Goal: Task Accomplishment & Management: Complete application form

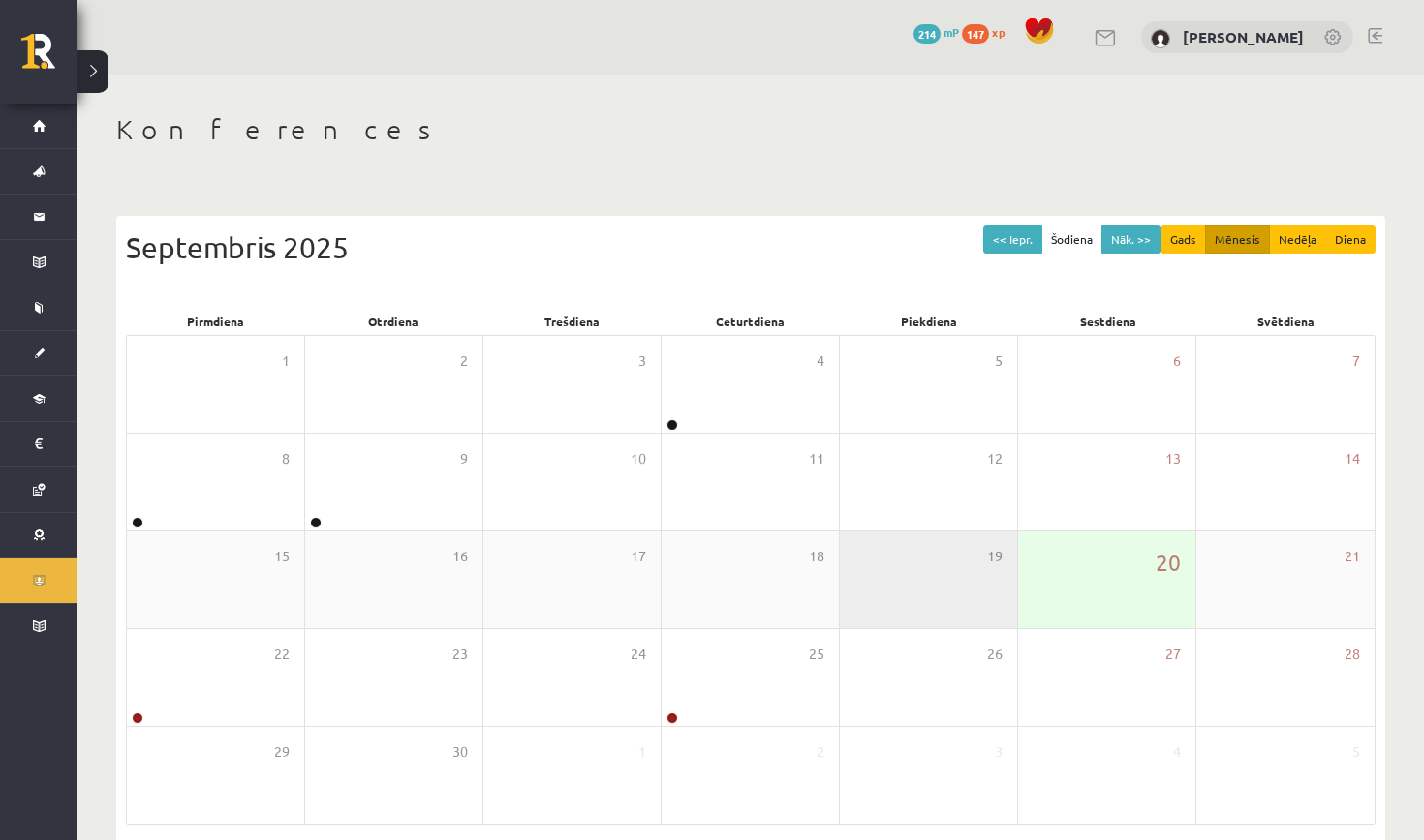
click at [910, 571] on div "19" at bounding box center [927, 579] width 177 height 97
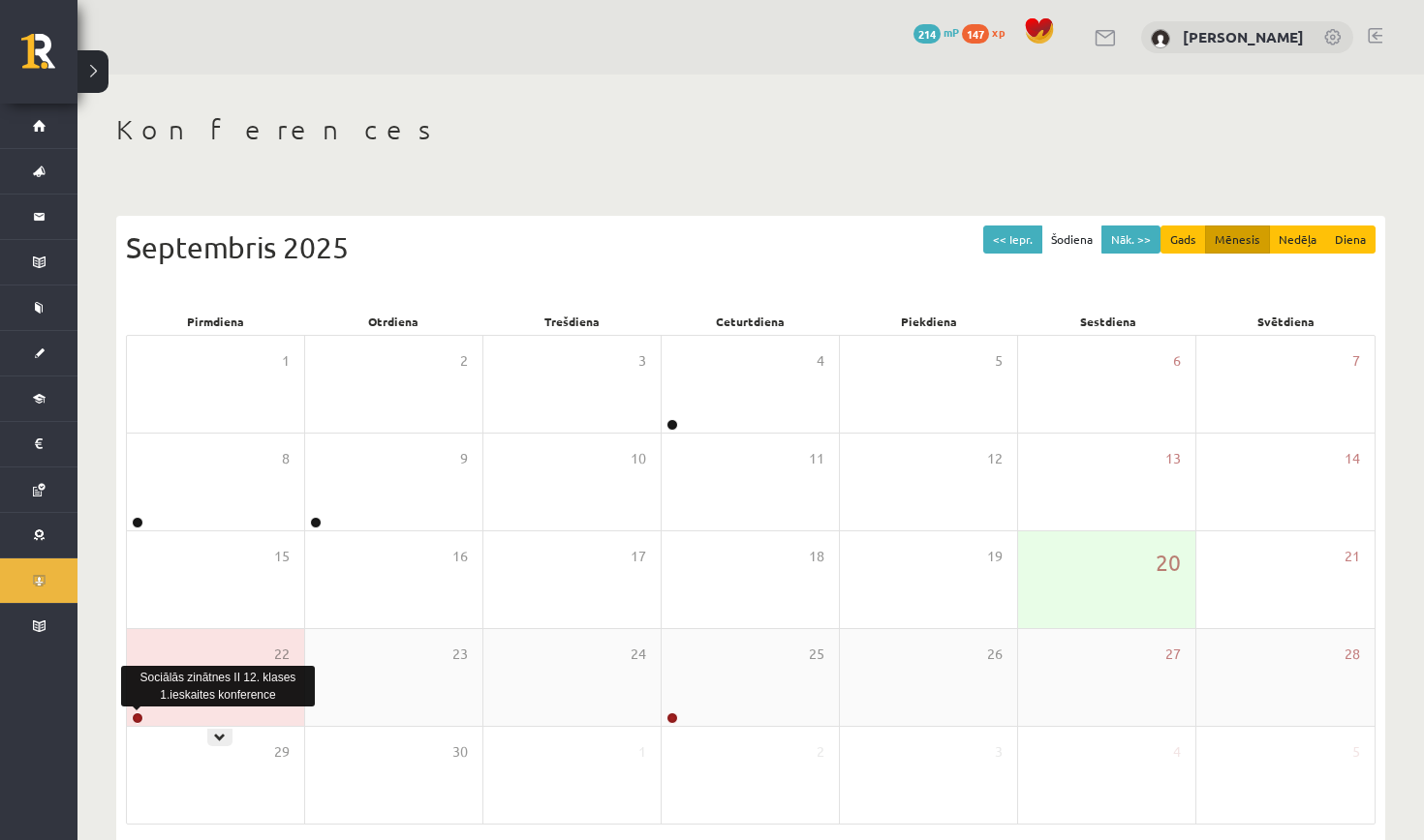
click at [134, 719] on link at bounding box center [137, 719] width 12 height 12
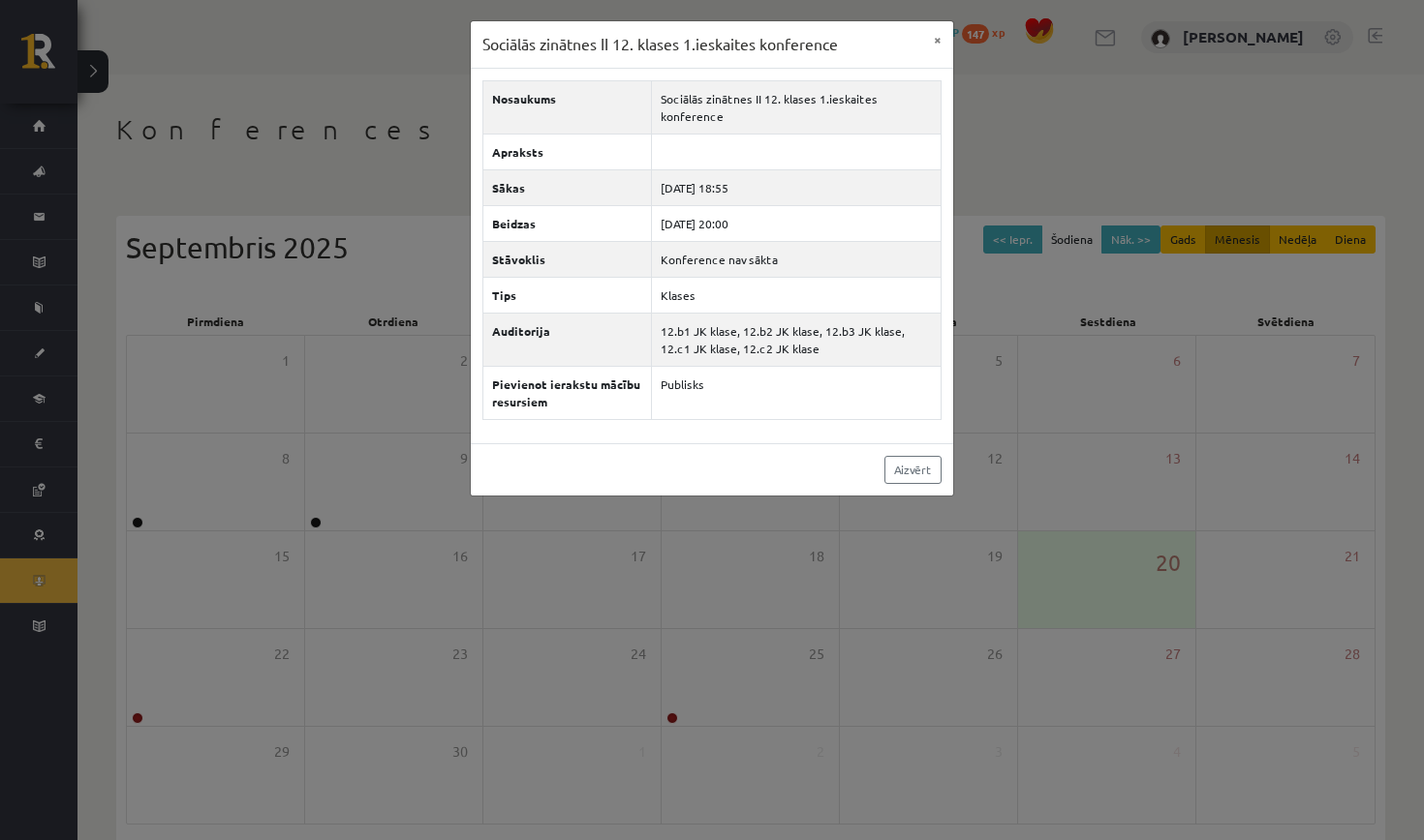
click at [188, 670] on div "Sociālās zinātnes II 12. klases 1.ieskaites konference × Nosaukums Sociālās zin…" at bounding box center [712, 420] width 1424 height 840
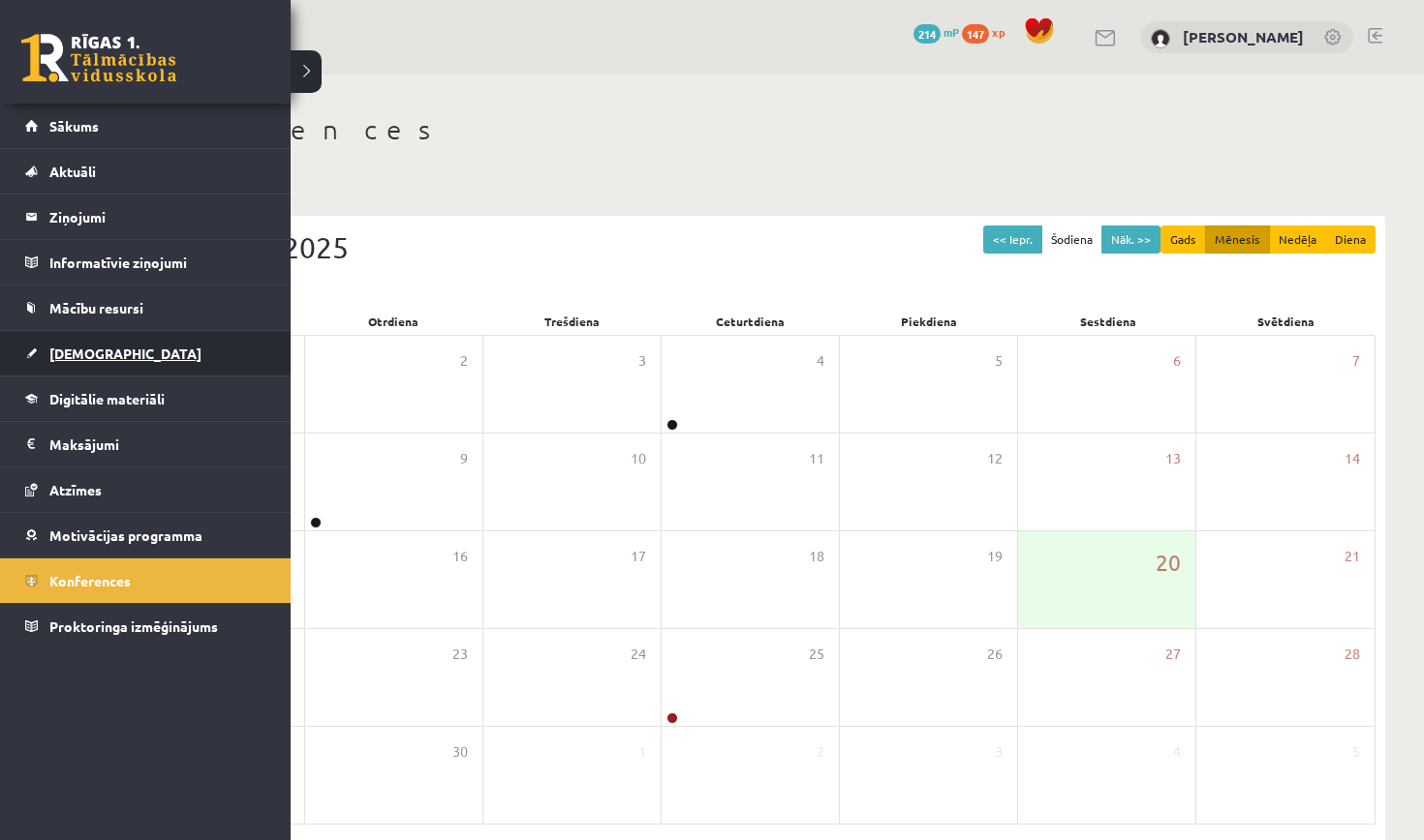
click at [117, 354] on link "[DEMOGRAPHIC_DATA]" at bounding box center [146, 352] width 241 height 44
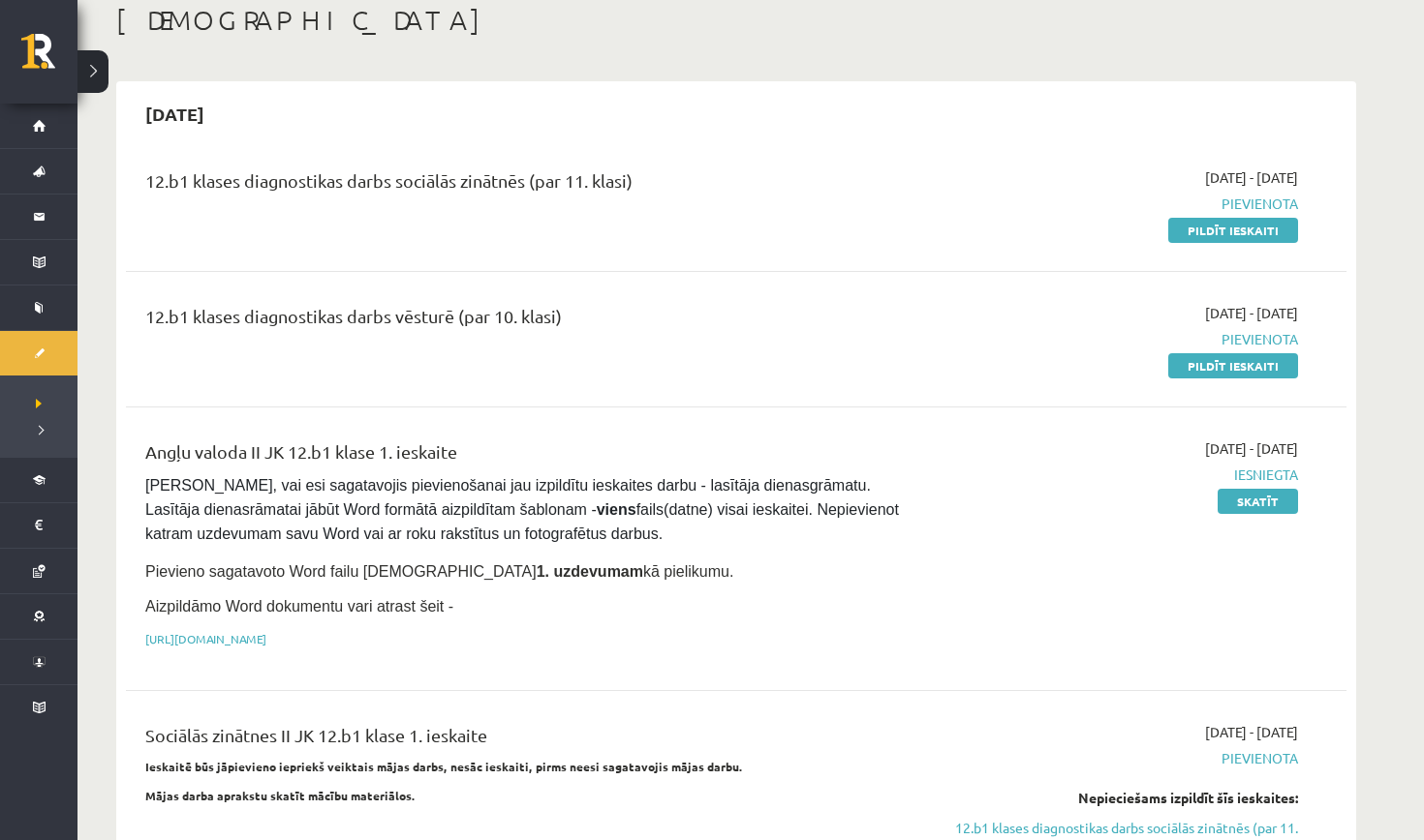
scroll to position [97, 0]
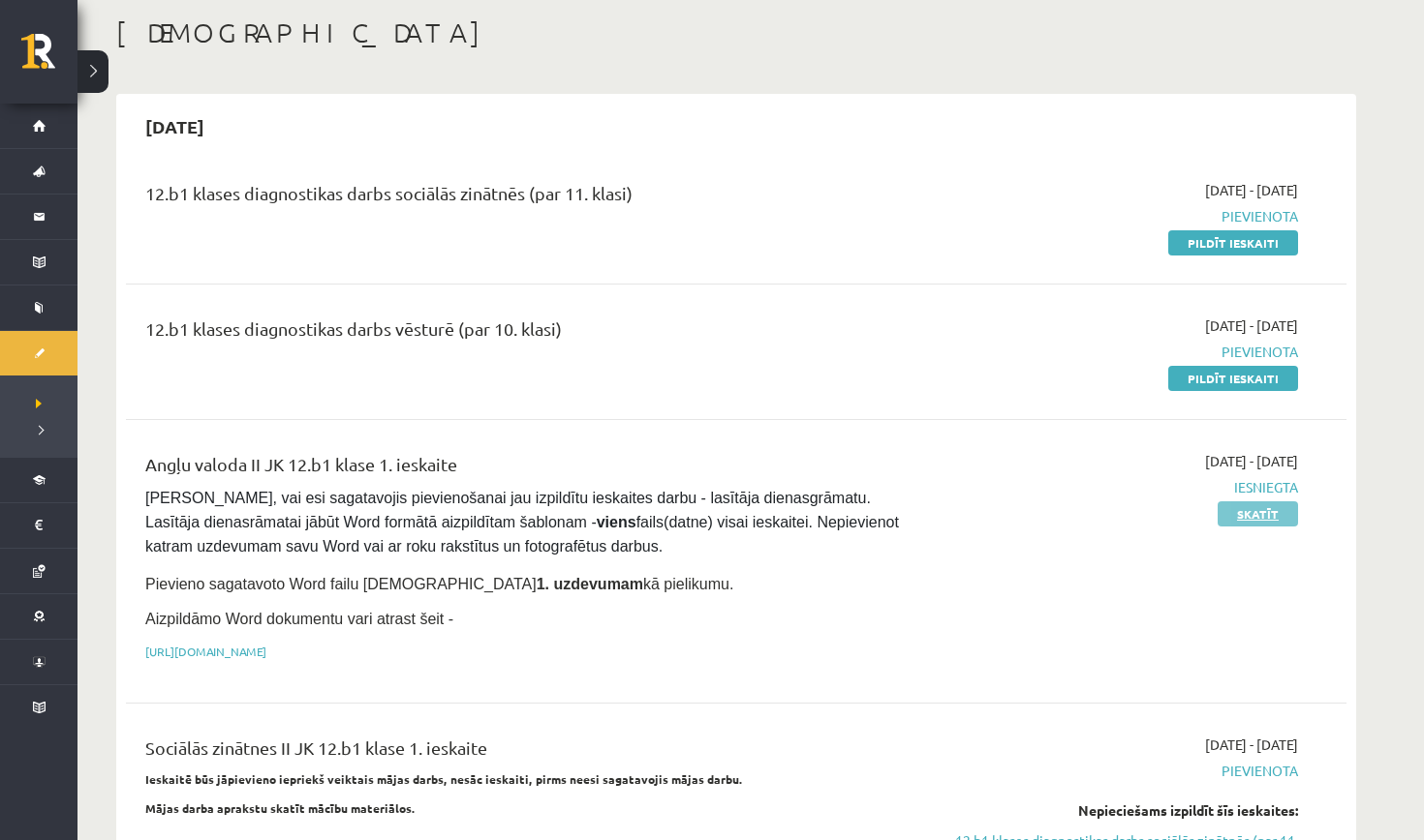
click at [1256, 521] on link "Skatīt" at bounding box center [1257, 514] width 80 height 26
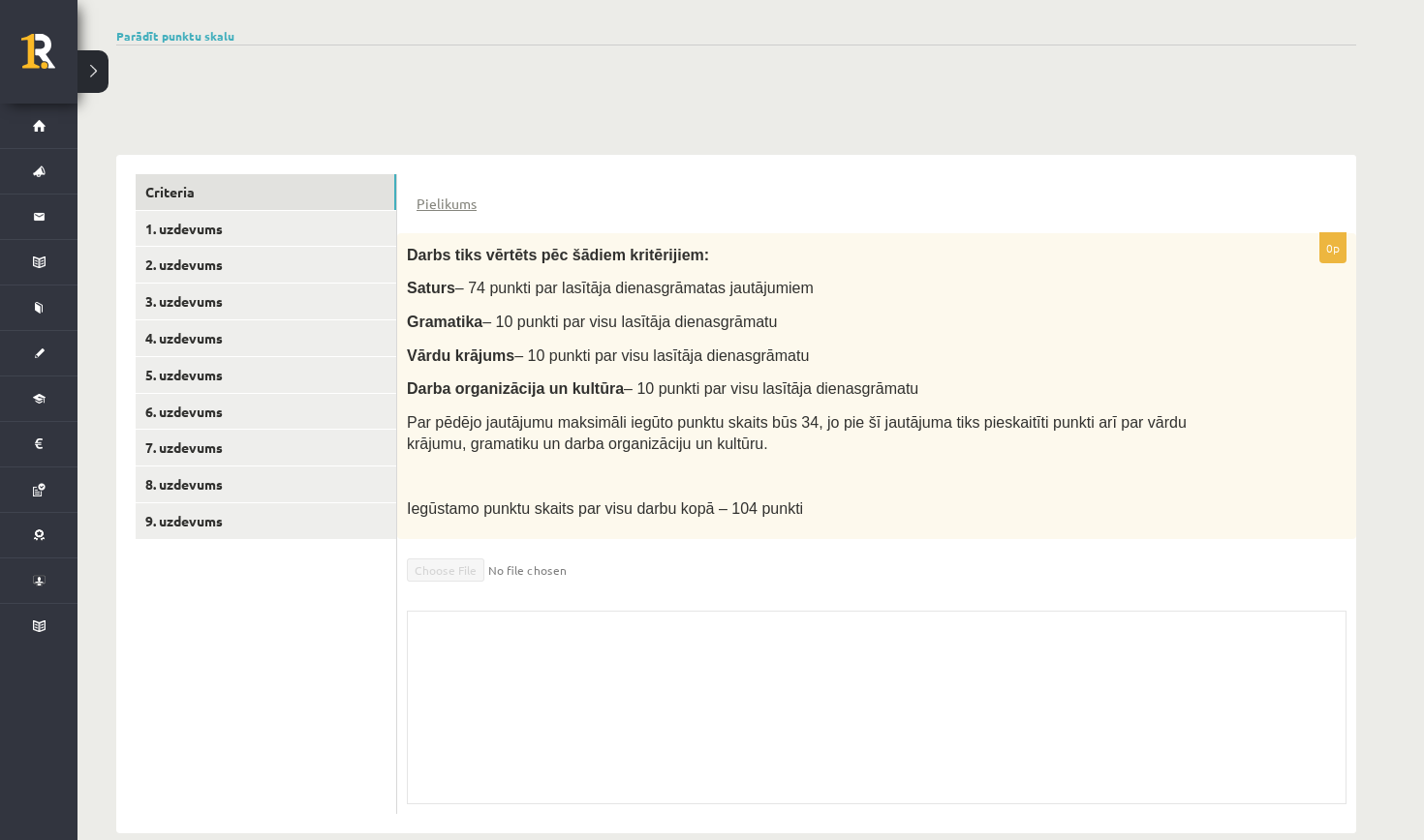
scroll to position [316, 0]
click at [335, 228] on link "1. uzdevums" at bounding box center [266, 231] width 261 height 36
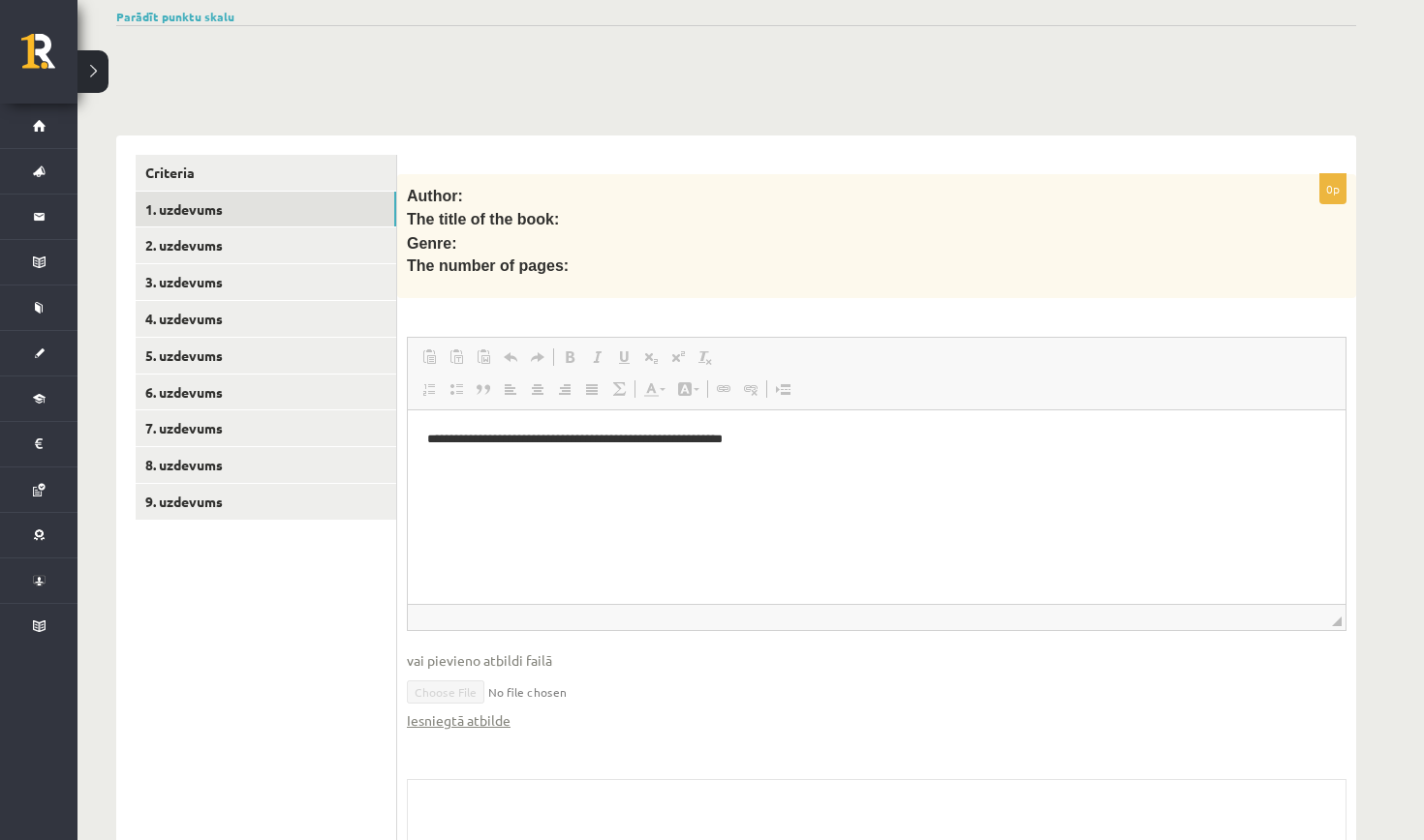
scroll to position [335, 0]
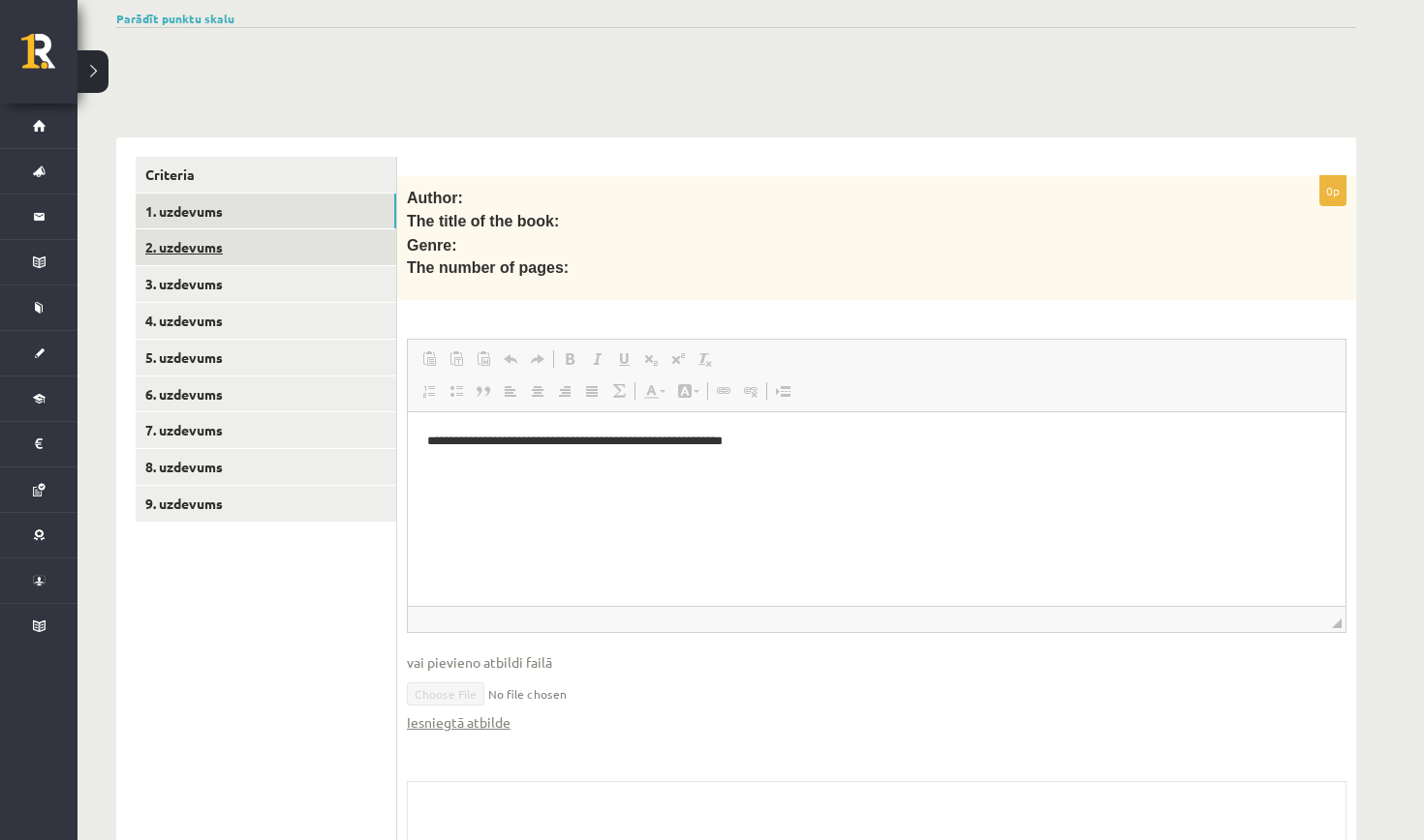
click at [266, 249] on link "2. uzdevums" at bounding box center [266, 247] width 261 height 36
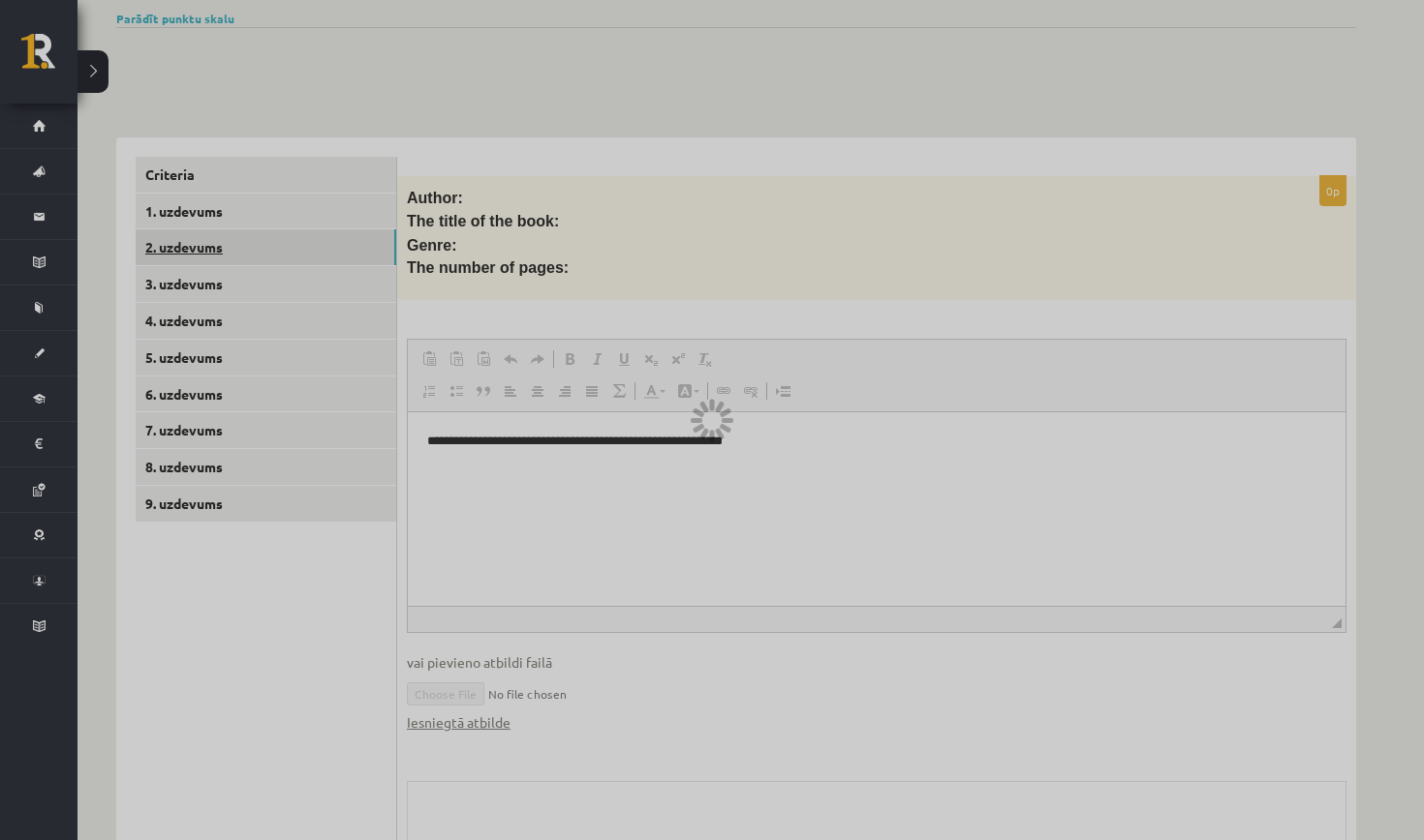
scroll to position [304, 0]
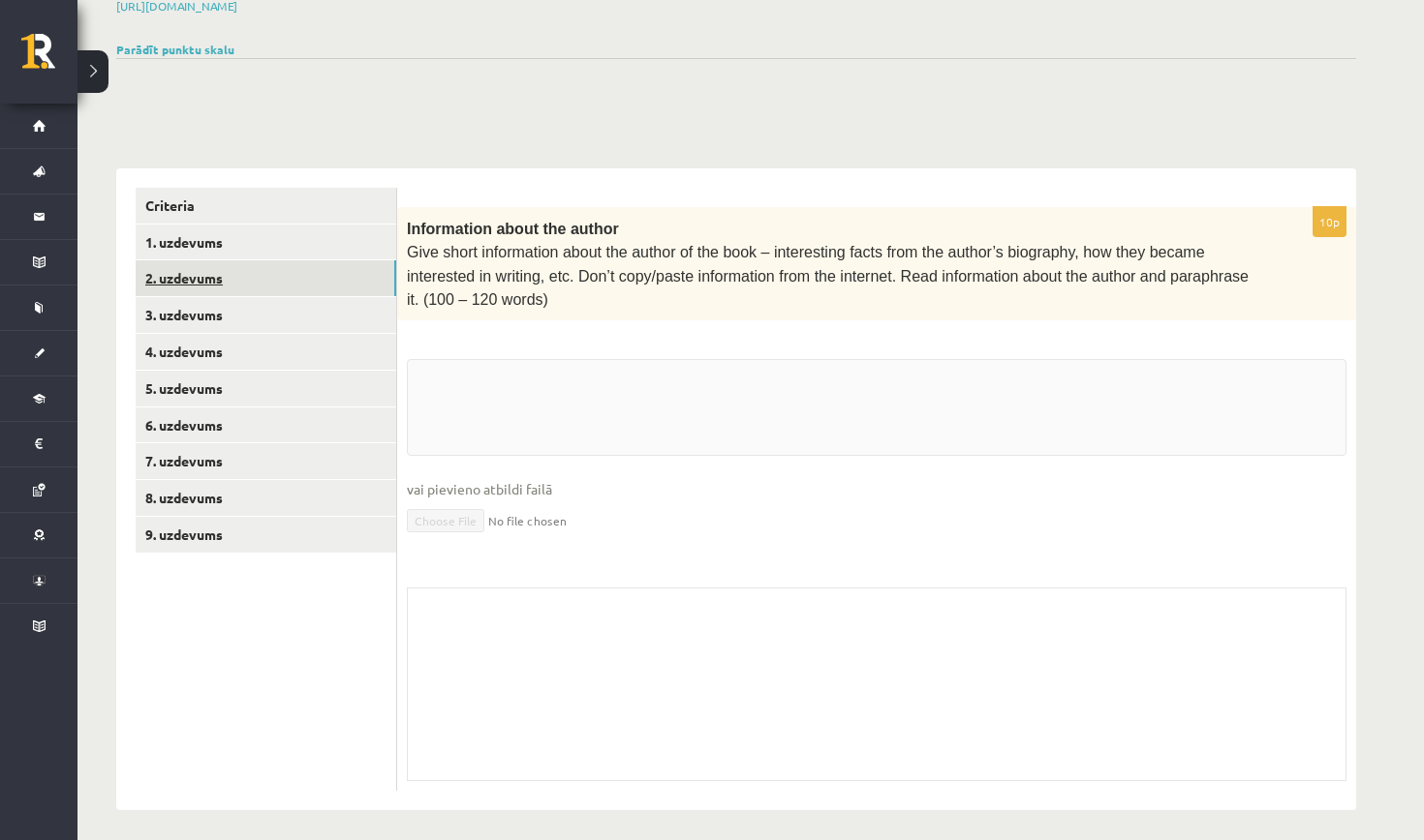
click at [177, 285] on link "2. uzdevums" at bounding box center [266, 278] width 261 height 36
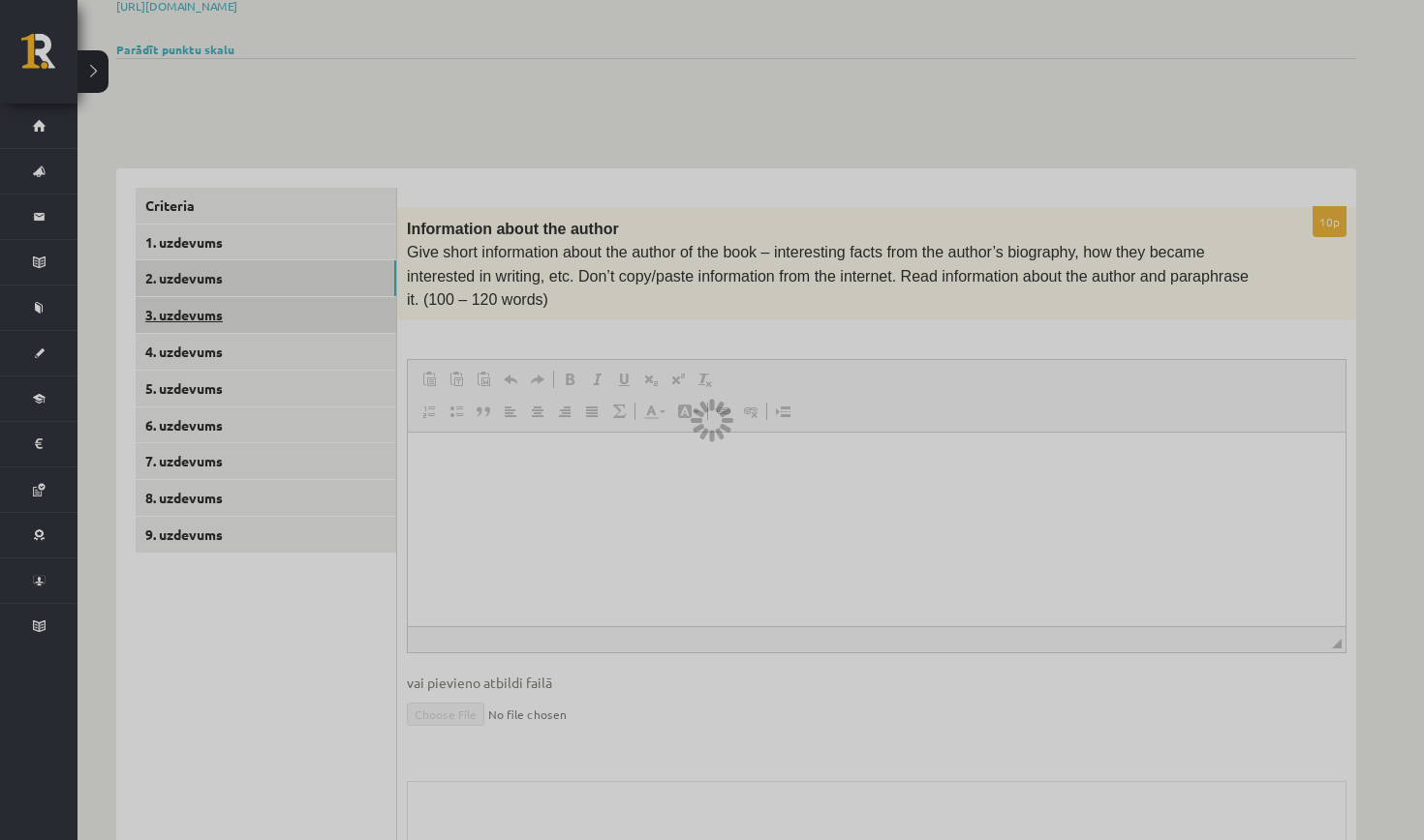
scroll to position [0, 0]
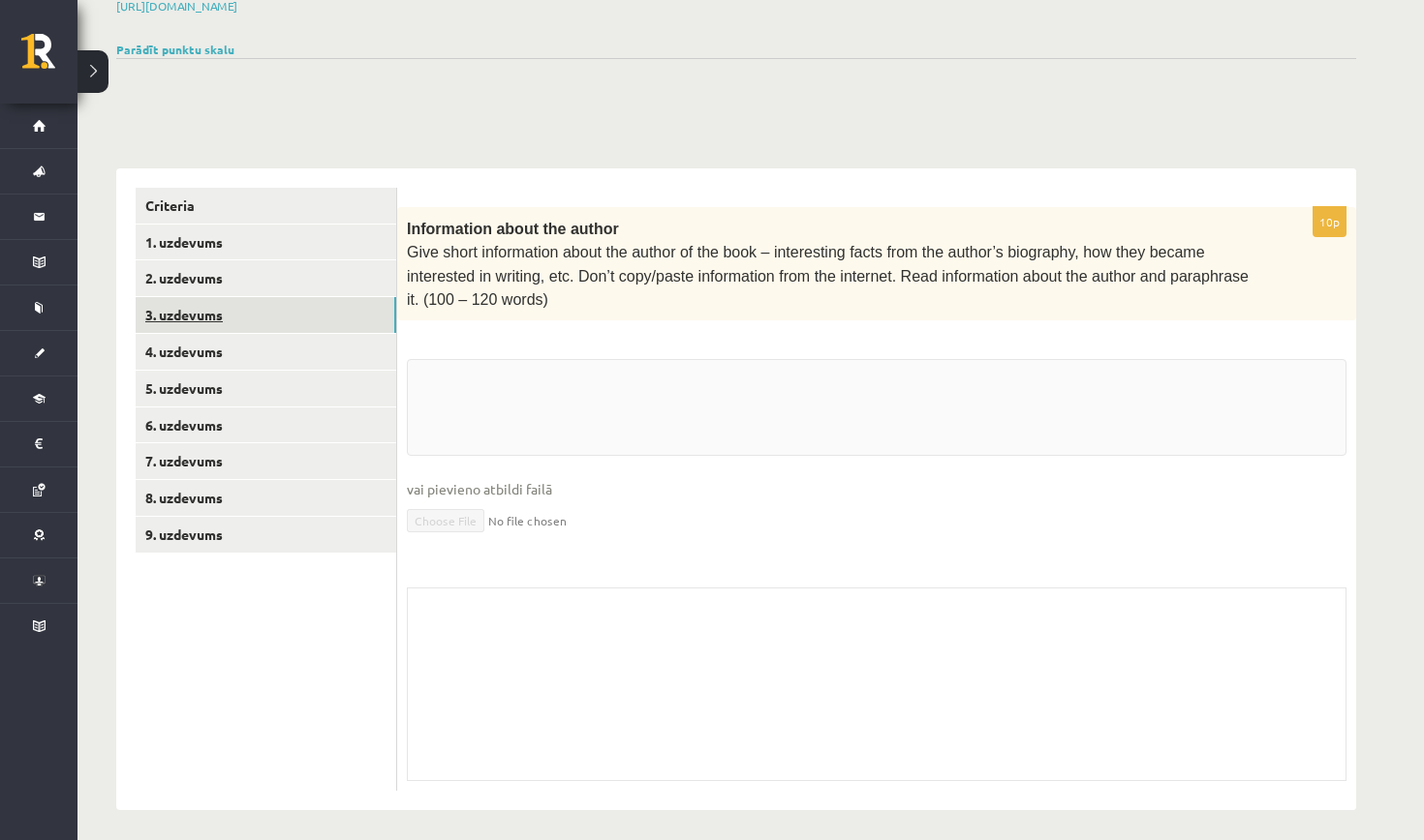
click at [177, 303] on link "3. uzdevums" at bounding box center [266, 315] width 261 height 36
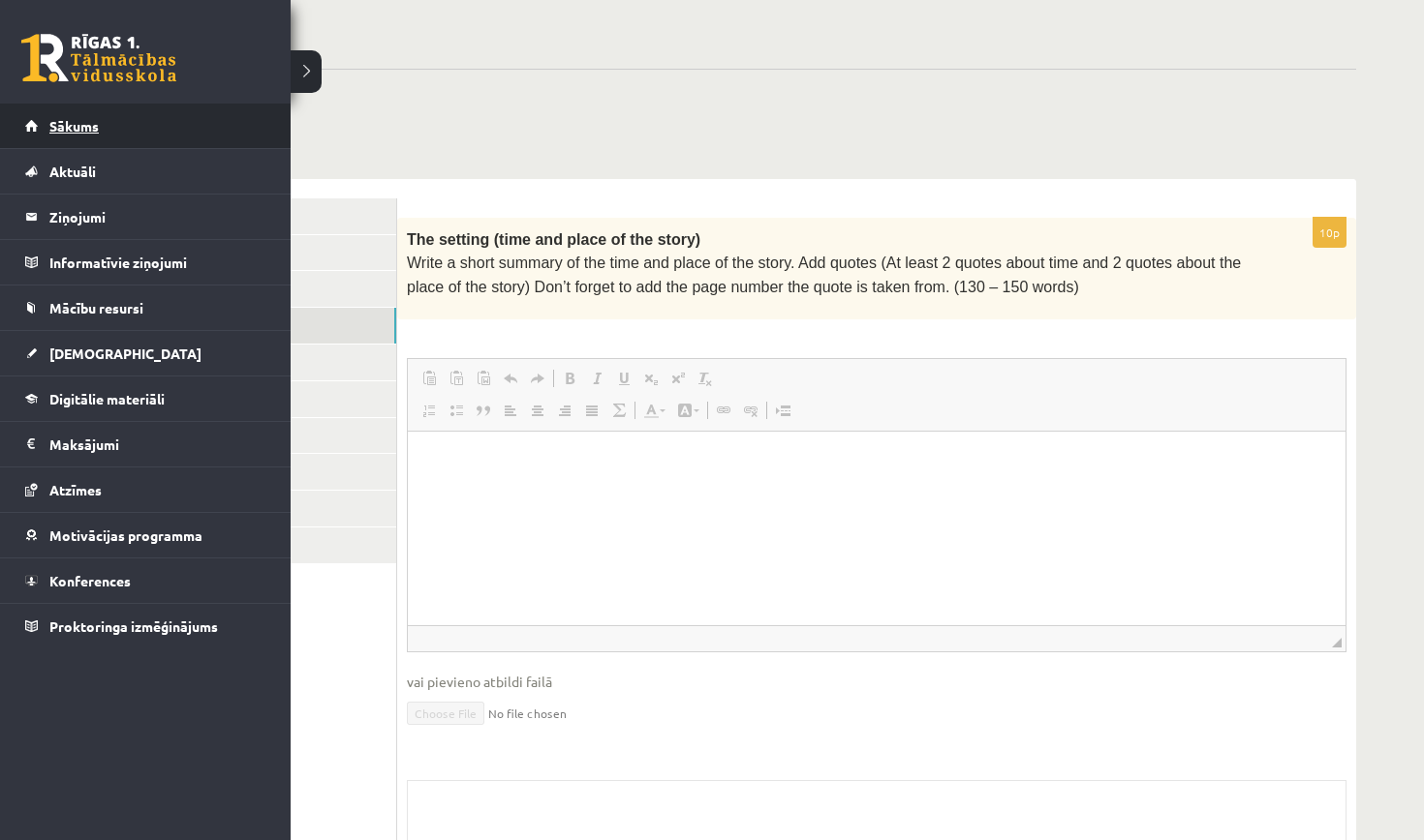
click at [80, 138] on link "Sākums" at bounding box center [146, 125] width 241 height 44
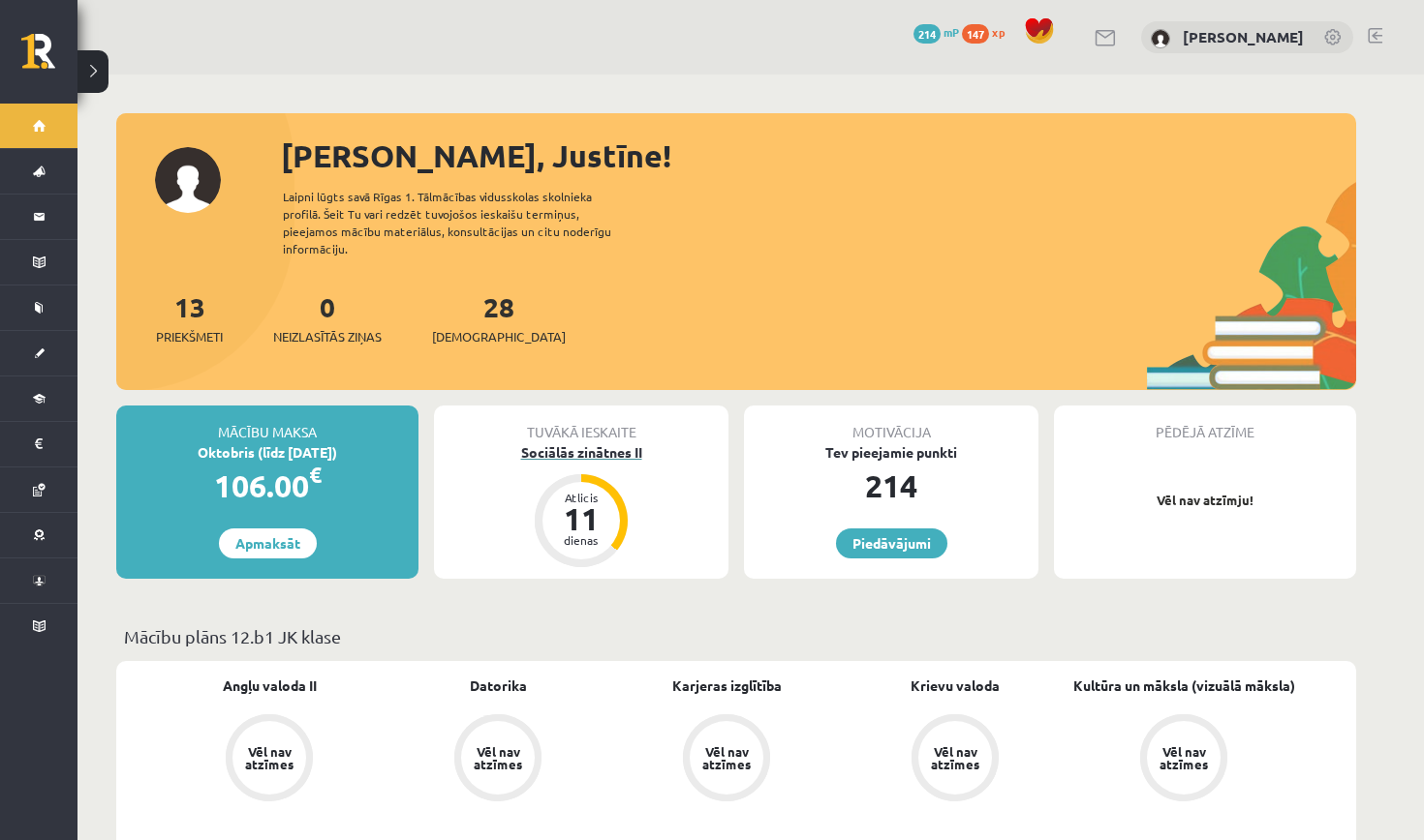
click at [578, 503] on div "11" at bounding box center [581, 518] width 58 height 31
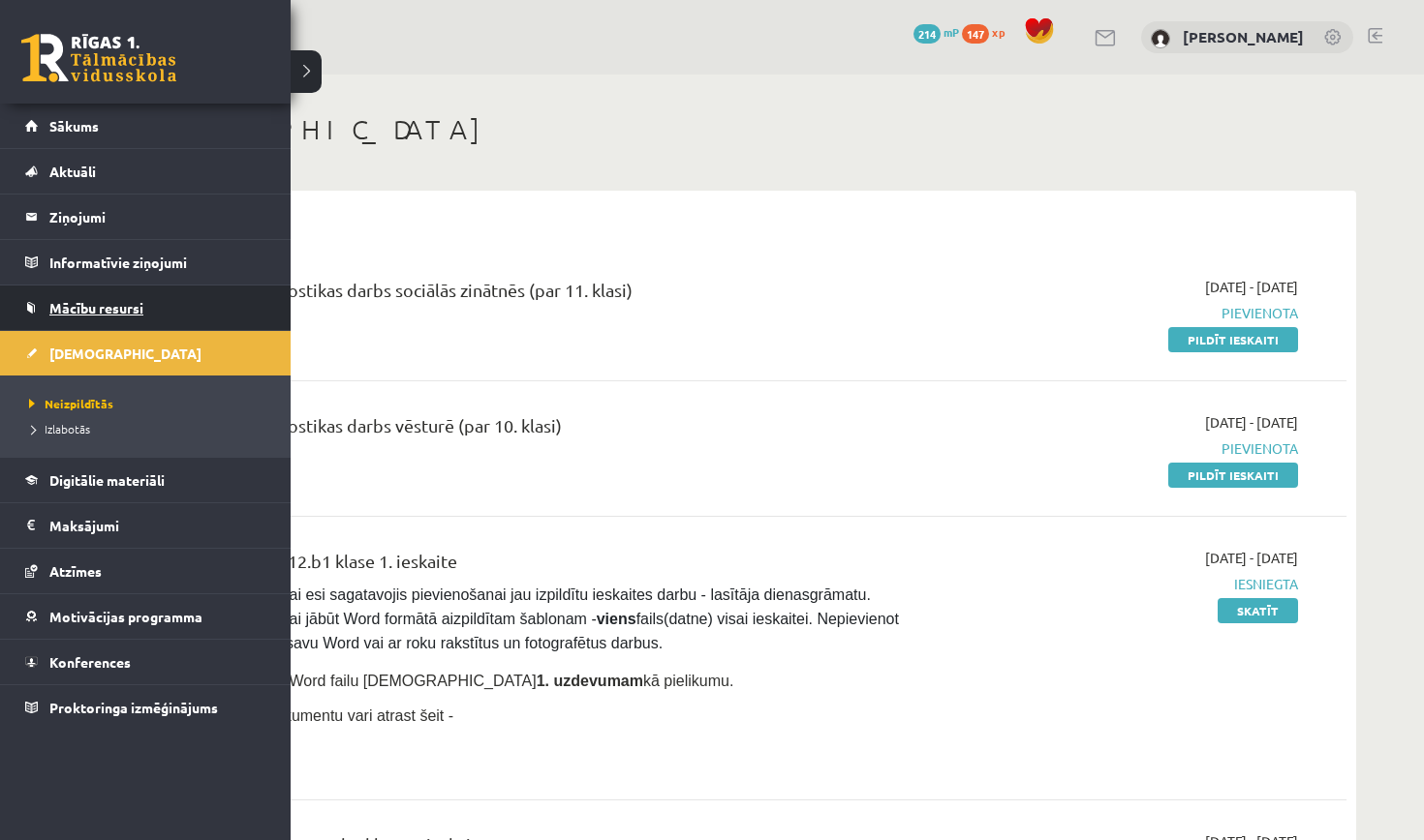
click at [105, 304] on span "Mācību resursi" at bounding box center [96, 308] width 94 height 18
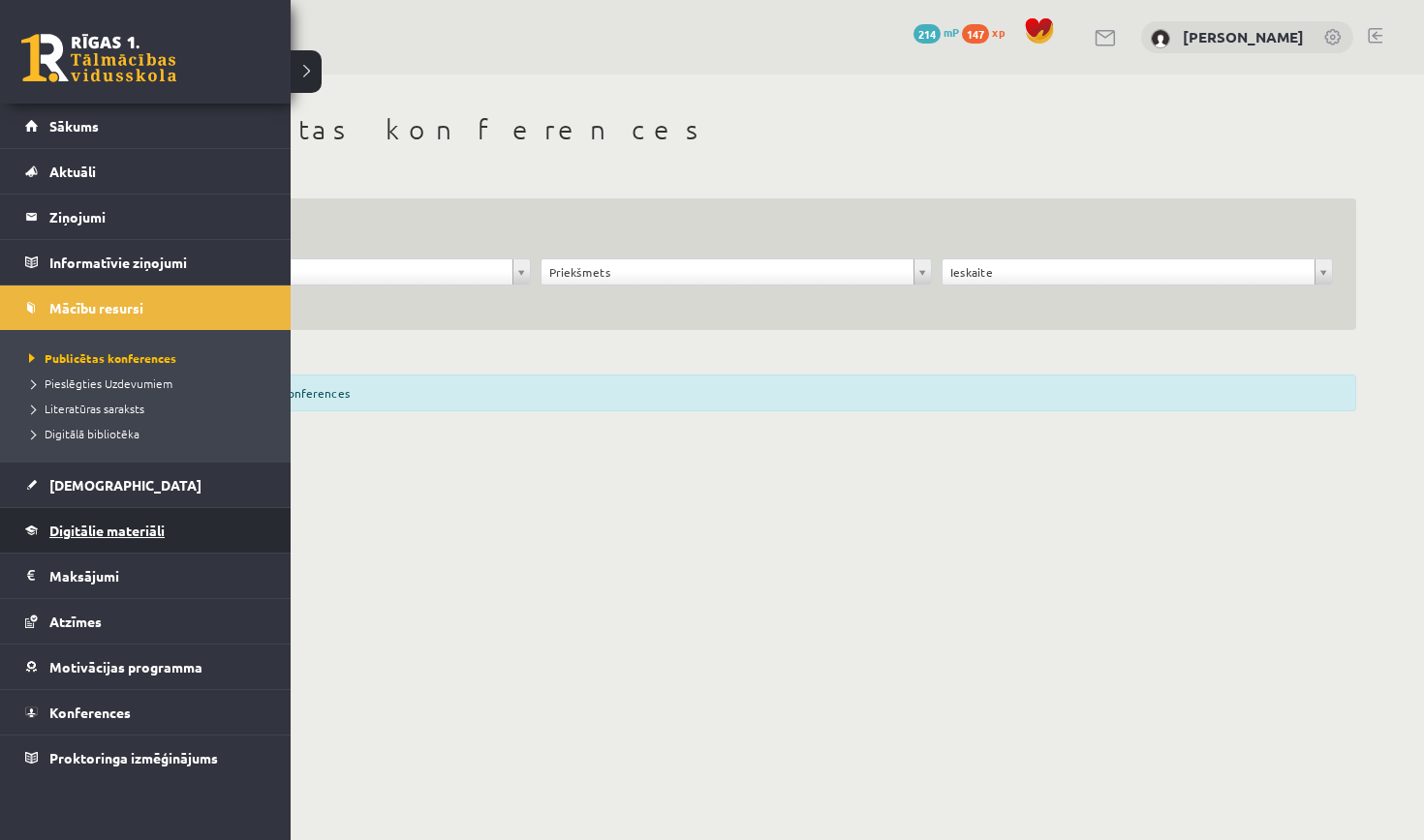
click at [126, 528] on span "Digitālie materiāli" at bounding box center [107, 531] width 116 height 18
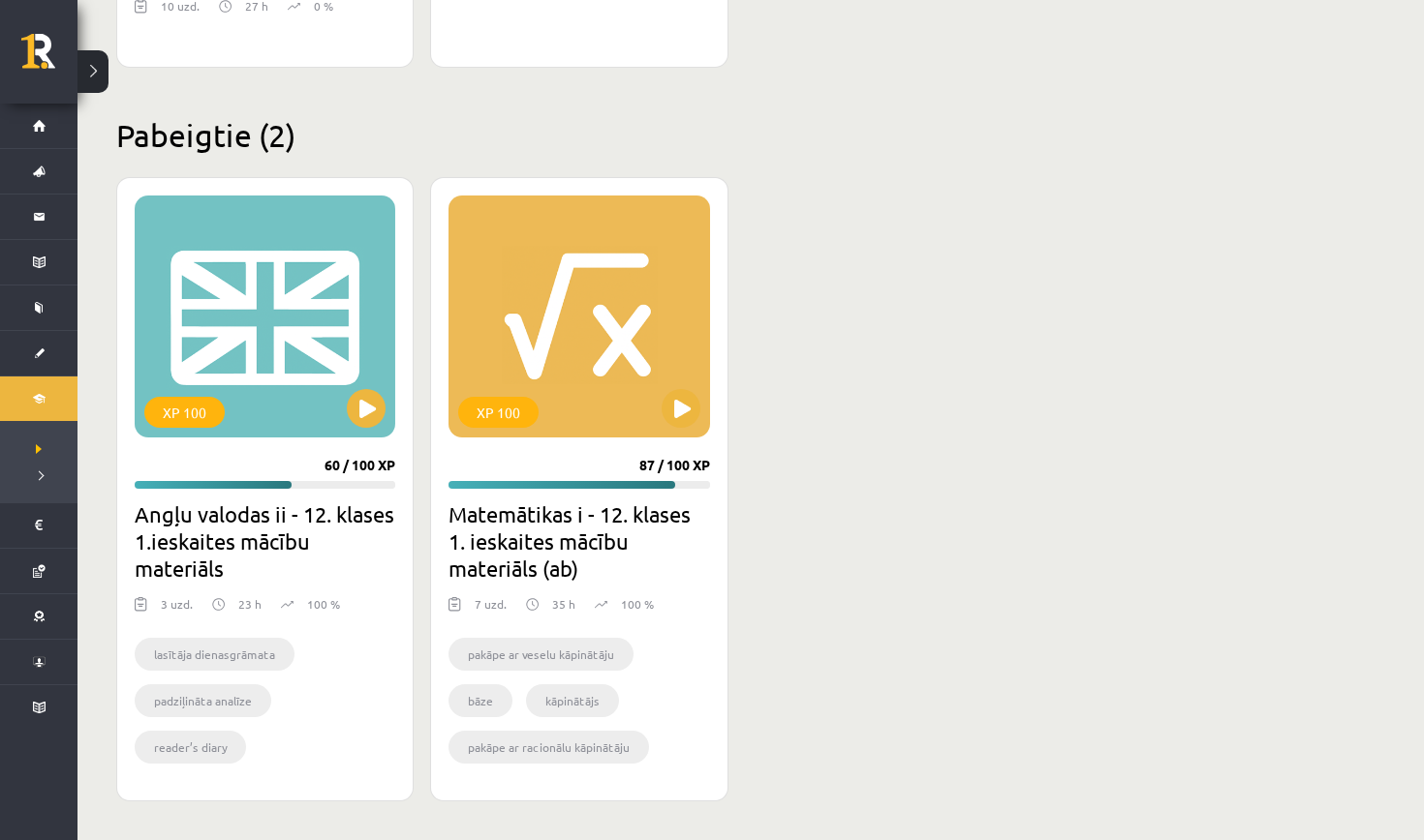
scroll to position [4286, 0]
click at [365, 401] on button at bounding box center [365, 408] width 39 height 38
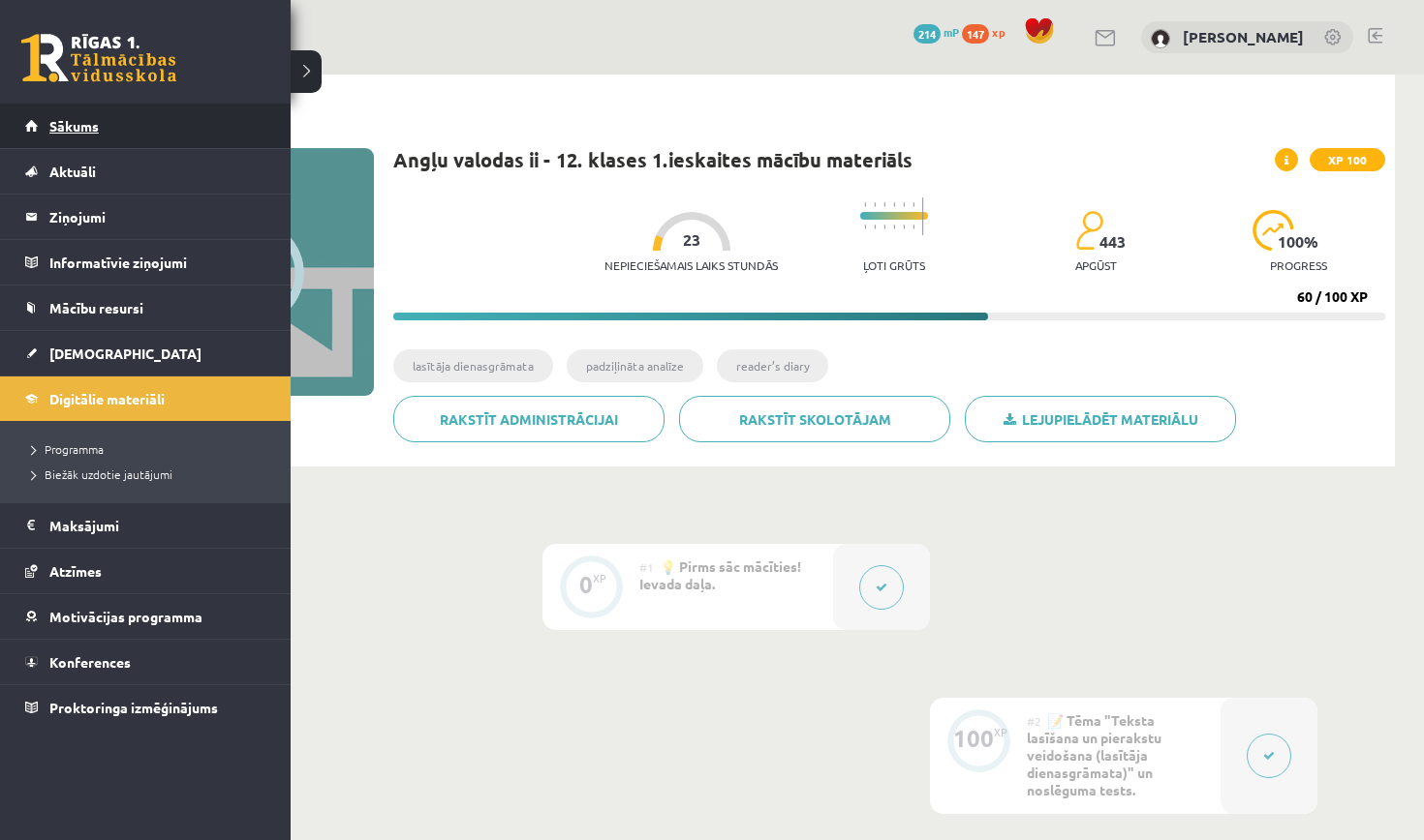
click at [67, 116] on link "Sākums" at bounding box center [146, 125] width 241 height 44
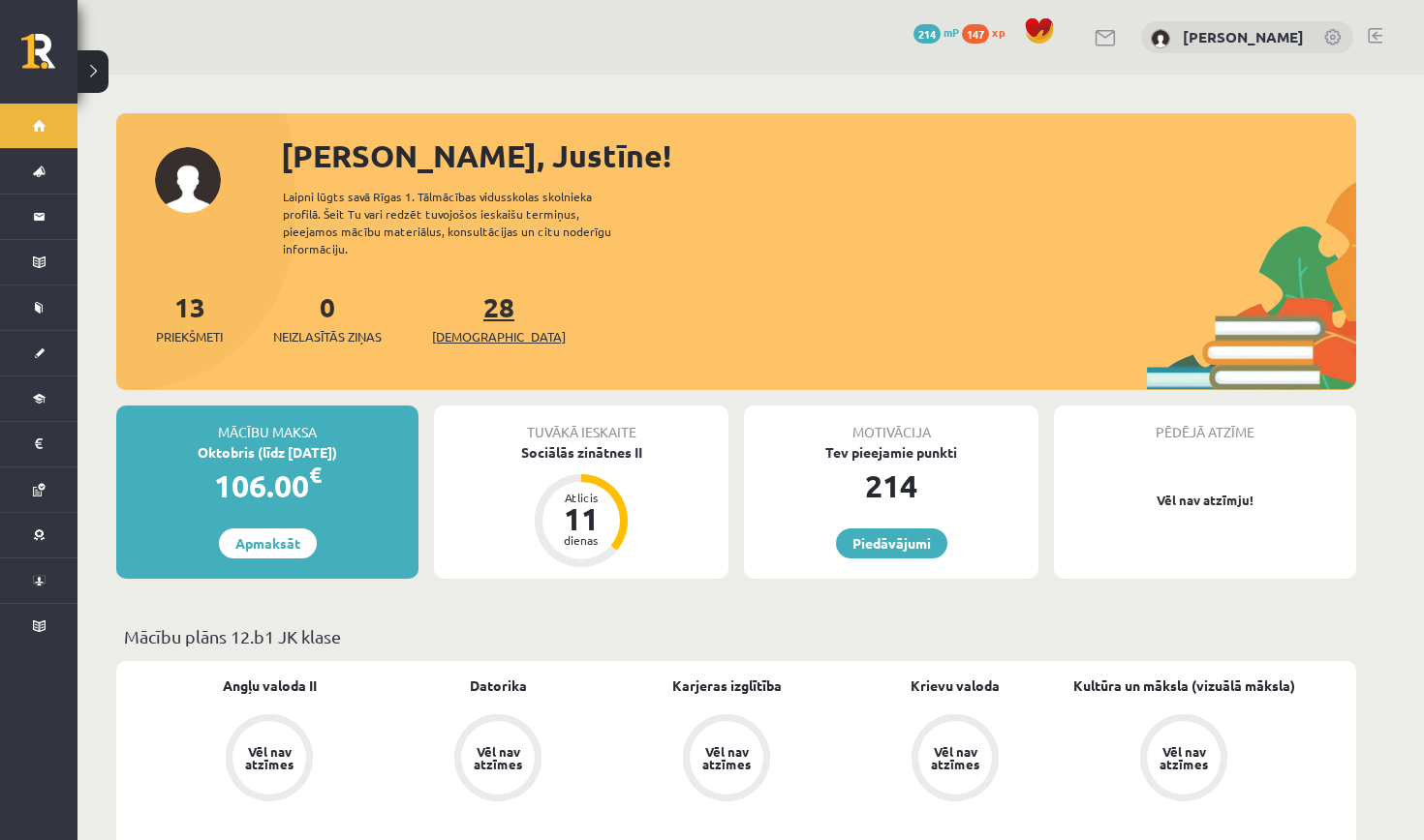
click at [460, 328] on span "[DEMOGRAPHIC_DATA]" at bounding box center [498, 338] width 133 height 20
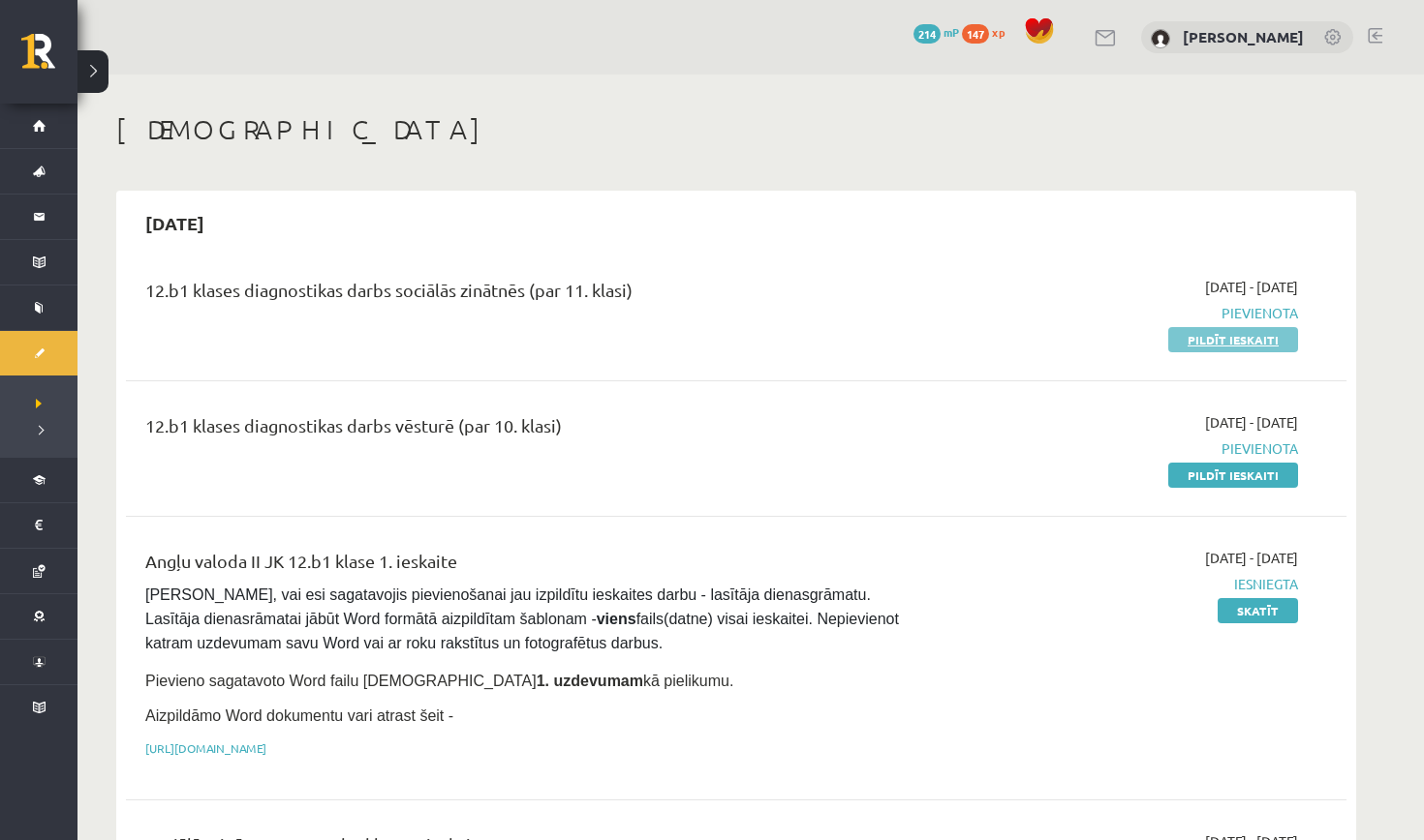
click at [1202, 343] on link "Pildīt ieskaiti" at bounding box center [1232, 341] width 129 height 26
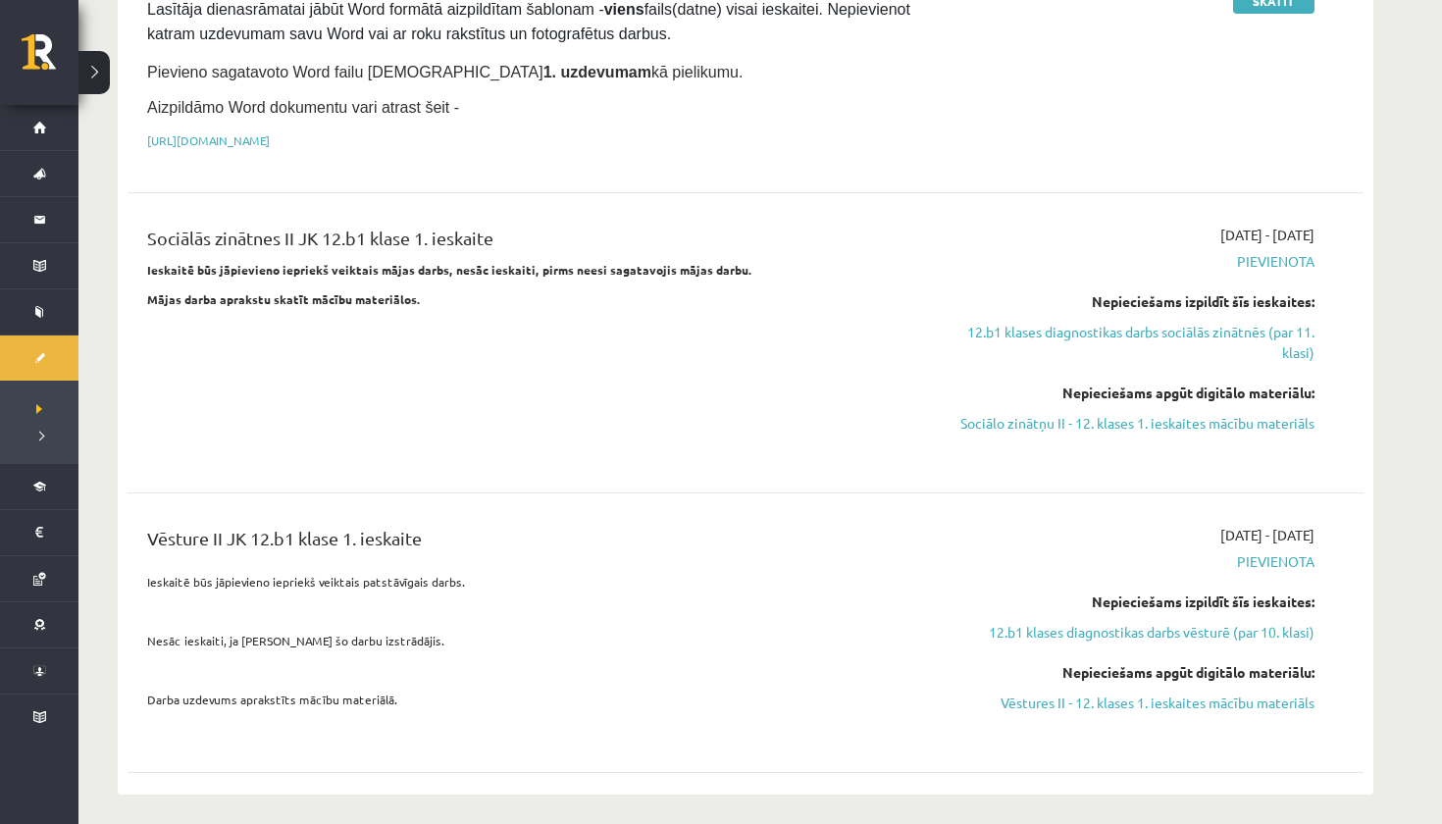
scroll to position [624, 0]
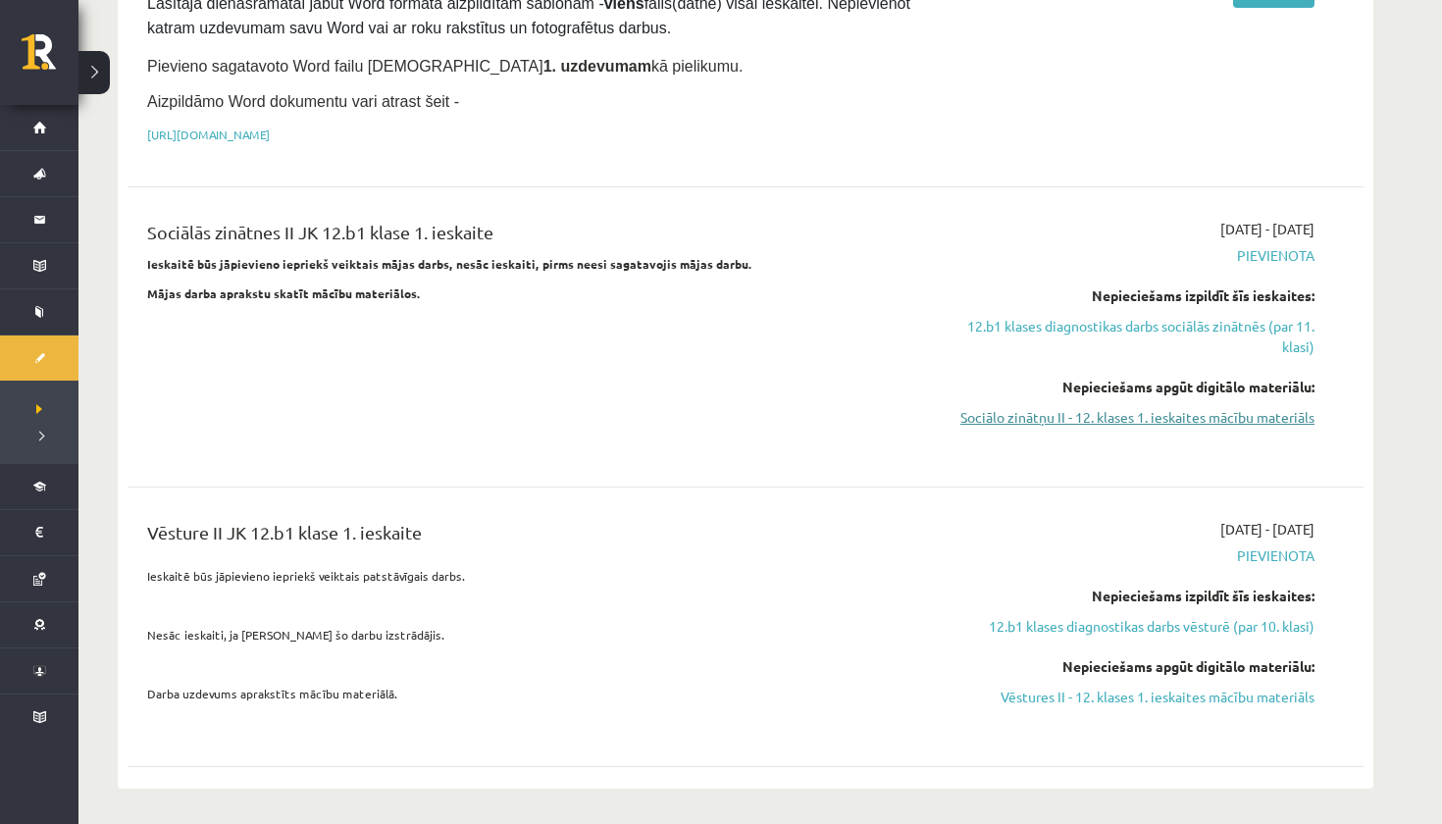
click at [1086, 407] on link "Sociālo zinātņu II - 12. klases 1. ieskaites mācību materiāls" at bounding box center [1130, 417] width 370 height 21
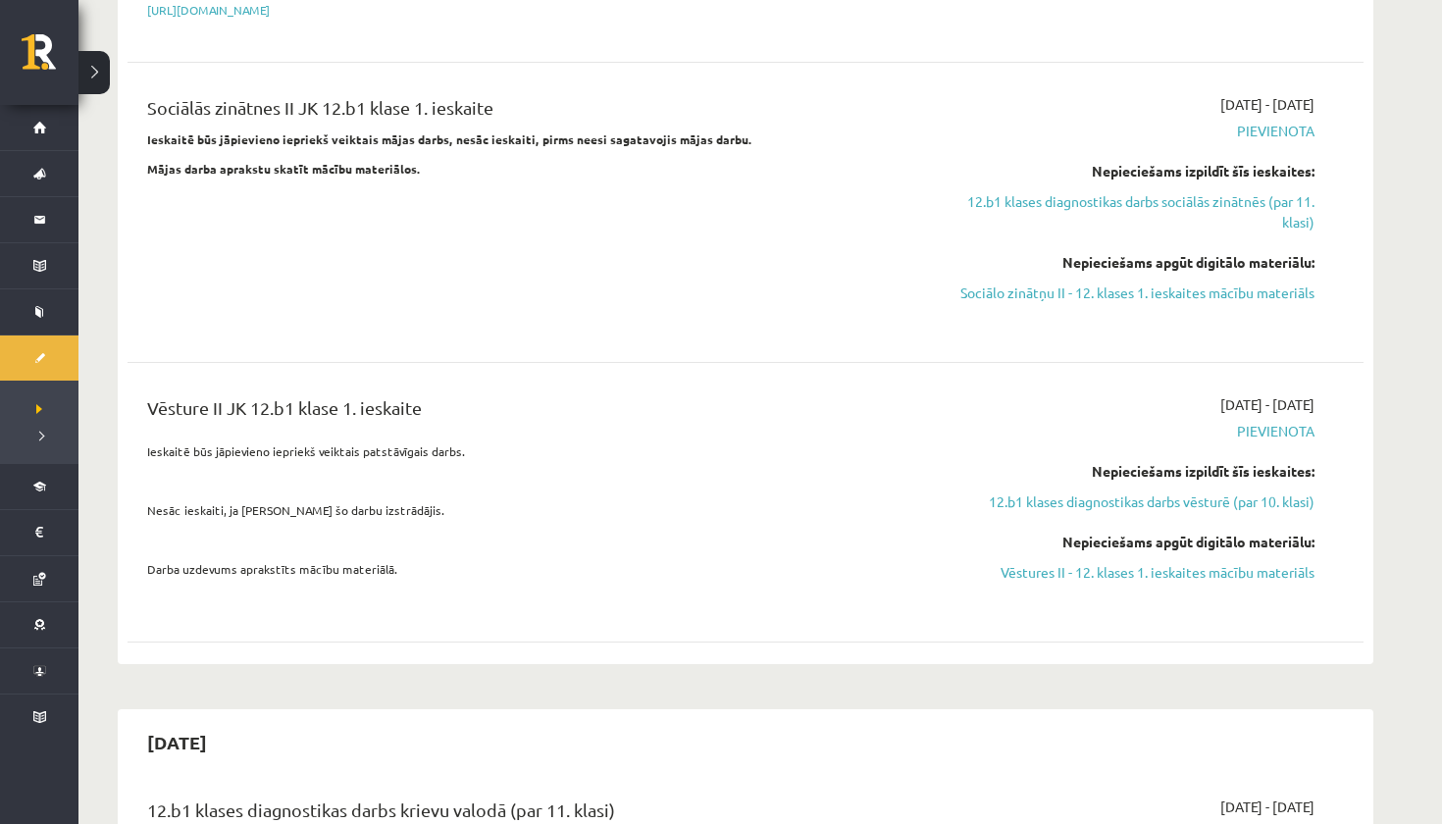
scroll to position [745, 0]
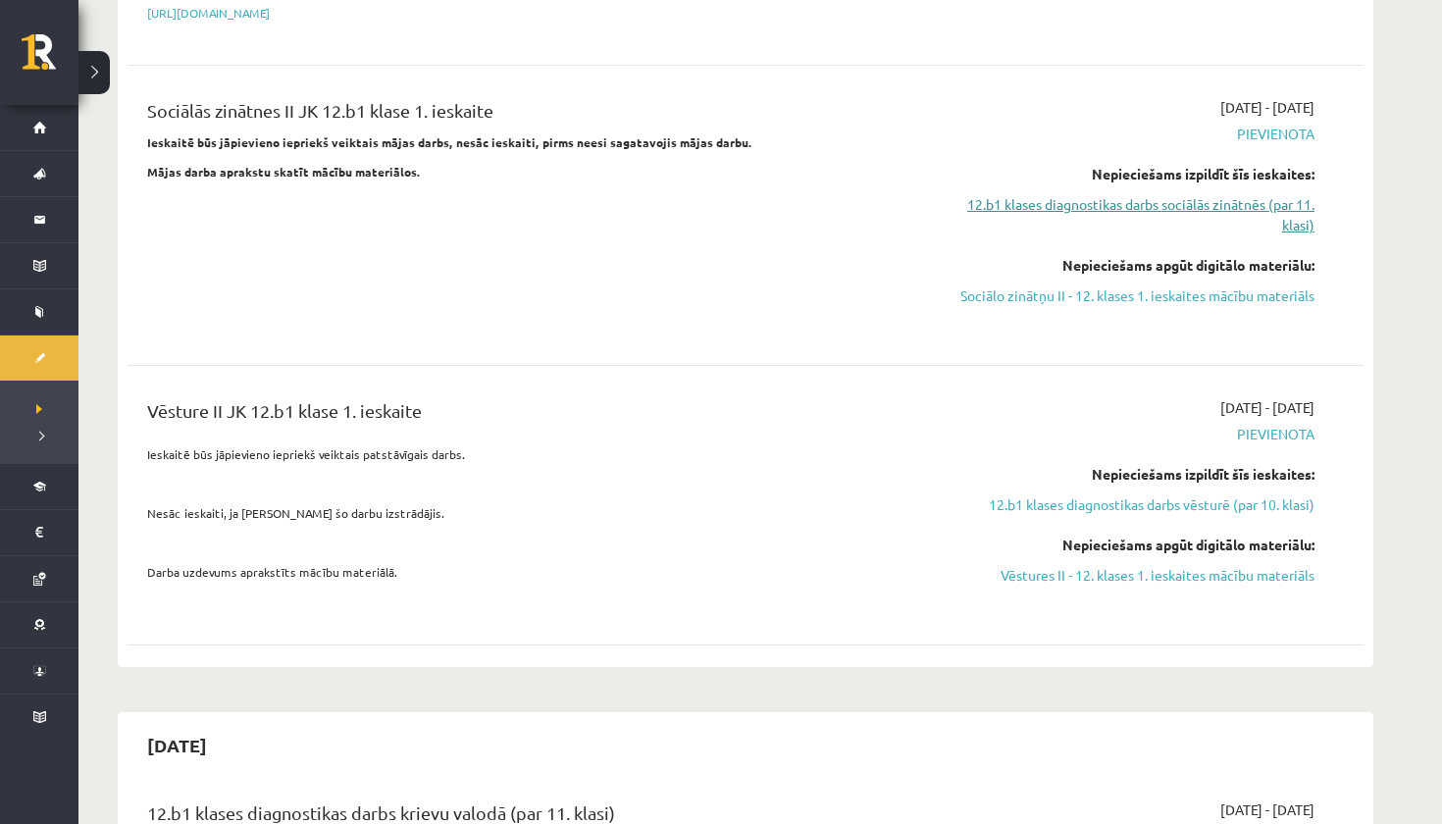
click at [1255, 204] on link "12.b1 klases diagnostikas darbs sociālās zinātnēs (par 11. klasi)" at bounding box center [1130, 214] width 370 height 41
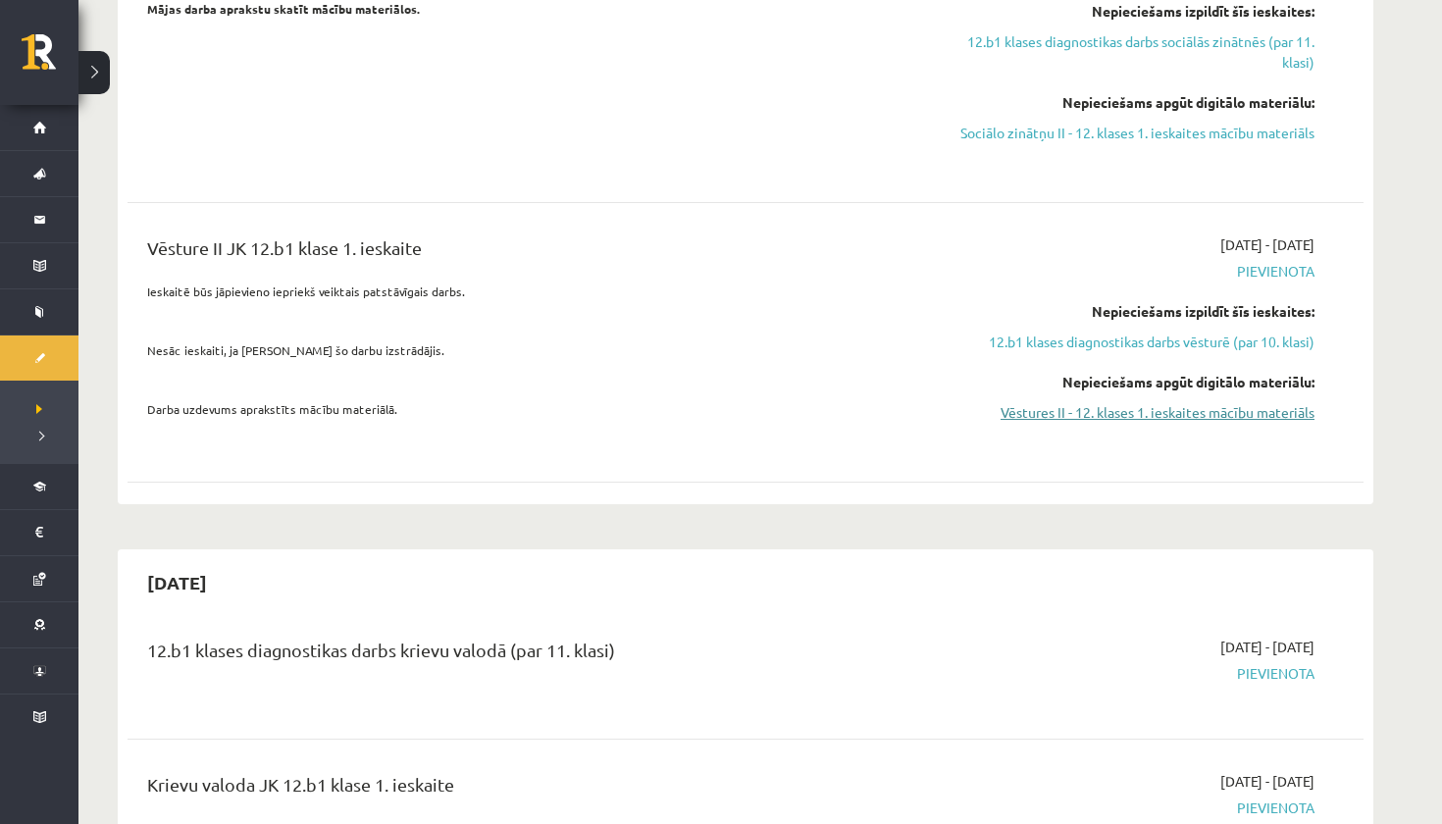
scroll to position [916, 0]
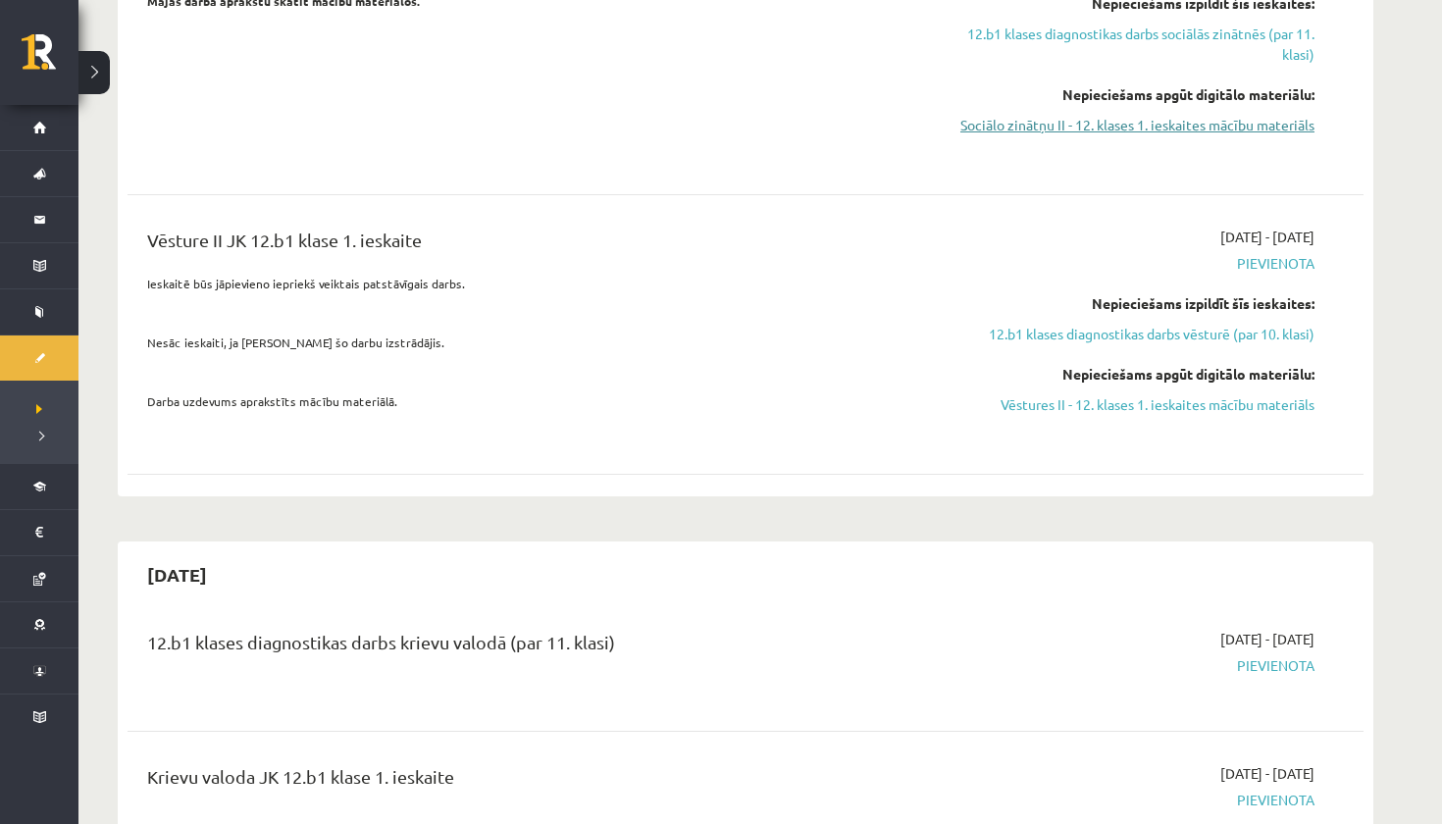
click at [1244, 128] on link "Sociālo zinātņu II - 12. klases 1. ieskaites mācību materiāls" at bounding box center [1130, 125] width 370 height 21
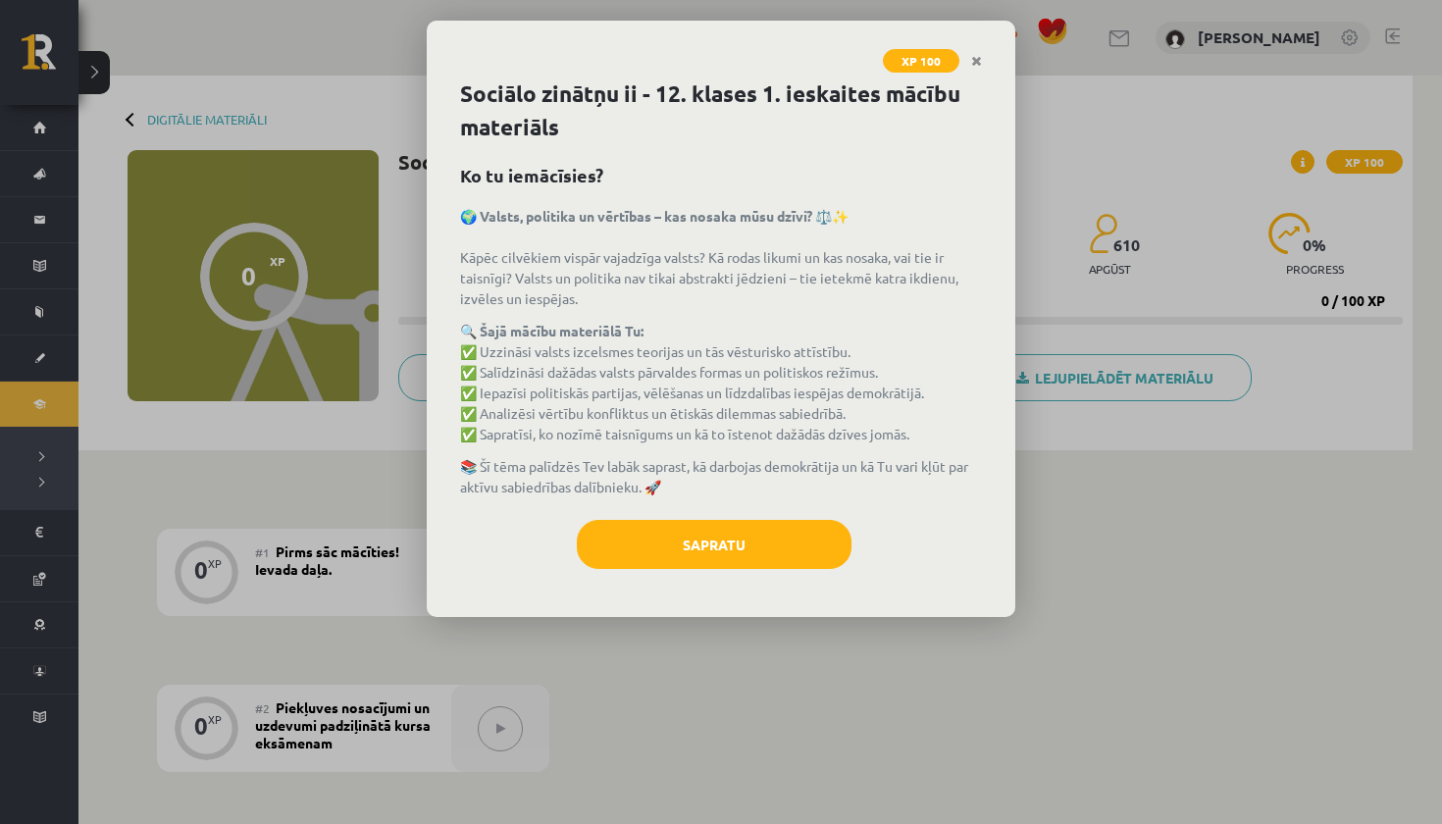
click at [774, 504] on div "Sociālo zinātņu ii - 12. klases 1. ieskaites mācību materiāls Ko tu iemācīsies?…" at bounding box center [721, 346] width 588 height 539
click at [769, 537] on button "Sapratu" at bounding box center [714, 544] width 275 height 49
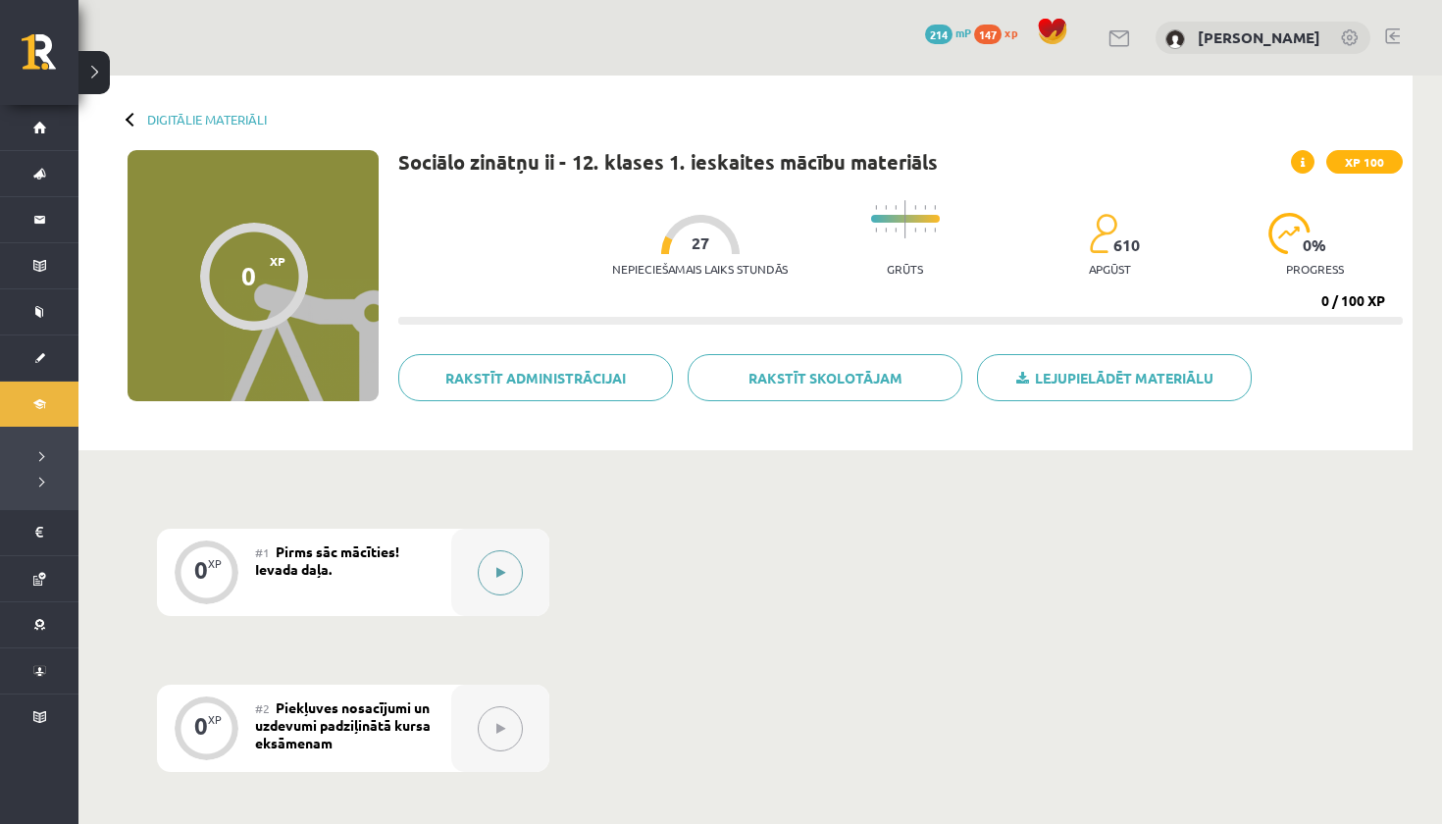
click at [496, 575] on icon at bounding box center [500, 573] width 9 height 12
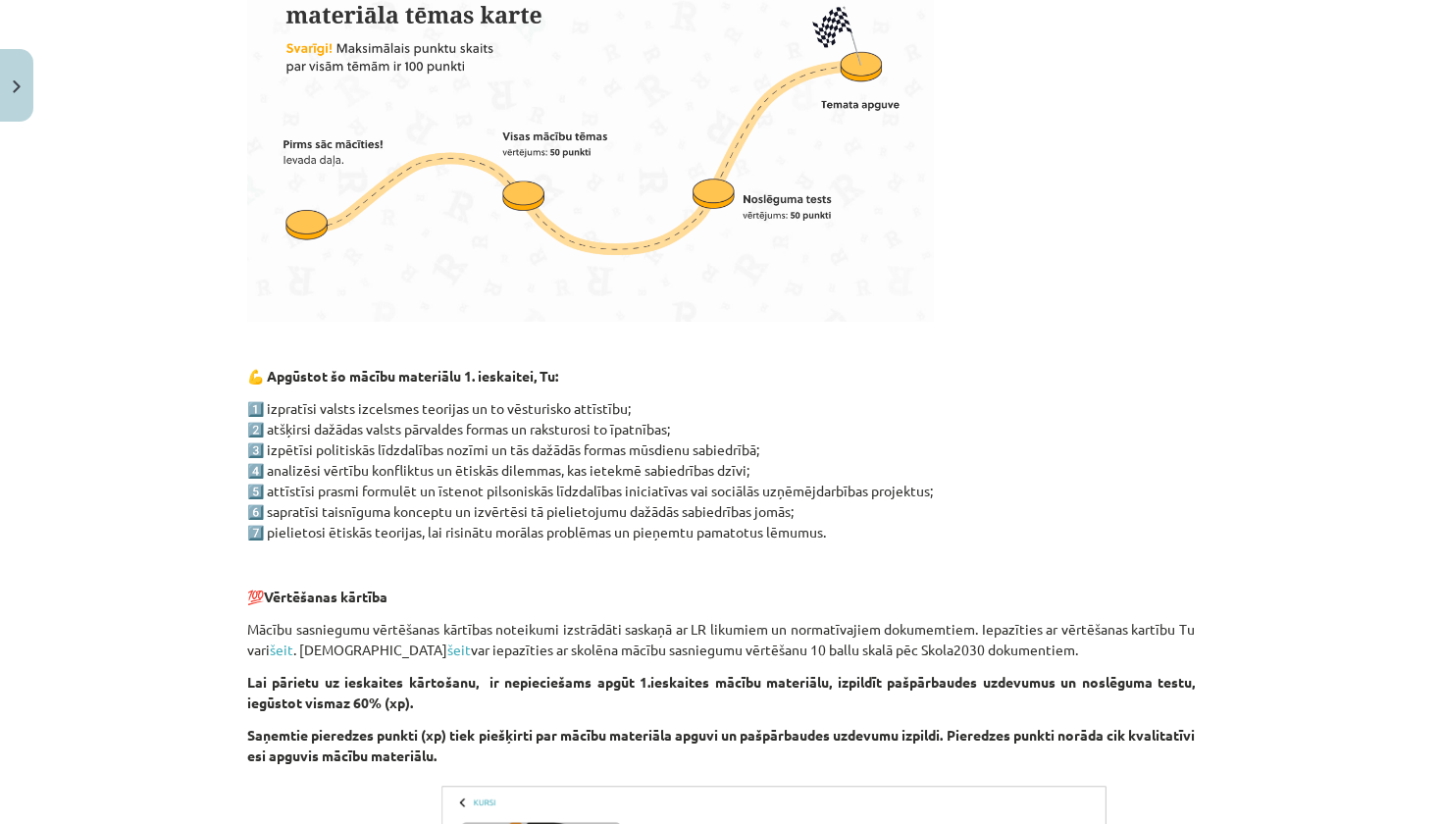
scroll to position [686, 0]
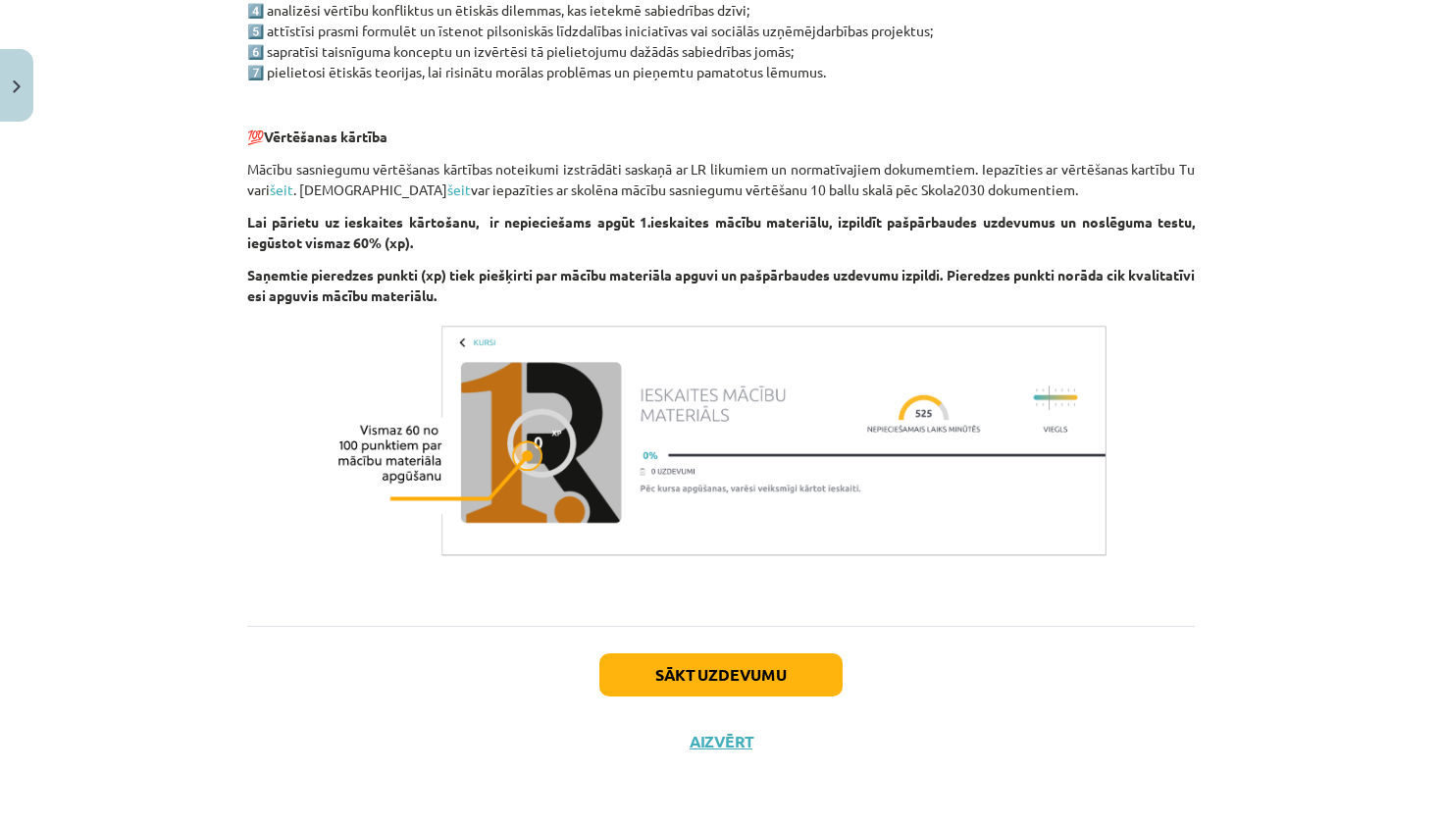
click at [700, 665] on button "Sākt uzdevumu" at bounding box center [720, 674] width 243 height 43
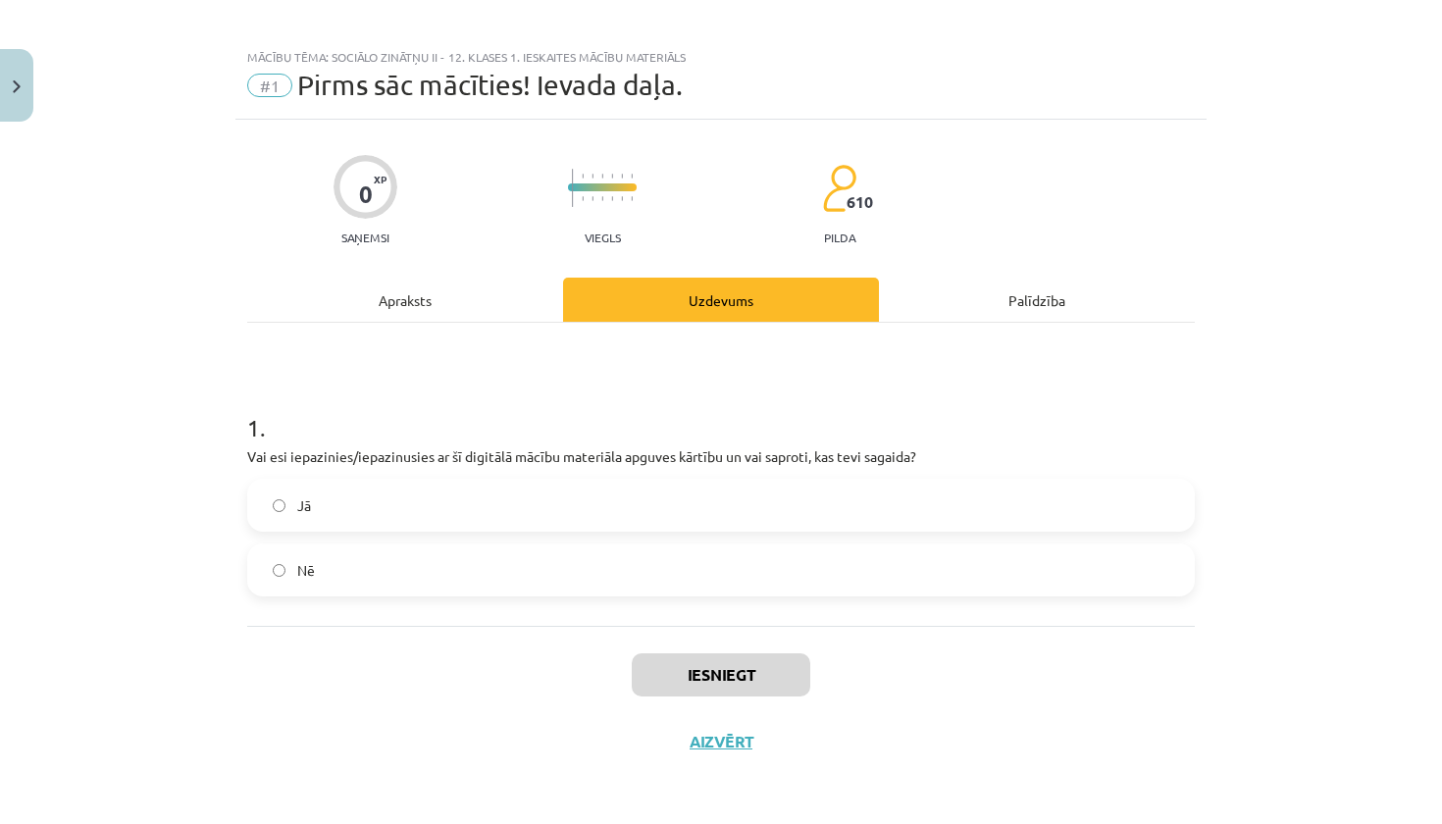
scroll to position [14, 0]
click at [419, 307] on div "Apraksts" at bounding box center [405, 300] width 316 height 44
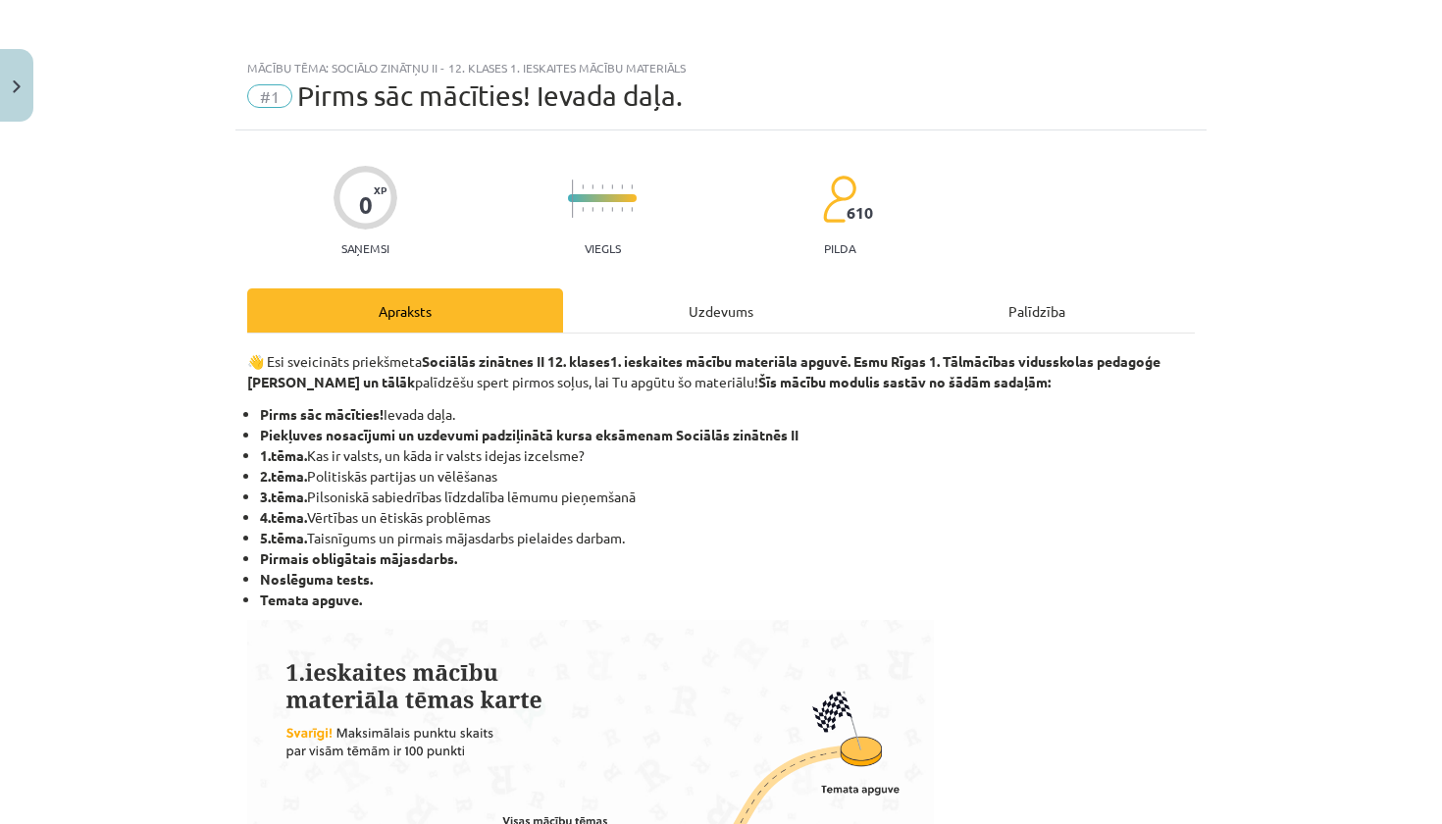
scroll to position [0, 0]
click at [6, 92] on button "Close" at bounding box center [16, 85] width 33 height 73
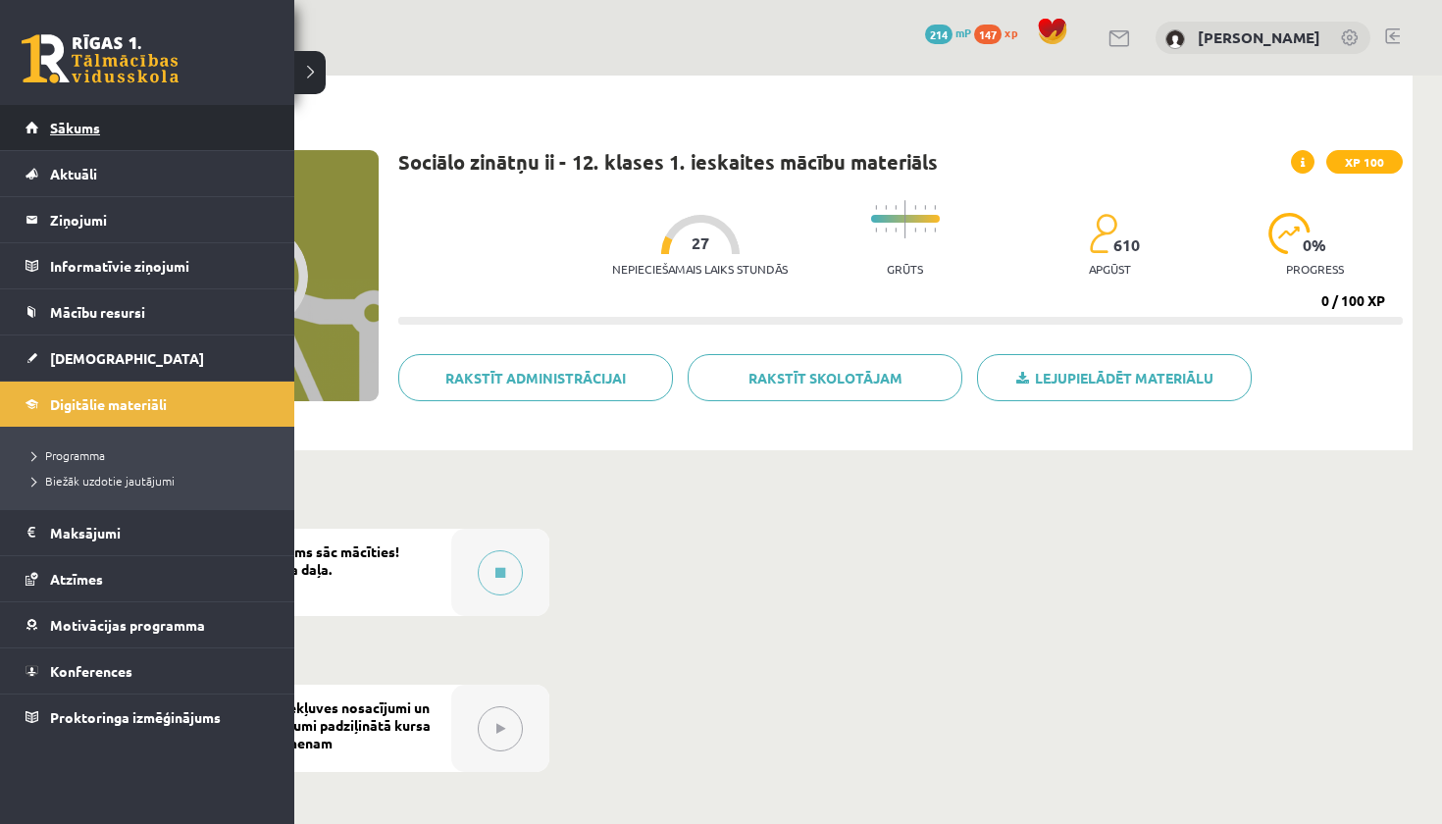
click at [39, 127] on link "Sākums" at bounding box center [148, 127] width 244 height 45
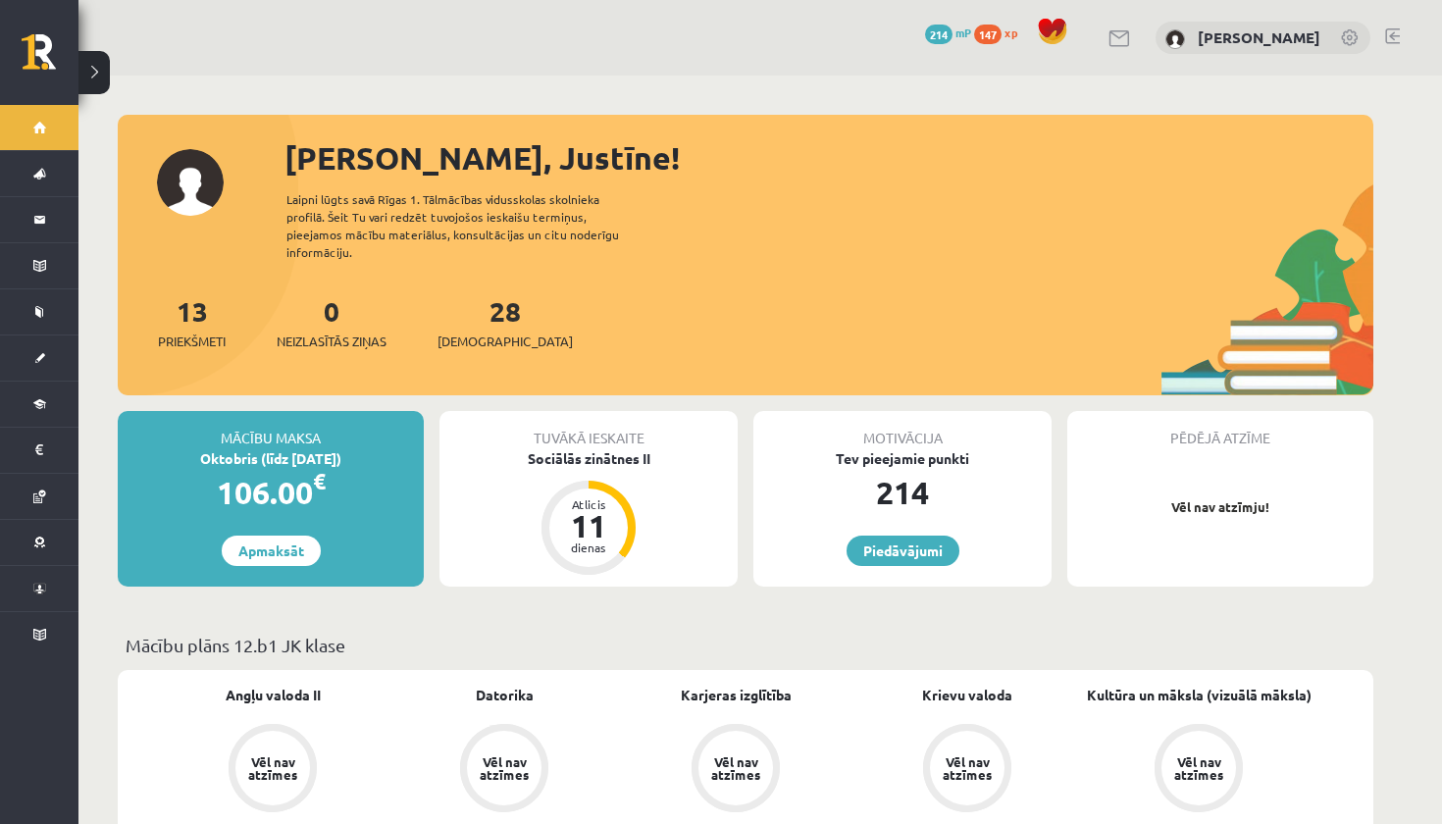
click at [466, 310] on div "28 Ieskaites" at bounding box center [504, 320] width 135 height 61
click at [480, 332] on span "[DEMOGRAPHIC_DATA]" at bounding box center [504, 342] width 135 height 20
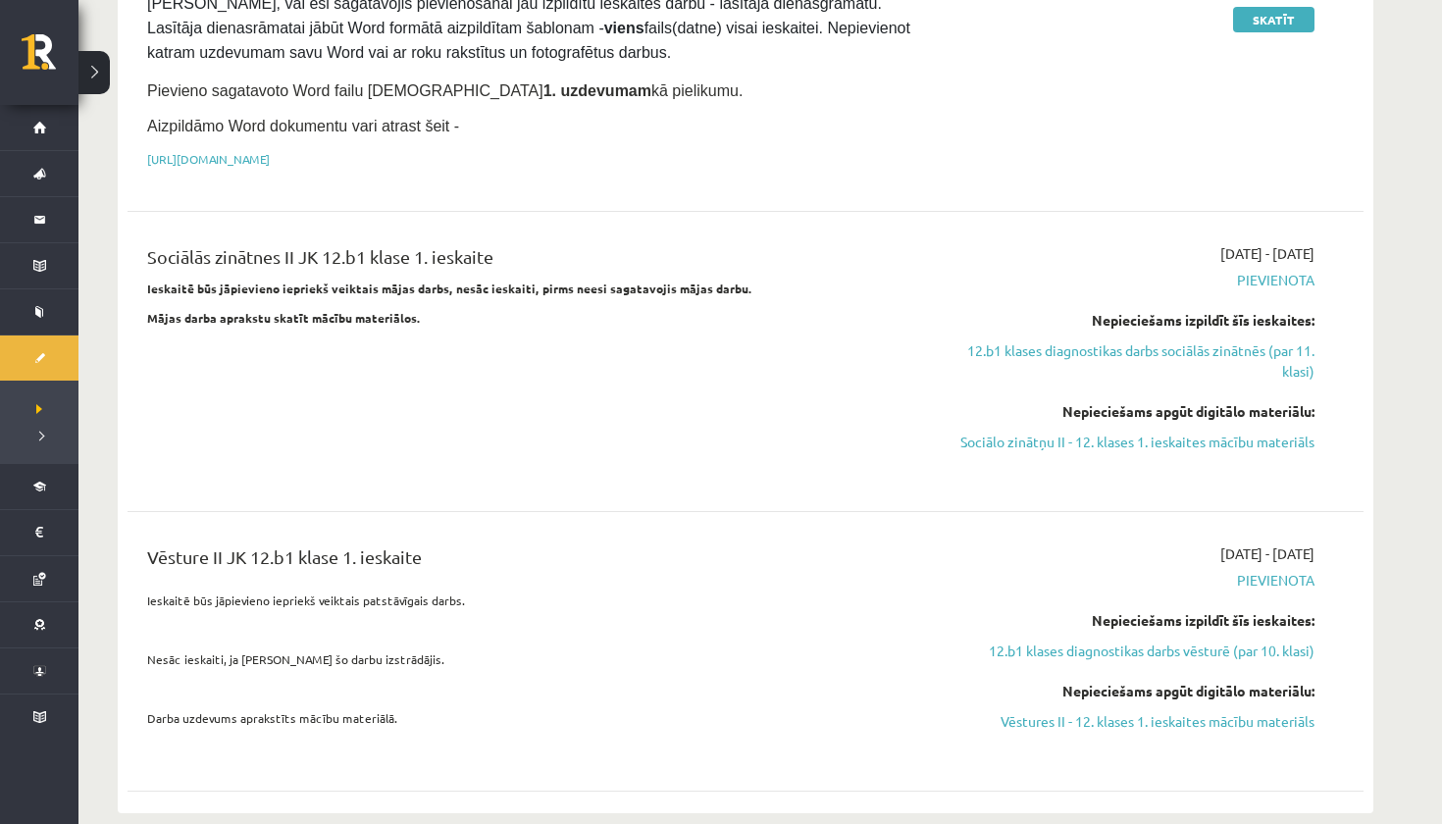
scroll to position [598, 0]
click at [1269, 278] on span "Pievienota" at bounding box center [1130, 281] width 370 height 21
click at [1244, 352] on link "12.b1 klases diagnostikas darbs sociālās zinātnēs (par 11. klasi)" at bounding box center [1130, 361] width 370 height 41
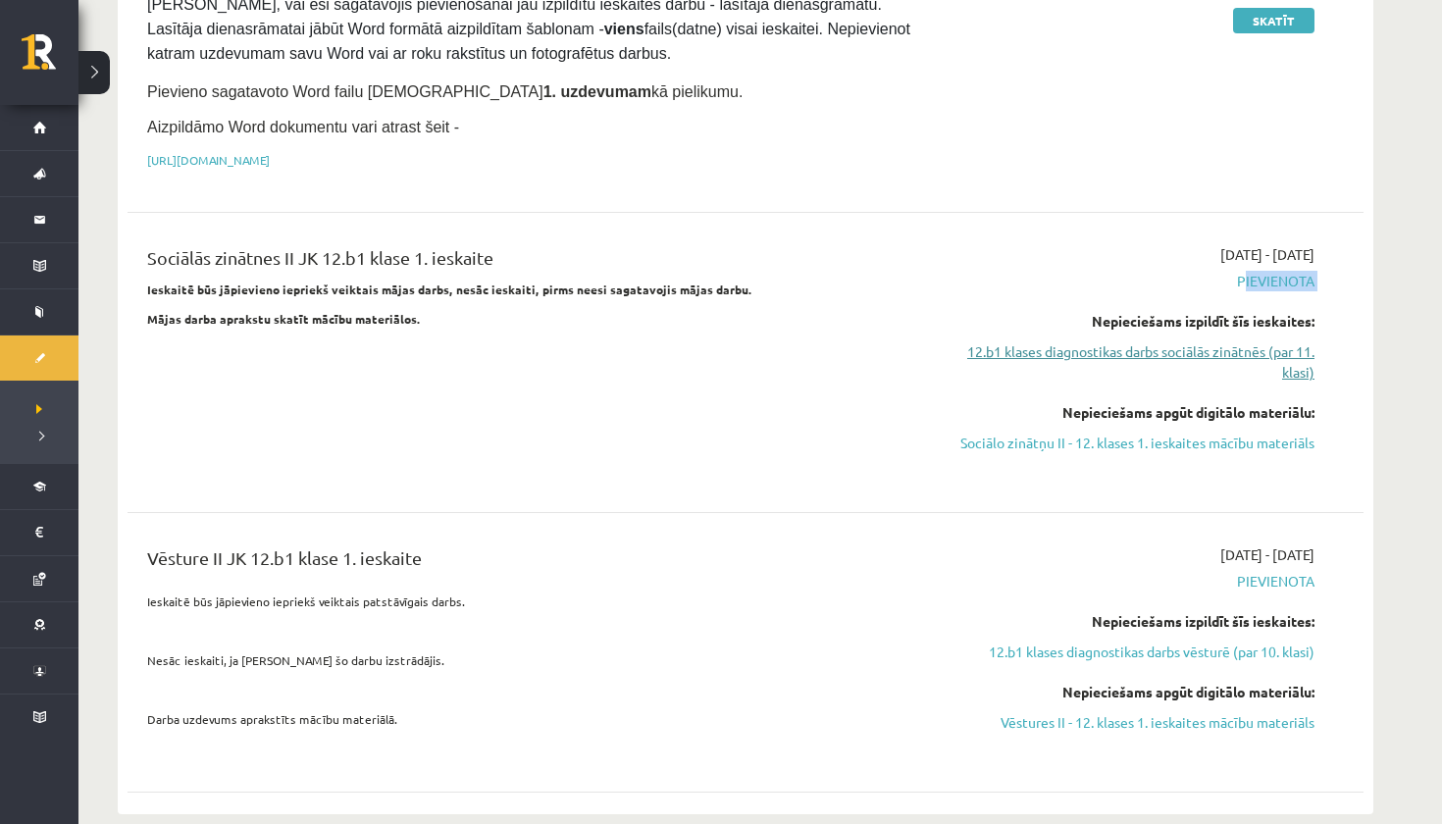
scroll to position [260, 0]
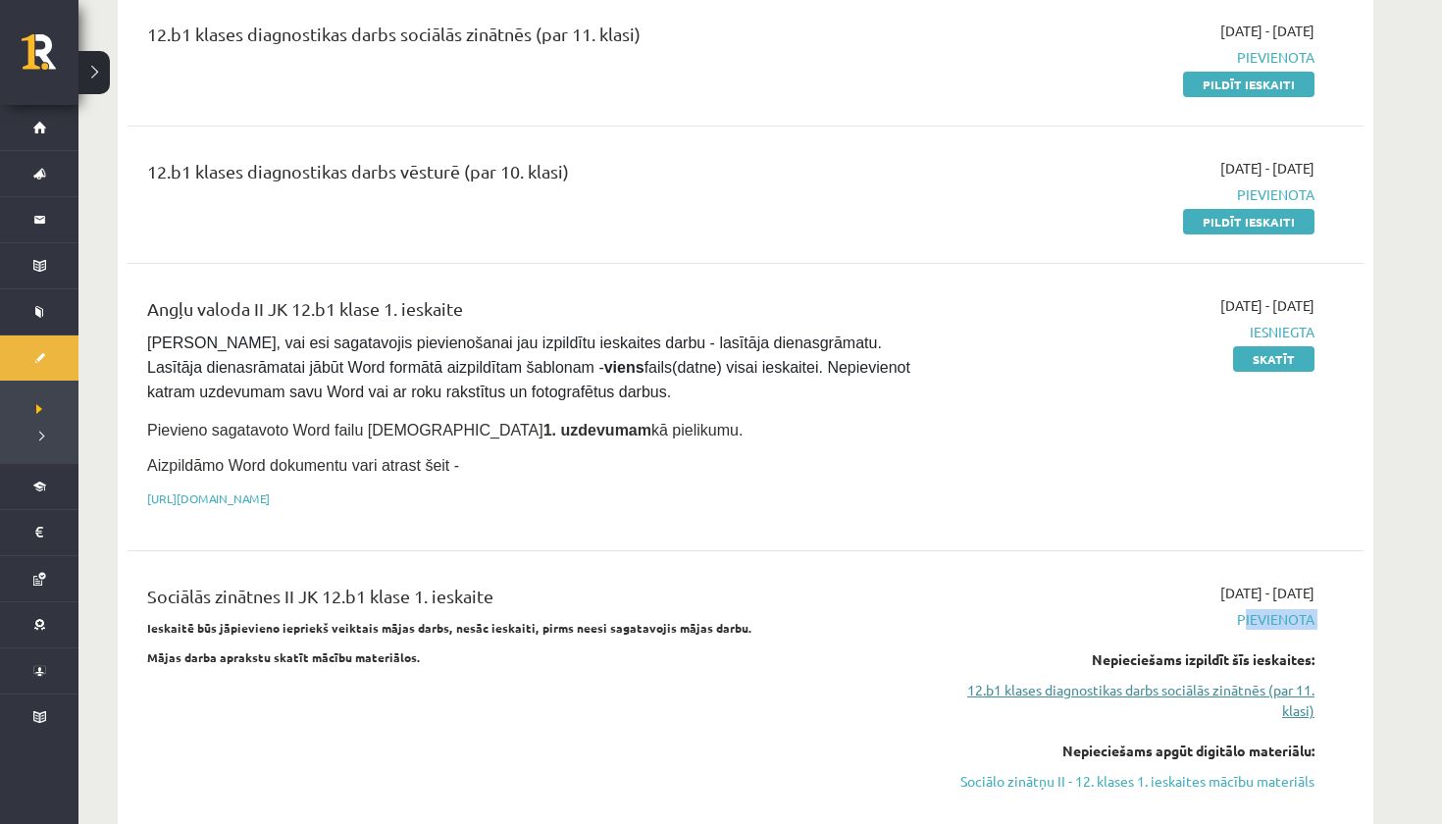
click at [1086, 687] on link "12.b1 klases diagnostikas darbs sociālās zinātnēs (par 11. klasi)" at bounding box center [1130, 700] width 370 height 41
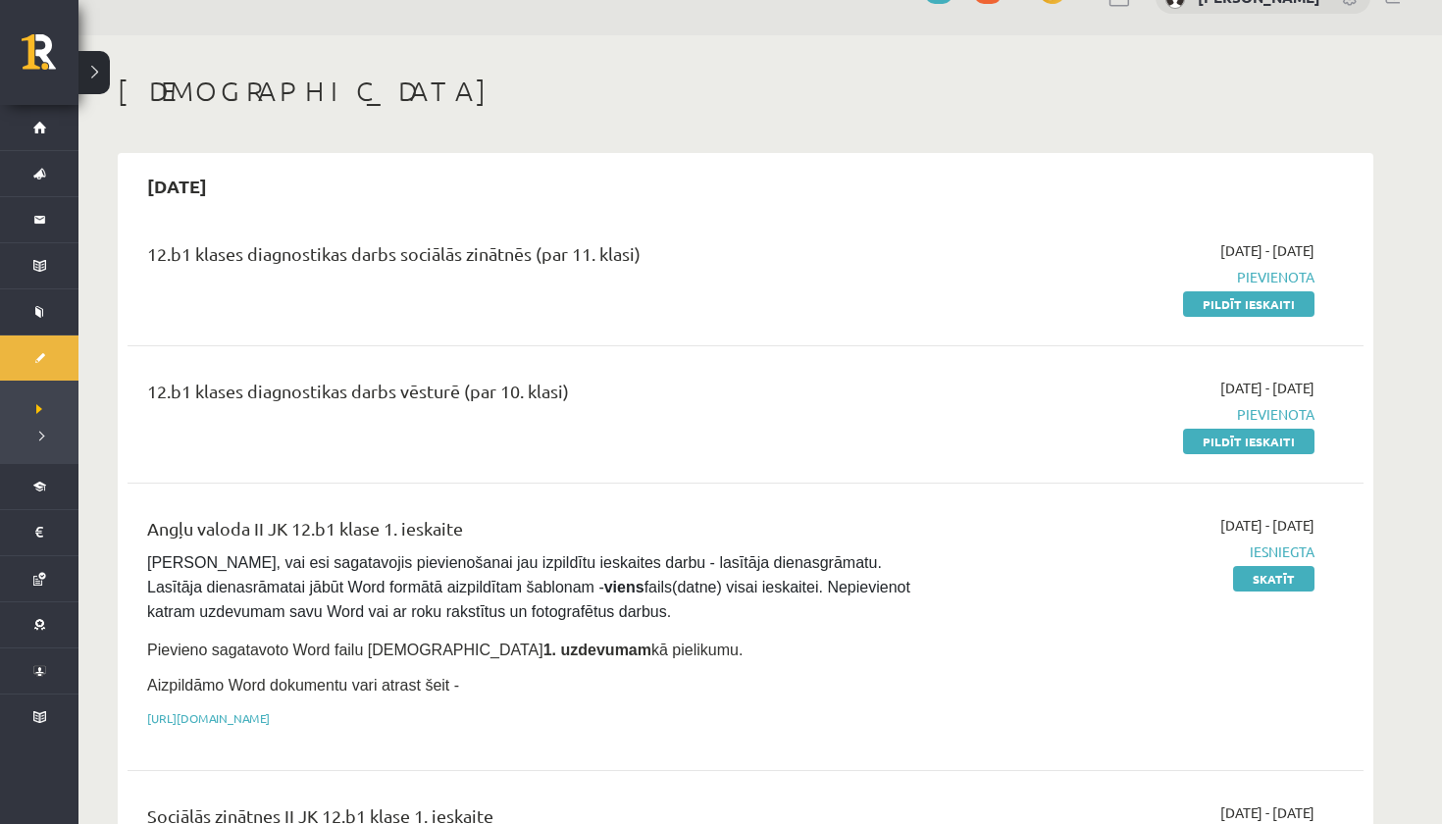
scroll to position [43, 0]
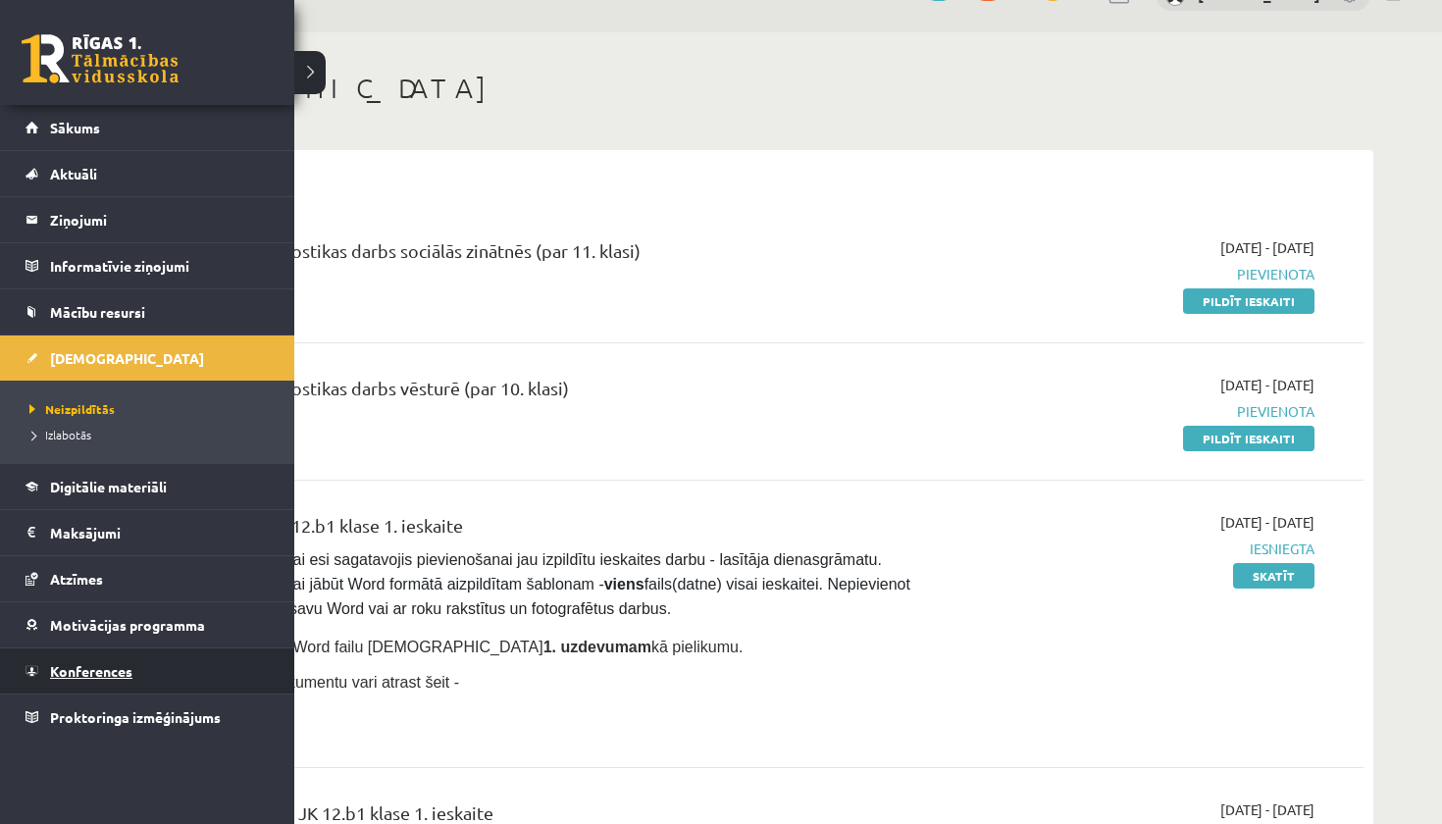
click at [88, 673] on span "Konferences" at bounding box center [91, 671] width 82 height 18
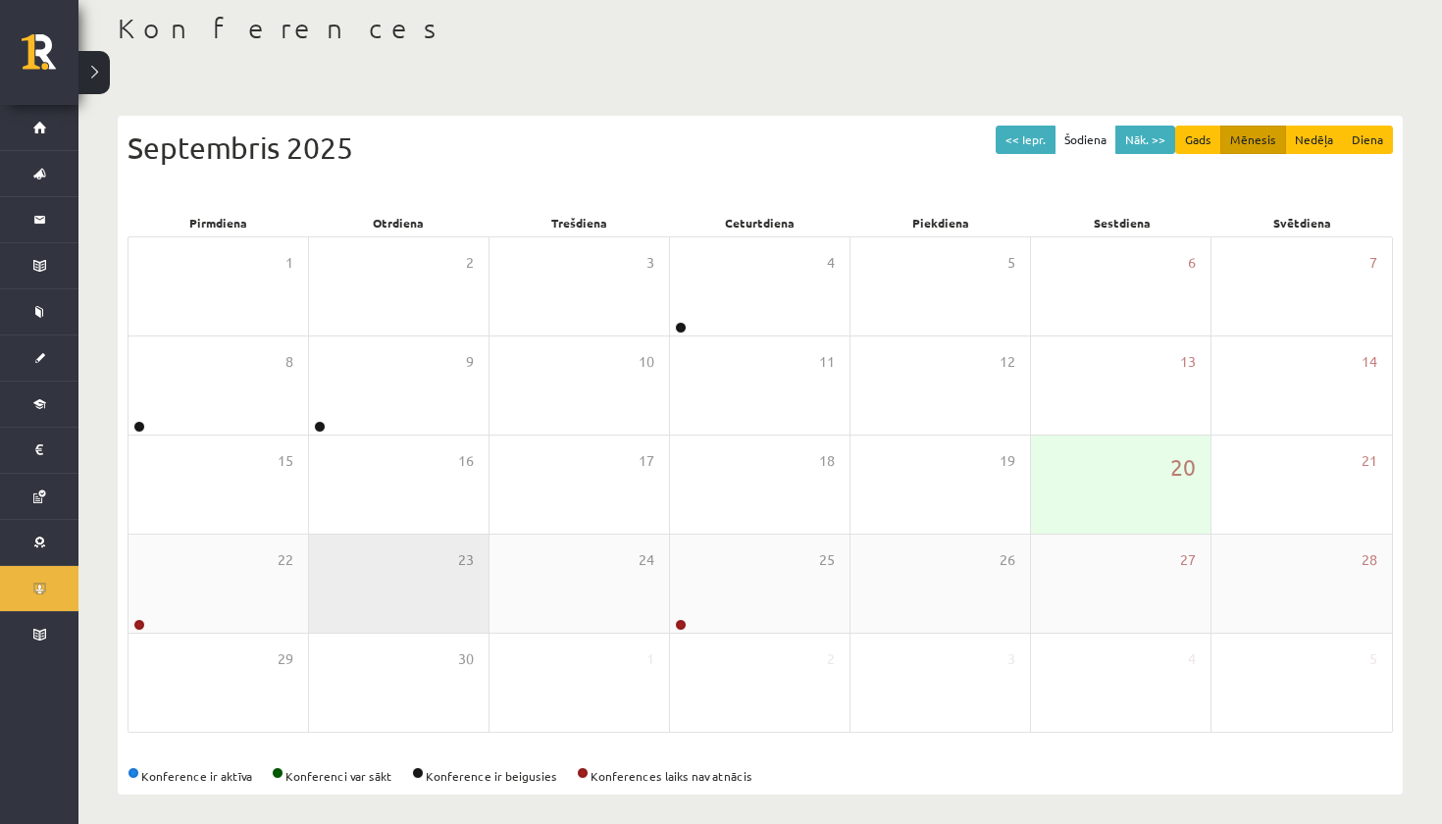
scroll to position [106, 0]
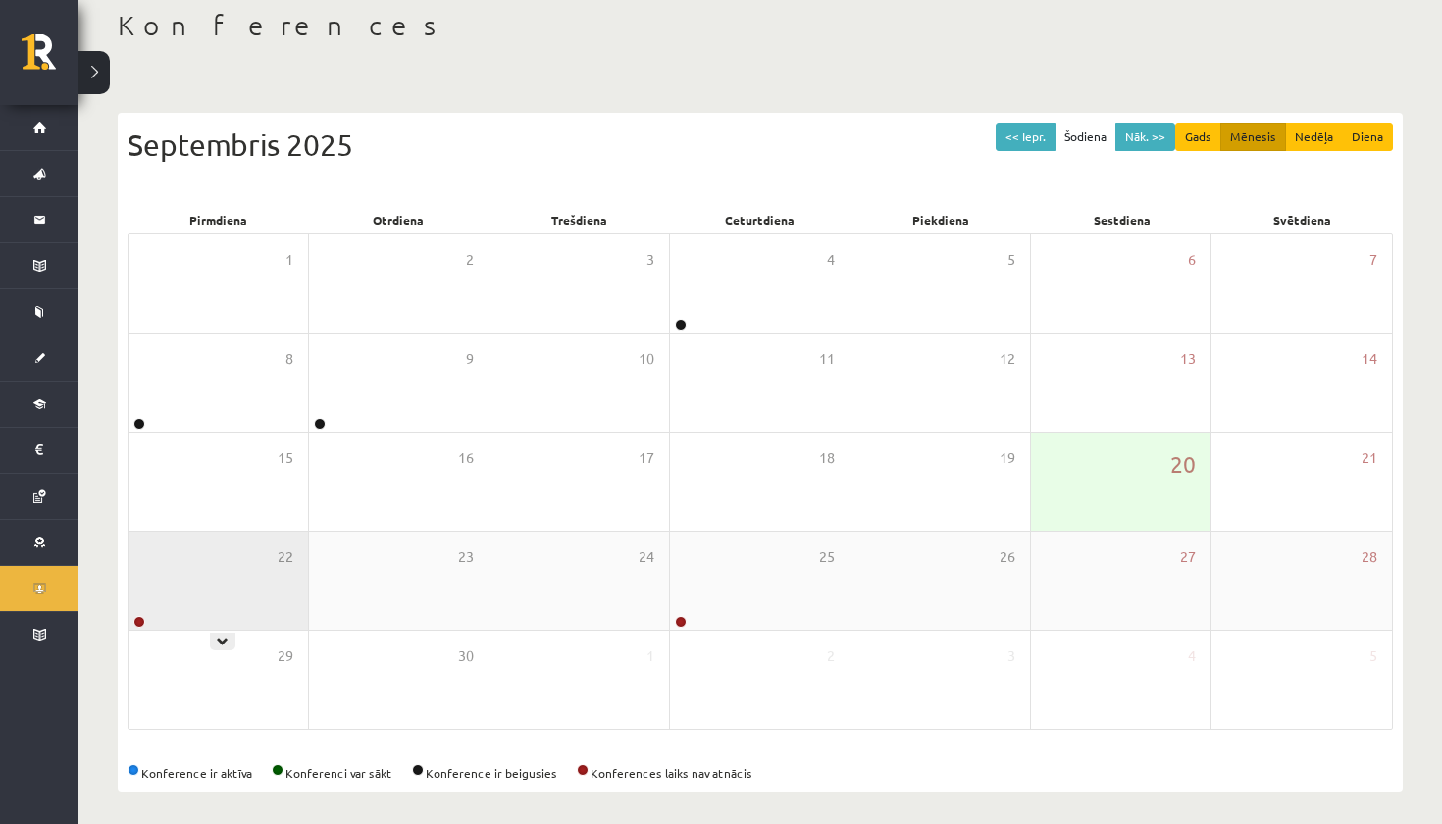
click at [214, 605] on div "22" at bounding box center [217, 581] width 179 height 98
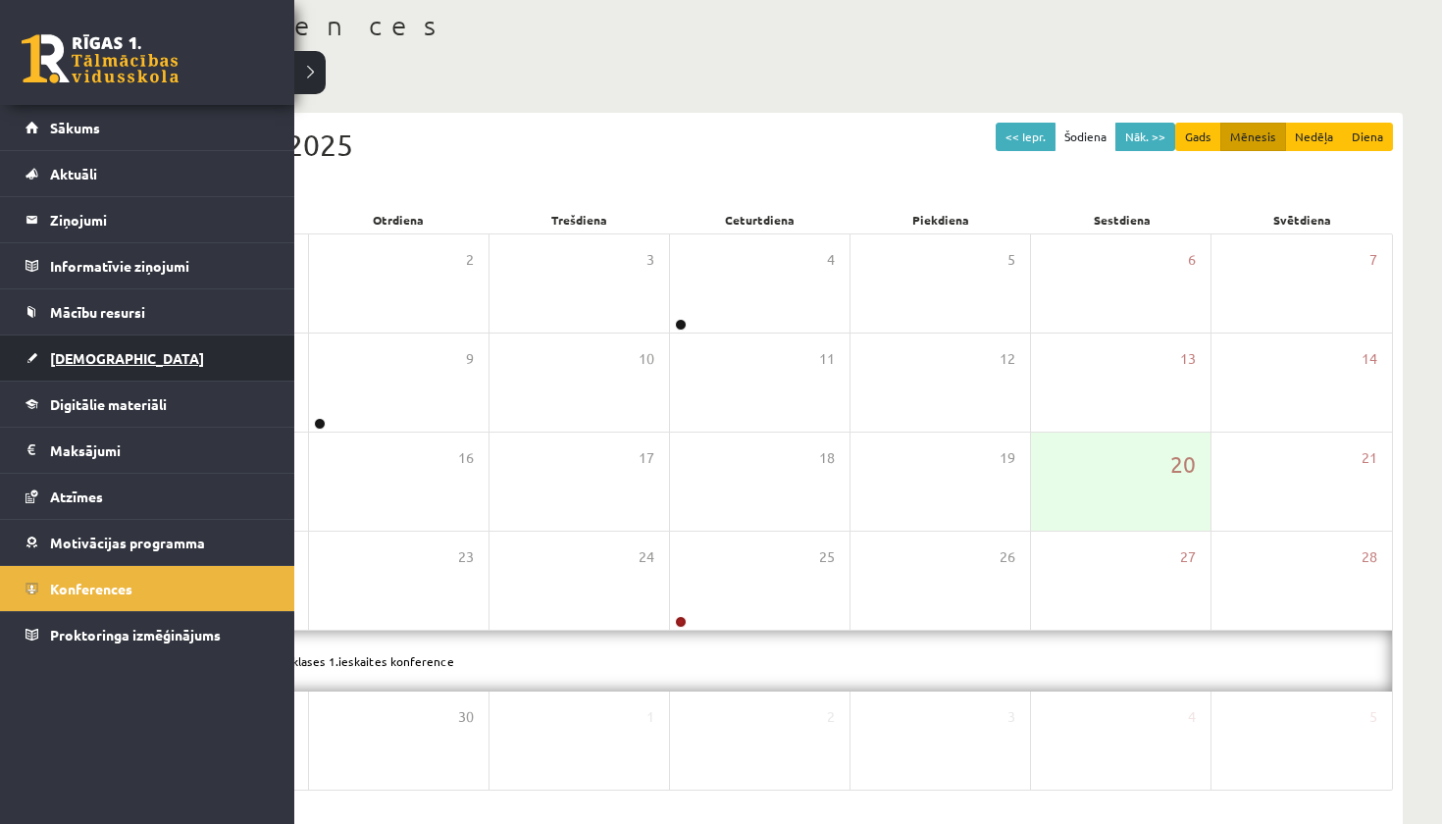
click at [90, 363] on span "[DEMOGRAPHIC_DATA]" at bounding box center [127, 358] width 154 height 18
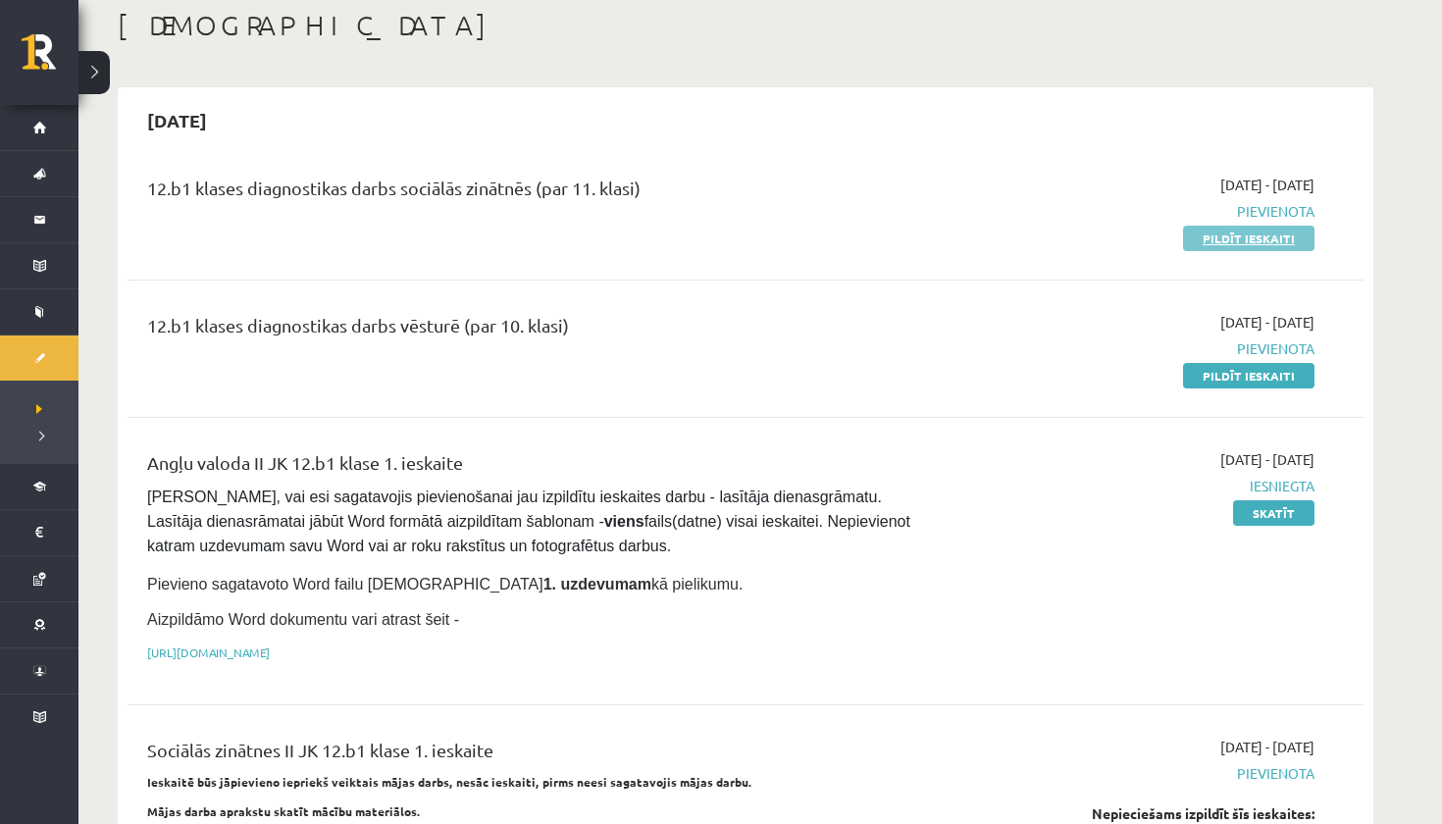
click at [1267, 239] on link "Pildīt ieskaiti" at bounding box center [1248, 239] width 131 height 26
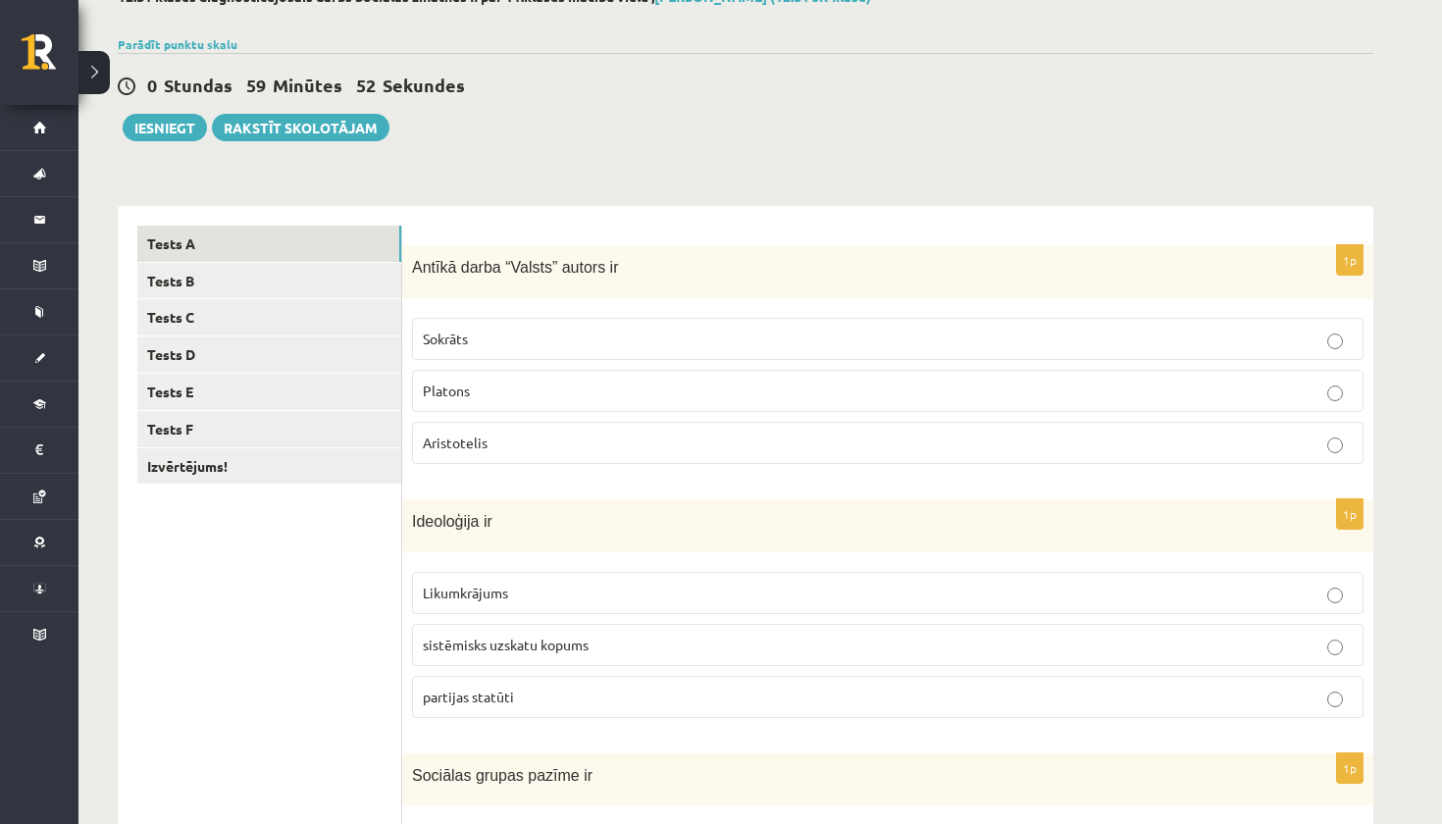
scroll to position [128, 0]
click at [905, 404] on label "Platons" at bounding box center [887, 390] width 951 height 42
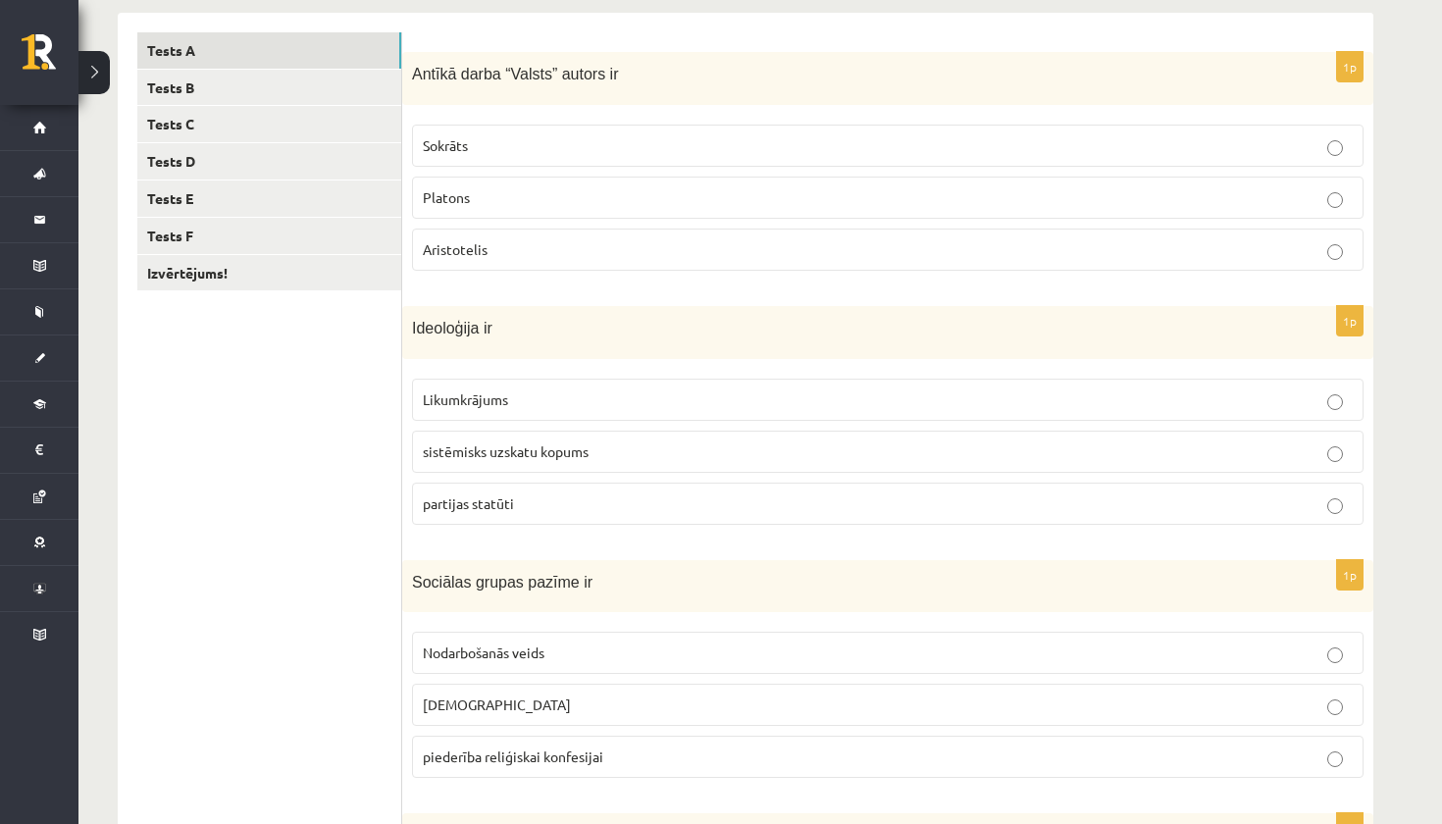
scroll to position [318, 0]
click at [906, 450] on p "sistēmisks uzskatu kopums" at bounding box center [888, 453] width 930 height 21
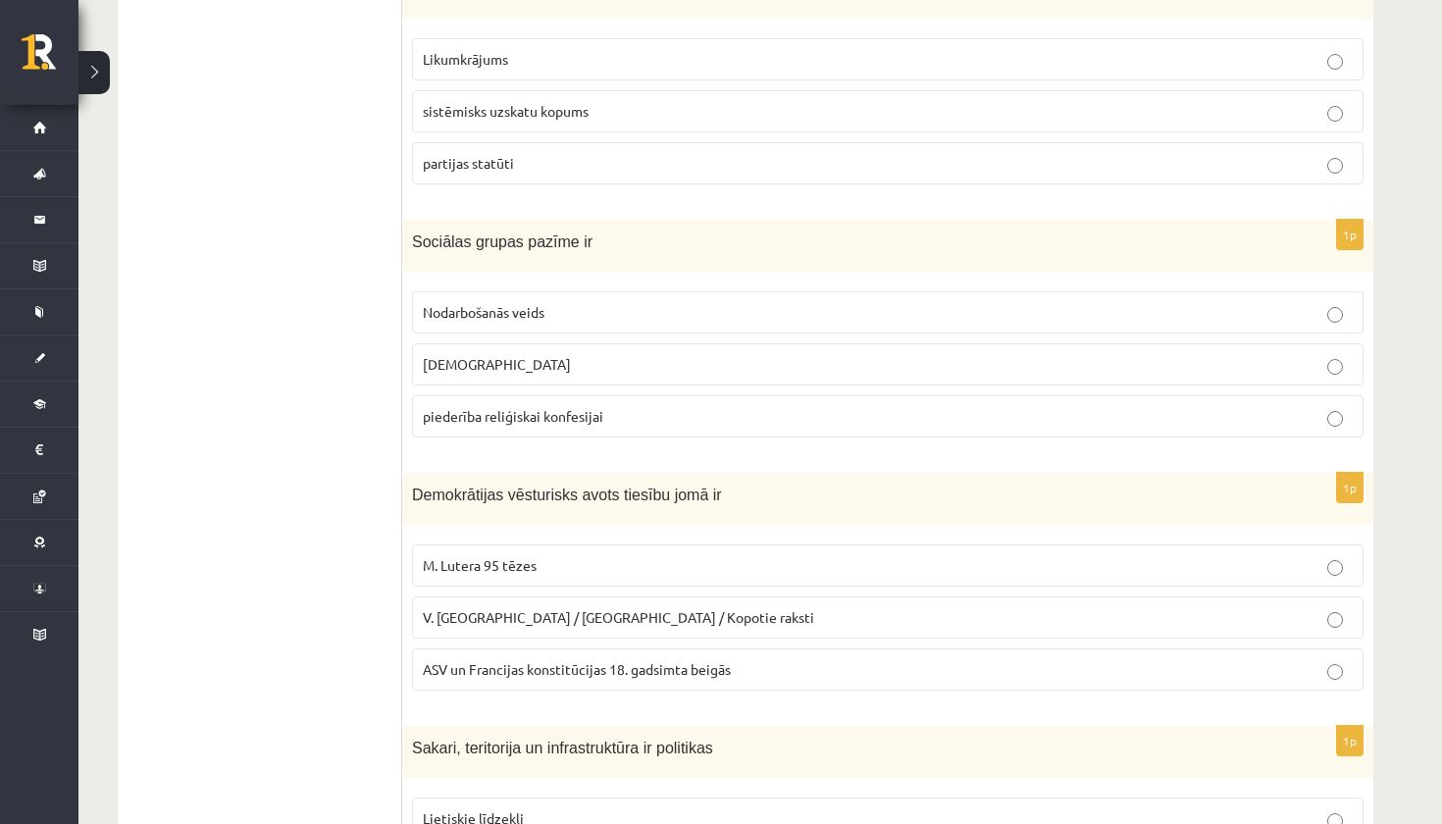
scroll to position [661, 0]
click at [738, 320] on p "Nodarbošanās veids" at bounding box center [888, 311] width 930 height 21
click at [747, 413] on p "piederība reliģiskai konfesijai" at bounding box center [888, 415] width 930 height 21
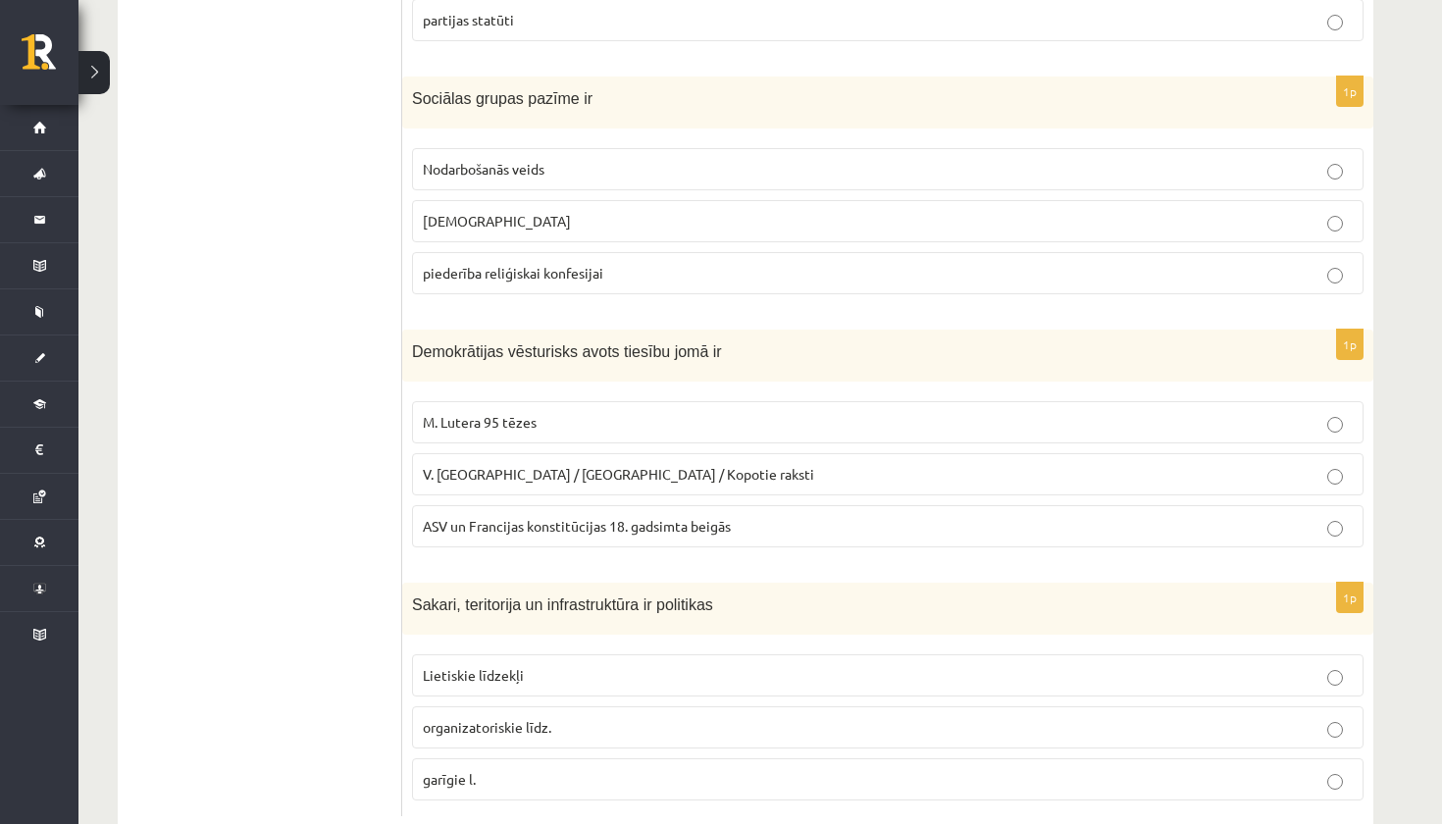
scroll to position [815, 0]
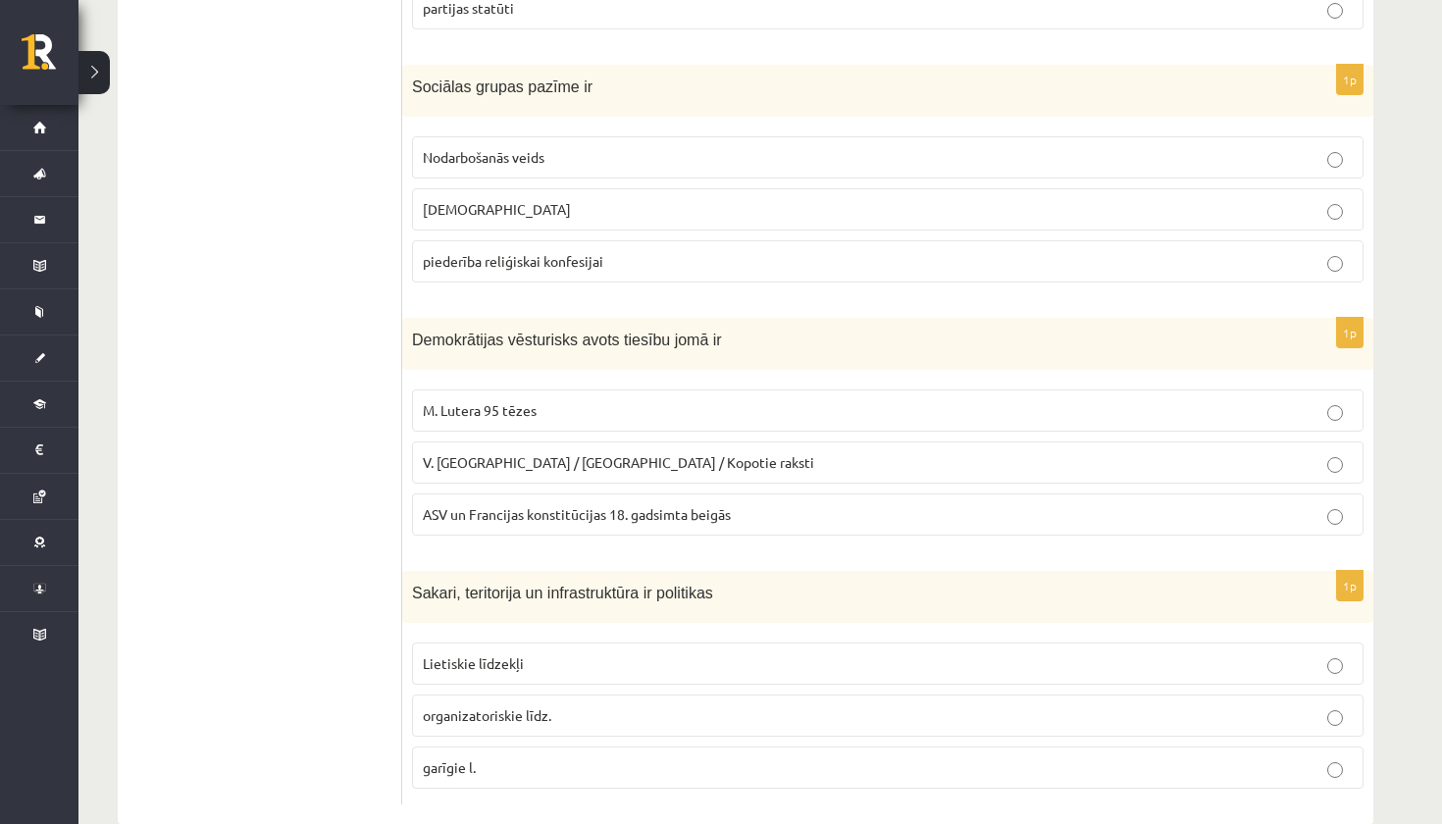
click at [754, 524] on label "ASV un Francijas konstitūcijas 18. gadsimta beigās" at bounding box center [887, 514] width 951 height 42
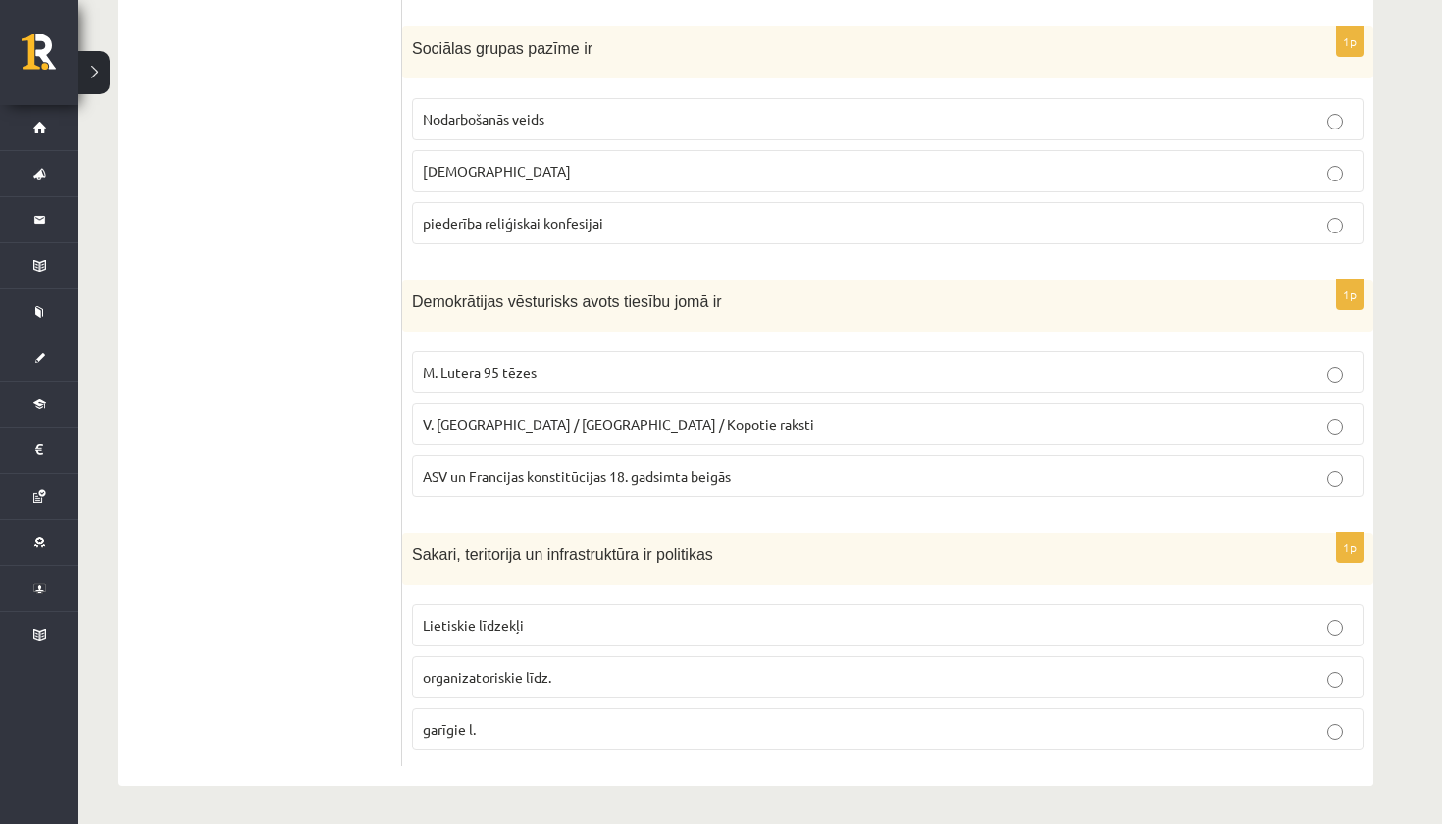
scroll to position [852, 0]
click at [723, 625] on p "Lietiskie līdzekļi" at bounding box center [888, 626] width 930 height 21
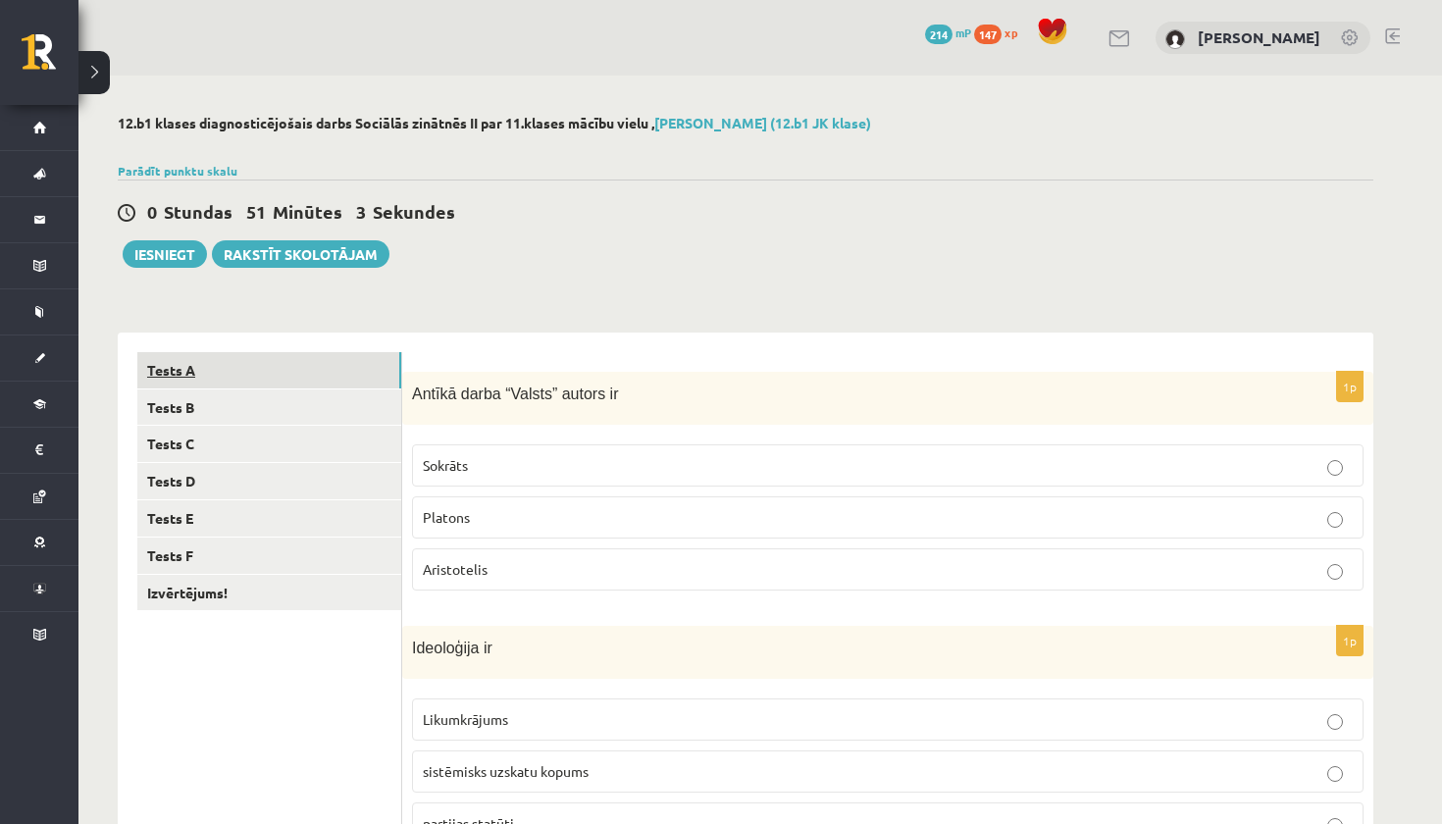
scroll to position [0, 0]
click at [328, 404] on link "Tests B" at bounding box center [269, 407] width 264 height 36
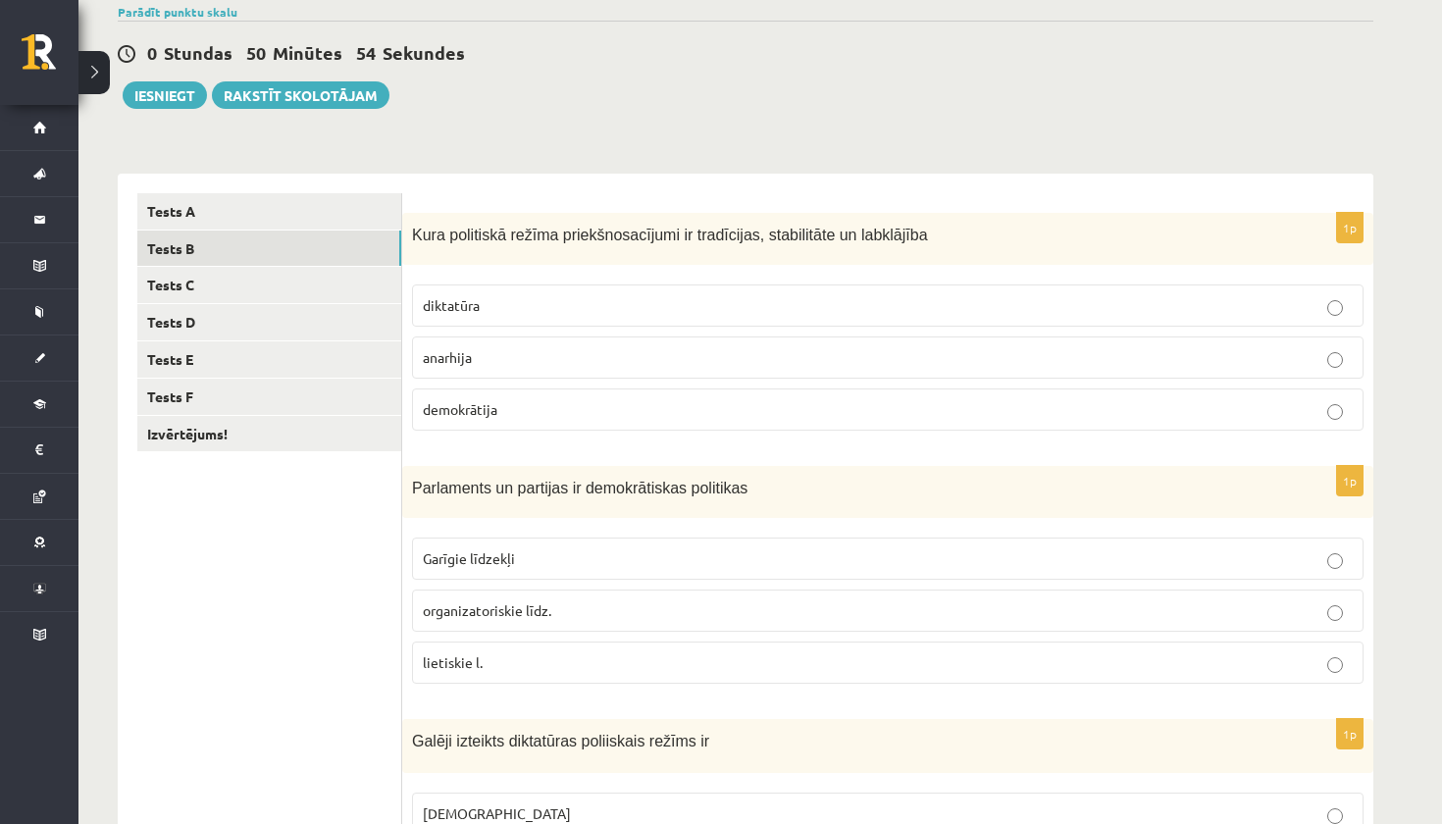
scroll to position [160, 0]
click at [551, 353] on p "anarhija" at bounding box center [888, 356] width 930 height 21
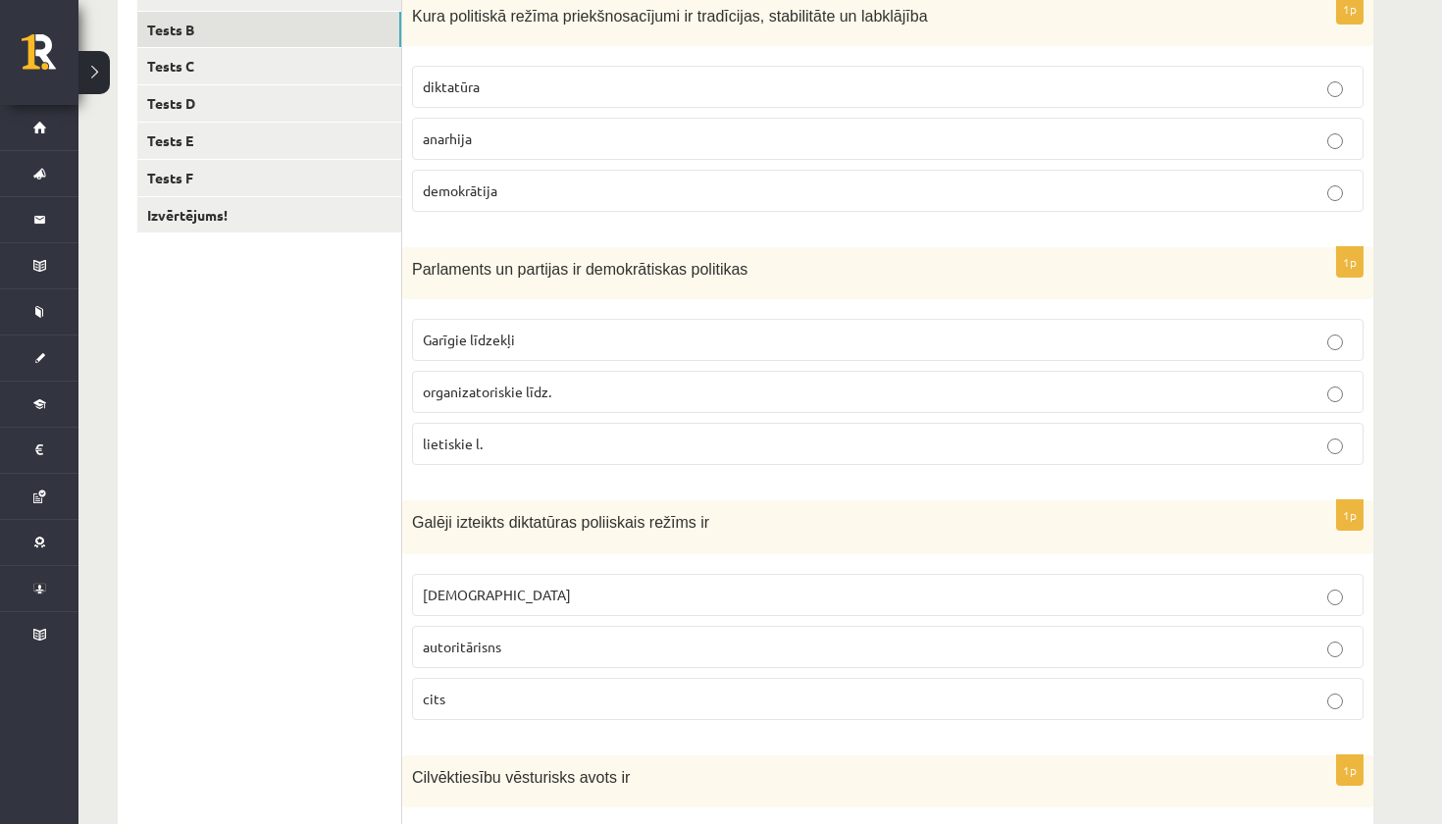
scroll to position [383, 0]
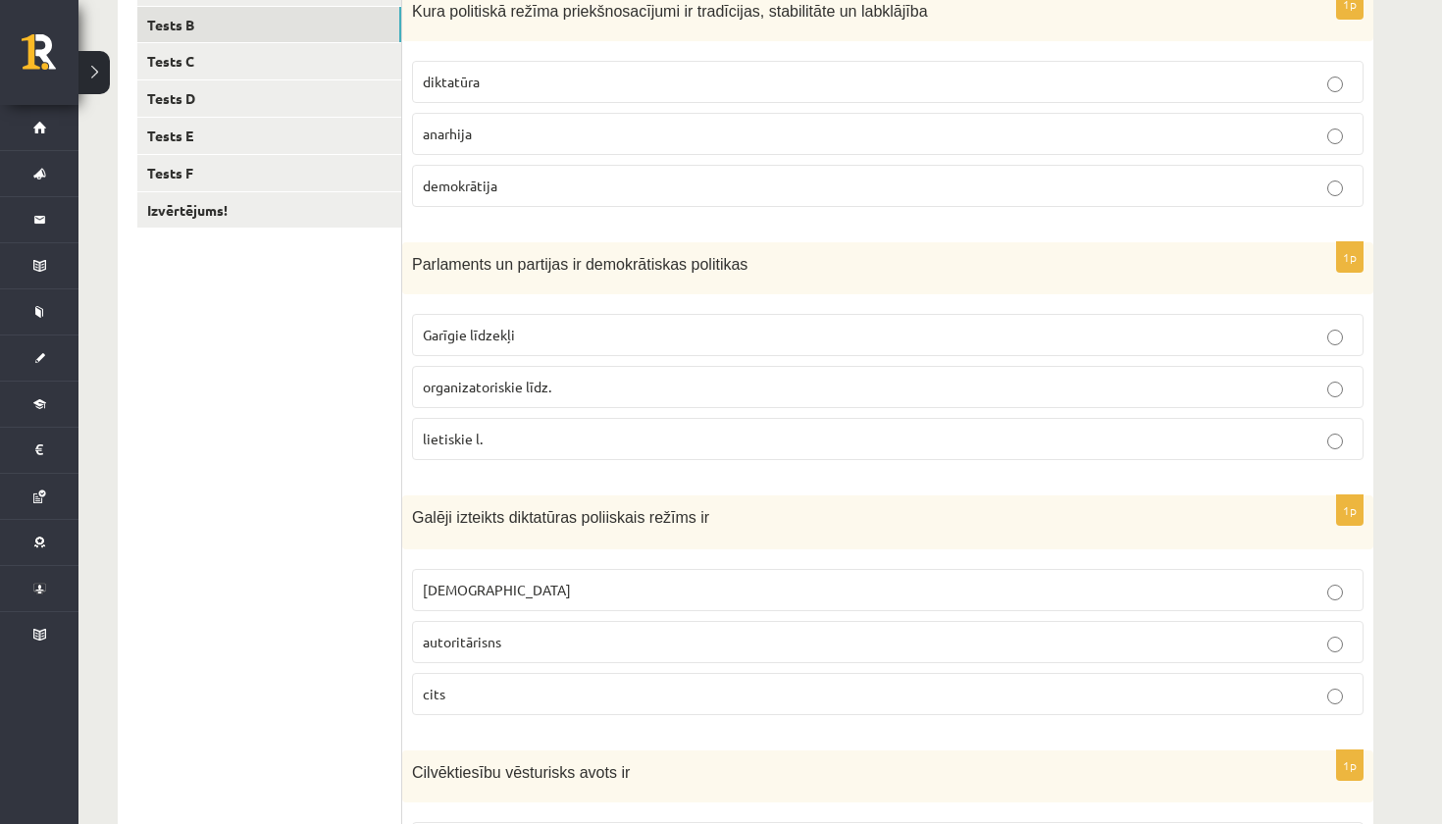
click at [598, 395] on p "organizatoriskie līdz." at bounding box center [888, 387] width 930 height 21
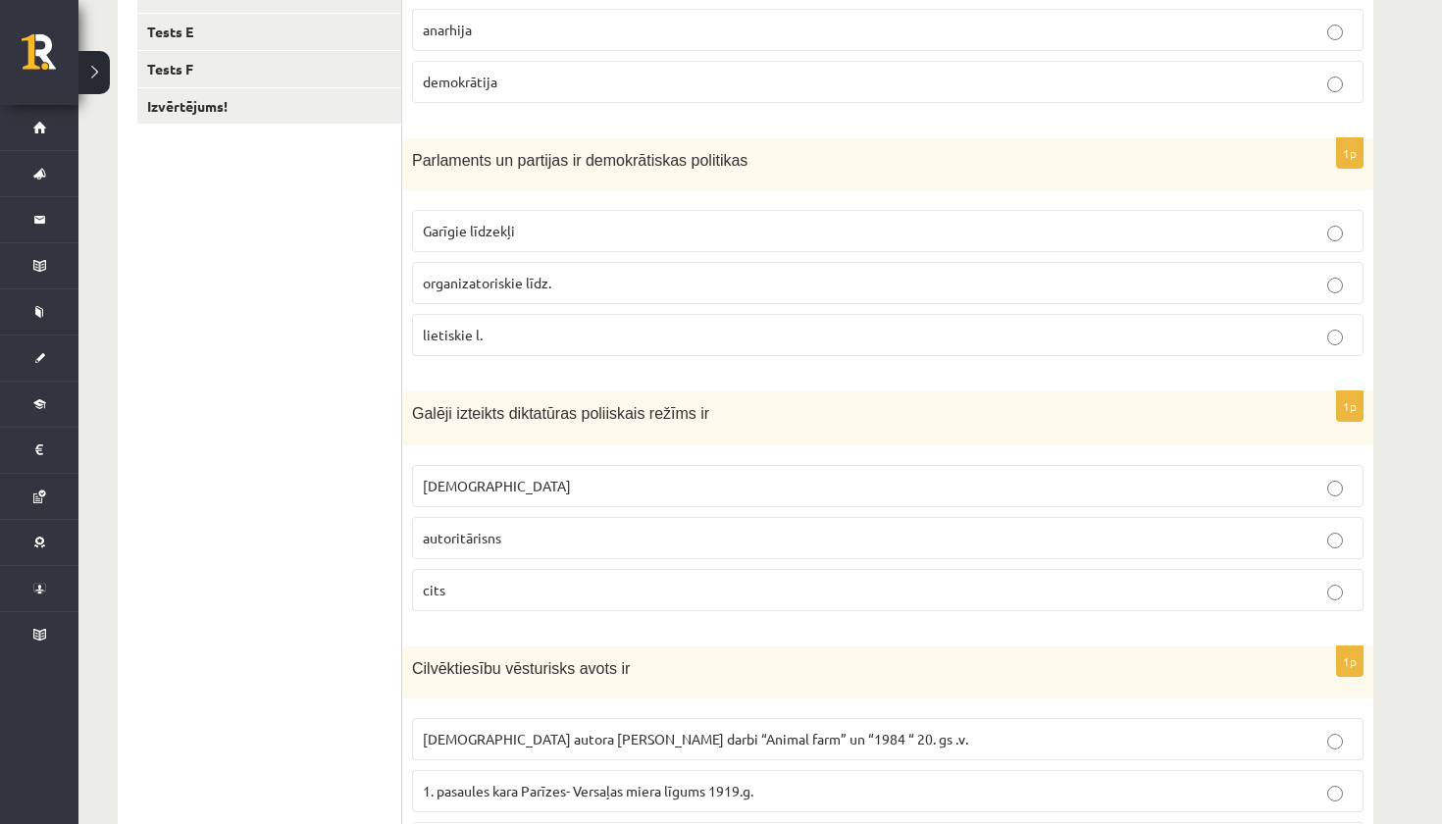
scroll to position [494, 0]
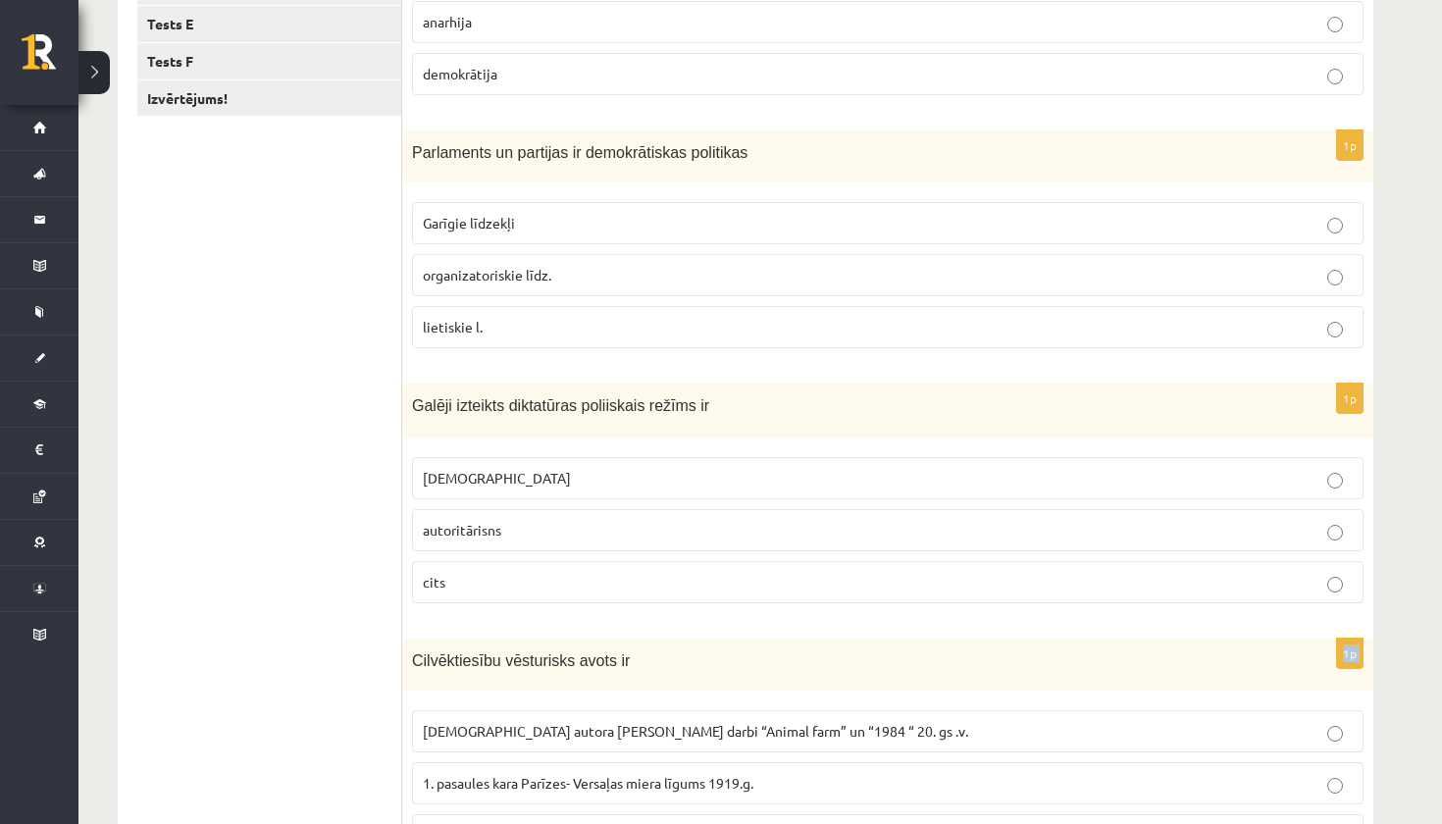
click at [592, 617] on div "1p Galēji izteikts diktatūras poliiskais režīms ir totalitārisms autoritārisns …" at bounding box center [887, 500] width 971 height 235
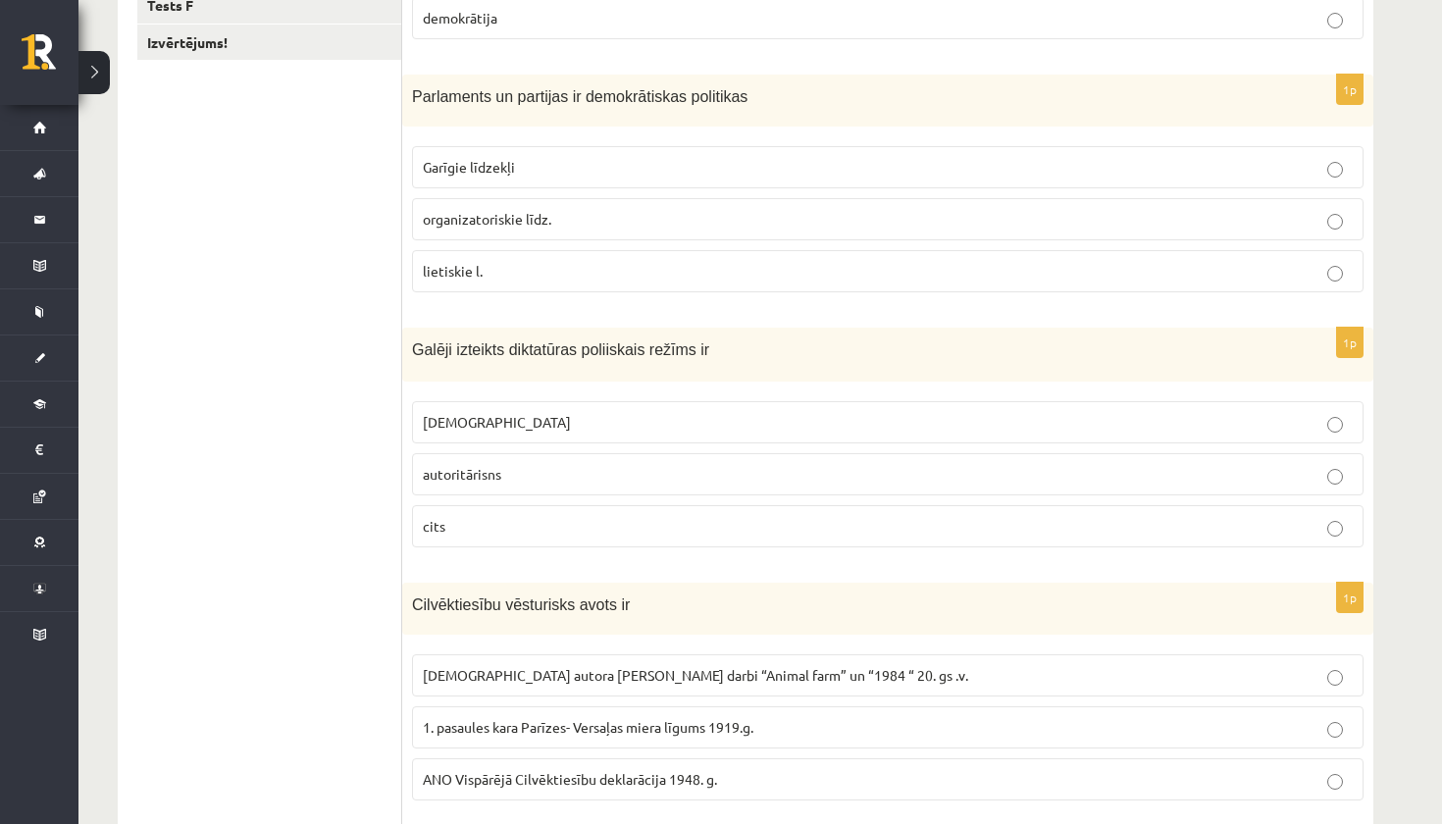
scroll to position [559, 0]
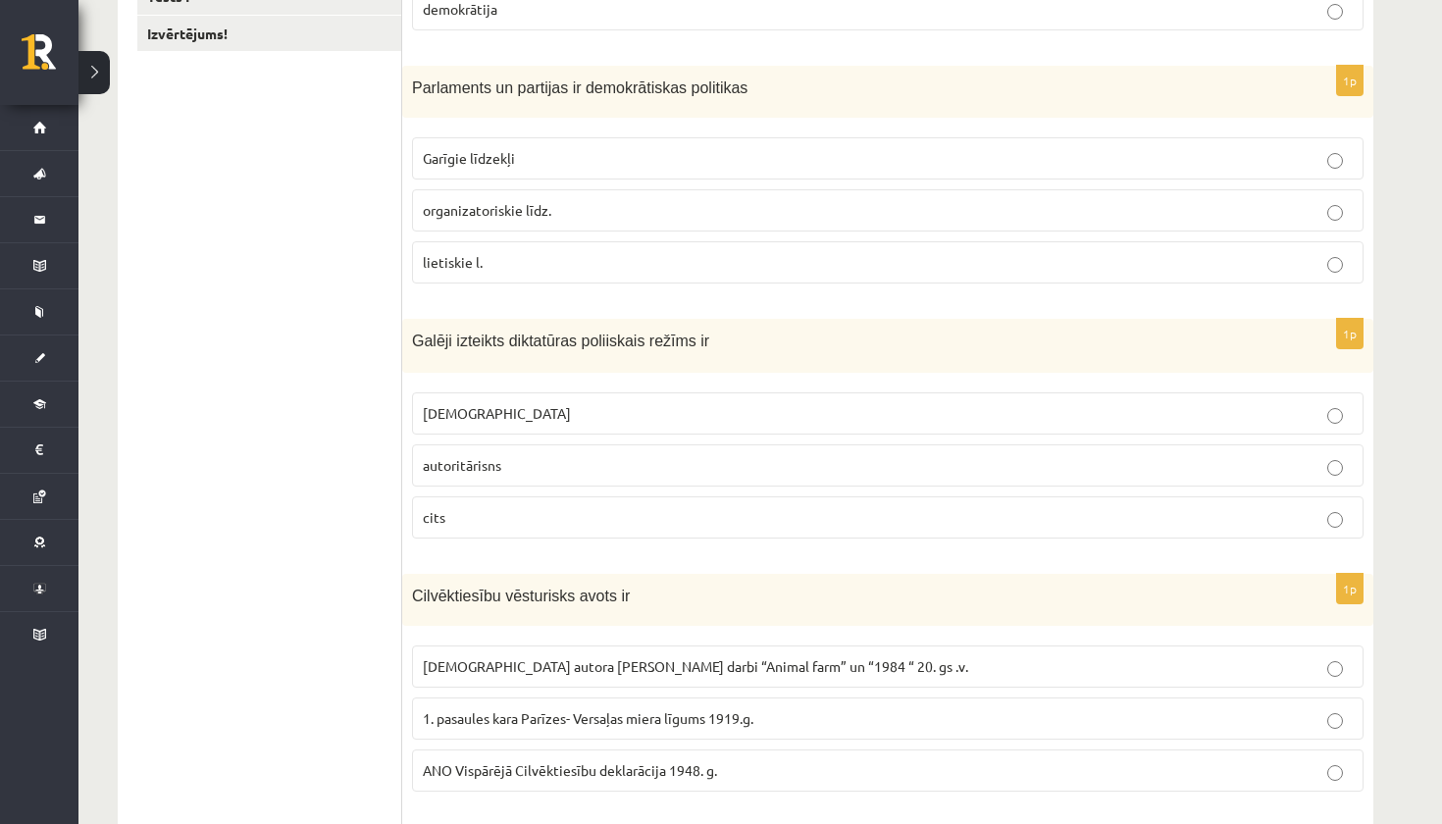
click at [541, 406] on p "totalitārisms" at bounding box center [888, 413] width 930 height 21
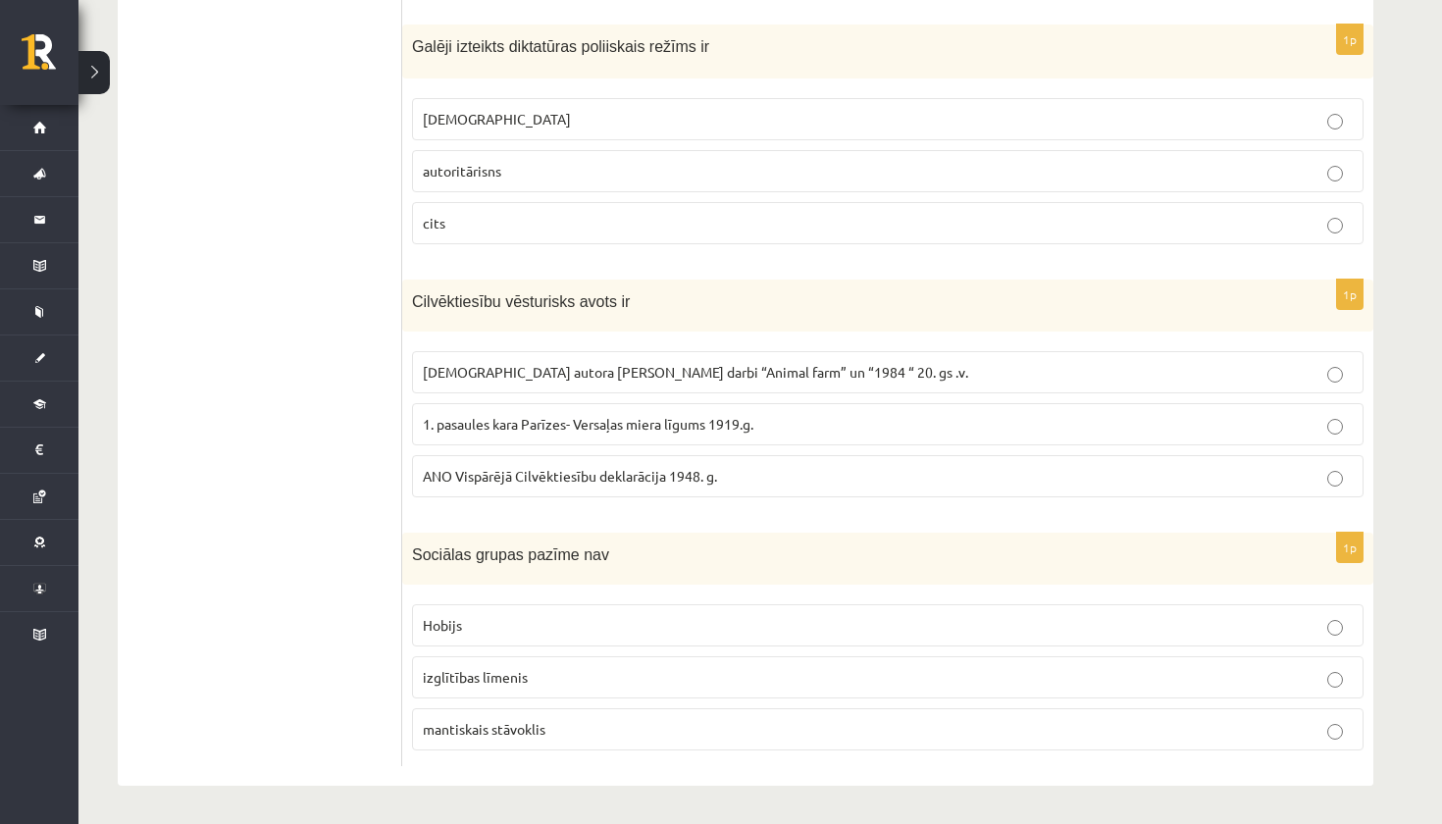
scroll to position [852, 0]
click at [441, 475] on span "ANO Vispārējā Cilvēktiesību deklarācija 1948. g." at bounding box center [570, 477] width 294 height 18
click at [446, 481] on span "ANO Vispārējā Cilvēktiesību deklarācija 1948. g." at bounding box center [570, 477] width 294 height 18
click at [554, 720] on p "mantiskais stāvoklis" at bounding box center [888, 730] width 930 height 21
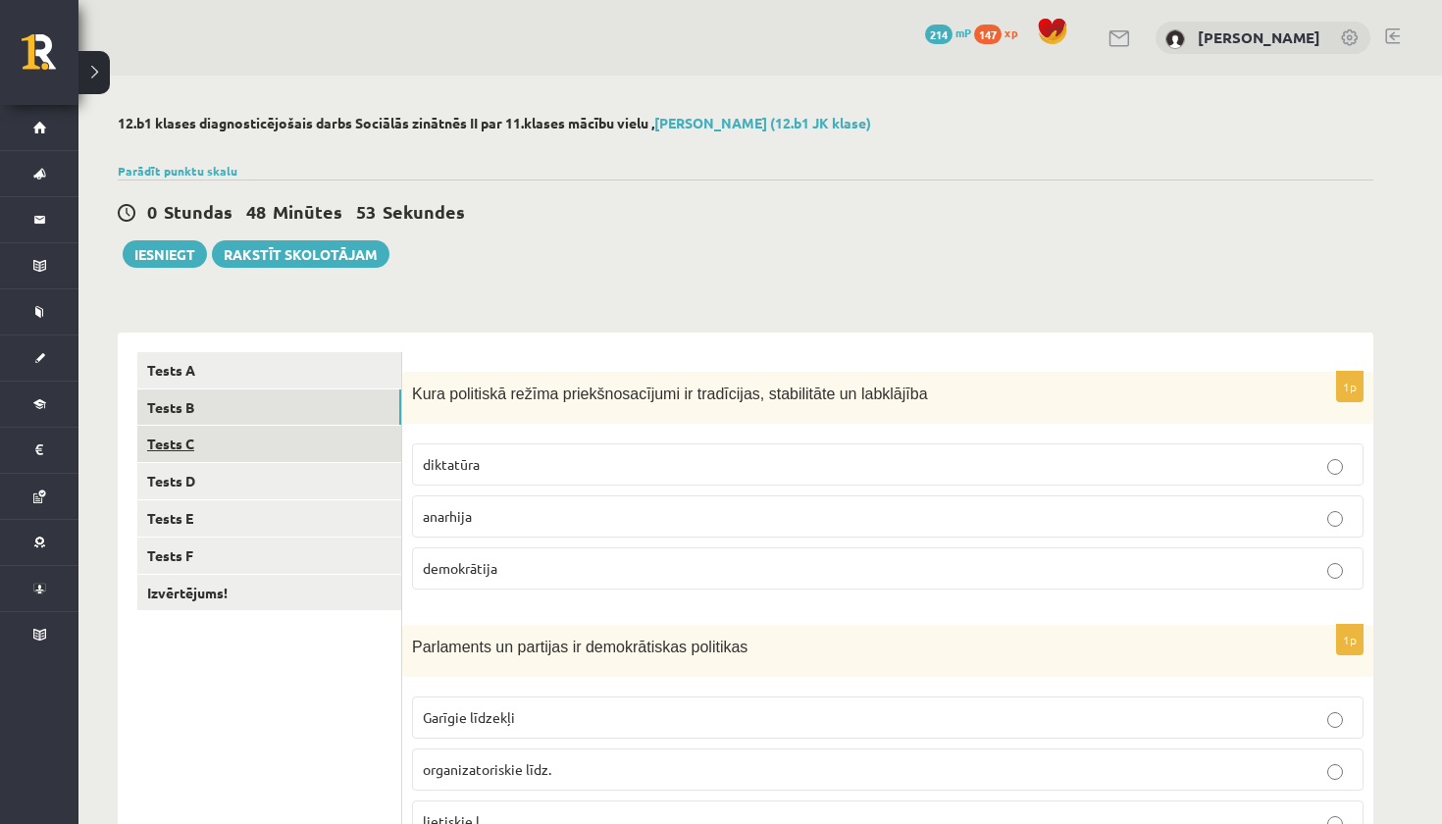
scroll to position [0, 0]
click at [344, 445] on link "Tests C" at bounding box center [269, 444] width 264 height 36
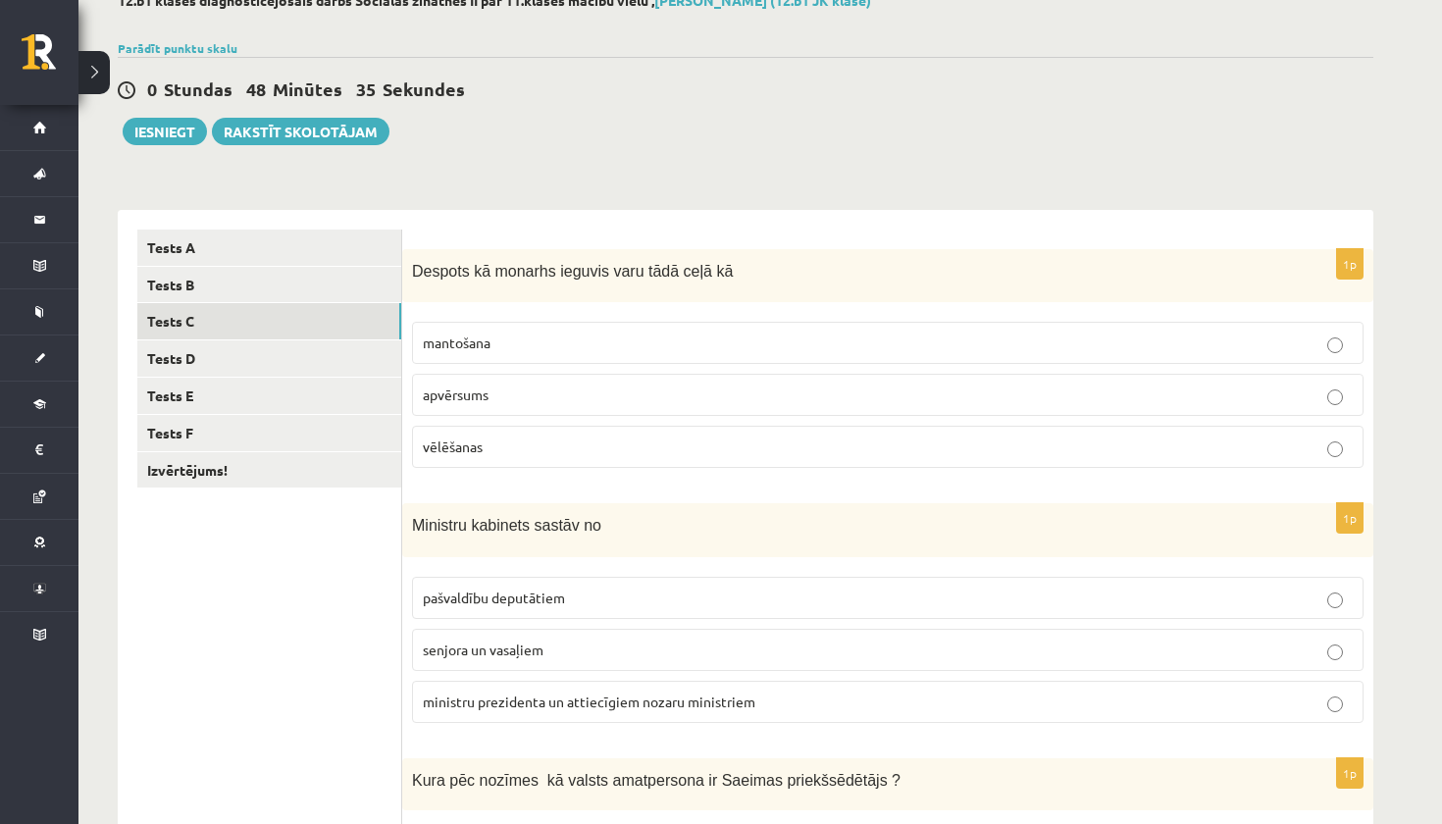
scroll to position [124, 0]
click at [539, 695] on span "ministru prezidenta un attiecīgiem nozaru ministriem" at bounding box center [589, 700] width 332 height 18
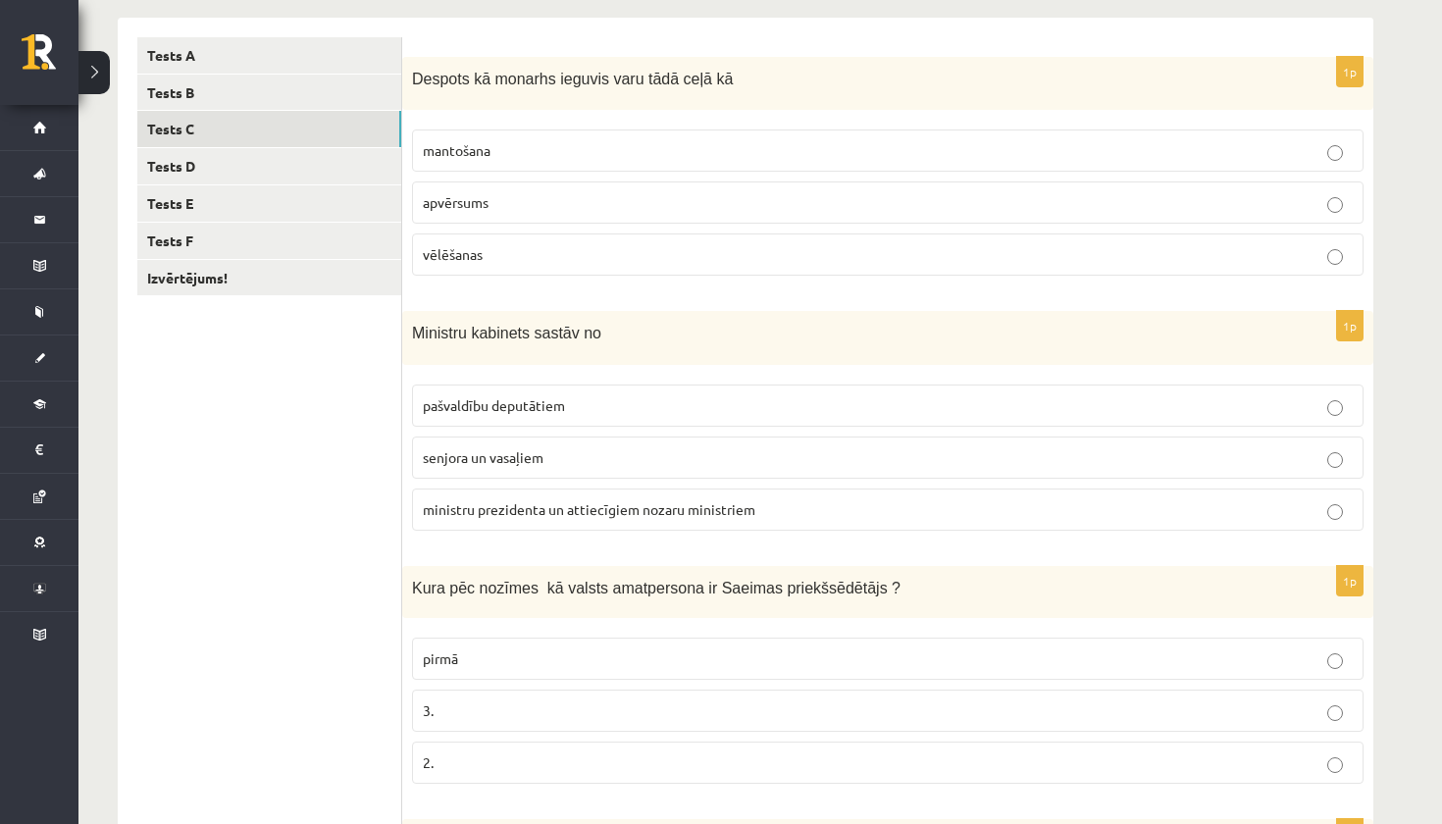
scroll to position [314, 0]
click at [505, 197] on p "apvērsums" at bounding box center [888, 203] width 930 height 21
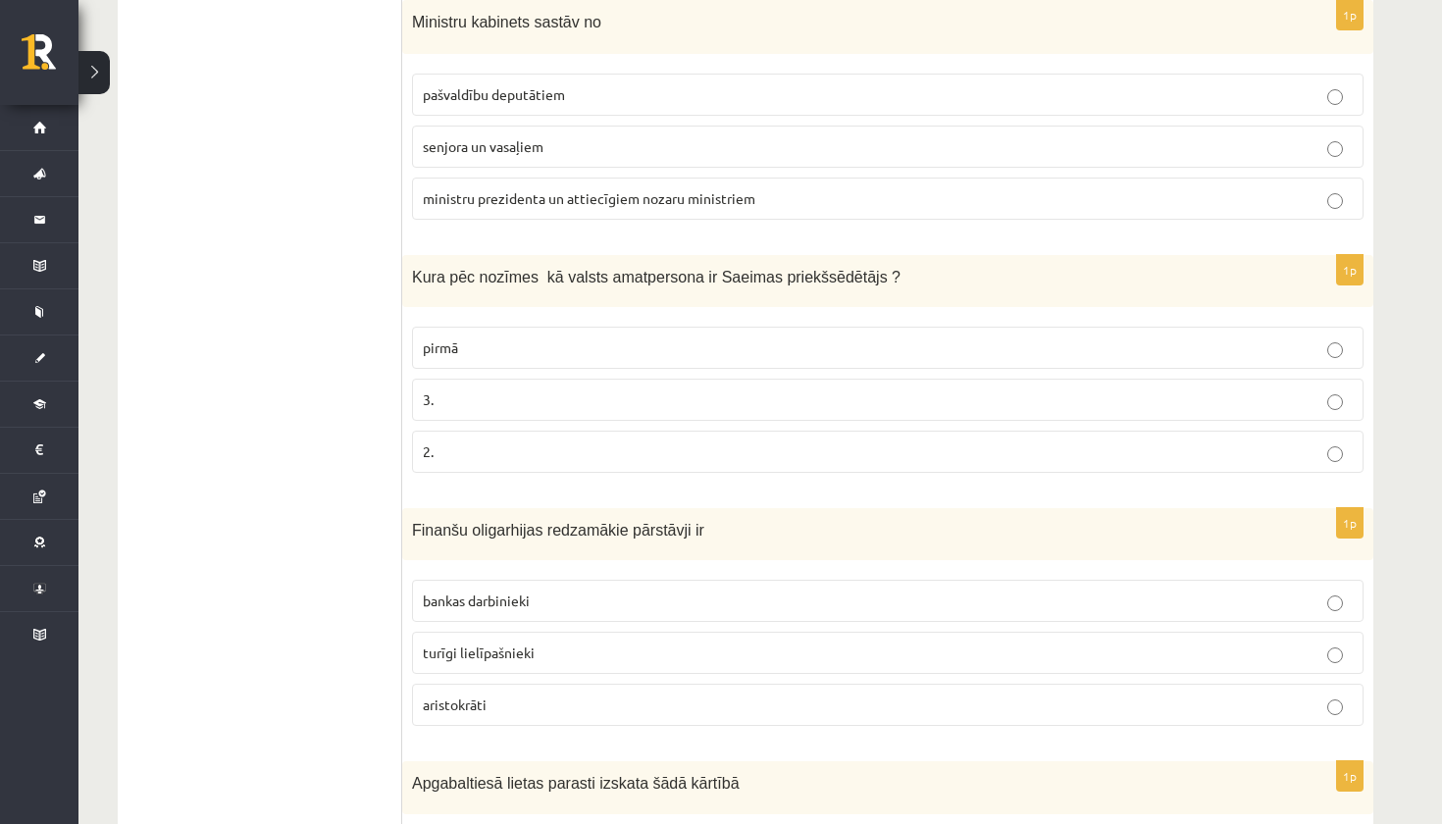
scroll to position [642, 0]
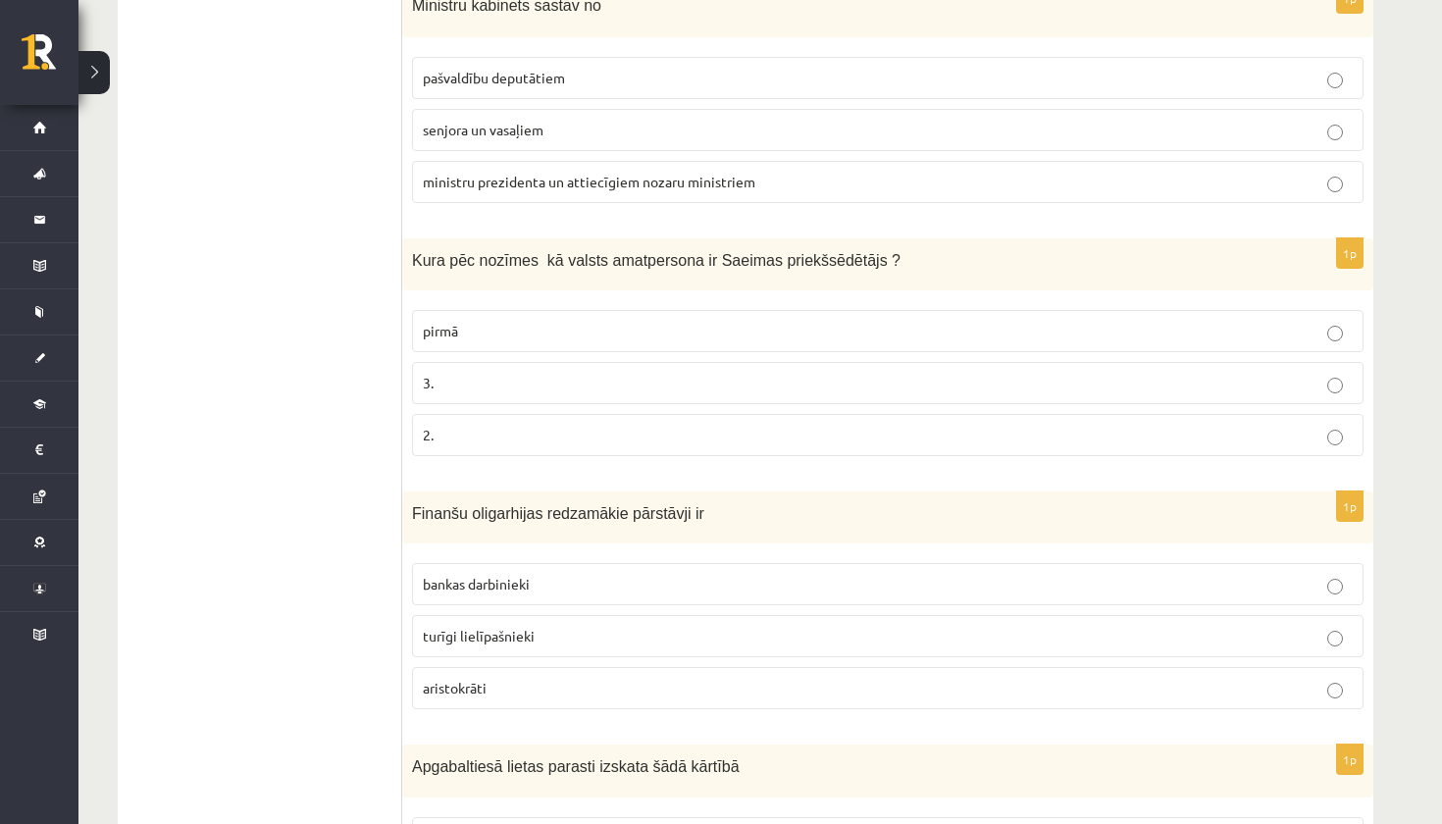
click at [414, 429] on label "2." at bounding box center [887, 435] width 951 height 42
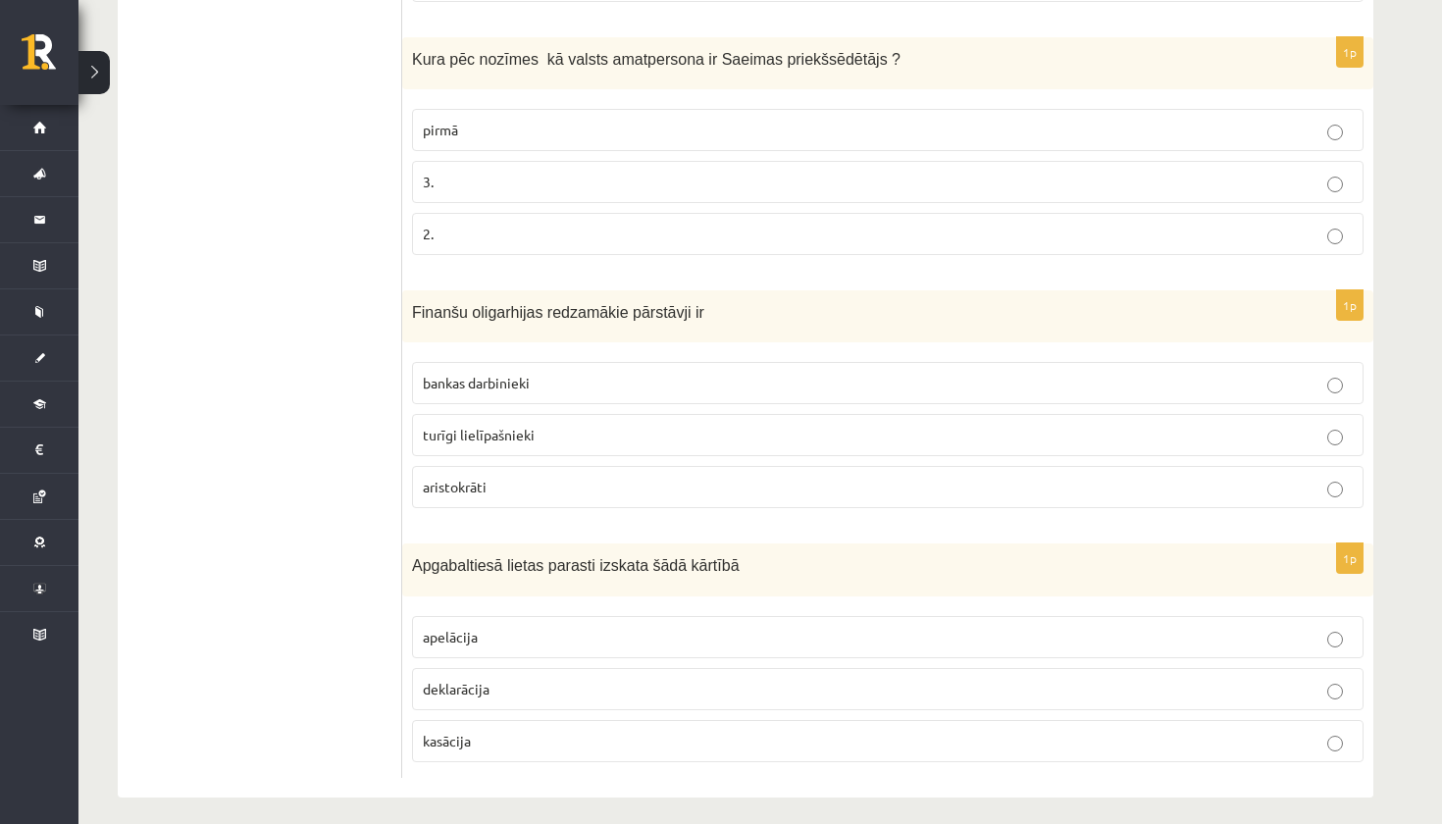
scroll to position [849, 0]
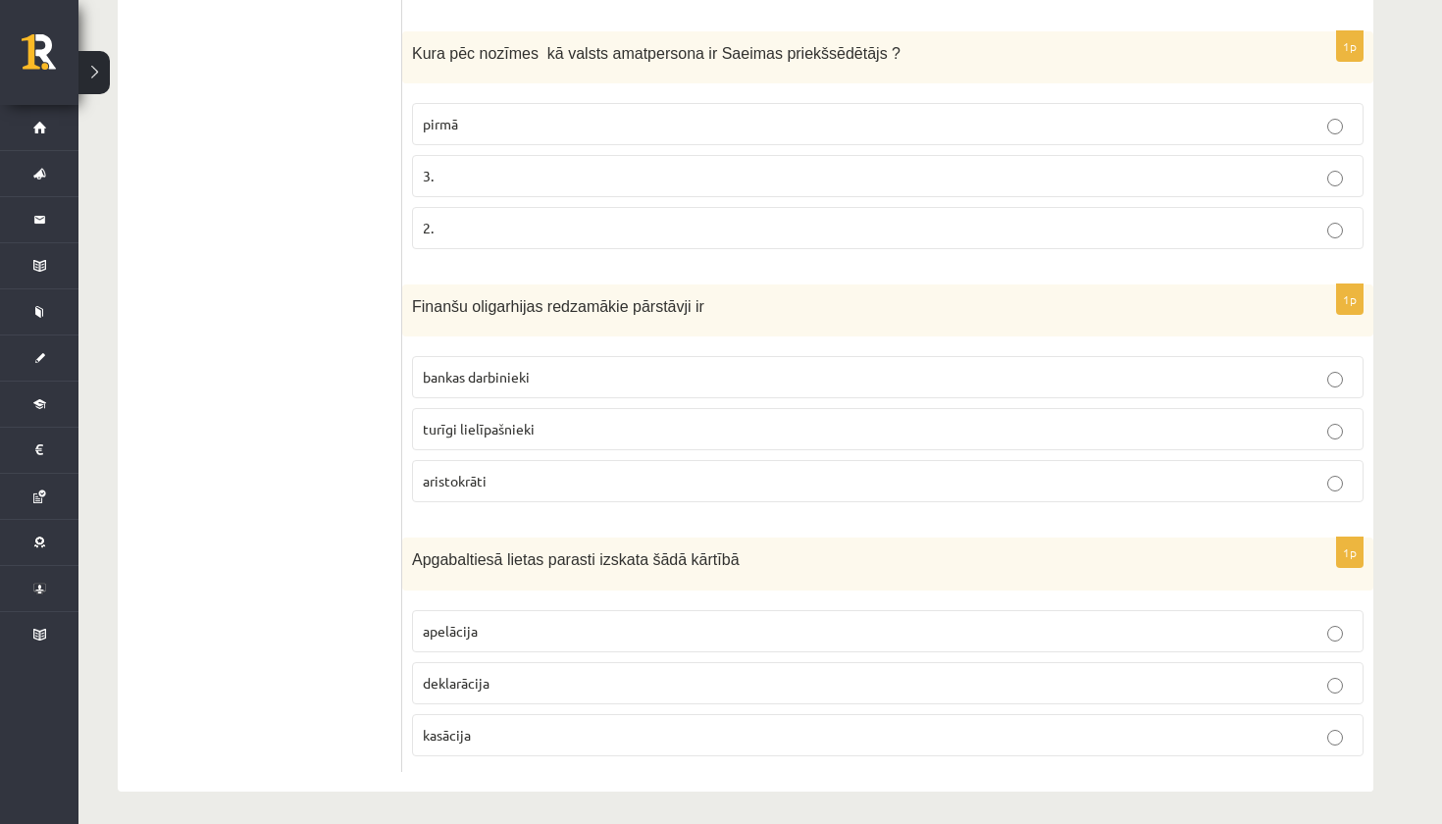
click at [538, 647] on label "apelācija" at bounding box center [887, 631] width 951 height 42
click at [539, 679] on p "deklarācija" at bounding box center [888, 683] width 930 height 21
click at [540, 635] on p "apelācija" at bounding box center [888, 631] width 930 height 21
click at [540, 645] on label "apelācija" at bounding box center [887, 631] width 951 height 42
click at [566, 732] on p "kasācija" at bounding box center [888, 735] width 930 height 21
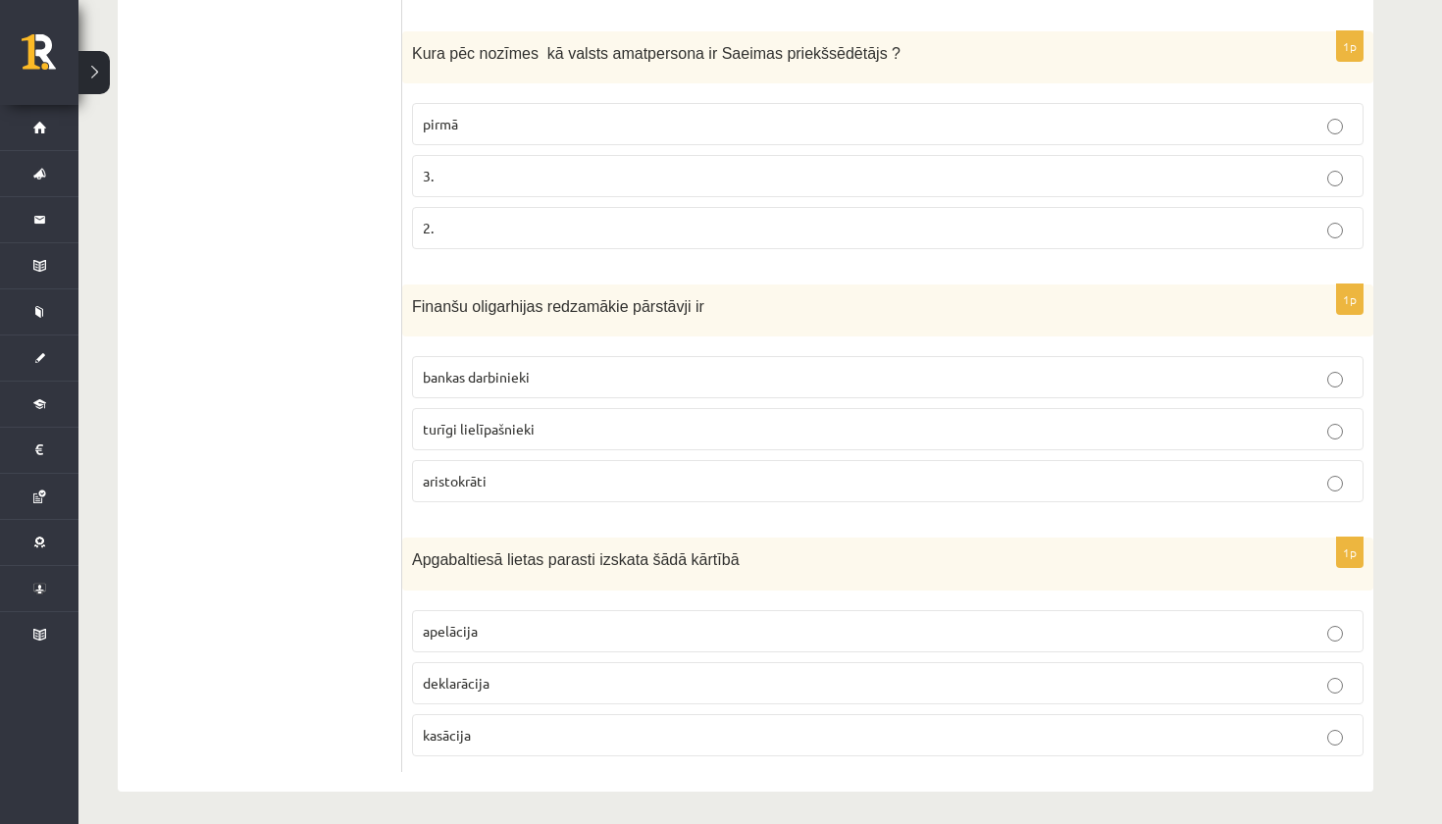
click at [598, 630] on p "apelācija" at bounding box center [888, 631] width 930 height 21
click at [594, 732] on p "kasācija" at bounding box center [888, 735] width 930 height 21
click at [633, 621] on p "apelācija" at bounding box center [888, 631] width 930 height 21
click at [708, 735] on p "kasācija" at bounding box center [888, 735] width 930 height 21
click at [746, 601] on fieldset "apelācija deklarācija kasācija" at bounding box center [887, 681] width 951 height 162
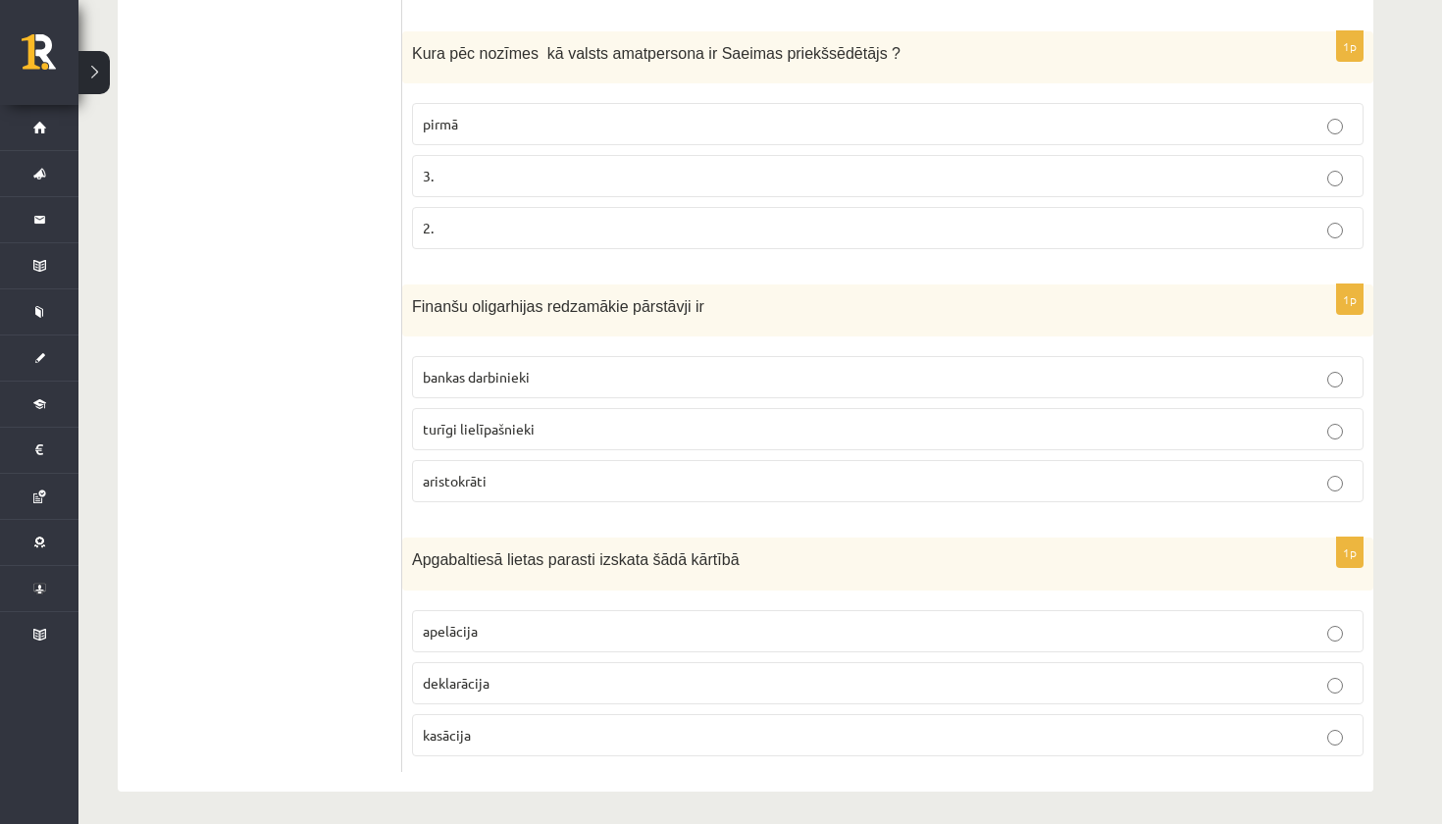
click at [743, 616] on label "apelācija" at bounding box center [887, 631] width 951 height 42
click at [568, 472] on p "aristokrāti" at bounding box center [888, 481] width 930 height 21
click at [534, 416] on label "turīgi lielīpašnieki" at bounding box center [887, 429] width 951 height 42
click at [546, 468] on label "aristokrāti" at bounding box center [887, 481] width 951 height 42
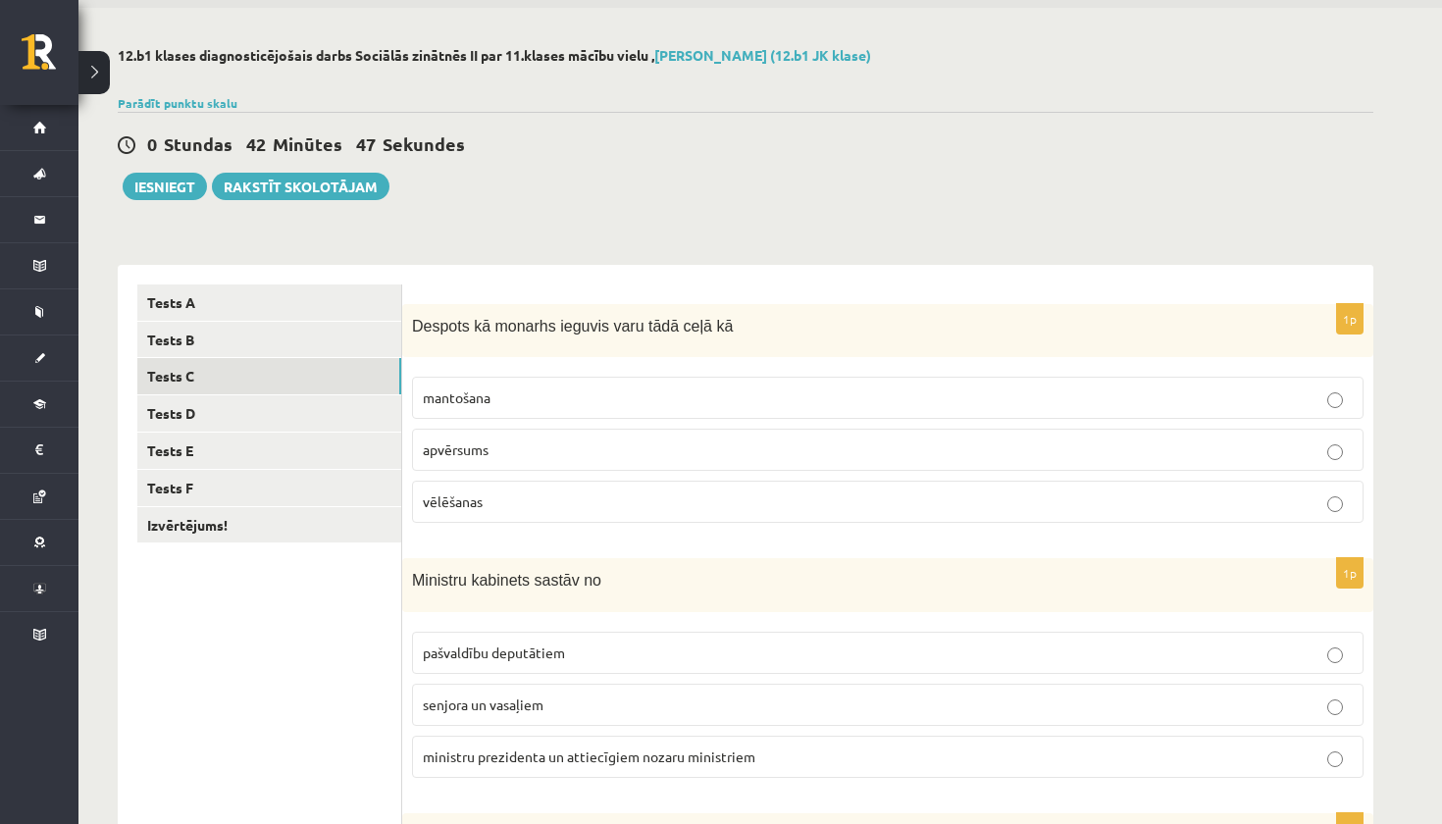
scroll to position [61, 0]
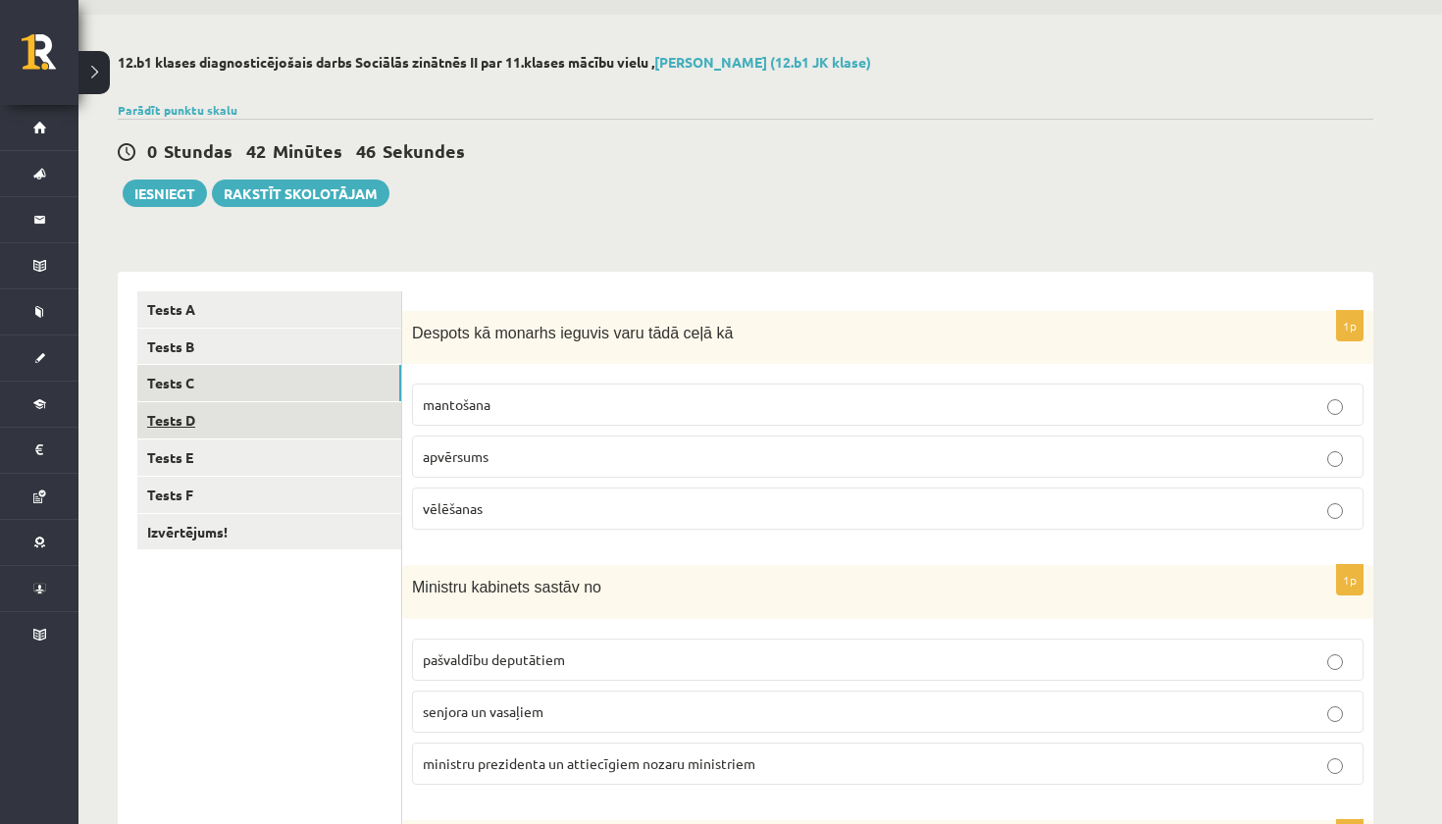
click at [241, 416] on link "Tests D" at bounding box center [269, 420] width 264 height 36
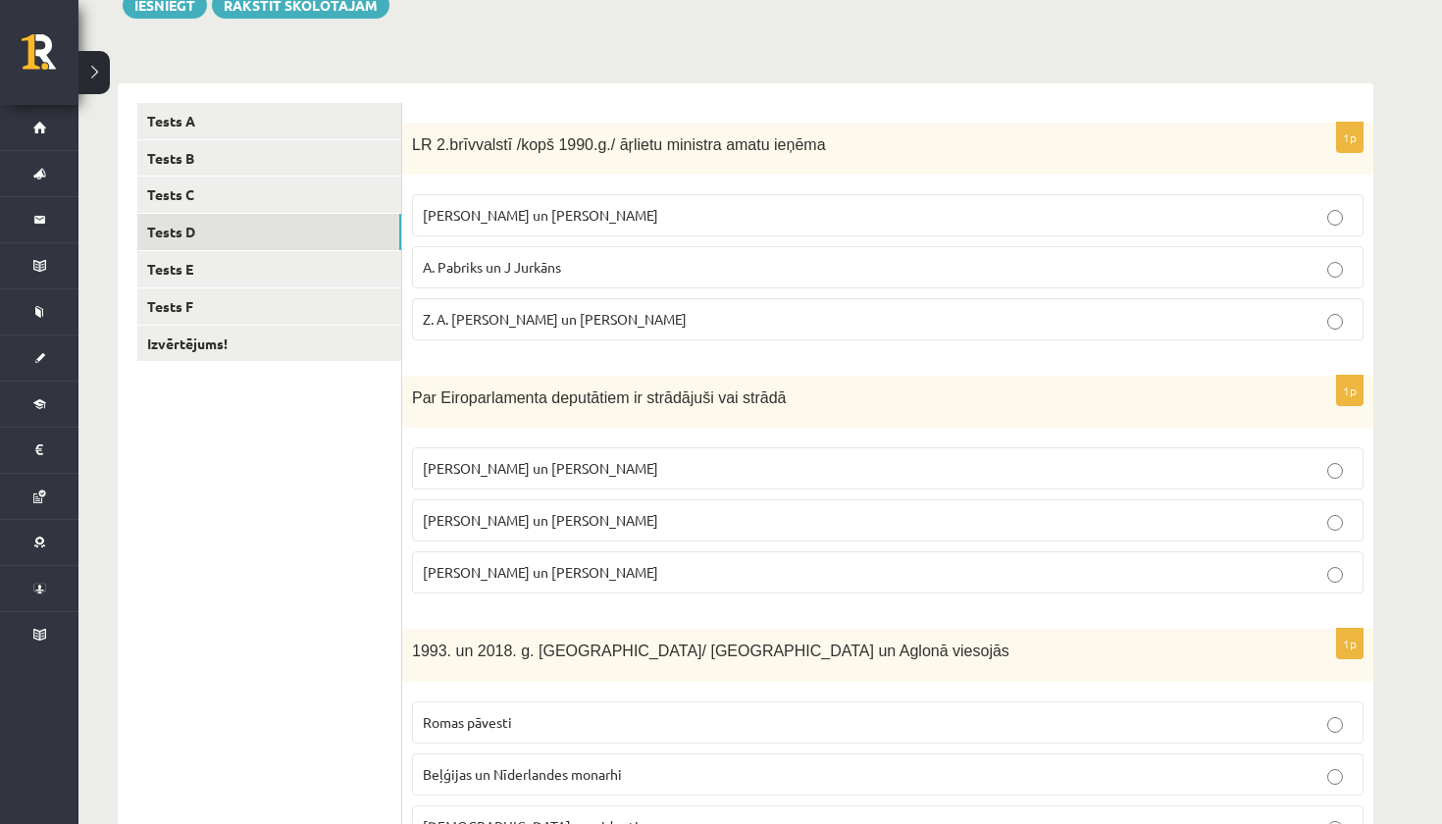
scroll to position [262, 0]
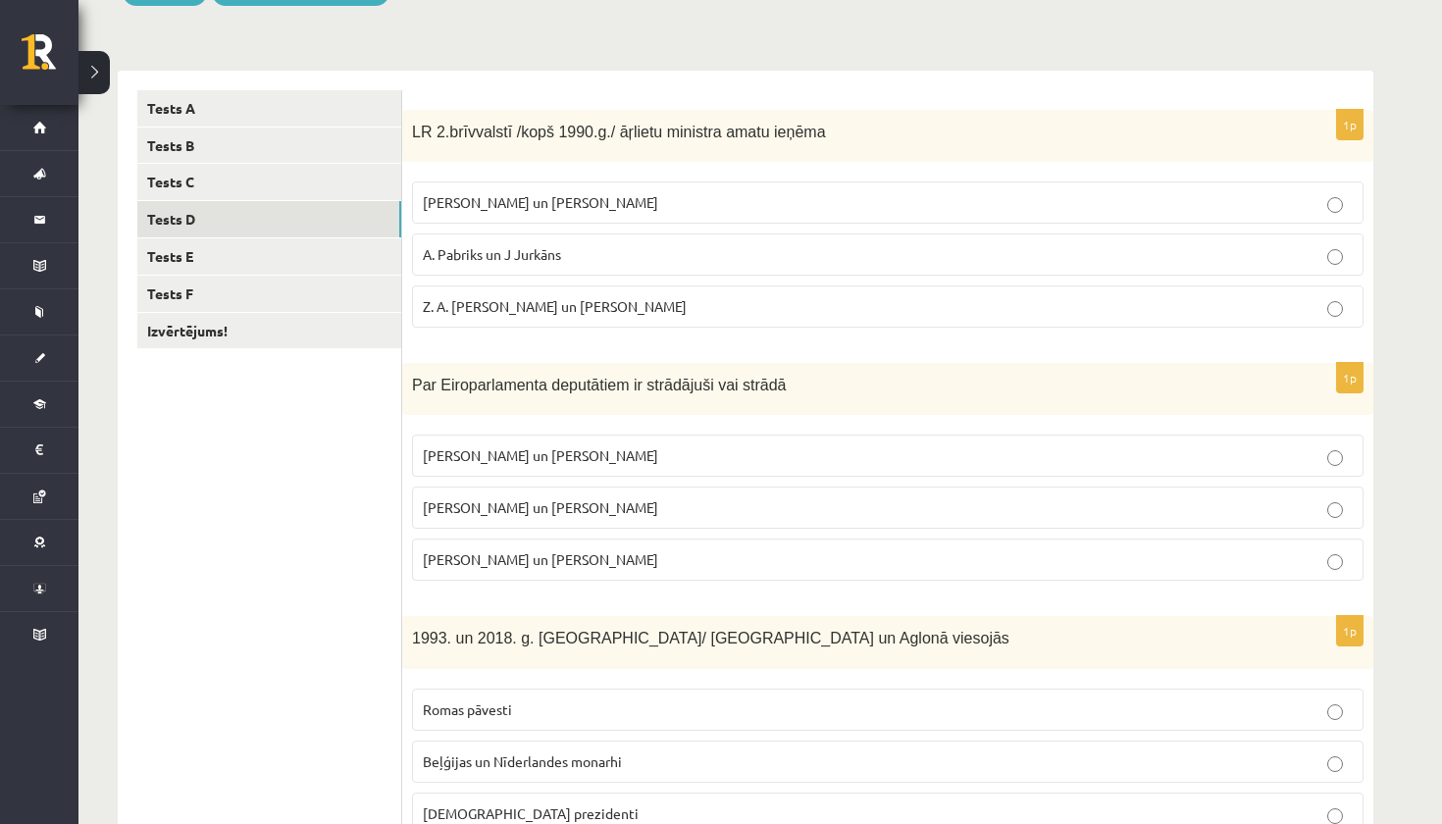
click at [805, 246] on p "A. Pabriks un J Jurkāns" at bounding box center [888, 254] width 930 height 21
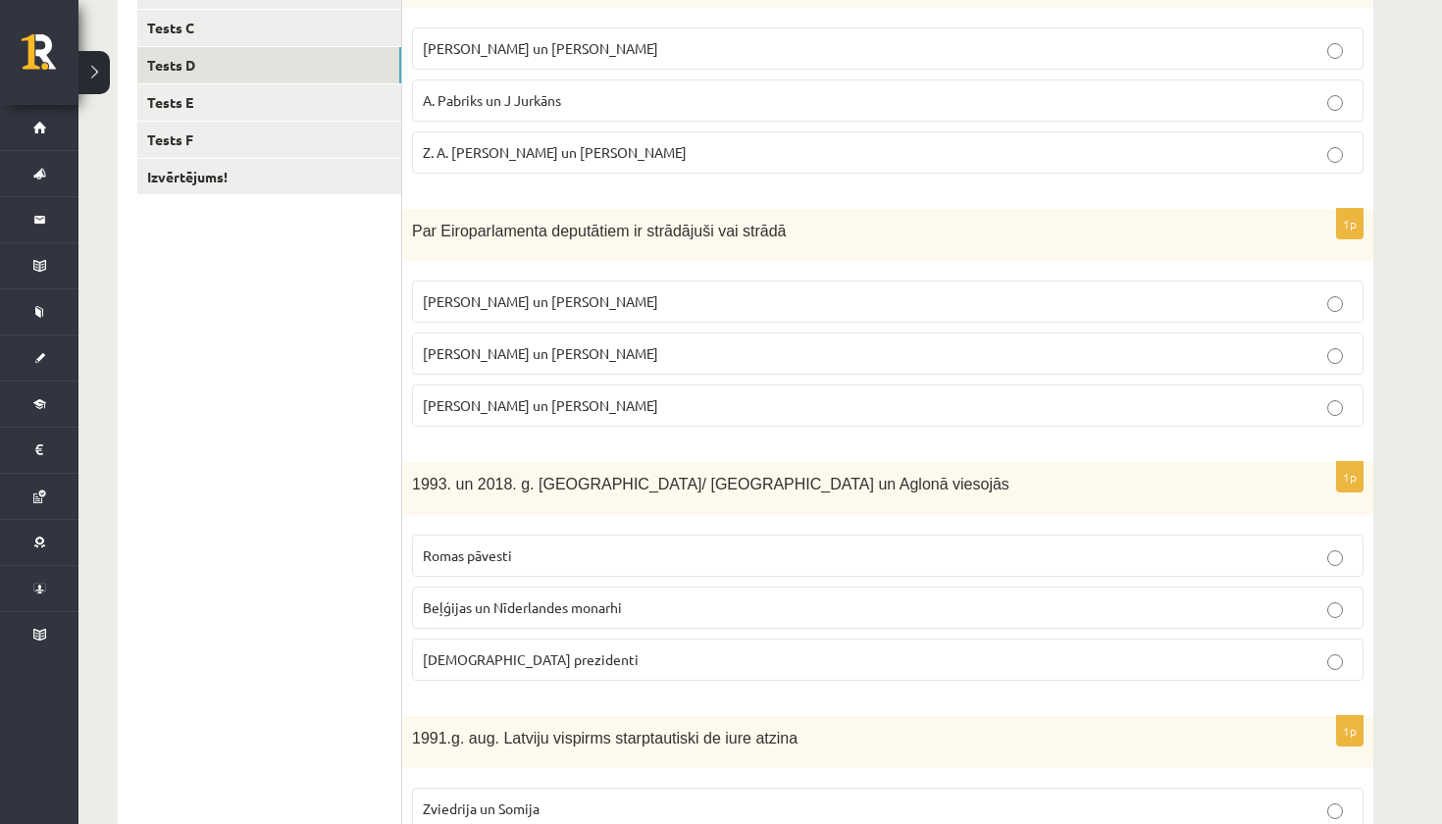
scroll to position [427, 0]
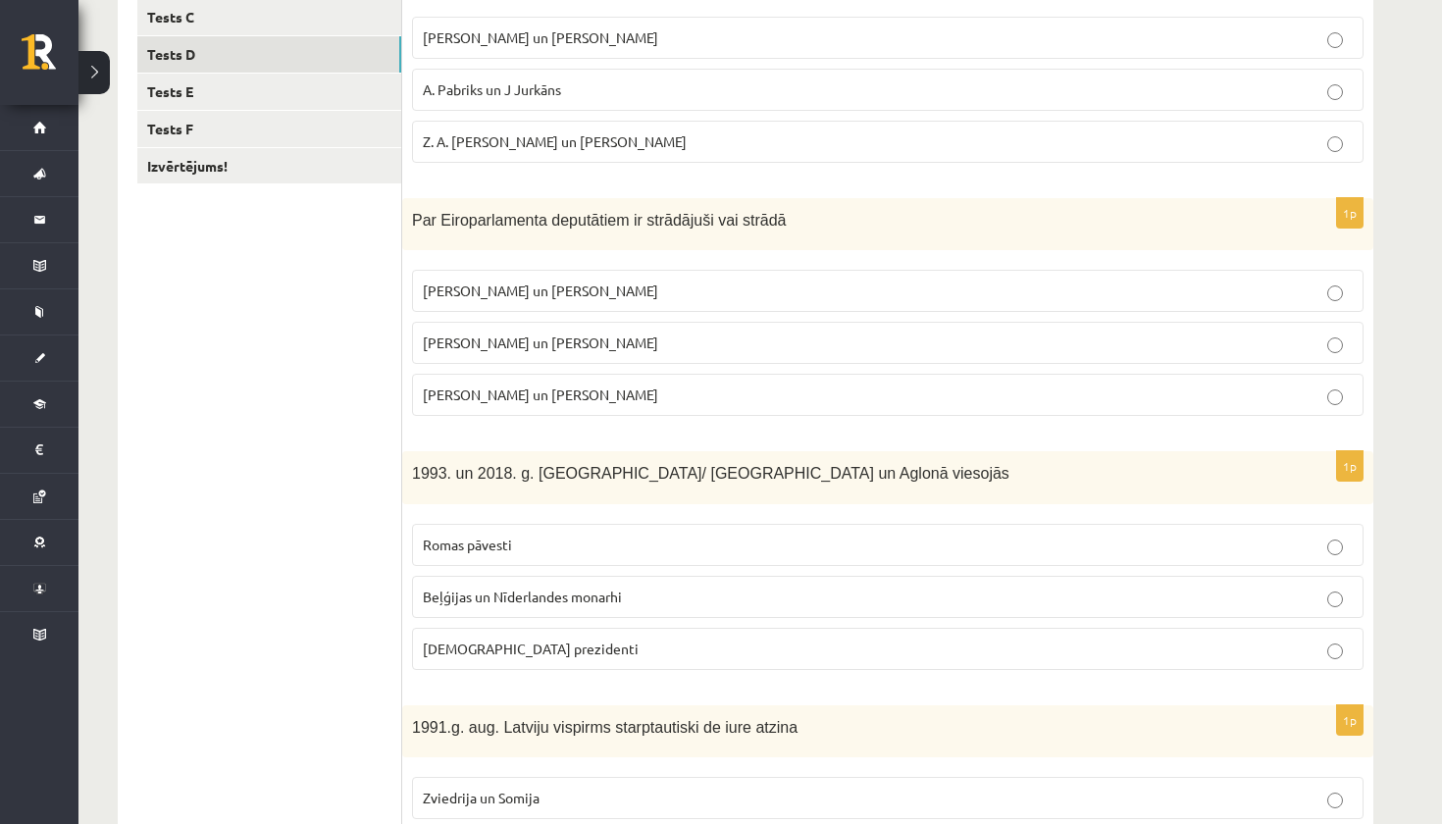
click at [809, 337] on p "I. Vaidere un N. Ušakovs" at bounding box center [888, 342] width 930 height 21
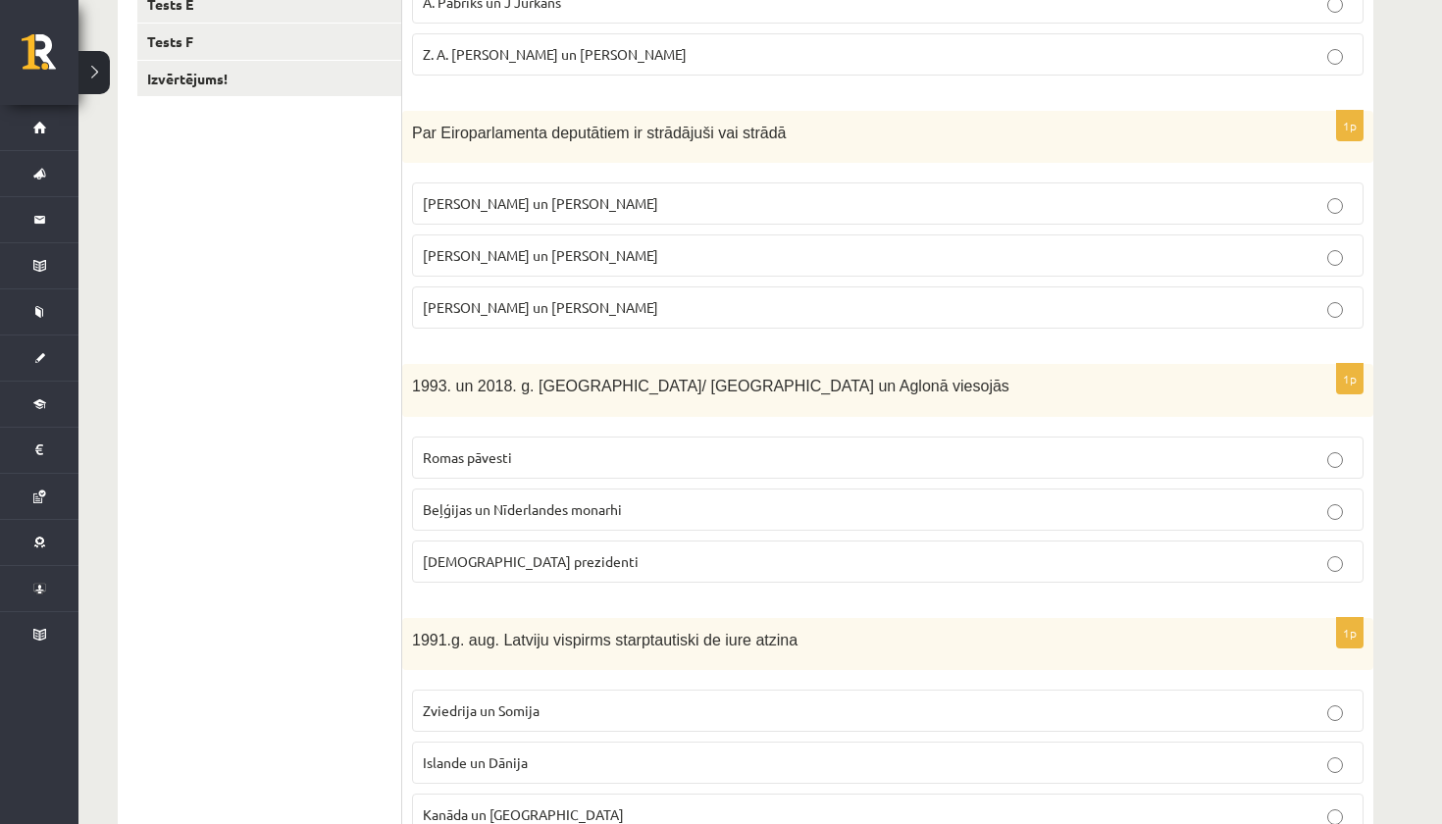
scroll to position [529, 0]
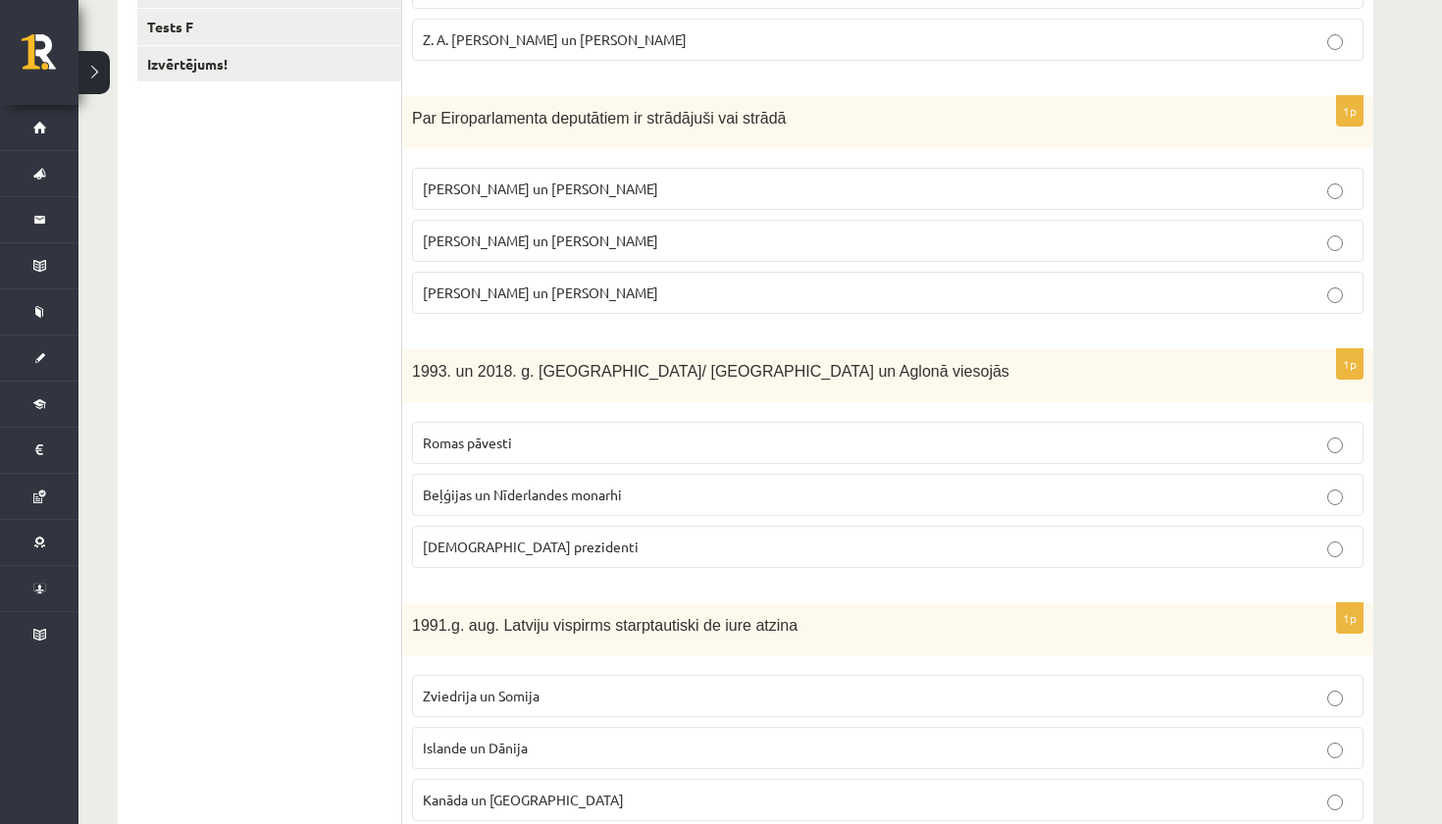
click at [782, 433] on p "Romas pāvesti" at bounding box center [888, 443] width 930 height 21
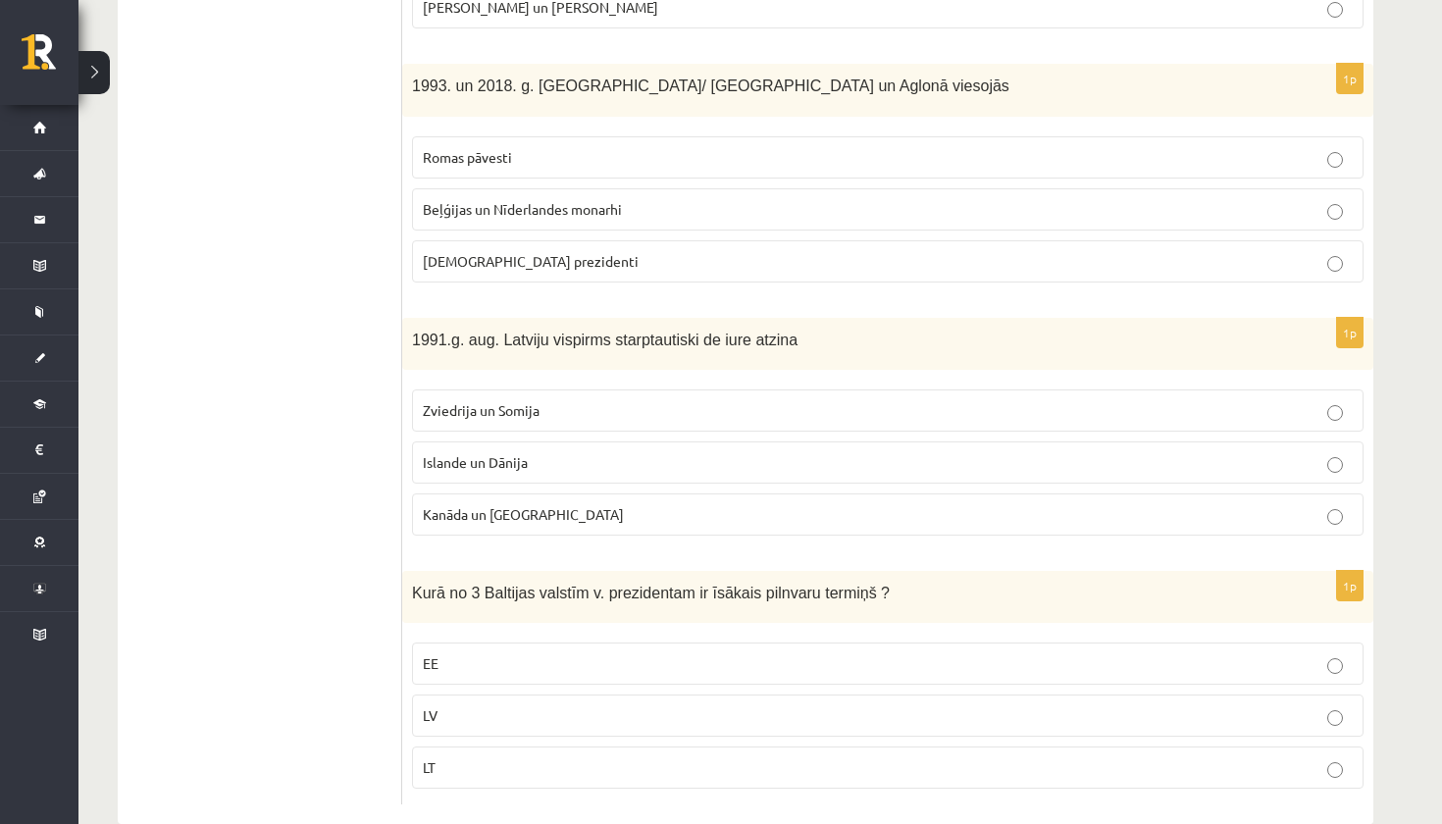
scroll to position [833, 0]
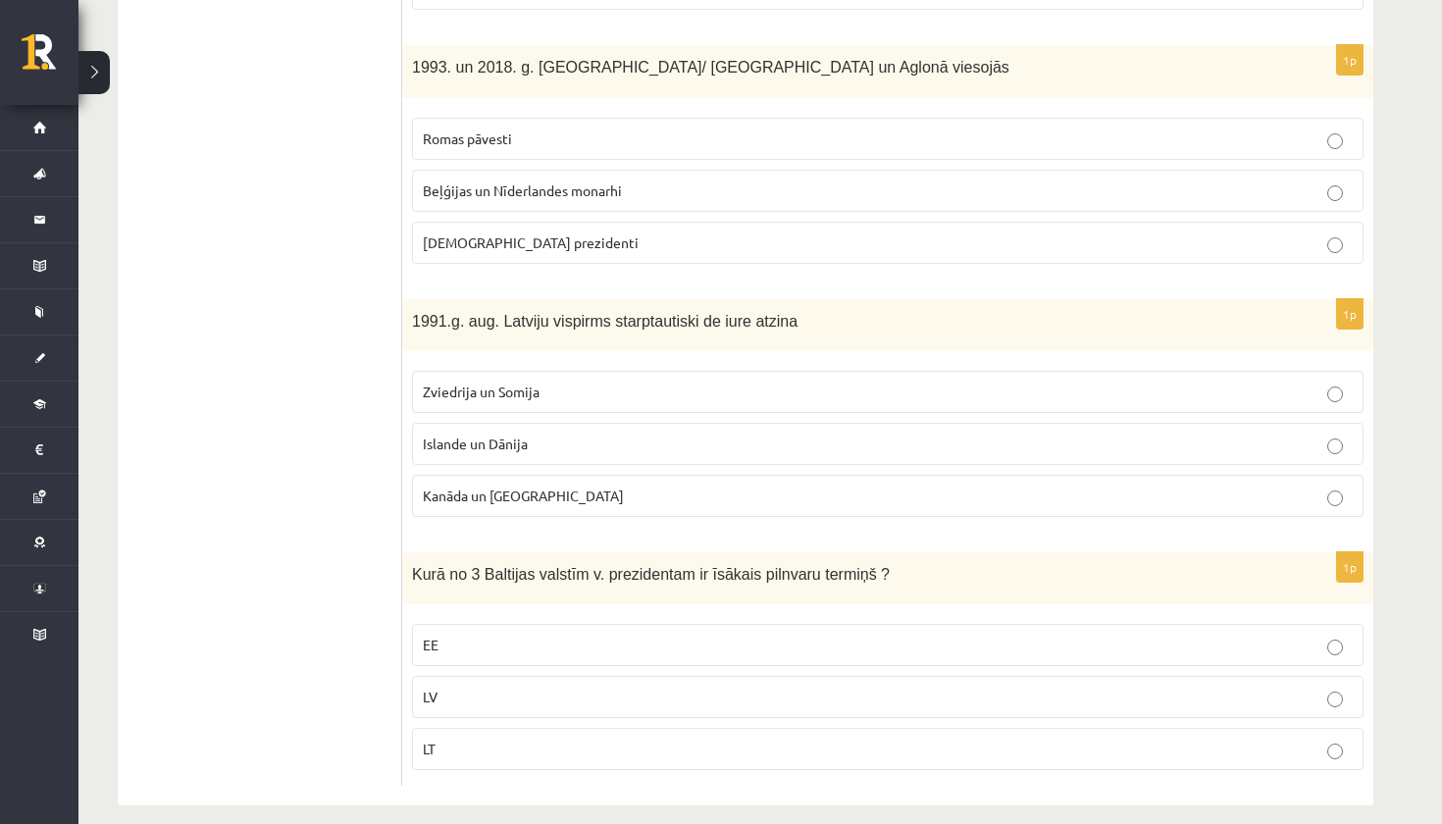
click at [852, 510] on label "Kanāda un ASV" at bounding box center [887, 496] width 951 height 42
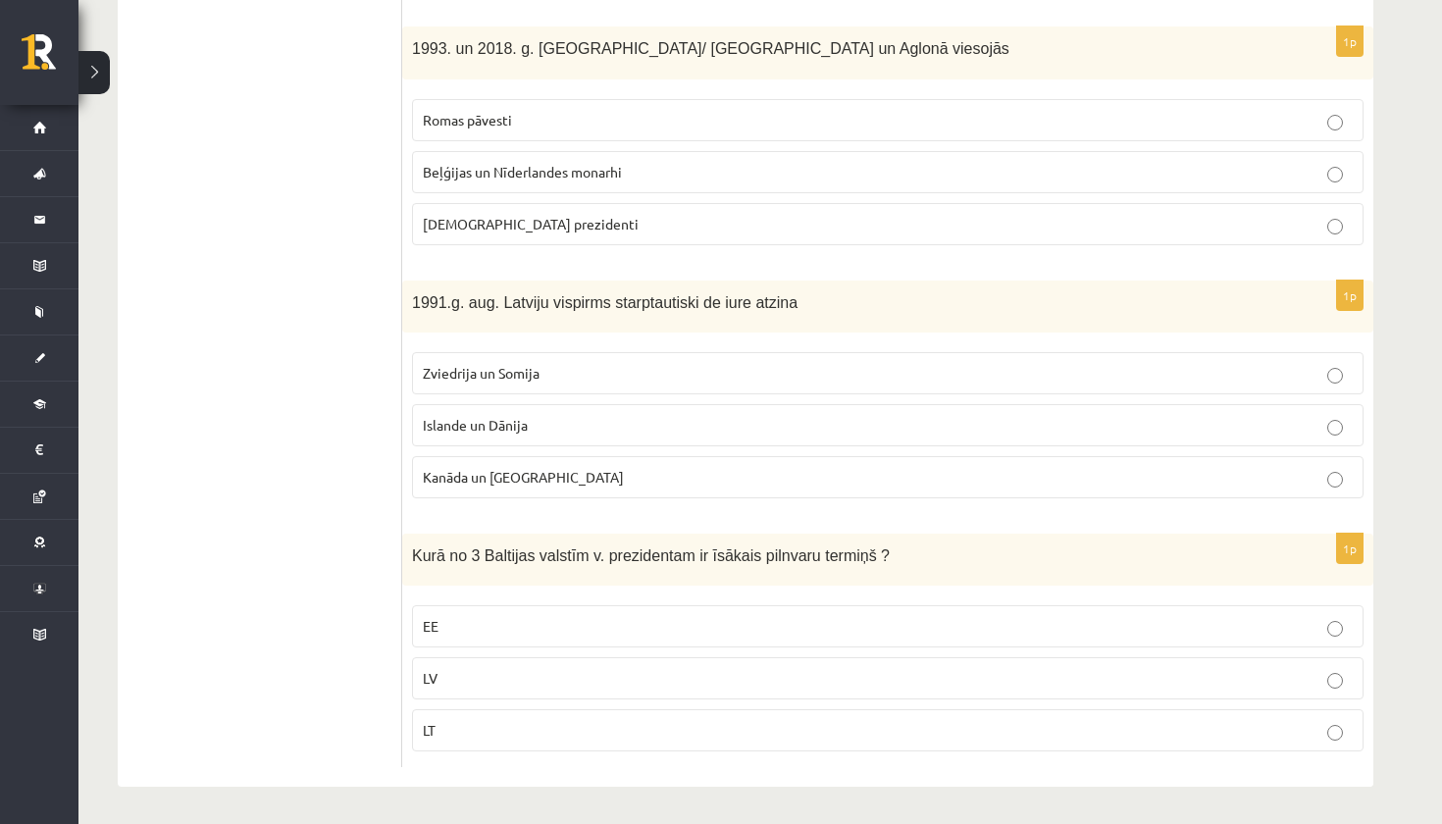
scroll to position [850, 0]
click at [752, 410] on label "Islande un Dānija" at bounding box center [887, 426] width 951 height 42
click at [797, 734] on p "LT" at bounding box center [888, 731] width 930 height 21
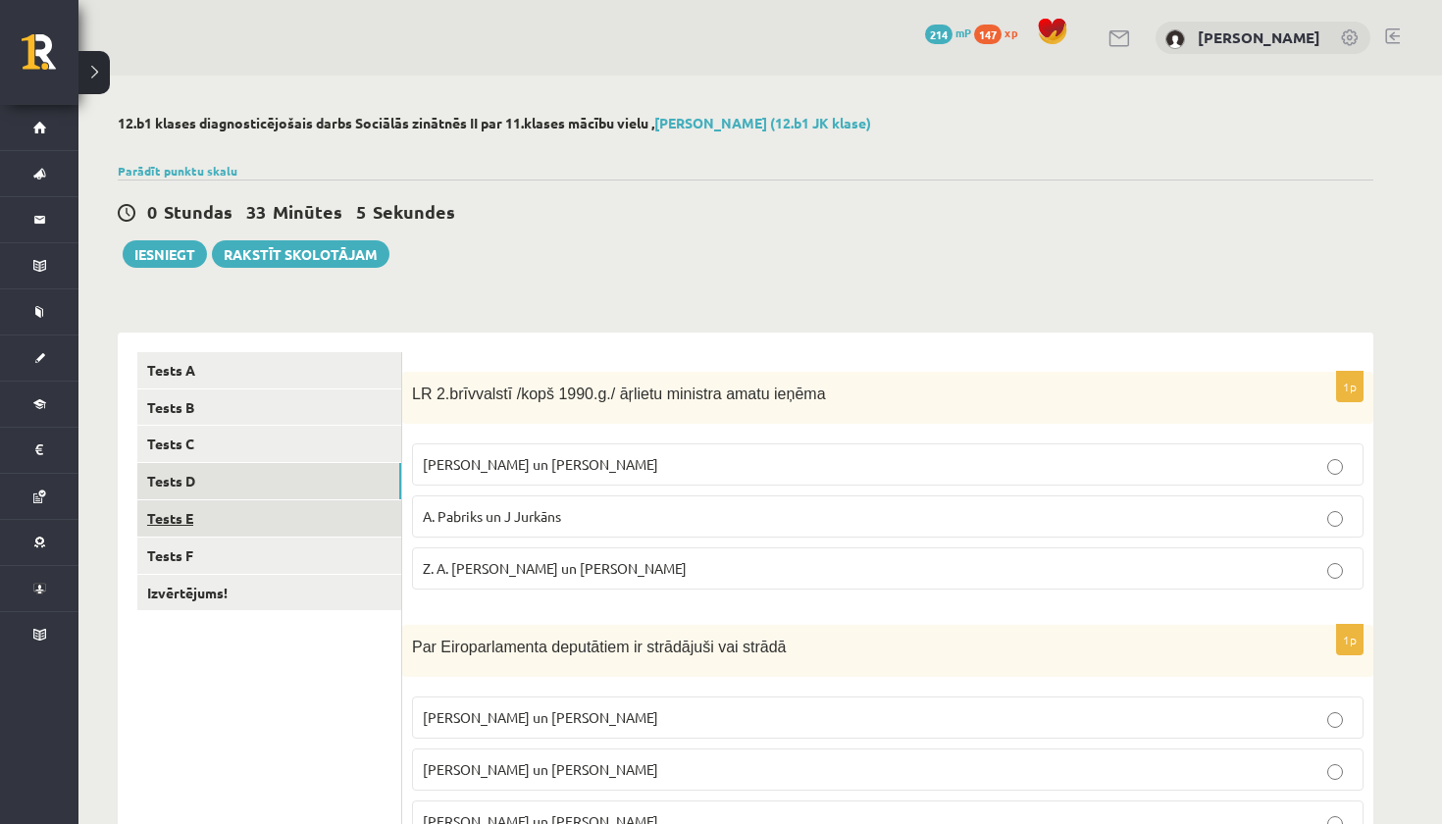
scroll to position [0, 0]
click at [353, 513] on link "Tests E" at bounding box center [269, 518] width 264 height 36
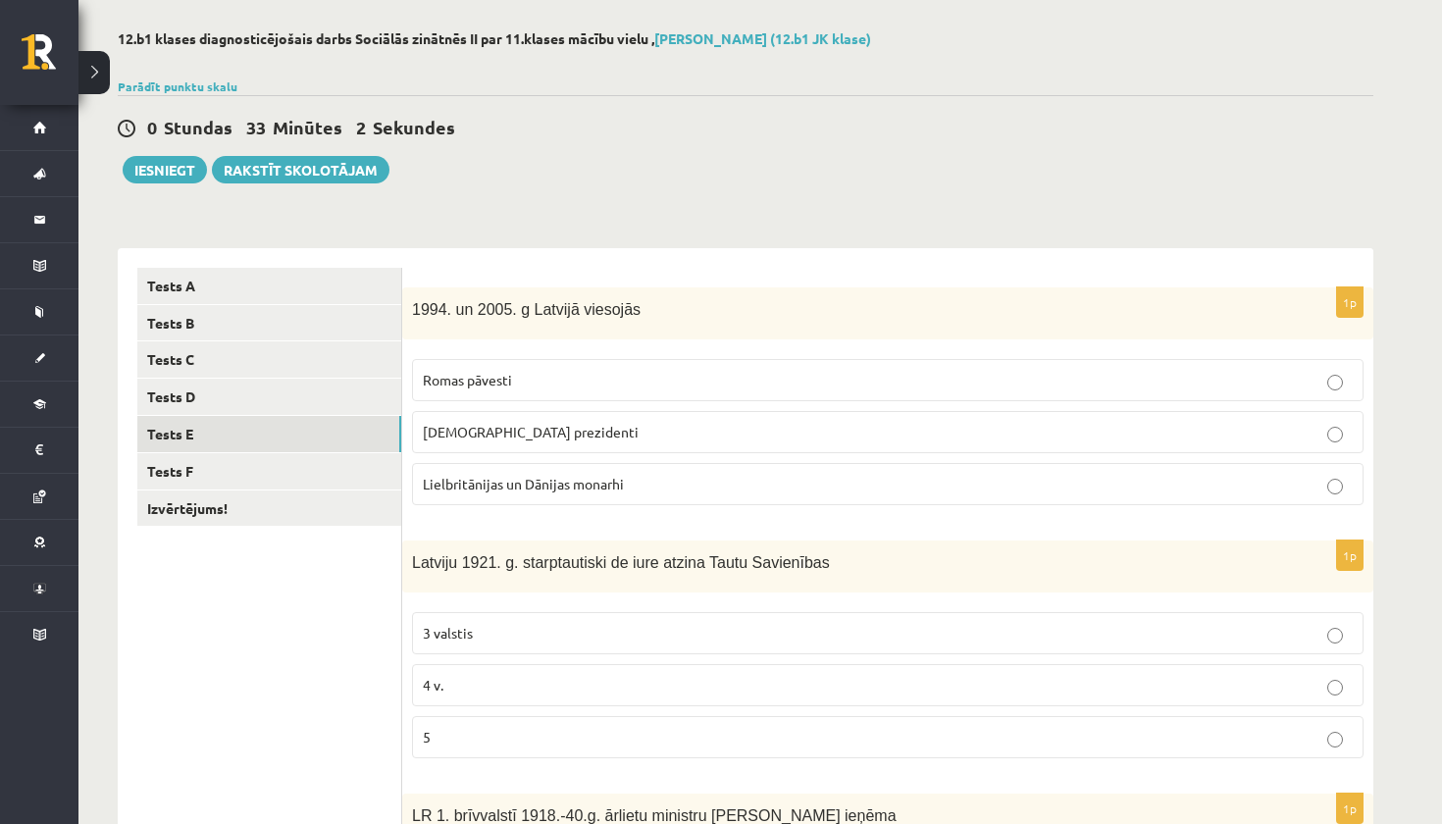
scroll to position [97, 0]
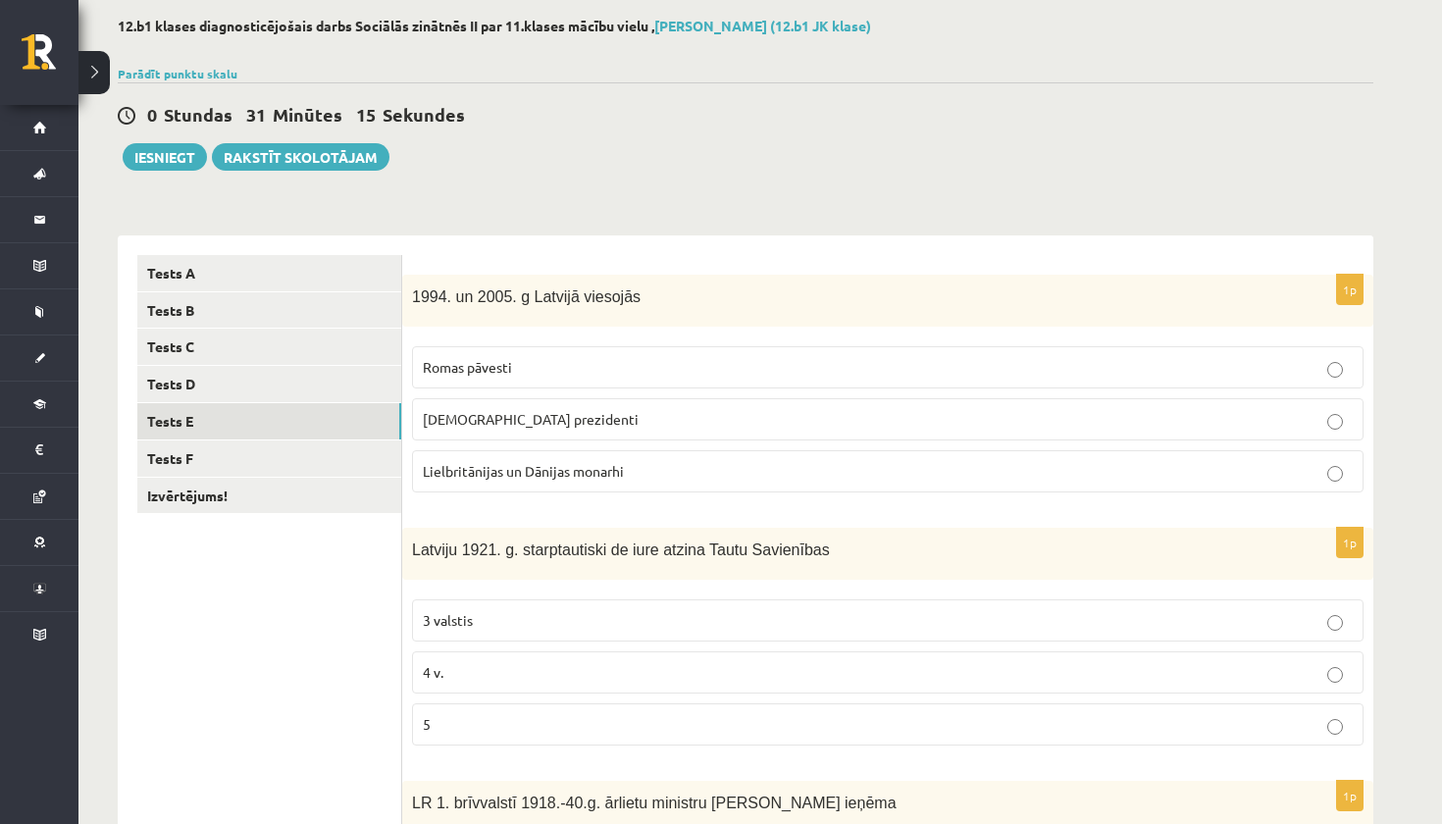
click at [509, 721] on p "5" at bounding box center [888, 724] width 930 height 21
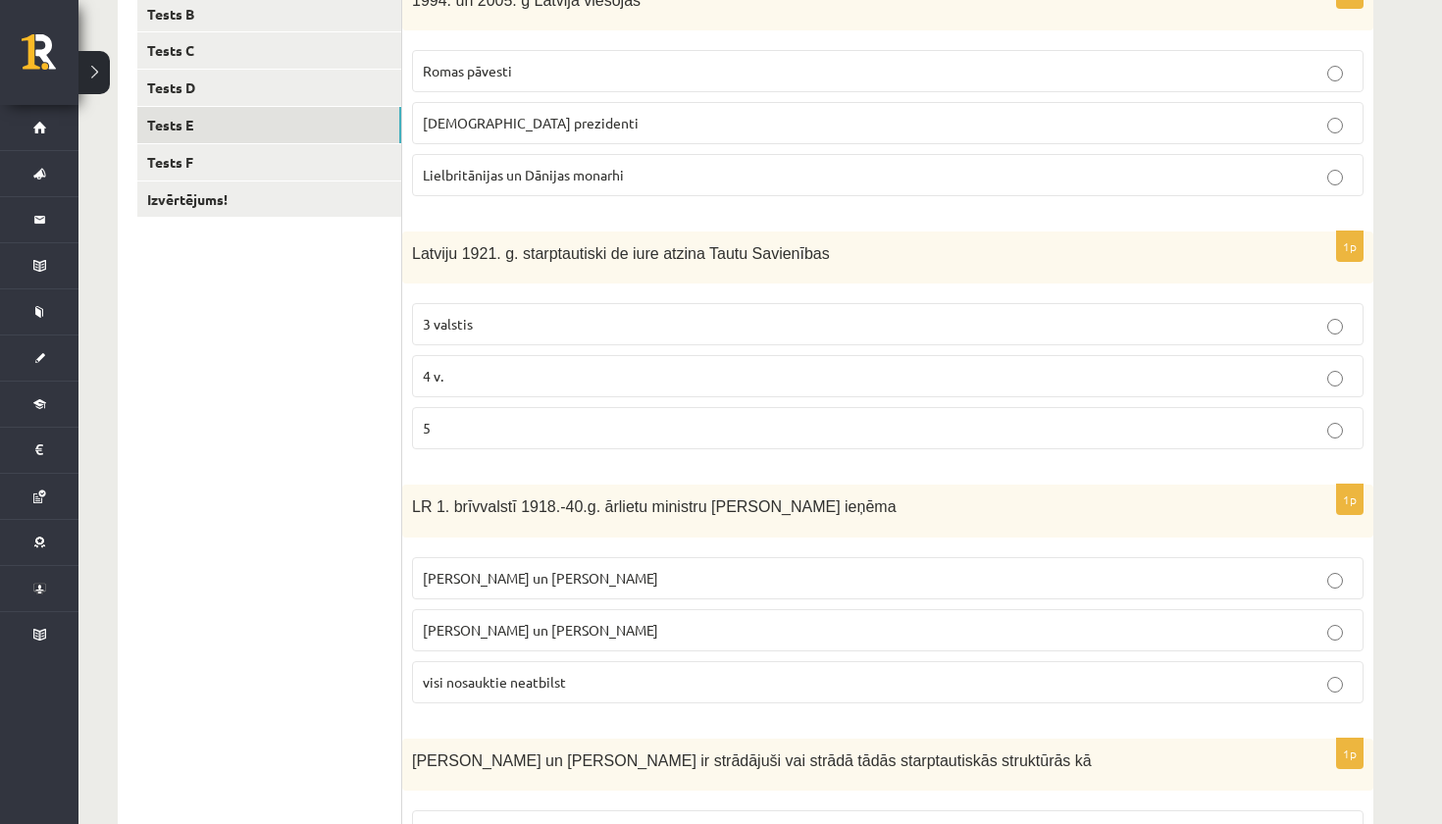
scroll to position [392, 0]
click at [625, 114] on p "ASV prezidenti" at bounding box center [888, 124] width 930 height 21
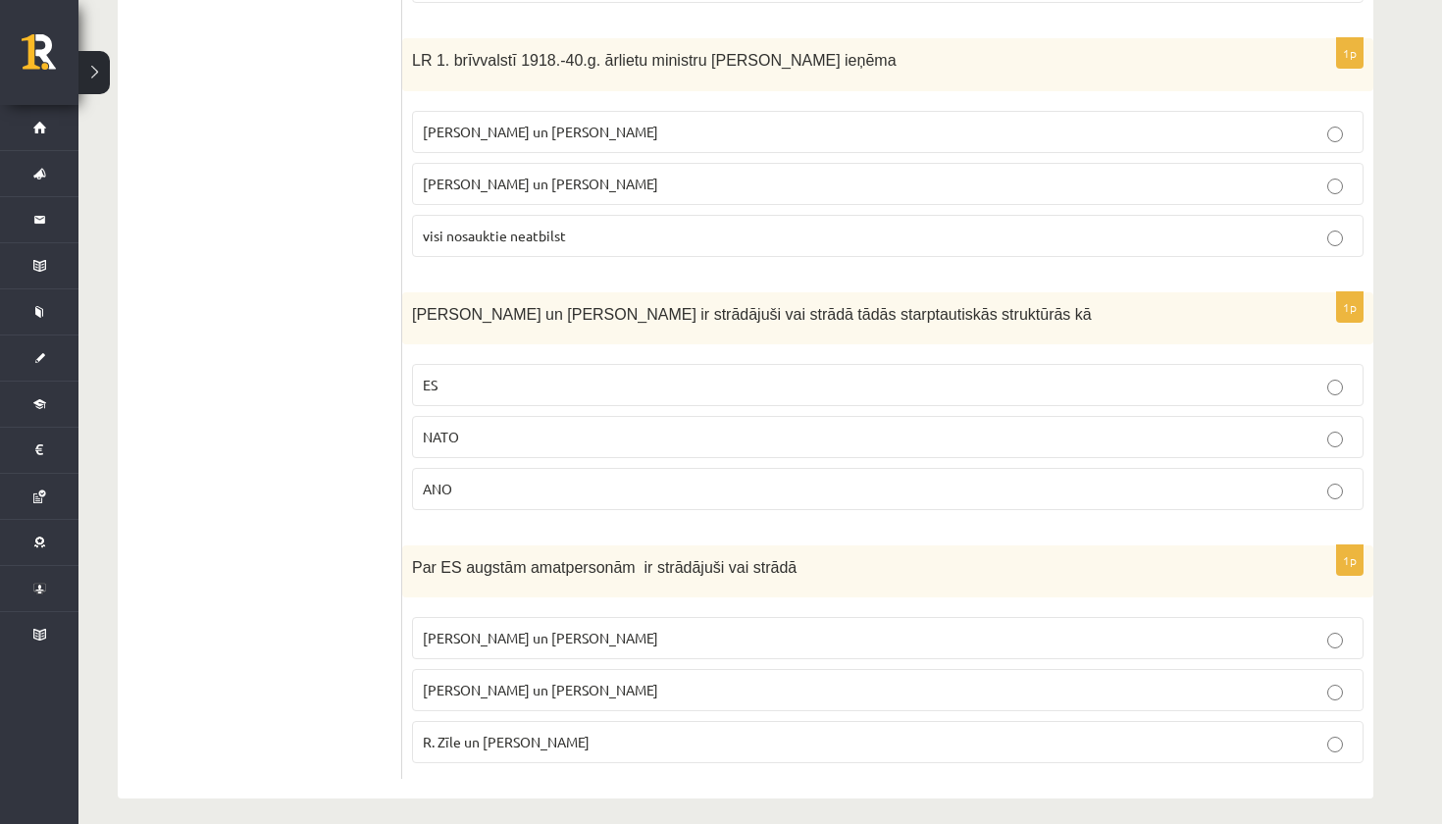
scroll to position [843, 0]
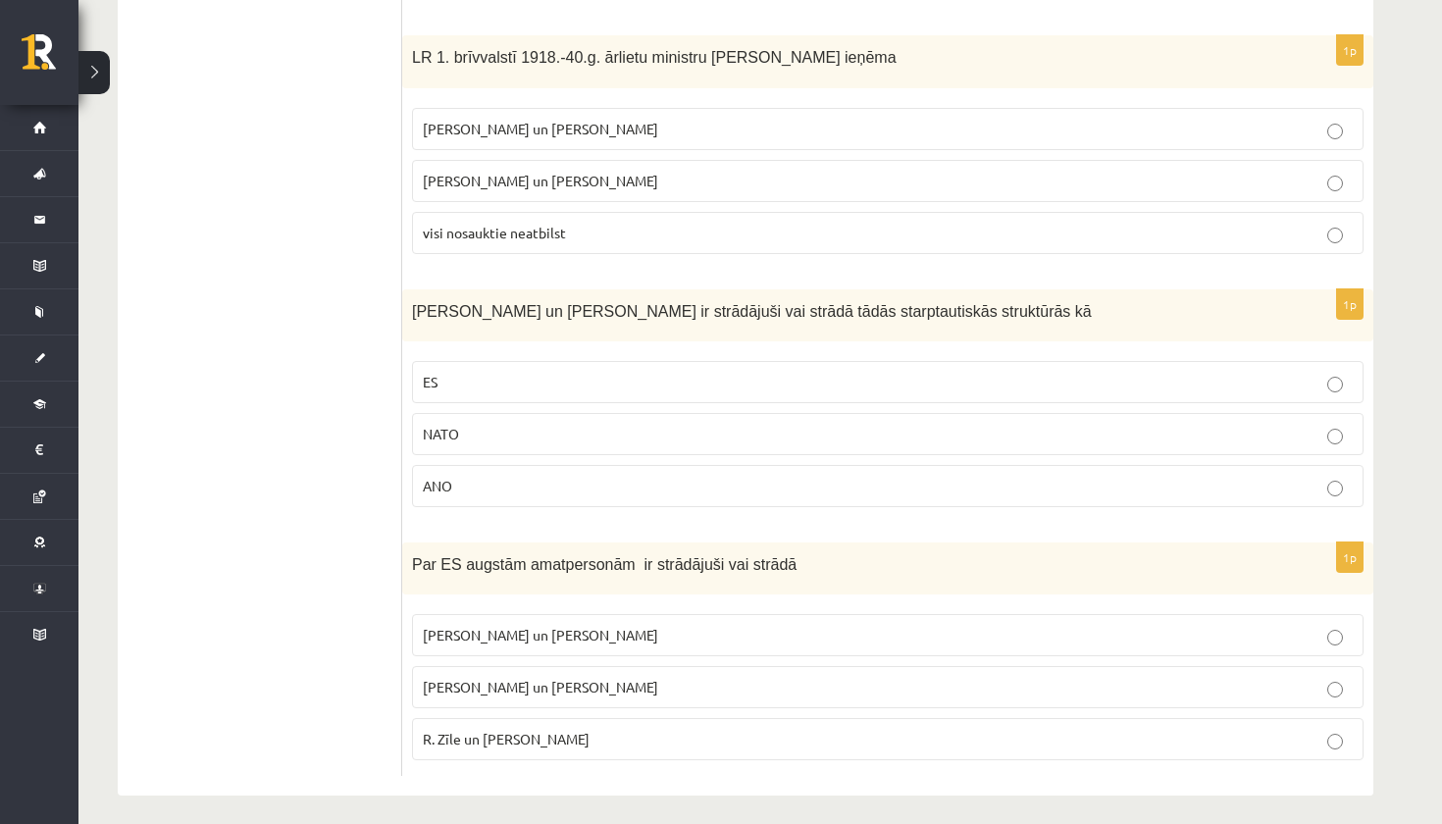
click at [628, 367] on label "ES" at bounding box center [887, 382] width 951 height 42
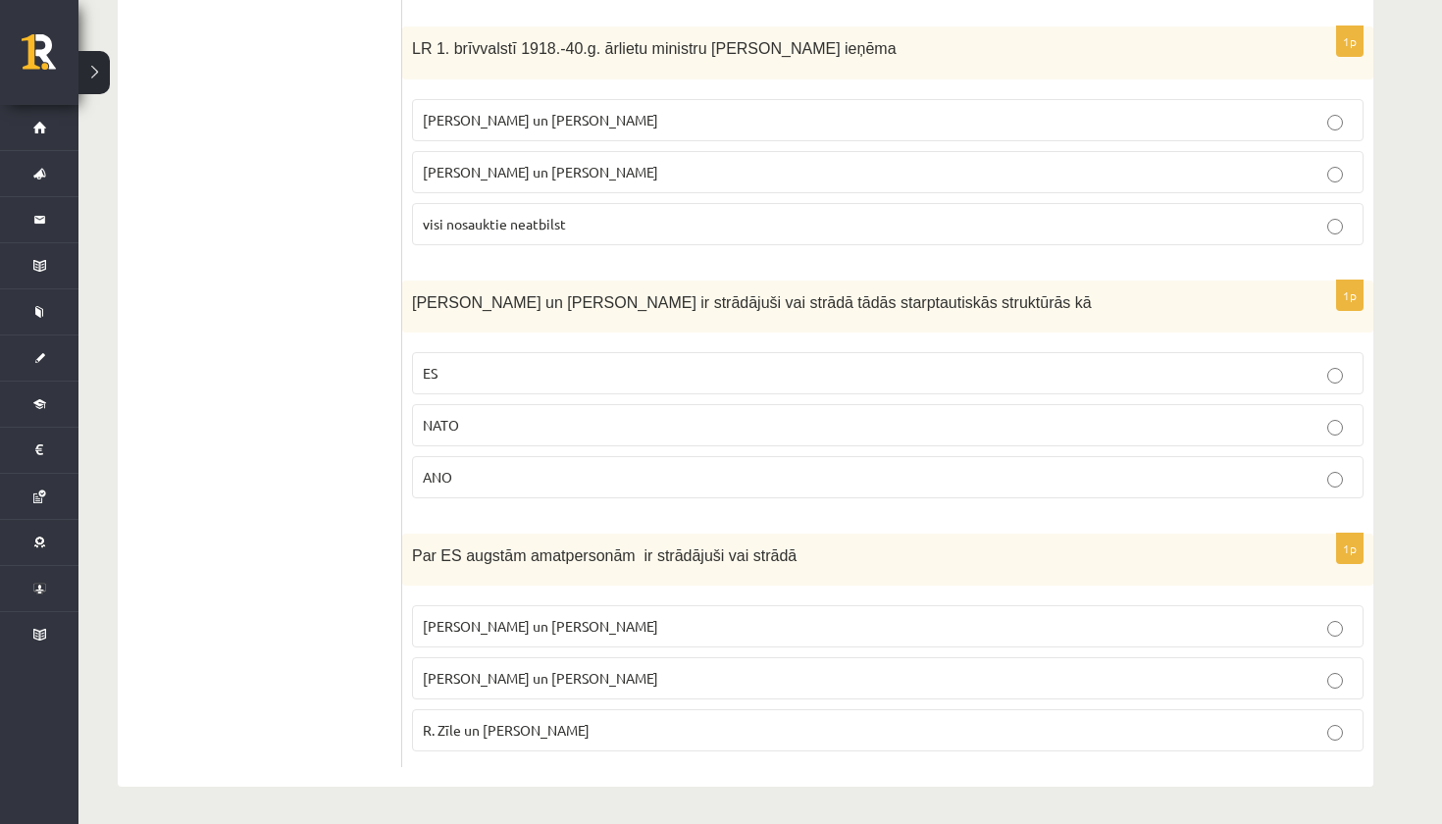
scroll to position [850, 0]
click at [568, 131] on label "Z. Meierovics un V. Munters" at bounding box center [887, 121] width 951 height 42
click at [520, 735] on span "R. Zīle un V.Dombrovskis" at bounding box center [506, 731] width 167 height 18
click at [532, 690] on label "Vaira Vīķe- Freiberga un N.Ušakovs" at bounding box center [887, 679] width 951 height 42
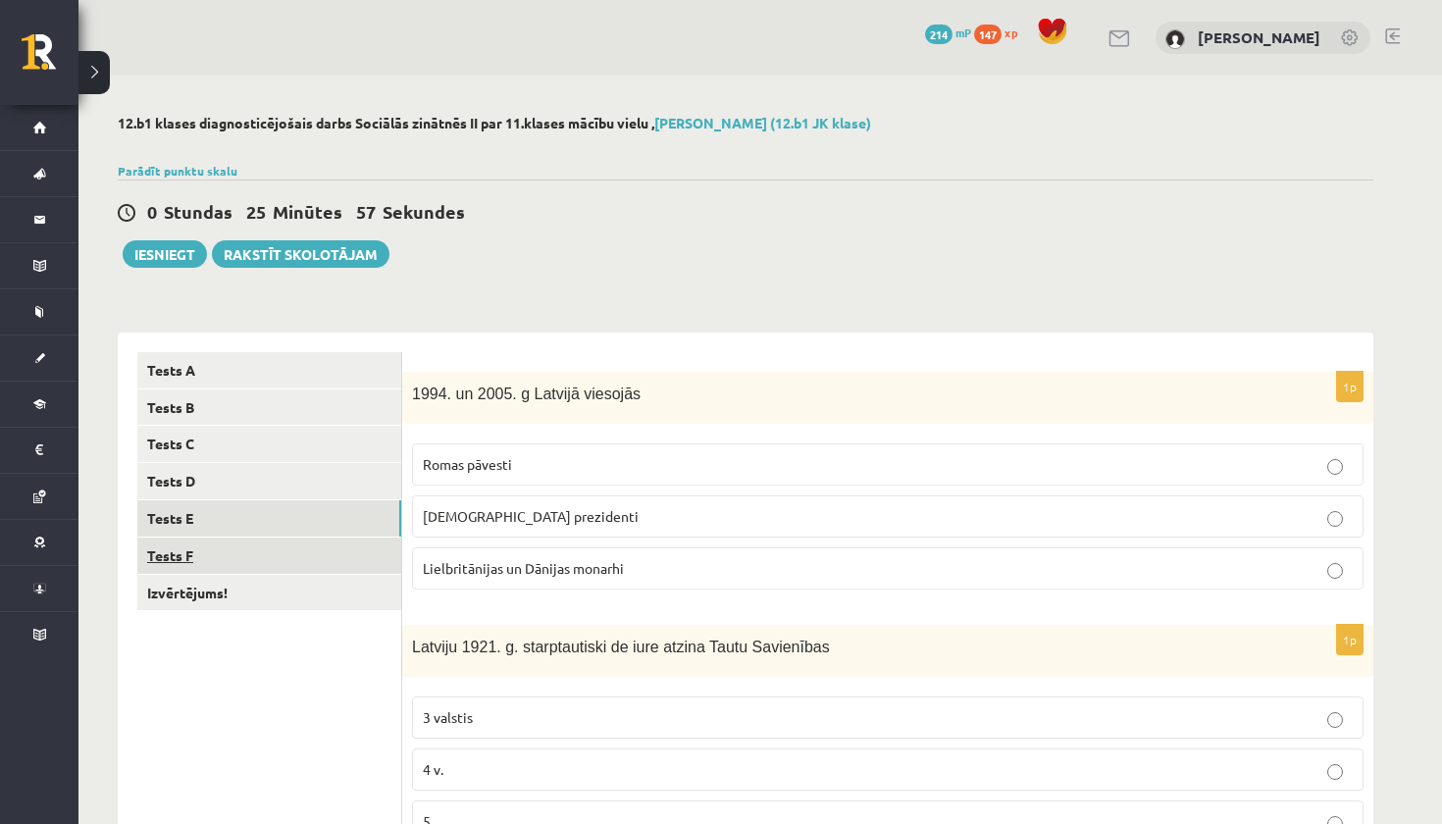
scroll to position [0, 0]
click at [254, 556] on link "Tests F" at bounding box center [269, 555] width 264 height 36
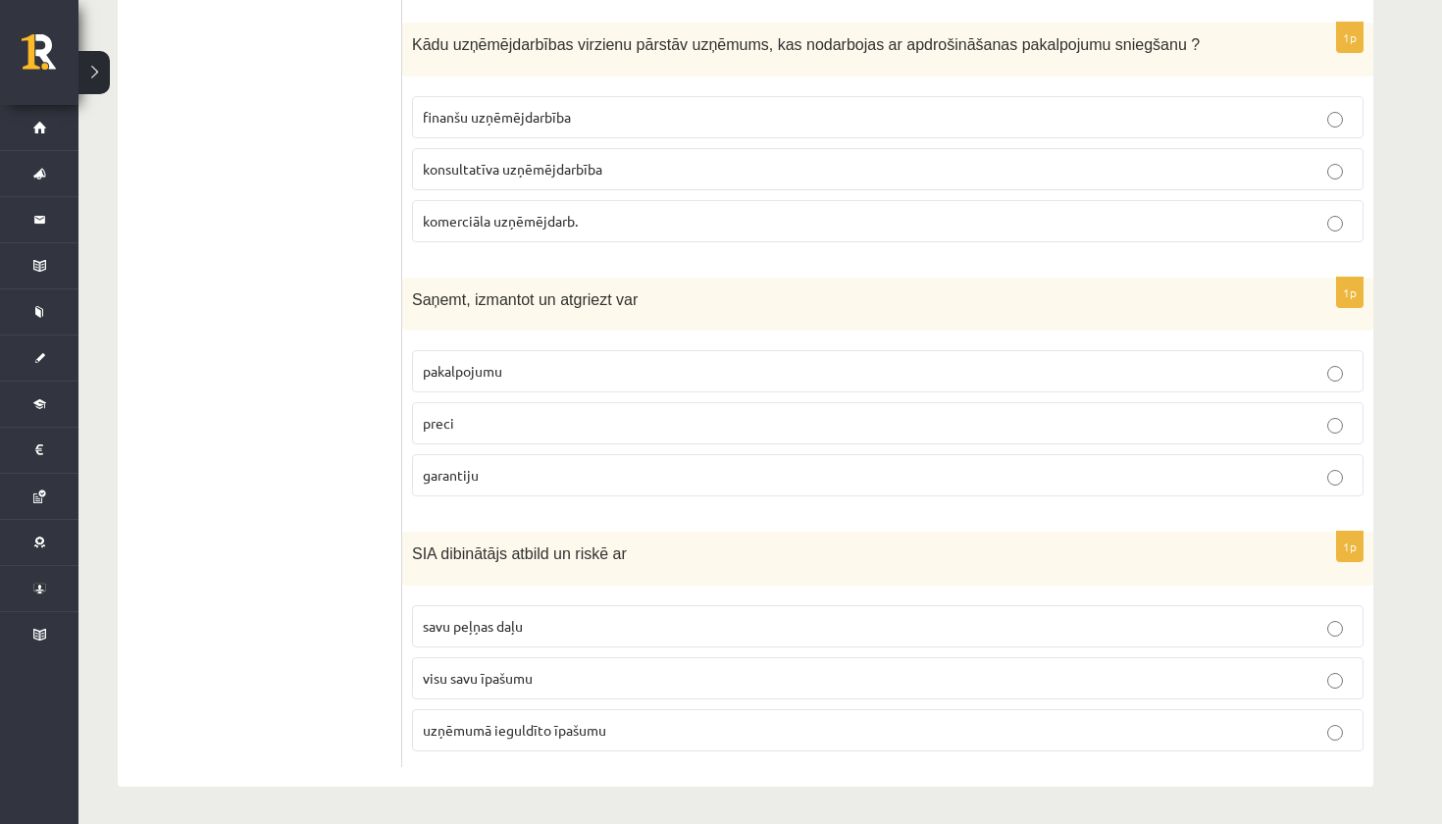
scroll to position [857, 0]
click at [554, 721] on p "uzņēmumā ieguldīto īpašumu" at bounding box center [888, 731] width 930 height 21
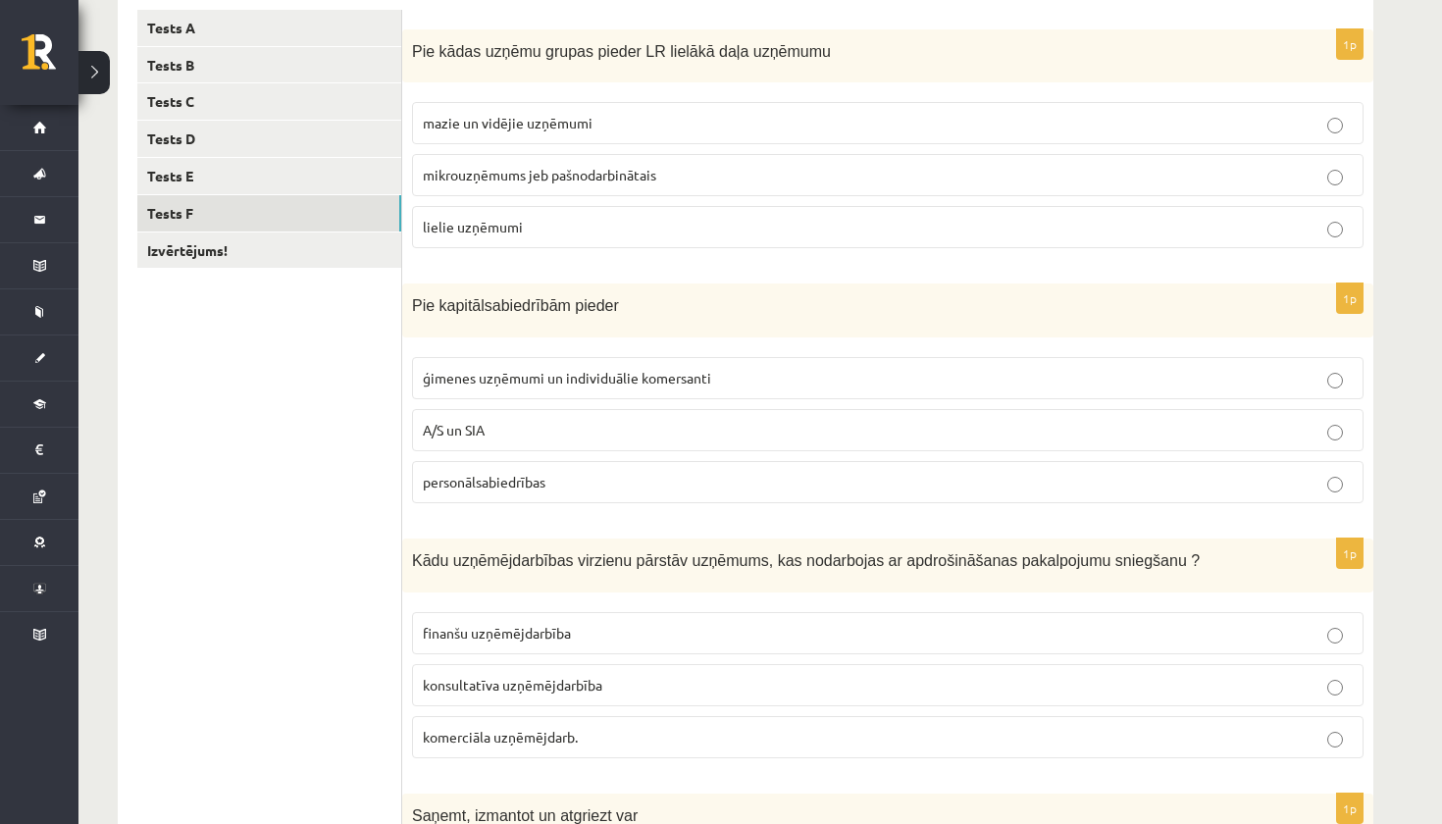
scroll to position [340, 0]
click at [428, 440] on p "A/S un SIA" at bounding box center [888, 432] width 930 height 21
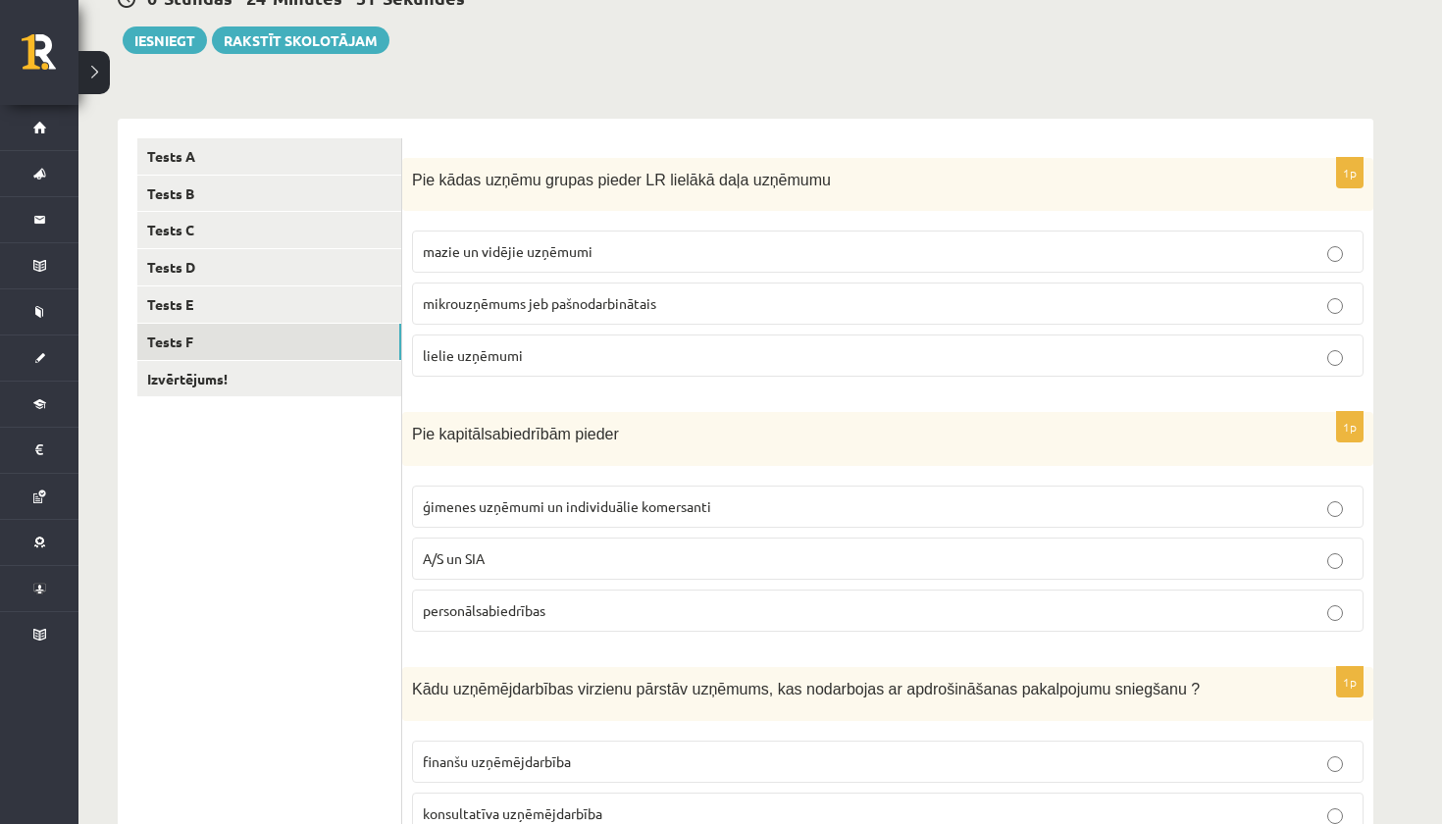
scroll to position [204, 0]
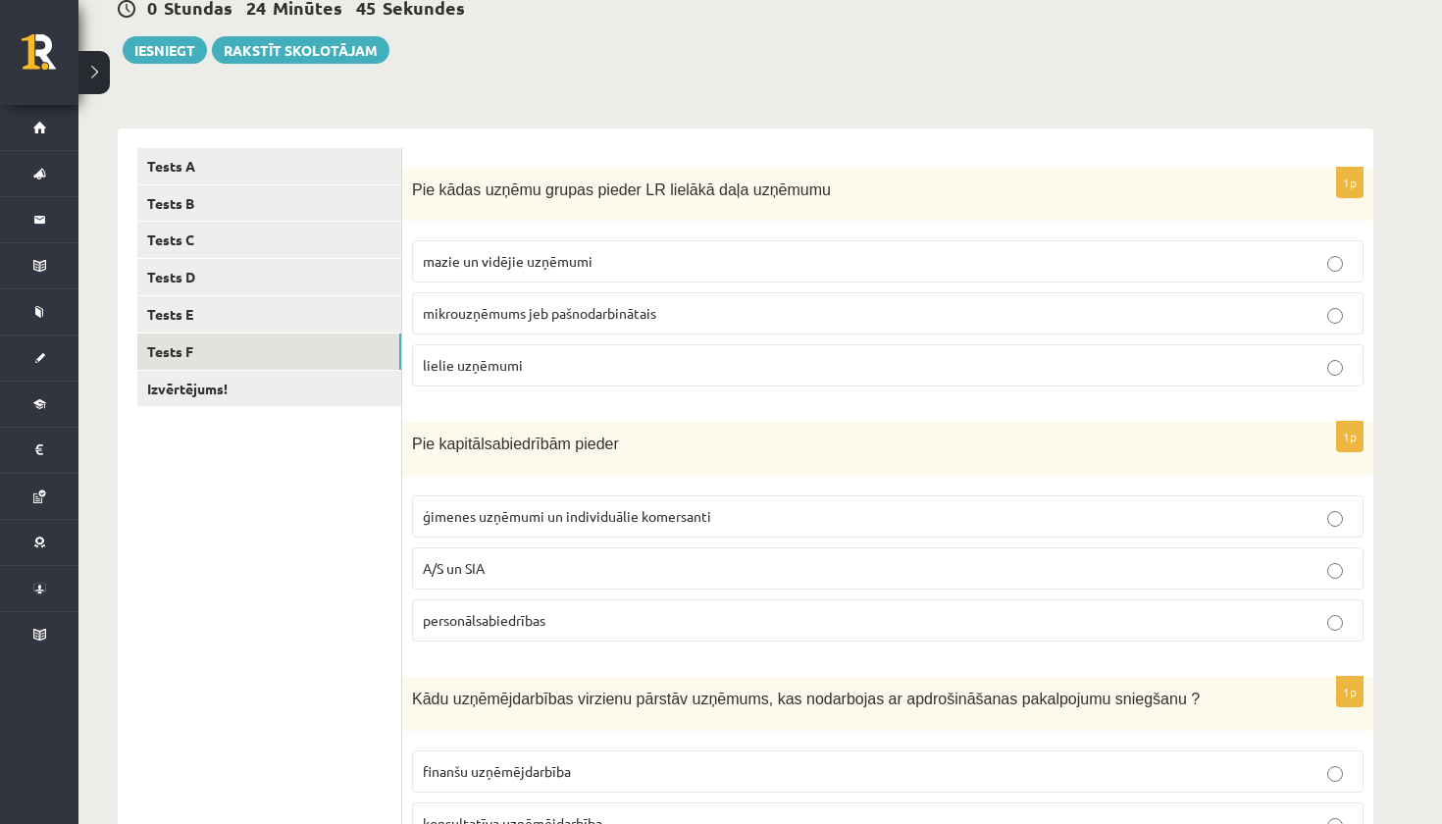
click at [461, 317] on span "mikrouzņēmums jeb pašnodarbinātais" at bounding box center [539, 313] width 233 height 18
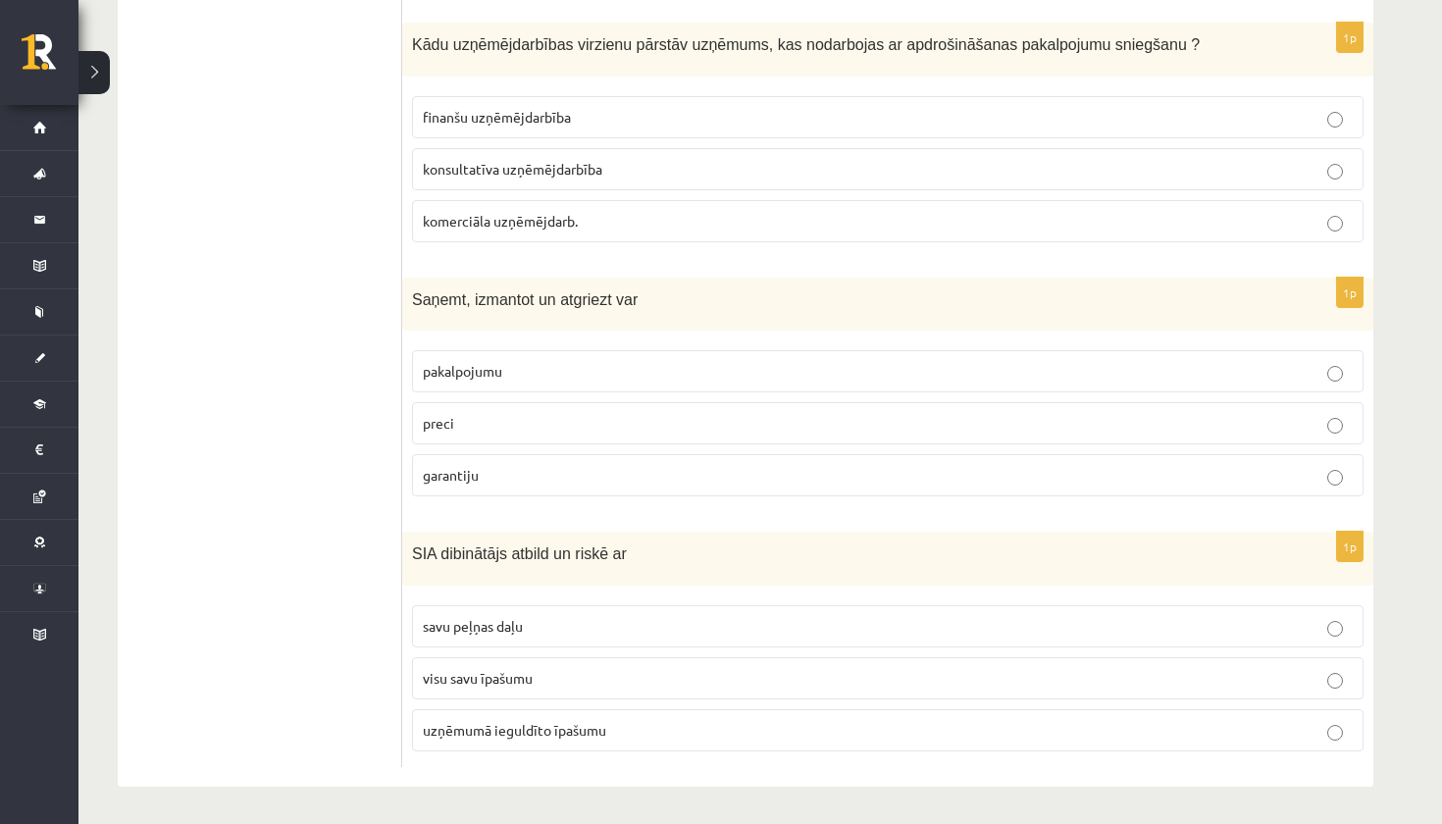
scroll to position [857, 0]
click at [443, 444] on fieldset "pakalpojumu preci garantiju" at bounding box center [887, 422] width 951 height 162
click at [446, 426] on span "preci" at bounding box center [438, 424] width 31 height 18
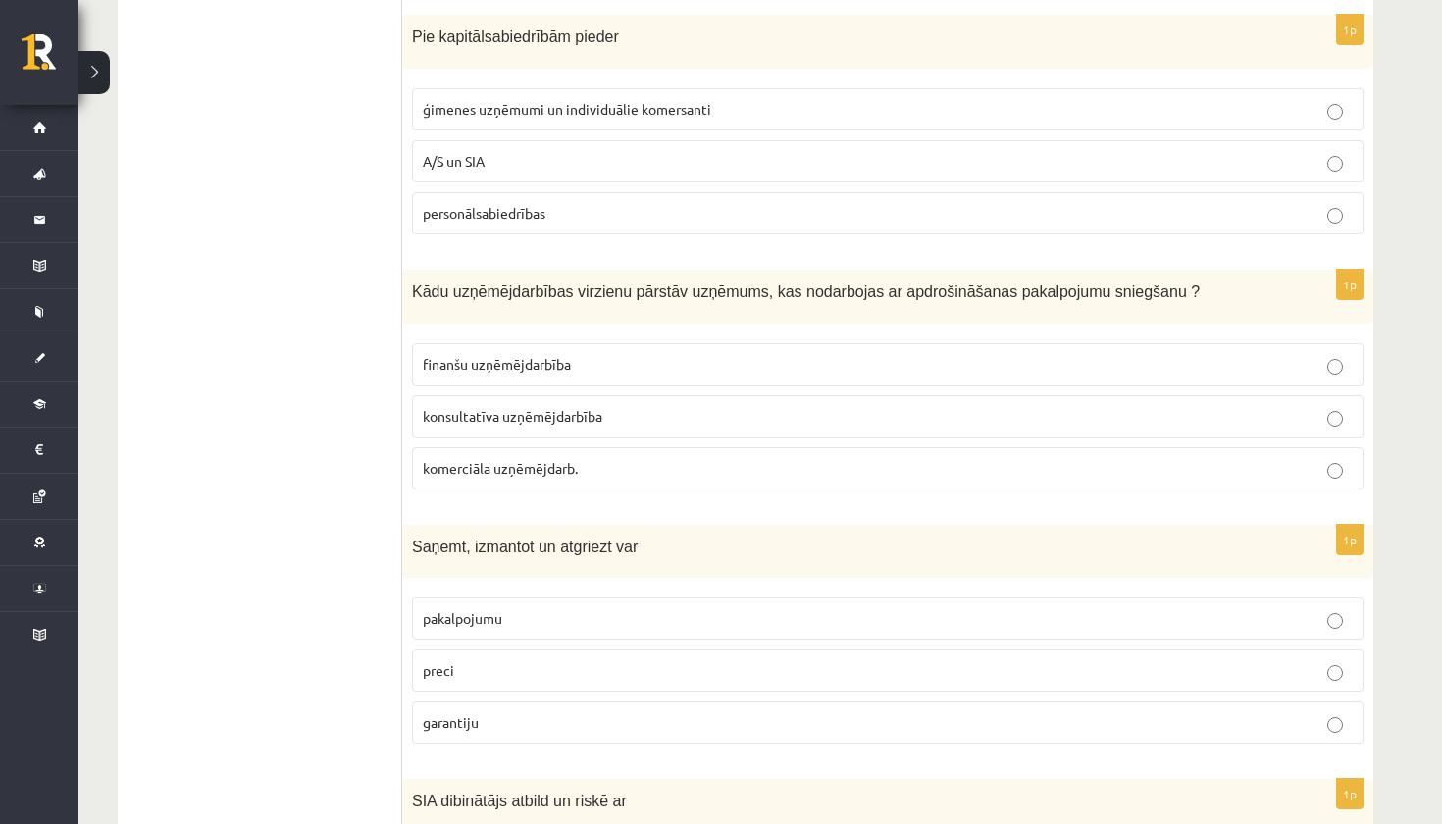
scroll to position [610, 0]
click at [606, 371] on p "finanšu uzņēmējdarbība" at bounding box center [888, 365] width 930 height 21
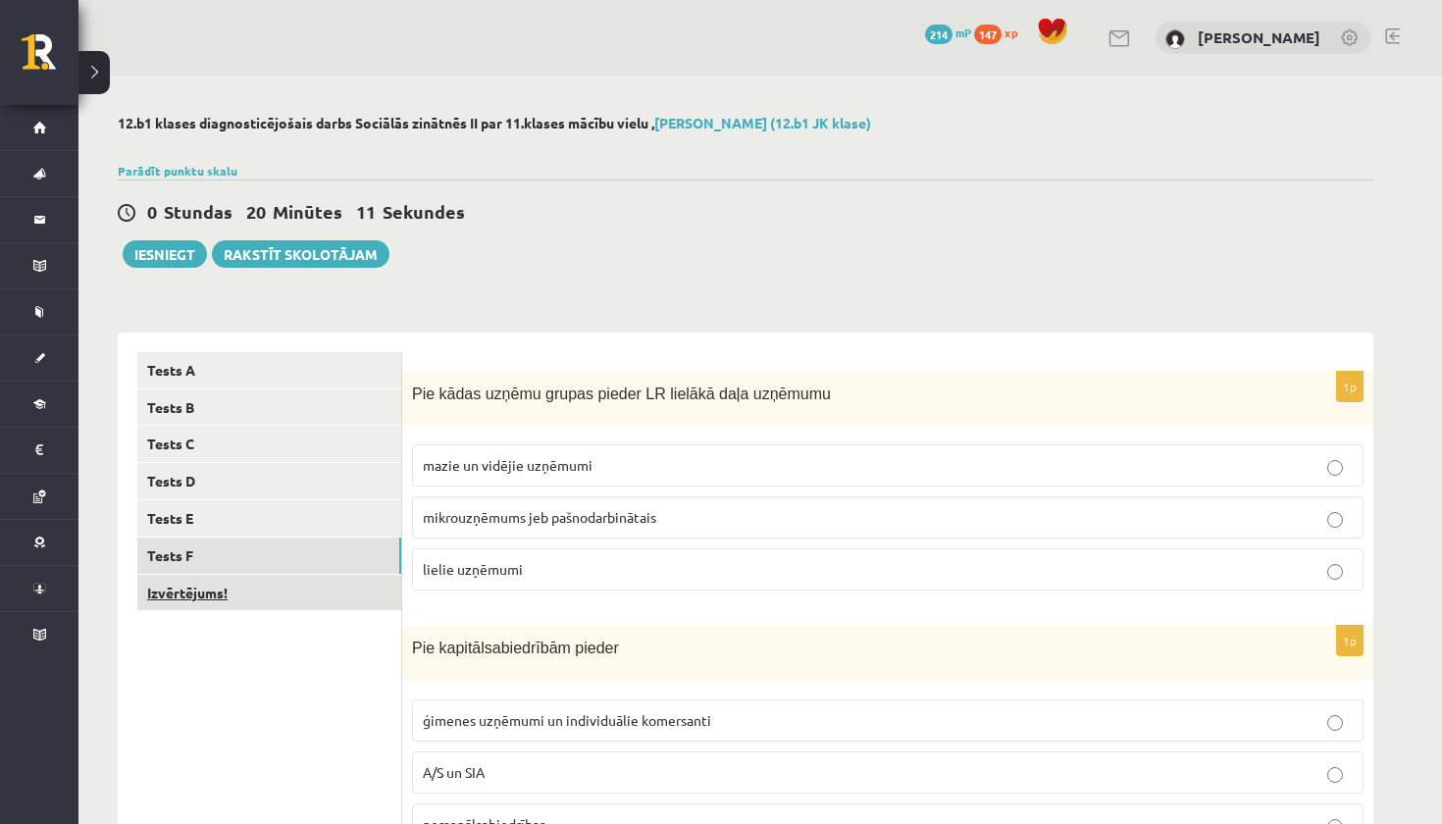
scroll to position [0, 0]
click at [370, 587] on link "Izvērtējums!" at bounding box center [269, 593] width 264 height 36
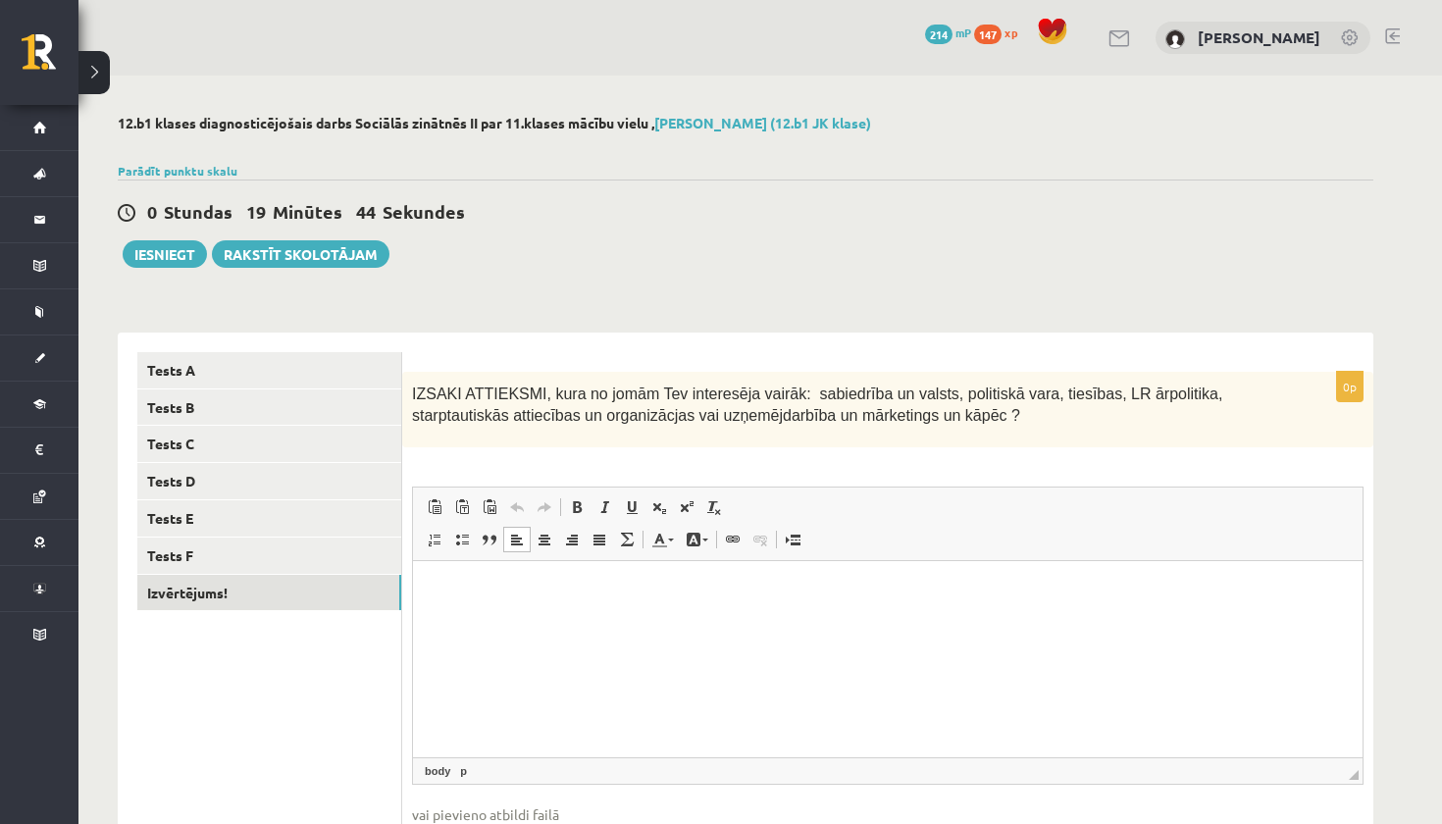
click at [471, 599] on html at bounding box center [887, 590] width 949 height 60
click at [198, 259] on button "Iesniegt" at bounding box center [165, 253] width 84 height 27
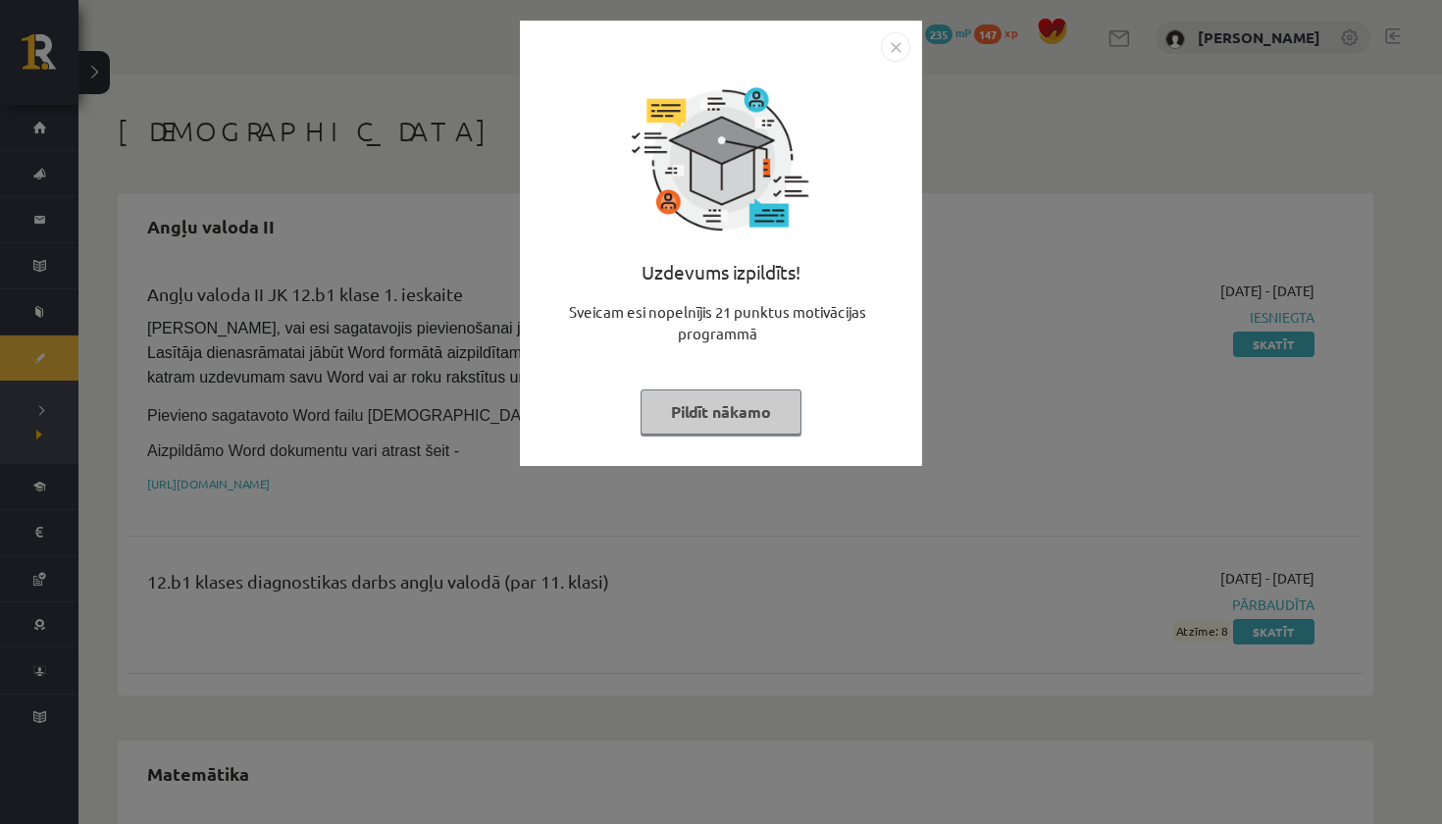
click at [767, 415] on button "Pildīt nākamo" at bounding box center [720, 411] width 161 height 45
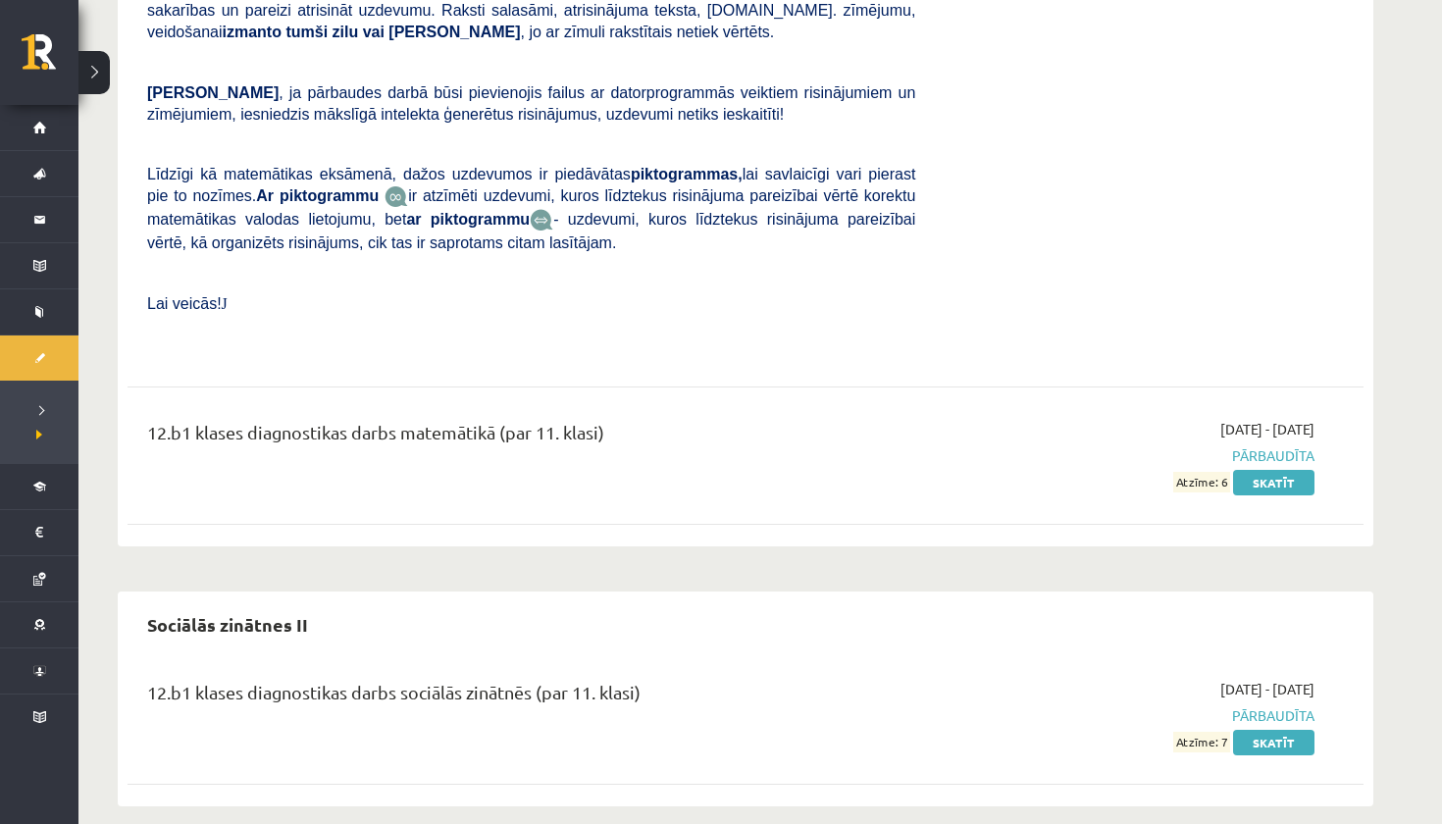
scroll to position [1135, 0]
click at [1269, 731] on link "Skatīt" at bounding box center [1273, 744] width 81 height 26
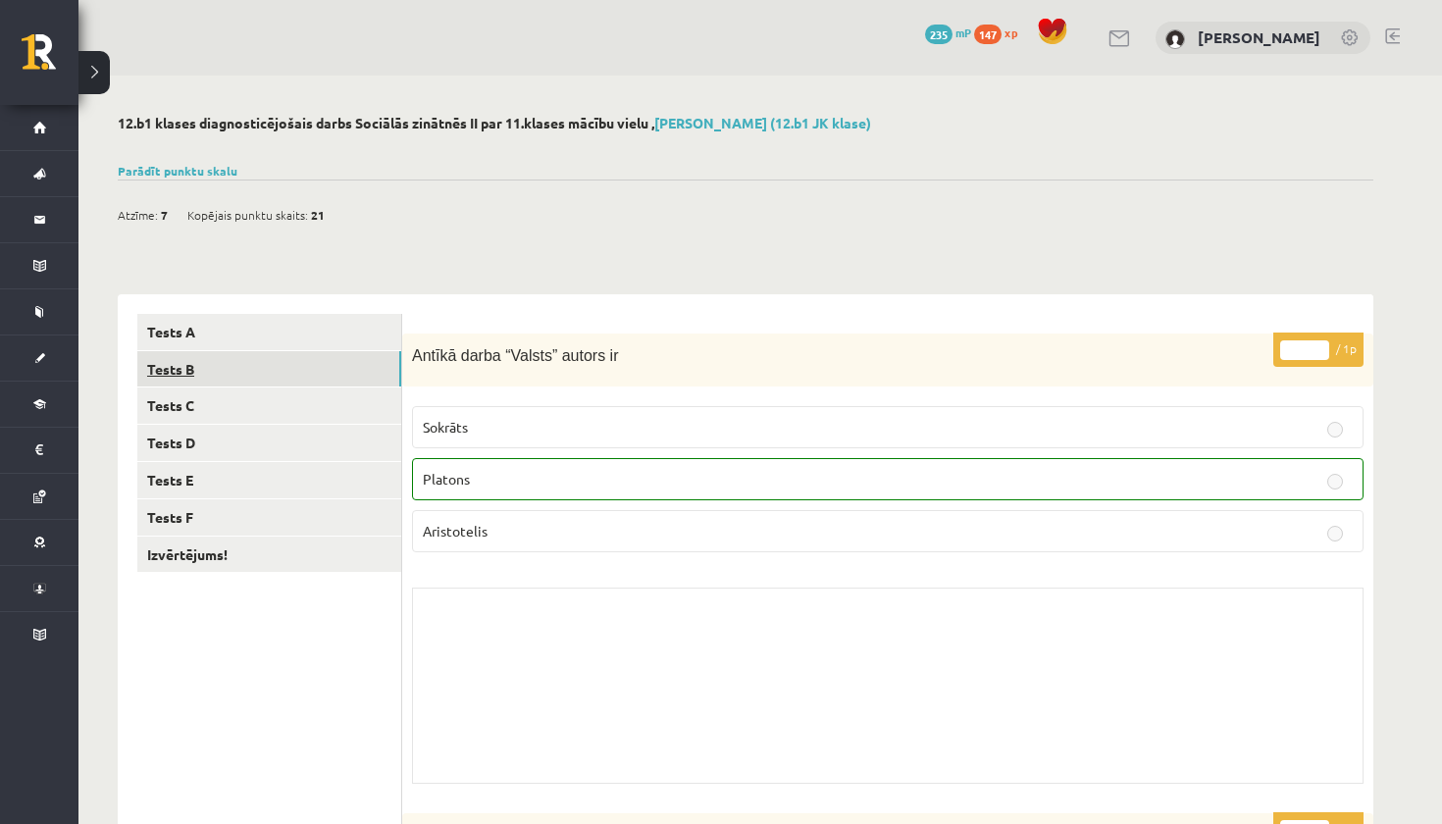
click at [337, 376] on link "Tests B" at bounding box center [269, 369] width 264 height 36
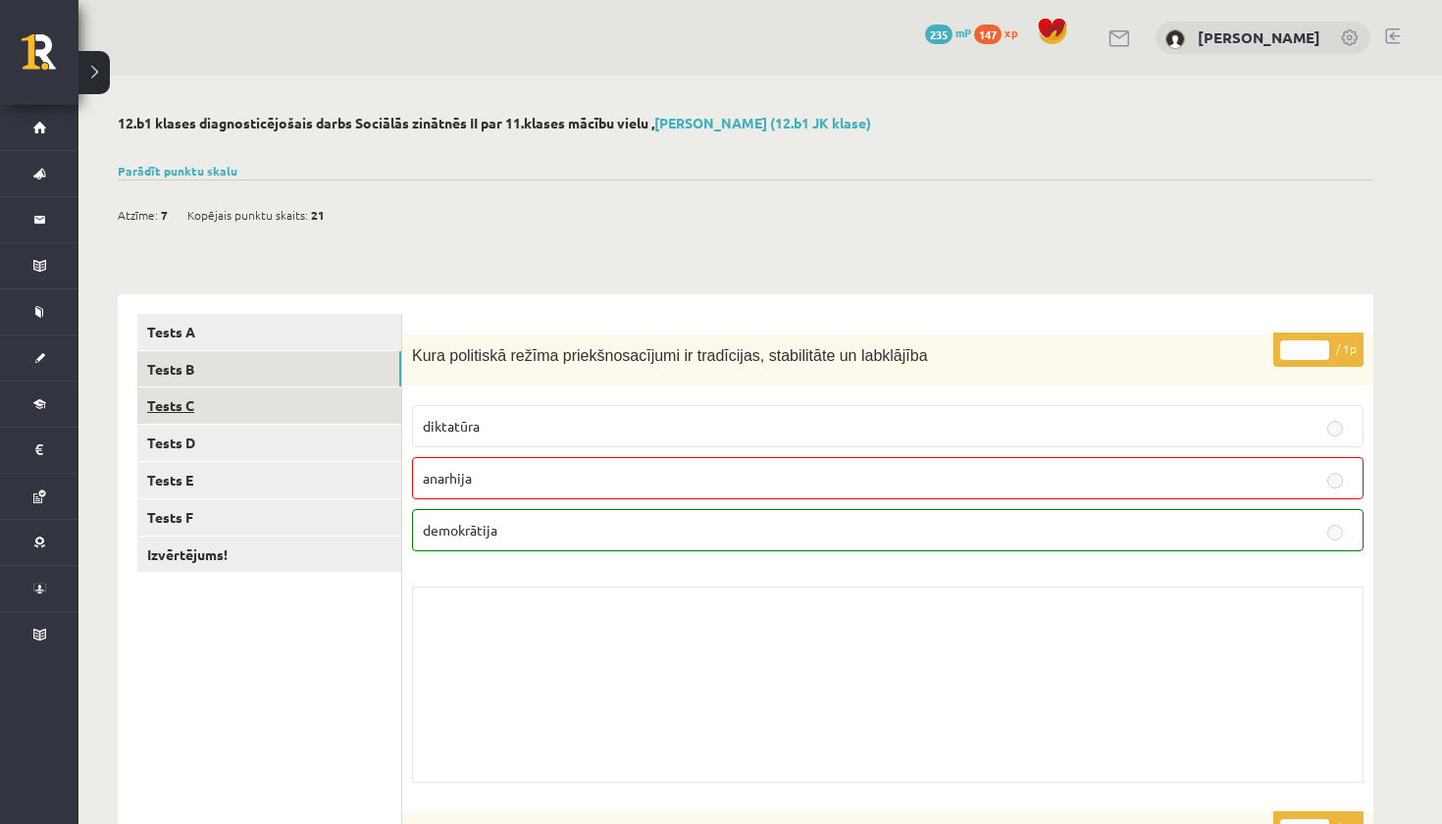
click at [342, 404] on link "Tests C" at bounding box center [269, 405] width 264 height 36
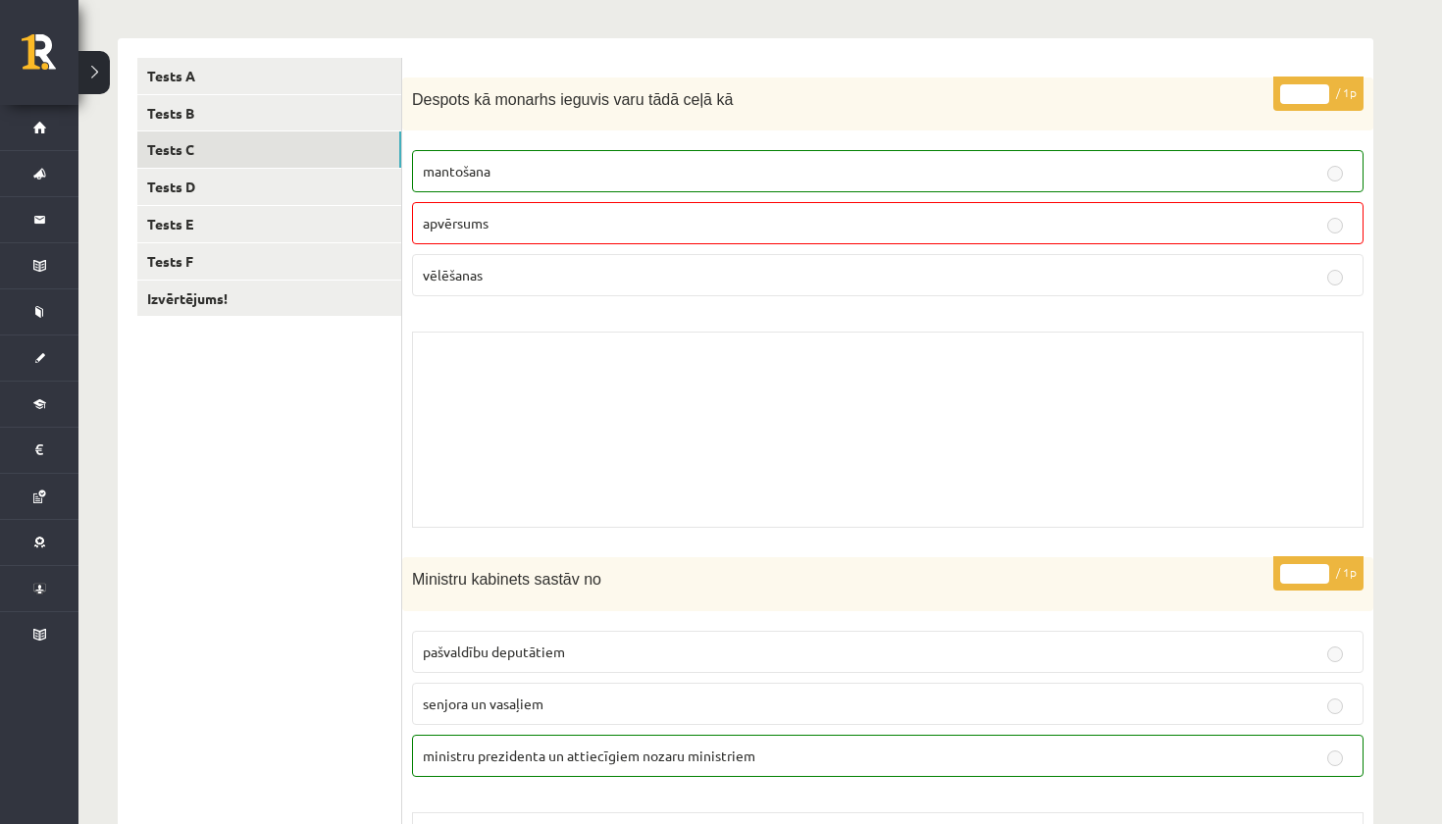
scroll to position [230, 0]
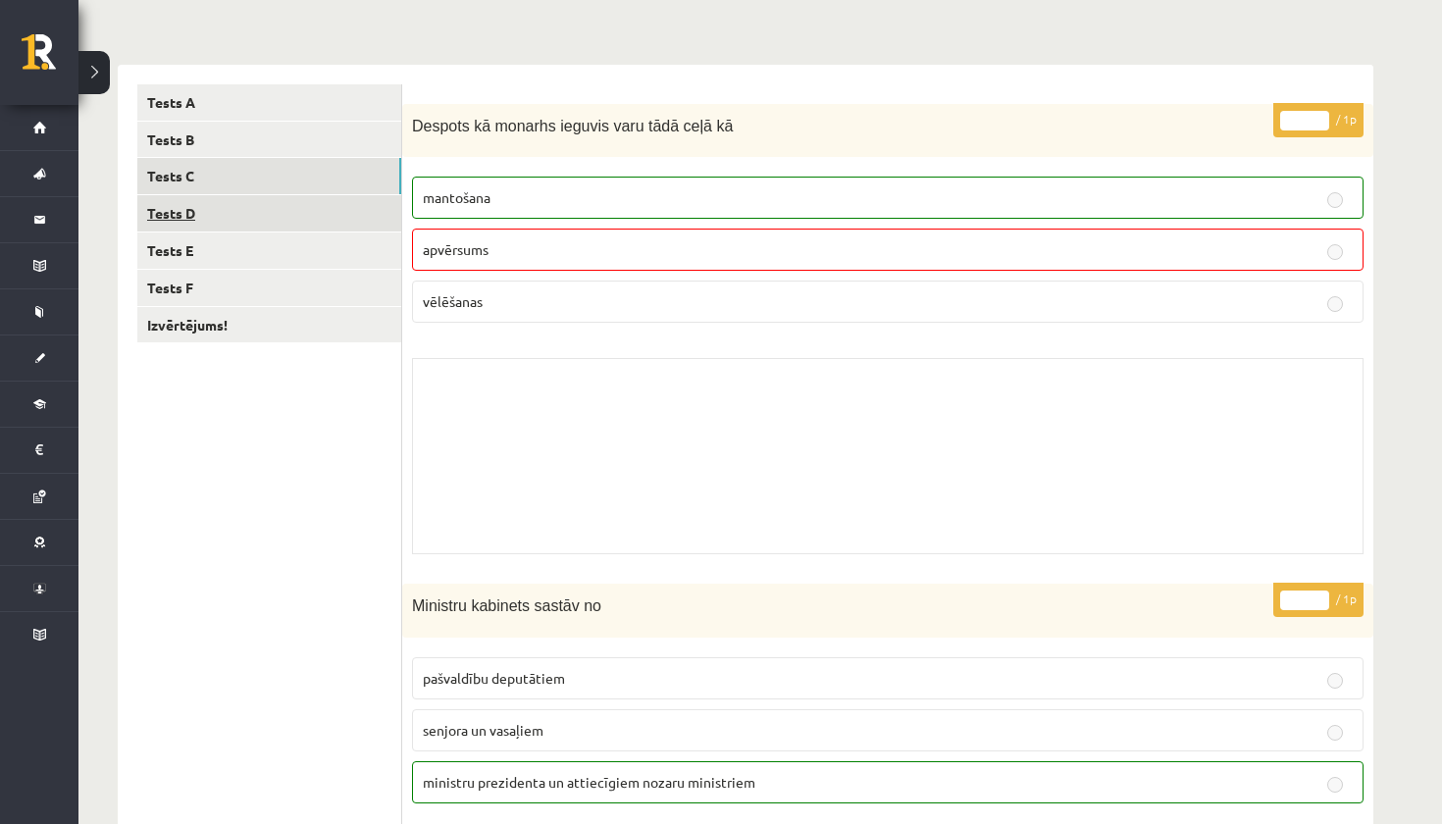
click at [324, 201] on link "Tests D" at bounding box center [269, 213] width 264 height 36
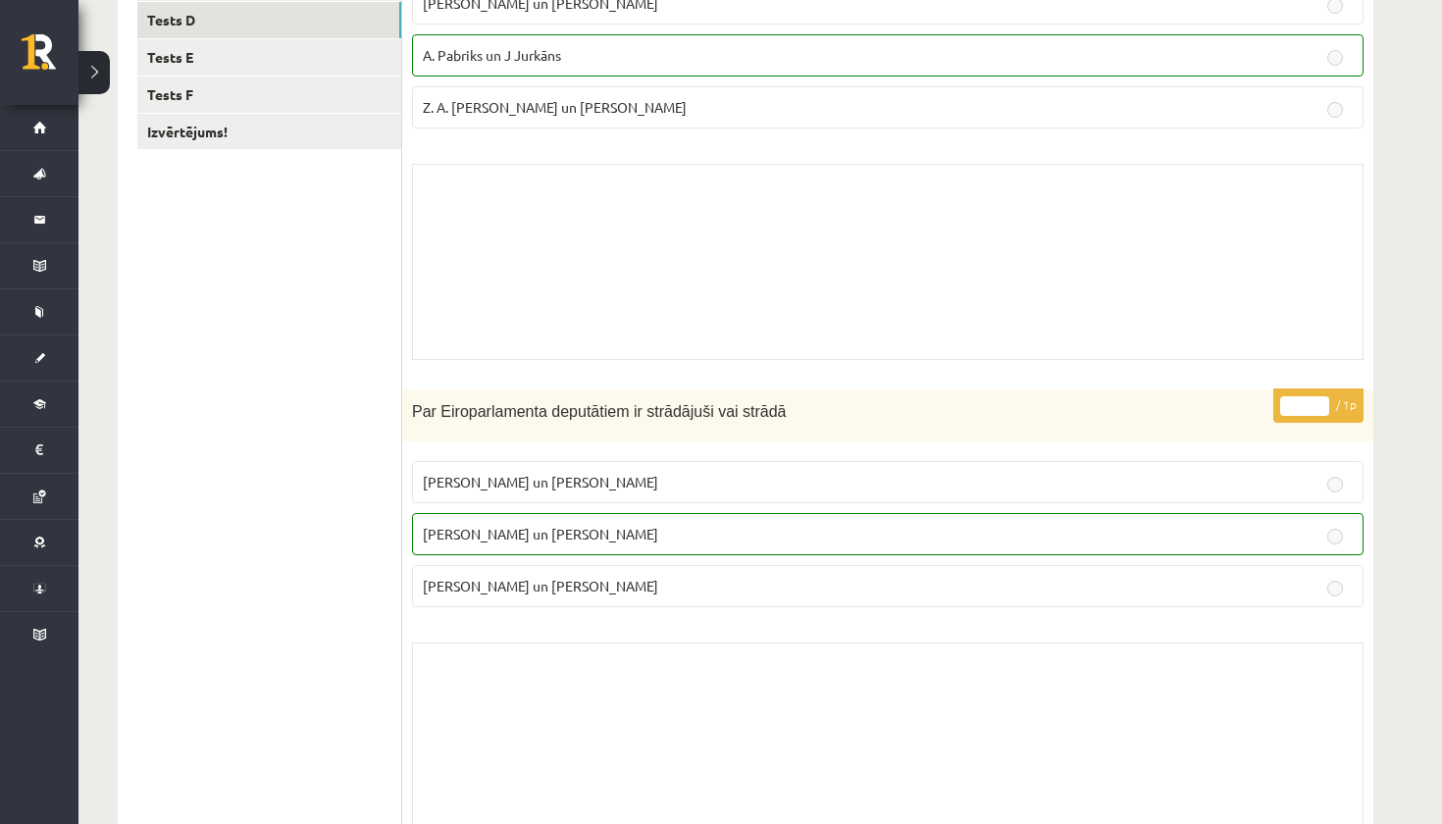
scroll to position [337, 0]
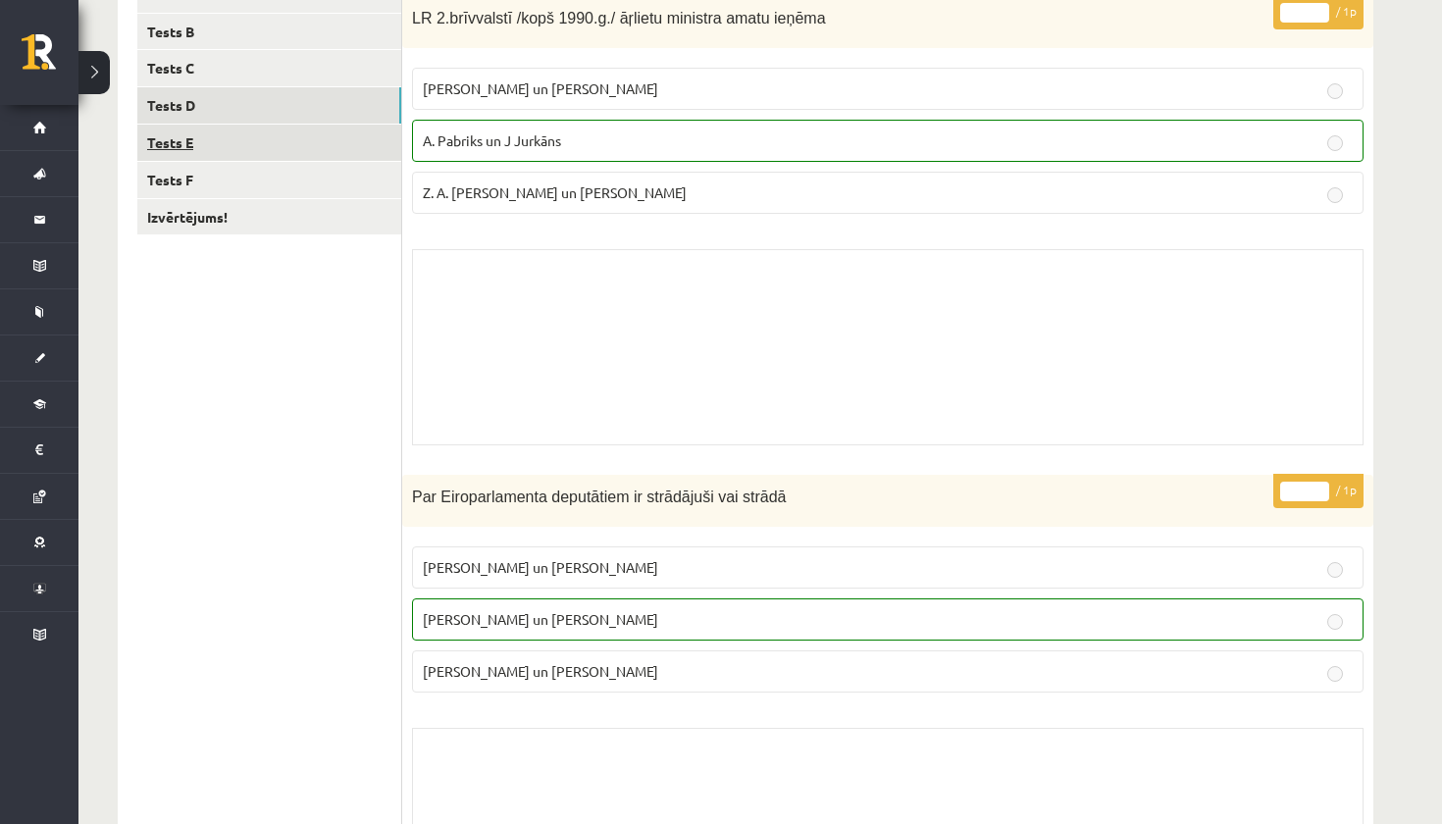
click at [277, 133] on link "Tests E" at bounding box center [269, 143] width 264 height 36
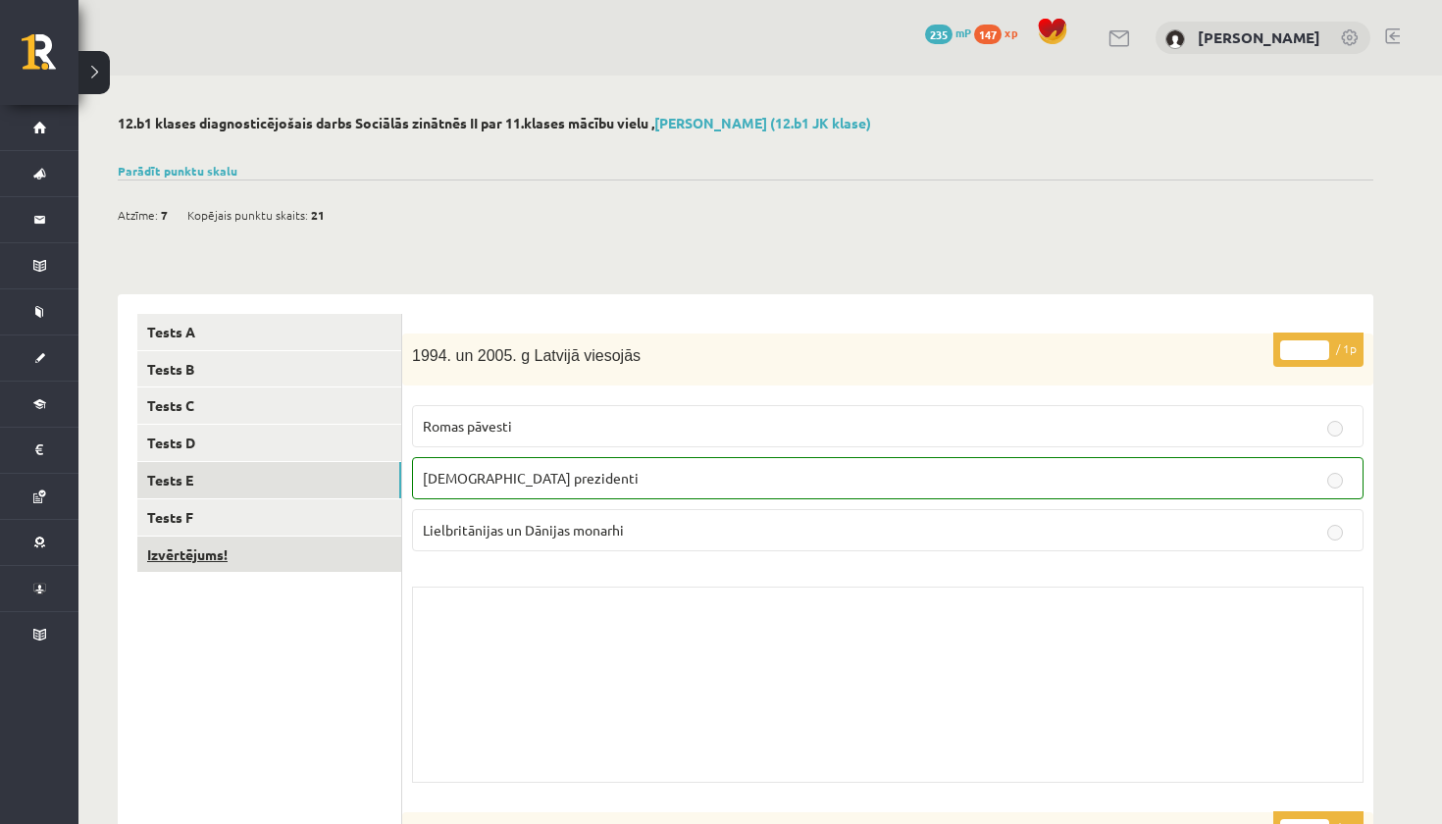
scroll to position [0, 0]
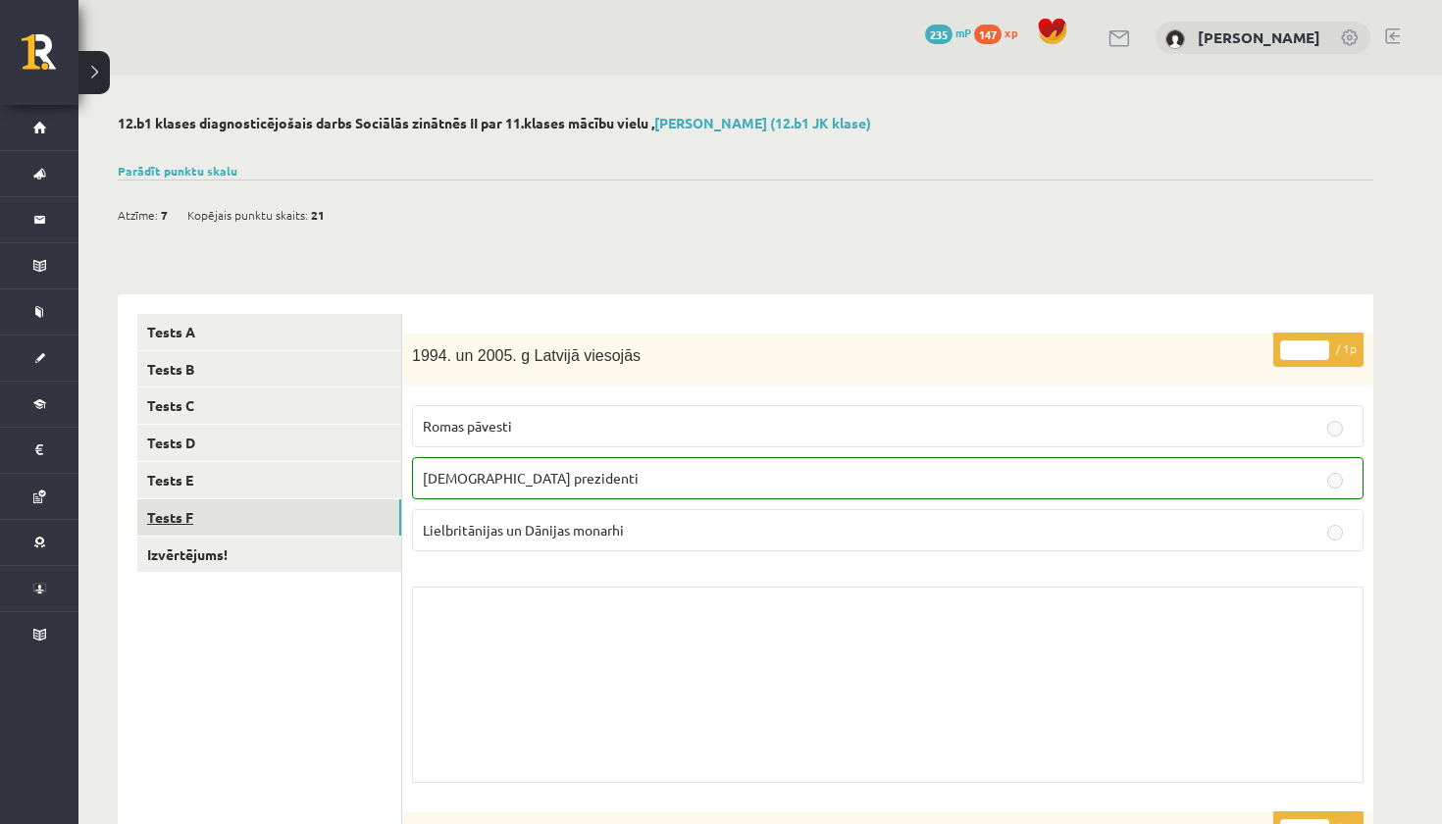
click at [283, 520] on link "Tests F" at bounding box center [269, 517] width 264 height 36
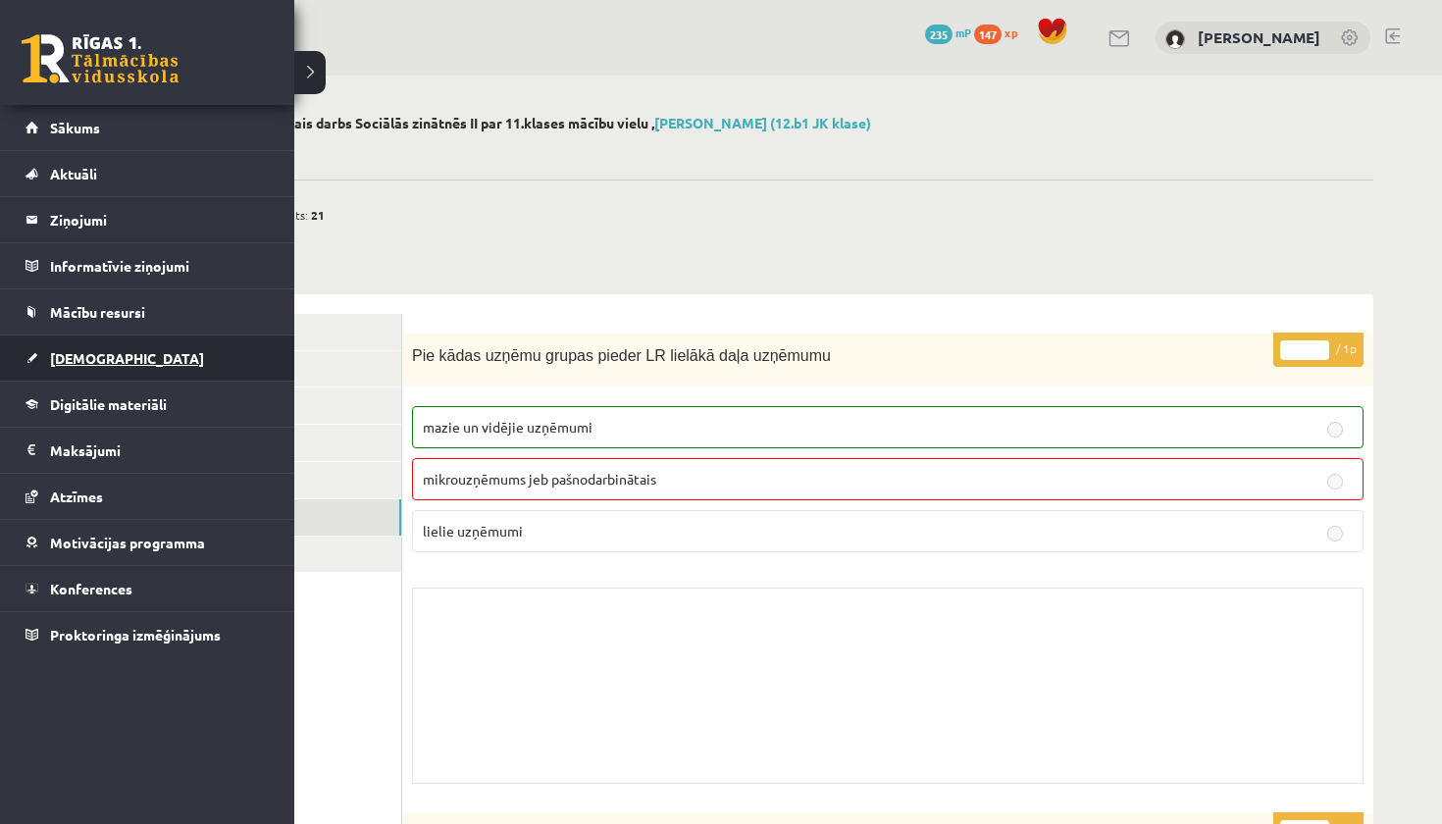
click at [85, 360] on span "[DEMOGRAPHIC_DATA]" at bounding box center [127, 358] width 154 height 18
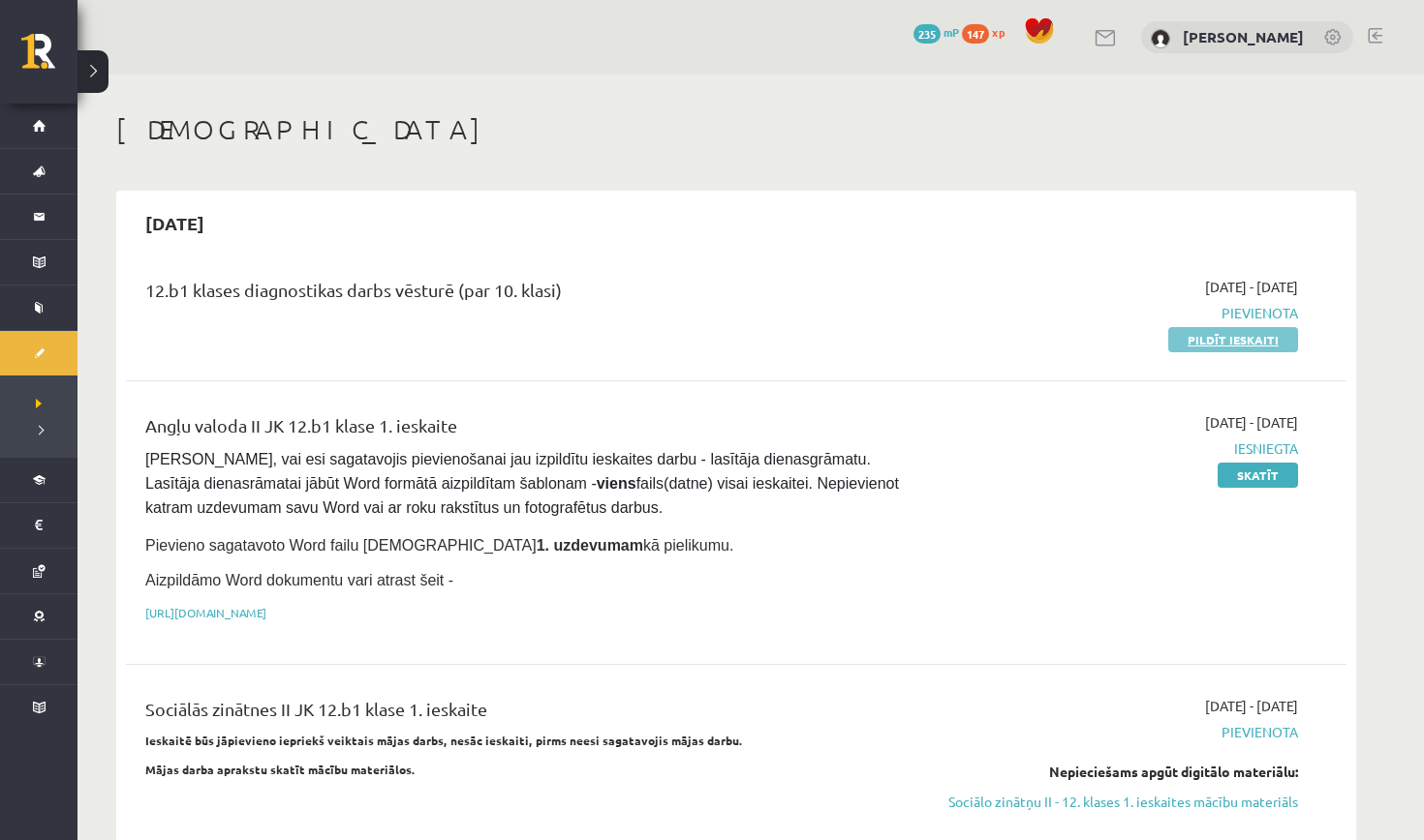
click at [1212, 344] on link "Pildīt ieskaiti" at bounding box center [1232, 341] width 129 height 26
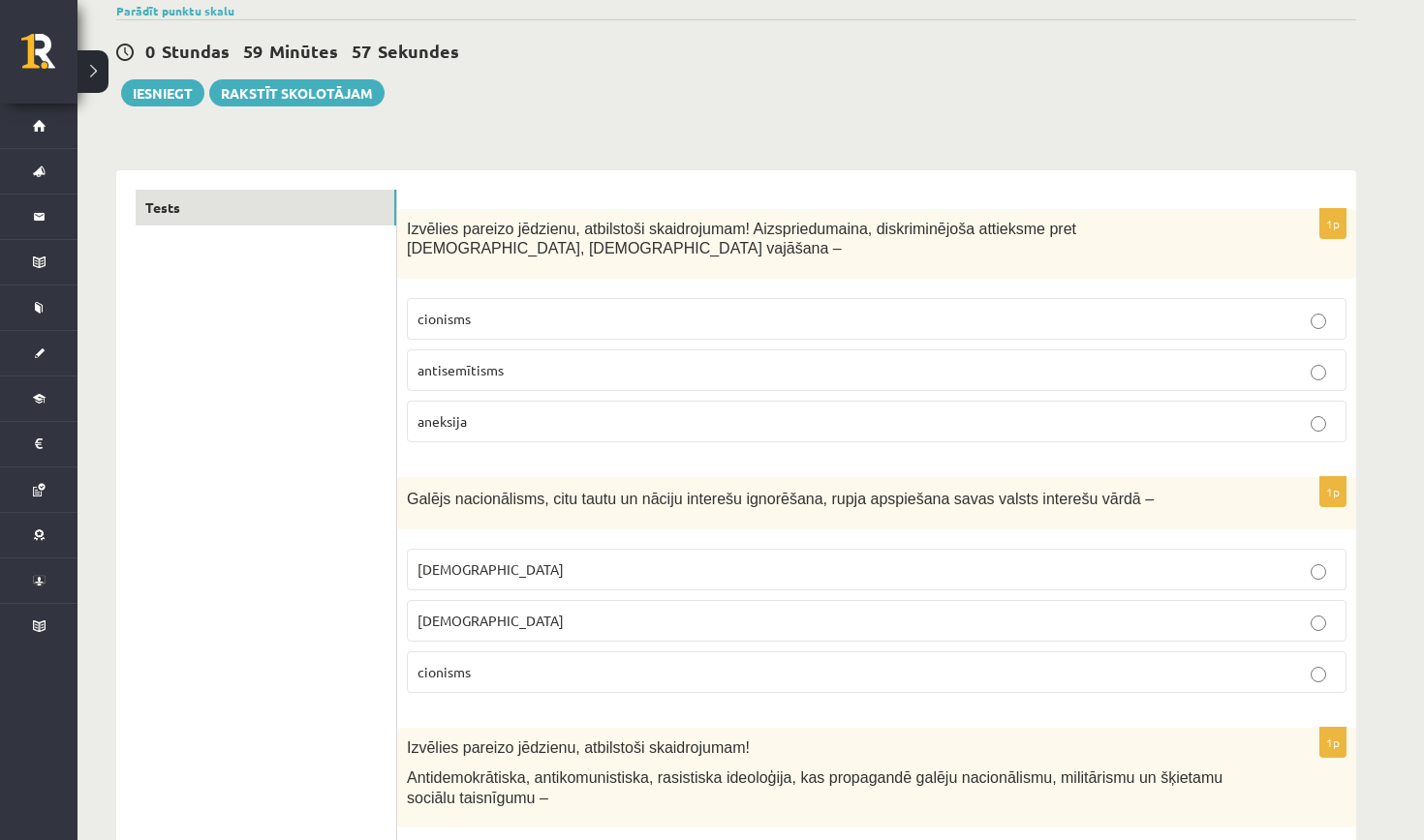
scroll to position [165, 0]
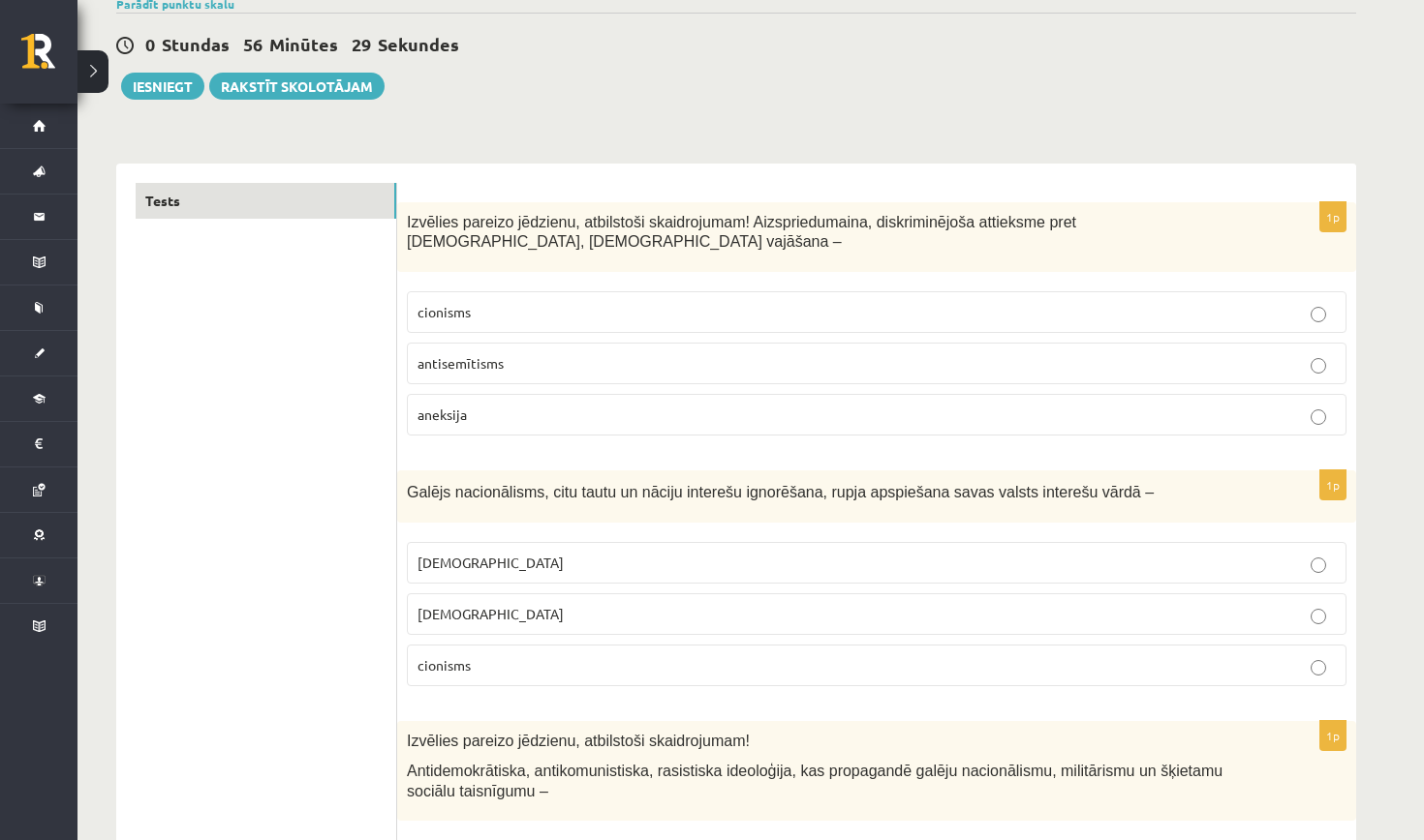
click at [732, 373] on label "antisemītisms" at bounding box center [876, 363] width 939 height 41
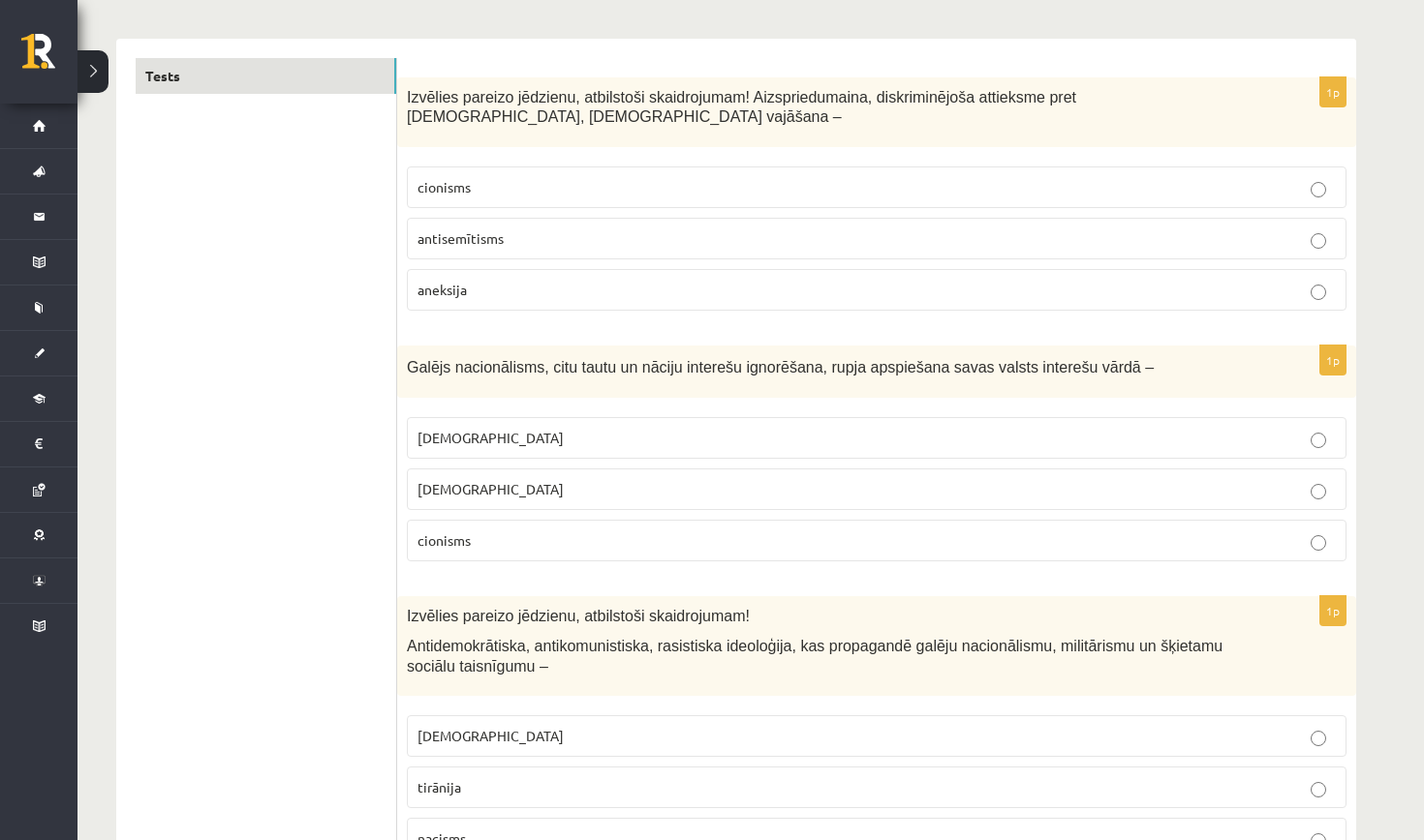
scroll to position [292, 0]
click at [628, 546] on p "cionisms" at bounding box center [877, 538] width 918 height 21
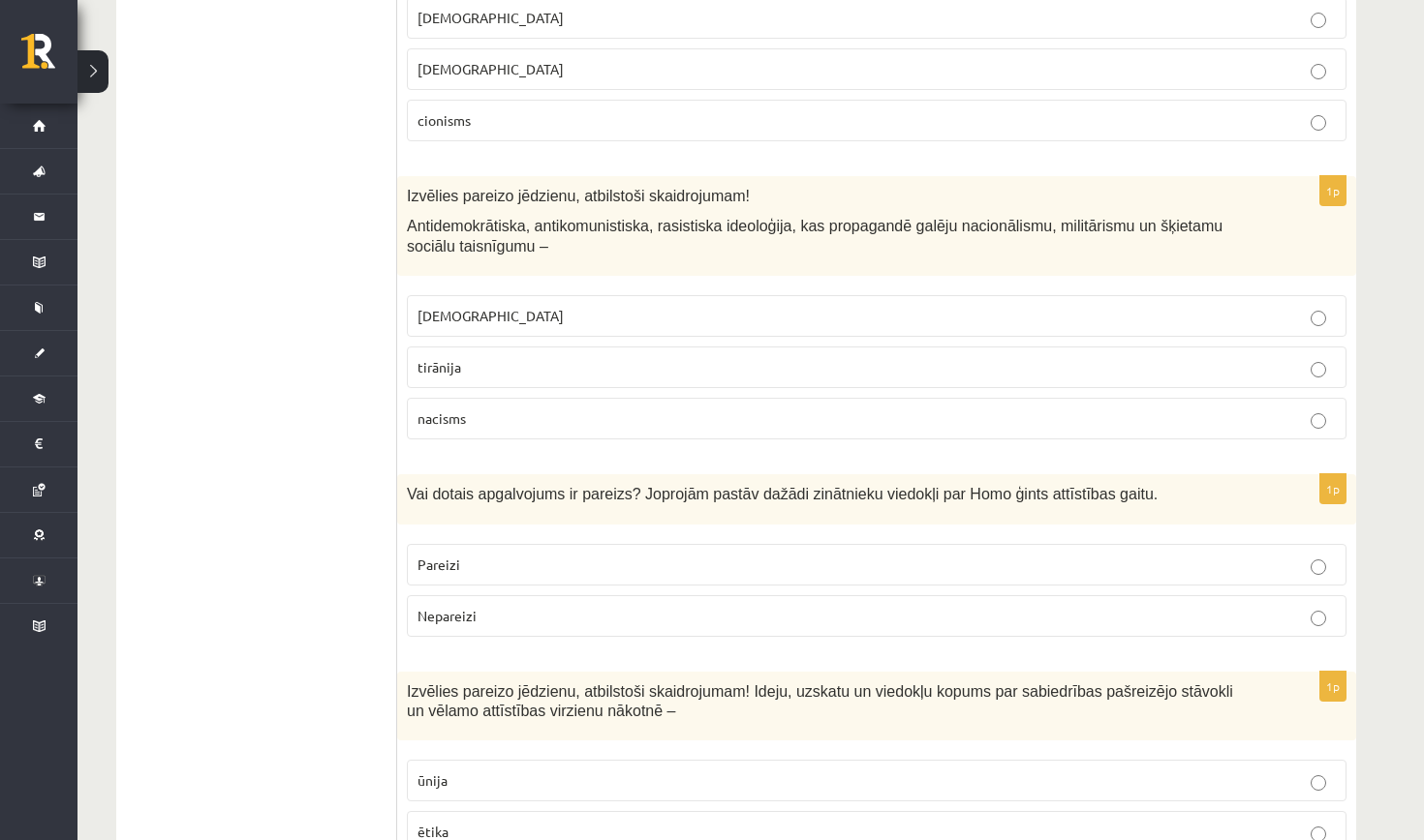
scroll to position [717, 0]
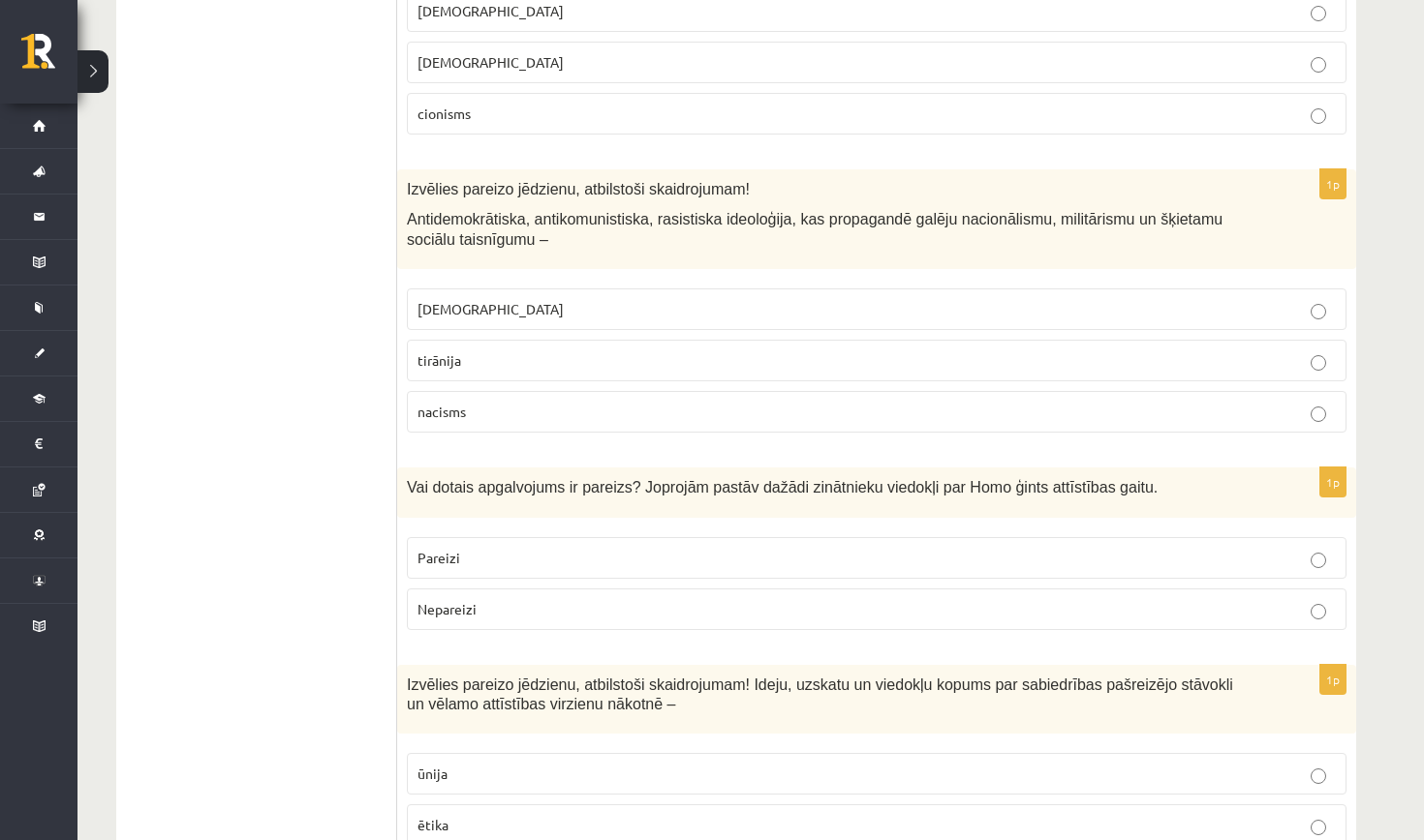
click at [628, 549] on p "Pareizi" at bounding box center [877, 558] width 918 height 21
click at [490, 410] on p "nacisms" at bounding box center [877, 412] width 918 height 21
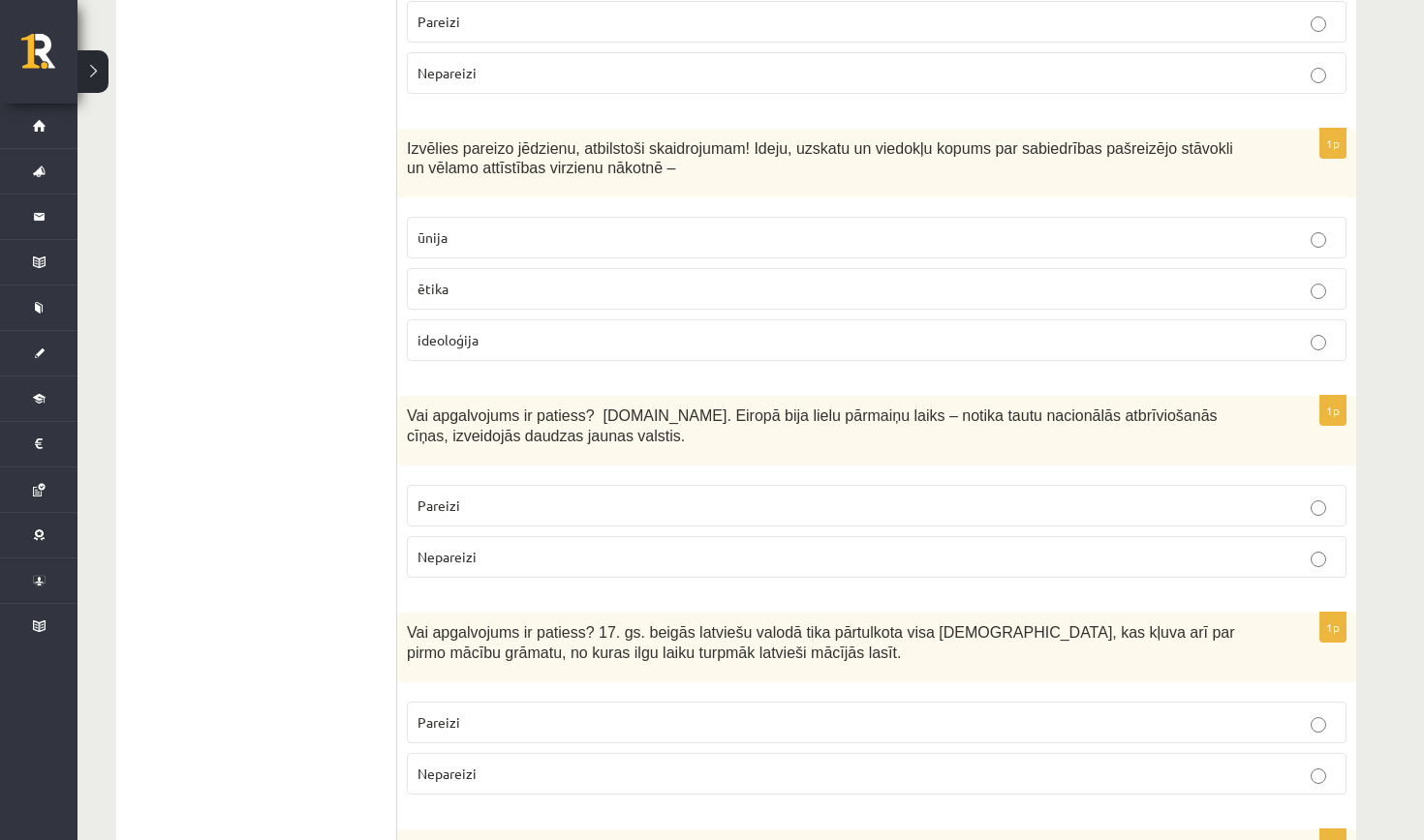
scroll to position [1251, 0]
click at [481, 339] on p "ideoloģija" at bounding box center [877, 342] width 918 height 21
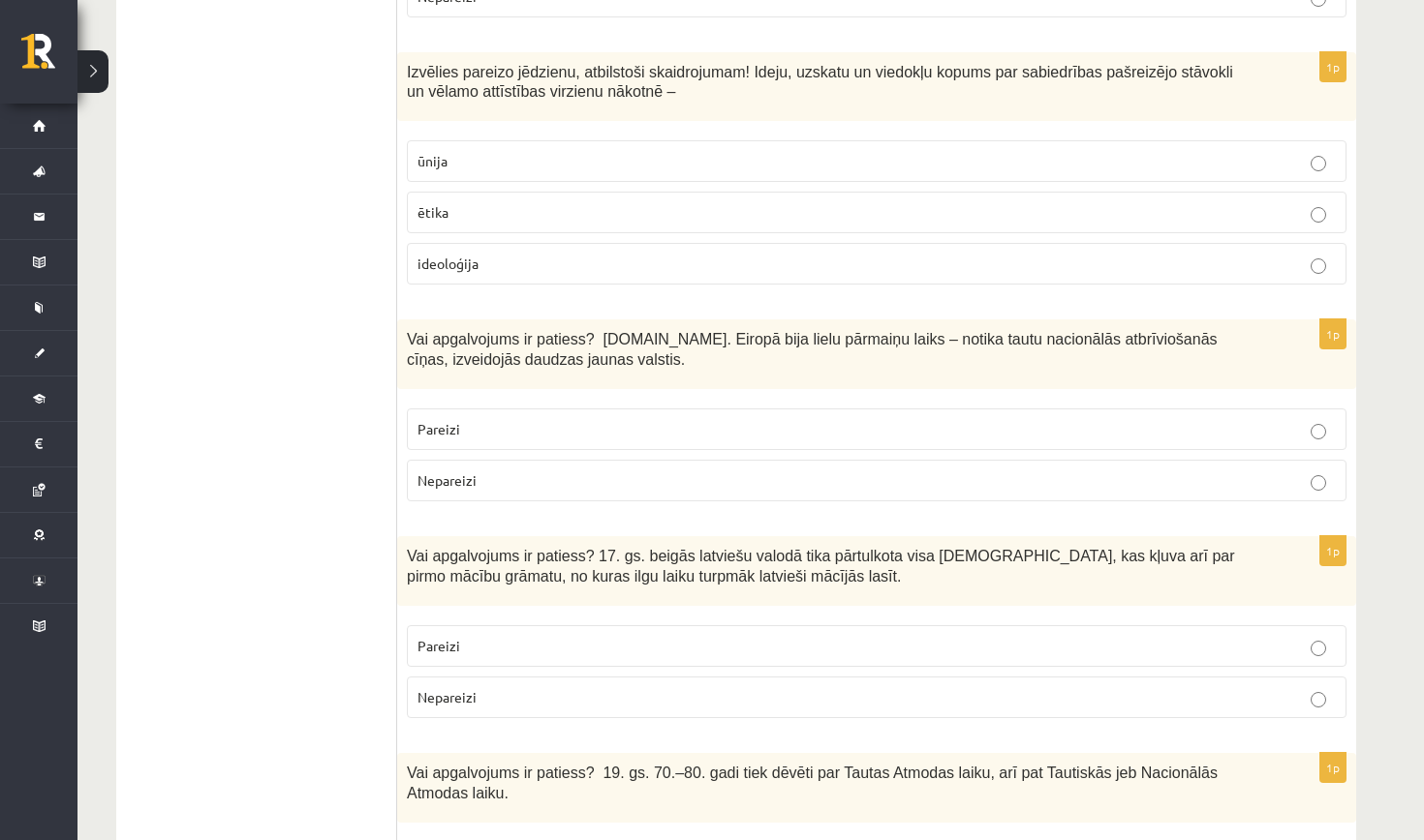
scroll to position [1334, 0]
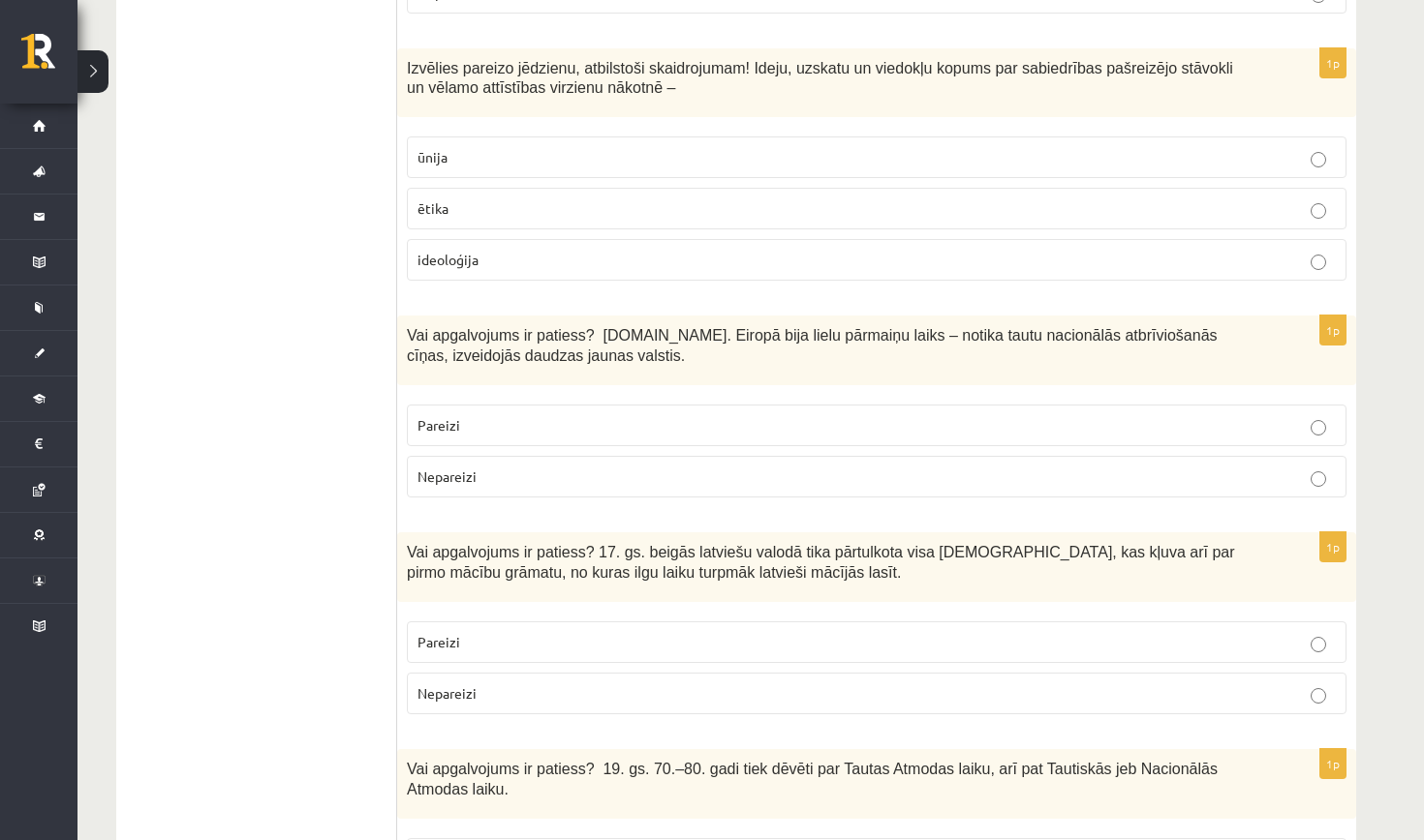
click at [454, 426] on span "Pareizi" at bounding box center [438, 425] width 42 height 18
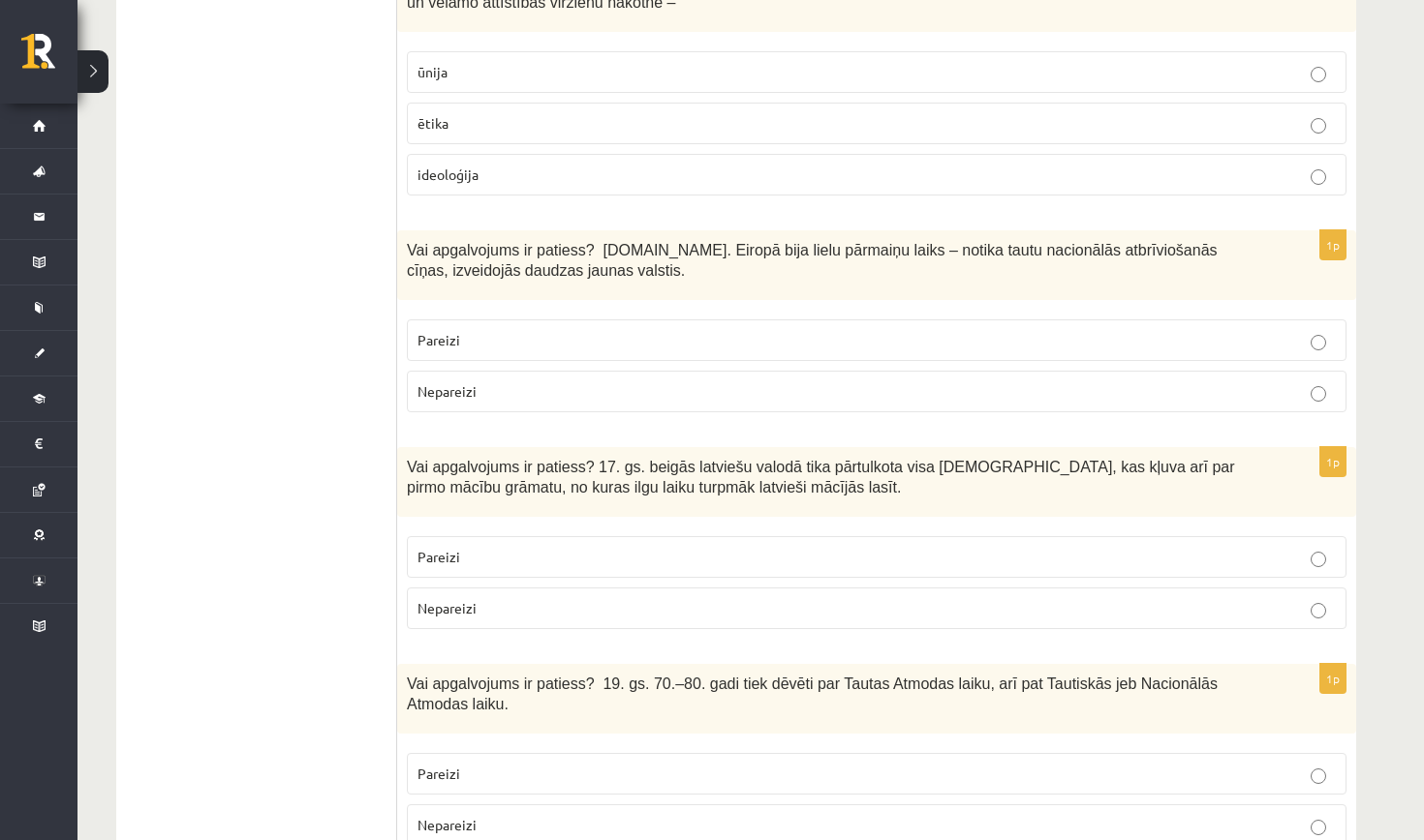
scroll to position [1419, 0]
click at [431, 547] on span "Pareizi" at bounding box center [438, 556] width 42 height 18
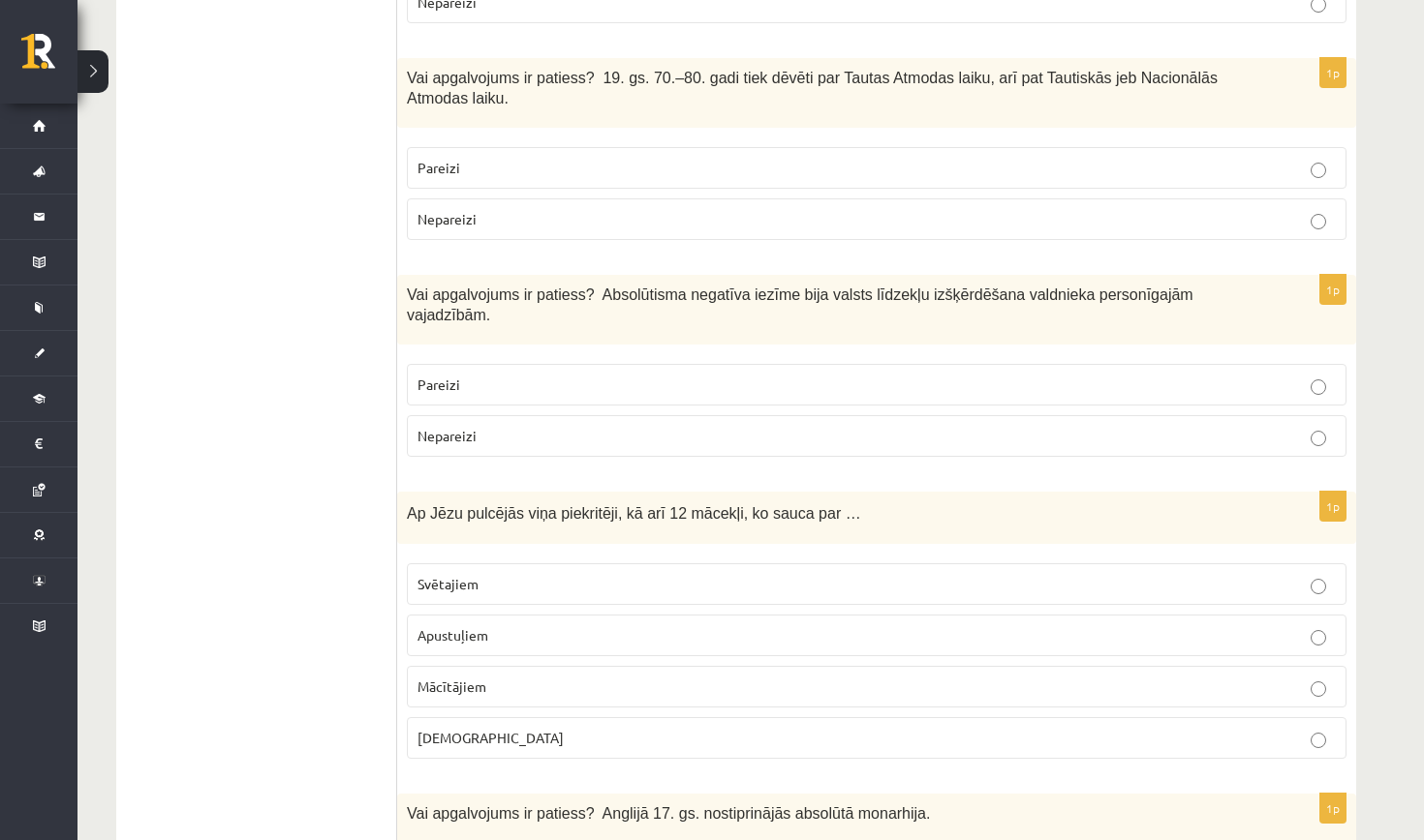
scroll to position [2040, 0]
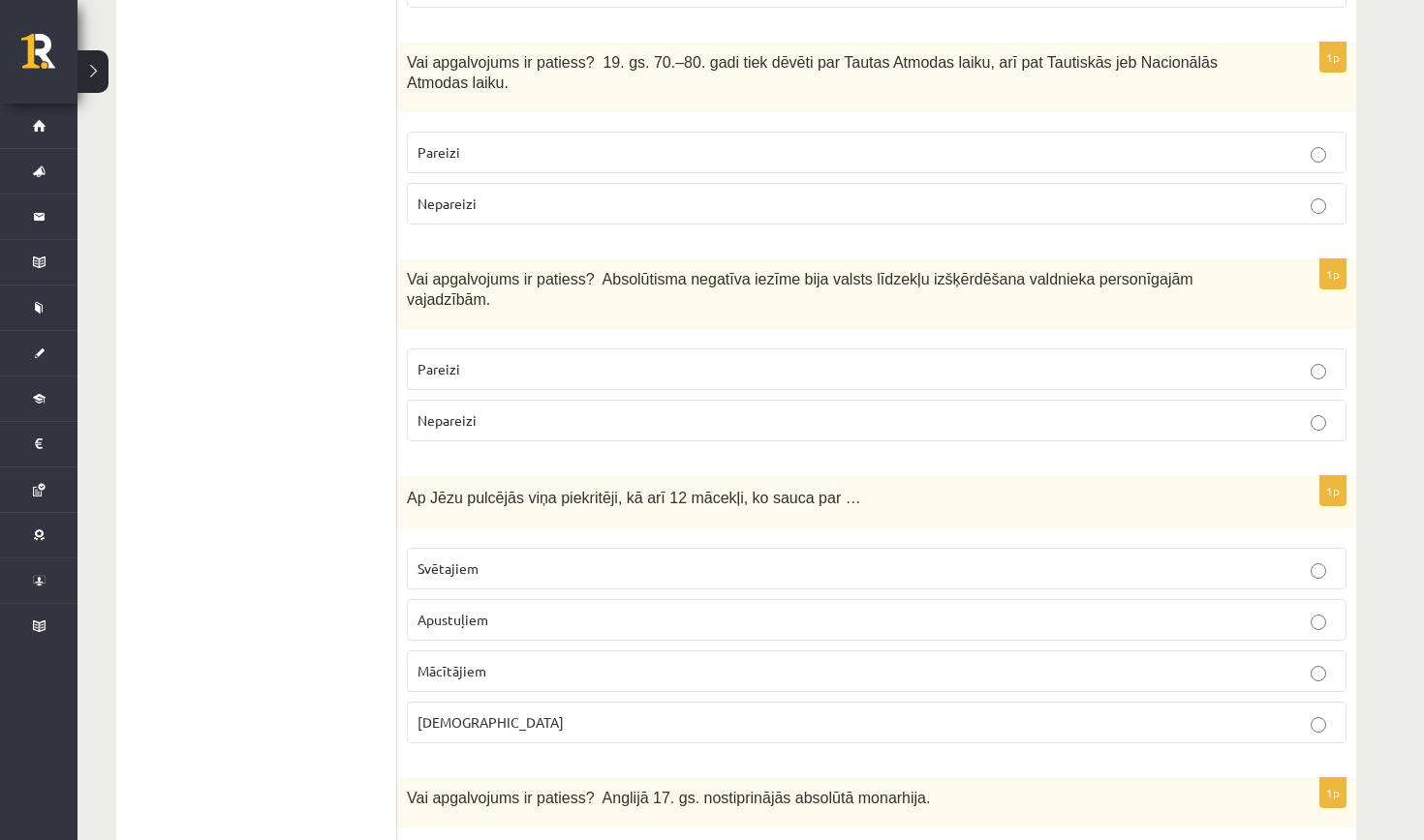
click at [555, 142] on p "Pareizi" at bounding box center [877, 152] width 918 height 21
click at [537, 359] on p "Pareizi" at bounding box center [877, 369] width 918 height 21
click at [518, 622] on label "Apustuļiem" at bounding box center [876, 620] width 939 height 41
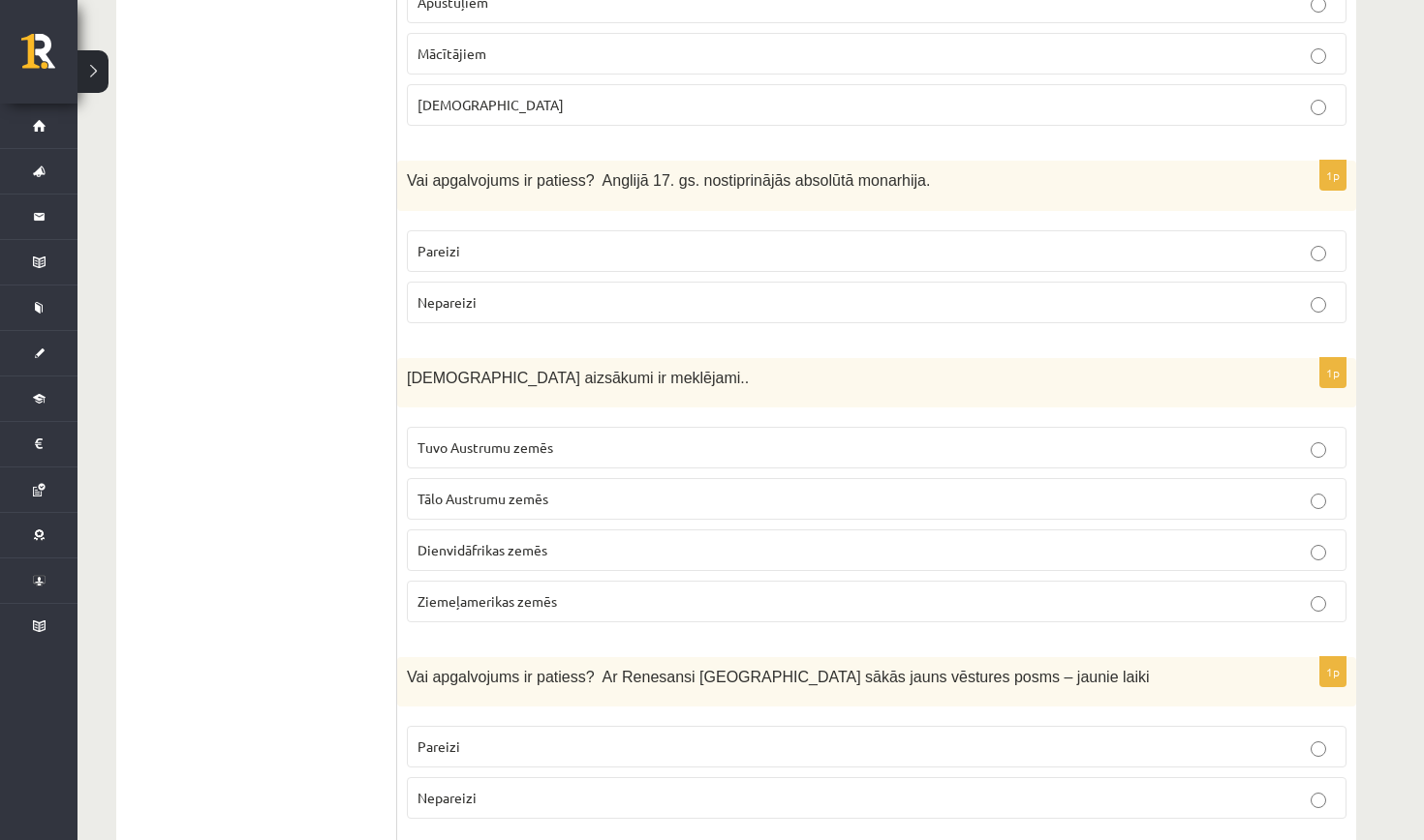
scroll to position [2654, 0]
click at [701, 295] on p "Nepareizi" at bounding box center [877, 305] width 918 height 21
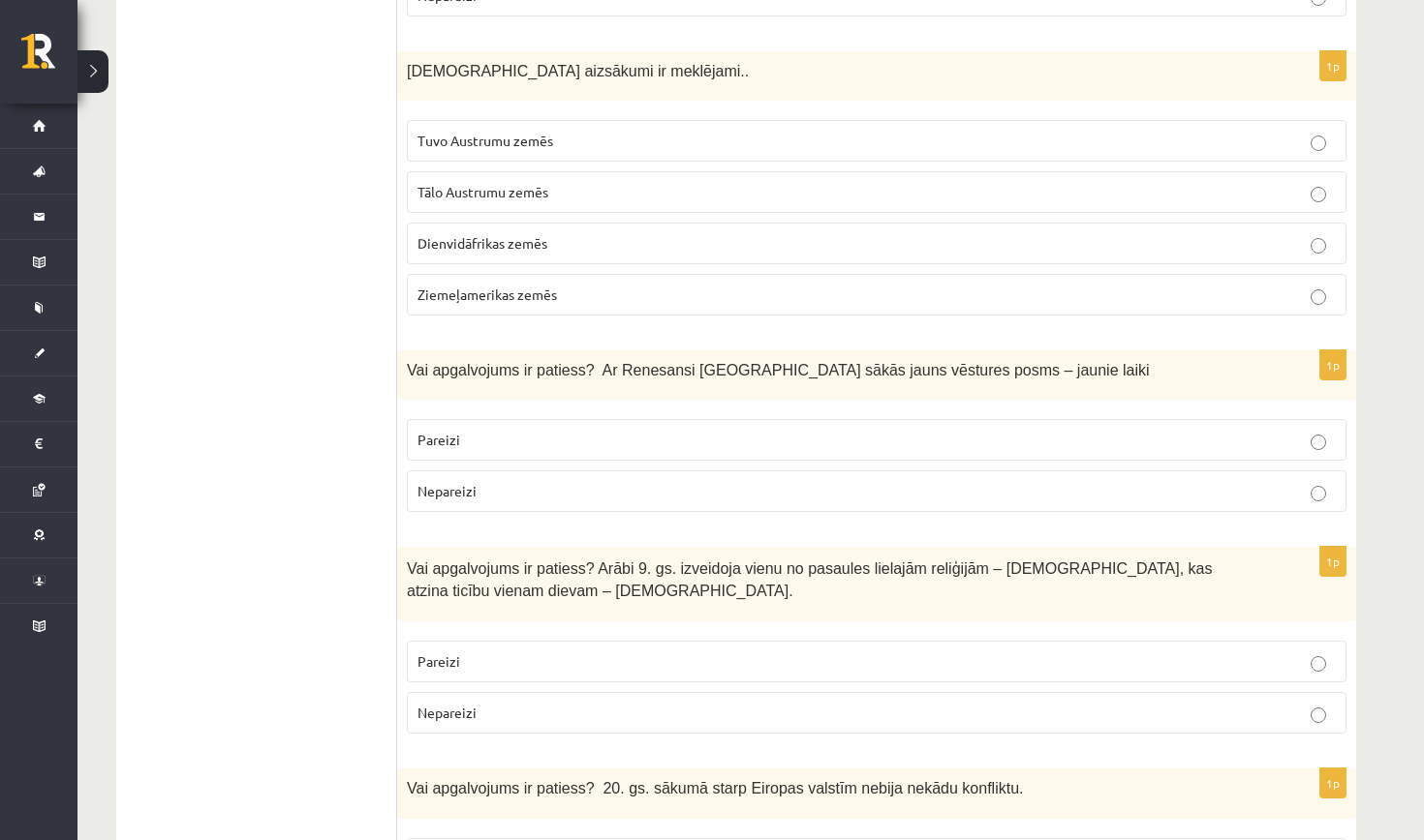
scroll to position [2965, 0]
click at [675, 129] on p "Tuvo Austrumu zemēs" at bounding box center [877, 139] width 918 height 21
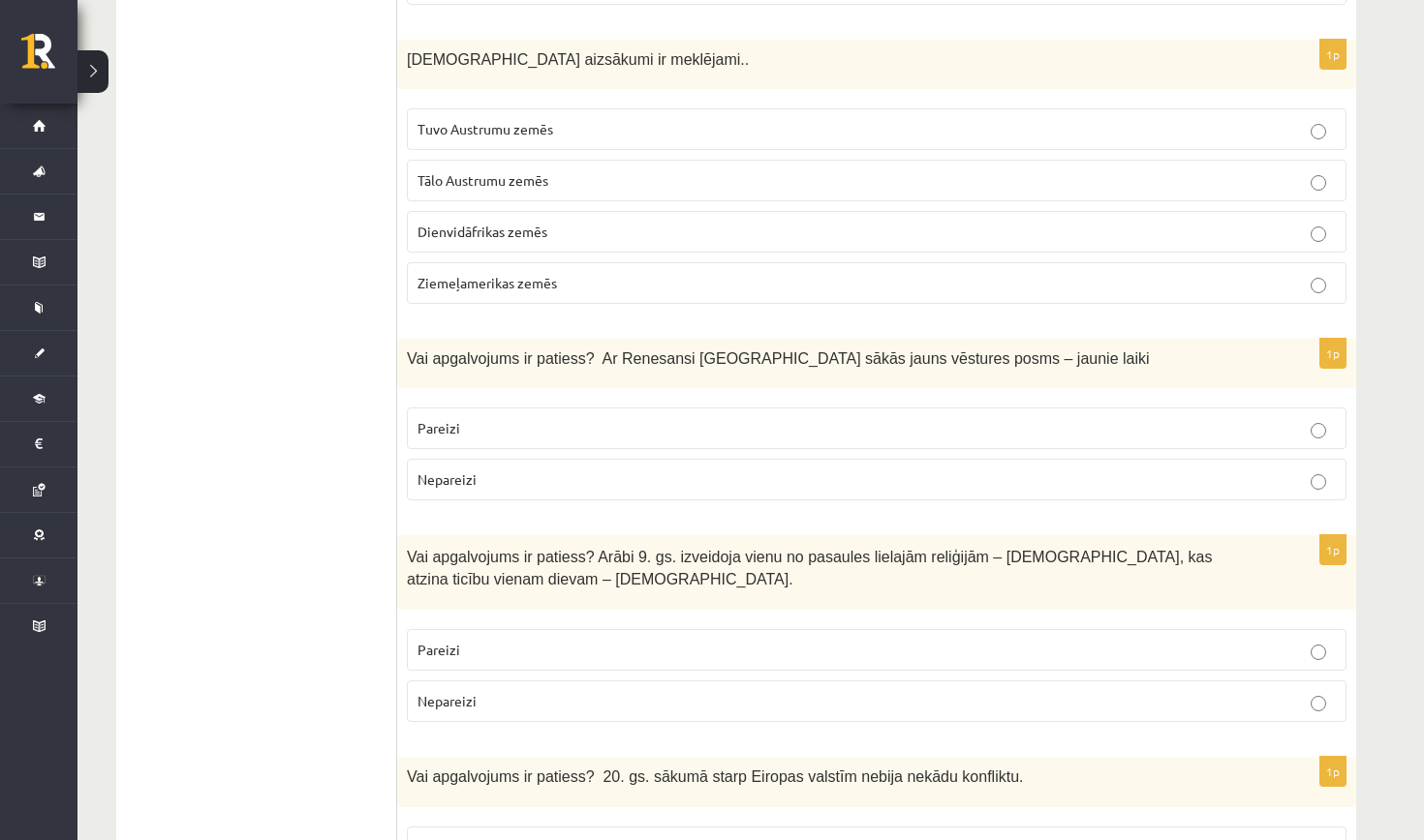
scroll to position [2981, 0]
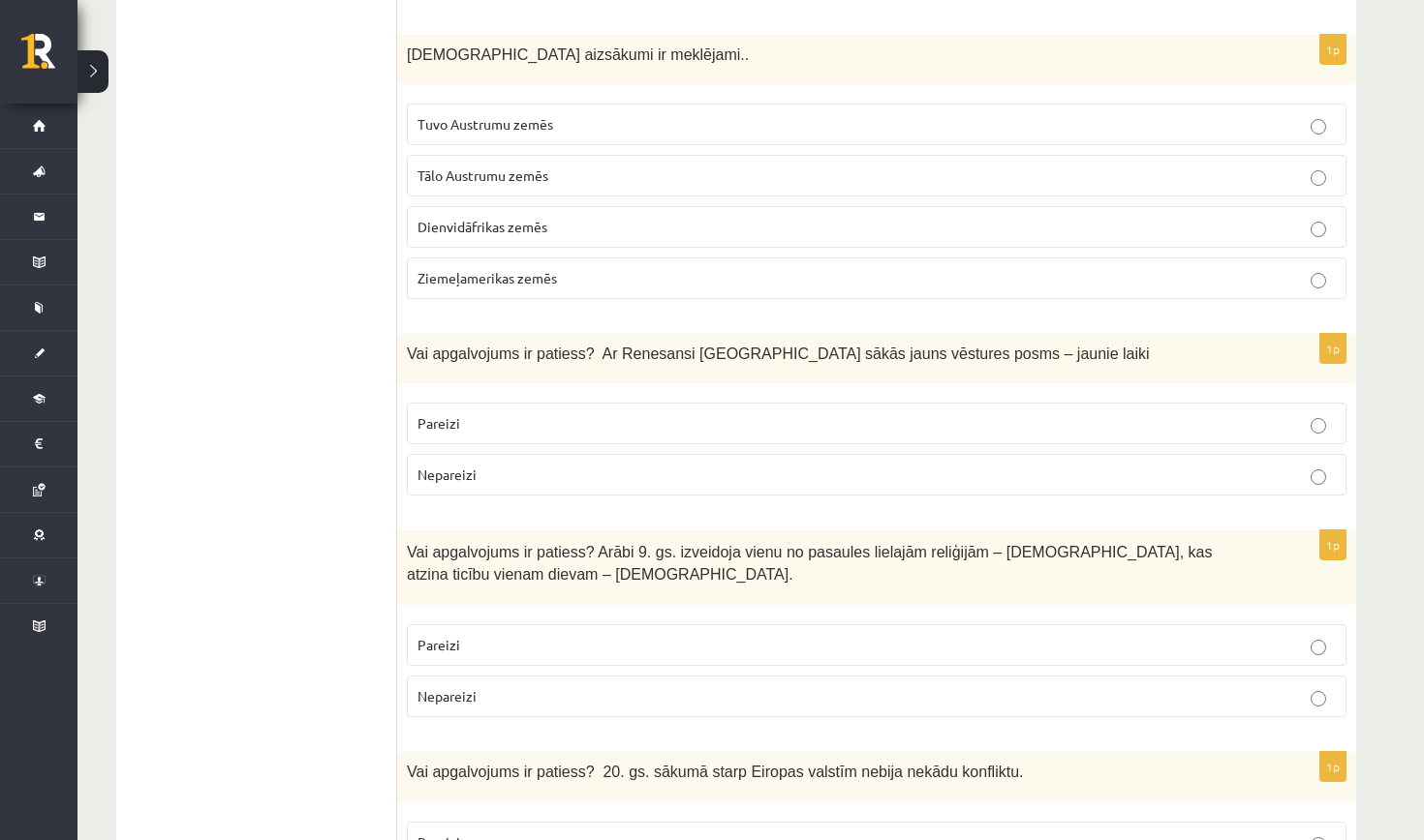
click at [719, 420] on p "Pareizi" at bounding box center [877, 423] width 918 height 21
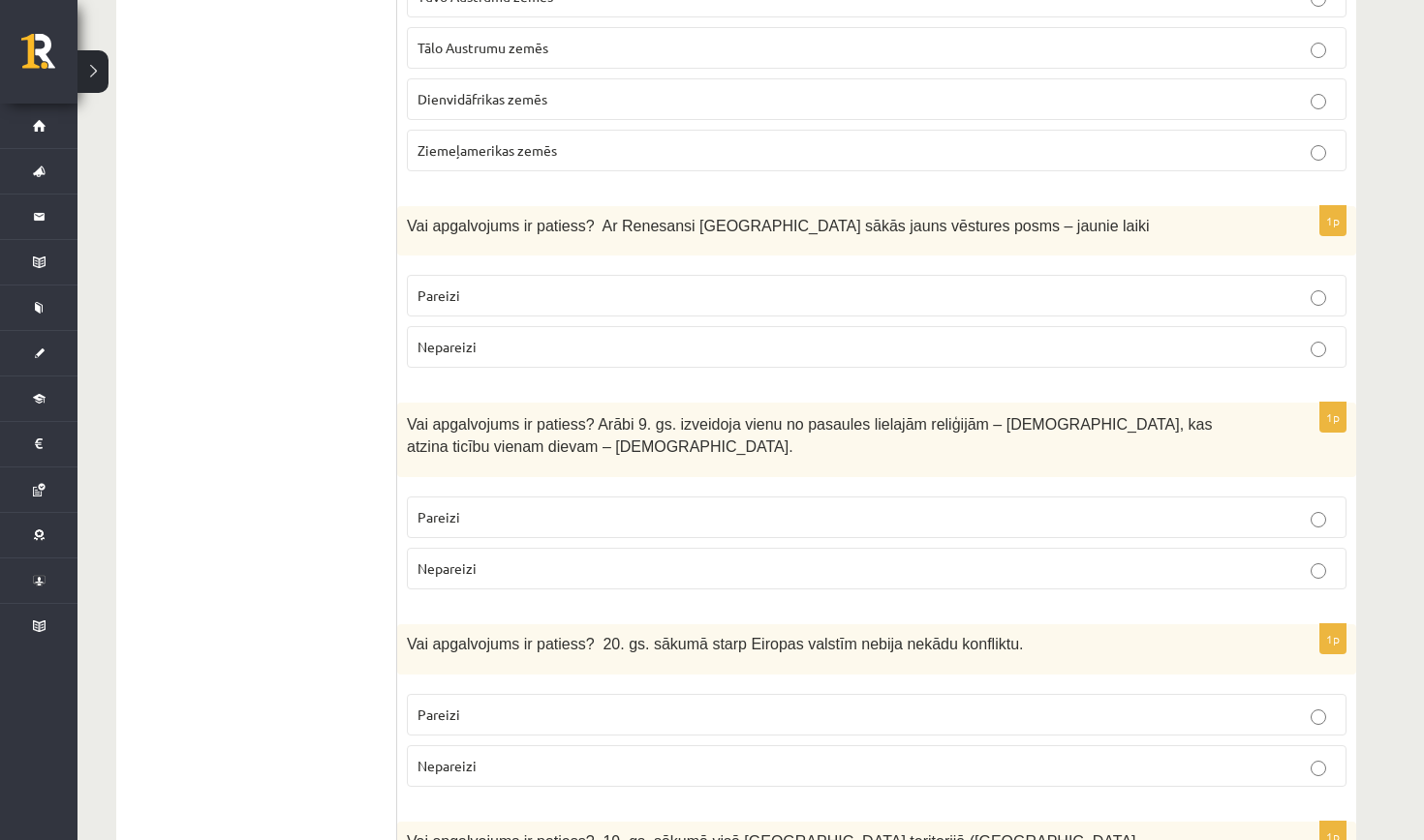
scroll to position [3112, 0]
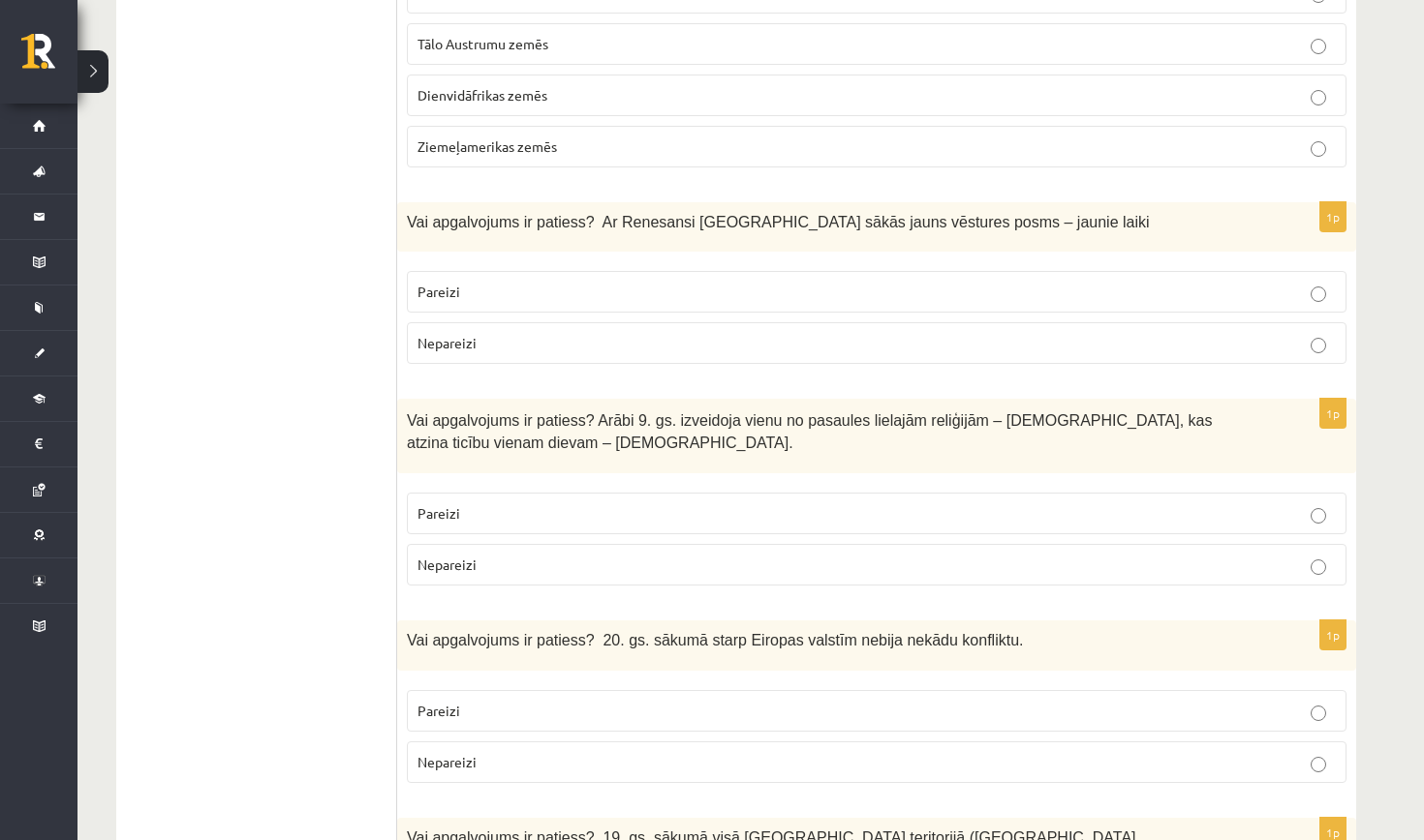
click at [742, 516] on label "Pareizi" at bounding box center [876, 513] width 939 height 41
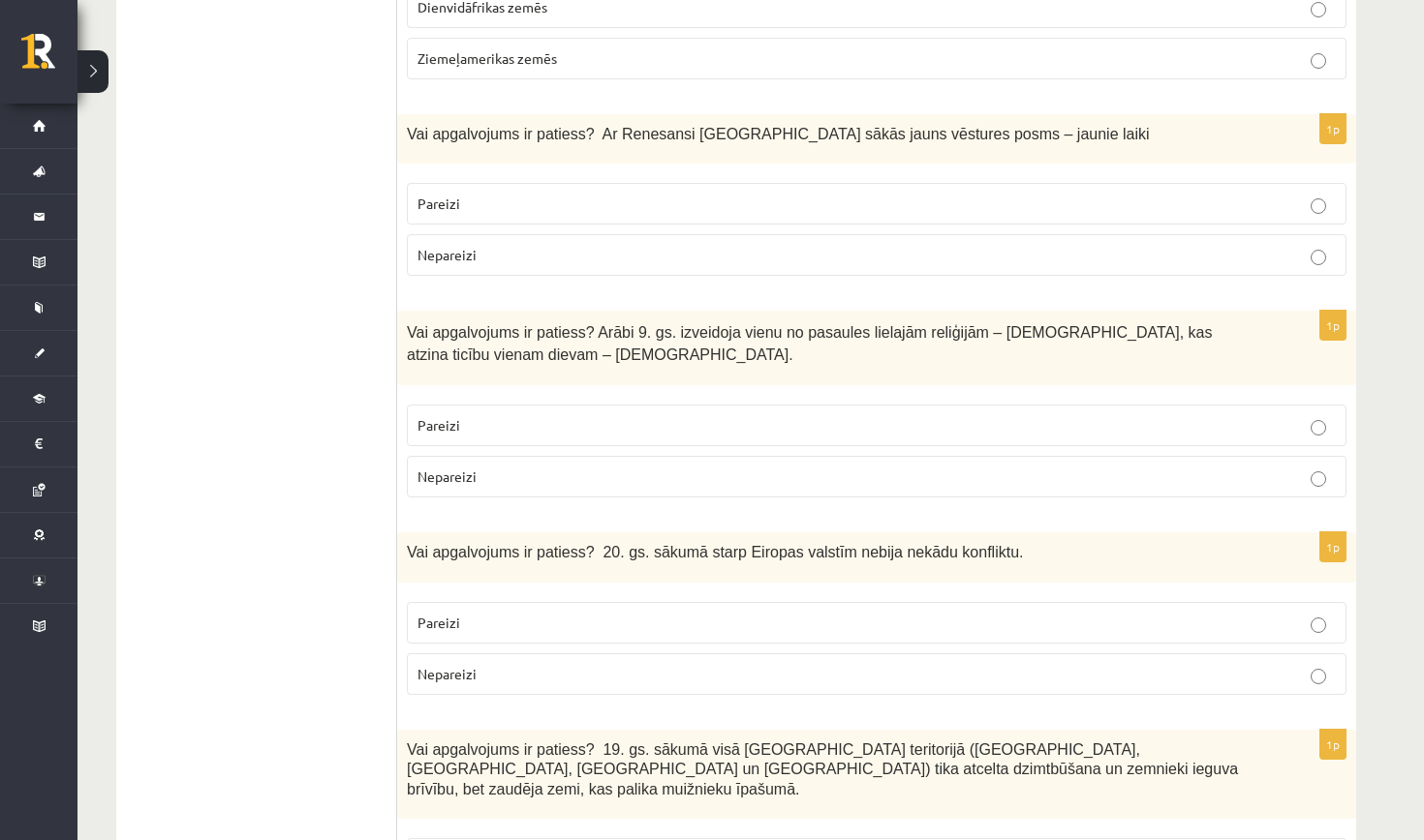
scroll to position [3218, 0]
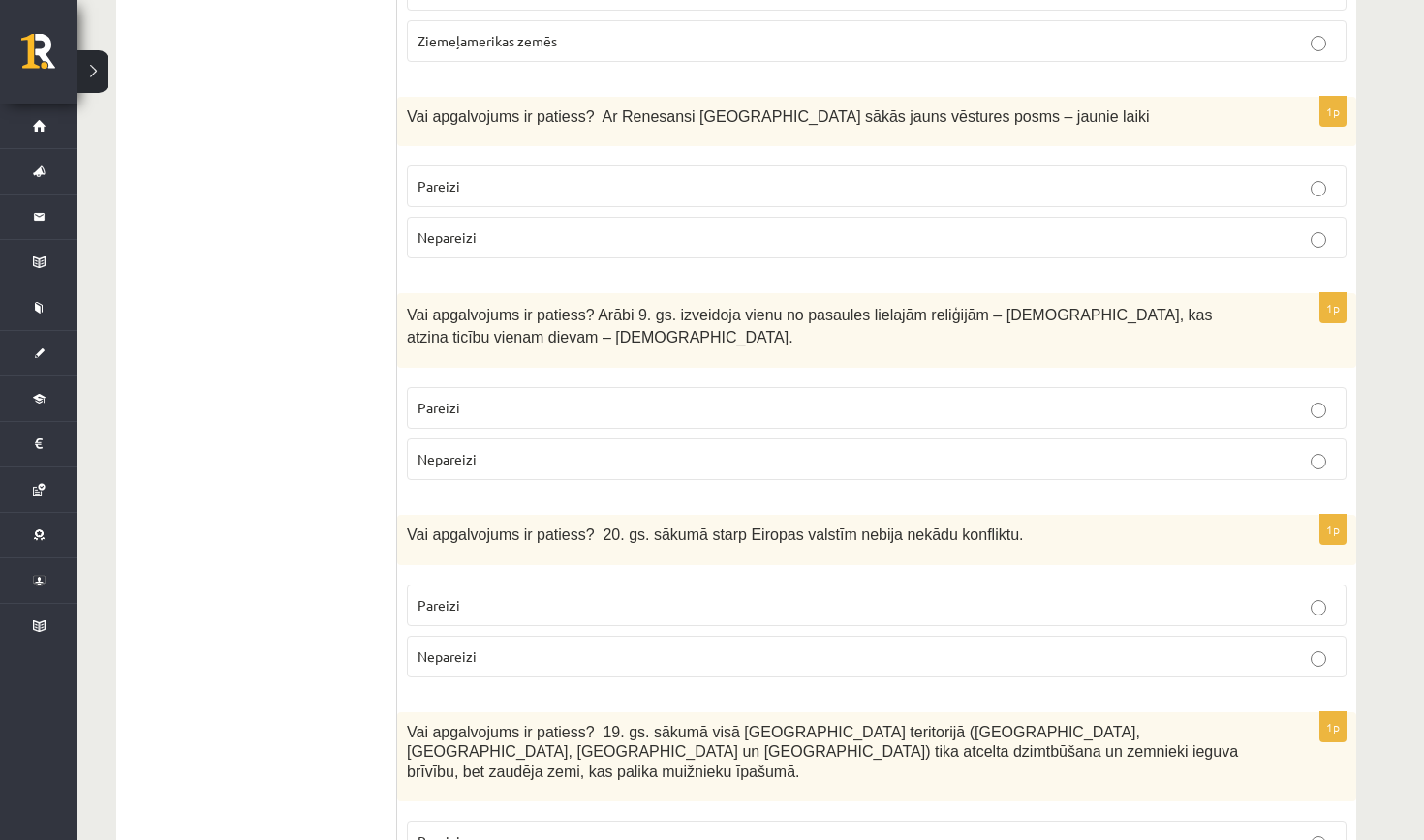
click at [703, 602] on label "Pareizi" at bounding box center [876, 605] width 939 height 41
click at [853, 449] on p "Nepareizi" at bounding box center [877, 459] width 918 height 21
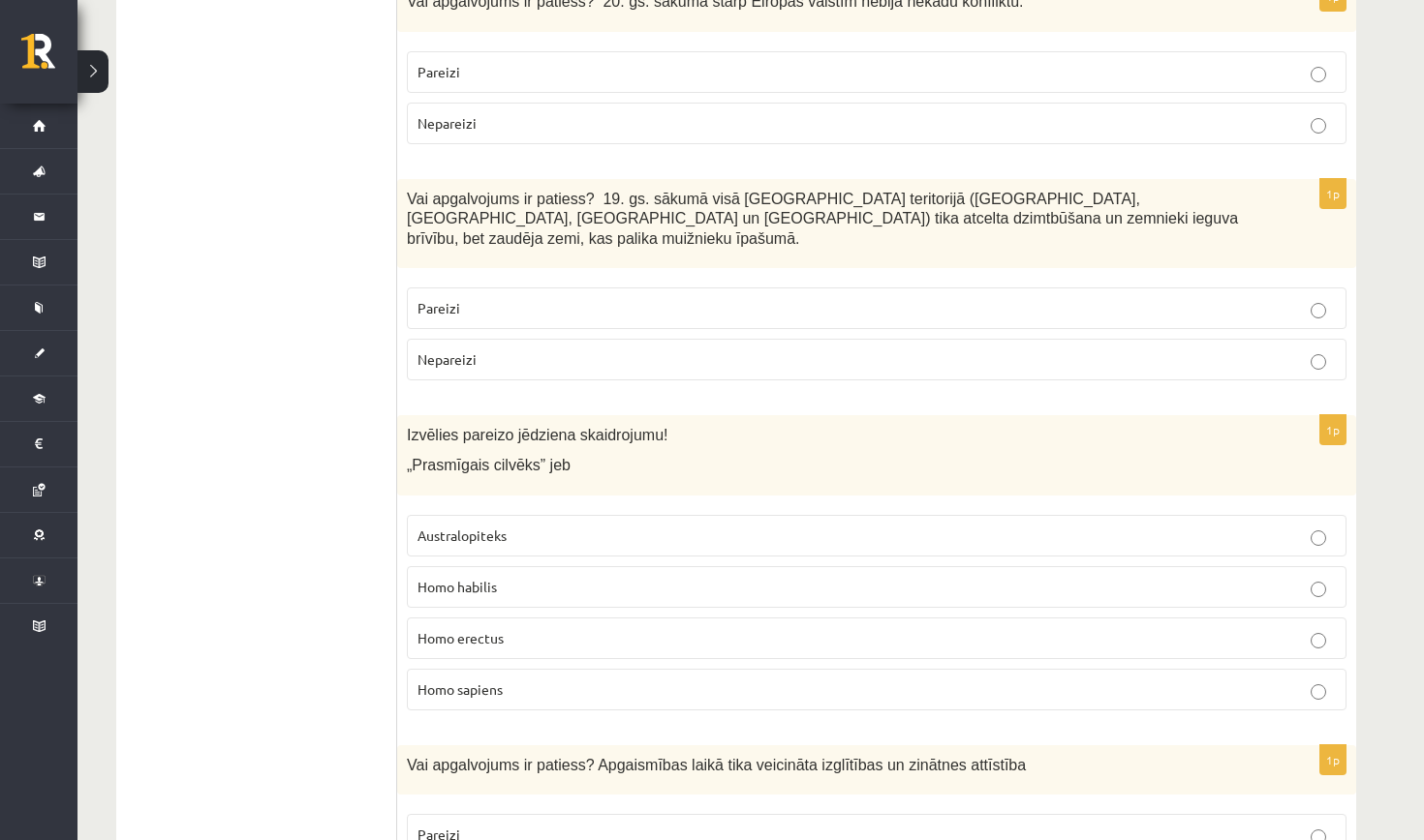
scroll to position [3750, 0]
click at [939, 289] on label "Pareizi" at bounding box center [876, 310] width 939 height 41
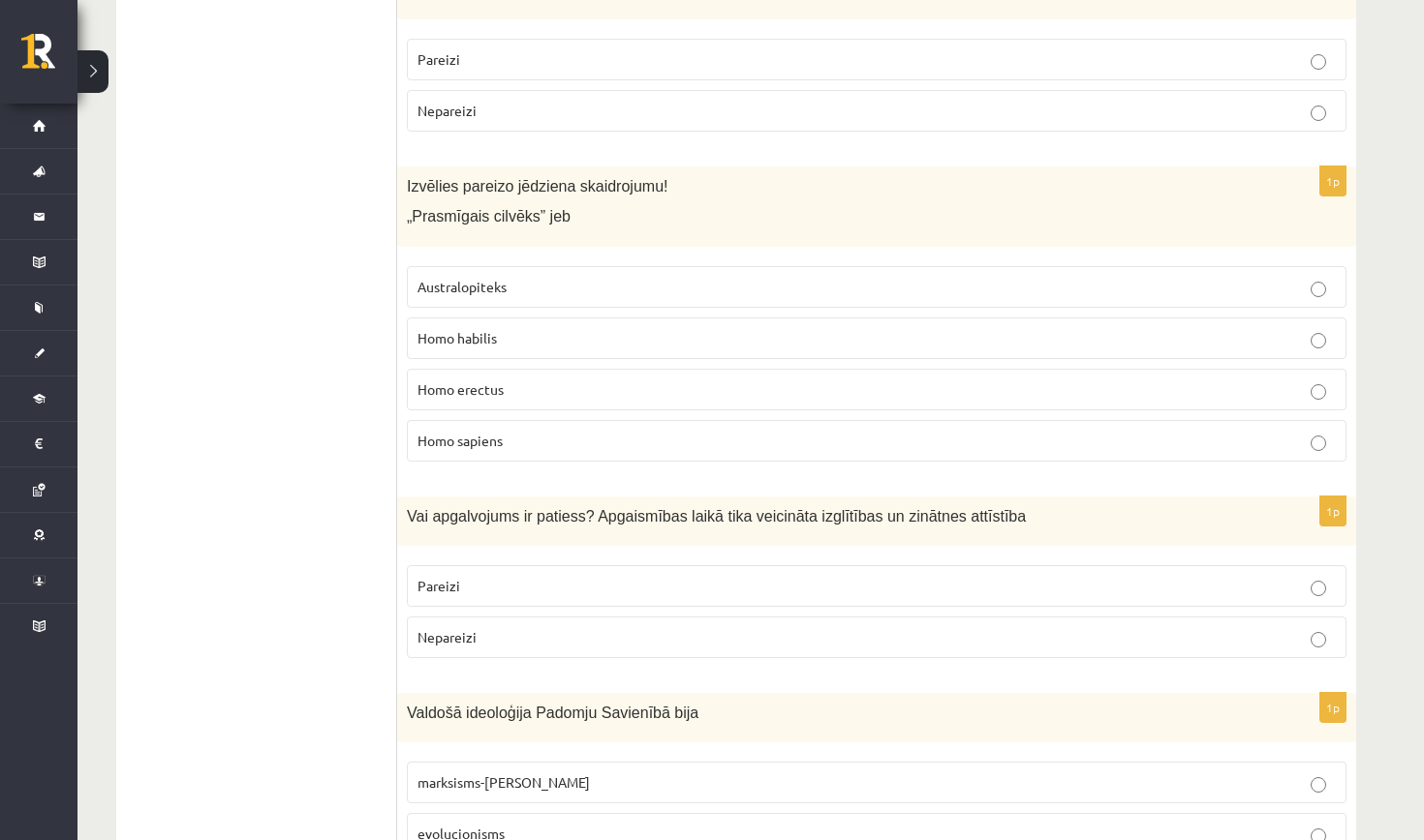
scroll to position [4021, 0]
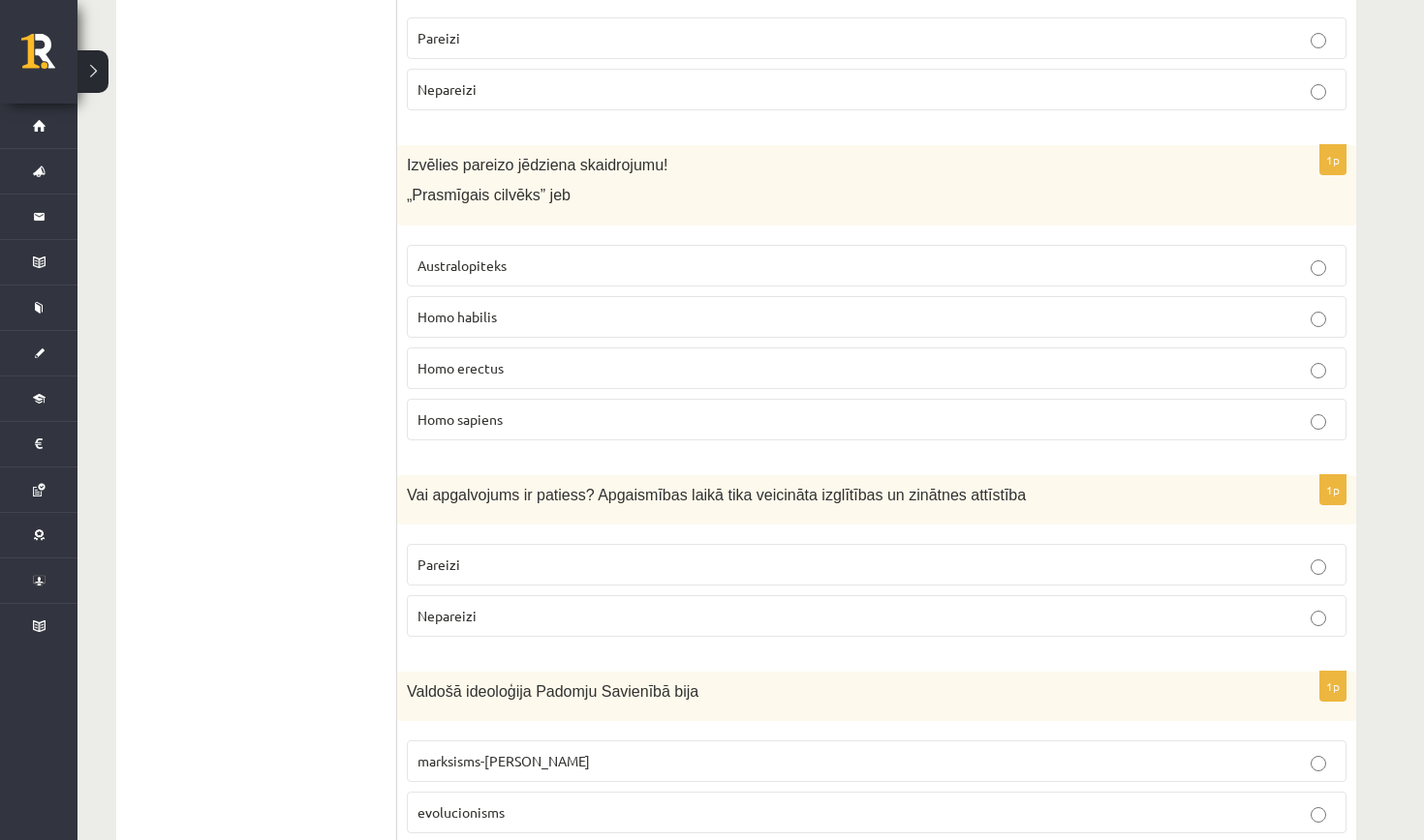
click at [772, 307] on p "Homo habilis" at bounding box center [877, 317] width 918 height 21
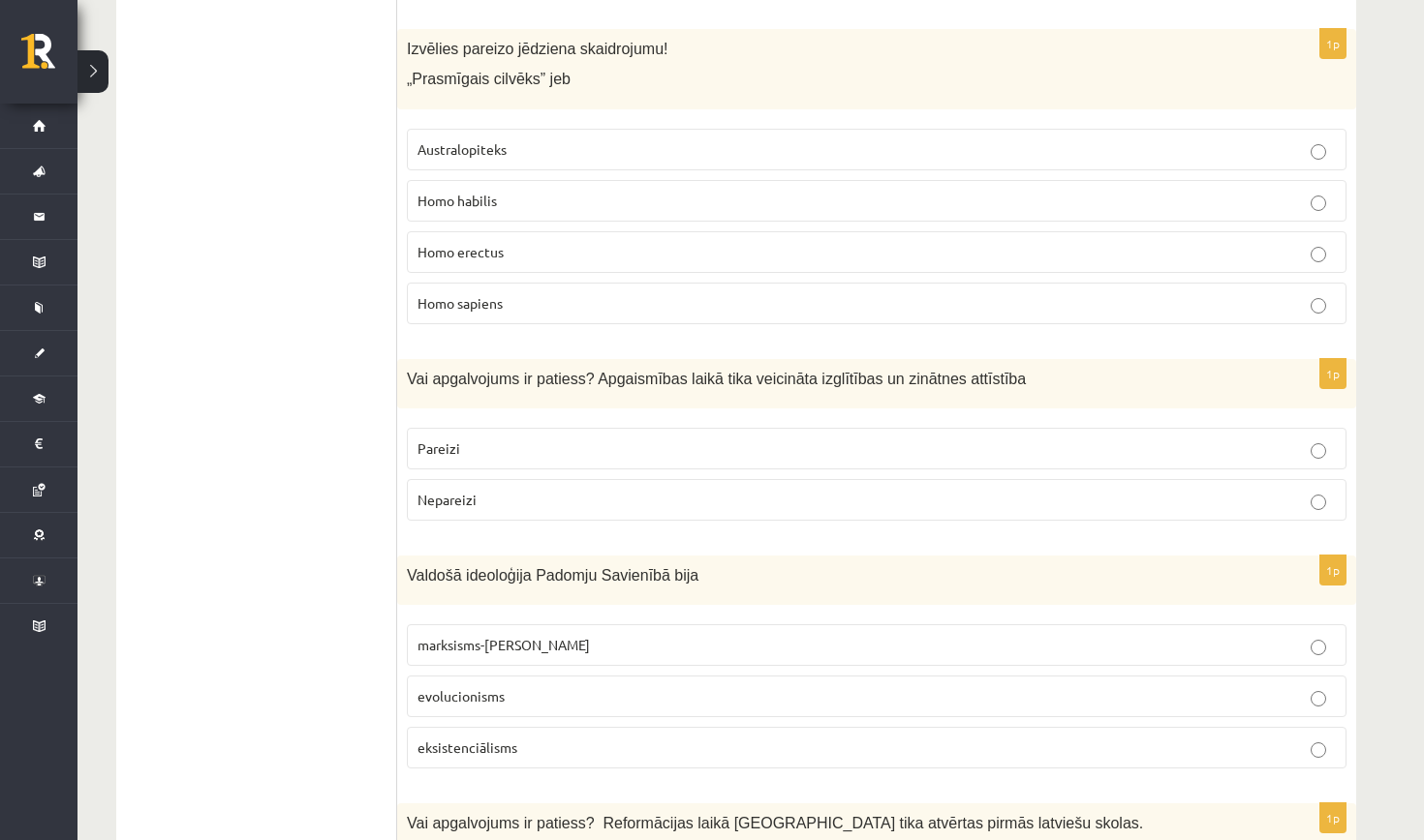
scroll to position [4149, 0]
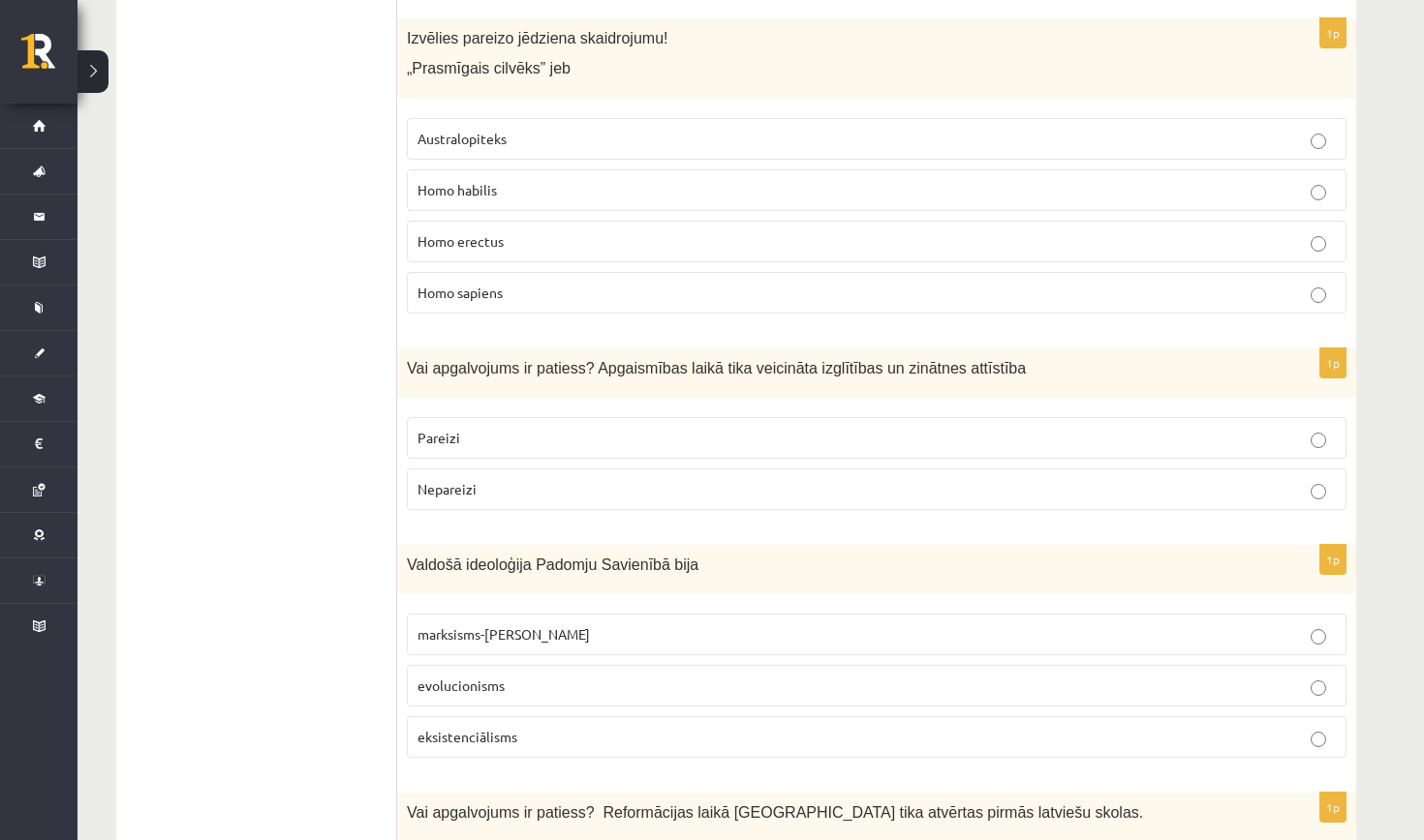
click at [772, 428] on p "Pareizi" at bounding box center [877, 438] width 918 height 21
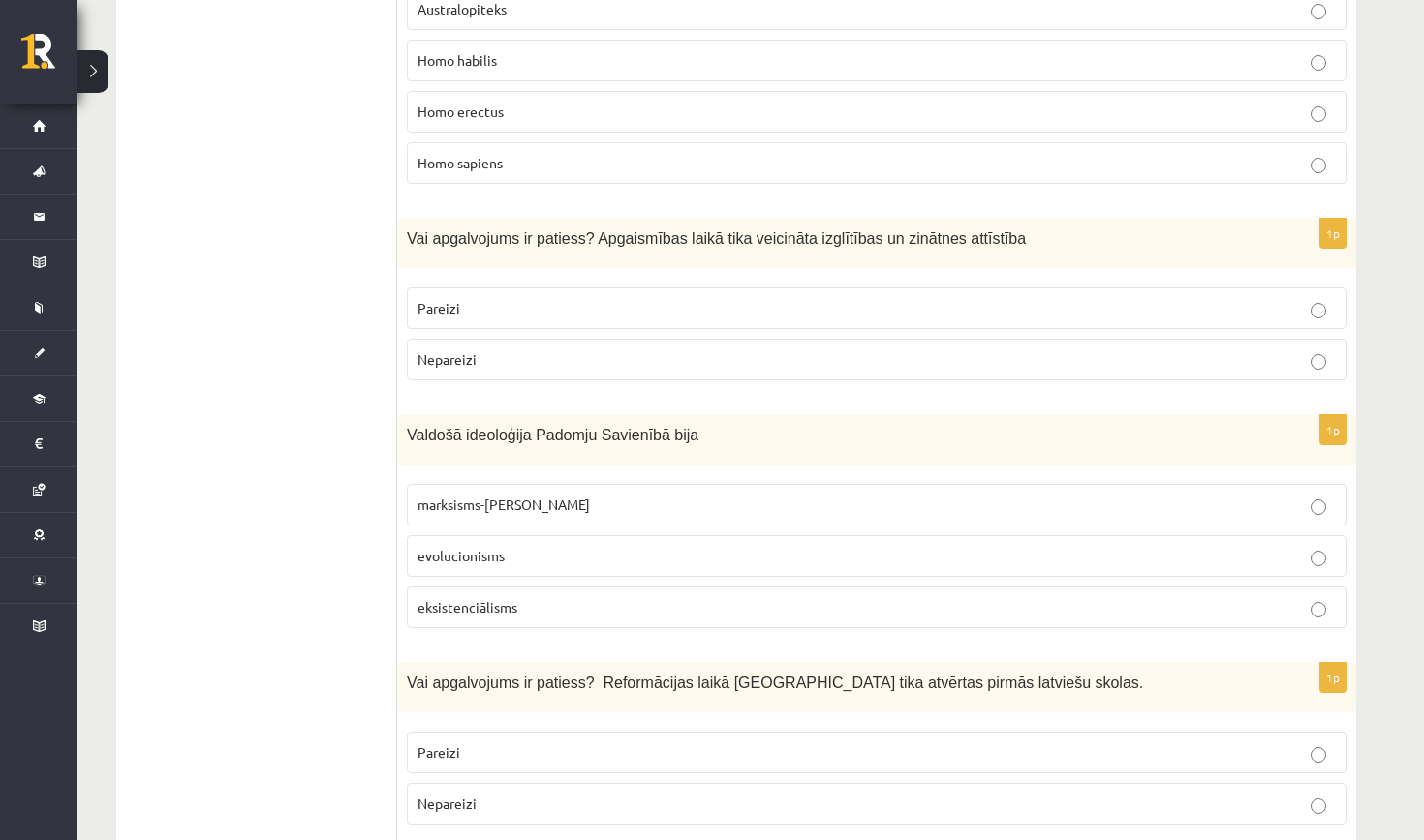
scroll to position [4282, 0]
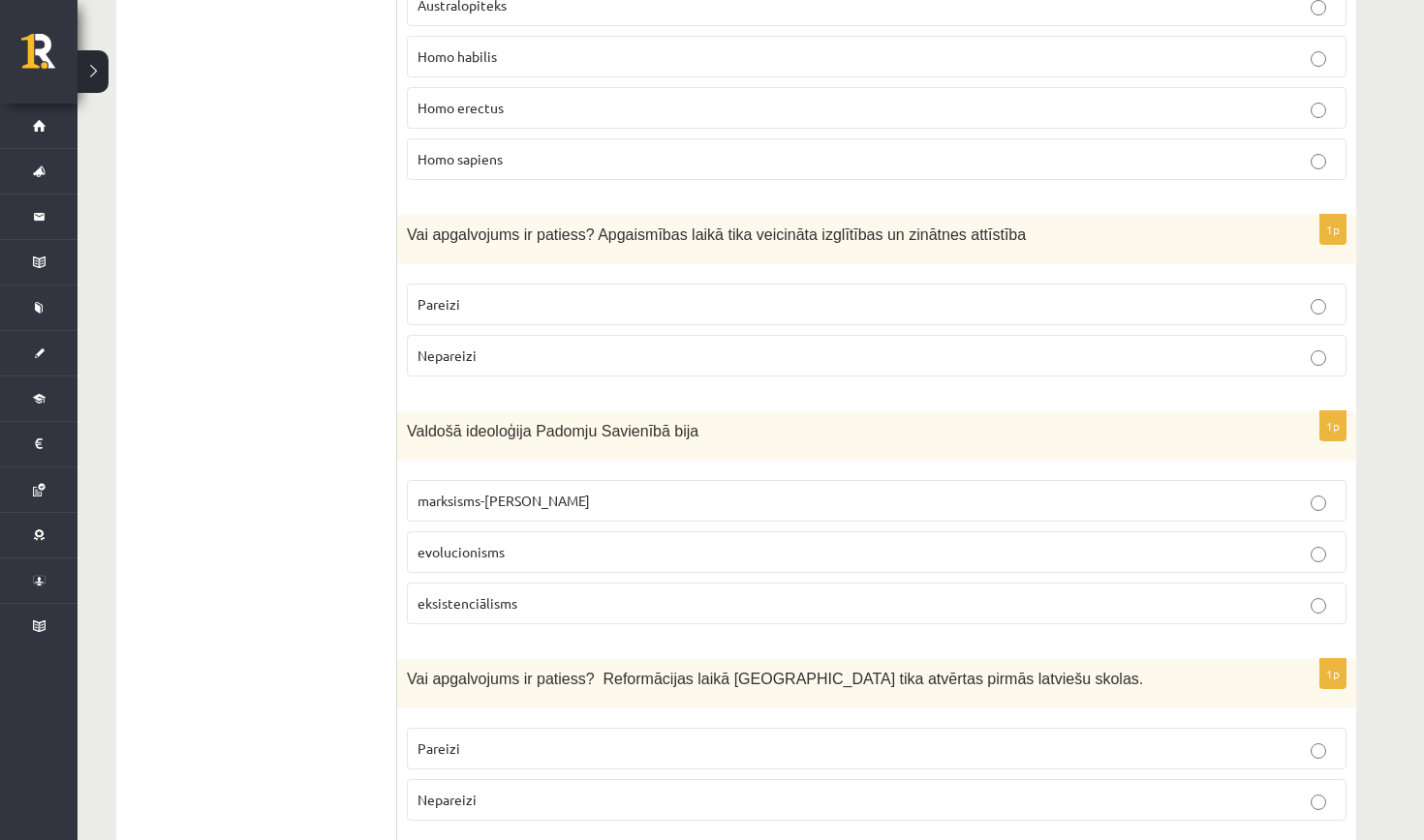
click at [725, 491] on p "marksisms-ļeņinisms" at bounding box center [877, 500] width 918 height 21
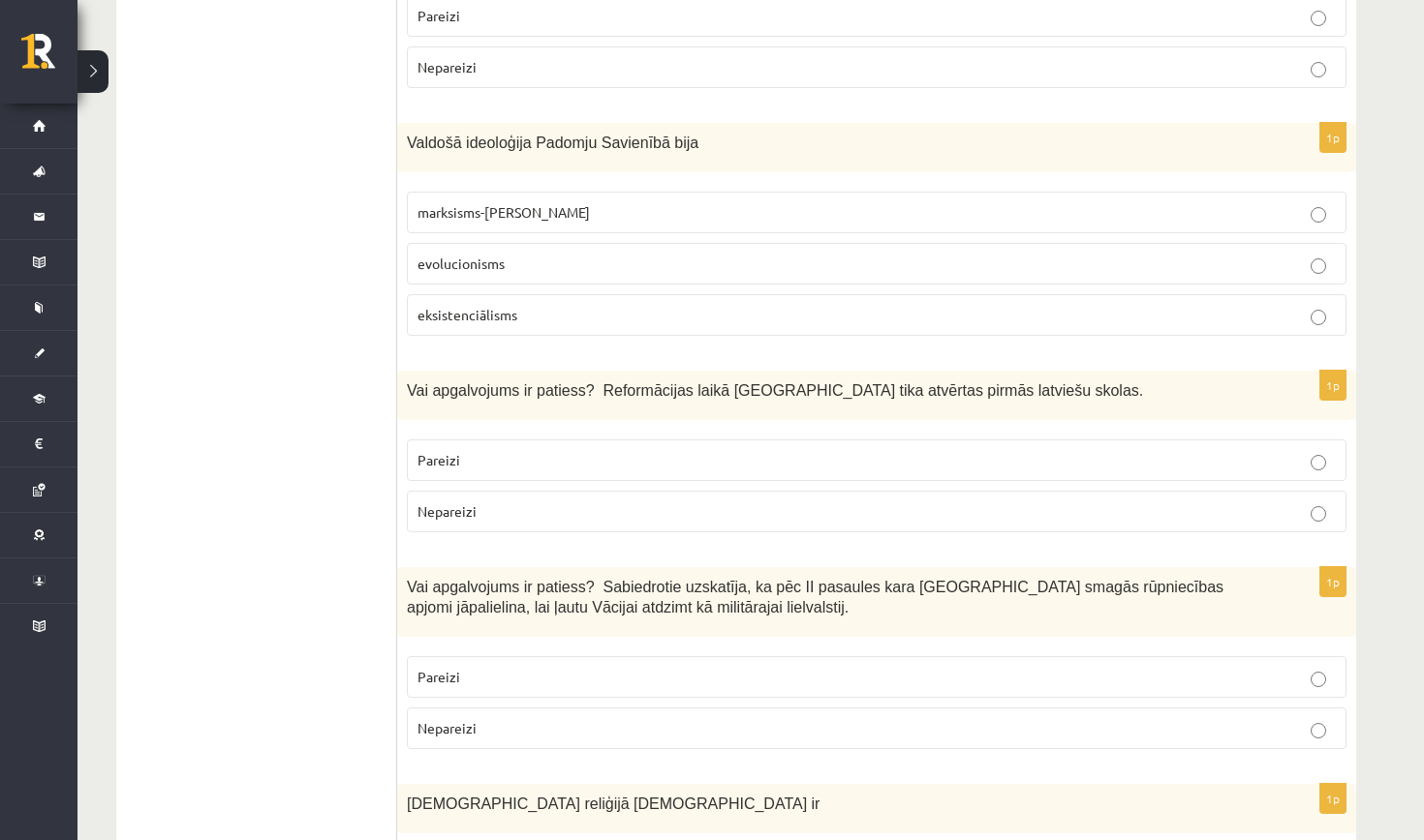
scroll to position [4573, 0]
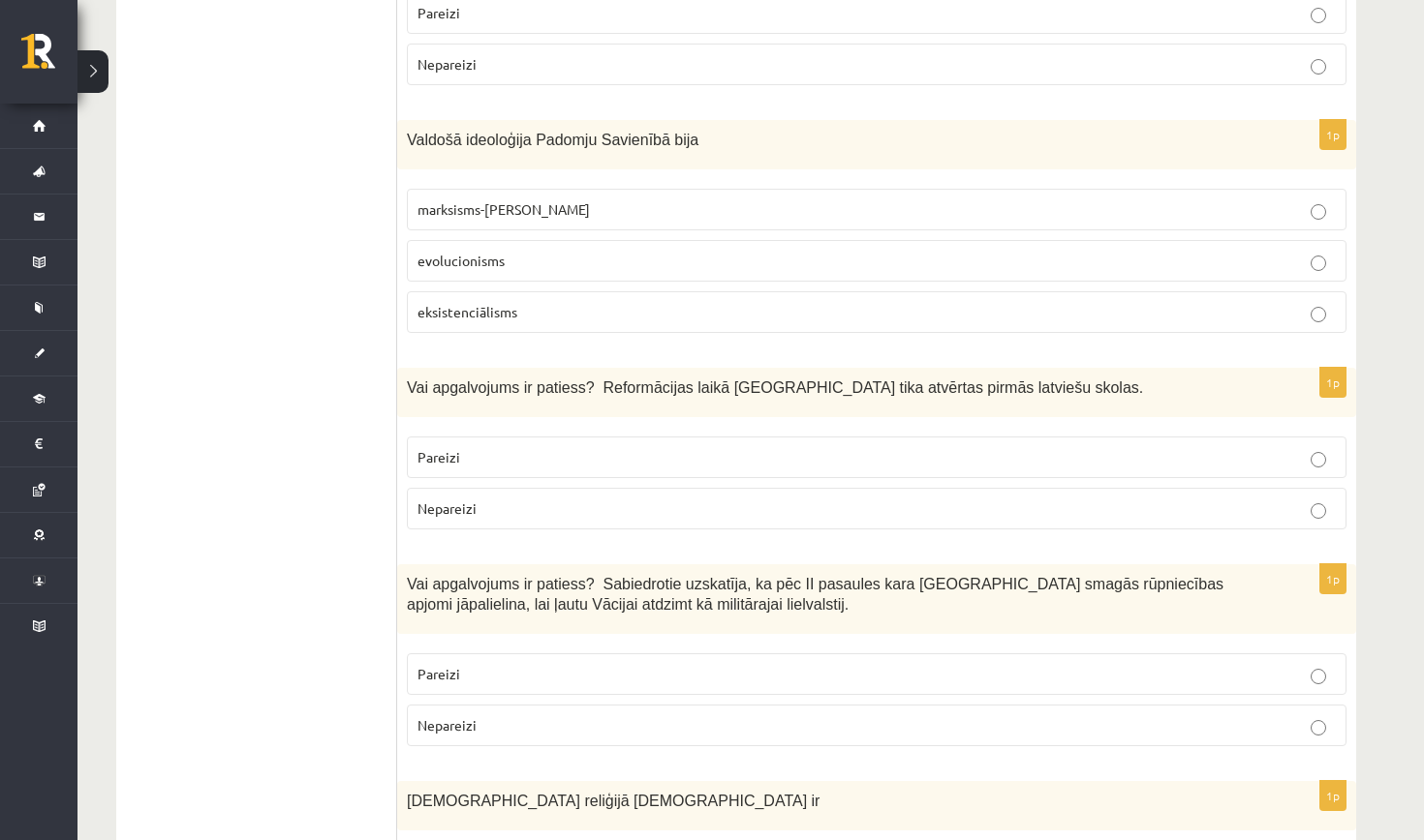
click at [792, 447] on p "Pareizi" at bounding box center [877, 457] width 918 height 21
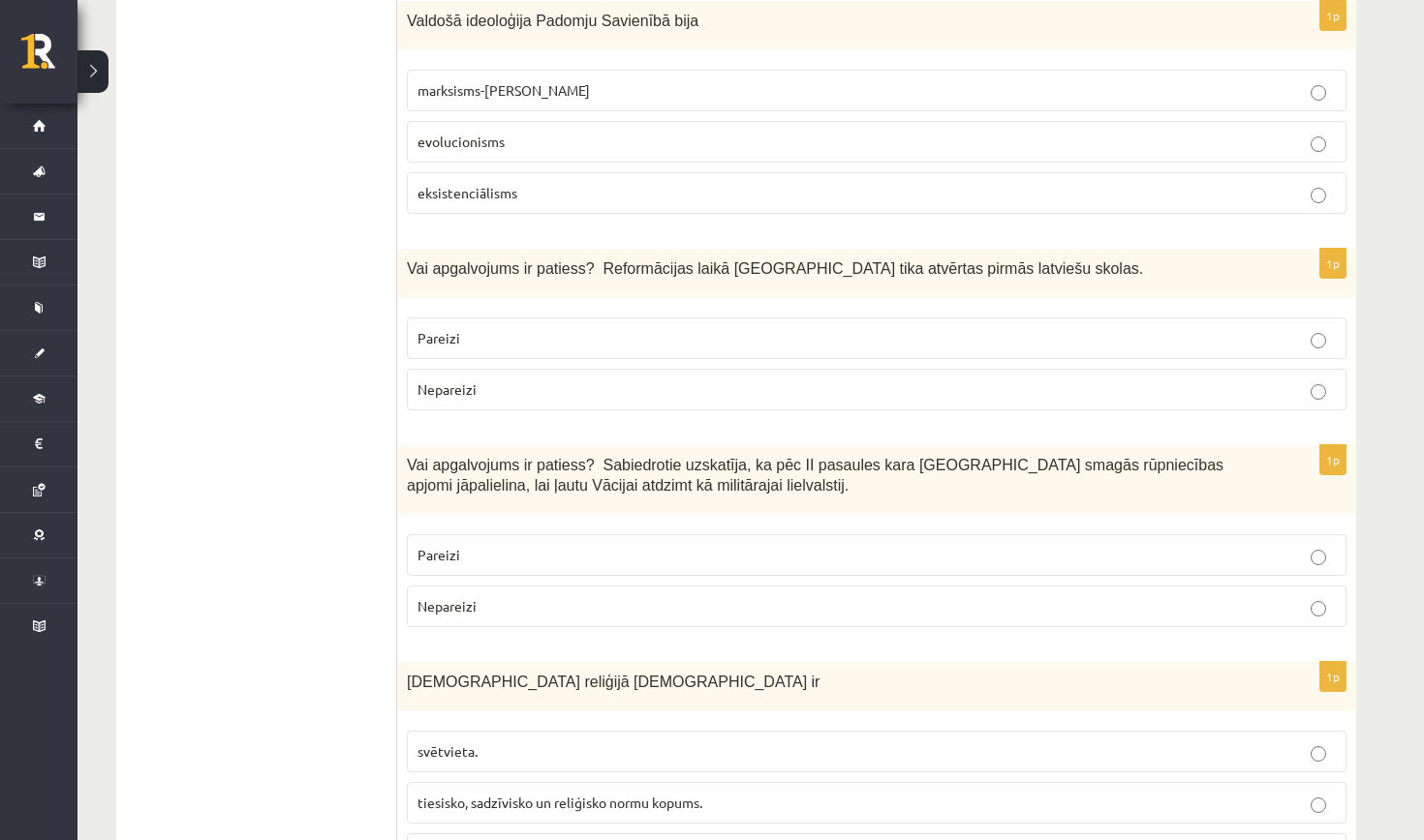
scroll to position [4695, 0]
click at [797, 594] on p "Nepareizi" at bounding box center [877, 604] width 918 height 21
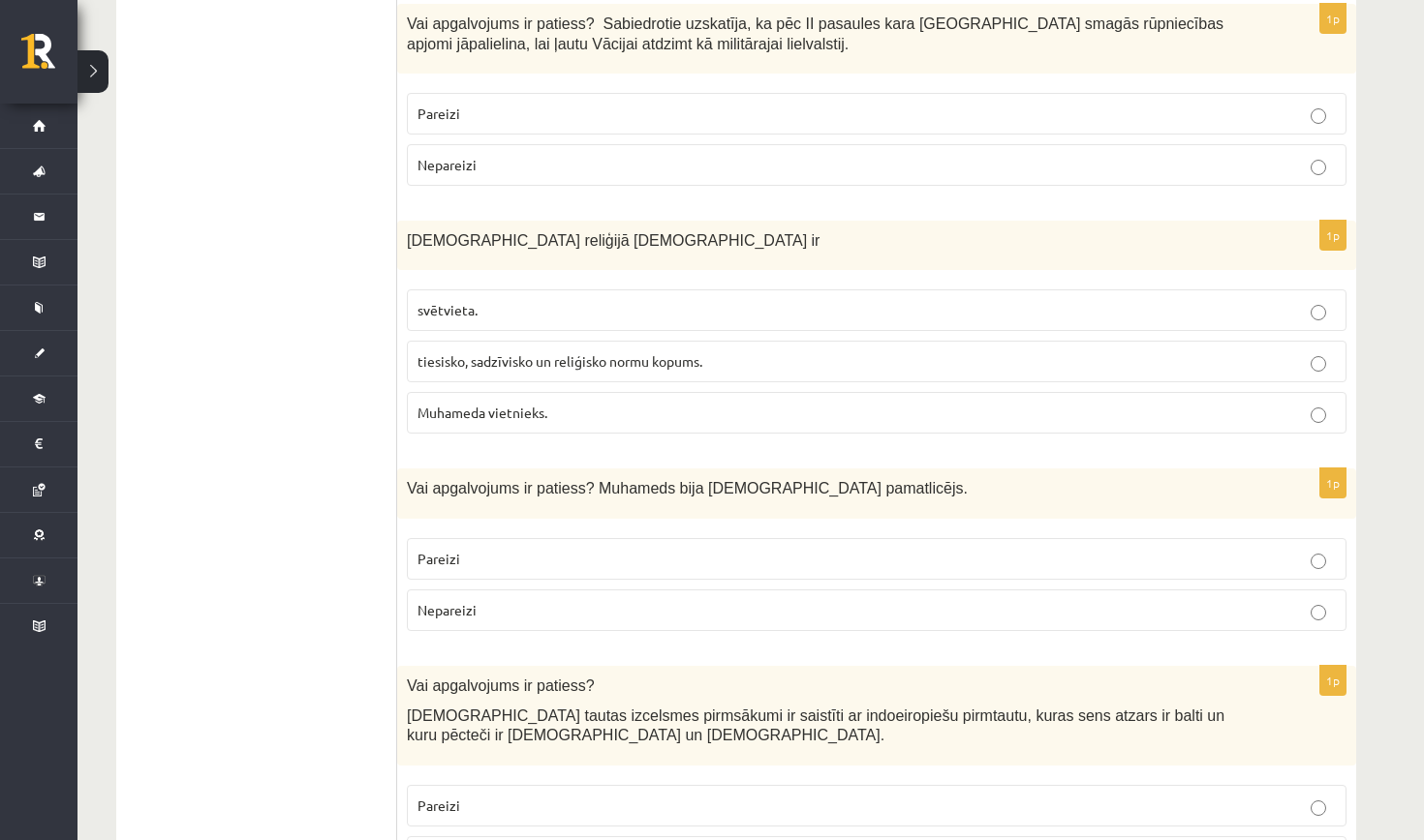
scroll to position [5142, 0]
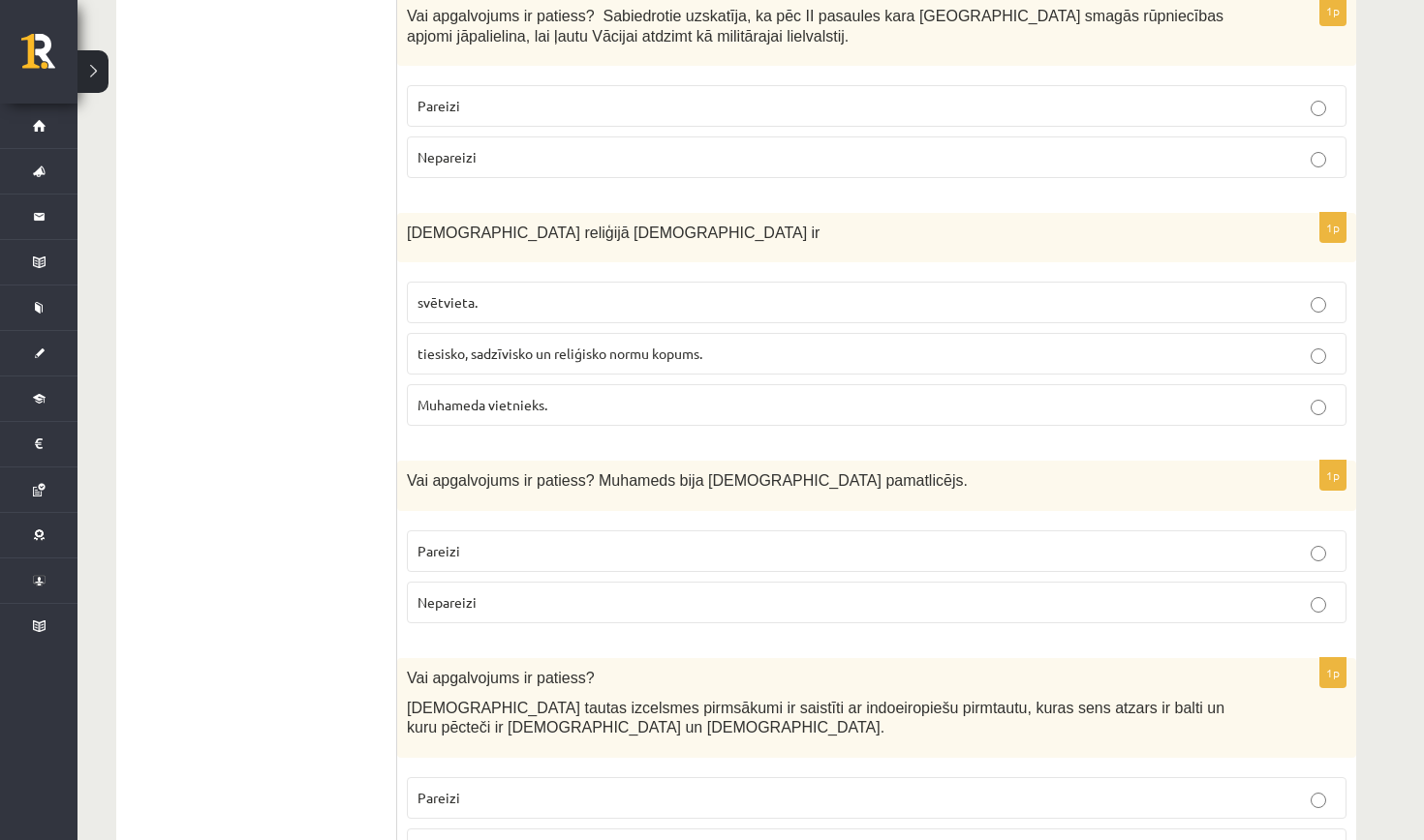
click at [722, 395] on p "Muhameda vietnieks." at bounding box center [877, 405] width 918 height 21
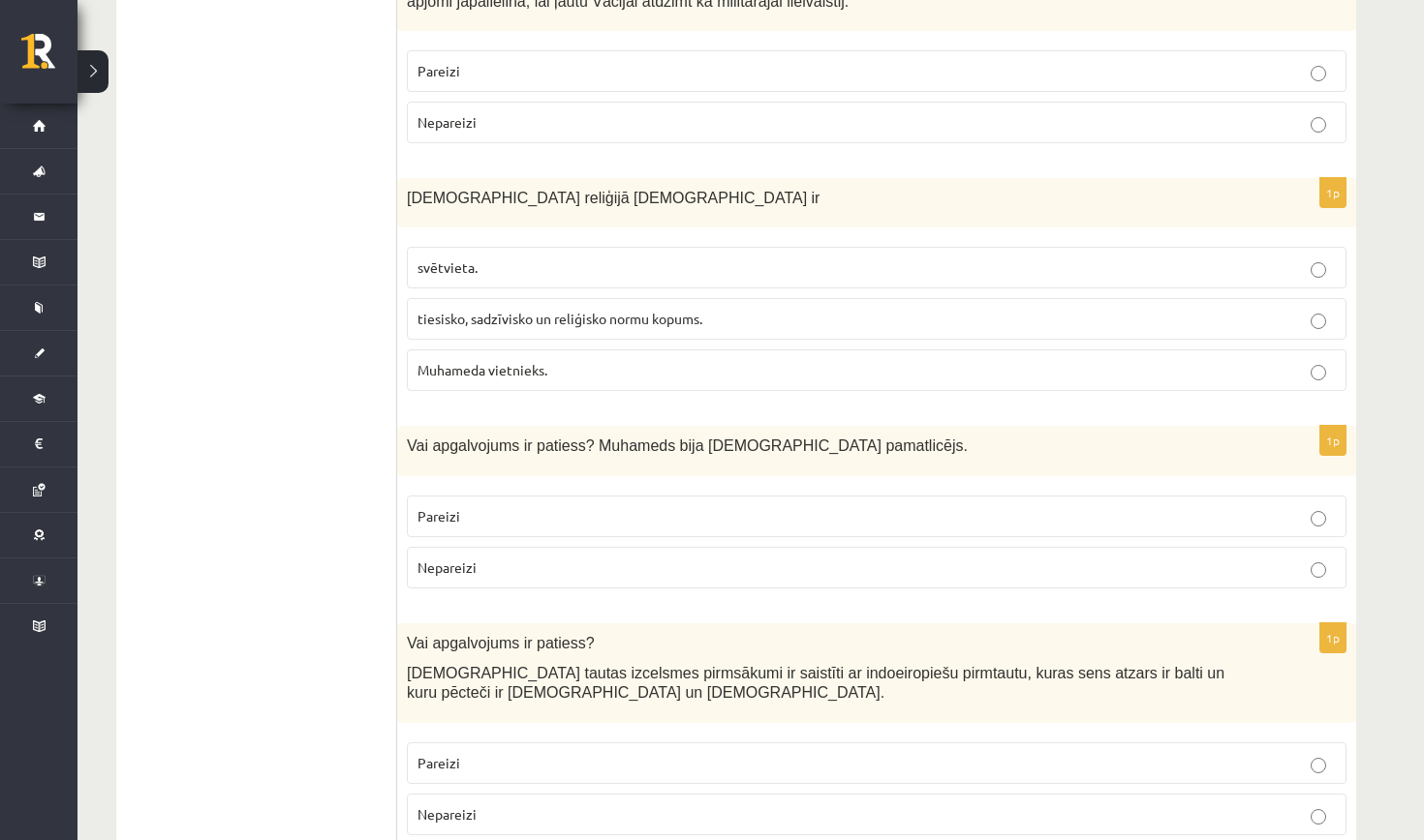
scroll to position [5177, 0]
click at [722, 505] on p "Pareizi" at bounding box center [877, 515] width 918 height 21
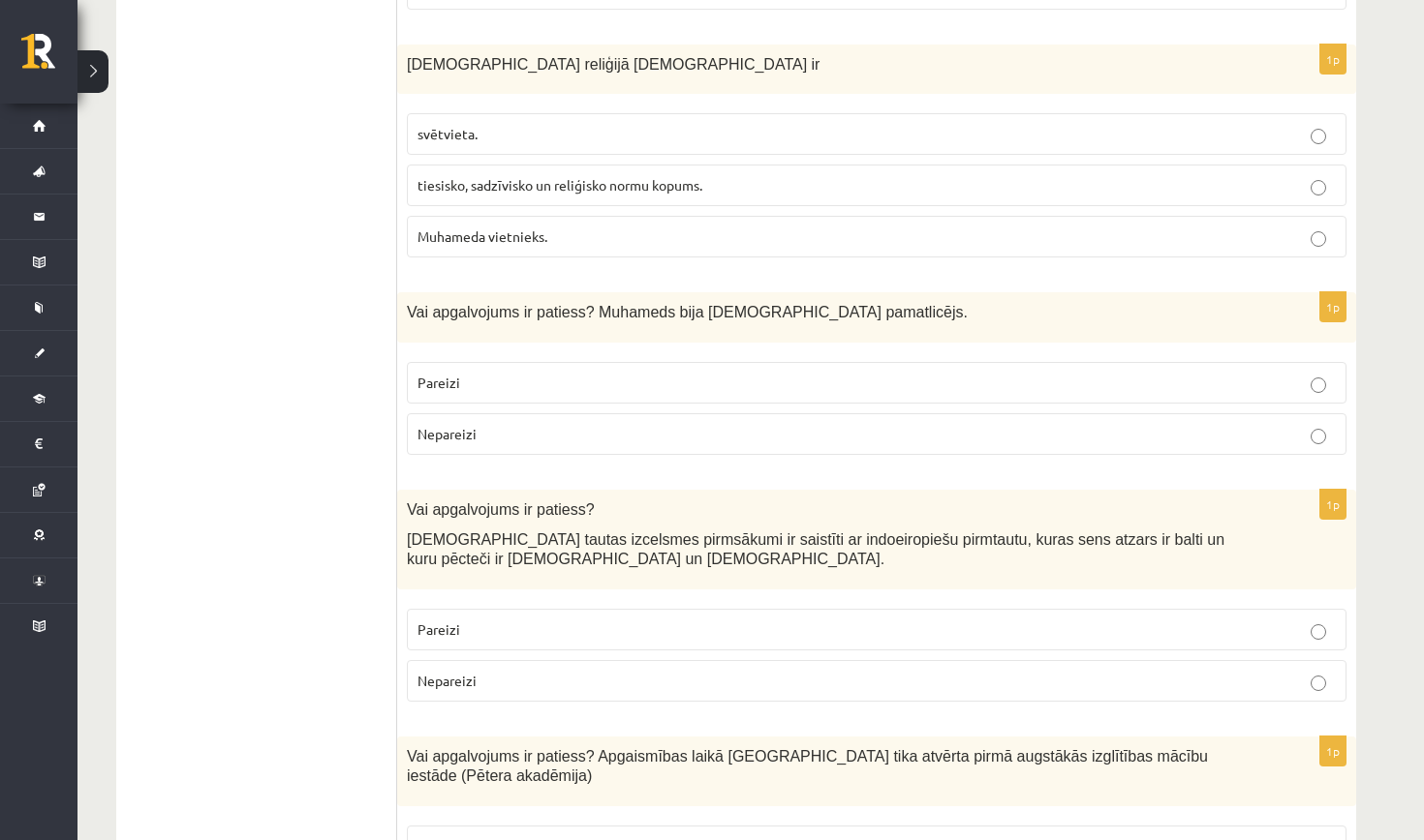
scroll to position [5312, 0]
click at [692, 669] on p "Nepareizi" at bounding box center [877, 679] width 918 height 21
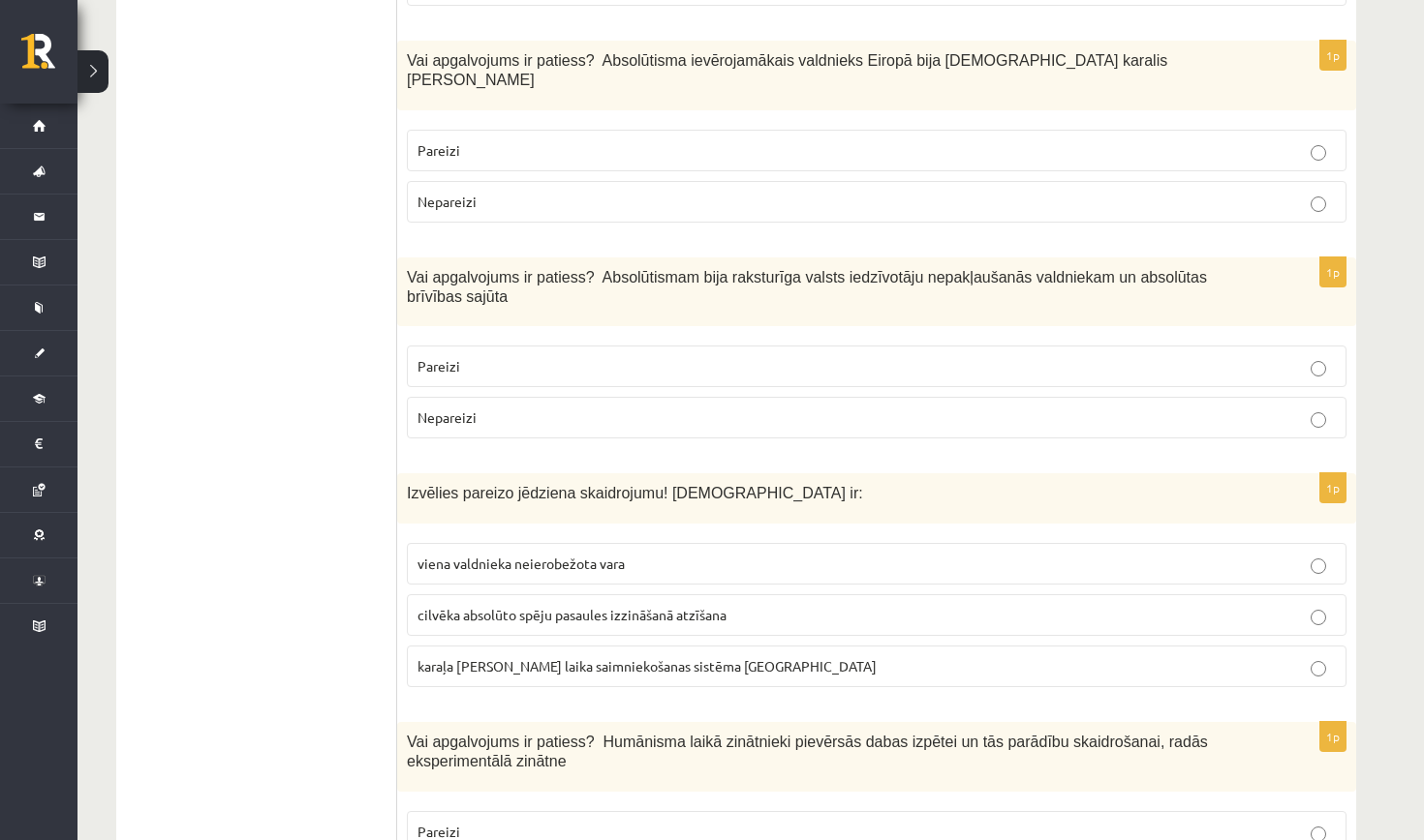
scroll to position [6416, 0]
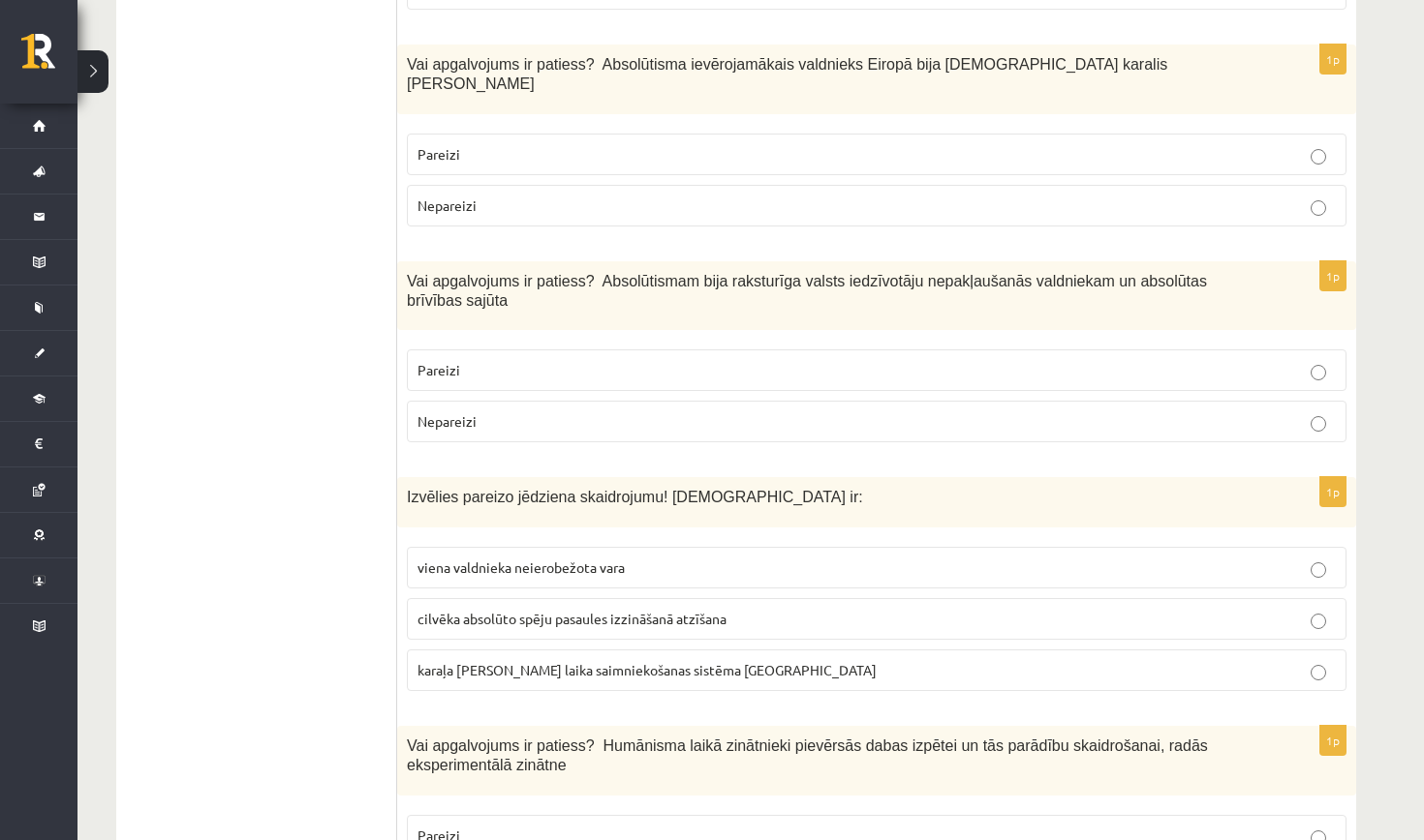
click at [725, 661] on span "karaļa Luija XIV laika saimniekošanas sistēma Francijā" at bounding box center [647, 670] width 459 height 18
click at [691, 133] on label "Pareizi" at bounding box center [876, 154] width 939 height 41
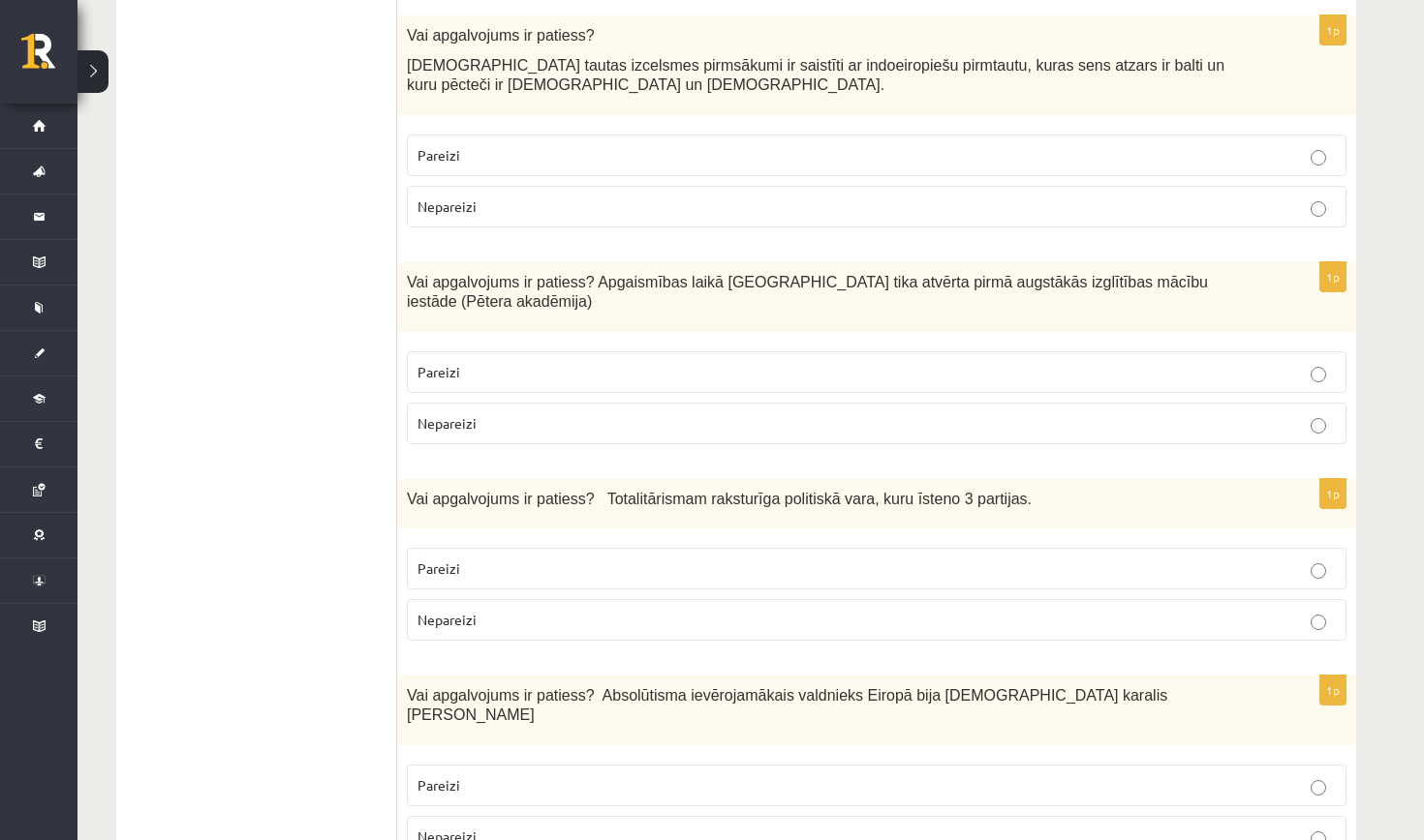
scroll to position [5785, 0]
click at [692, 598] on label "Nepareizi" at bounding box center [876, 619] width 939 height 41
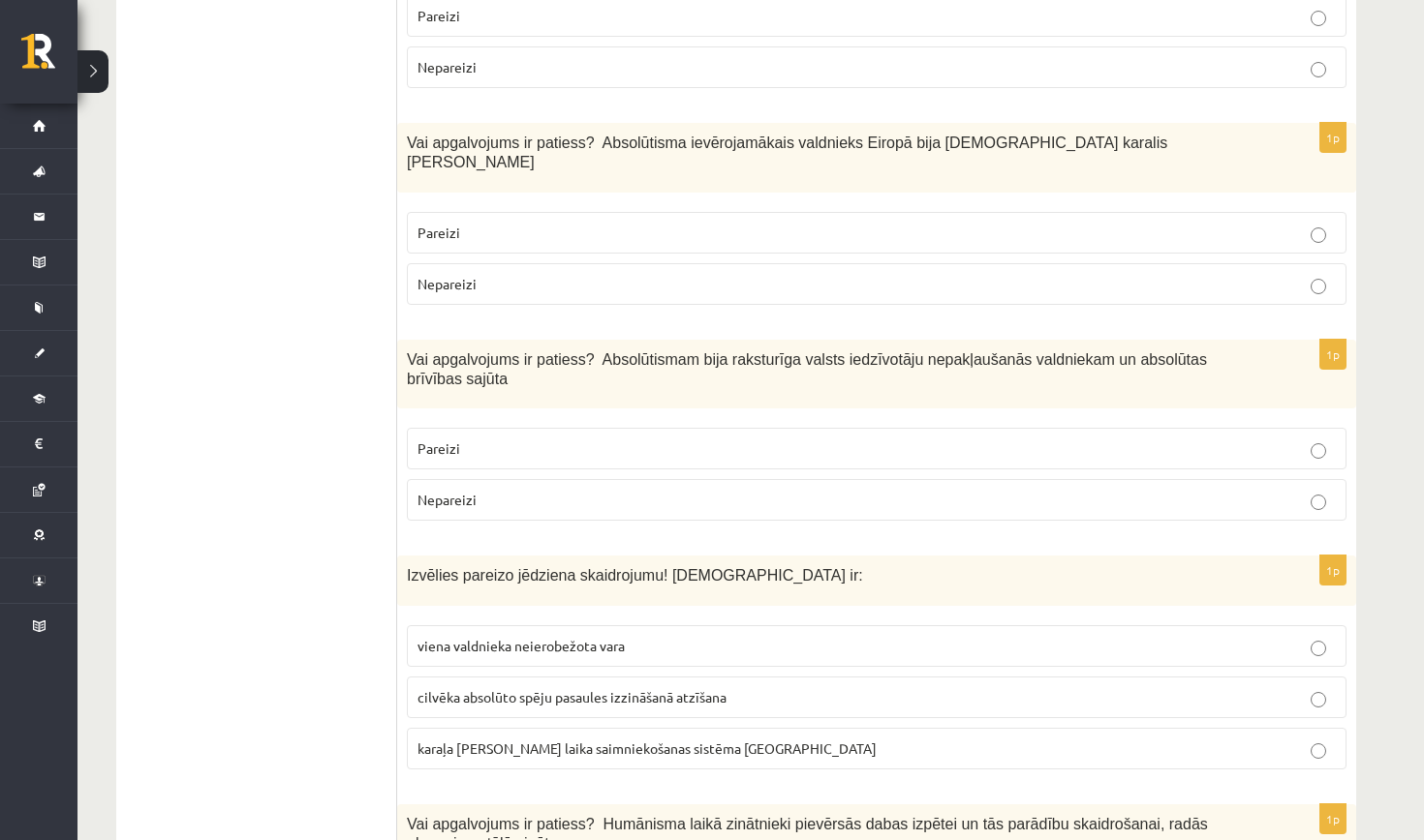
scroll to position [6334, 0]
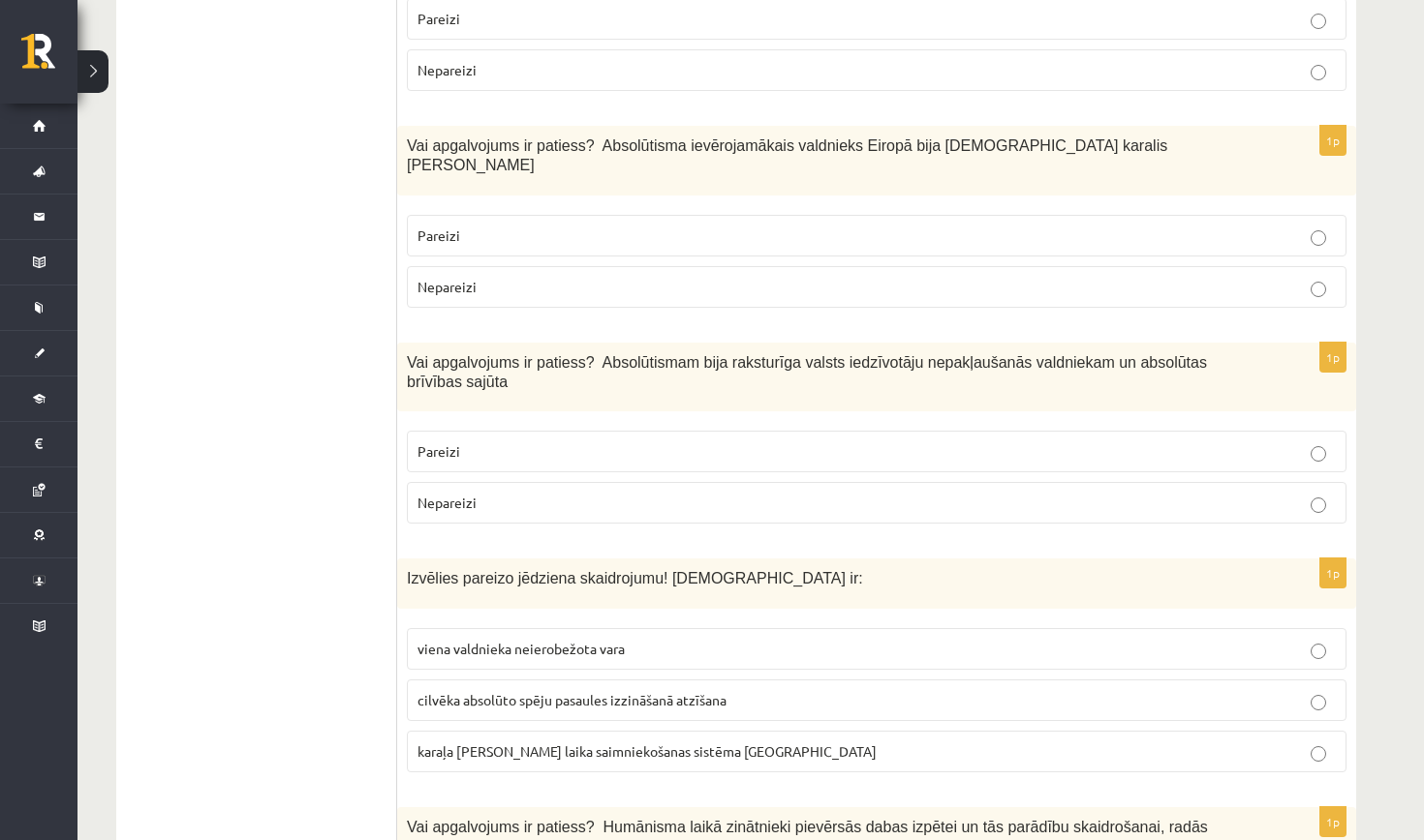
click at [867, 482] on label "Nepareizi" at bounding box center [876, 502] width 939 height 41
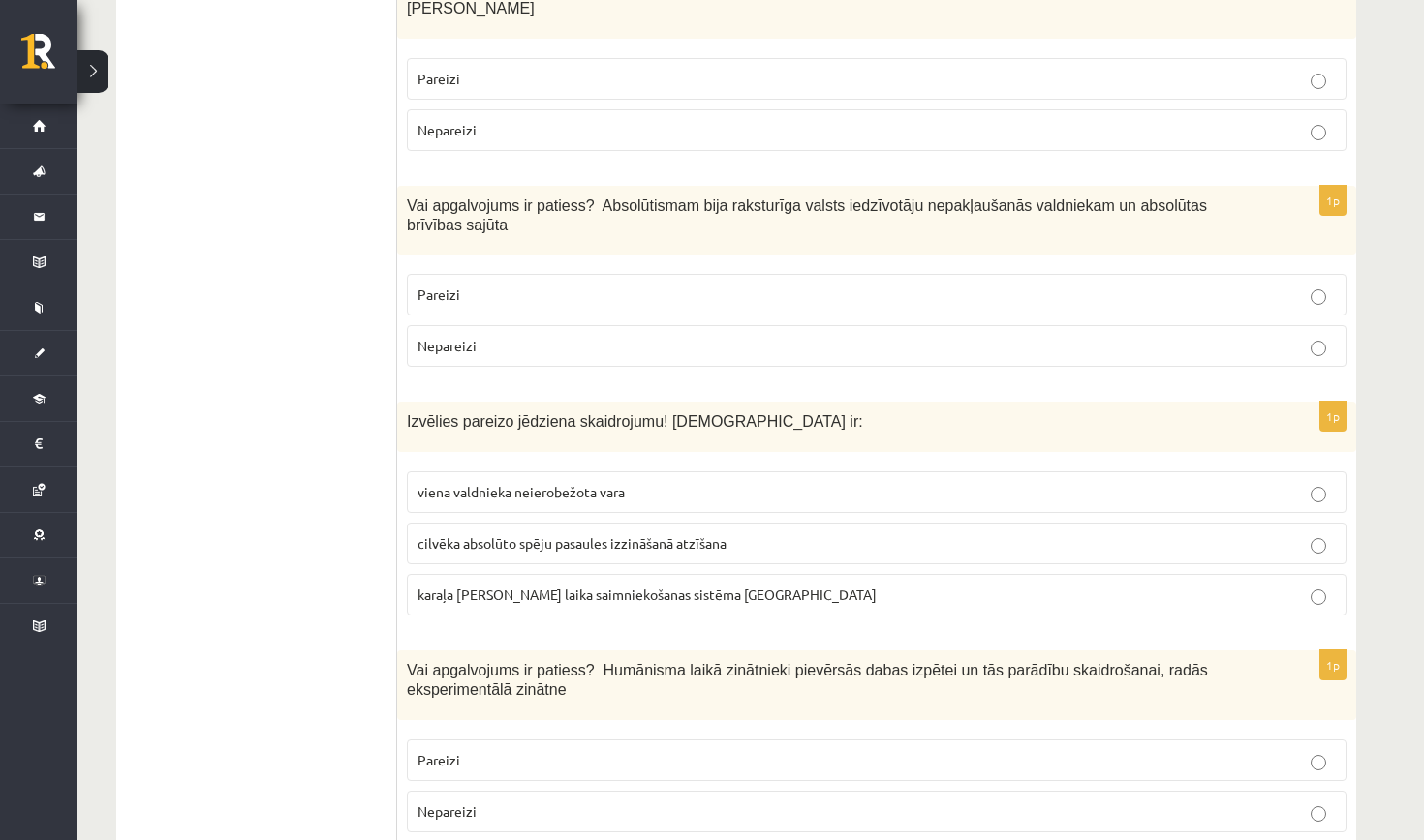
scroll to position [6490, 0]
click at [775, 751] on p "Pareizi" at bounding box center [877, 761] width 918 height 21
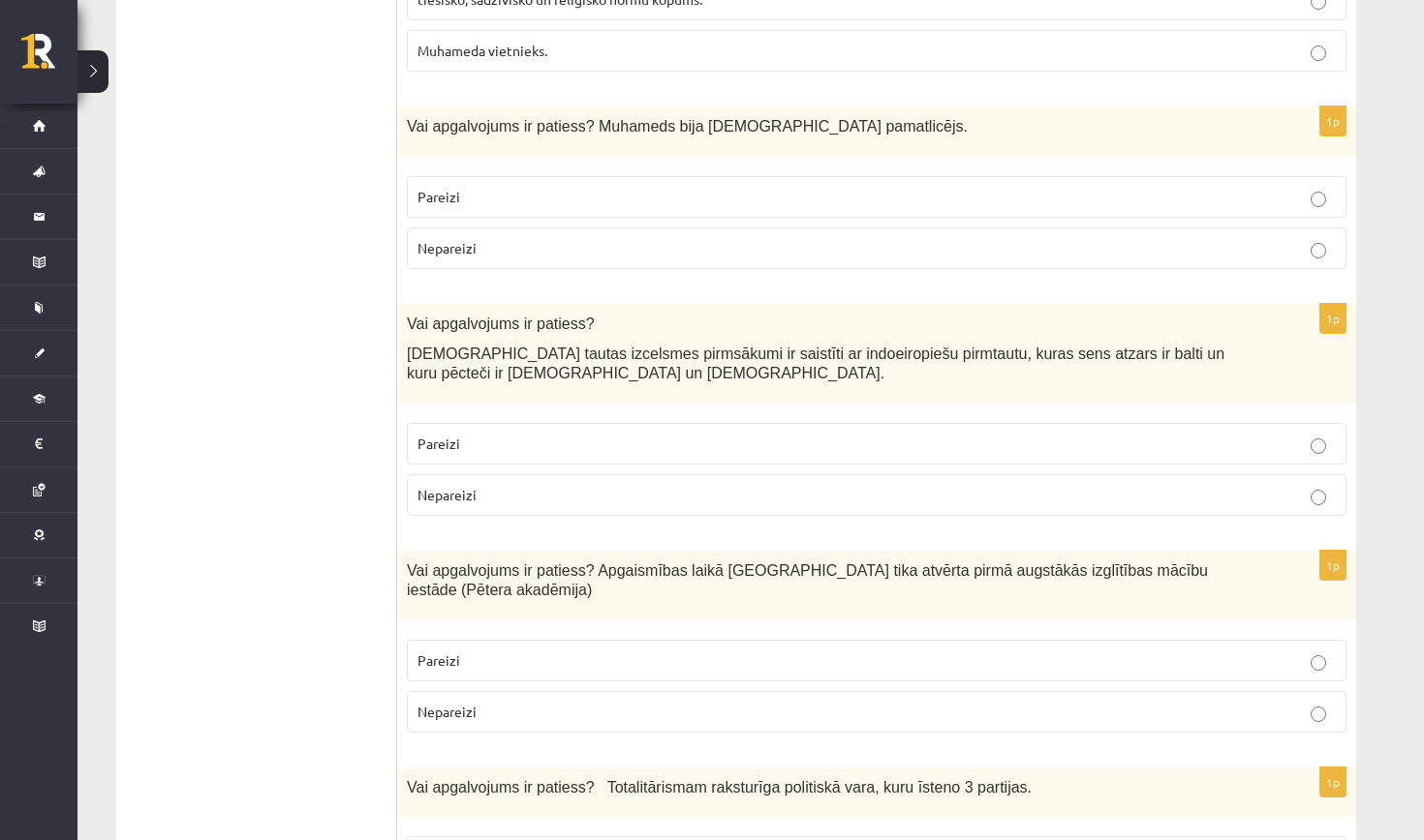
scroll to position [5506, 0]
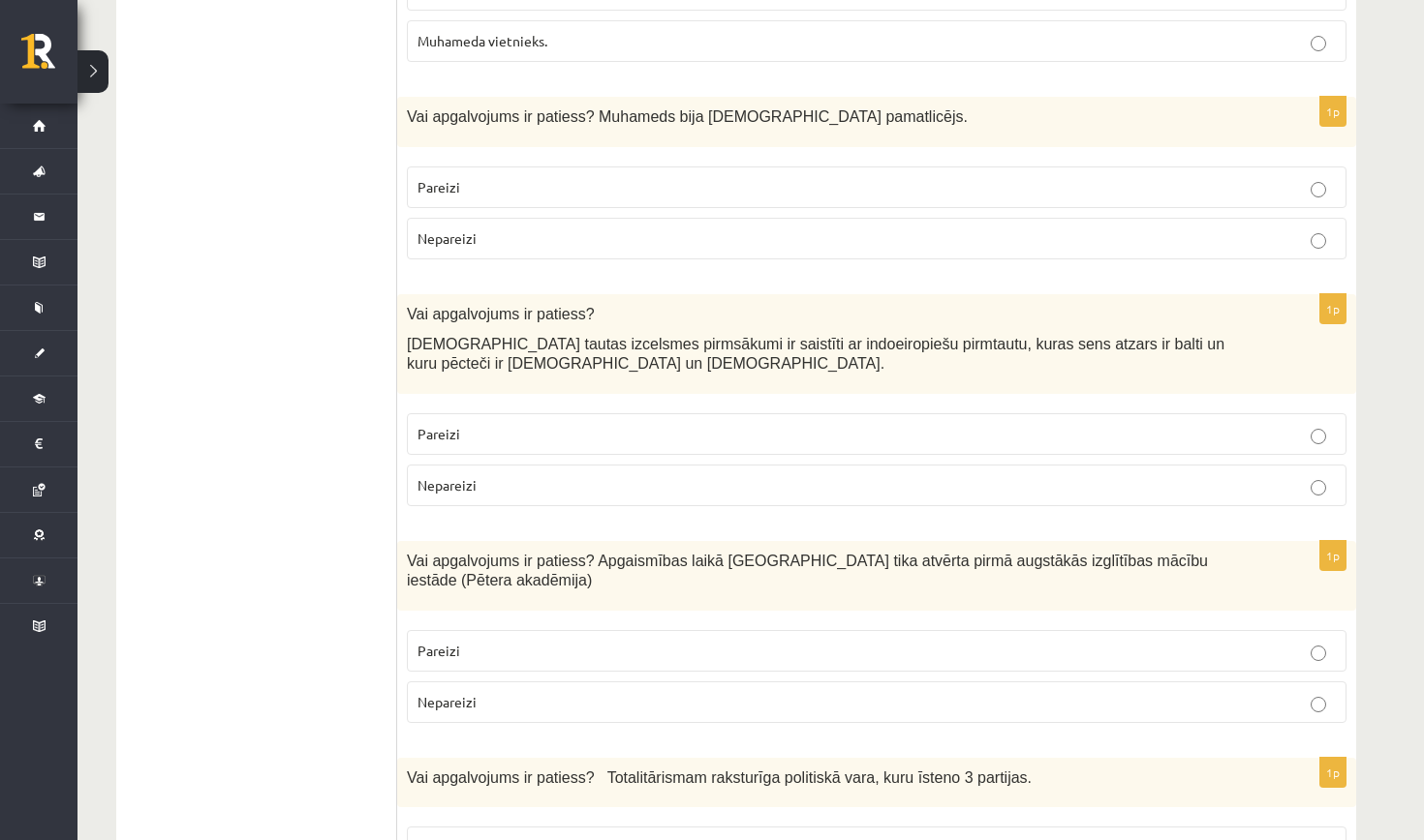
click at [1209, 641] on p "Pareizi" at bounding box center [877, 650] width 918 height 21
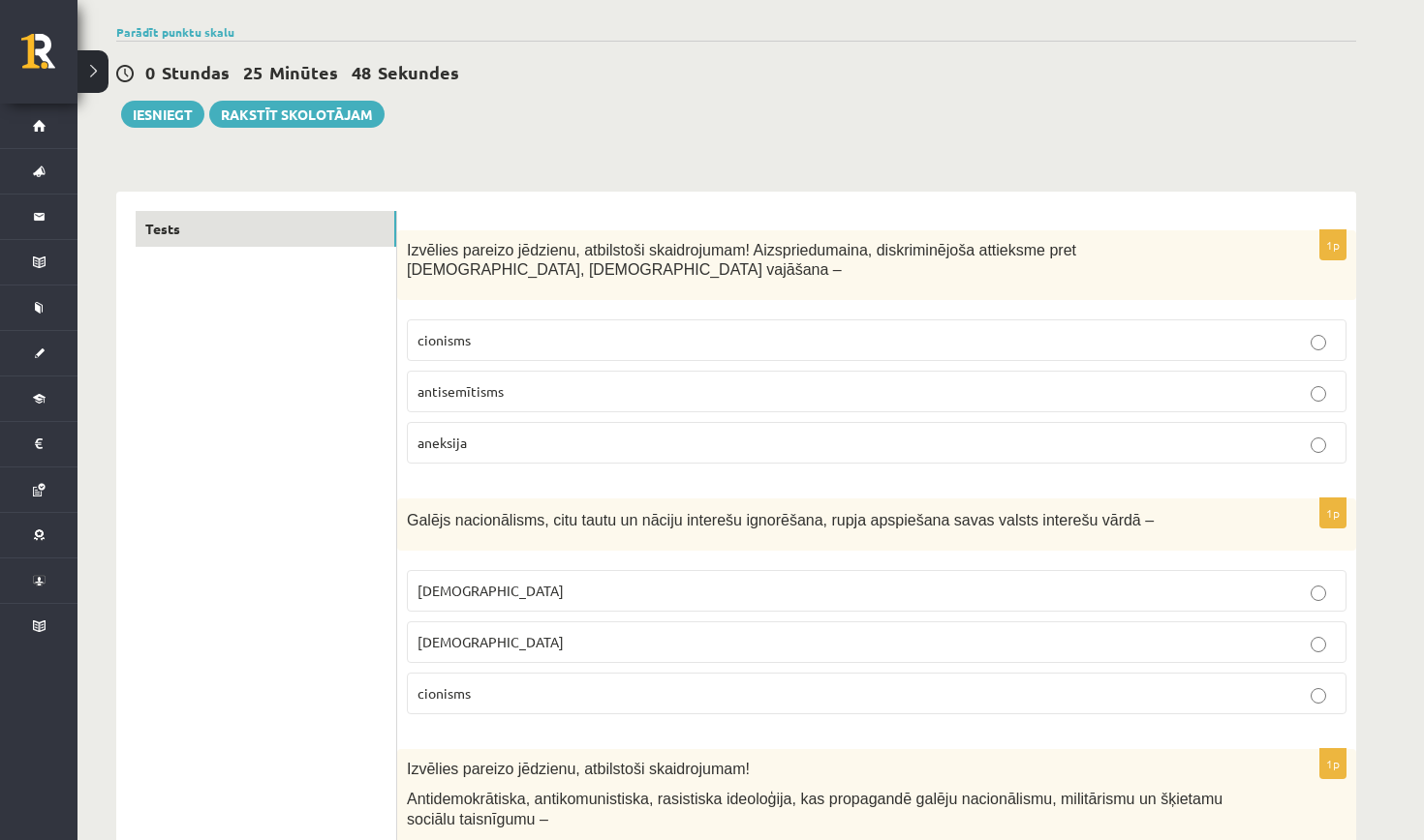
scroll to position [142, 0]
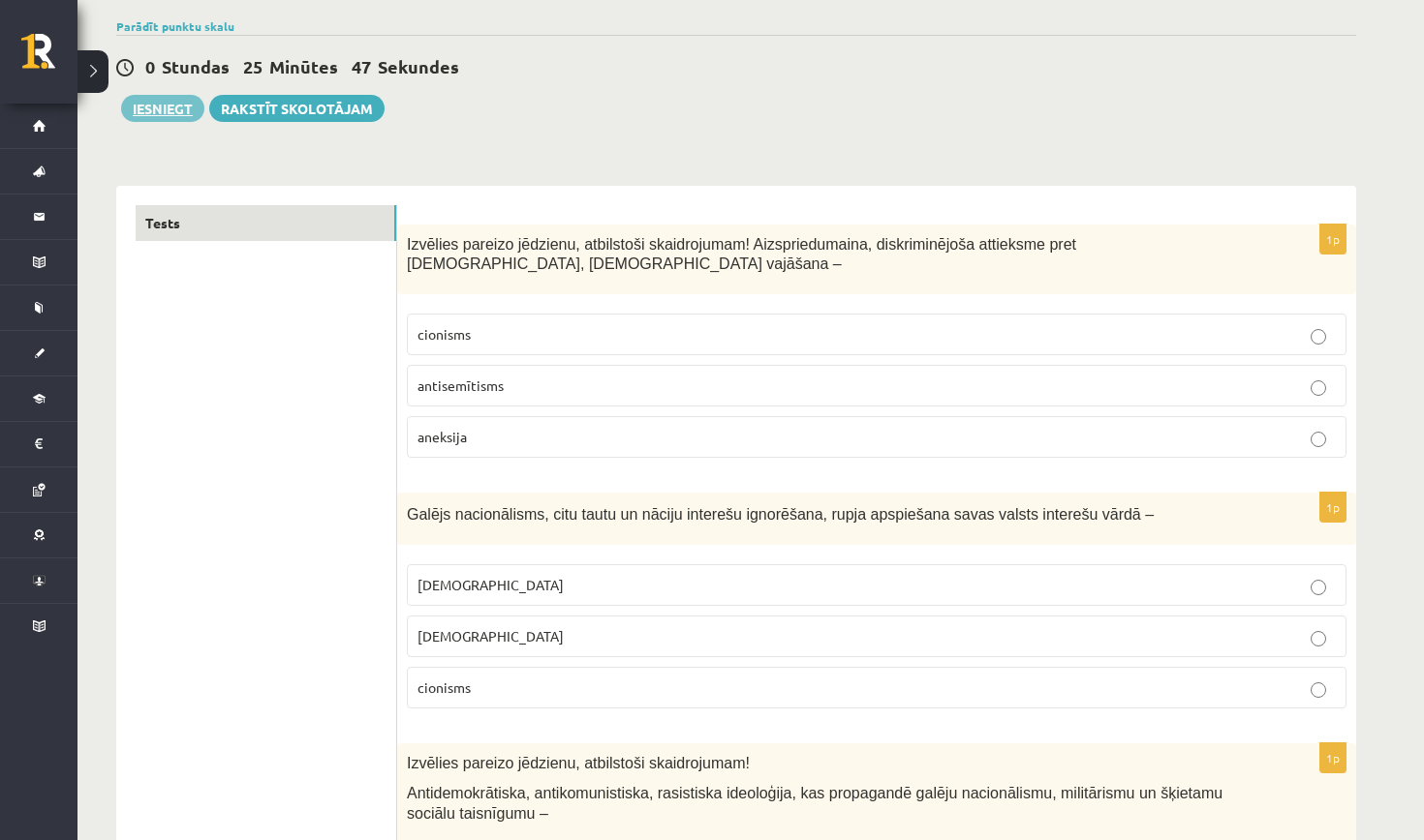
click at [173, 112] on button "Iesniegt" at bounding box center [163, 108] width 83 height 27
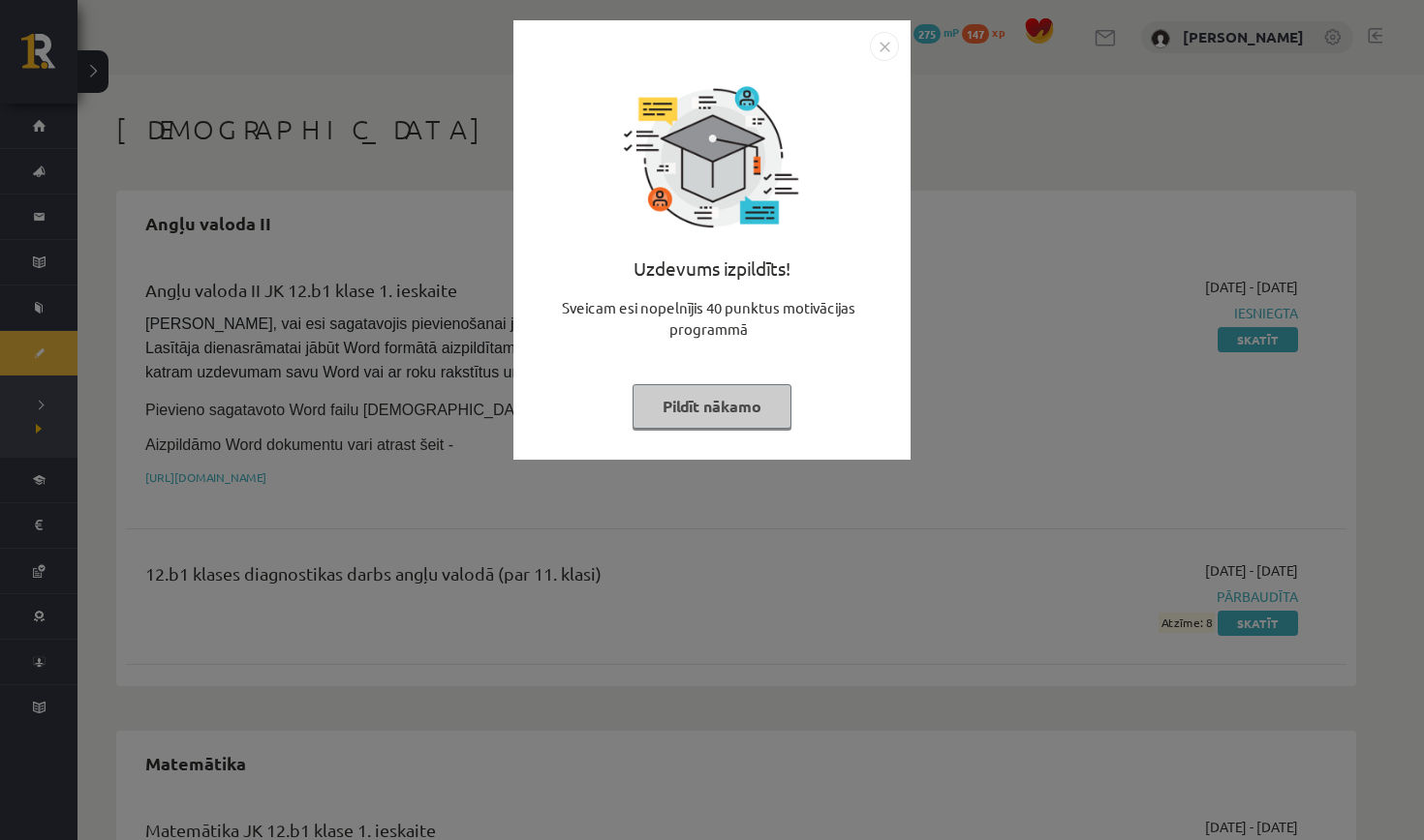
click at [751, 402] on button "Pildīt nākamo" at bounding box center [711, 406] width 159 height 44
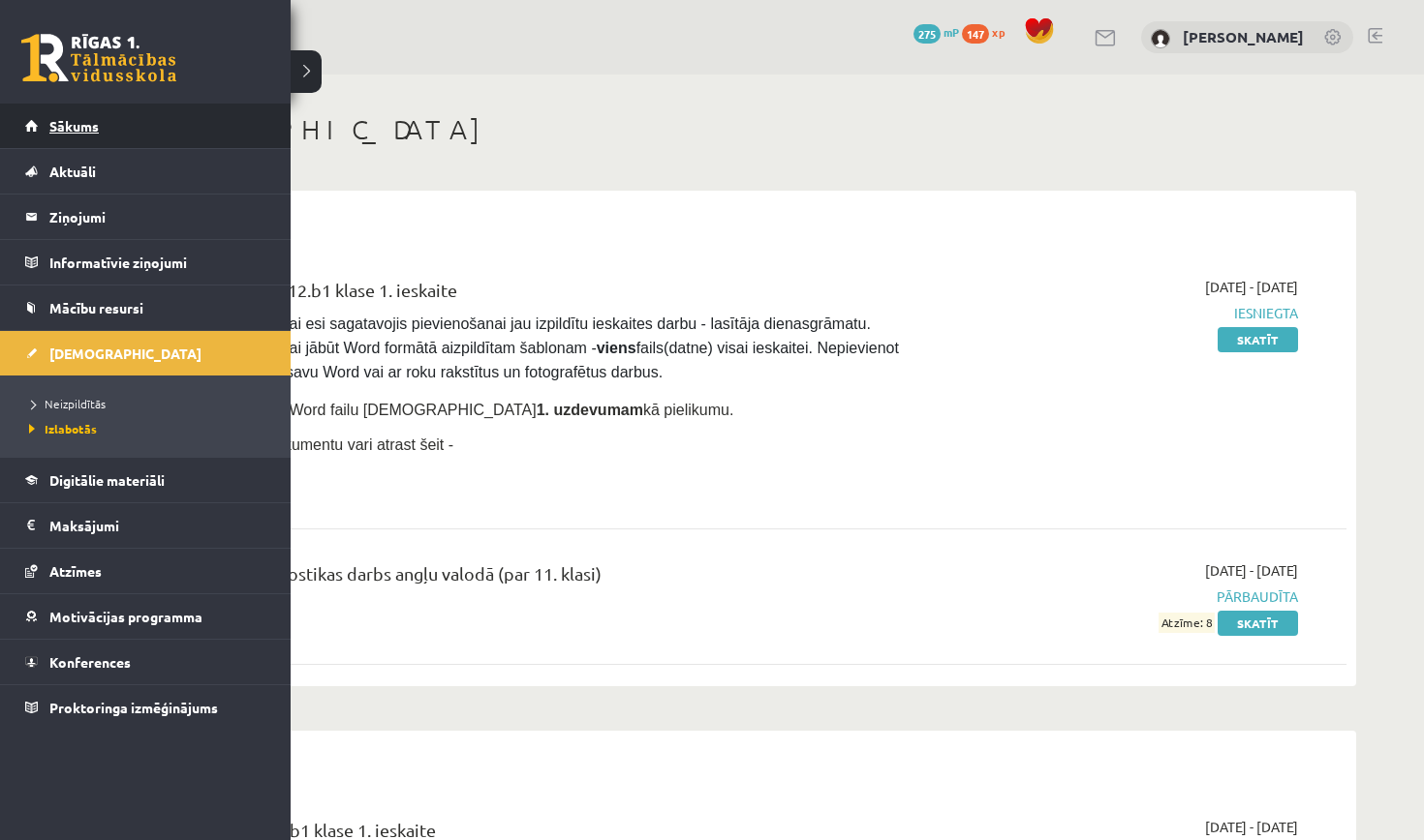
click at [125, 115] on link "Sākums" at bounding box center [146, 125] width 241 height 44
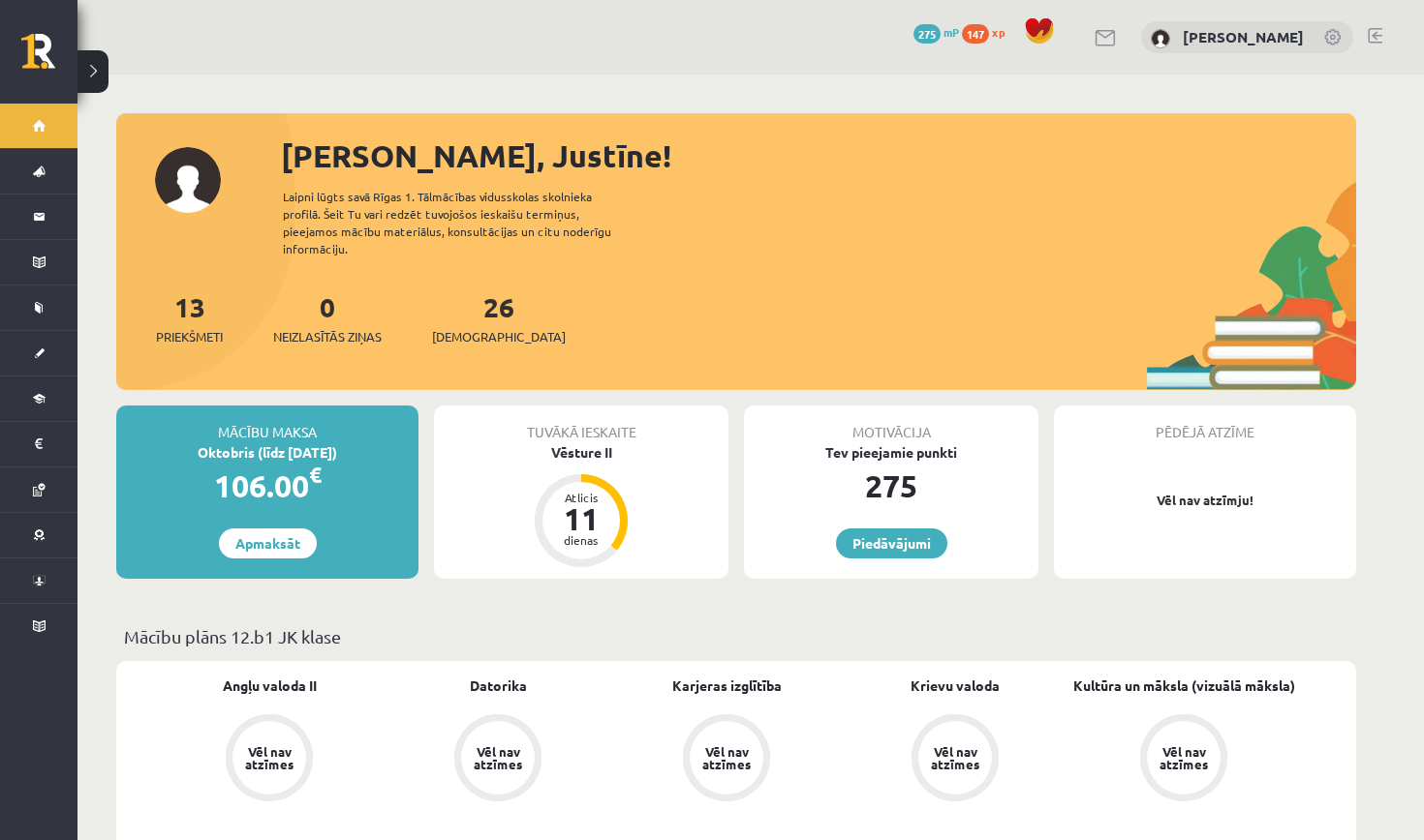
click at [471, 309] on div "26 [DEMOGRAPHIC_DATA]" at bounding box center [498, 316] width 133 height 60
click at [469, 305] on div "26 [DEMOGRAPHIC_DATA]" at bounding box center [498, 316] width 133 height 60
click at [469, 328] on span "[DEMOGRAPHIC_DATA]" at bounding box center [498, 338] width 133 height 20
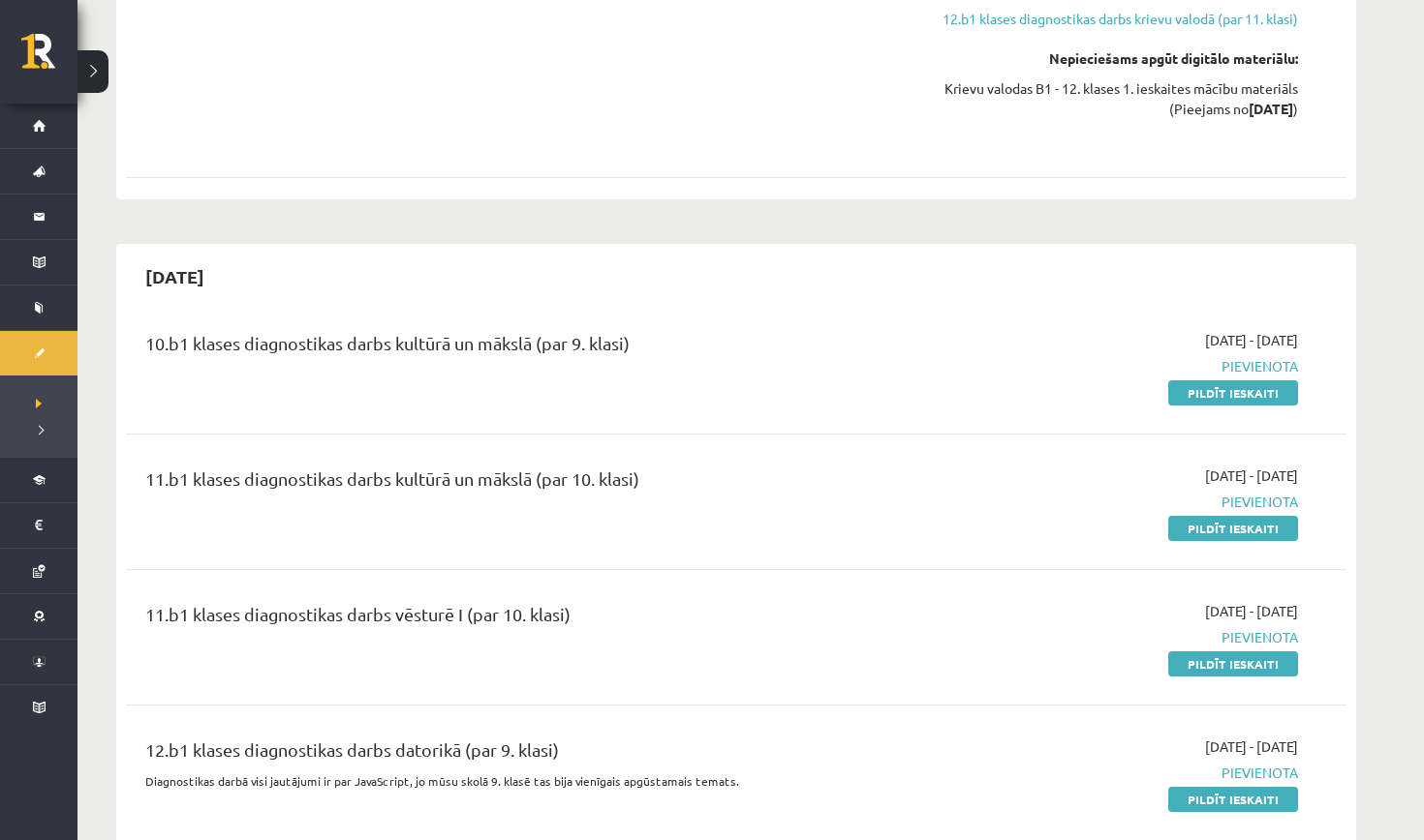
scroll to position [1387, 0]
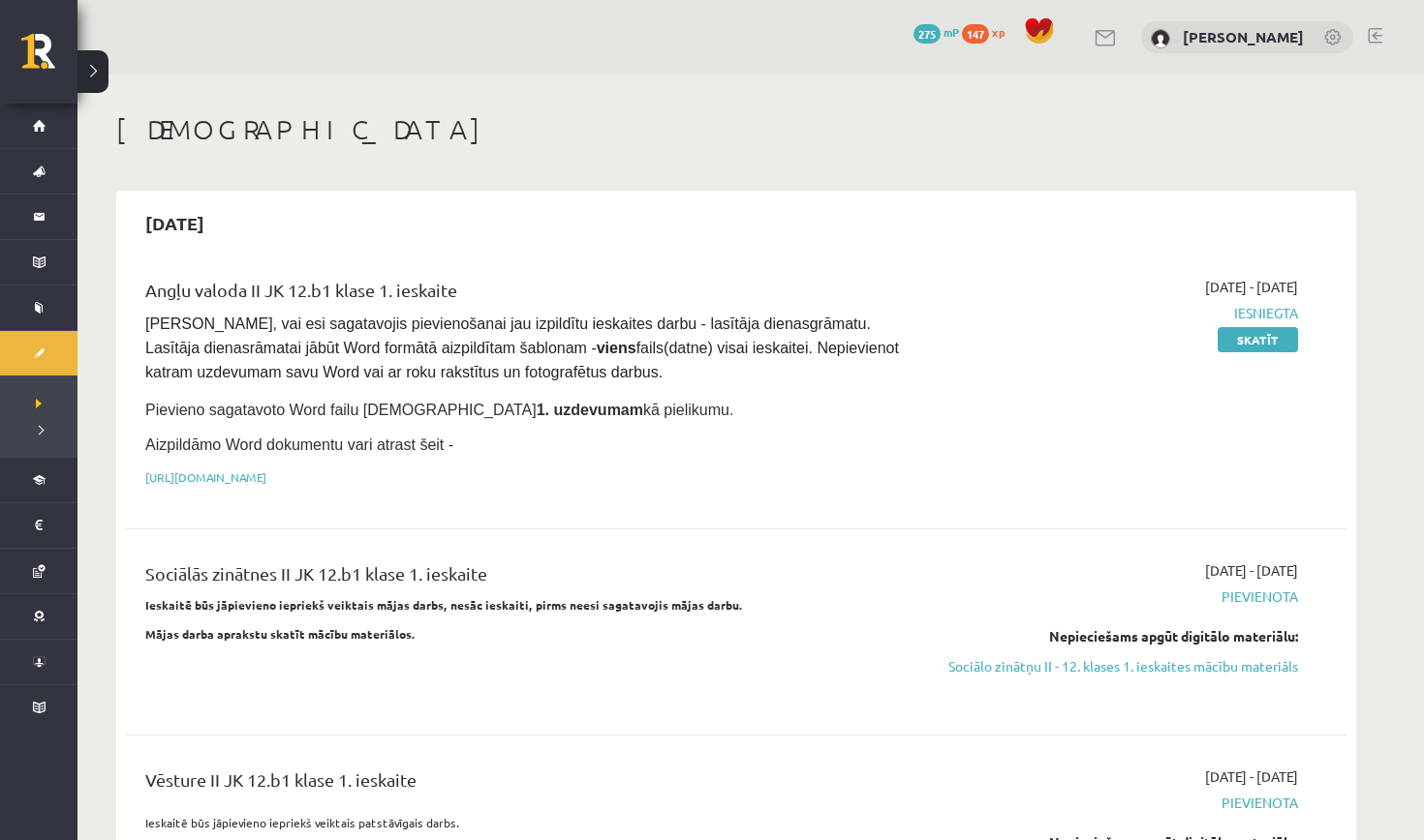
scroll to position [0, 0]
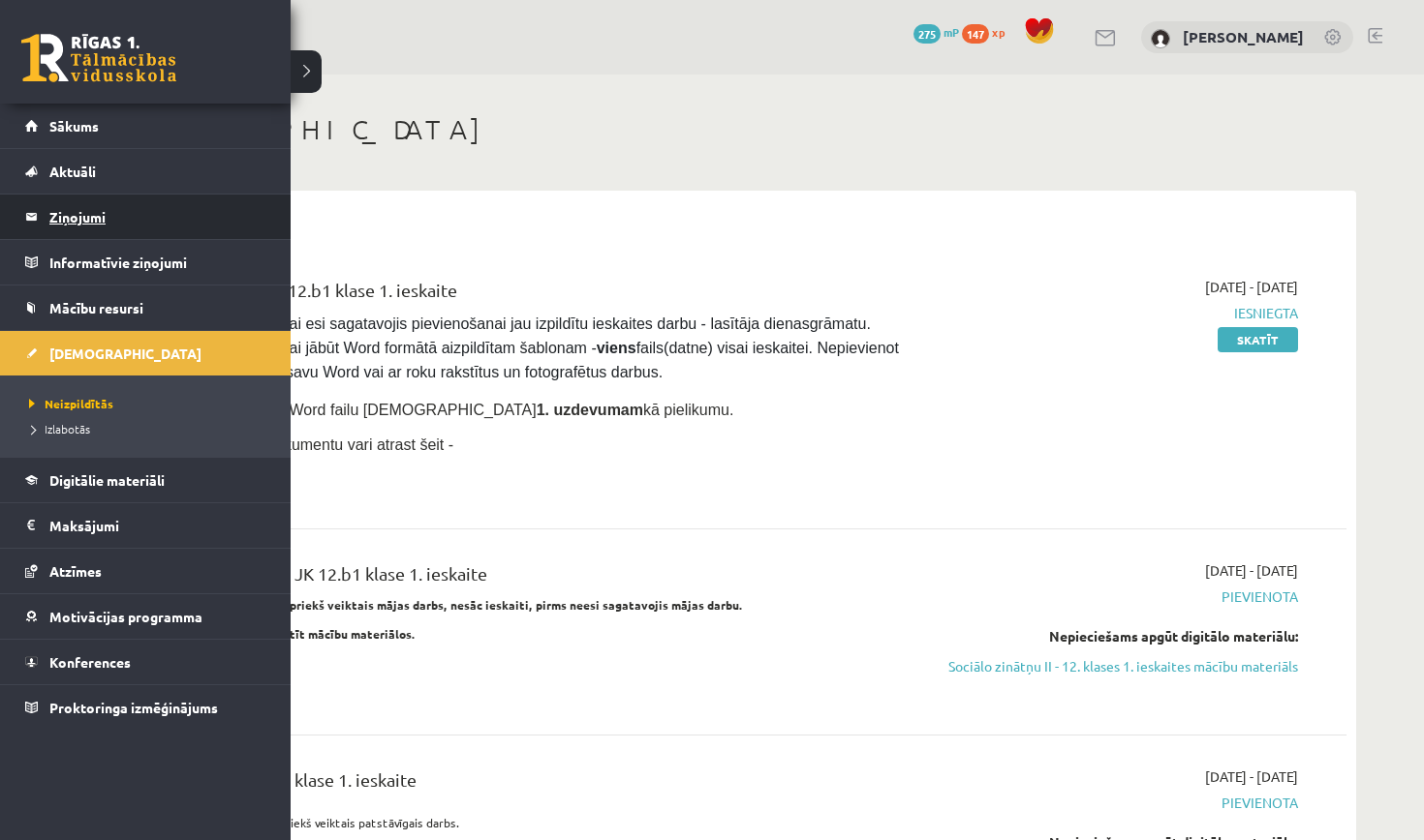
click at [60, 219] on legend "Ziņojumi 0" at bounding box center [158, 216] width 217 height 44
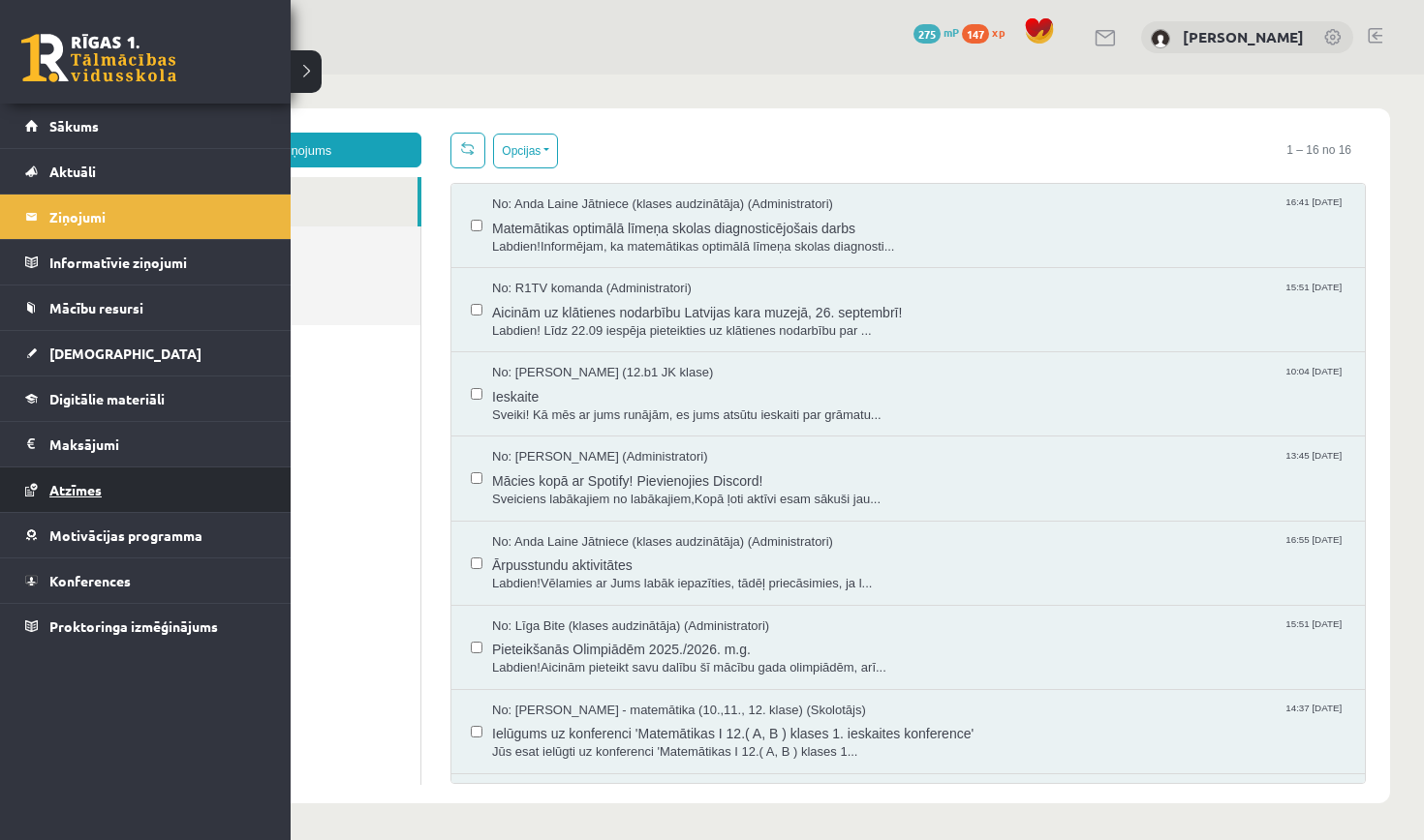
click at [97, 496] on span "Atzīmes" at bounding box center [75, 490] width 52 height 18
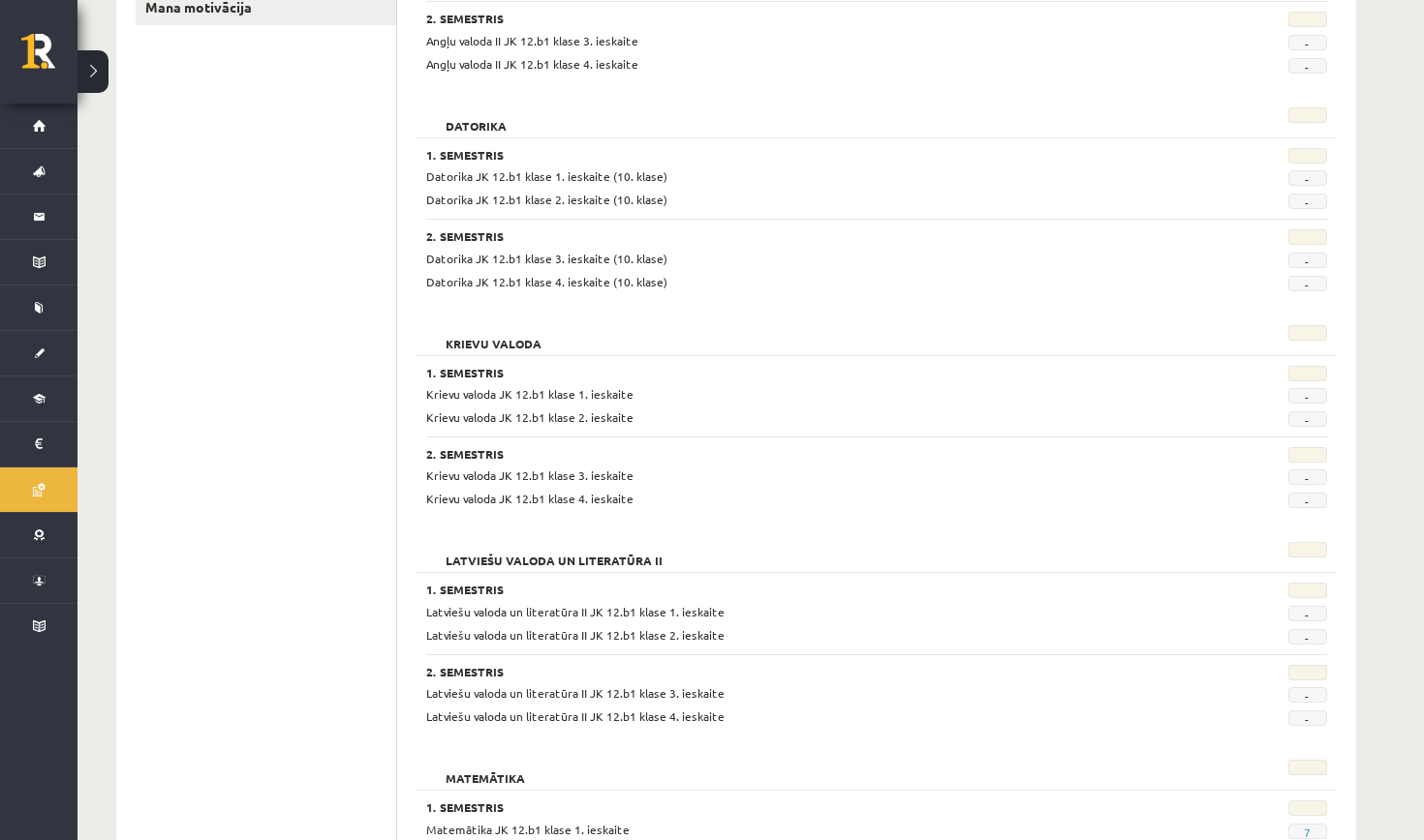
scroll to position [388, 0]
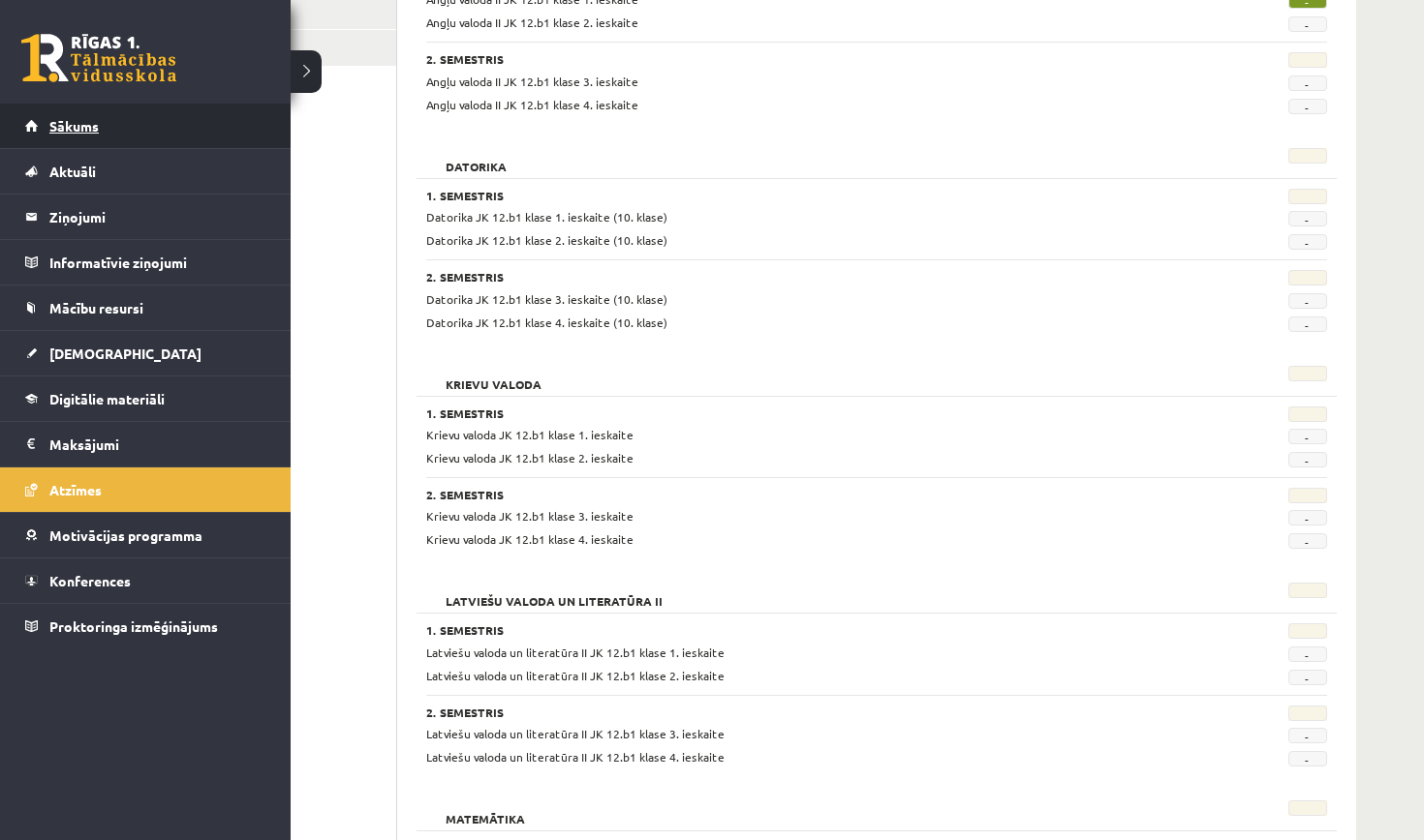
click at [60, 115] on link "Sākums" at bounding box center [146, 125] width 241 height 44
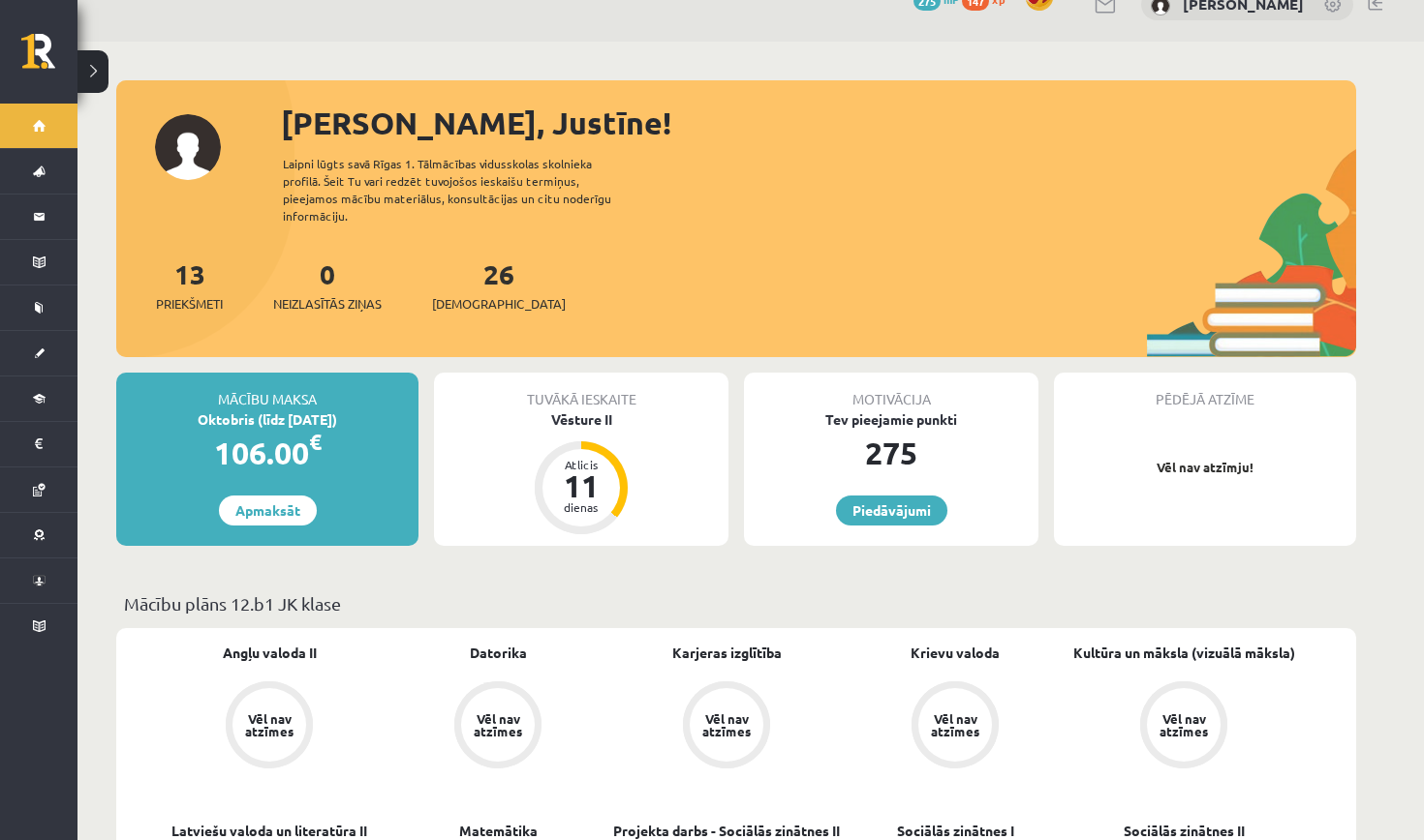
scroll to position [45, 0]
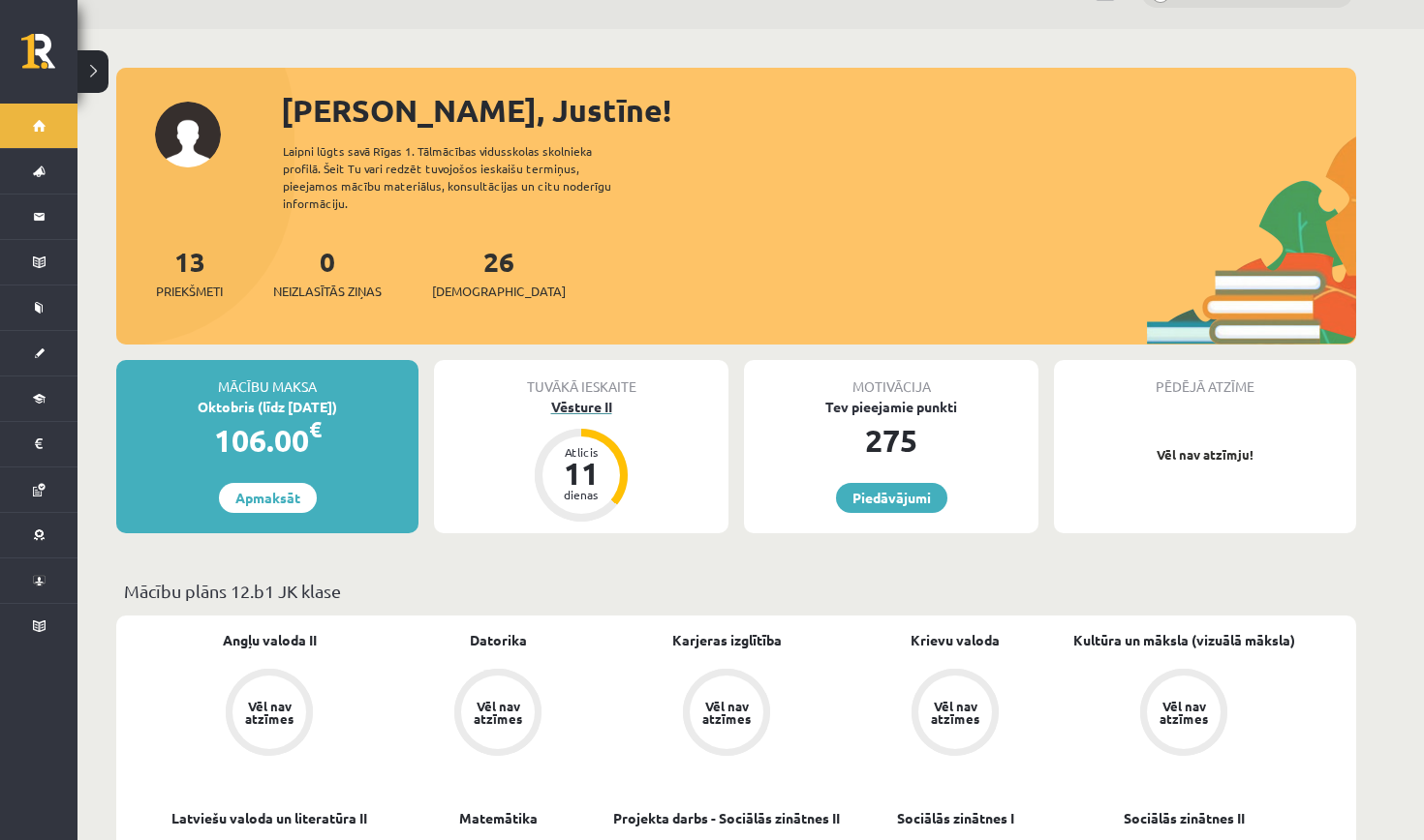
click at [587, 446] on div "Atlicis" at bounding box center [581, 452] width 58 height 12
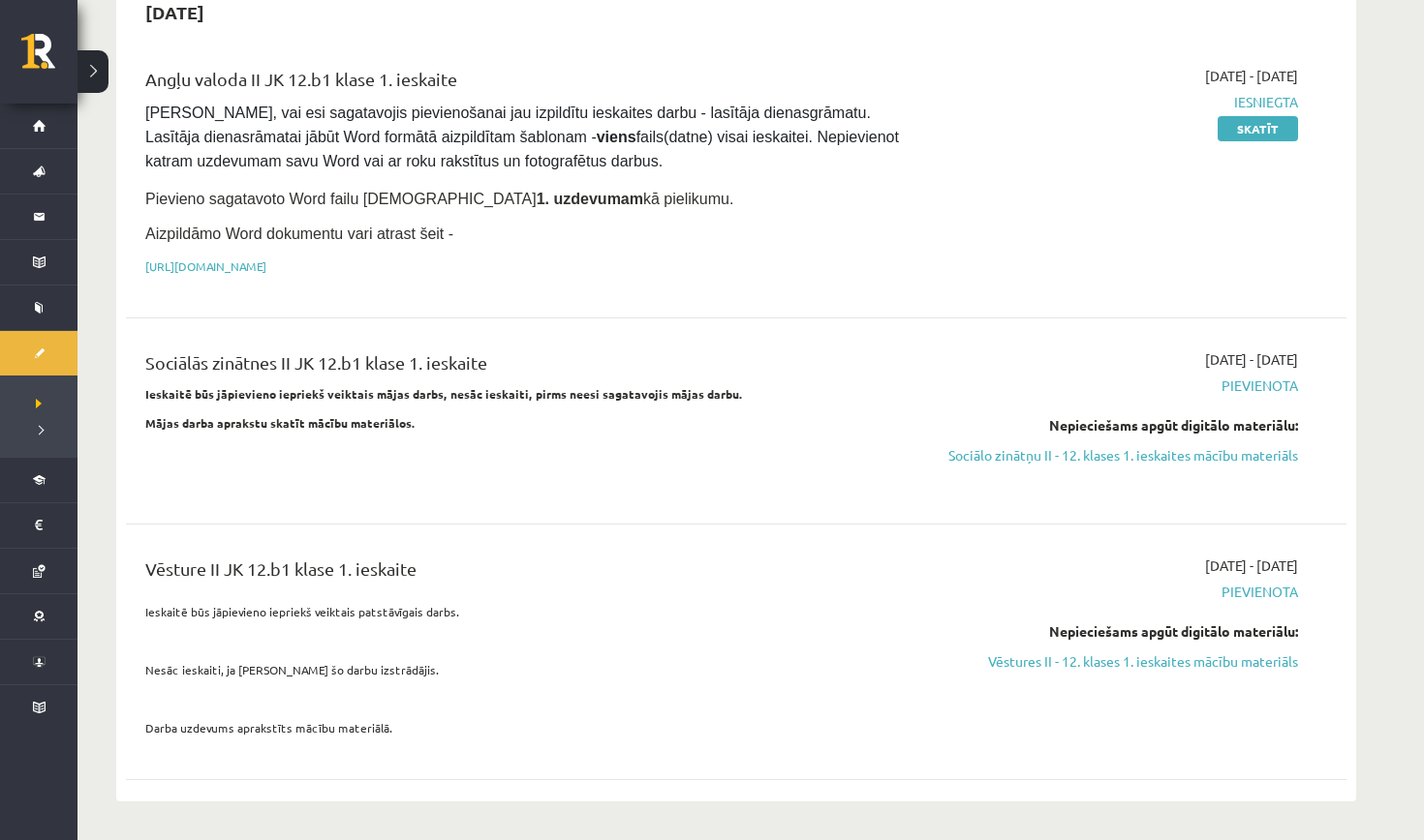
scroll to position [215, 0]
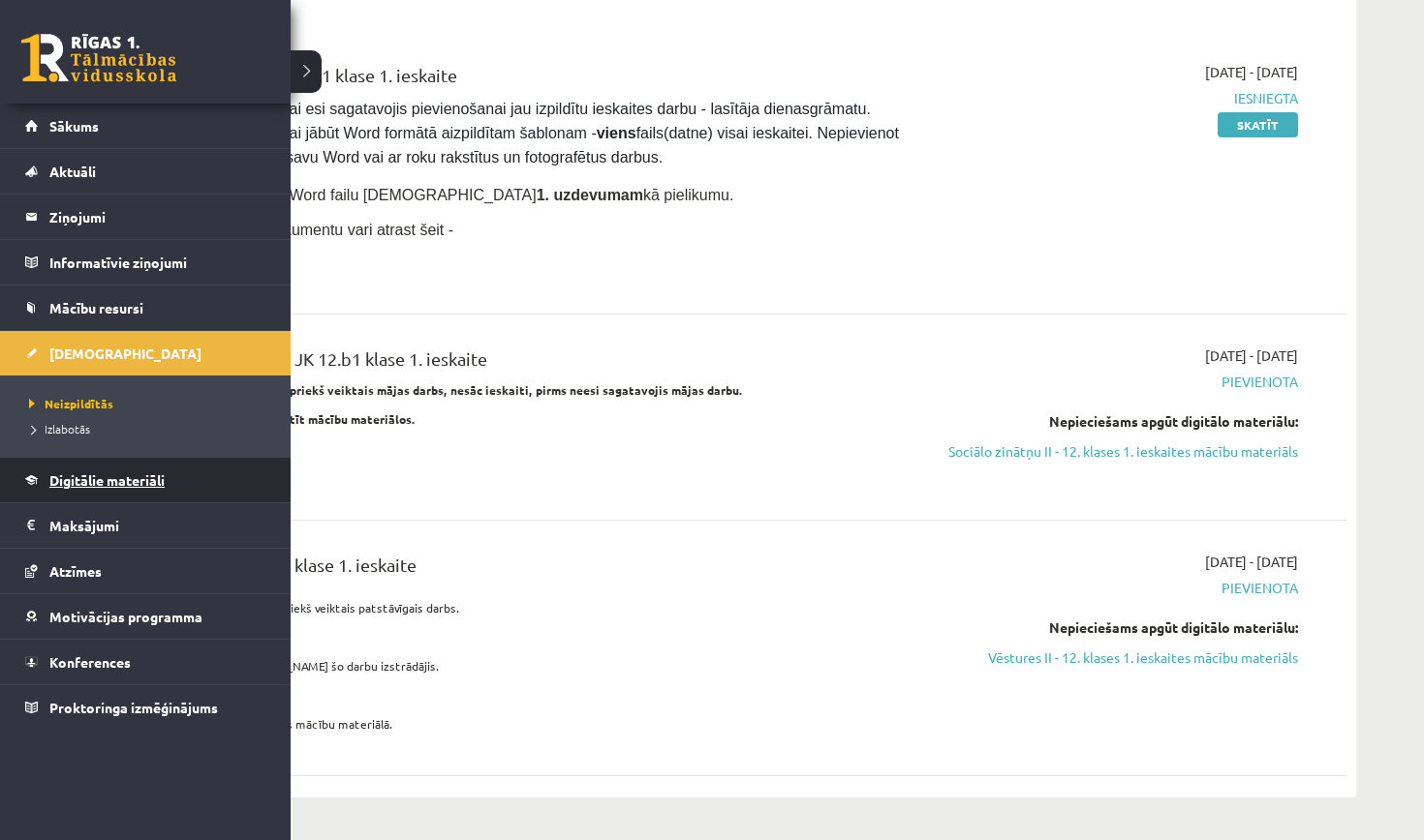
click at [103, 483] on span "Digitālie materiāli" at bounding box center [107, 481] width 116 height 18
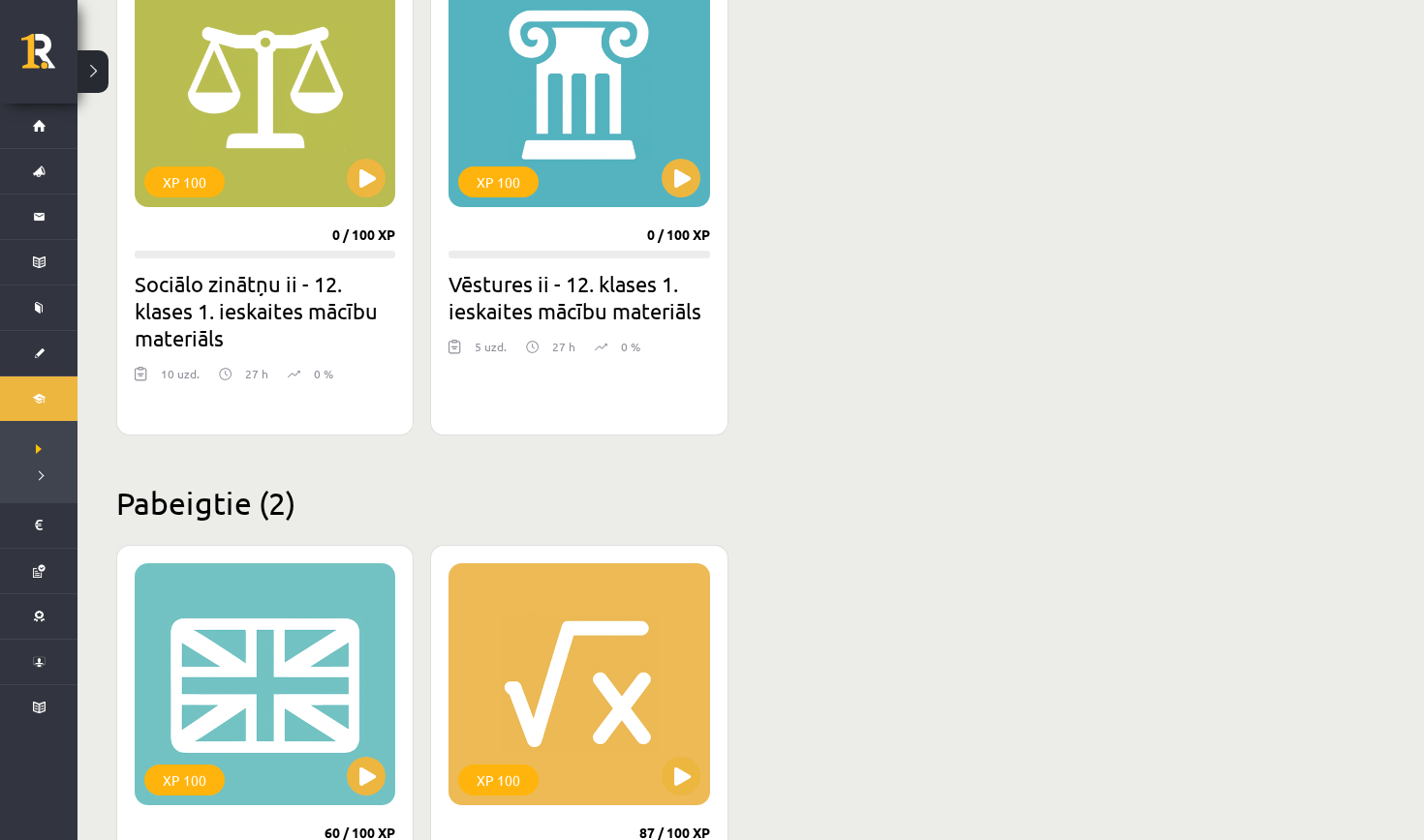
scroll to position [3931, 0]
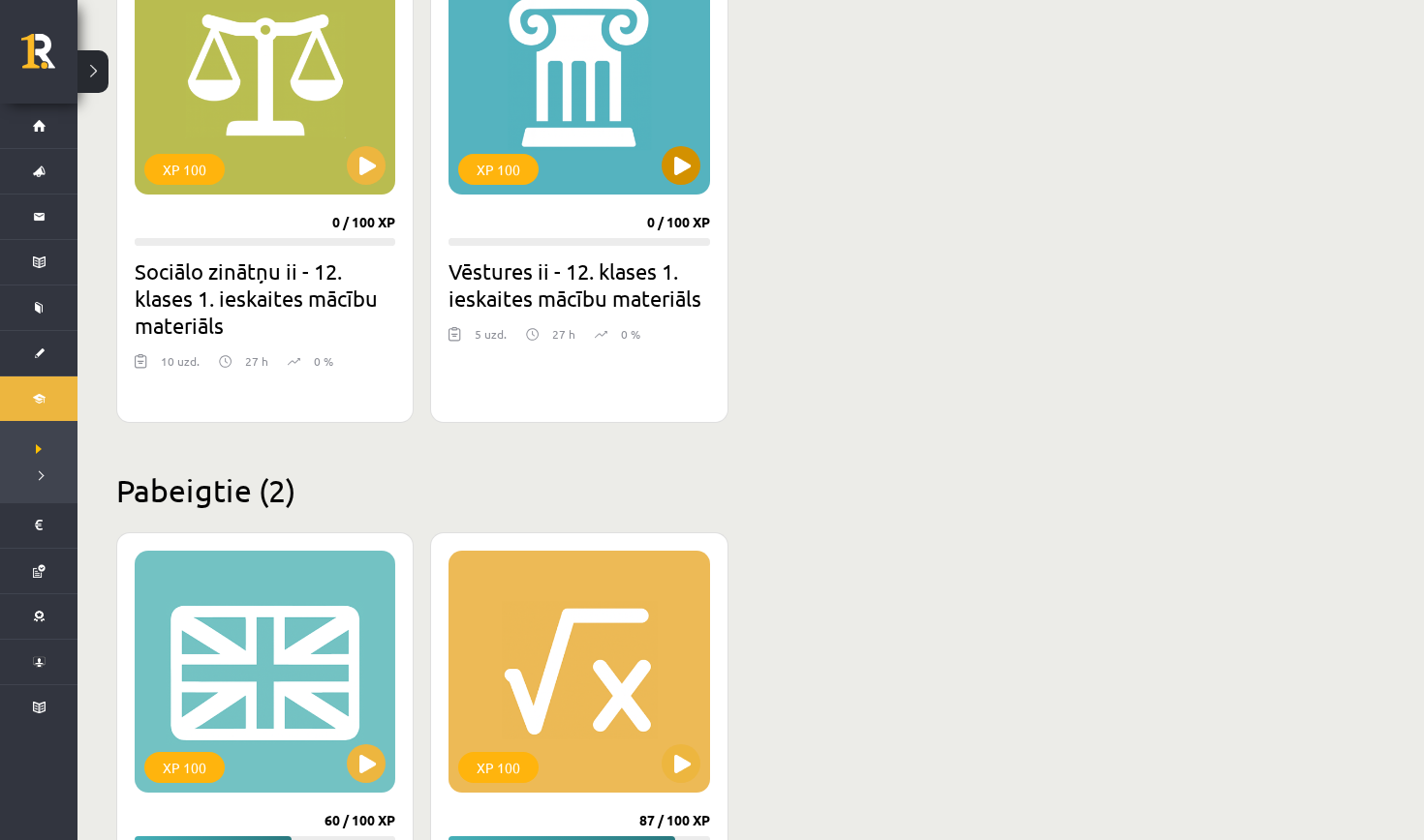
click at [680, 189] on div "XP 100" at bounding box center [579, 73] width 261 height 242
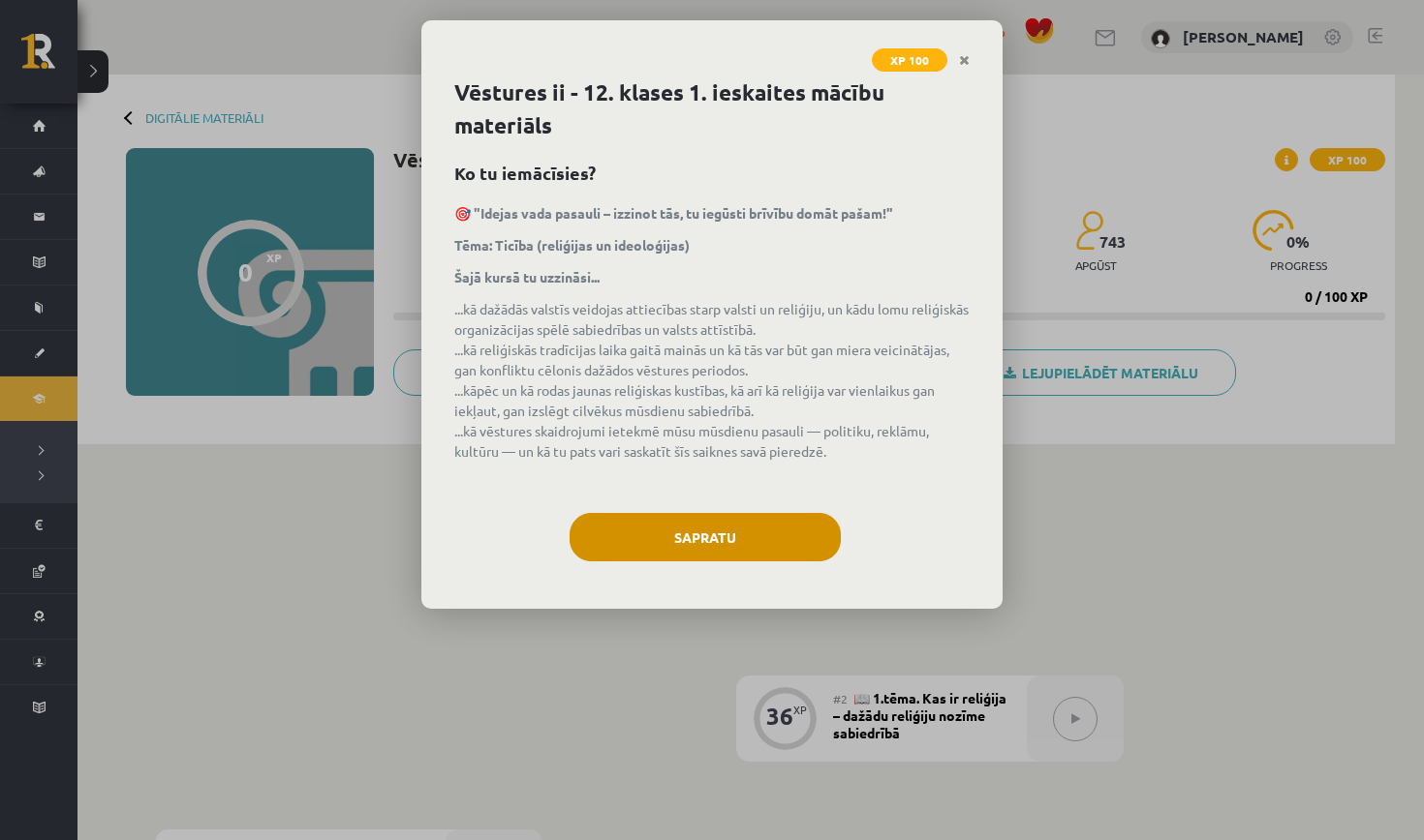
click at [658, 543] on button "Sapratu" at bounding box center [705, 537] width 272 height 48
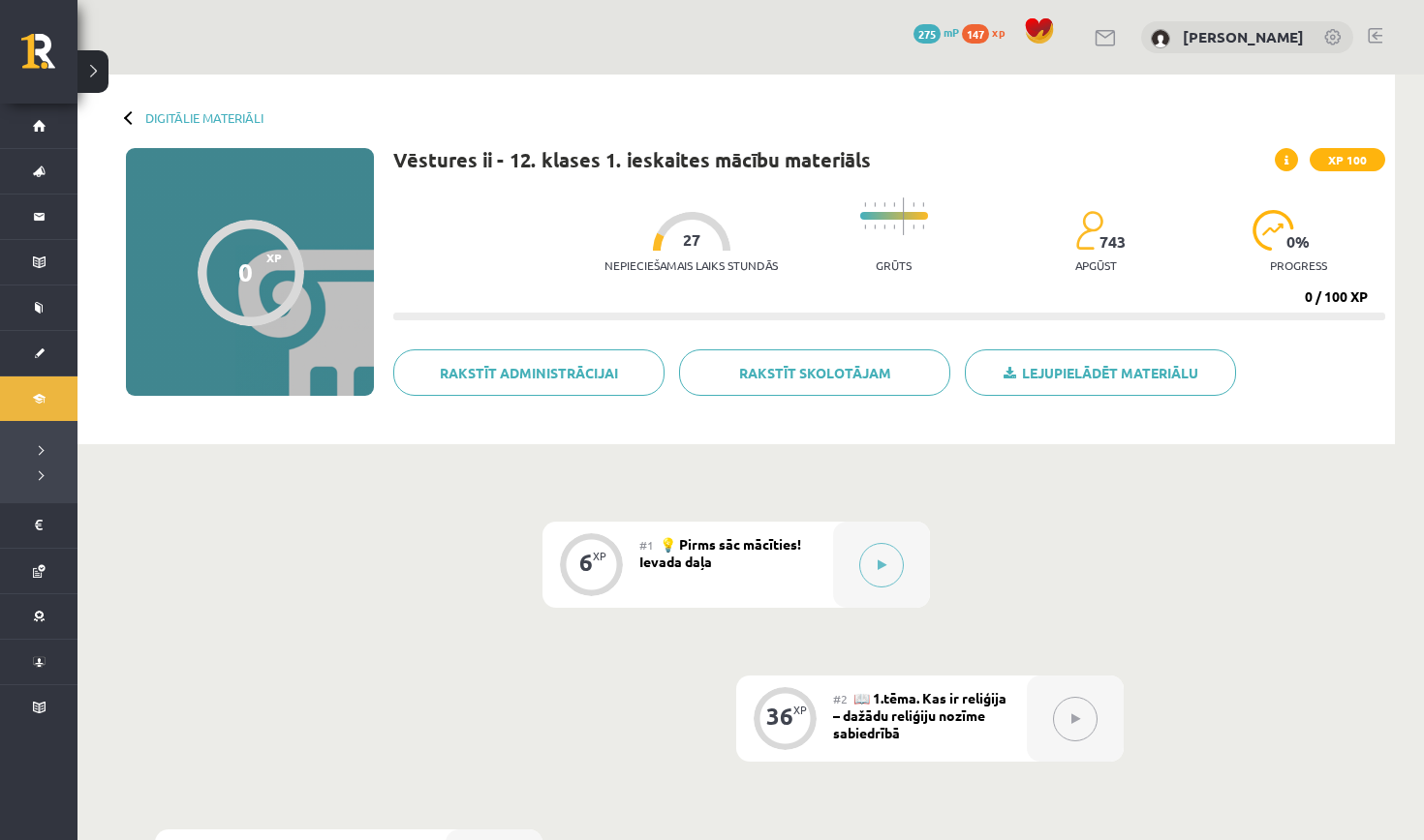
click at [940, 34] on span "275" at bounding box center [926, 35] width 27 height 20
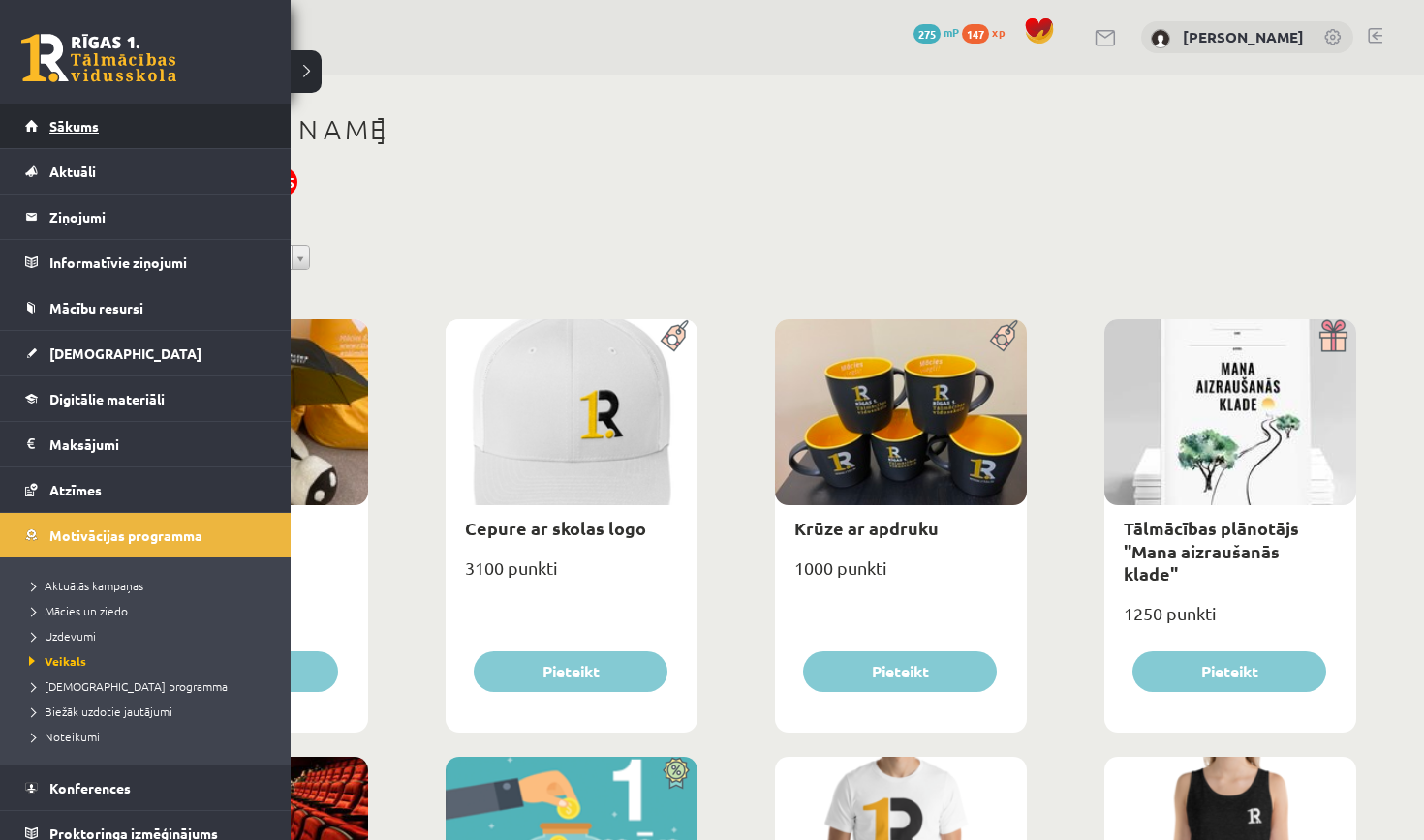
click at [101, 113] on link "Sākums" at bounding box center [146, 125] width 241 height 44
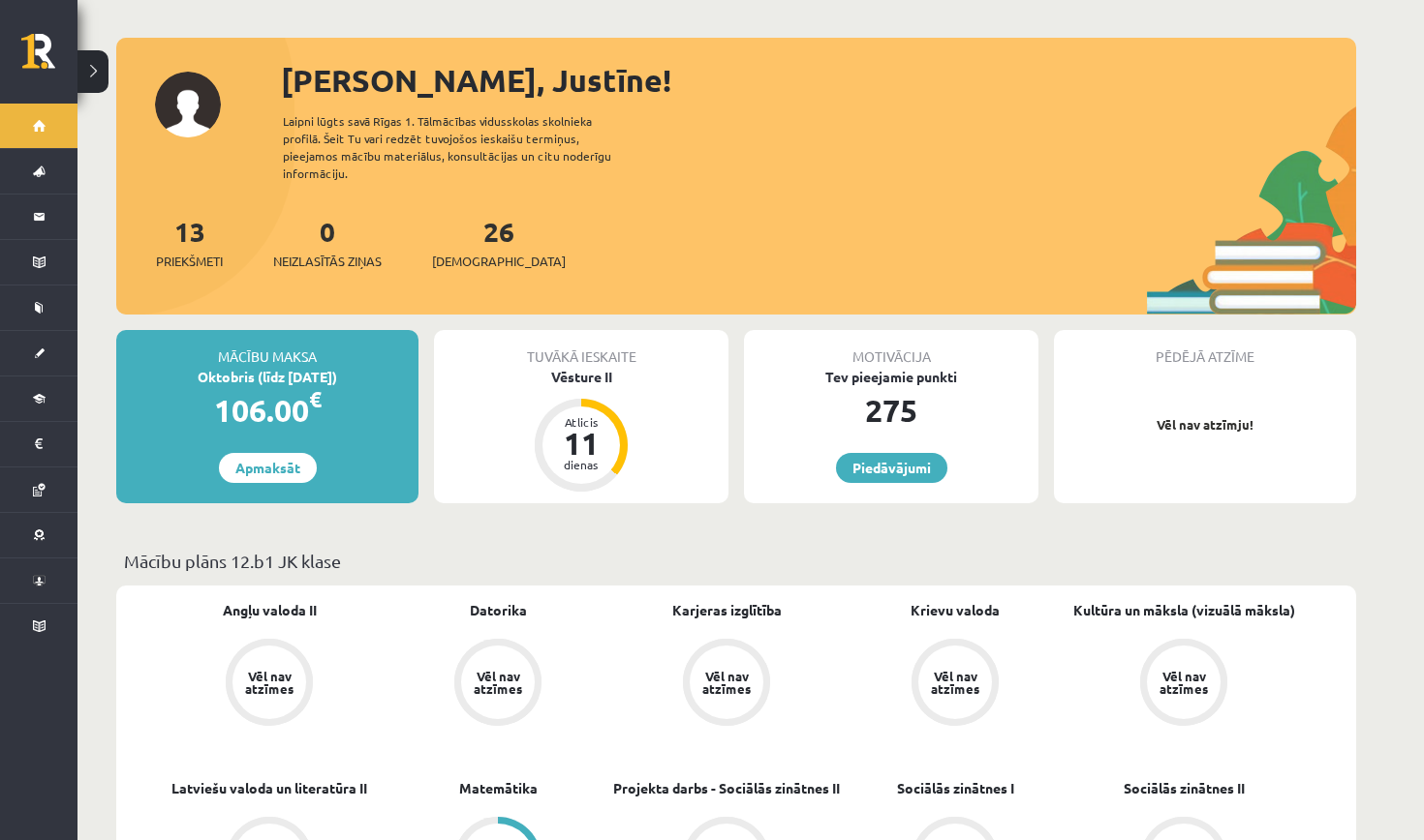
scroll to position [76, 0]
click at [1226, 415] on p "Vēl nav atzīmju!" at bounding box center [1205, 424] width 282 height 20
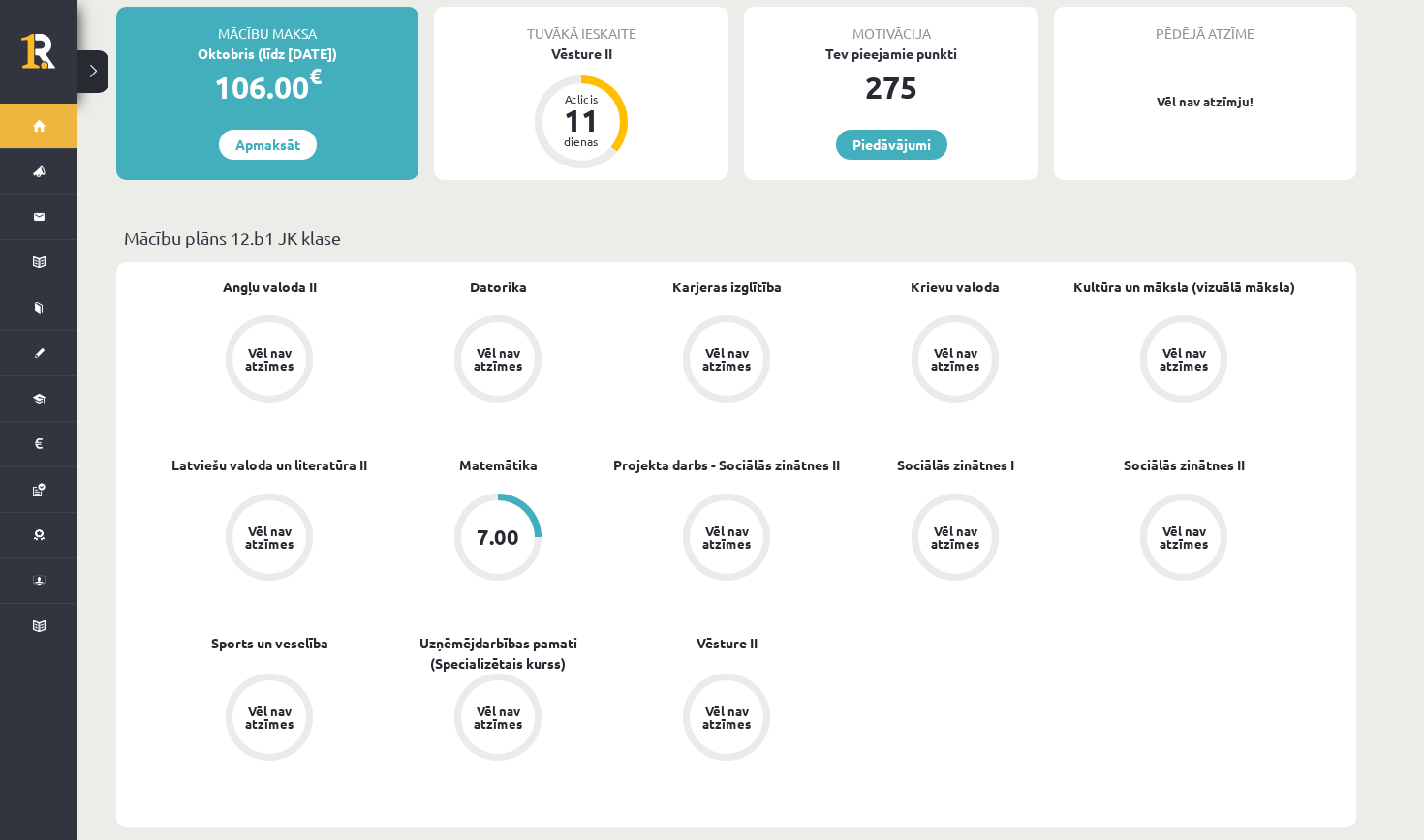
scroll to position [430, 0]
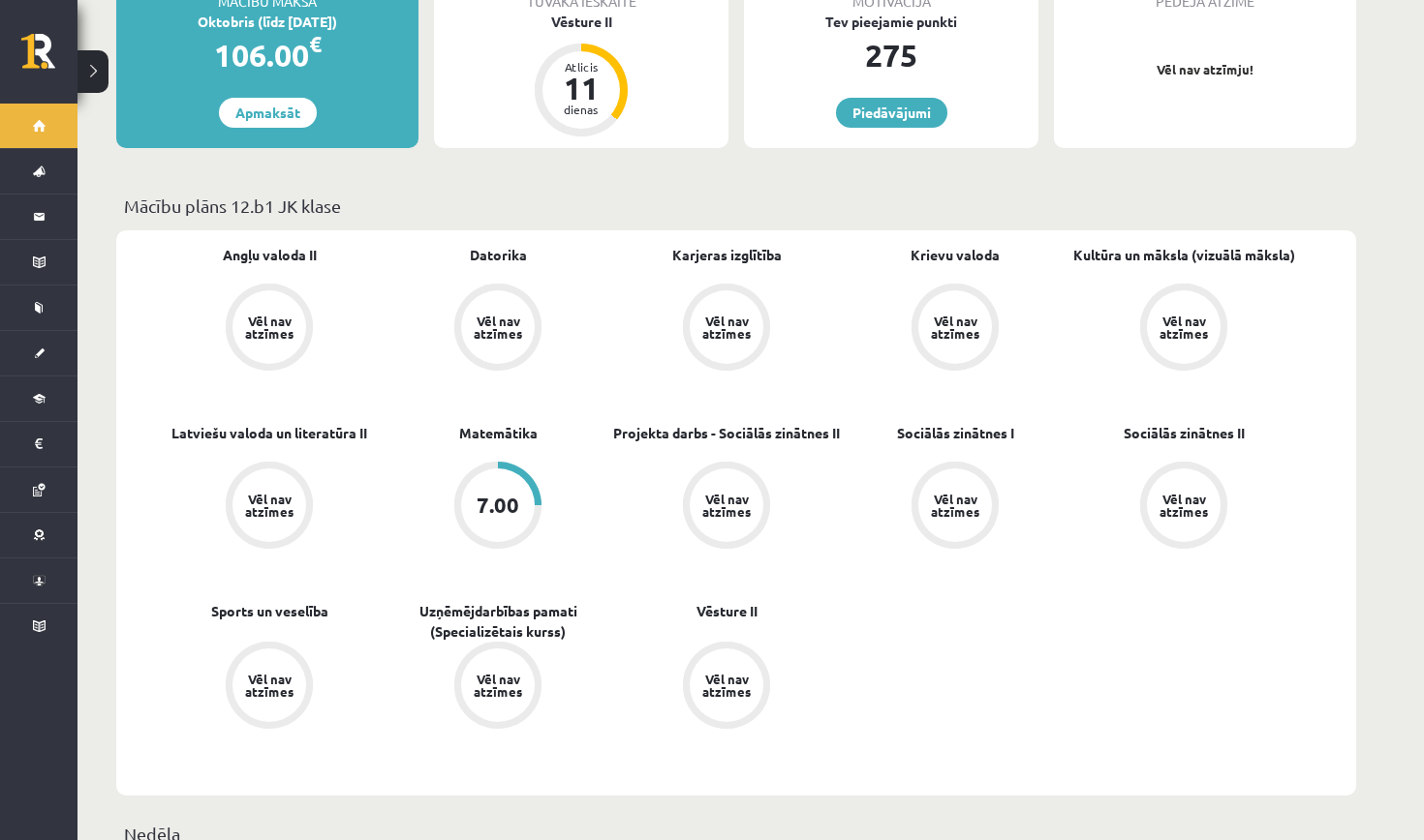
click at [503, 501] on div "7.00" at bounding box center [498, 505] width 74 height 74
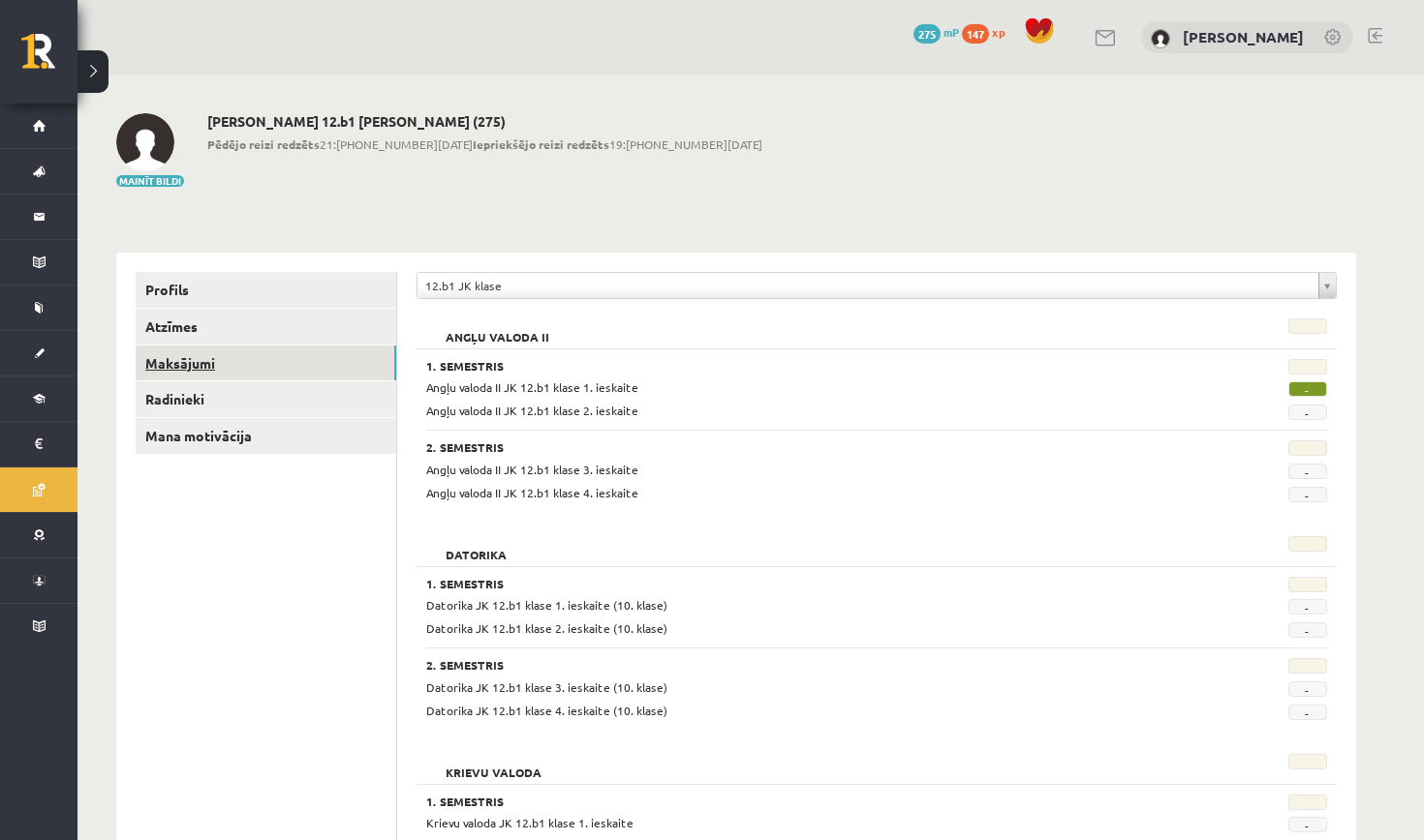
click at [331, 366] on link "Maksājumi" at bounding box center [266, 363] width 261 height 36
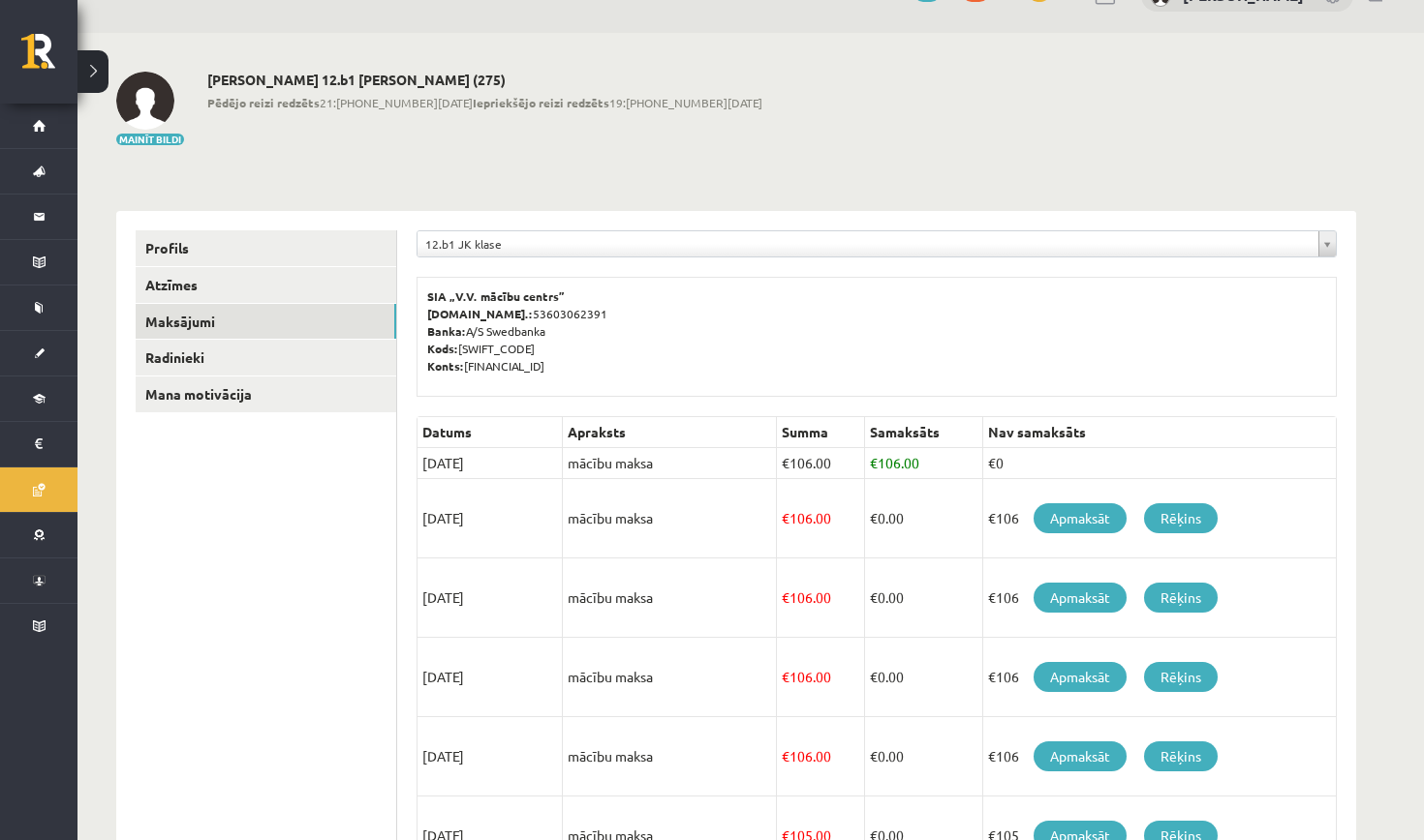
scroll to position [43, 0]
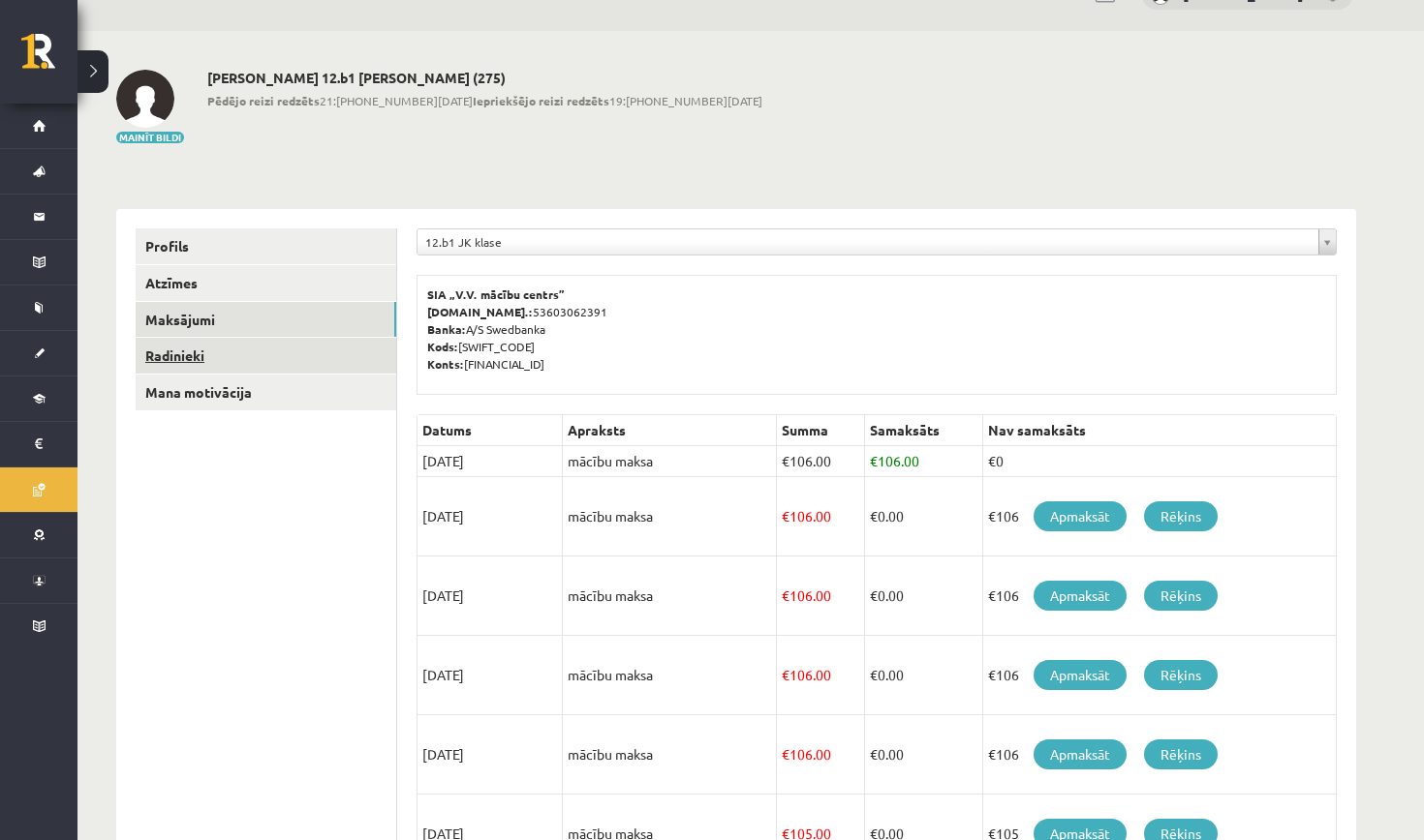
click at [273, 360] on link "Radinieki" at bounding box center [266, 355] width 261 height 36
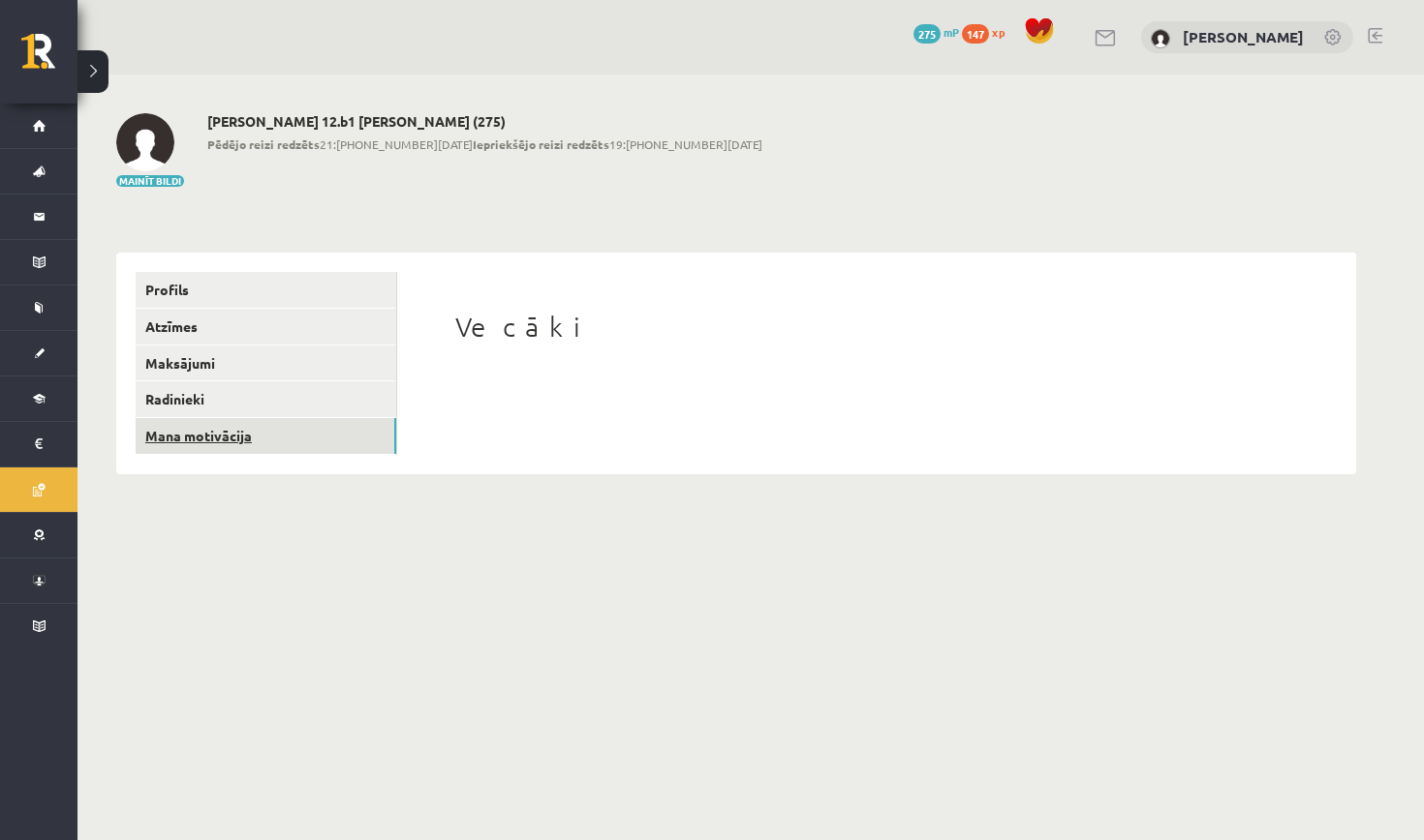
click at [271, 422] on link "Mana motivācija" at bounding box center [266, 436] width 261 height 36
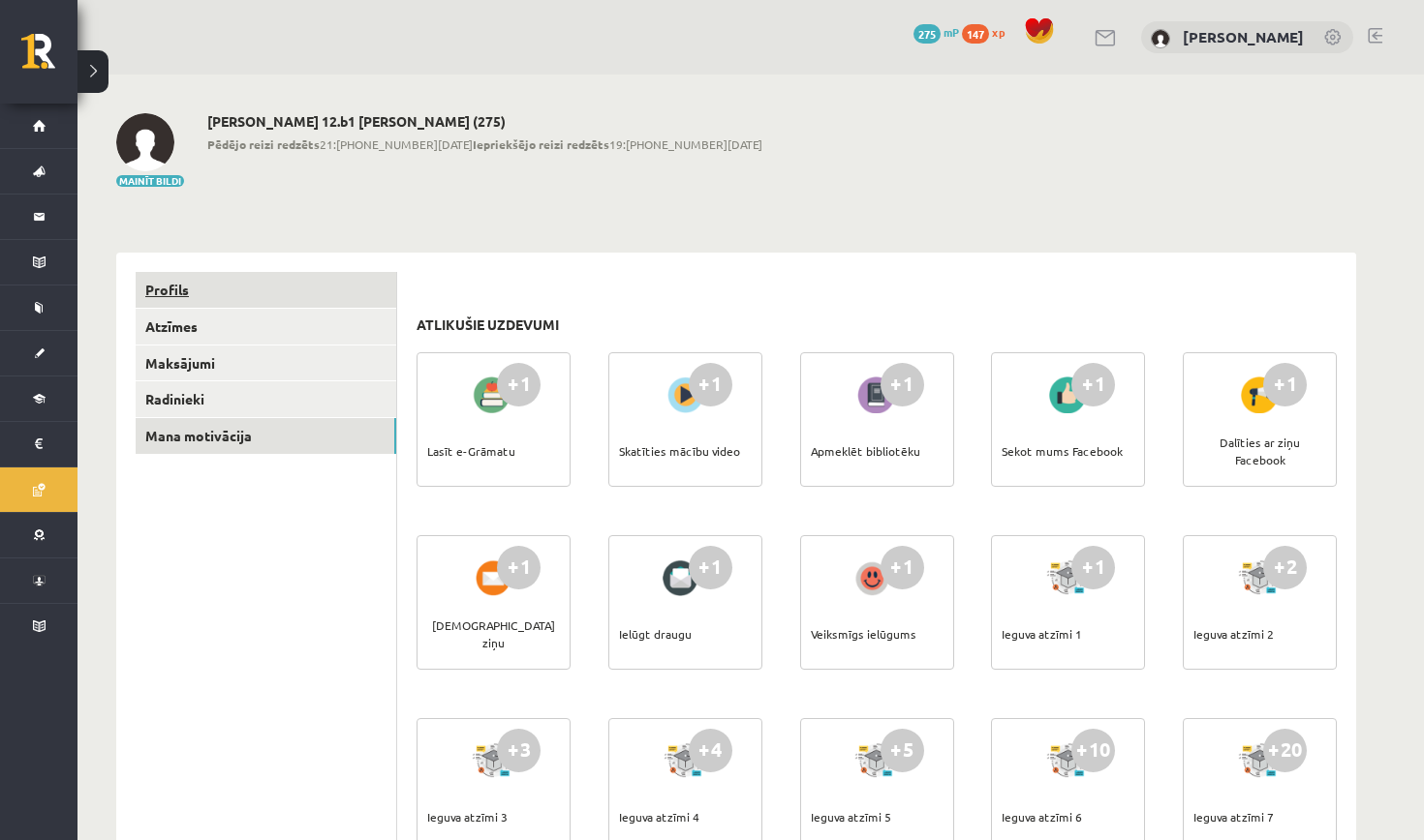
click at [267, 273] on link "Profils" at bounding box center [266, 290] width 261 height 36
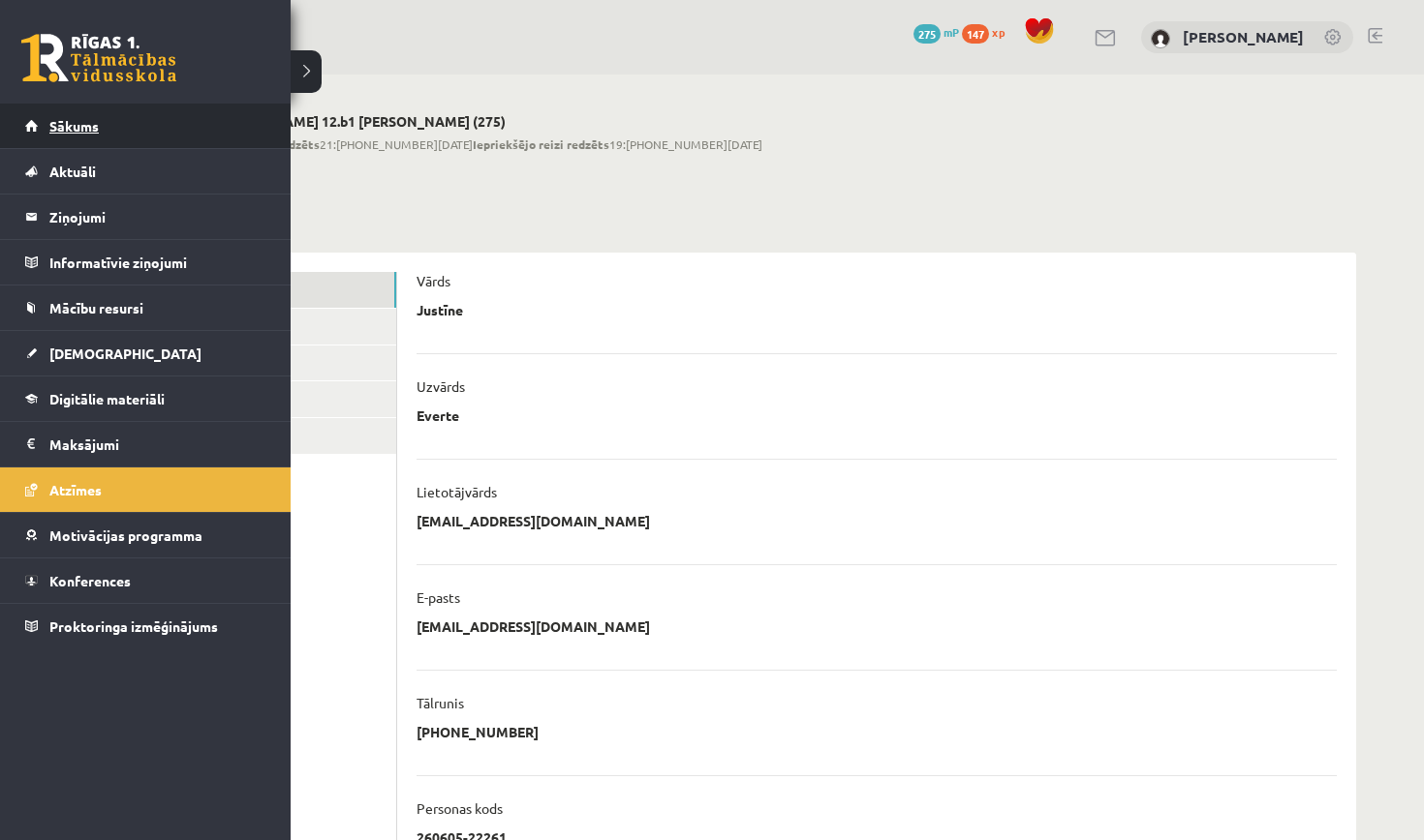
click at [62, 133] on link "Sākums" at bounding box center [146, 125] width 241 height 44
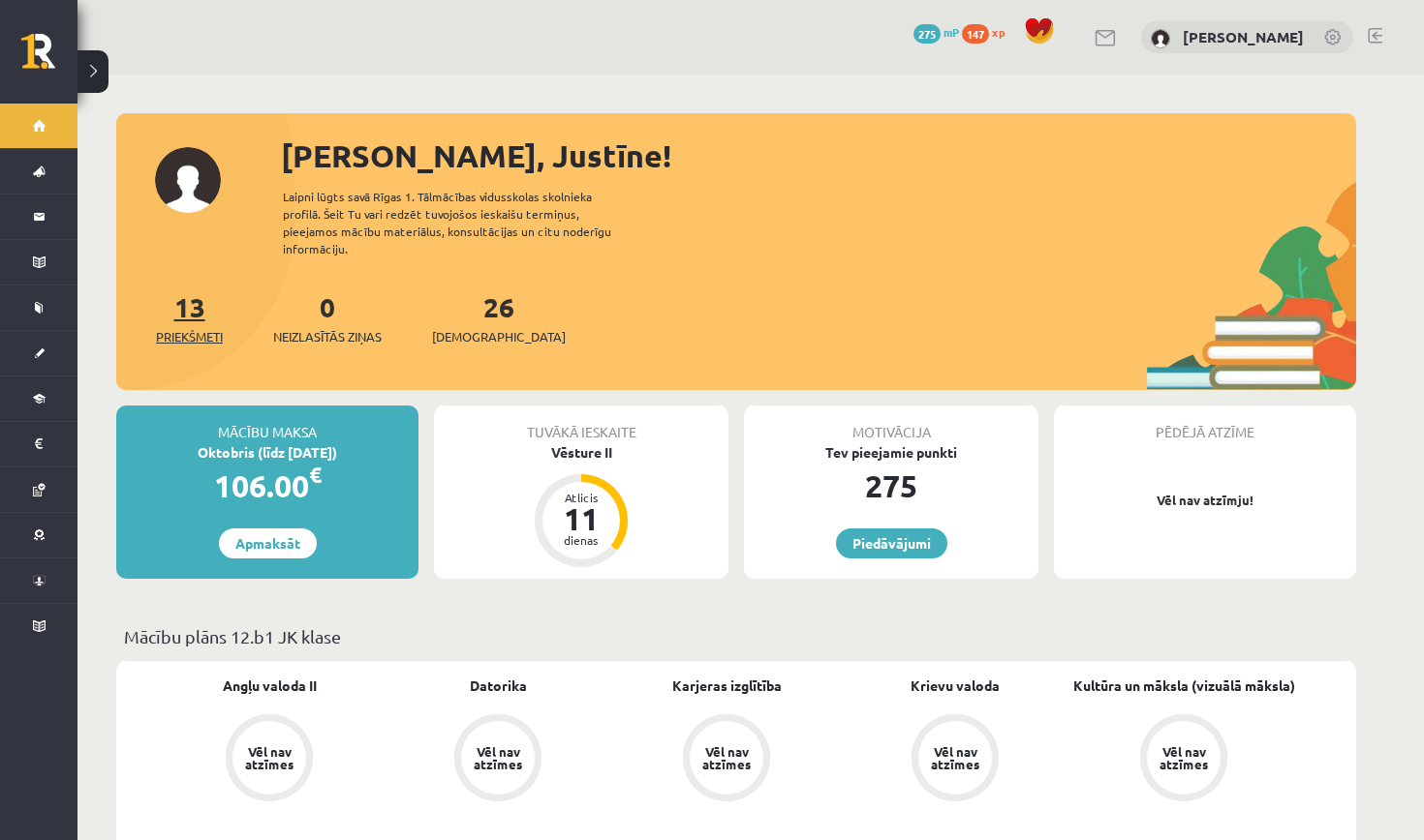
click at [194, 301] on link "13 Priekšmeti" at bounding box center [190, 318] width 67 height 57
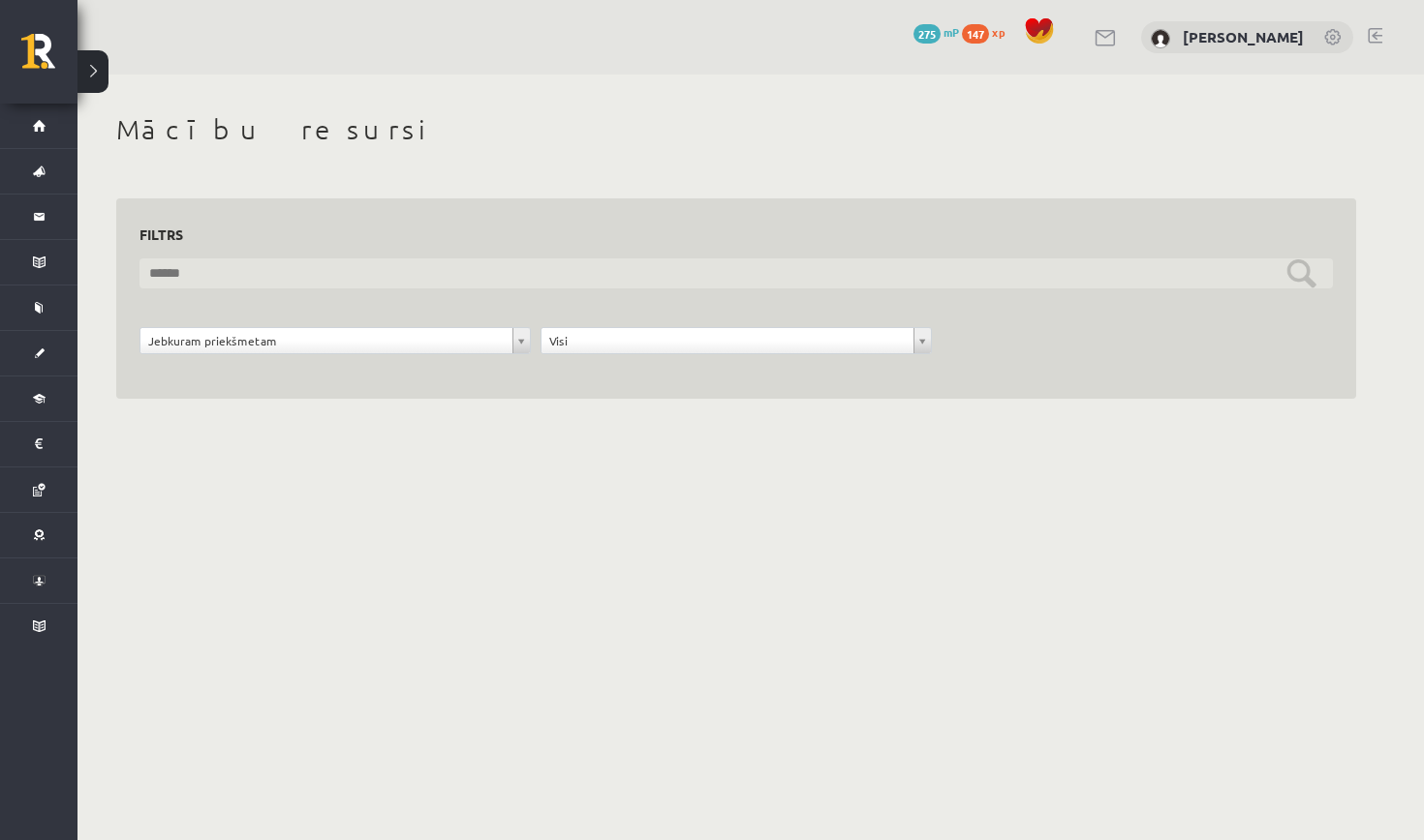
click at [447, 281] on input "text" at bounding box center [736, 273] width 1193 height 30
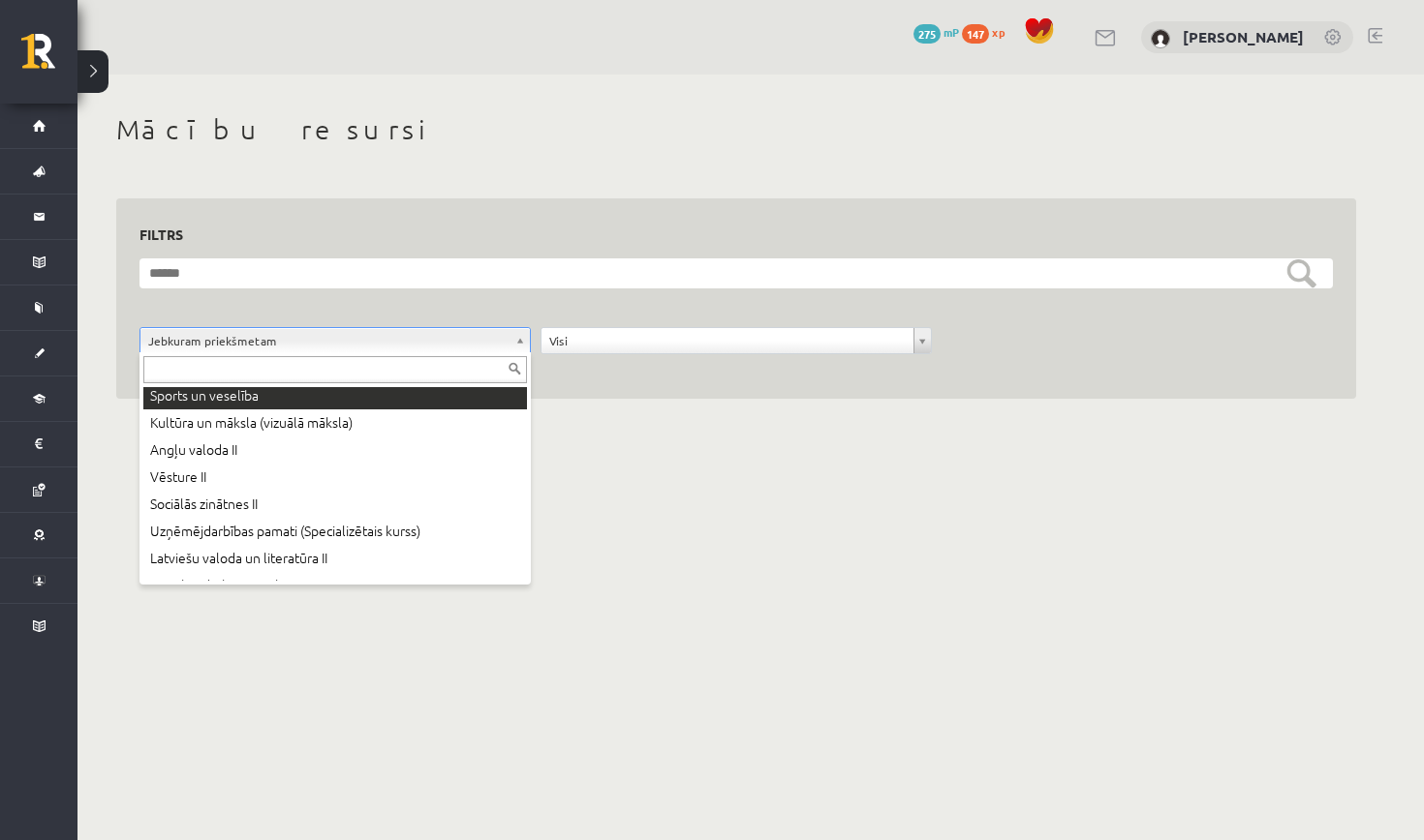
scroll to position [115, 0]
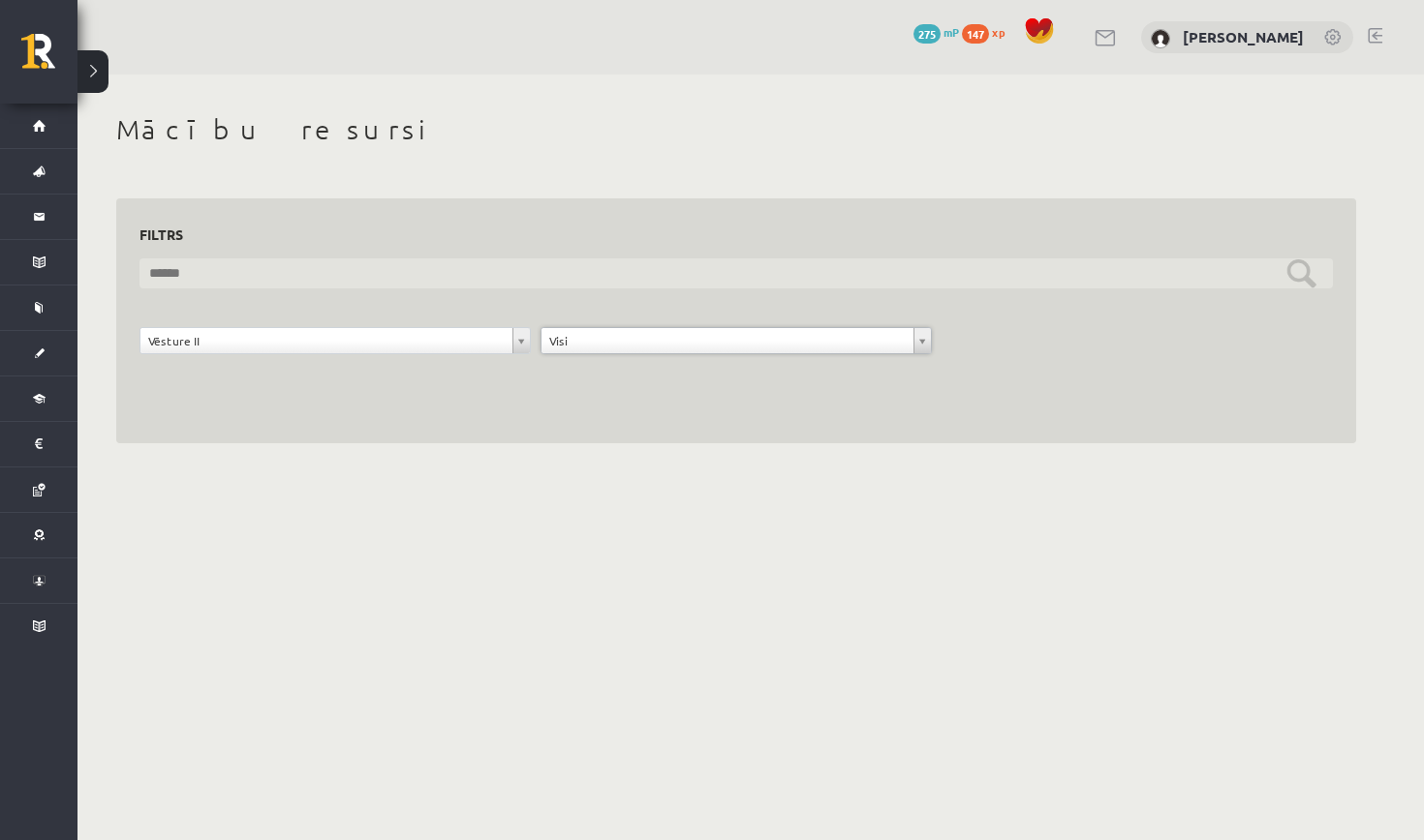
click at [1302, 271] on input "text" at bounding box center [736, 273] width 1193 height 30
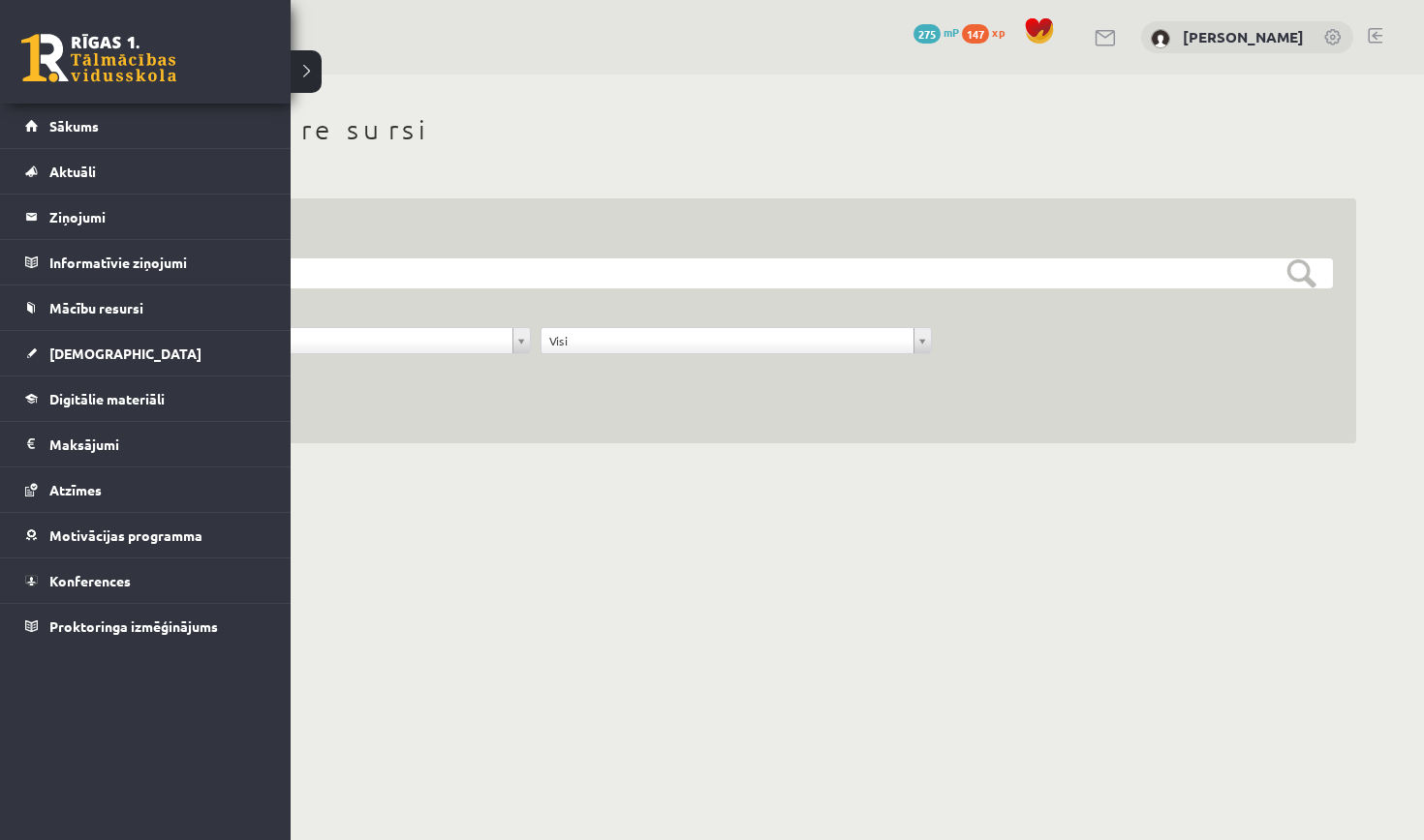
click at [105, 60] on link at bounding box center [99, 57] width 155 height 48
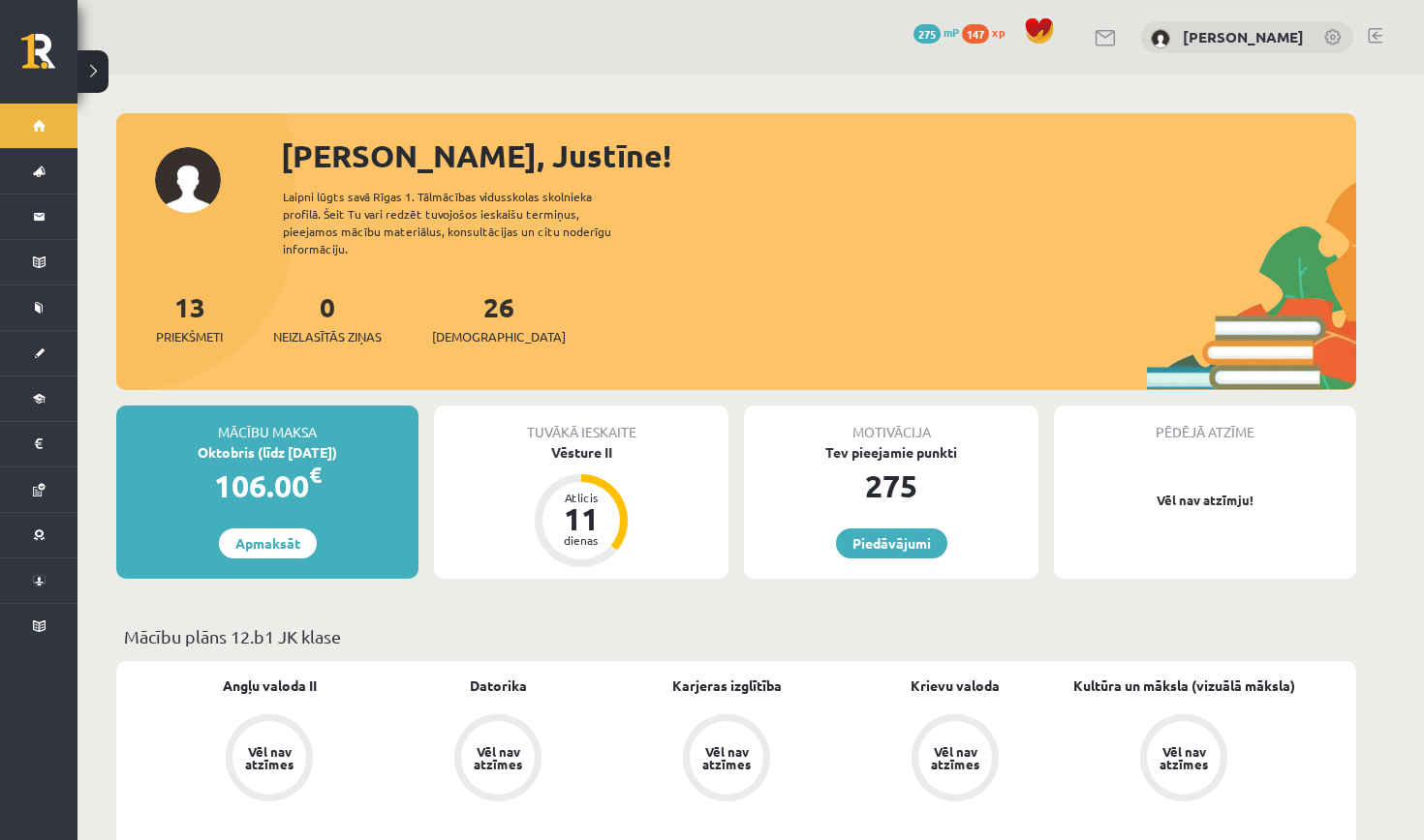
click at [989, 25] on span "147" at bounding box center [975, 35] width 27 height 20
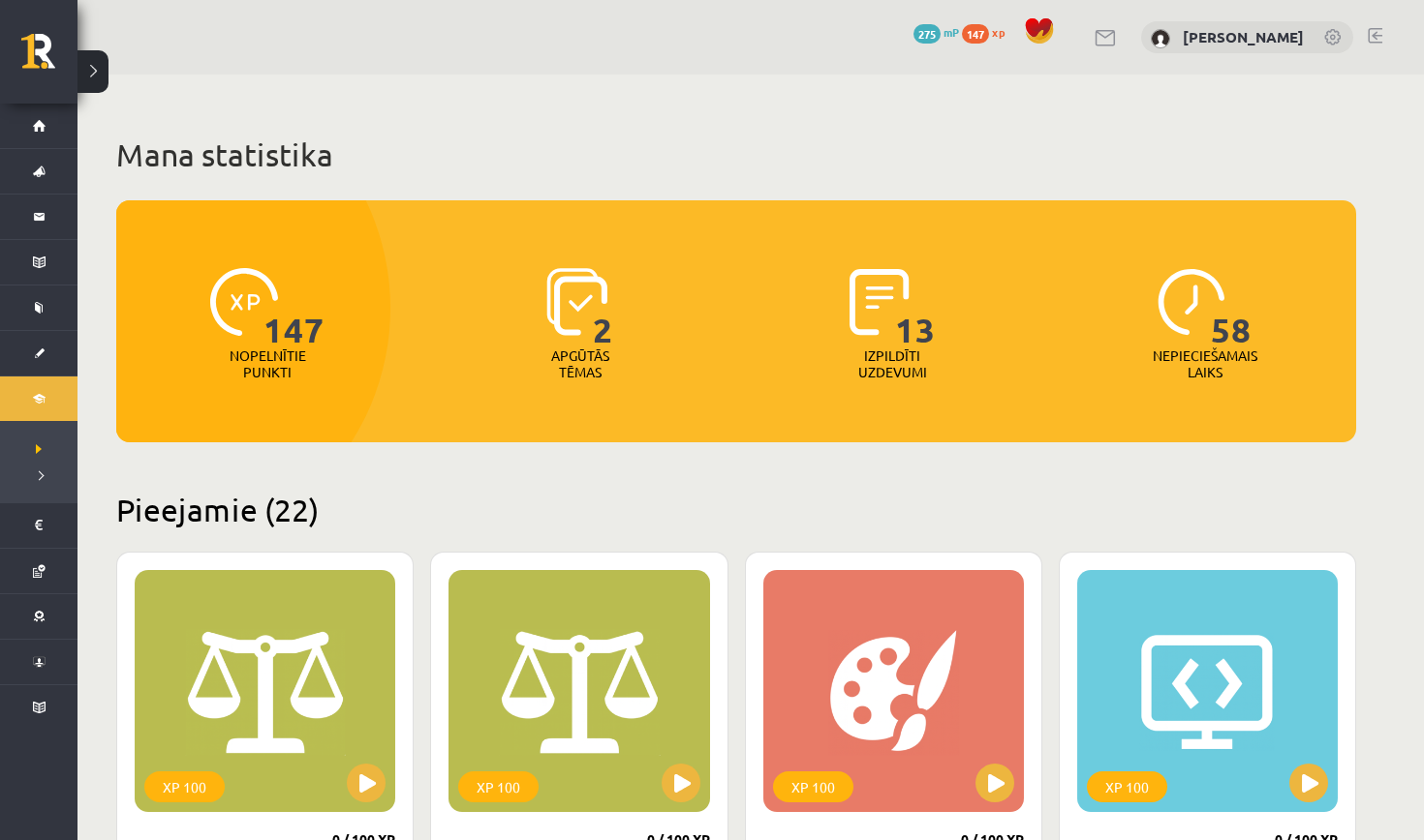
click at [1054, 36] on span at bounding box center [1039, 31] width 29 height 29
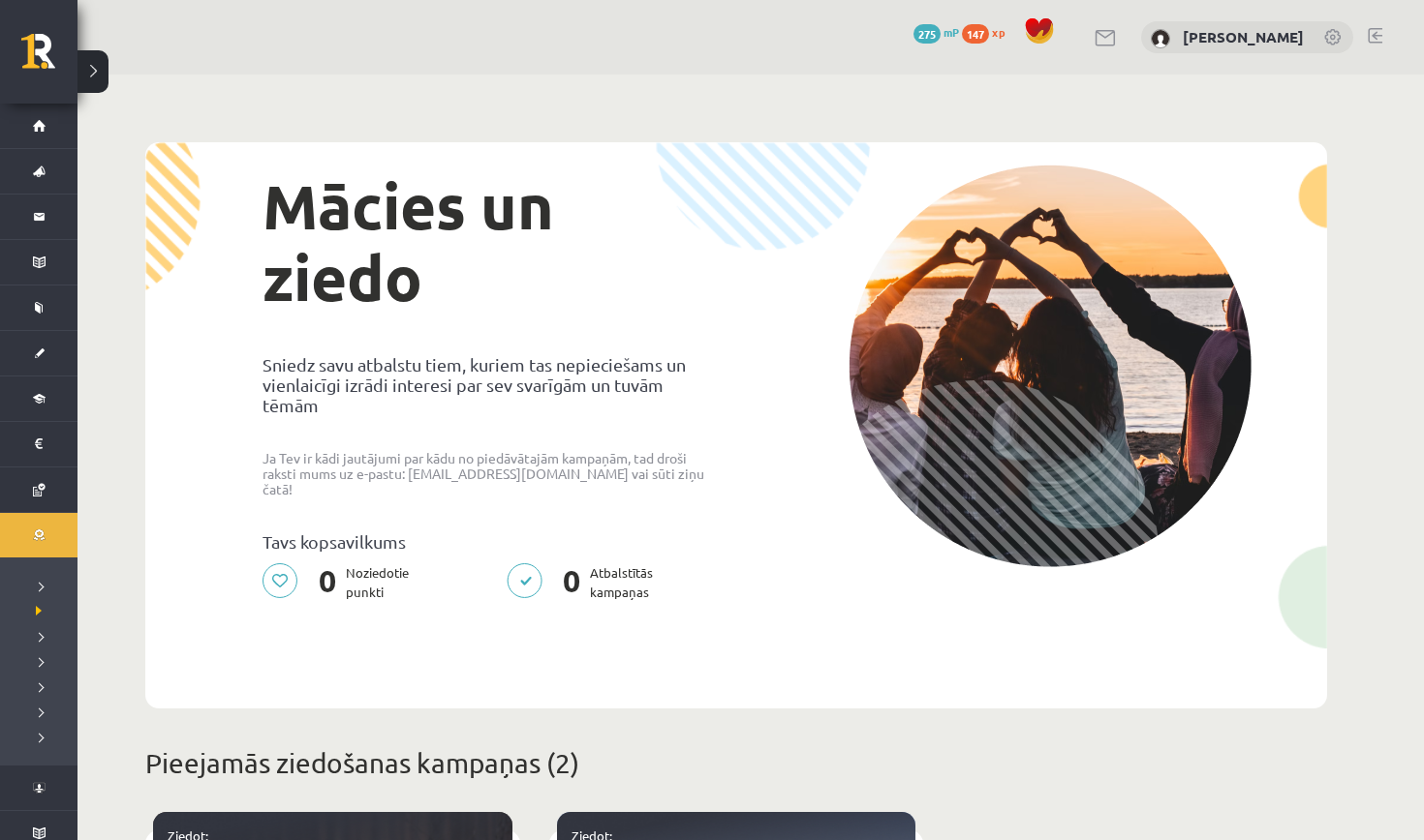
click at [940, 27] on span "275" at bounding box center [926, 35] width 27 height 20
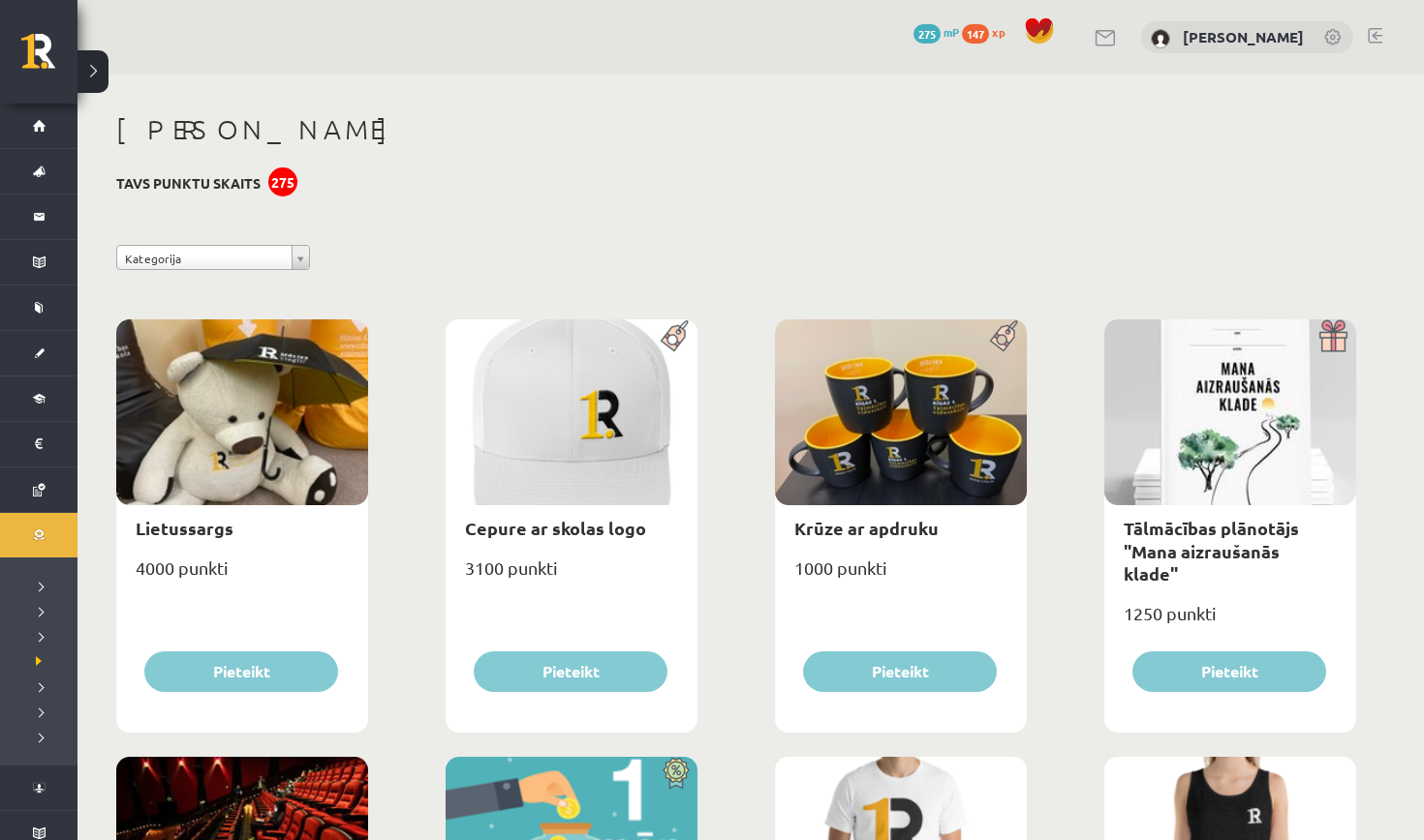
click at [1010, 27] on link "147 xp" at bounding box center [988, 33] width 52 height 16
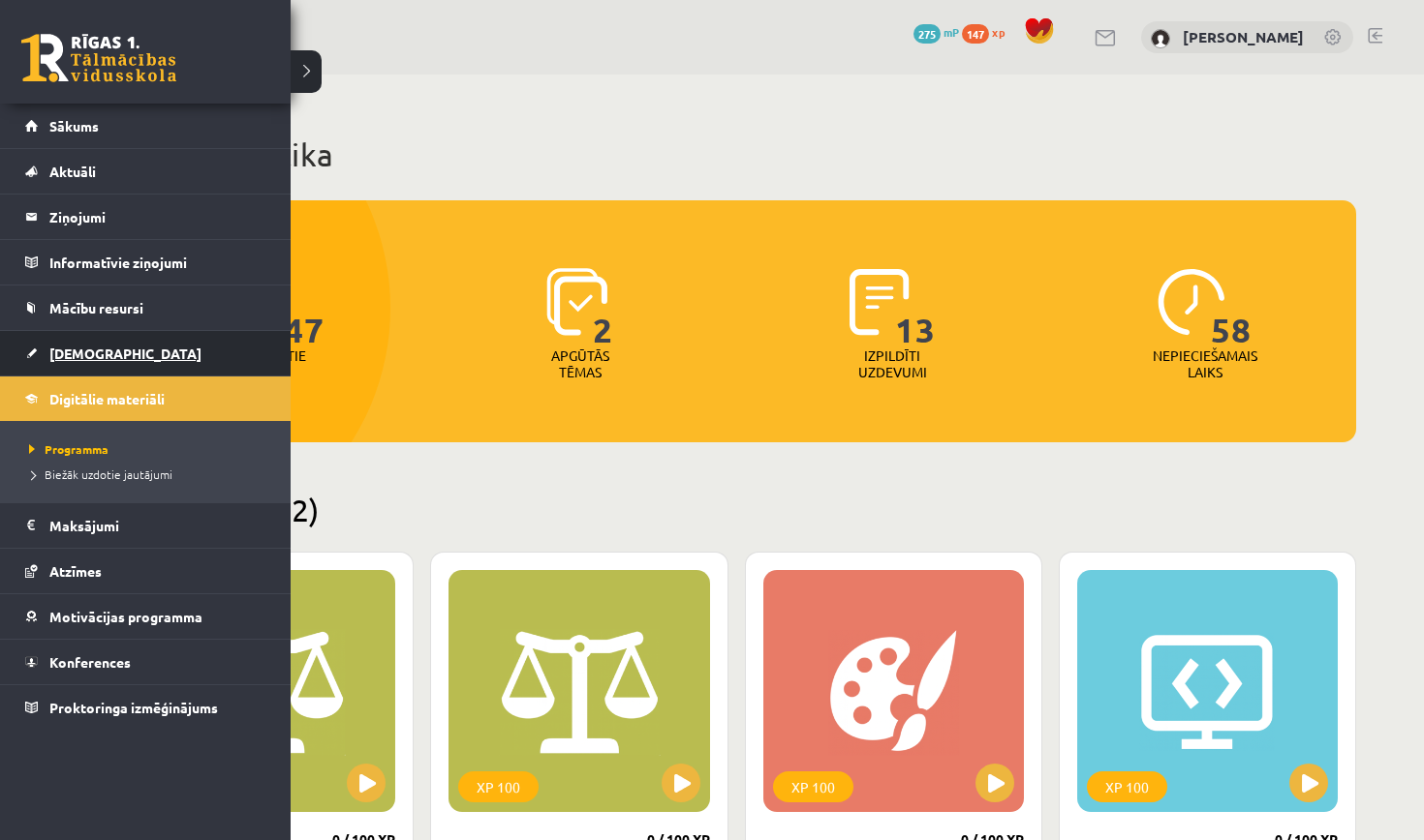
click at [114, 359] on link "[DEMOGRAPHIC_DATA]" at bounding box center [146, 352] width 241 height 44
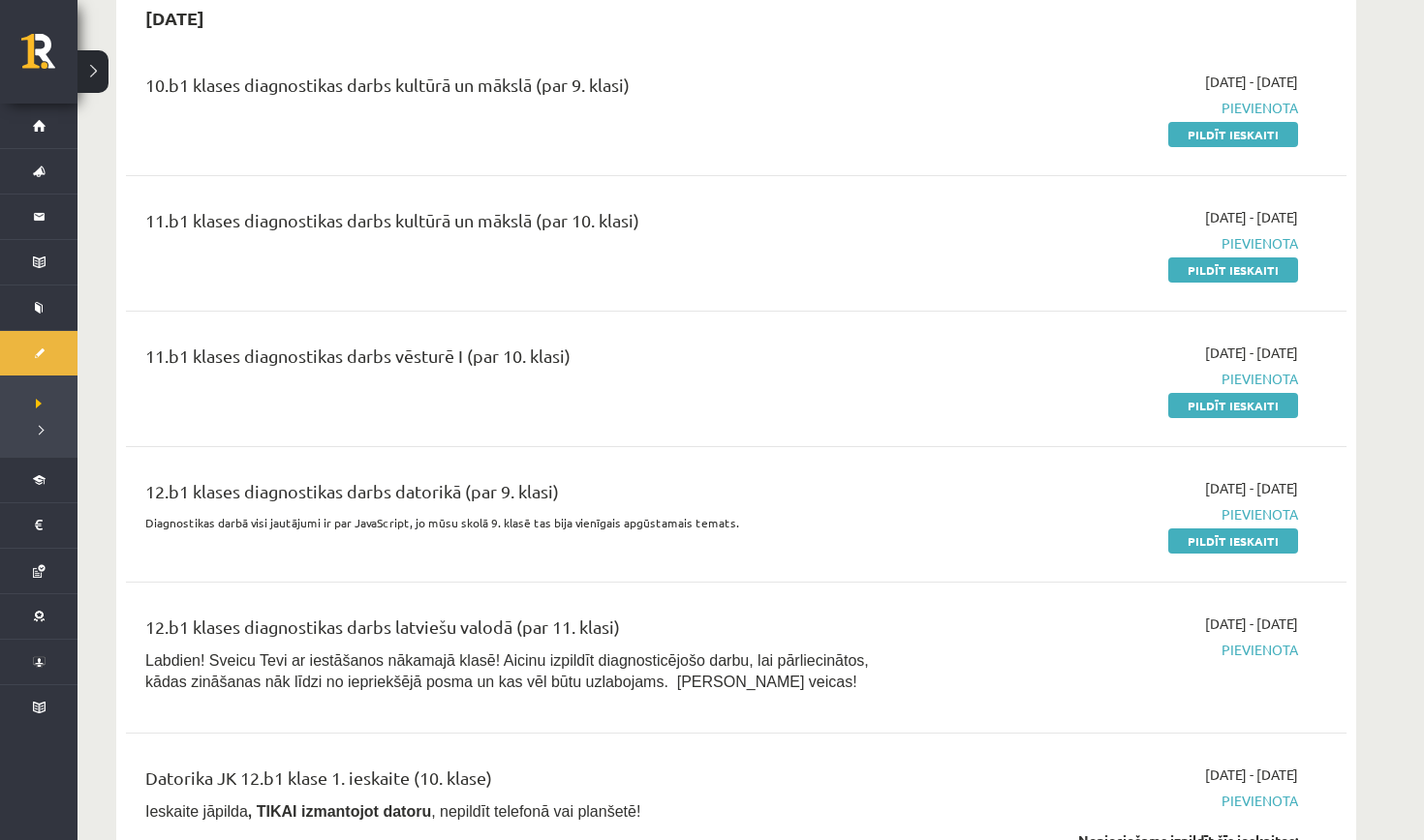
scroll to position [1638, 0]
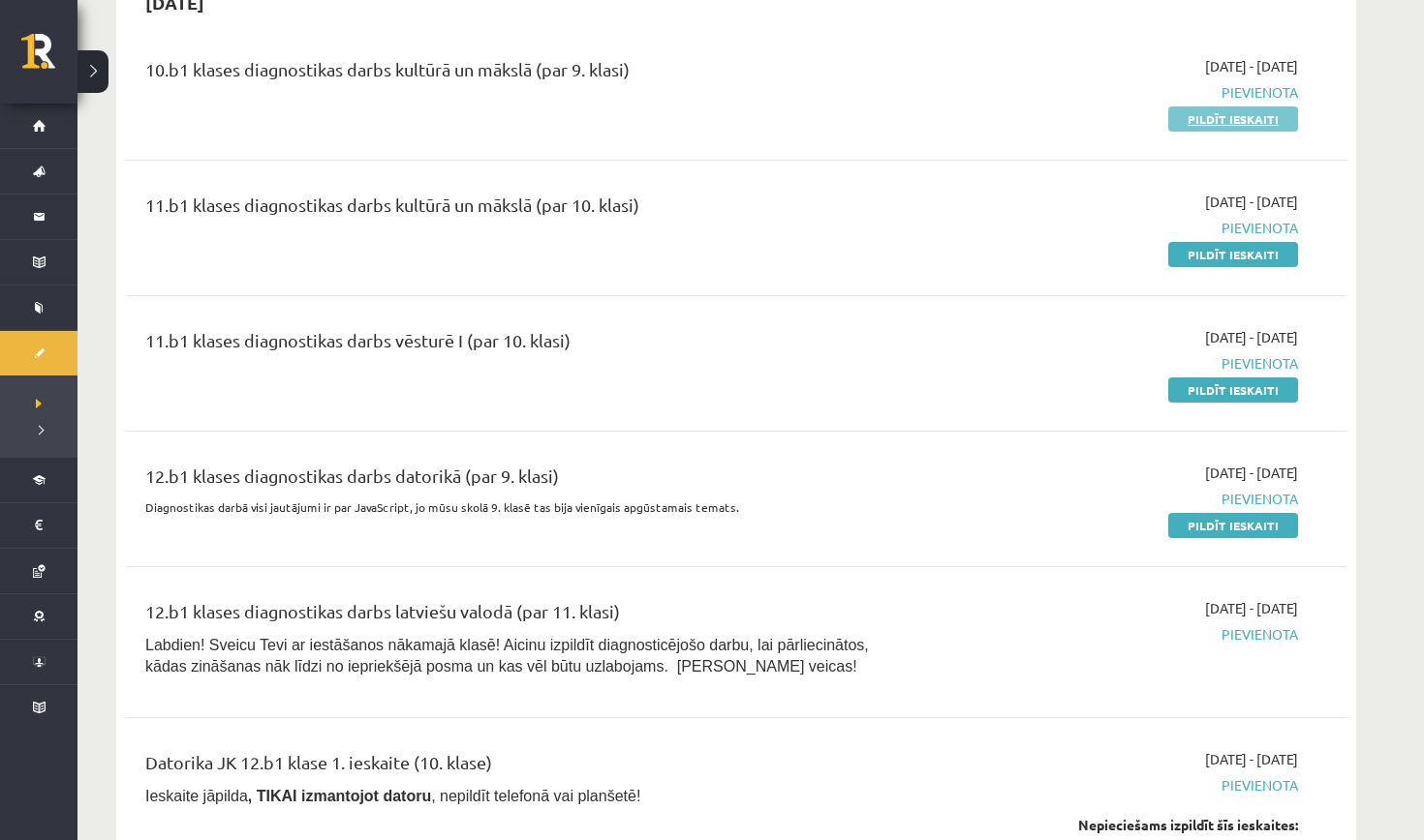
click at [1237, 116] on link "Pildīt ieskaiti" at bounding box center [1232, 119] width 129 height 26
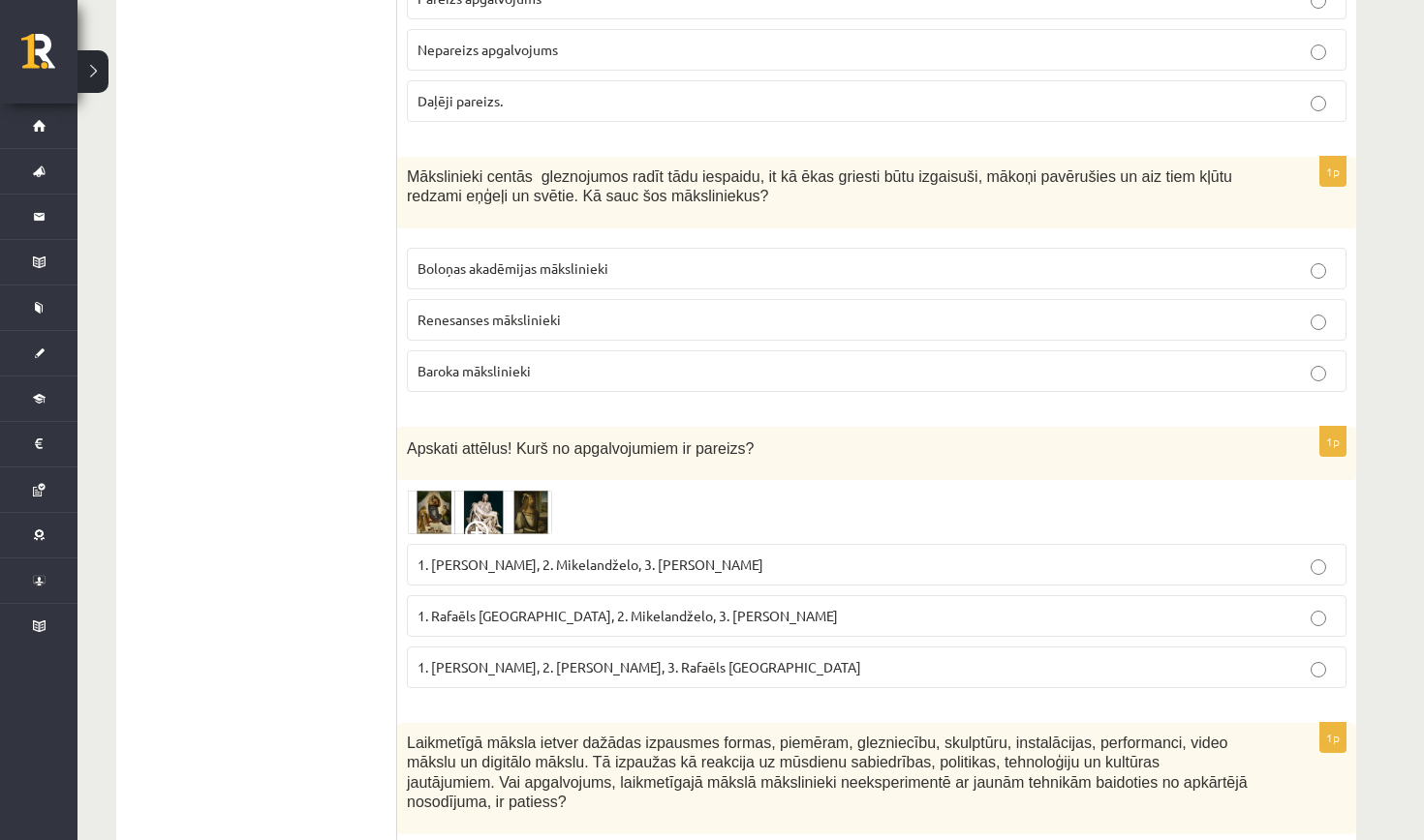
scroll to position [468, 0]
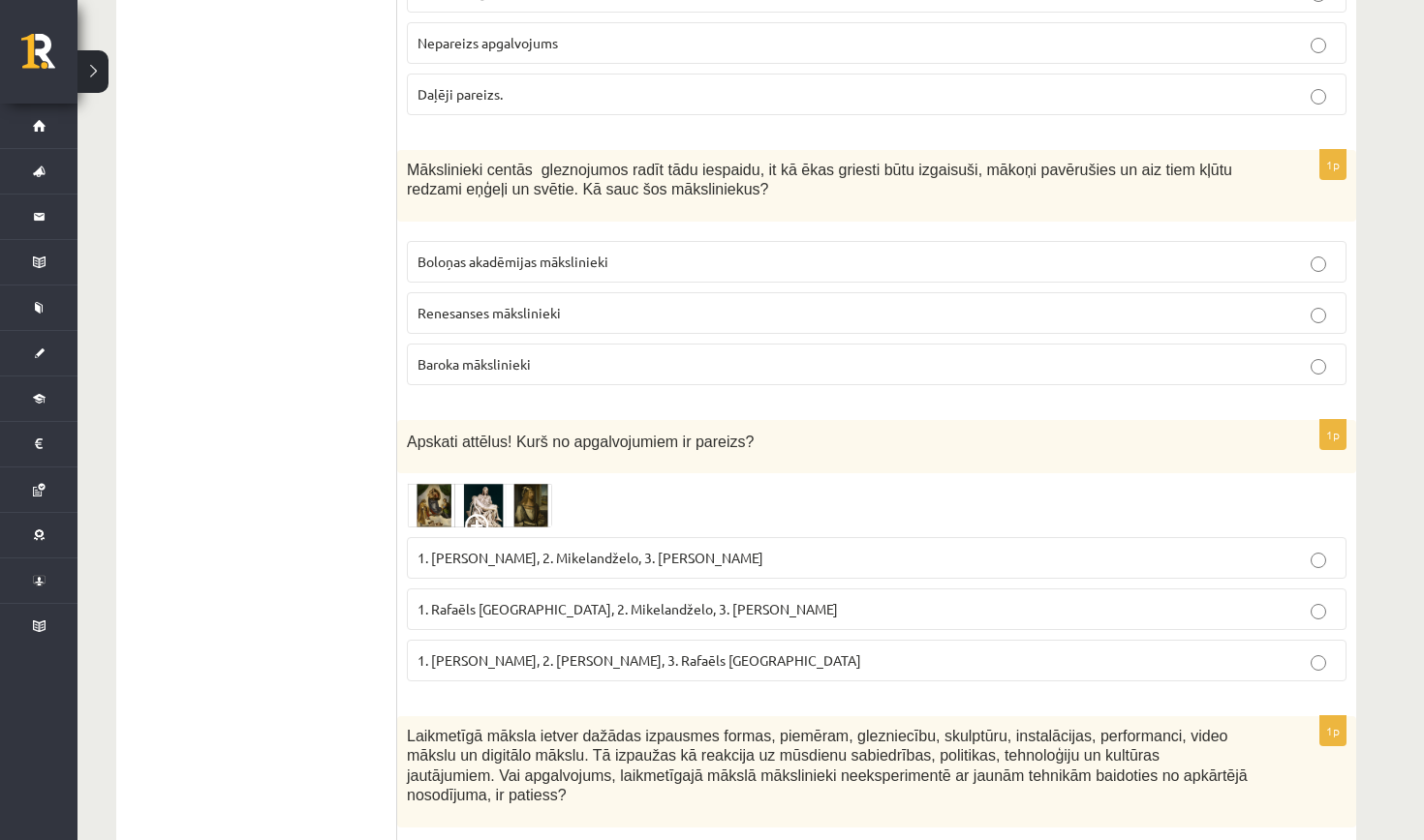
click at [460, 512] on img at bounding box center [479, 504] width 145 height 44
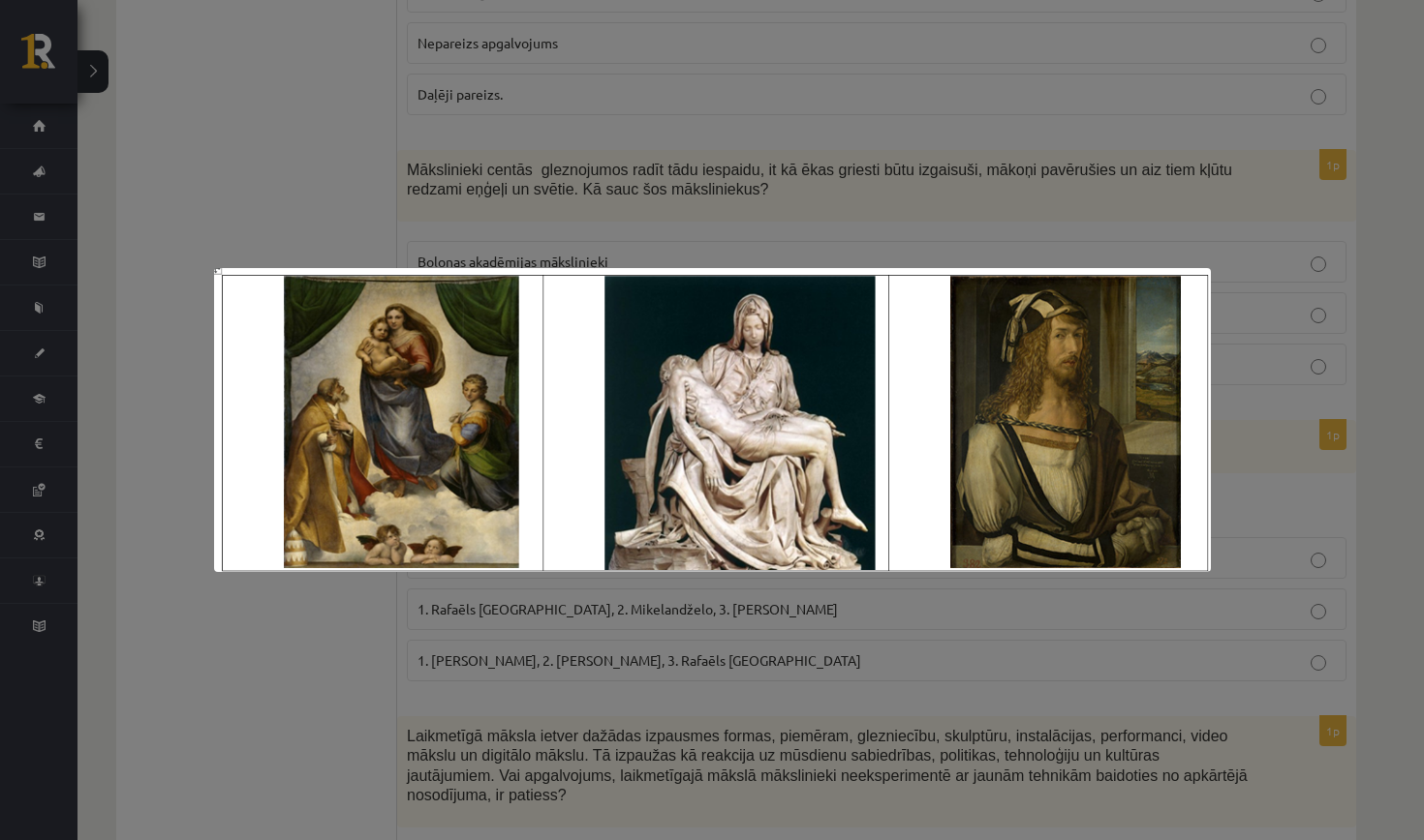
click at [434, 281] on img at bounding box center [712, 420] width 996 height 304
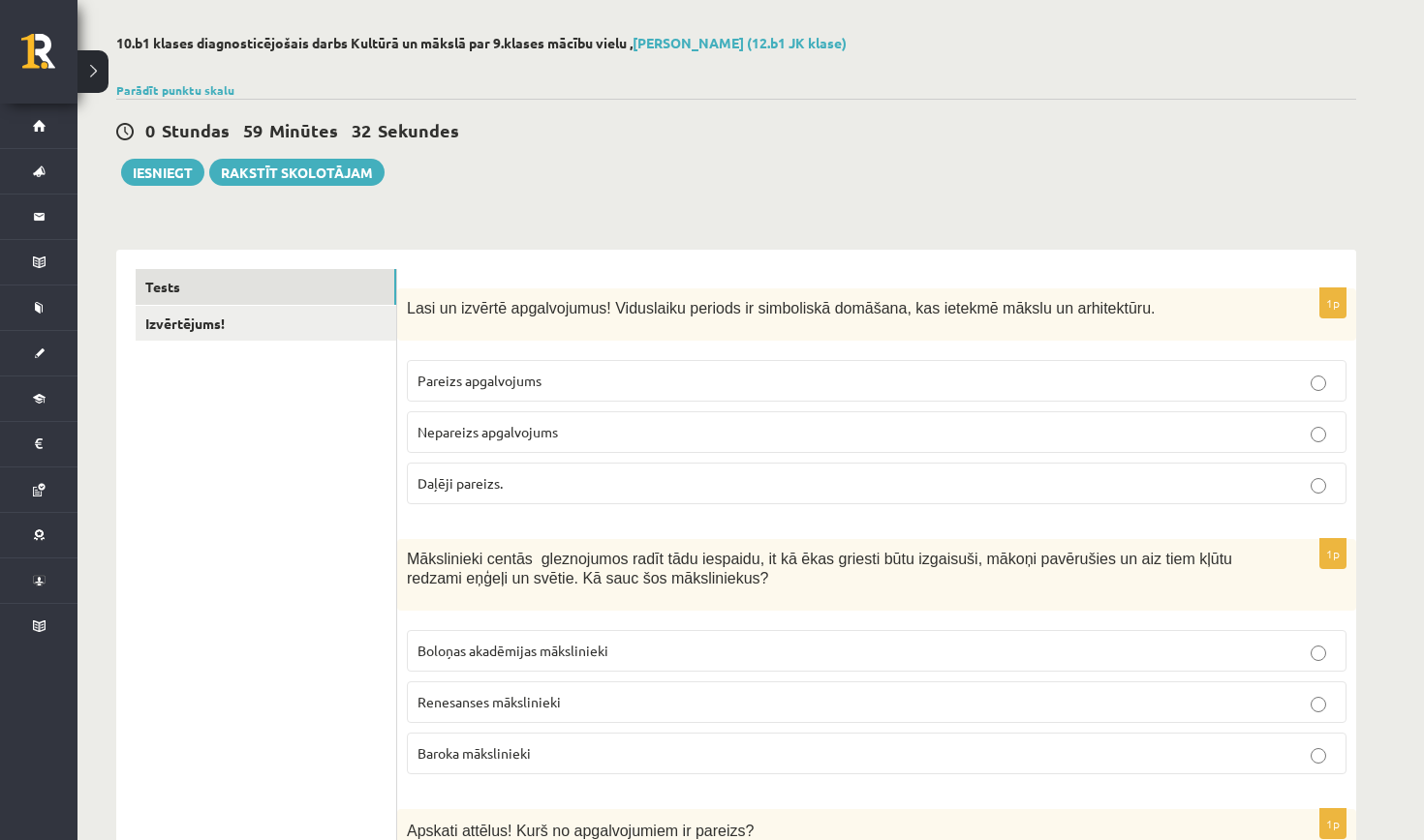
scroll to position [85, 0]
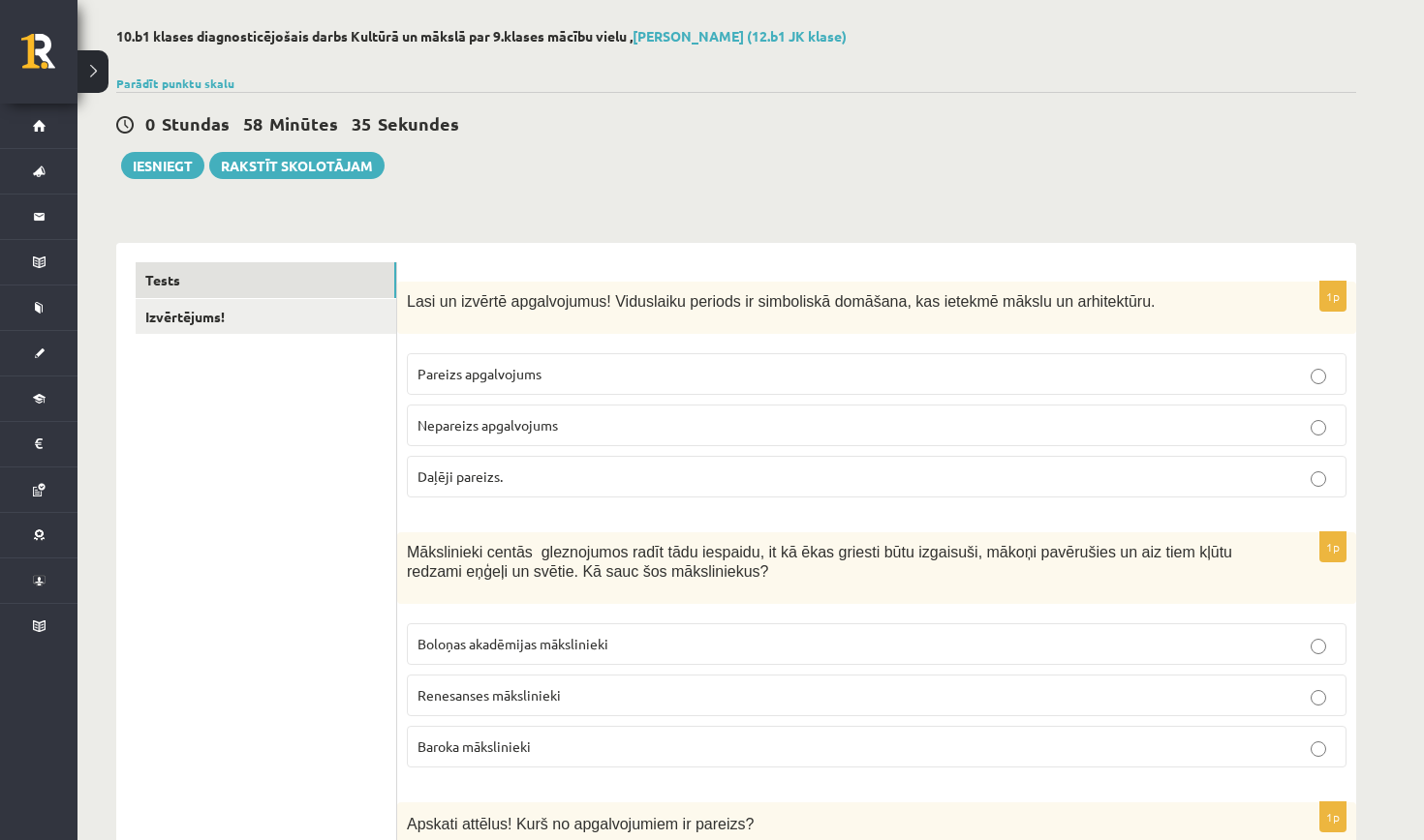
click at [589, 368] on p "Pareizs apgalvojums" at bounding box center [877, 374] width 918 height 21
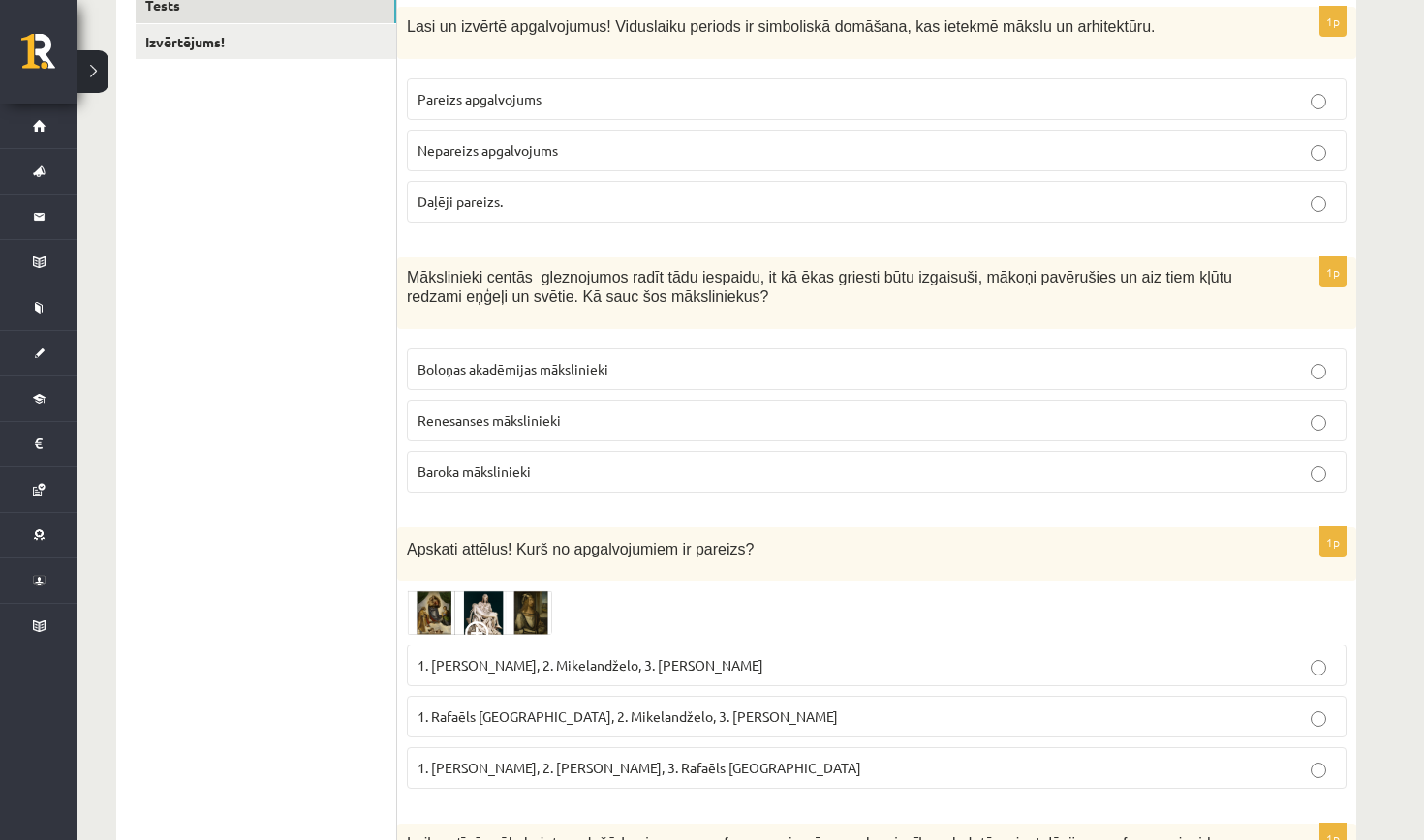
scroll to position [362, 0]
click at [550, 599] on img at bounding box center [479, 610] width 145 height 44
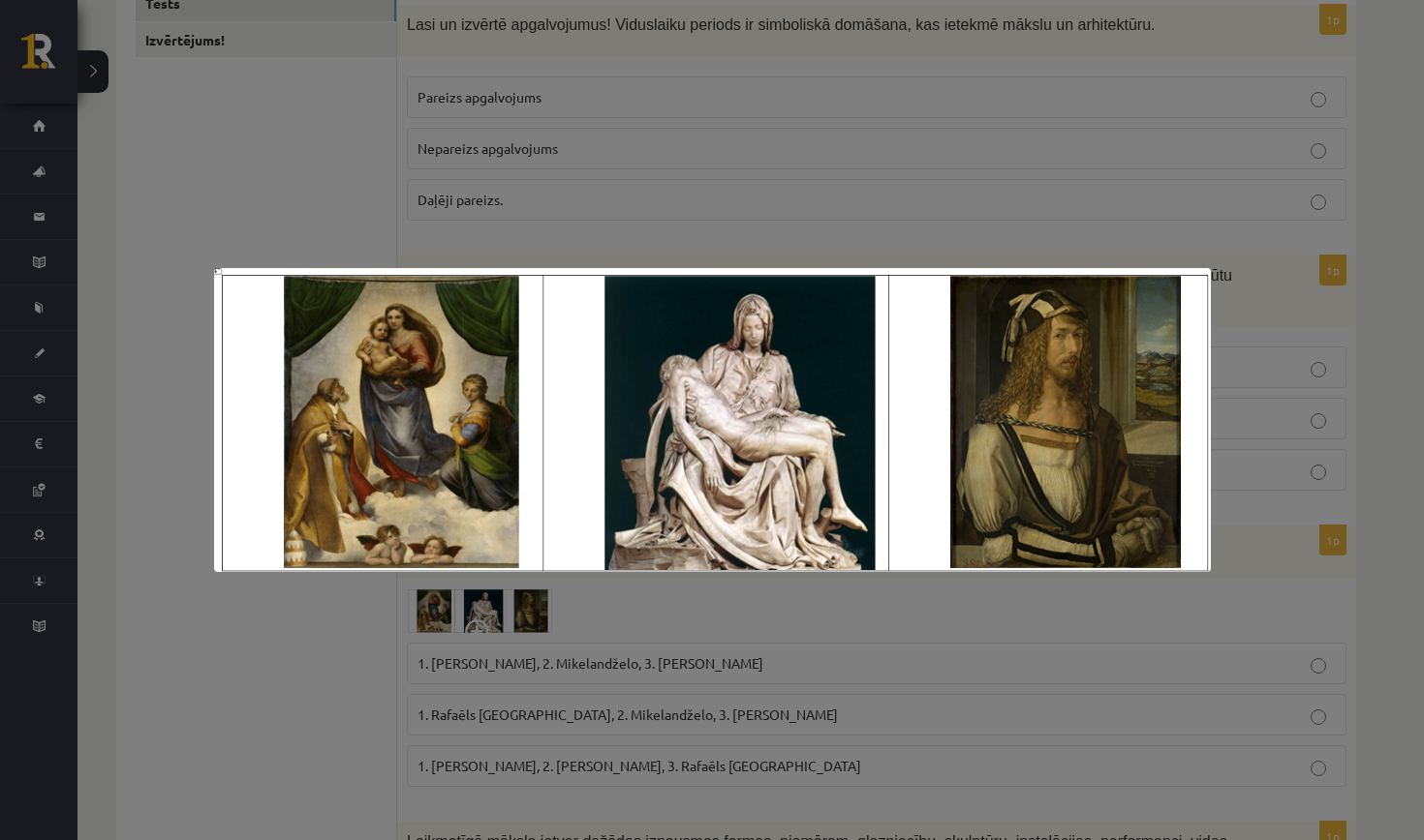
click at [792, 607] on div at bounding box center [712, 420] width 1424 height 840
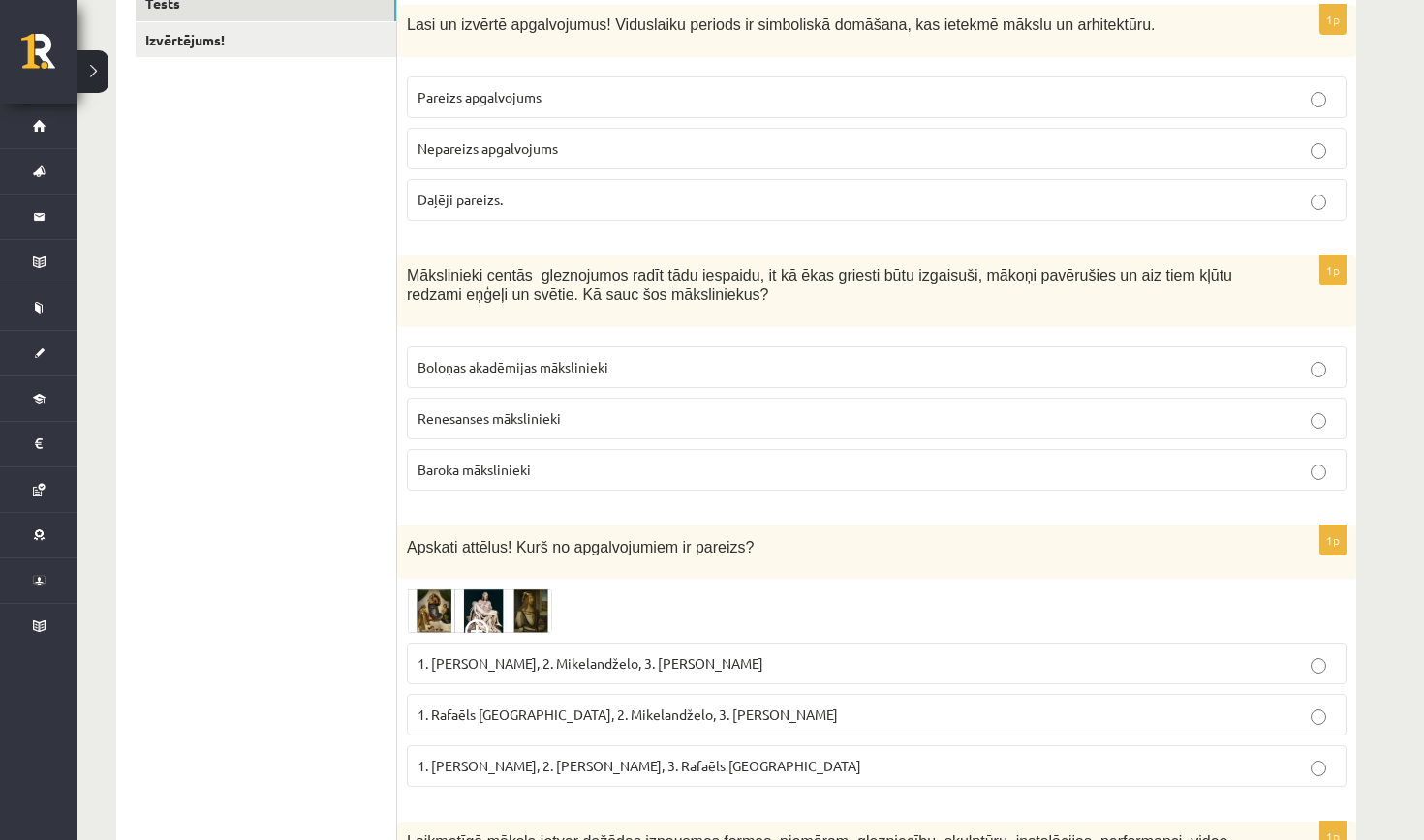
click at [546, 591] on img at bounding box center [479, 610] width 145 height 44
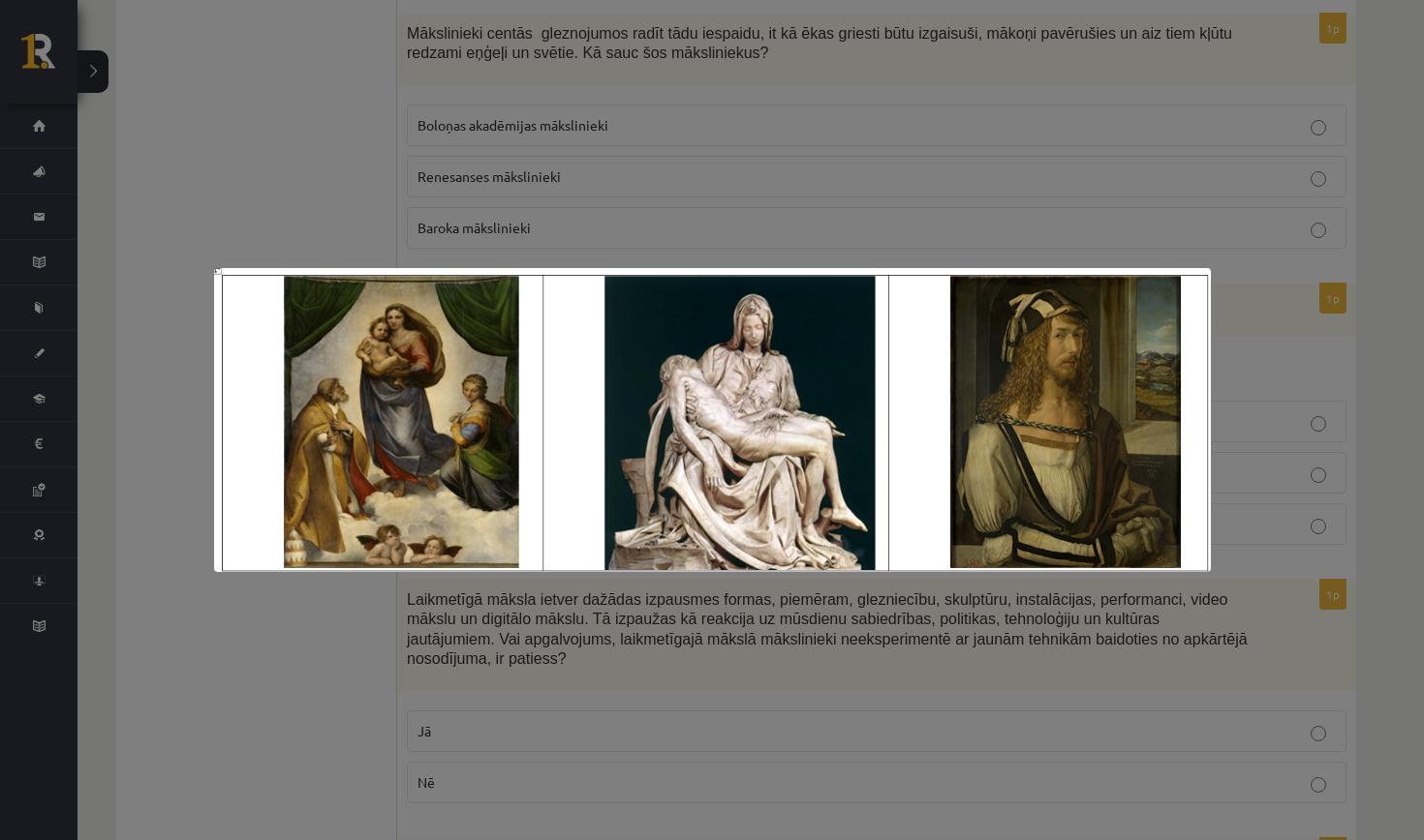
scroll to position [600, 0]
click at [460, 214] on div at bounding box center [712, 420] width 1424 height 840
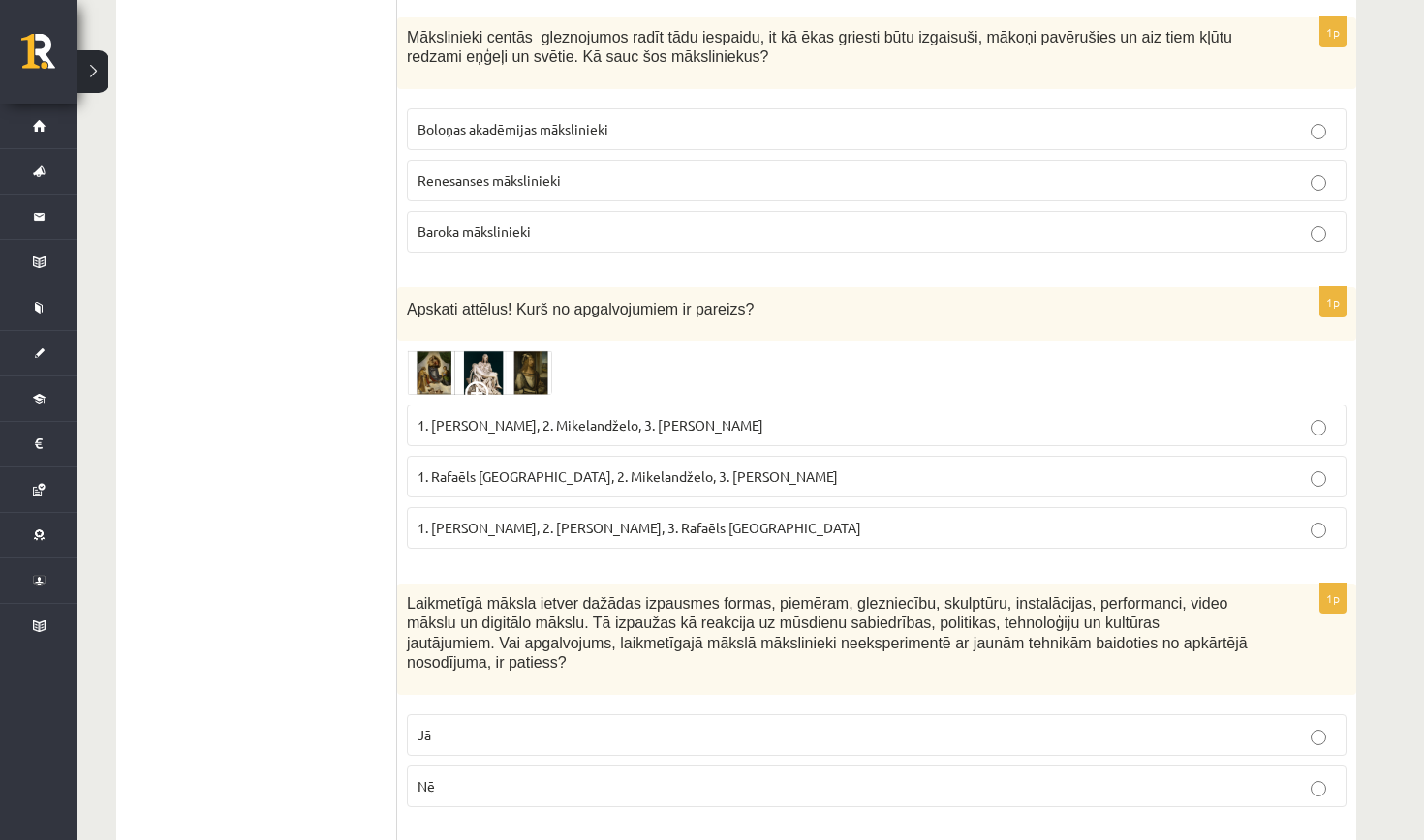
click at [521, 185] on span "Renesanses mākslinieki" at bounding box center [489, 181] width 143 height 18
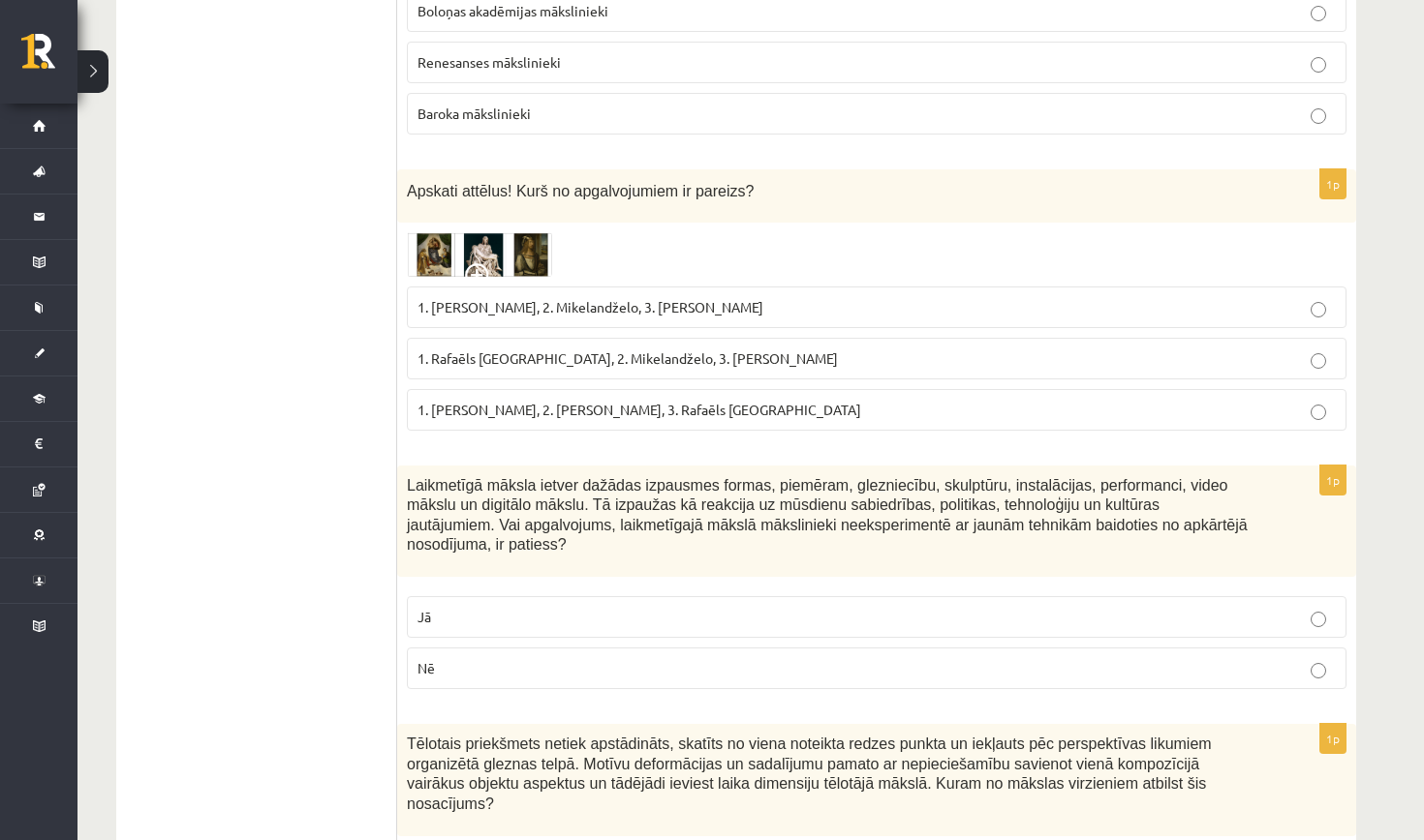
scroll to position [723, 0]
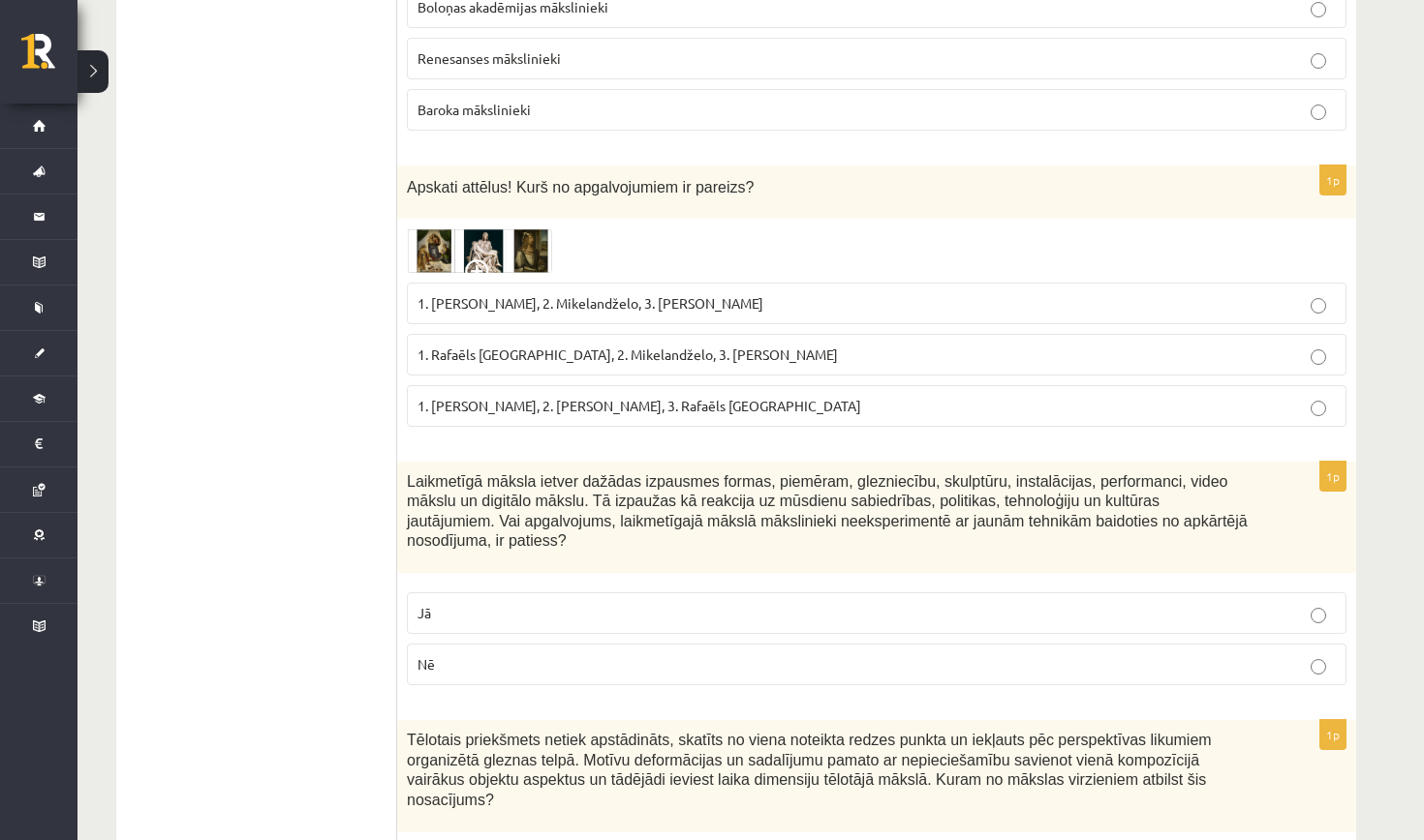
click at [509, 244] on img at bounding box center [479, 250] width 145 height 44
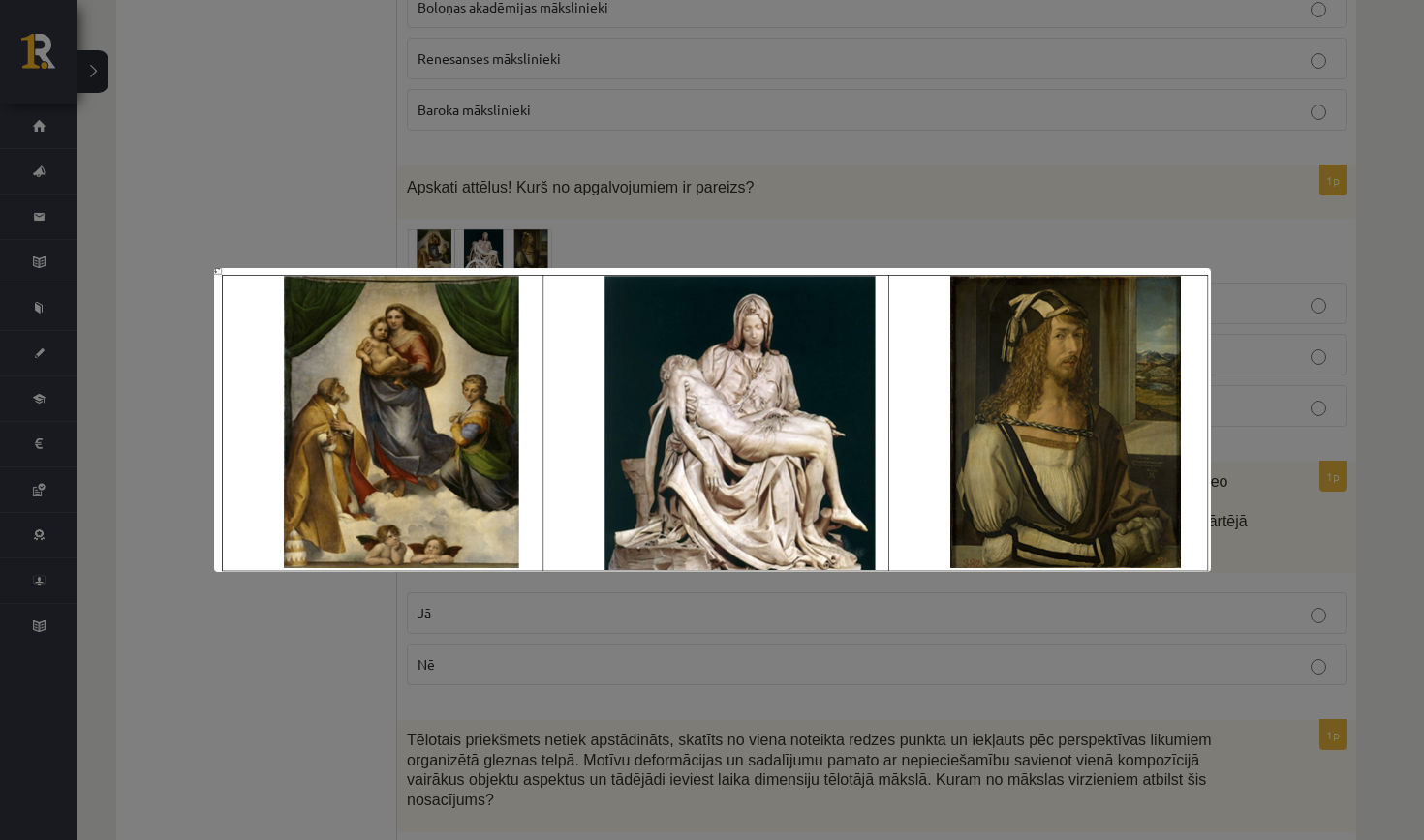
click at [280, 525] on img at bounding box center [712, 420] width 996 height 304
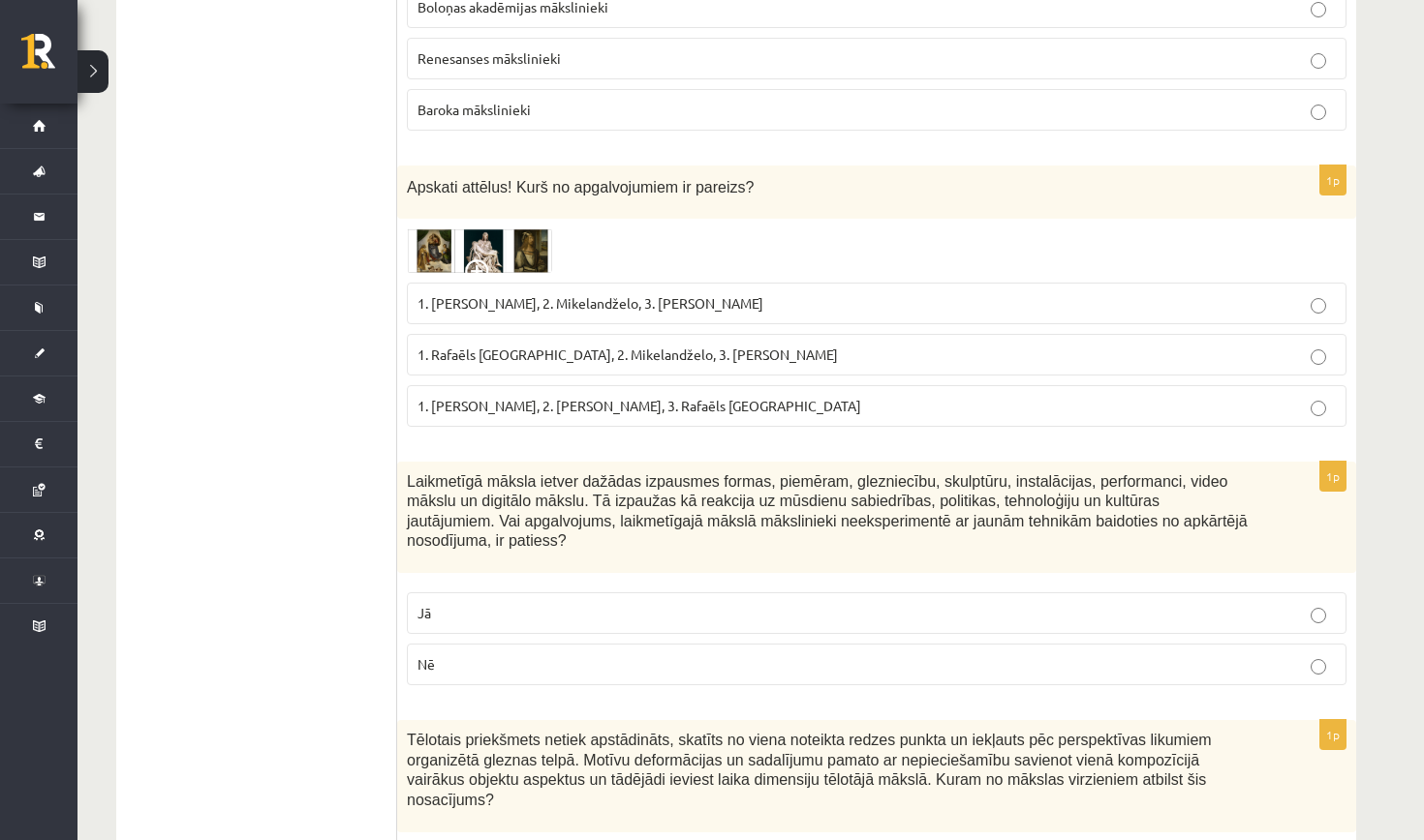
click at [496, 259] on img at bounding box center [479, 250] width 145 height 44
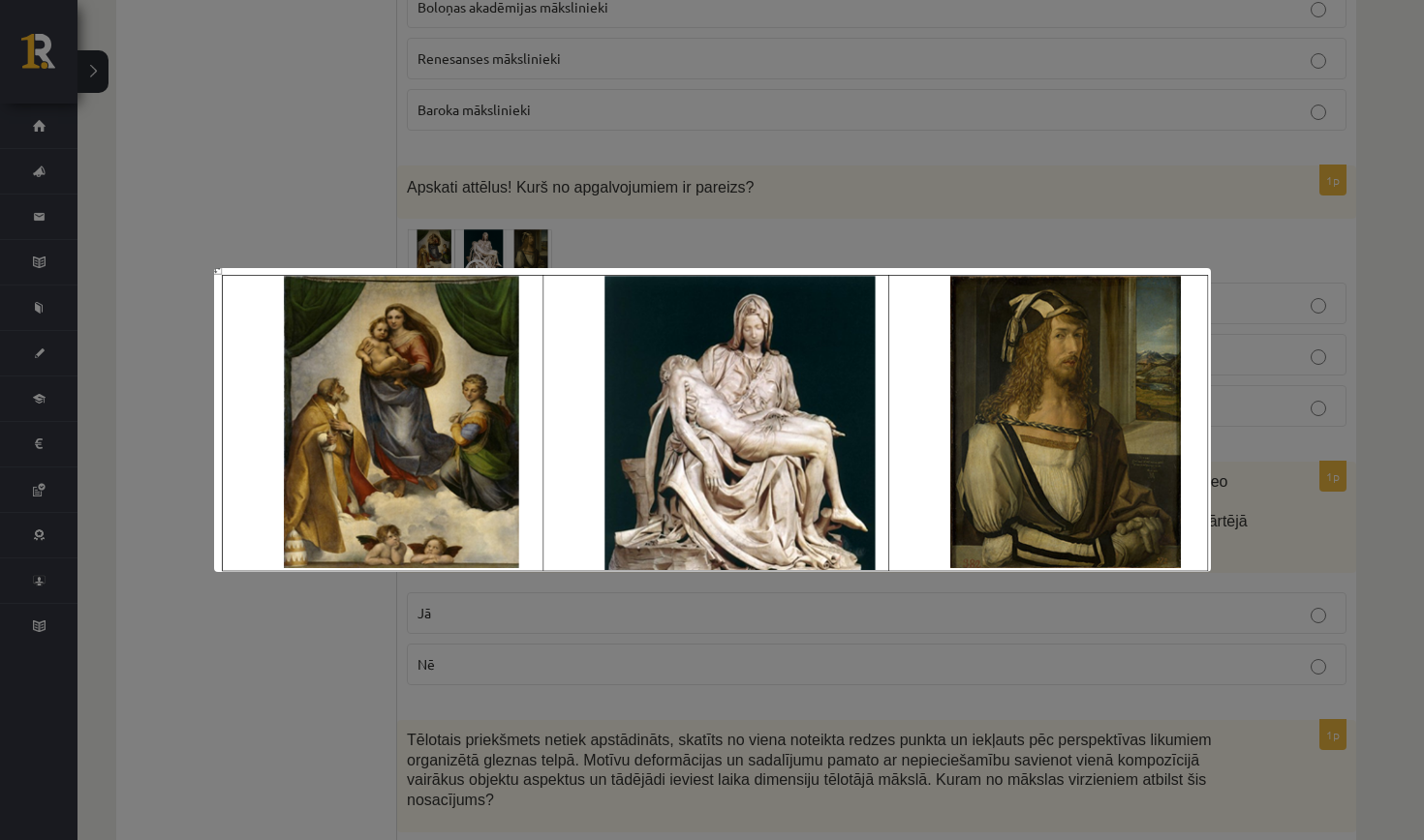
click at [883, 607] on div at bounding box center [712, 420] width 1424 height 840
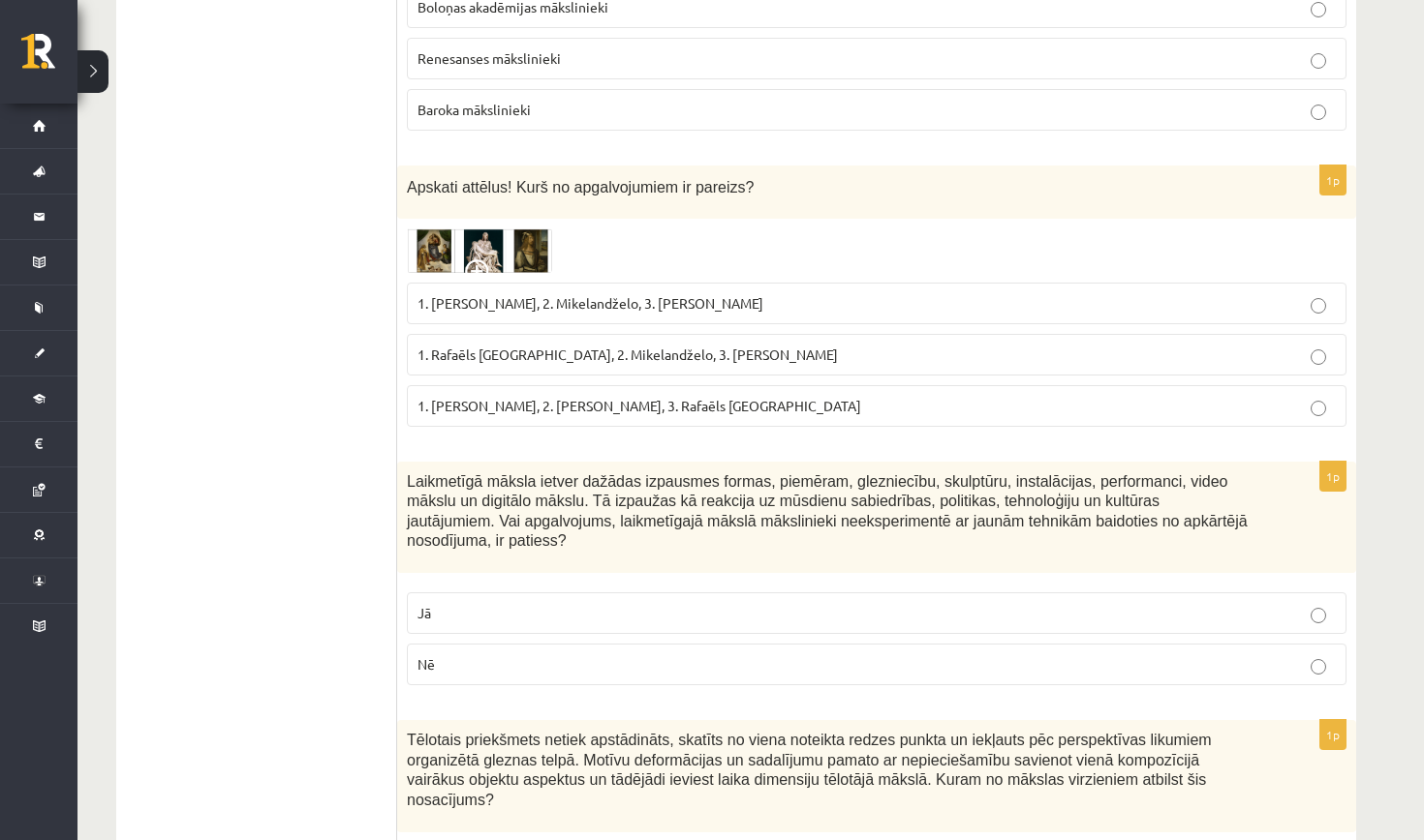
click at [482, 244] on img at bounding box center [479, 250] width 145 height 44
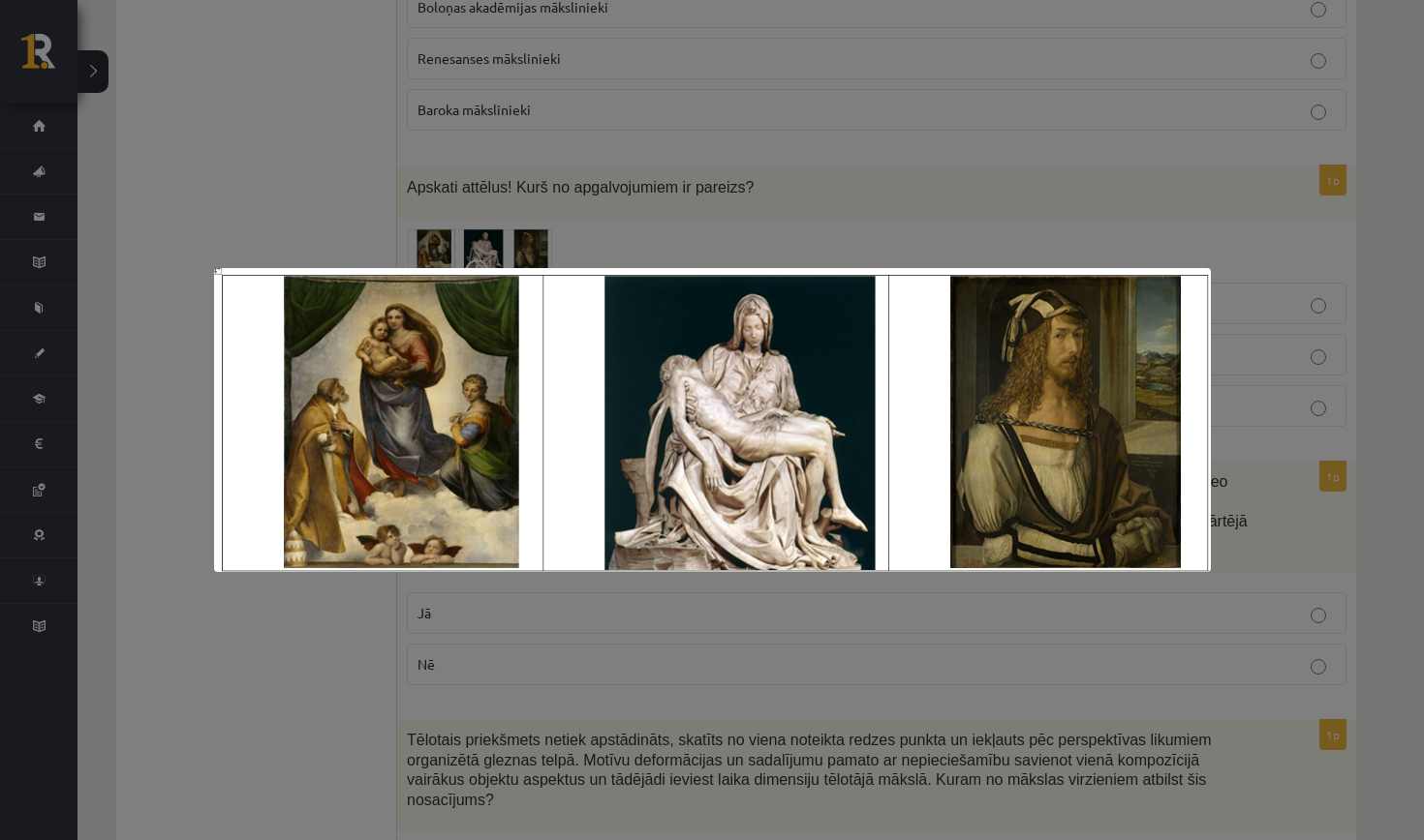
click at [617, 196] on div at bounding box center [712, 420] width 1424 height 840
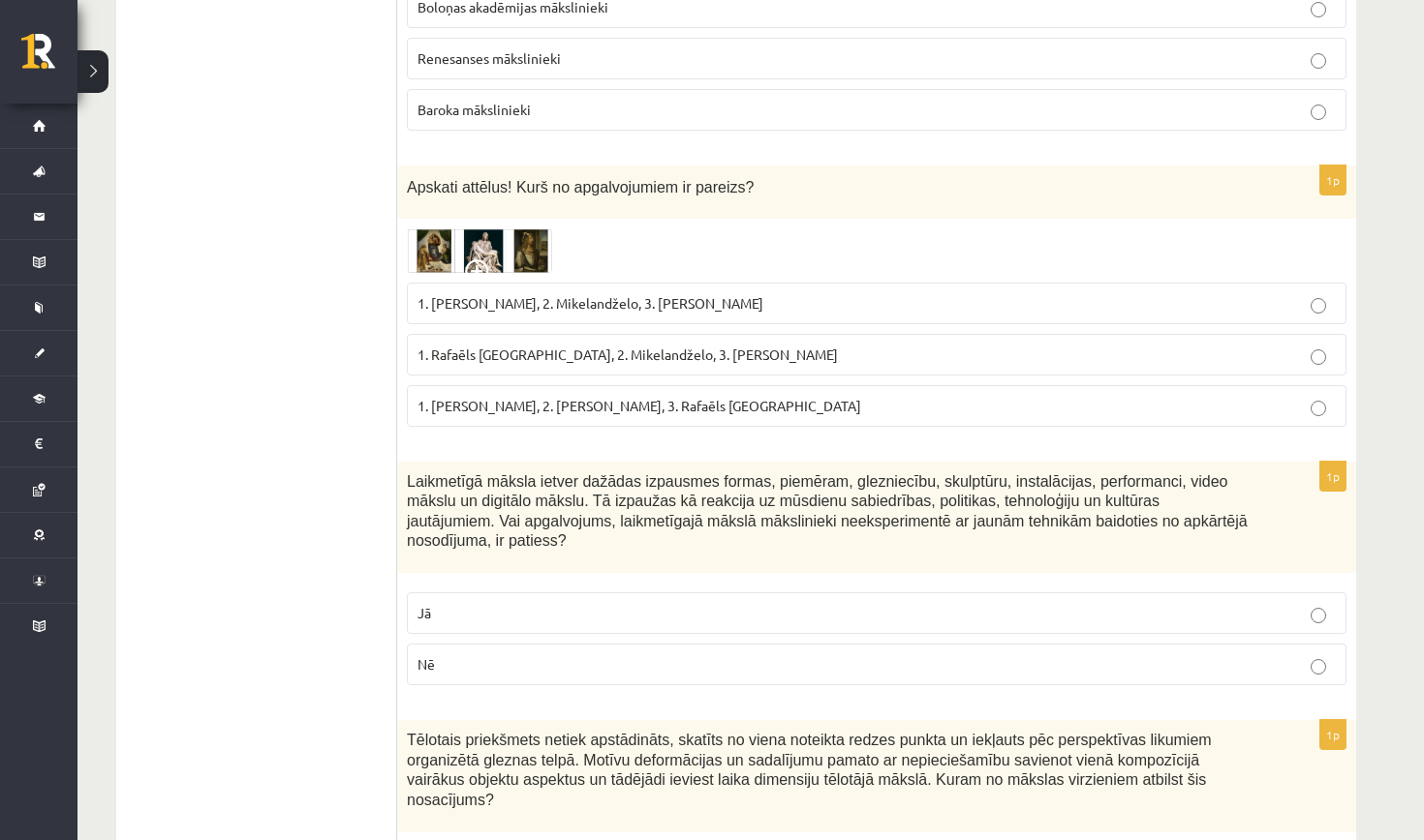
click at [568, 344] on p "1. Rafaēls Sancio da Urbīno, 2. Mikelandželo, 3. Albrehts Dīrers" at bounding box center [877, 354] width 918 height 21
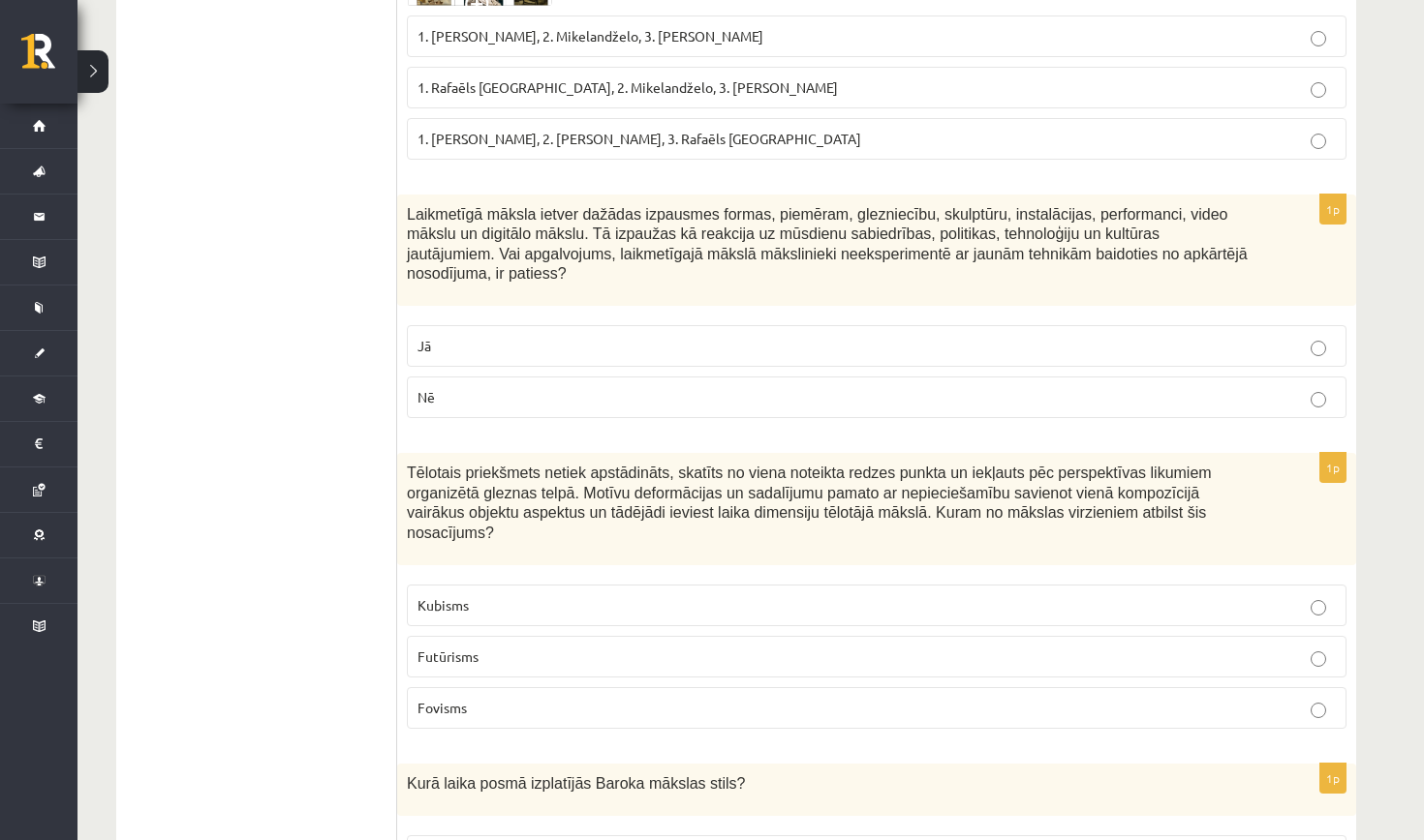
scroll to position [987, 0]
click at [569, 412] on label "Nē" at bounding box center [876, 399] width 939 height 41
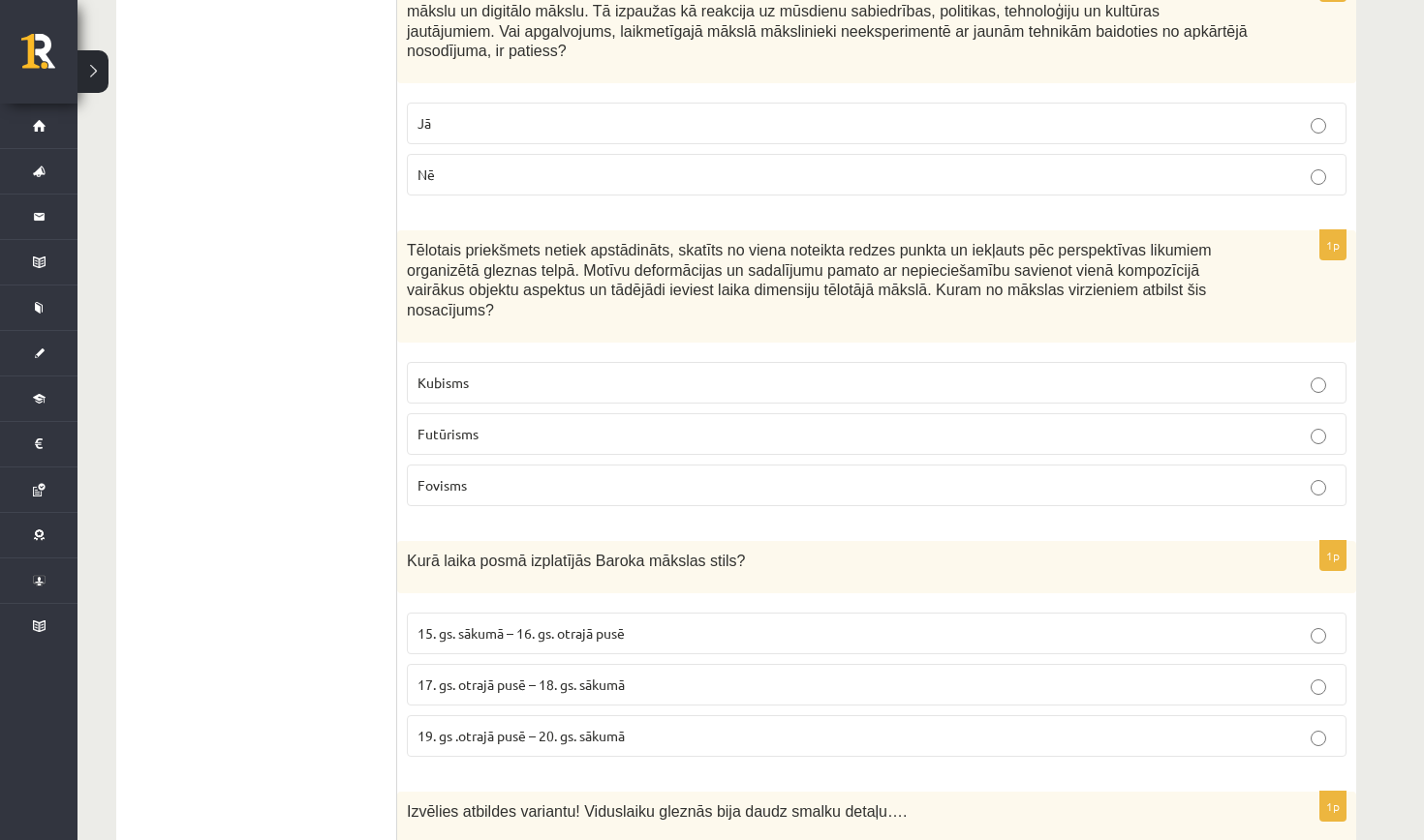
scroll to position [1214, 0]
click at [641, 678] on p "17. gs. otrajā pusē – 18. gs. sākumā" at bounding box center [877, 683] width 918 height 21
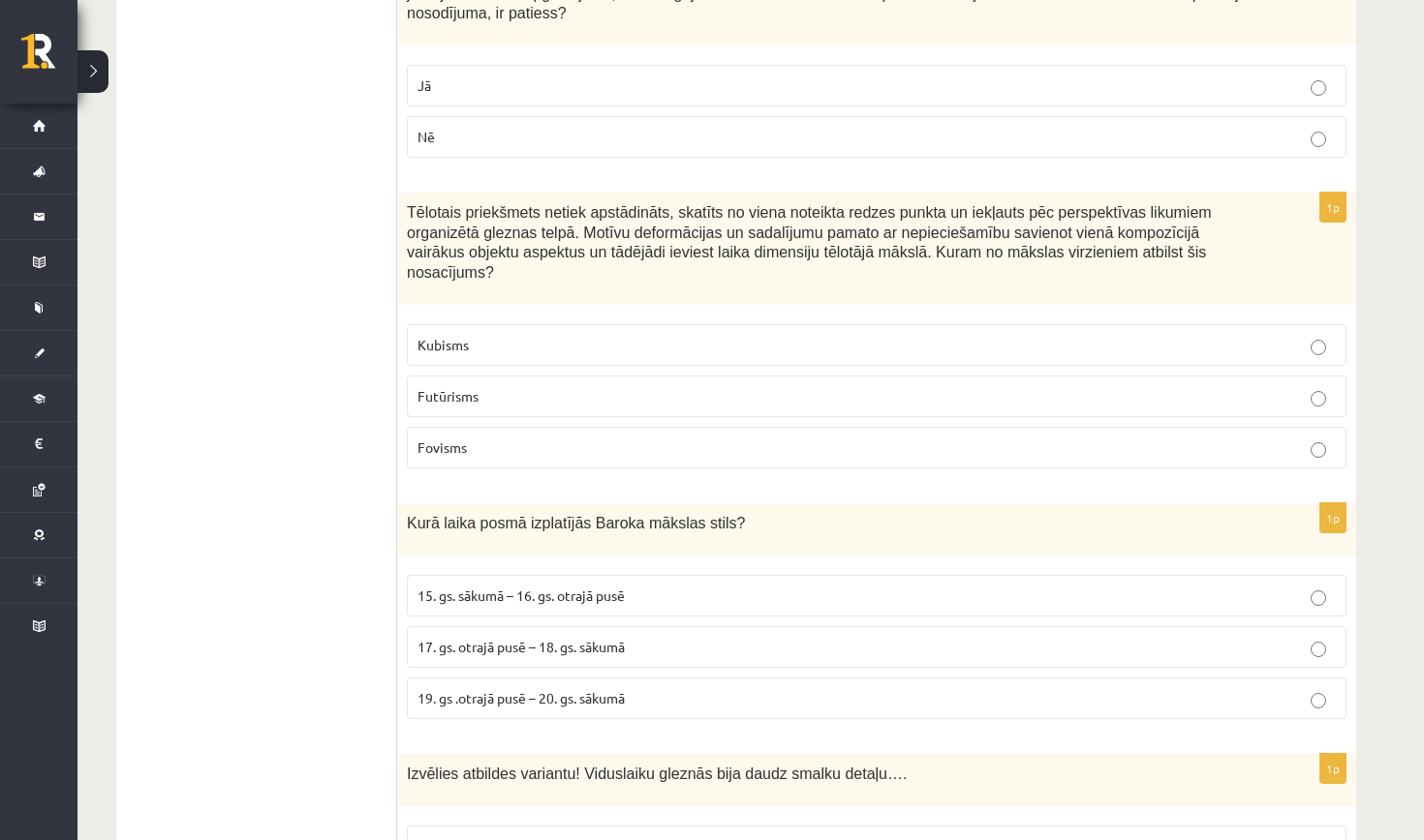
scroll to position [1248, 0]
click at [710, 399] on p "Futūrisms" at bounding box center [877, 398] width 918 height 21
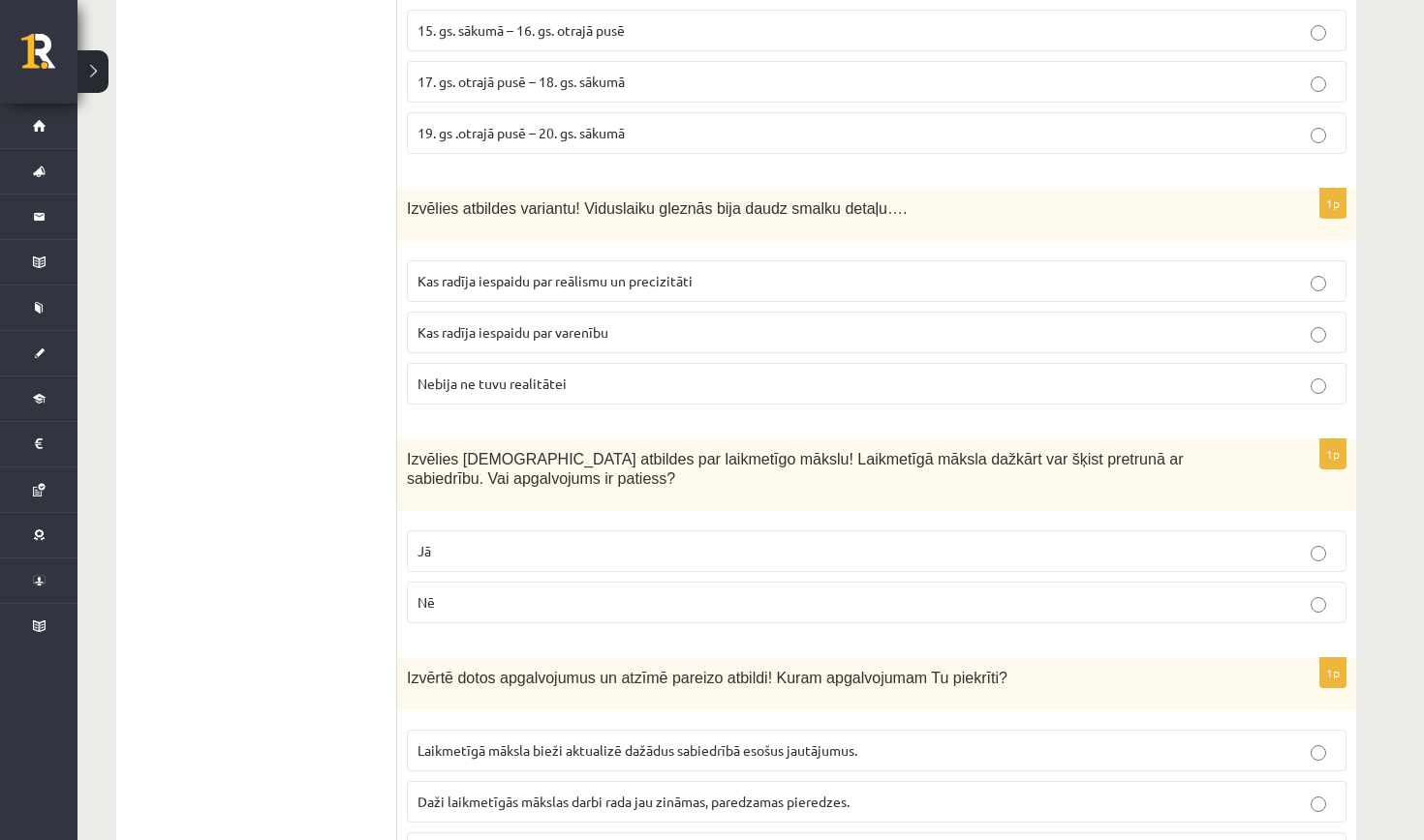
scroll to position [1850, 0]
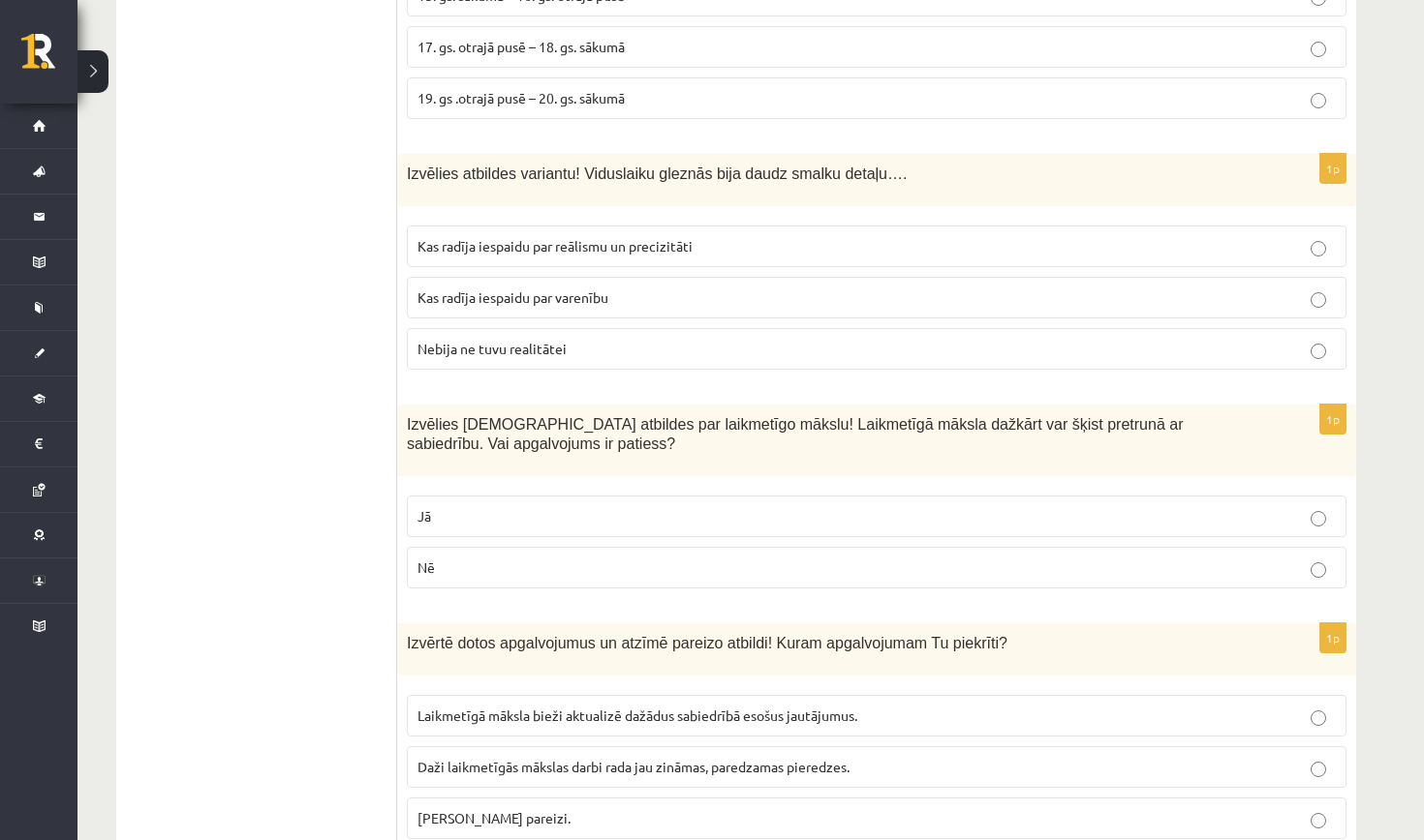
click at [608, 257] on label "Kas radīja iespaidu par reālismu un precizitāti" at bounding box center [876, 247] width 939 height 41
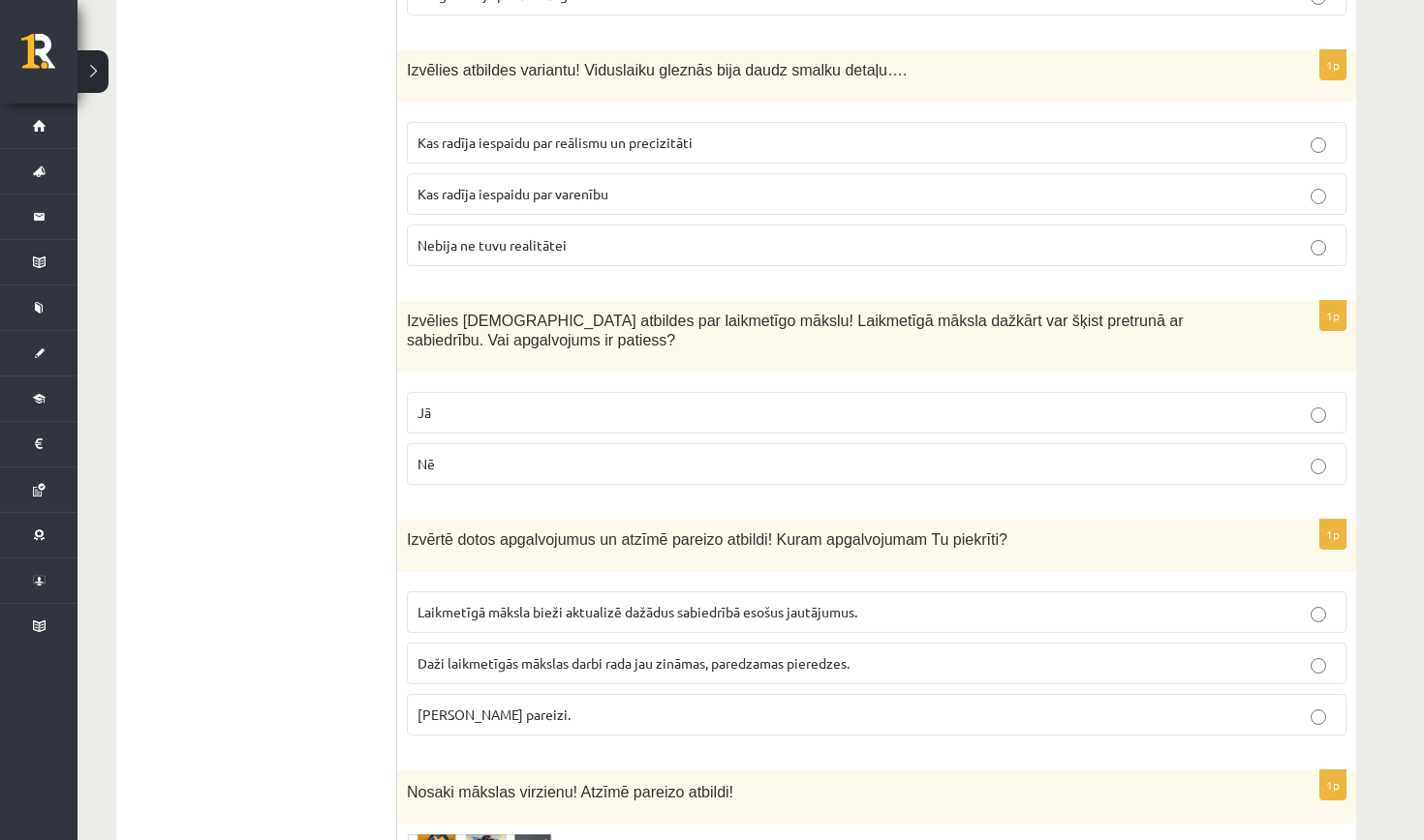
scroll to position [1956, 0]
drag, startPoint x: 633, startPoint y: 332, endPoint x: 617, endPoint y: 475, distance: 143.9
click at [633, 334] on p "Izvēlies pareizās atbildes par laikmetīgo mākslu! Laikmetīgā māksla dažkārt var…" at bounding box center [828, 328] width 842 height 39
click at [539, 713] on p "Abi apgalvojumi pareizi." at bounding box center [877, 712] width 918 height 21
click at [486, 400] on p "Jā" at bounding box center [877, 410] width 918 height 21
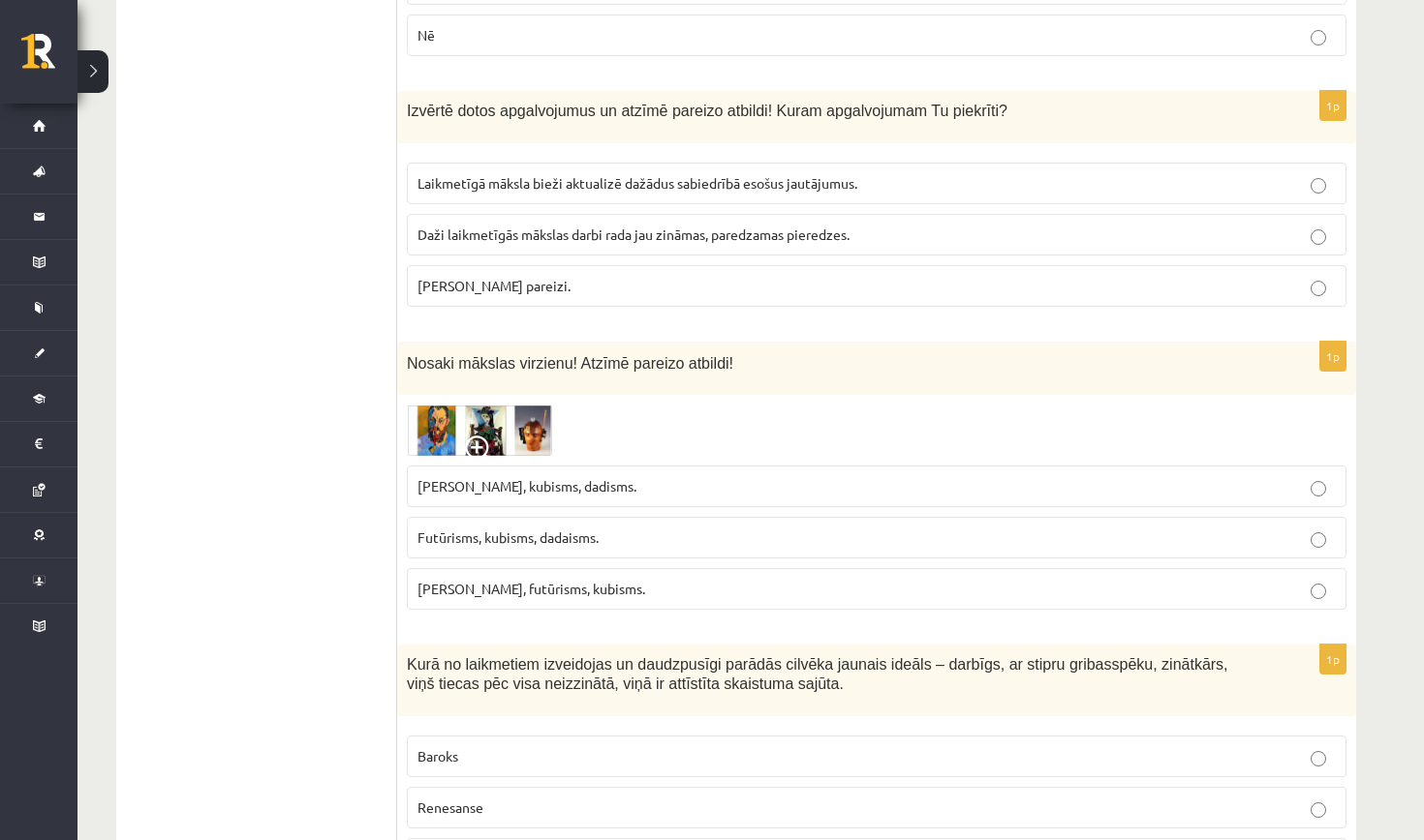
scroll to position [2384, 0]
click at [480, 434] on span at bounding box center [480, 449] width 31 height 31
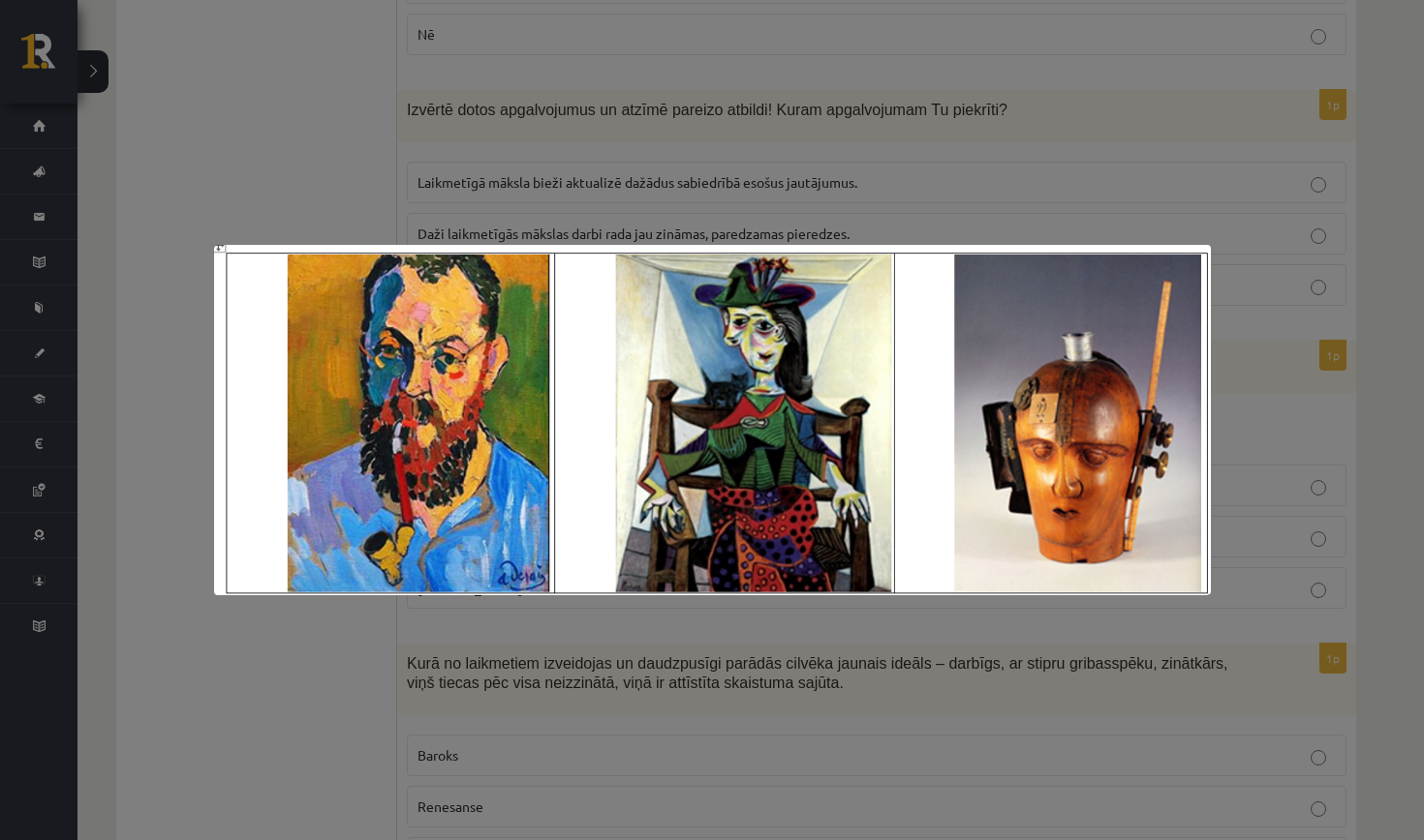
click at [731, 163] on div at bounding box center [712, 420] width 1424 height 840
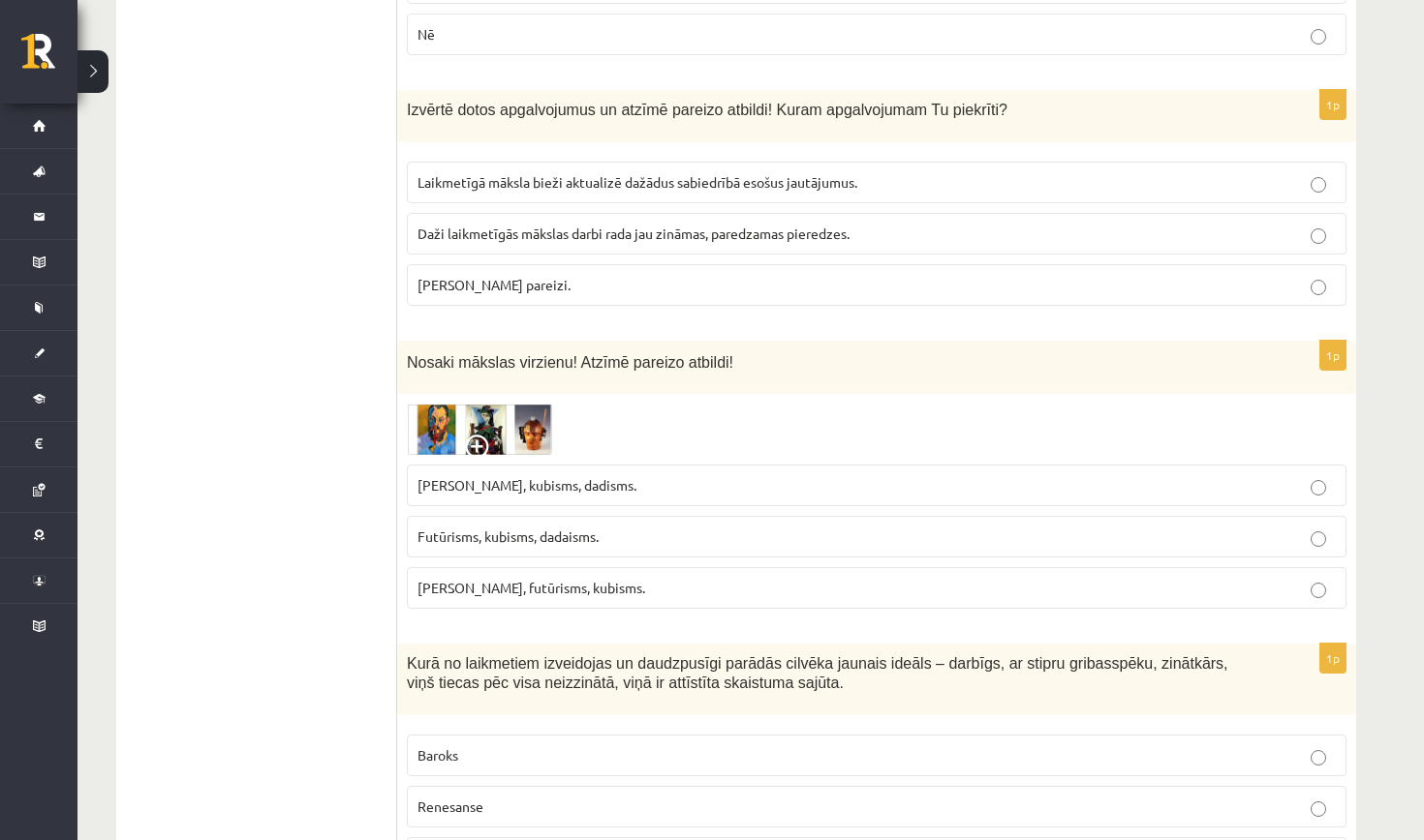
click at [482, 434] on span at bounding box center [480, 449] width 31 height 31
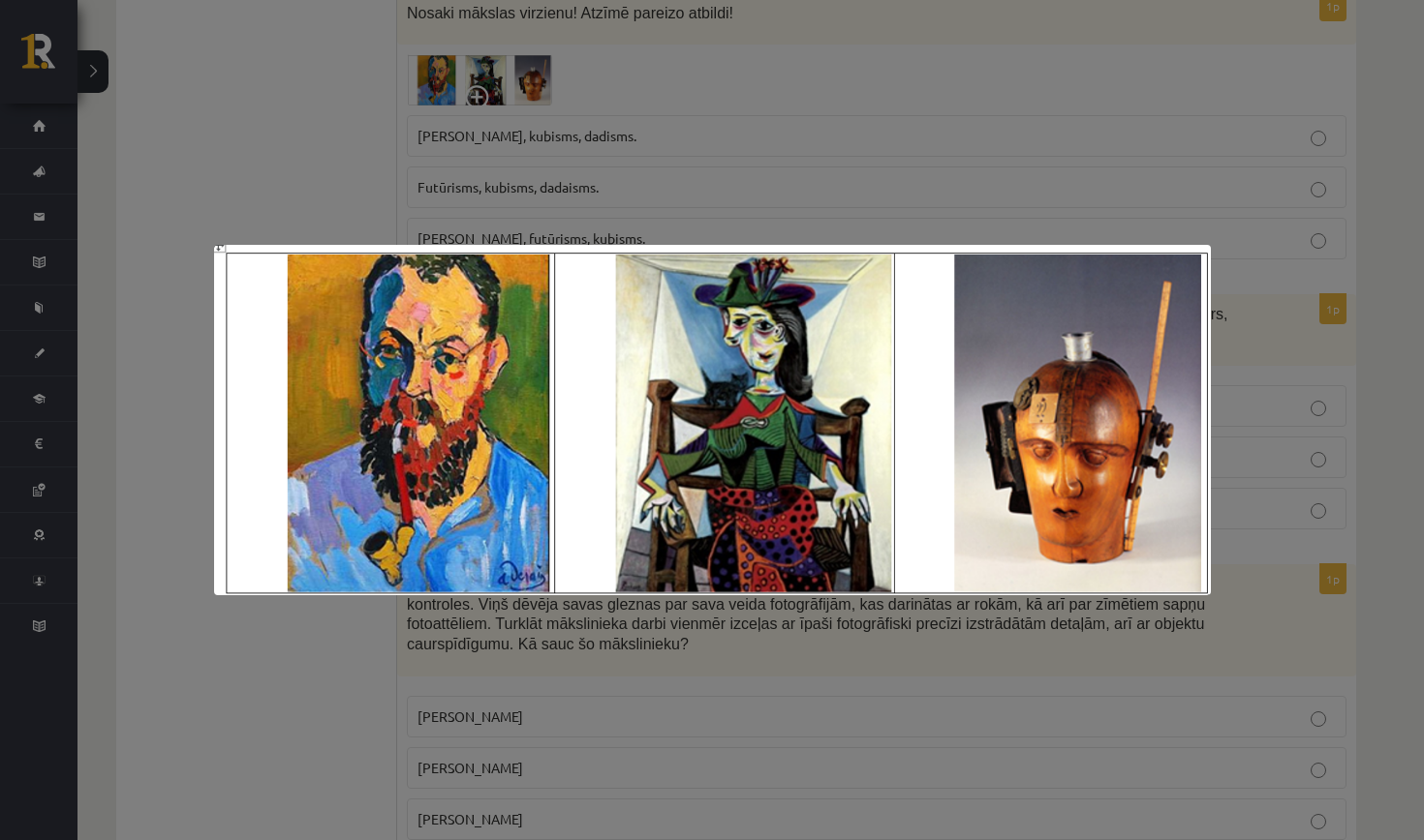
scroll to position [2737, 0]
click at [781, 209] on div at bounding box center [712, 420] width 1424 height 840
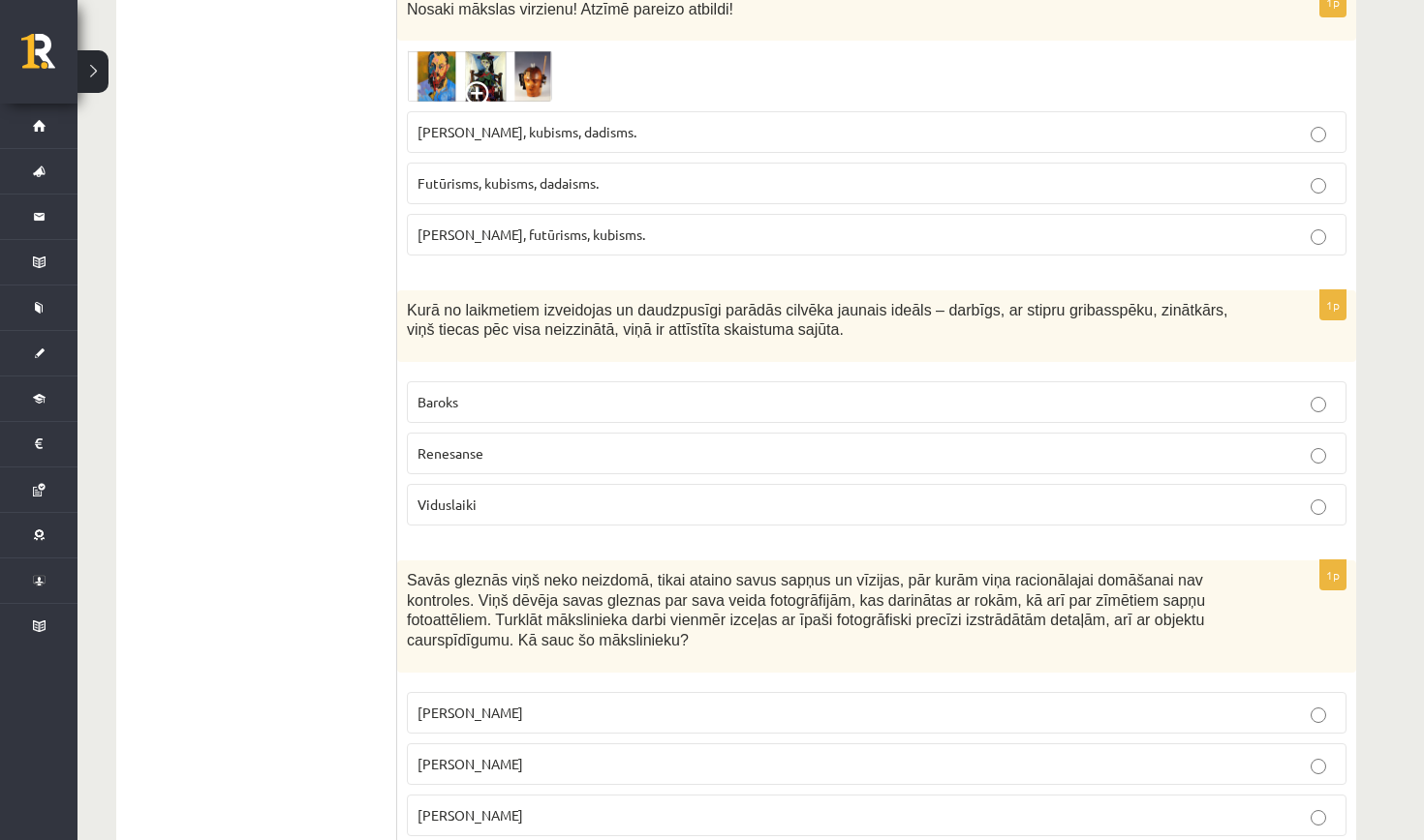
click at [567, 131] on label "Fovisms, kubisms, dadisms." at bounding box center [876, 132] width 939 height 41
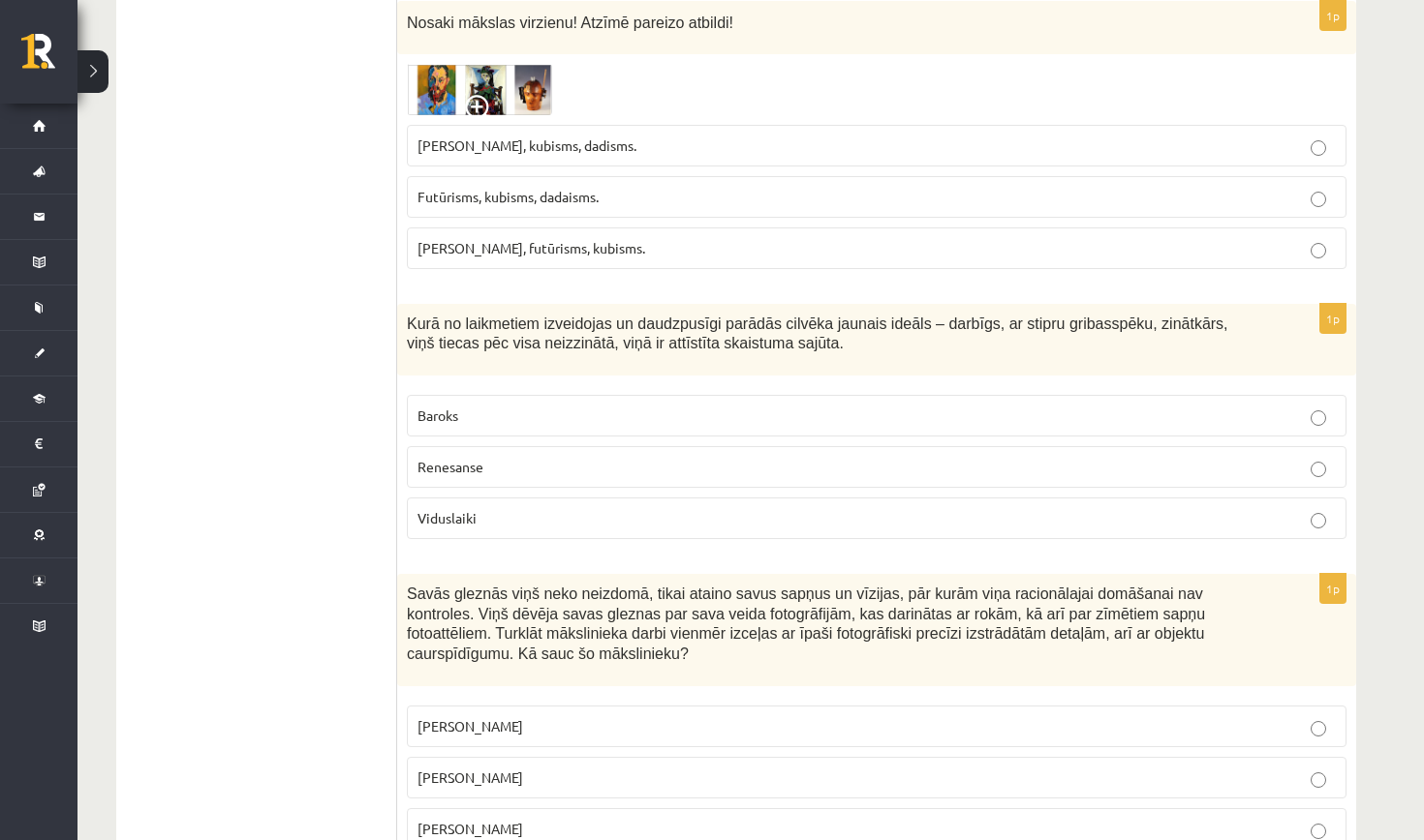
scroll to position [2684, 0]
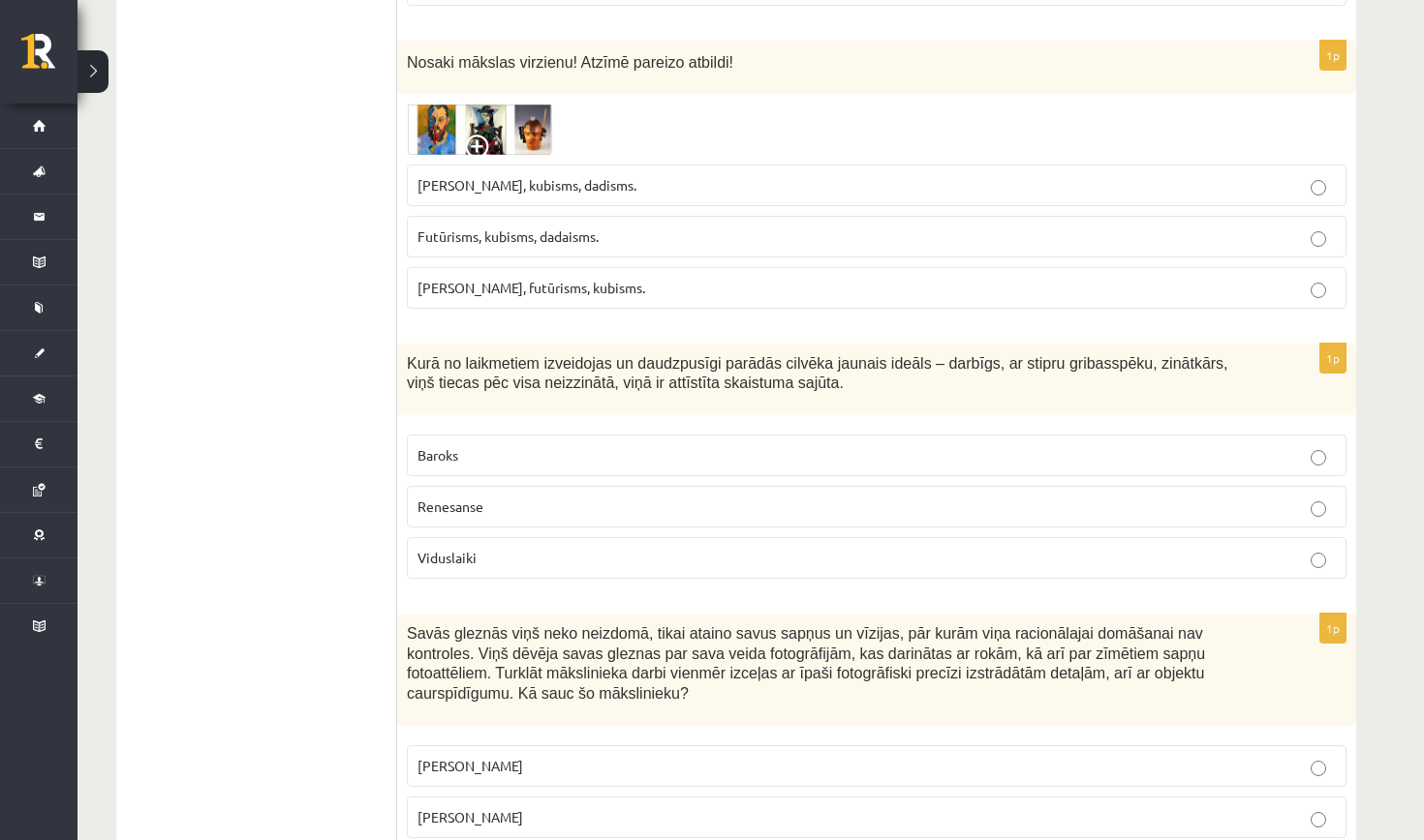
click at [477, 134] on span at bounding box center [480, 149] width 31 height 31
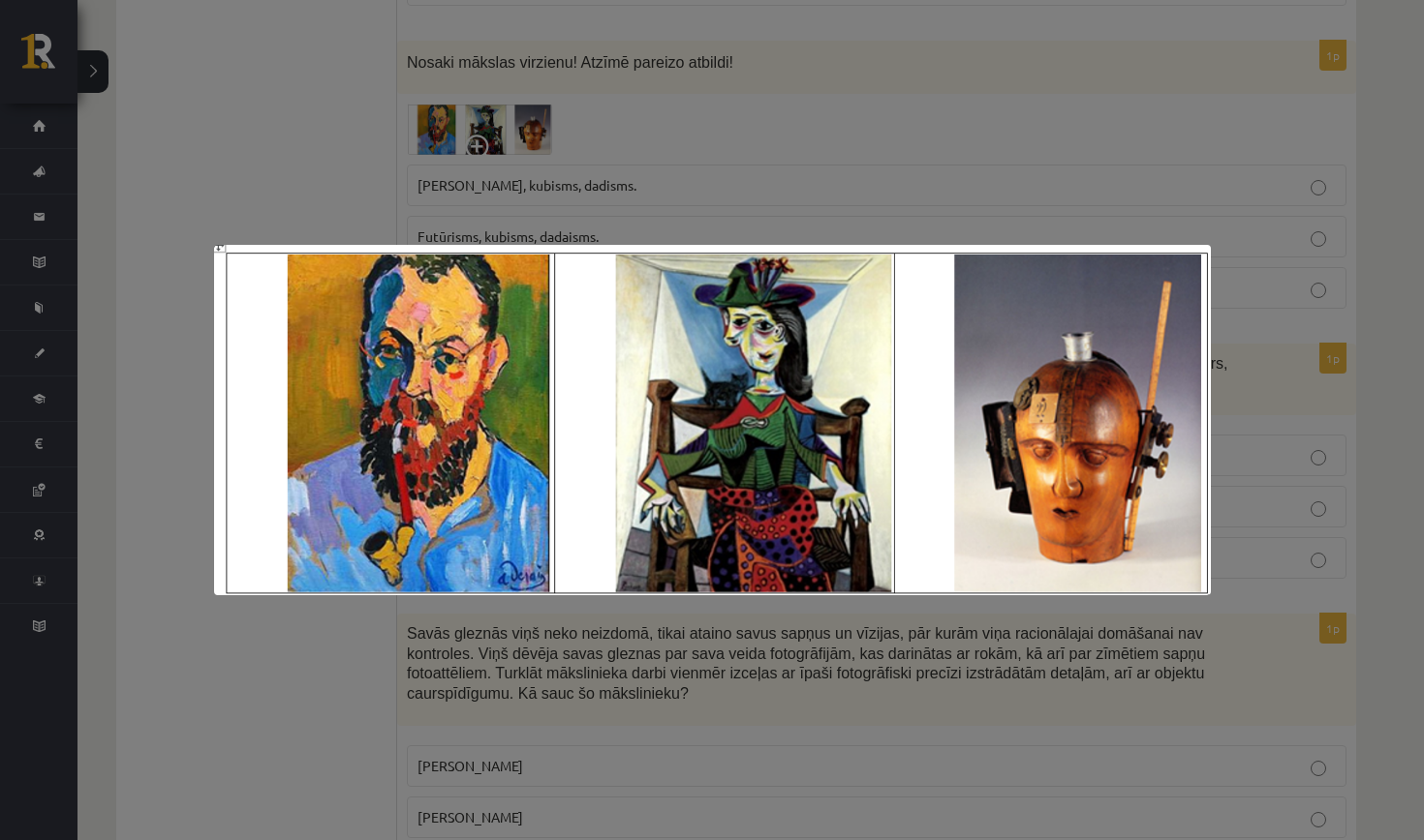
click at [438, 150] on div at bounding box center [712, 420] width 1424 height 840
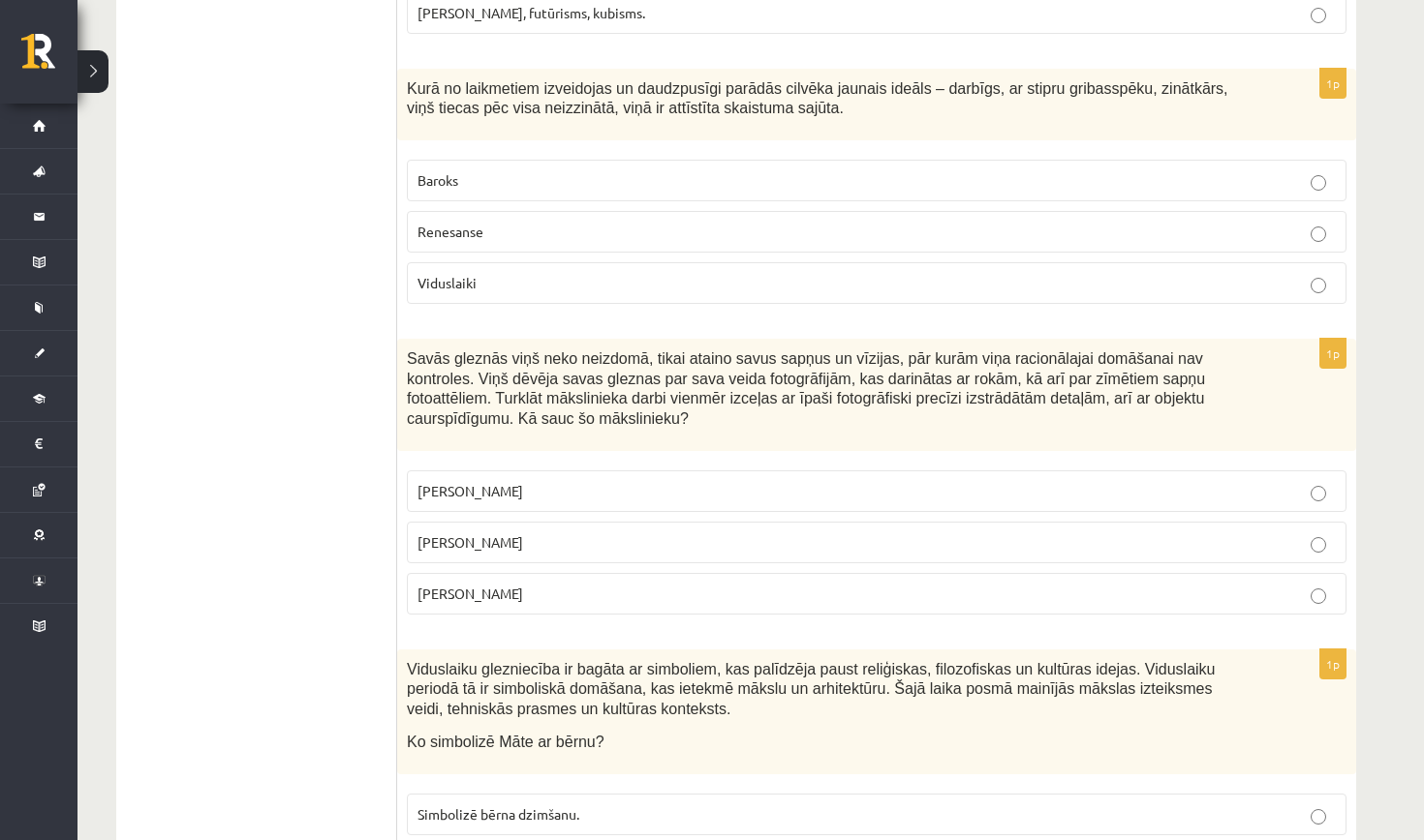
scroll to position [2965, 0]
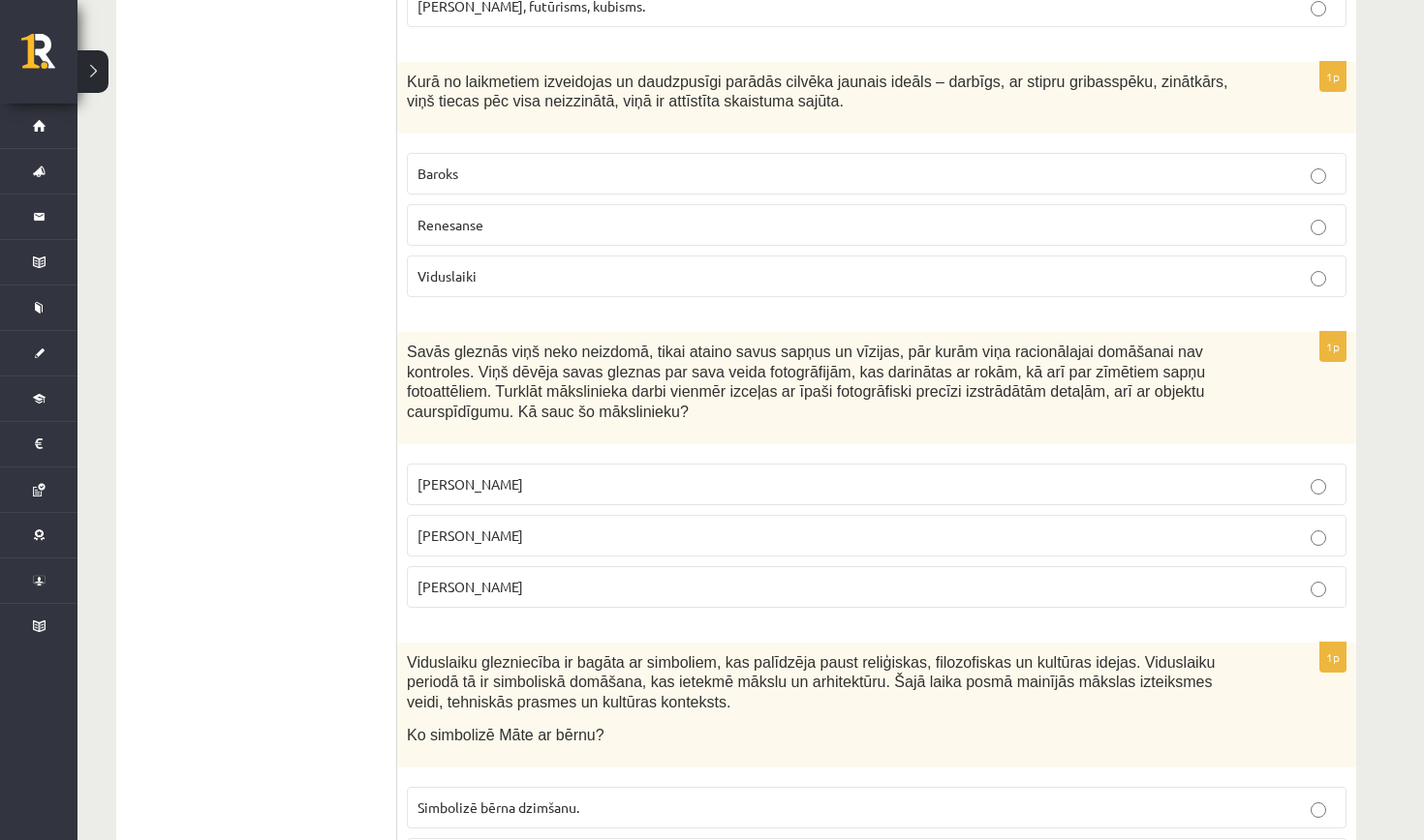
click at [460, 529] on span "Salvadors Dalī" at bounding box center [470, 536] width 106 height 18
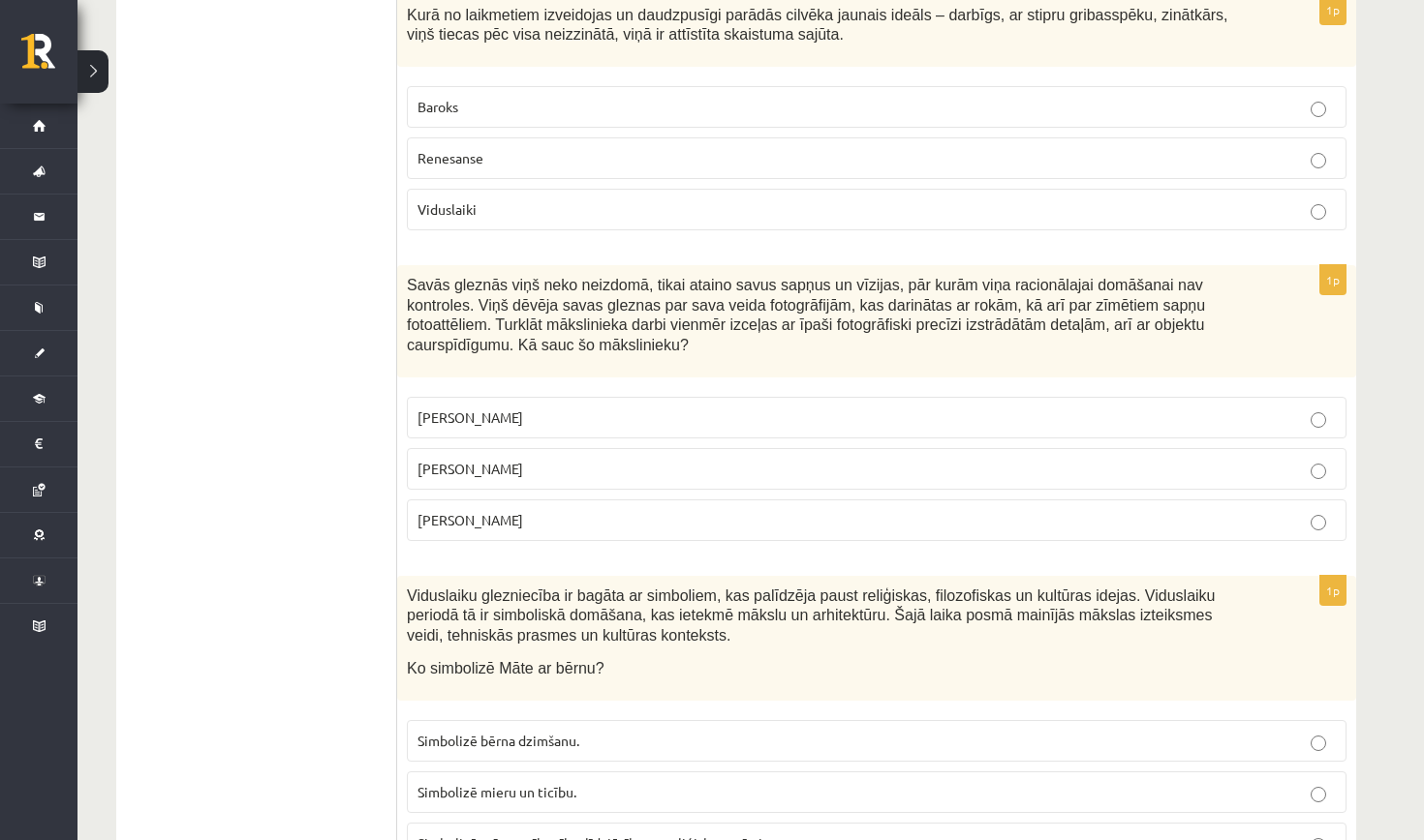
scroll to position [3033, 0]
click at [653, 103] on p "Baroks" at bounding box center [877, 106] width 918 height 21
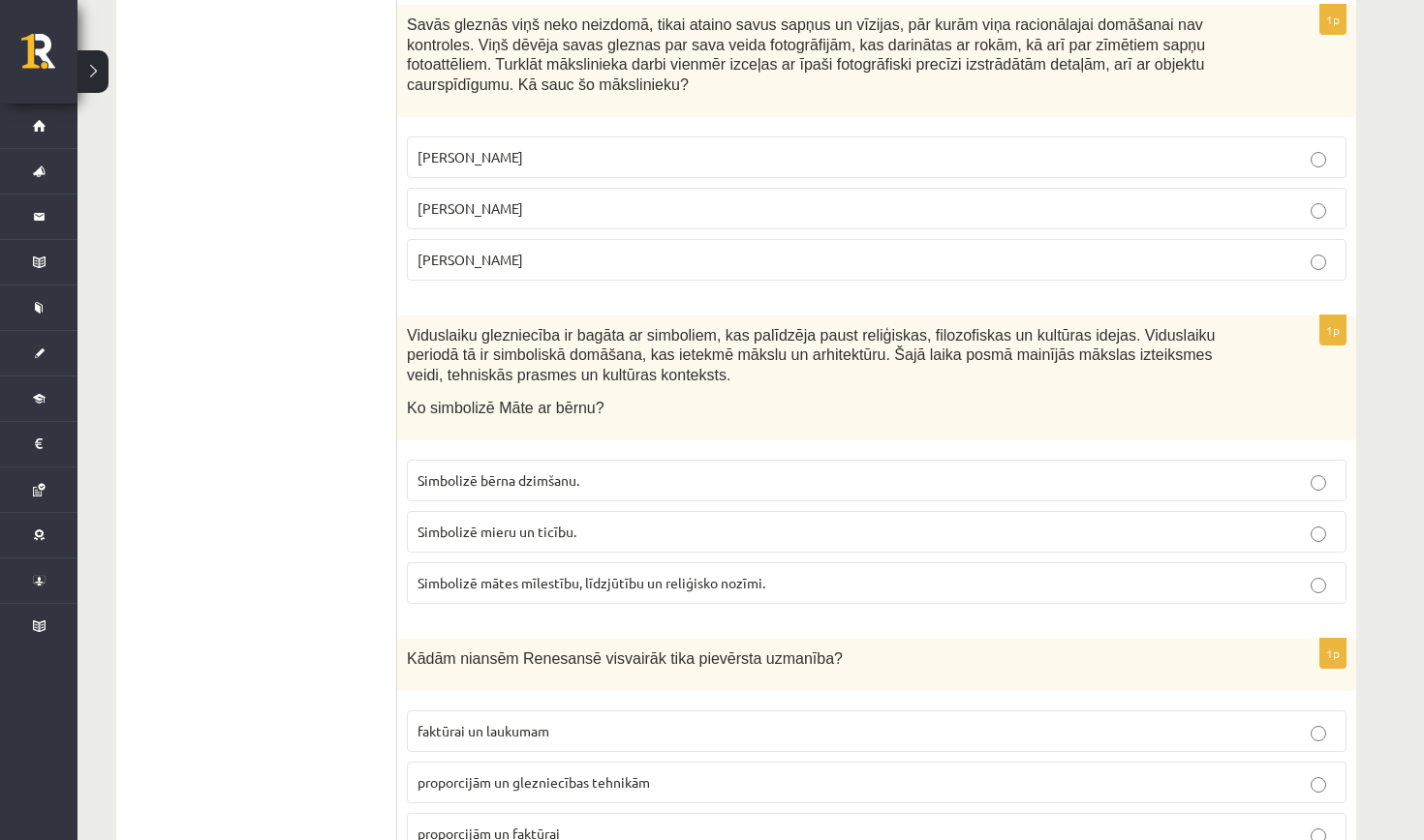
scroll to position [3320, 0]
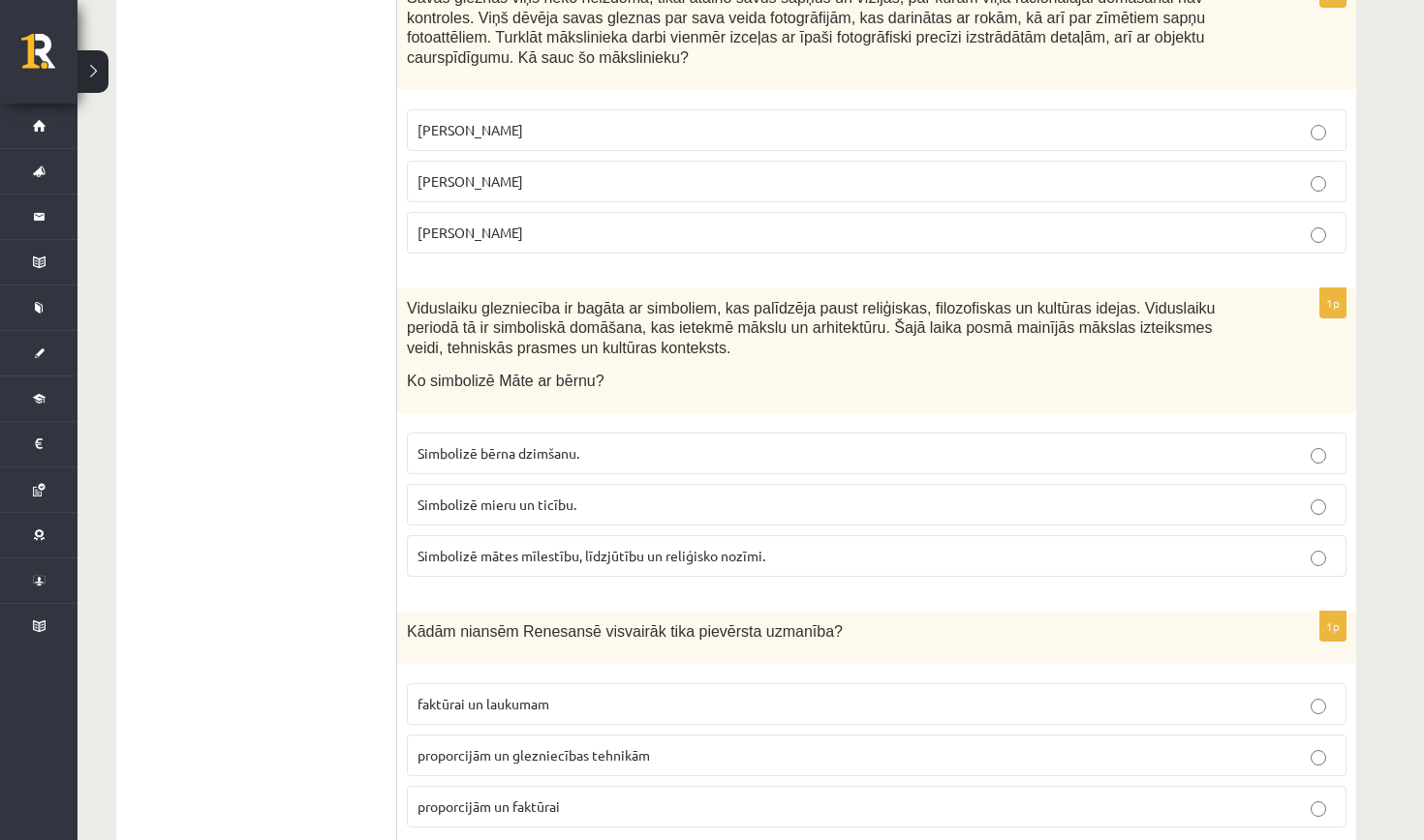
click at [666, 547] on span "Simbolizē mātes mīlestību, līdzjūtību un reliģisko nozīmi." at bounding box center [592, 556] width 348 height 18
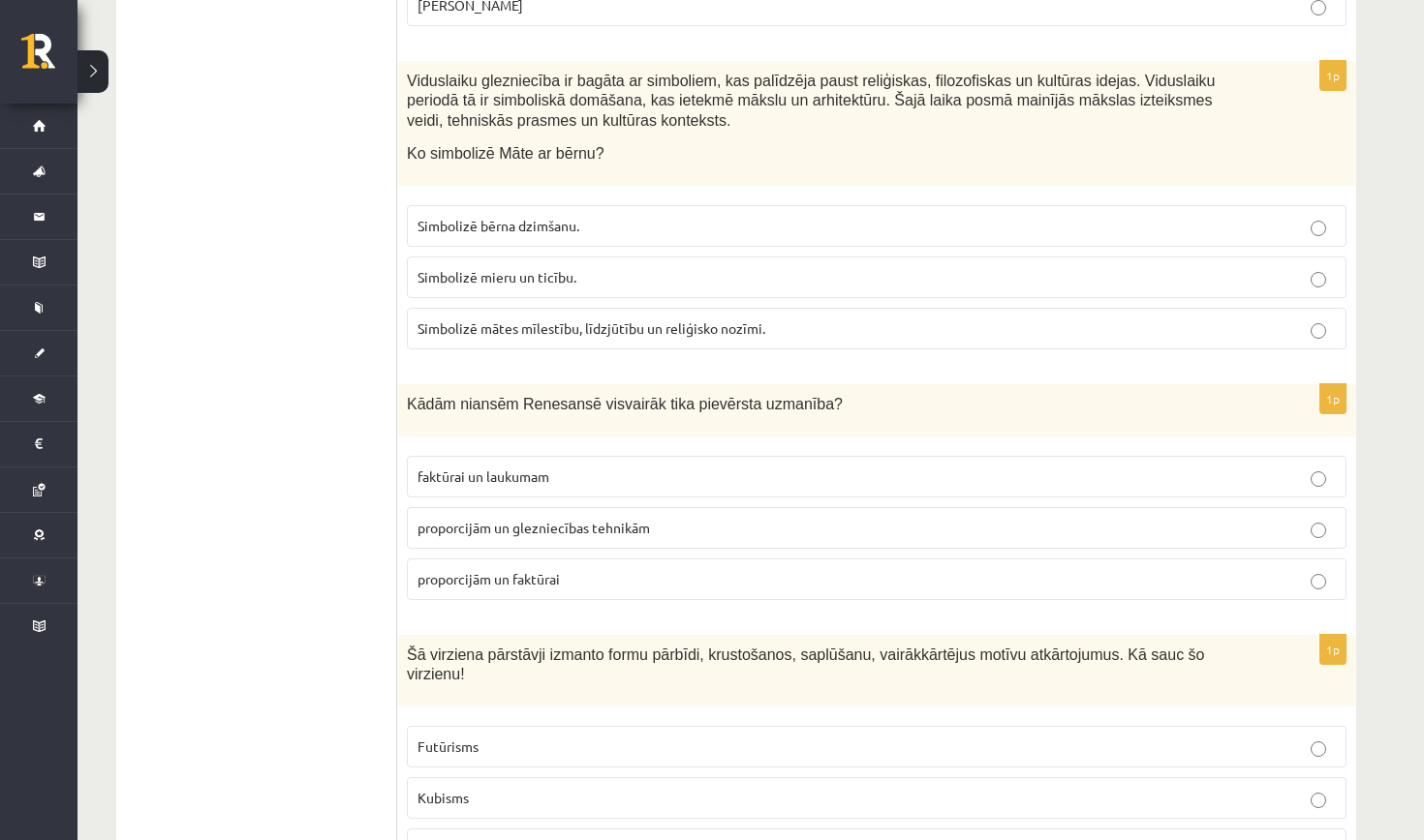
scroll to position [3550, 0]
click at [681, 568] on p "proporcijām un faktūrai" at bounding box center [877, 577] width 918 height 21
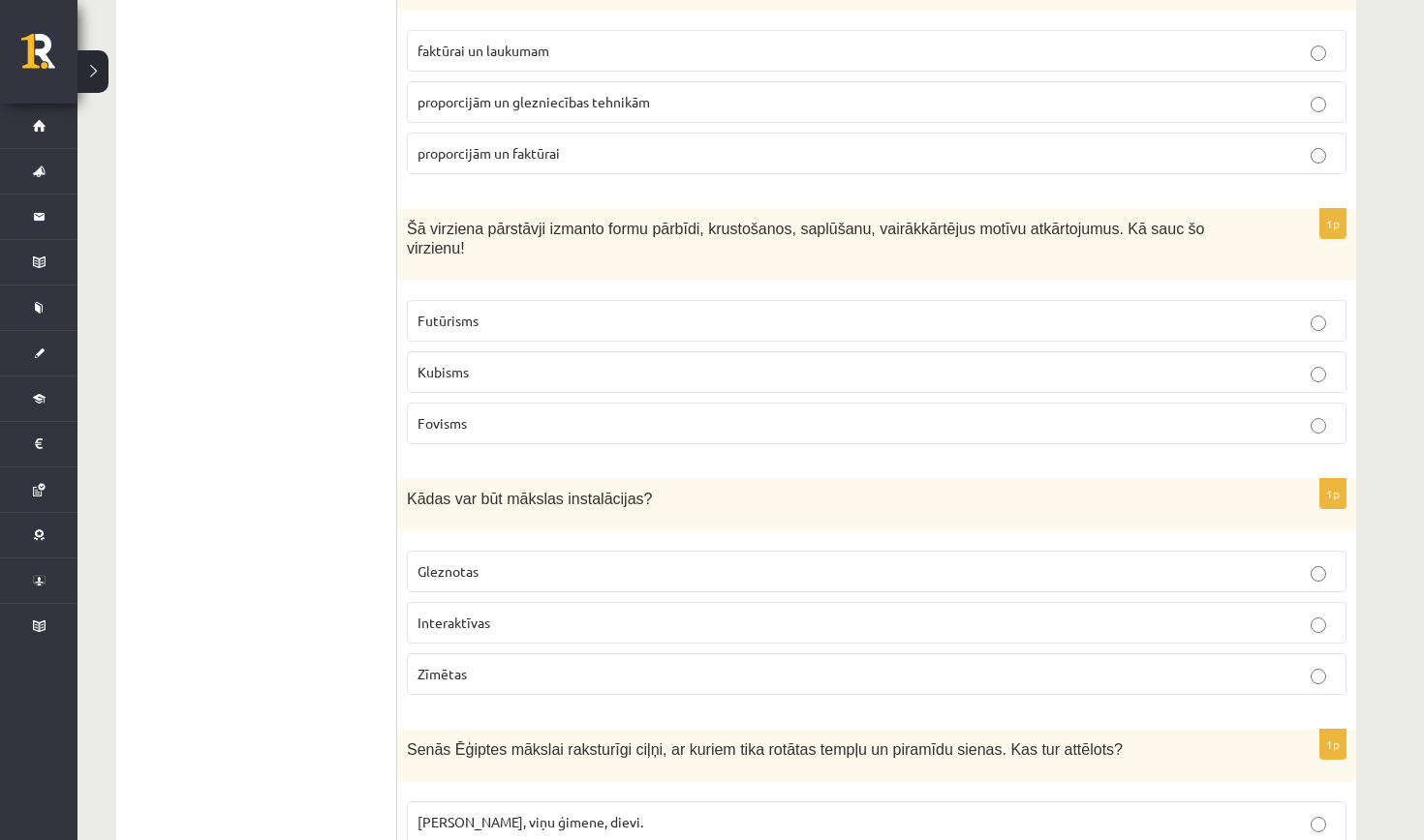
scroll to position [3979, 0]
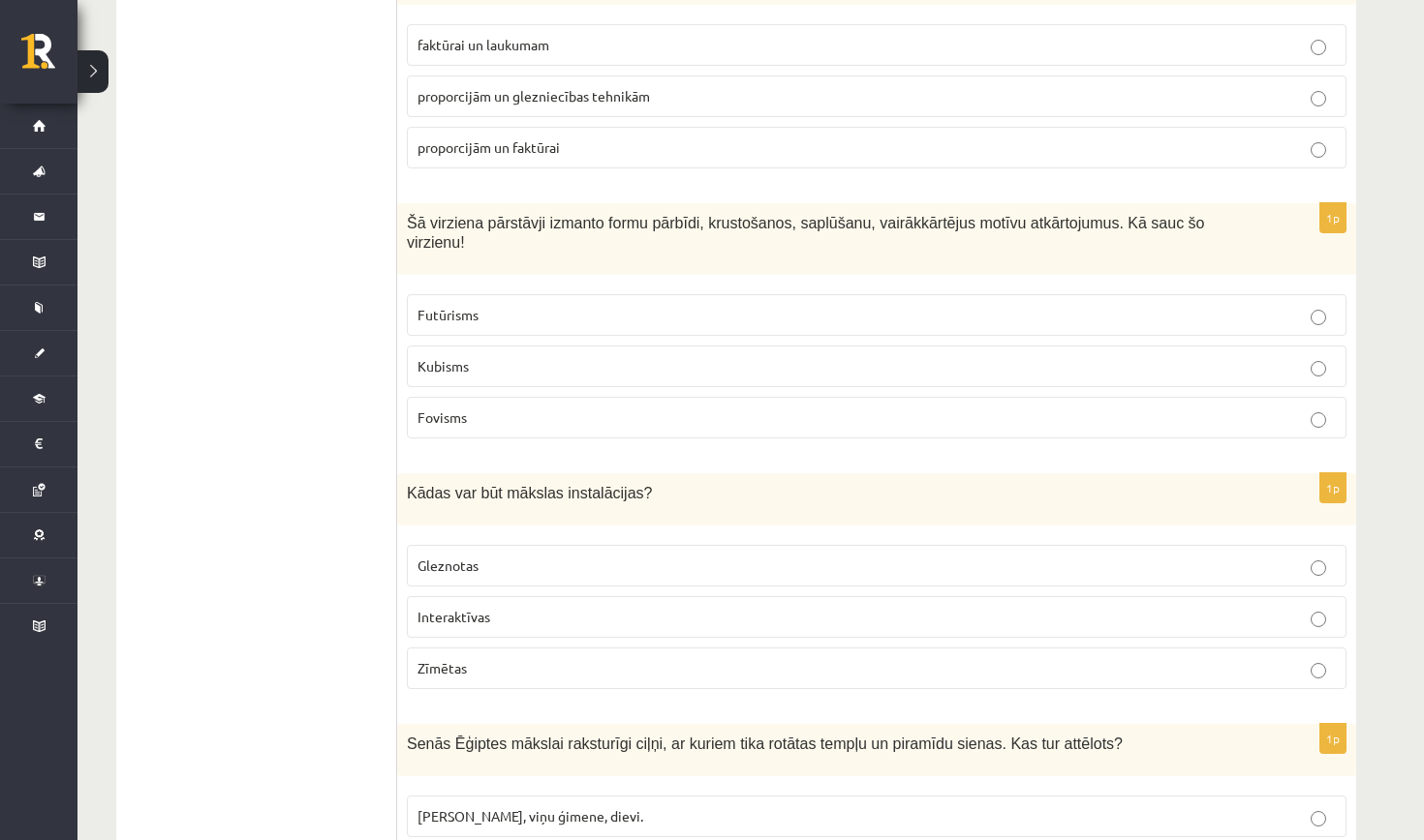
click at [575, 596] on label "Interaktīvas" at bounding box center [876, 617] width 939 height 41
click at [677, 305] on p "Futūrisms" at bounding box center [877, 315] width 918 height 21
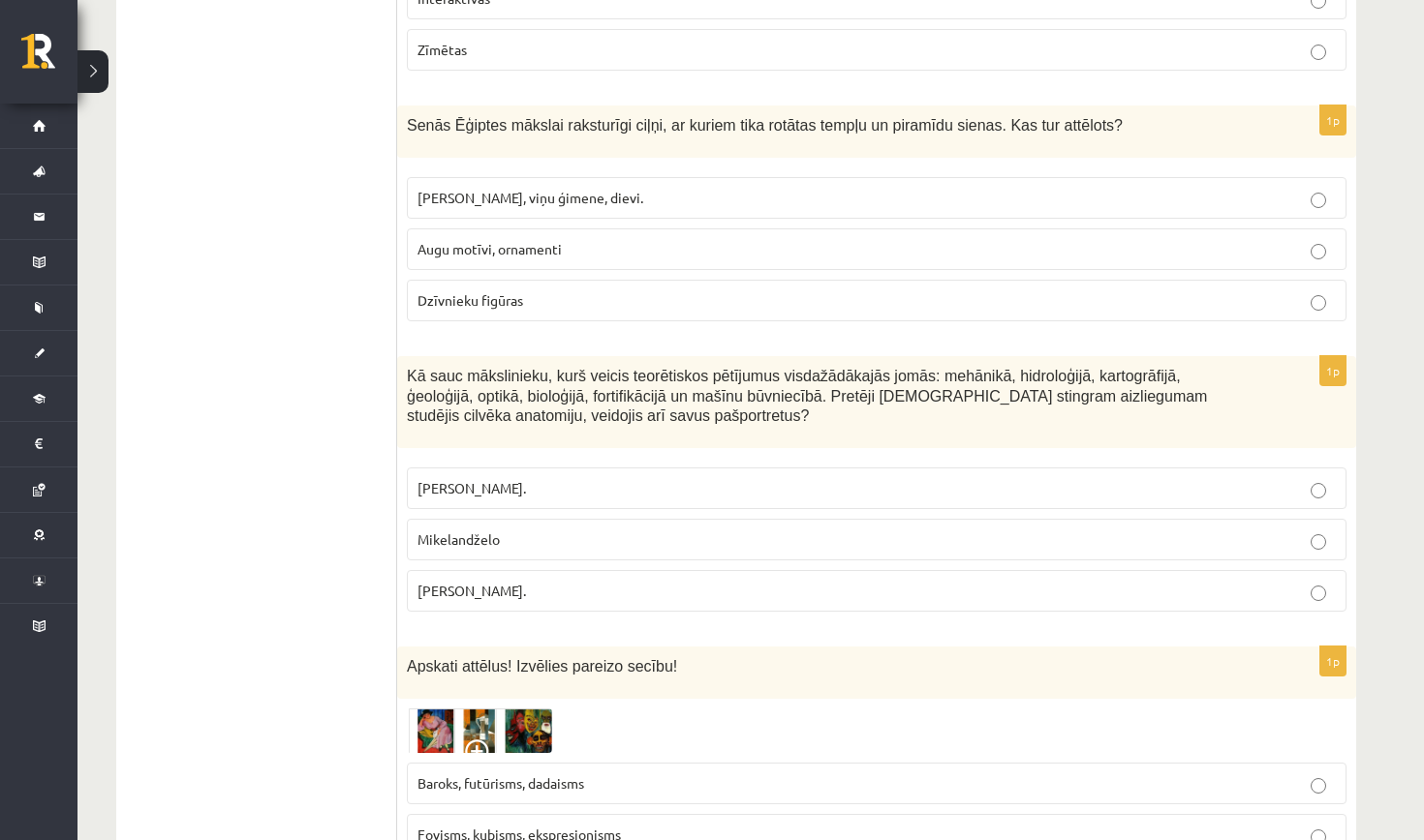
scroll to position [4602, 0]
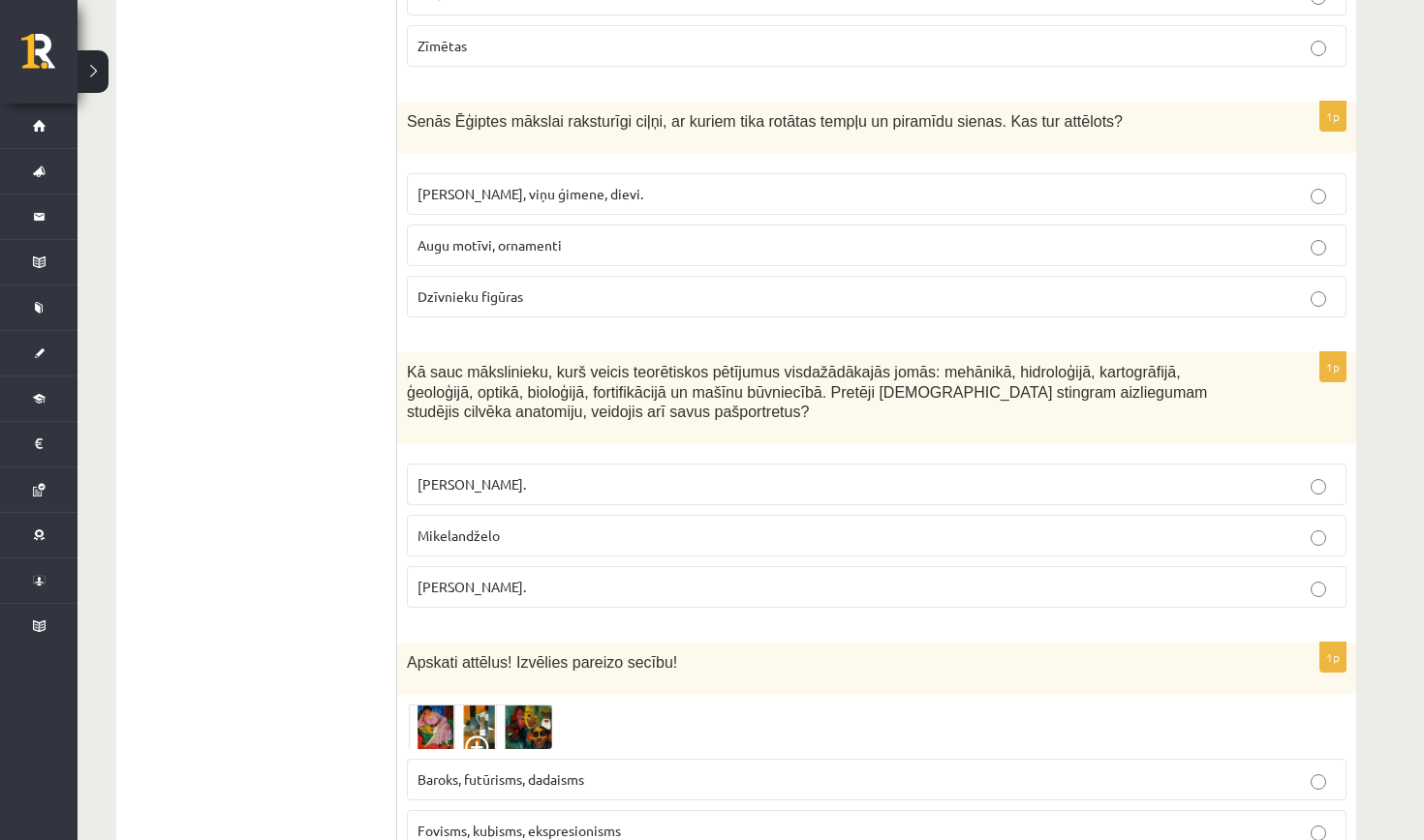
click at [599, 286] on p "Dzīvnieku figūras" at bounding box center [877, 296] width 918 height 21
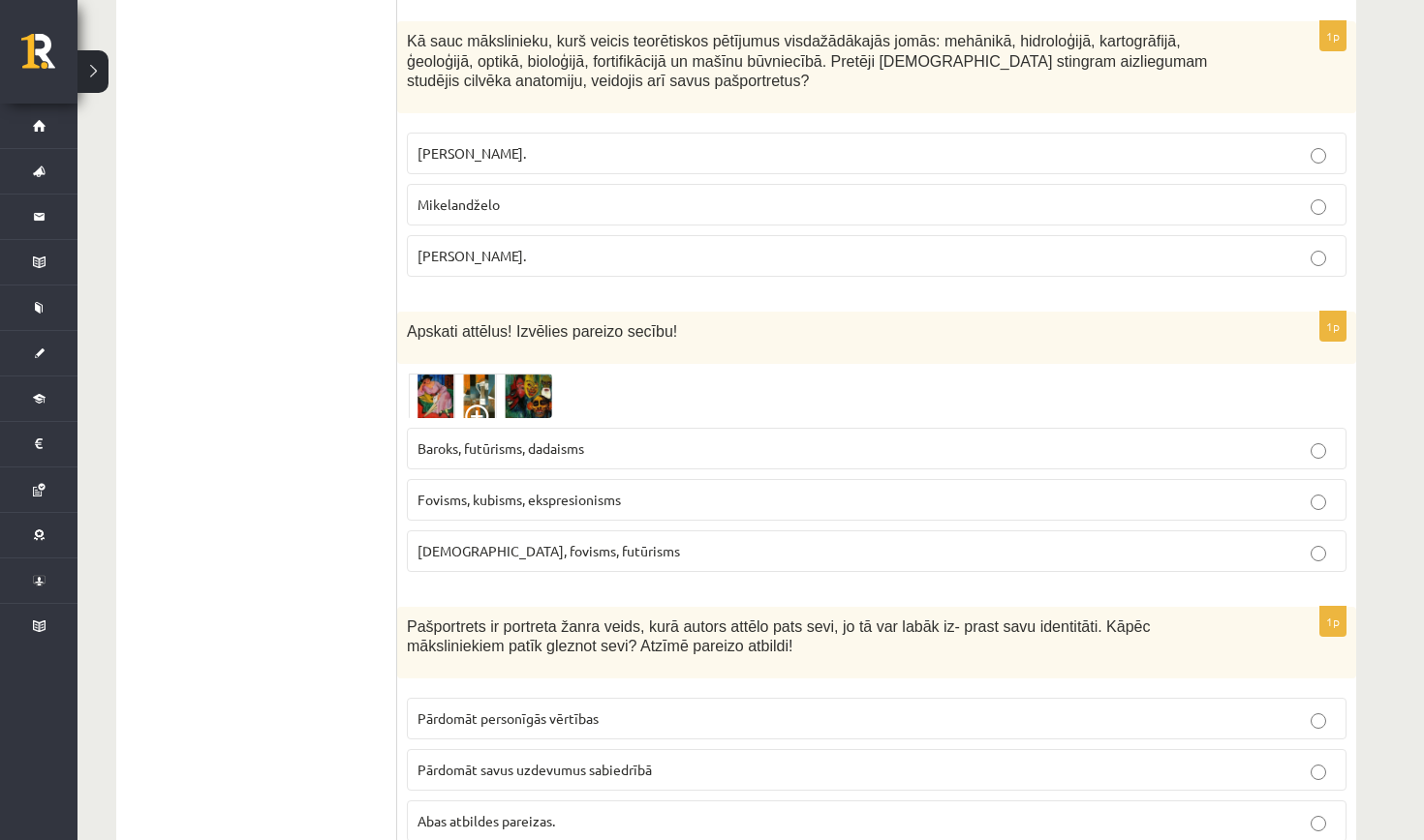
scroll to position [4939, 0]
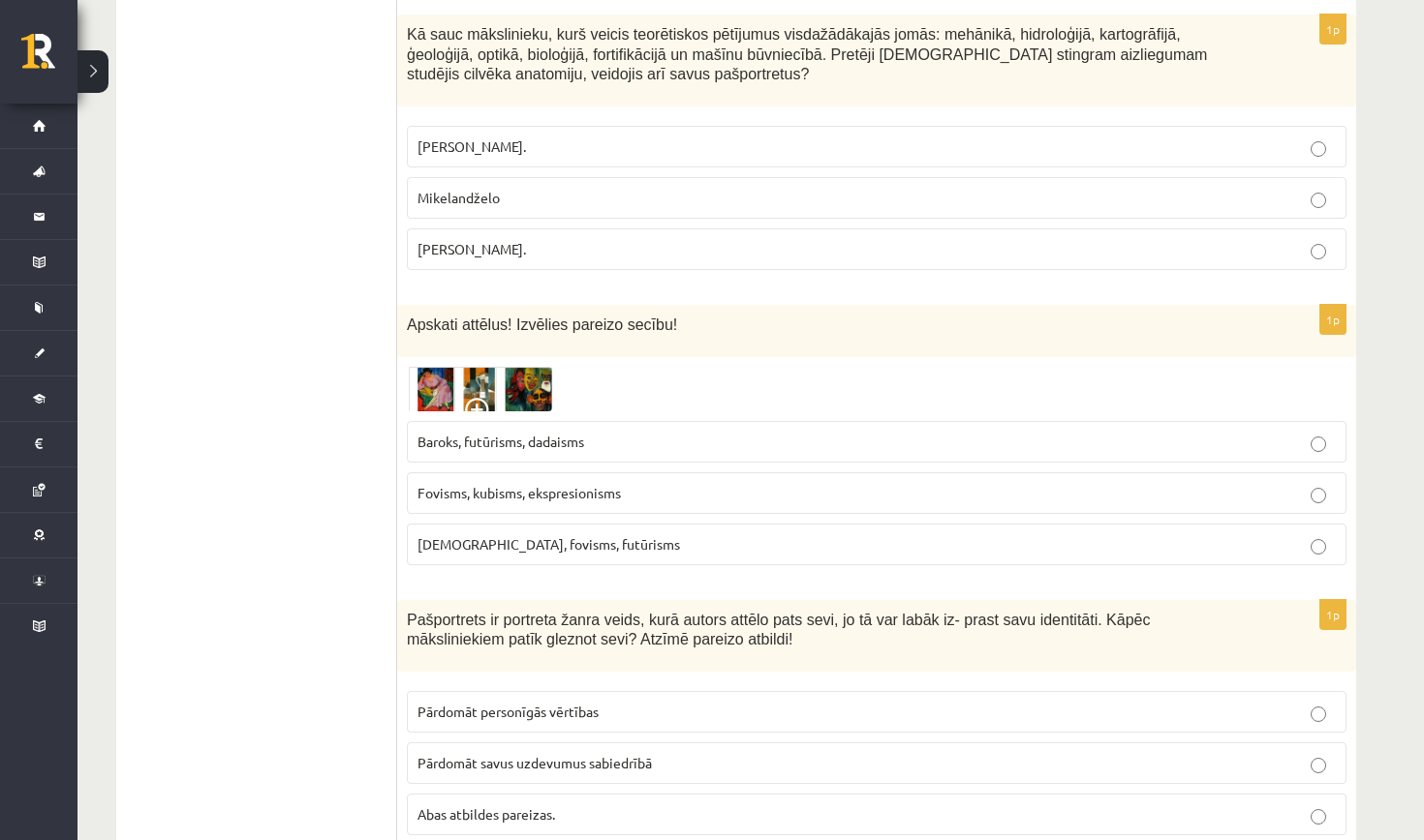
click at [548, 376] on img at bounding box center [479, 389] width 145 height 44
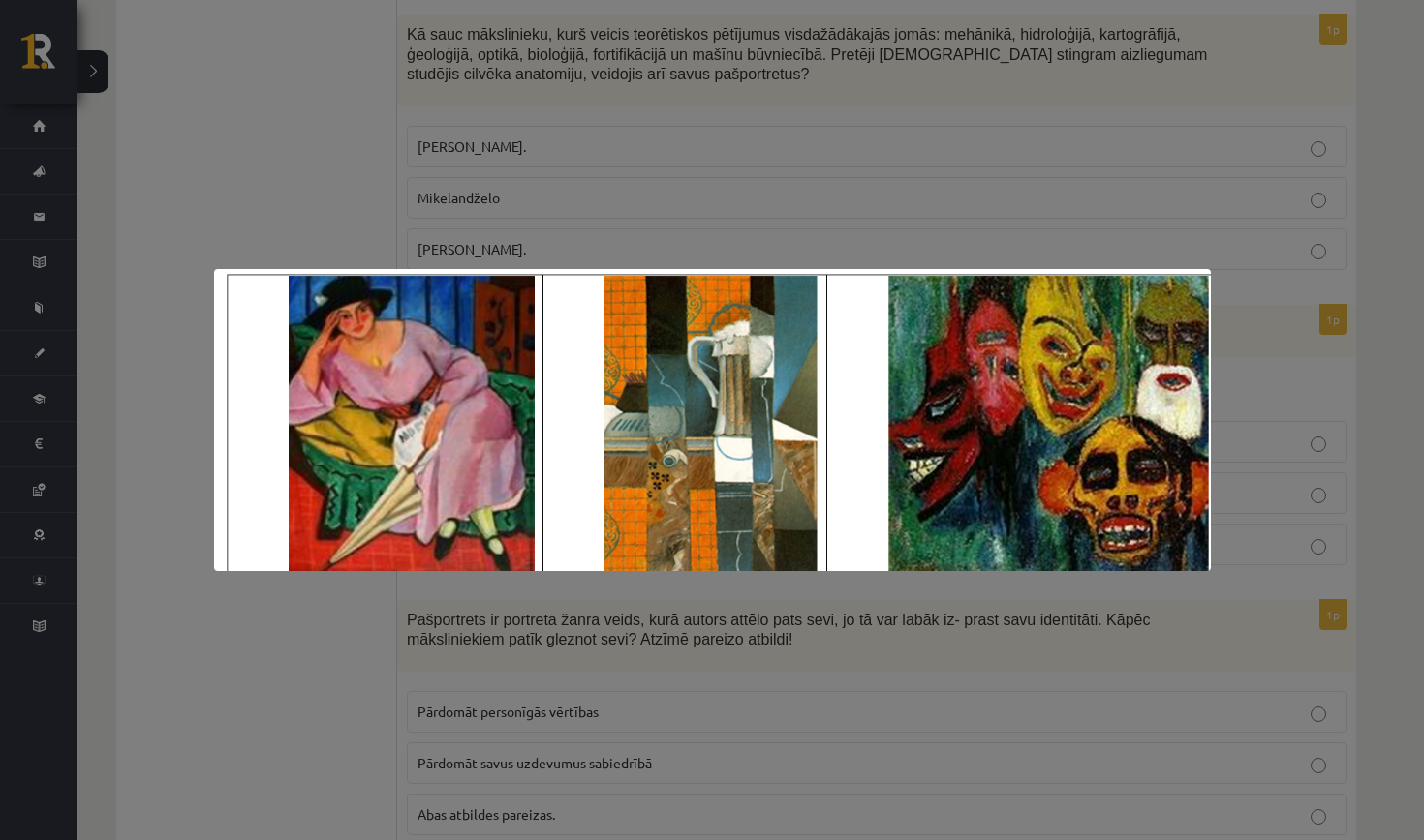
click at [303, 245] on div at bounding box center [712, 420] width 1424 height 840
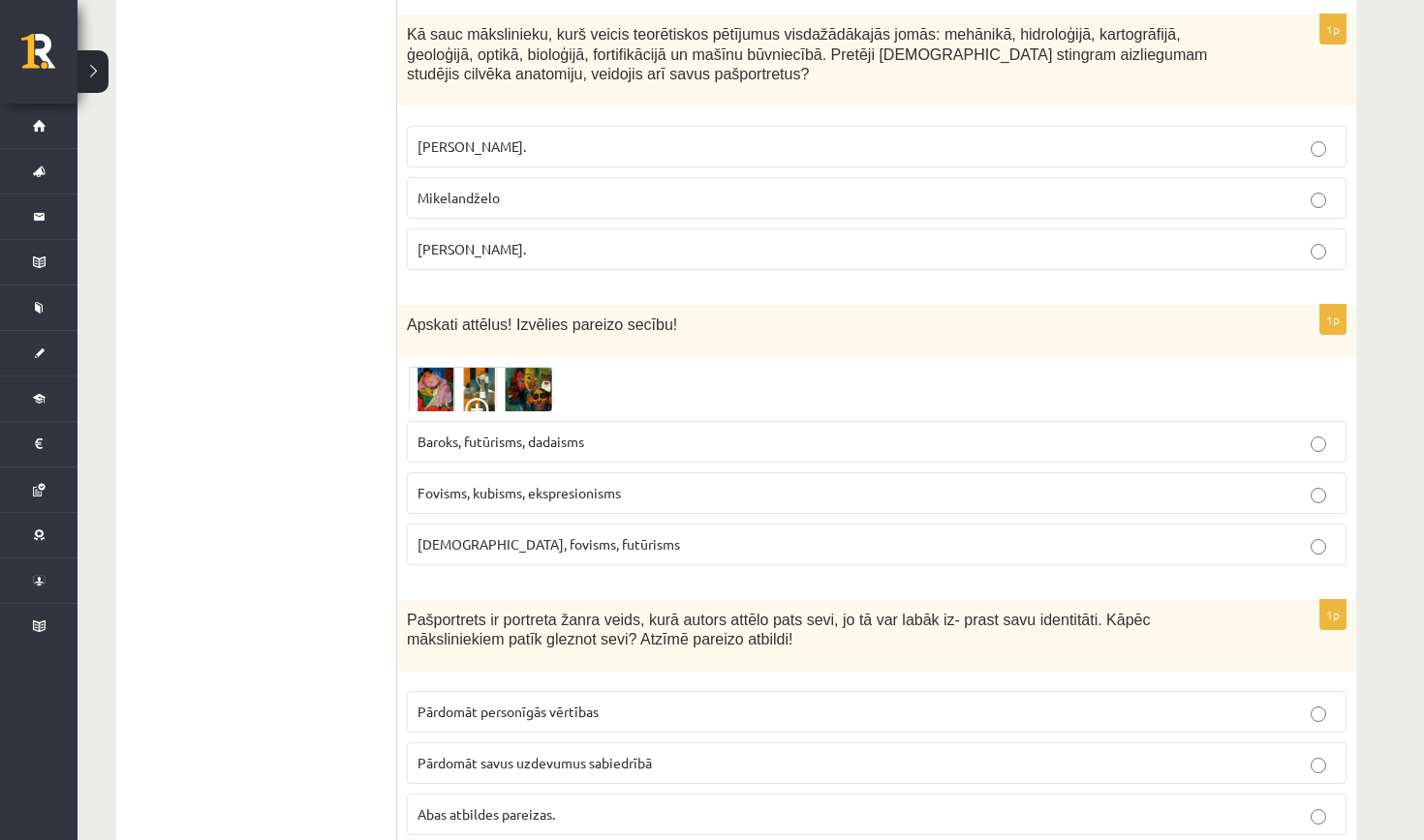
click at [593, 473] on label "Fovisms, kubisms, ekspresionisms" at bounding box center [876, 494] width 939 height 41
click at [487, 376] on img at bounding box center [479, 389] width 145 height 44
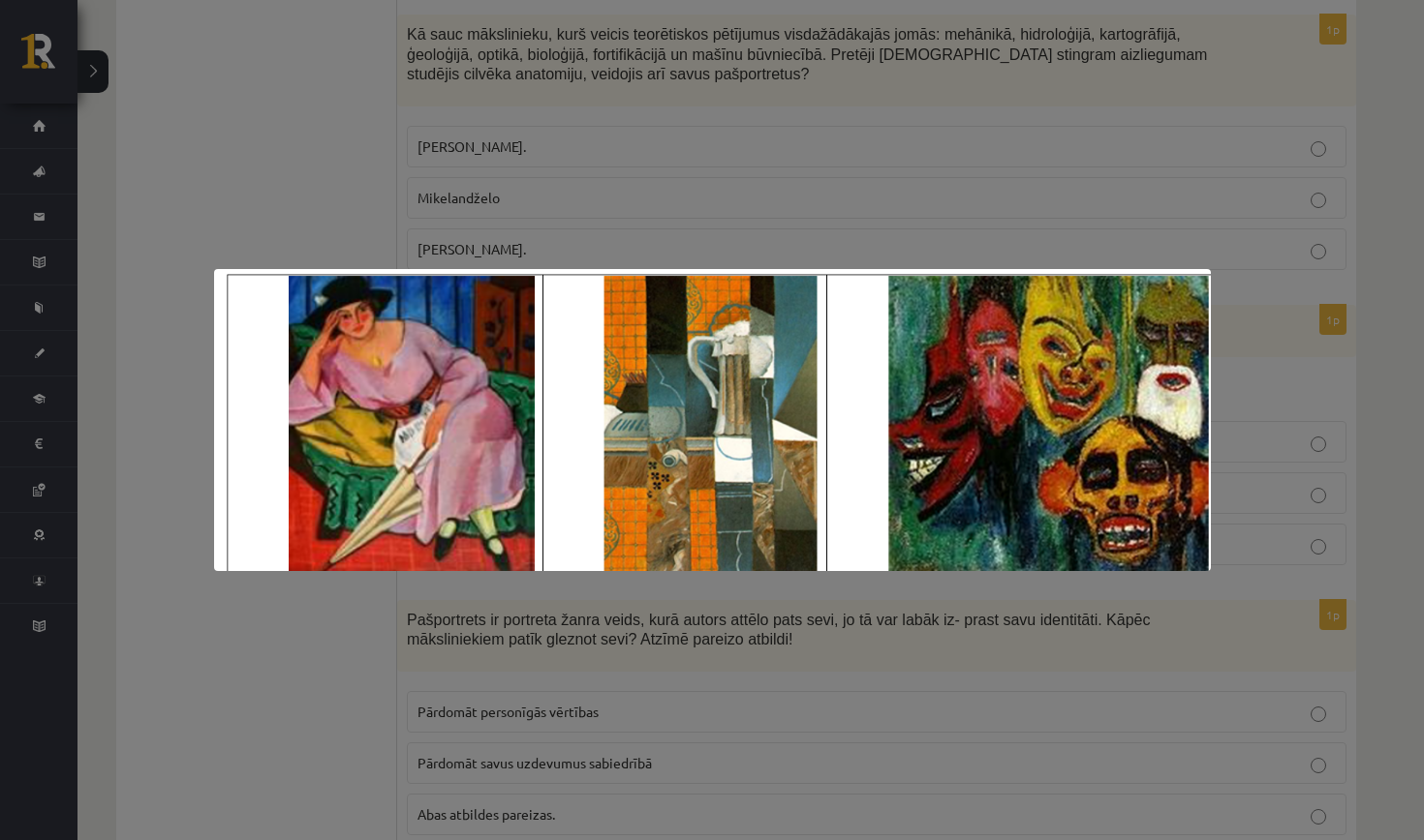
click at [313, 241] on div at bounding box center [712, 420] width 1424 height 840
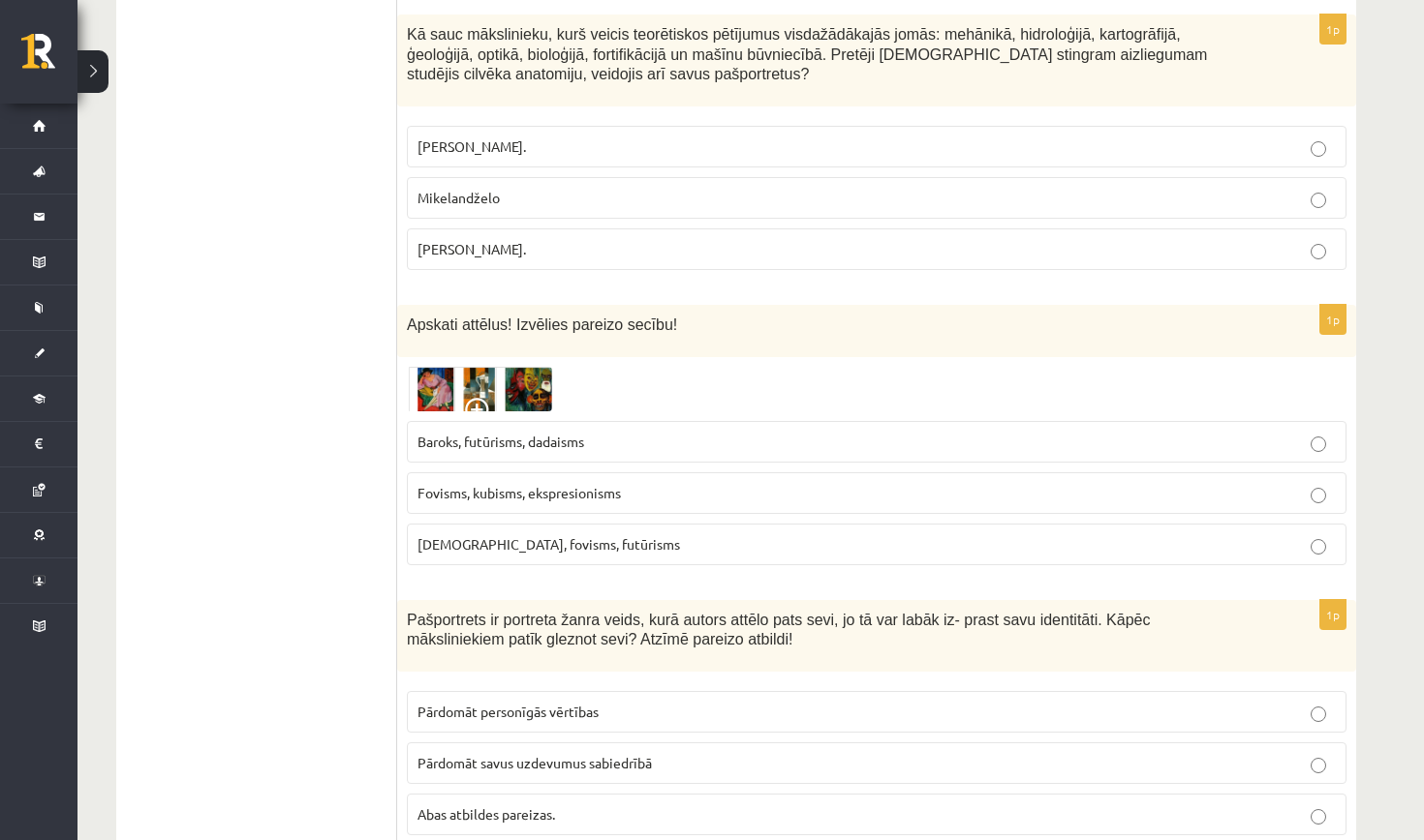
click at [473, 136] on label "Pīters Pauls Rubenss." at bounding box center [876, 147] width 939 height 41
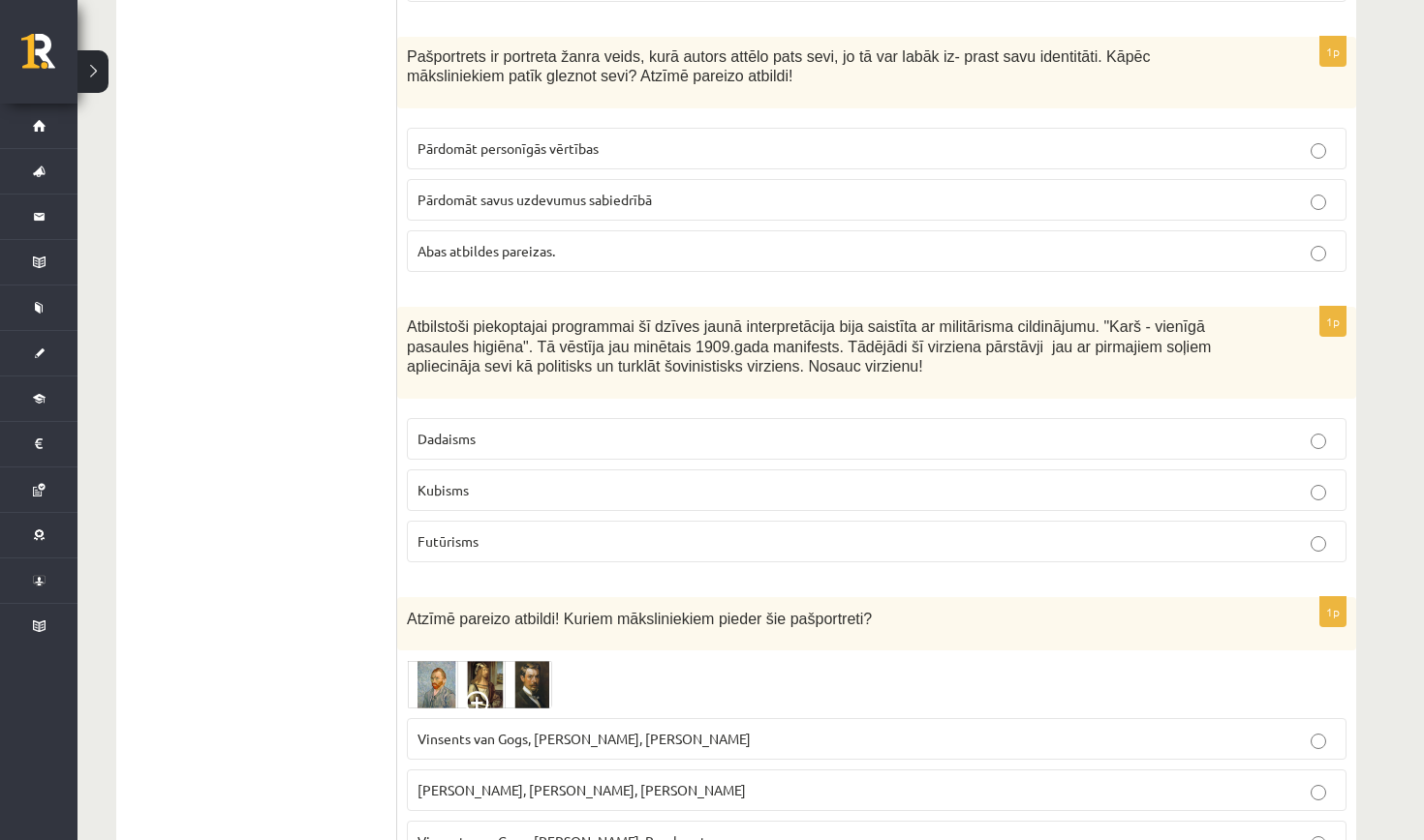
scroll to position [5504, 0]
click at [499, 229] on label "Abas atbildes pareizas." at bounding box center [876, 250] width 939 height 41
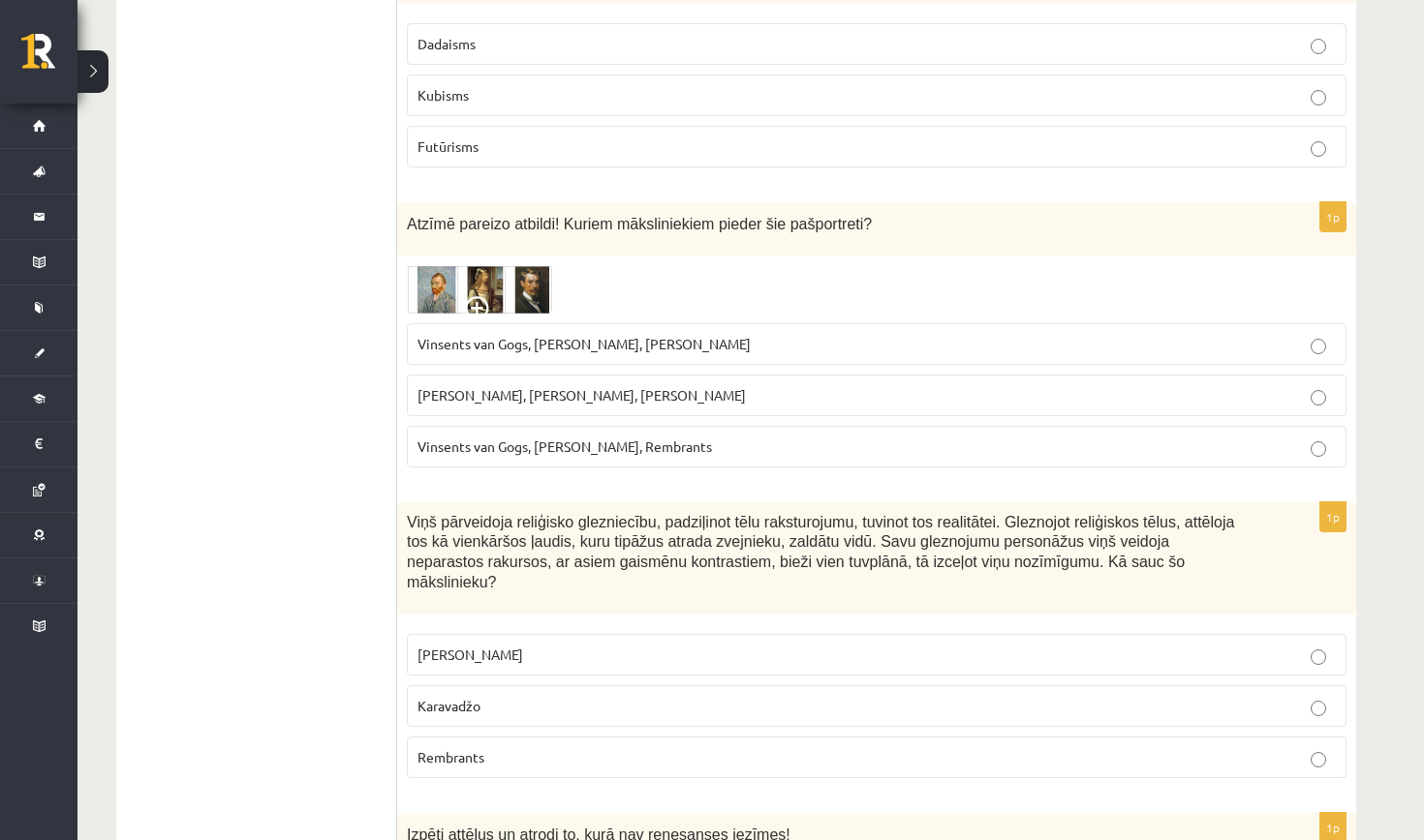
scroll to position [5919, 0]
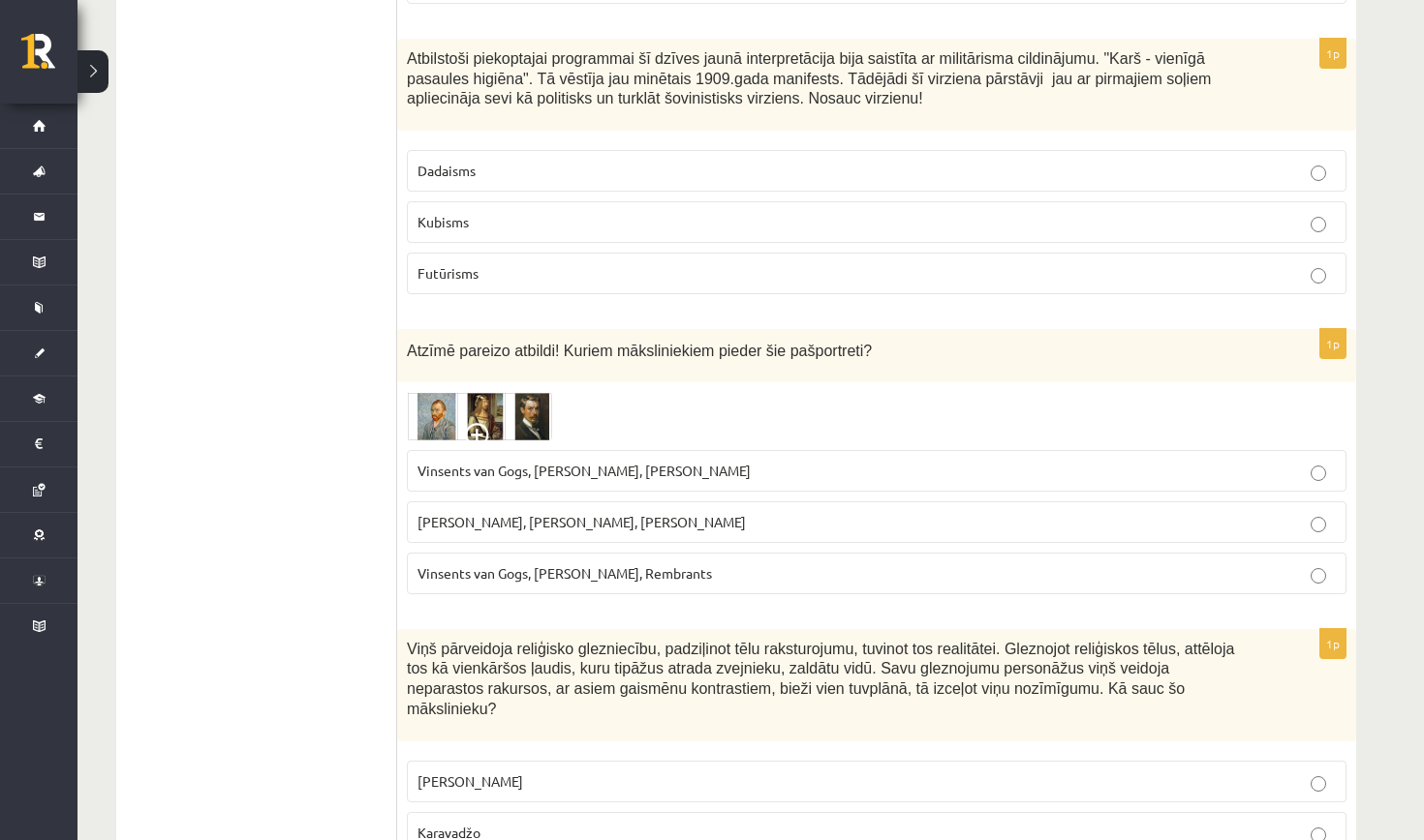
scroll to position [5774, 0]
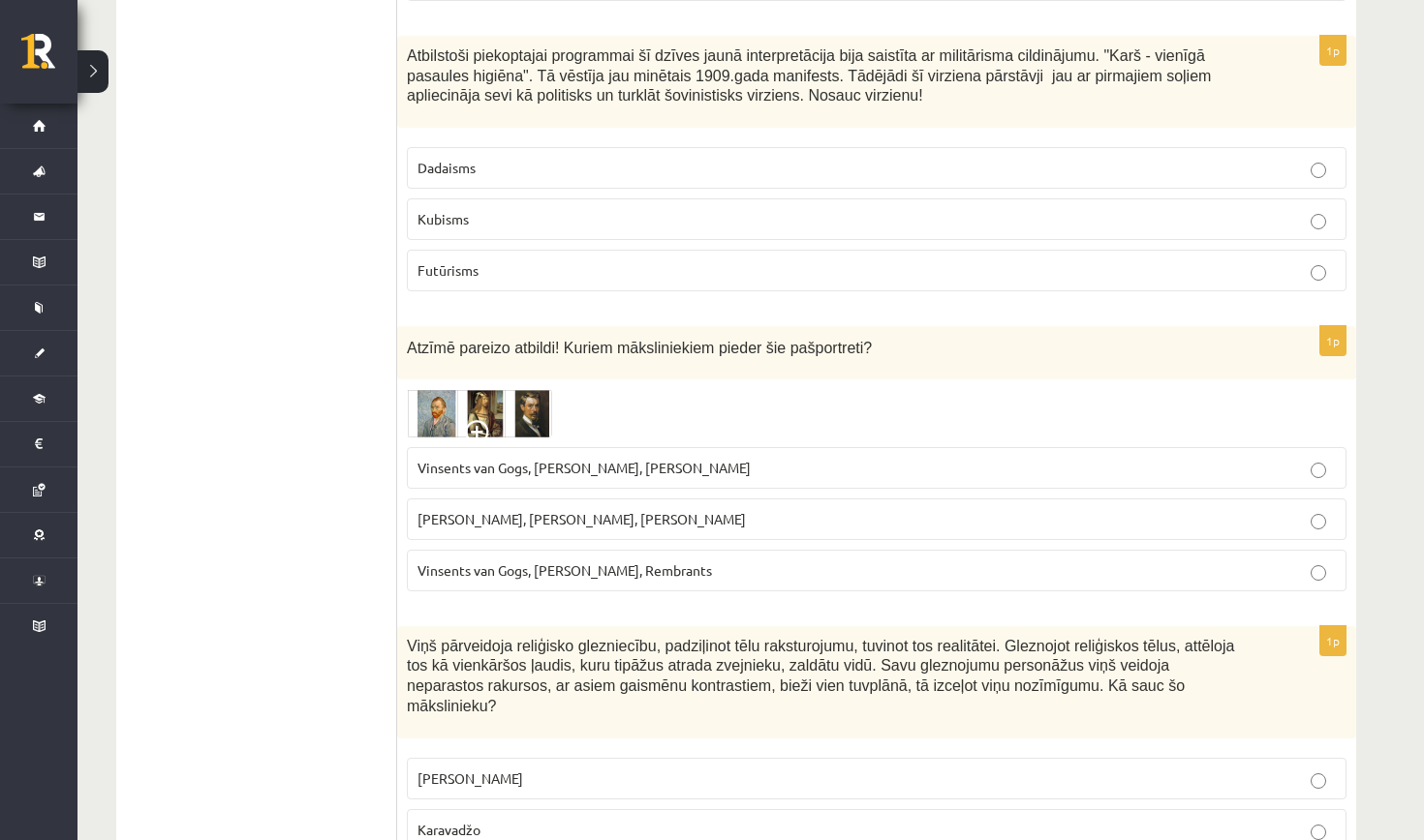
click at [545, 261] on p "Futūrisms" at bounding box center [877, 270] width 918 height 21
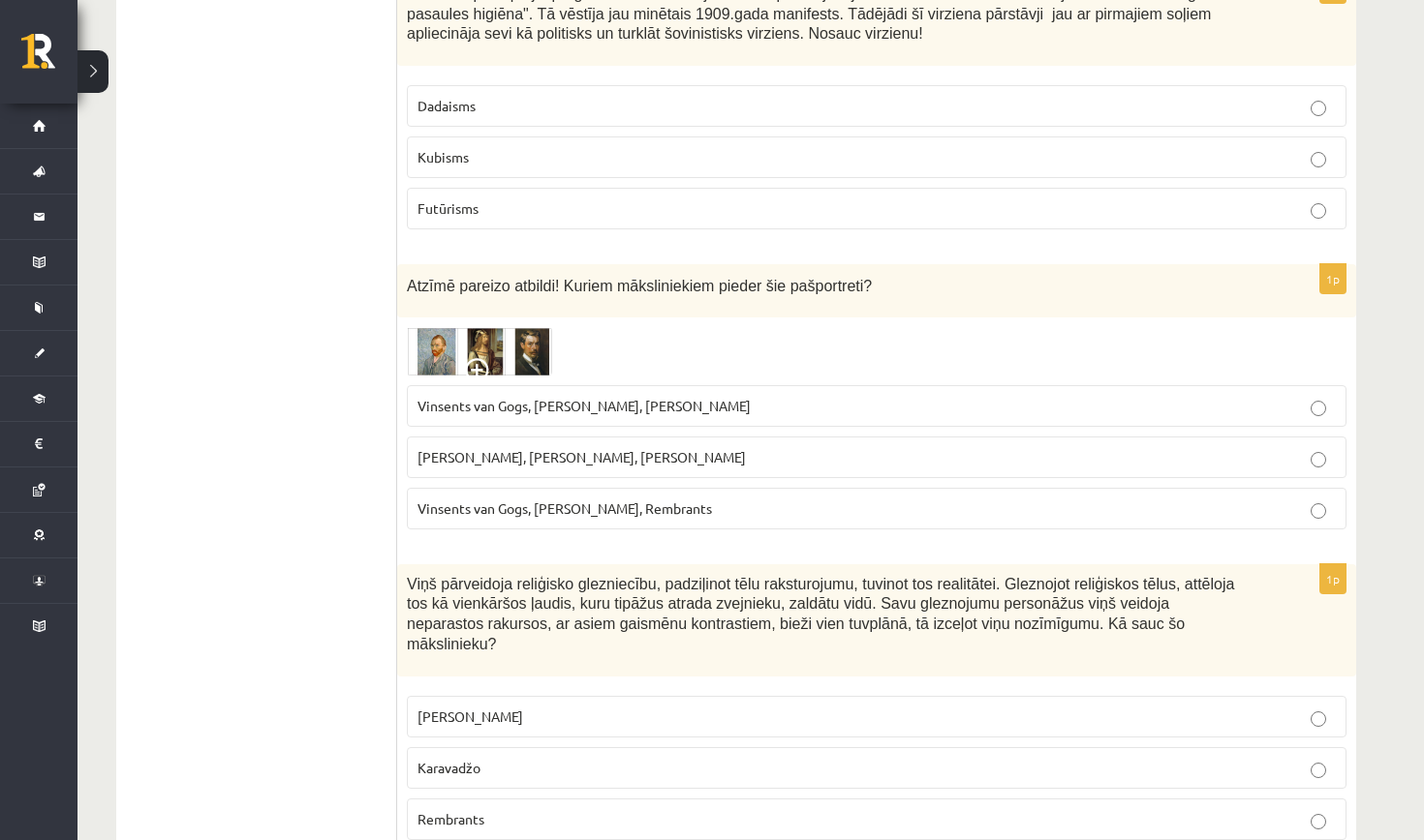
scroll to position [5839, 0]
click at [488, 327] on img at bounding box center [479, 348] width 145 height 48
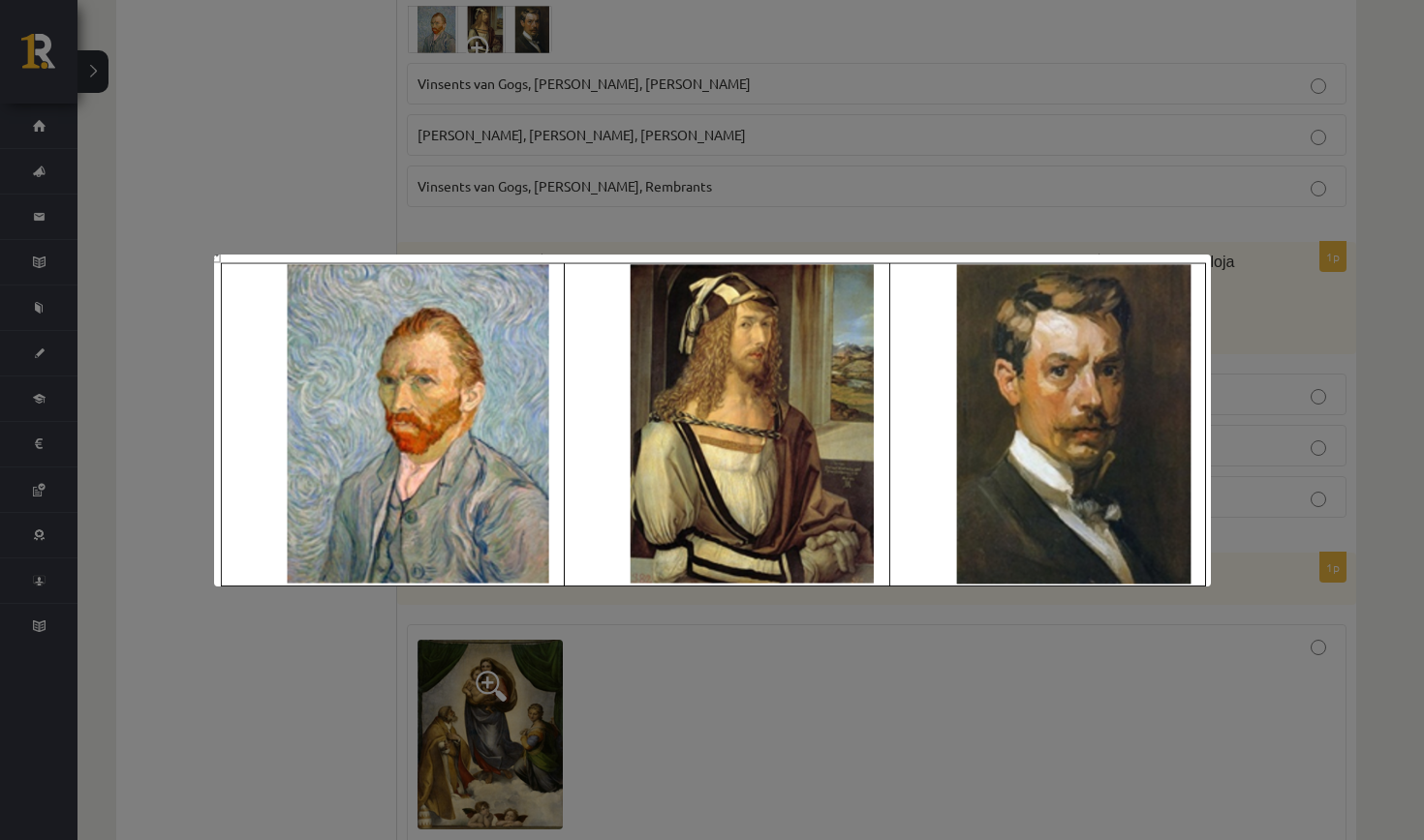
scroll to position [6154, 0]
click at [526, 636] on div at bounding box center [712, 420] width 1424 height 840
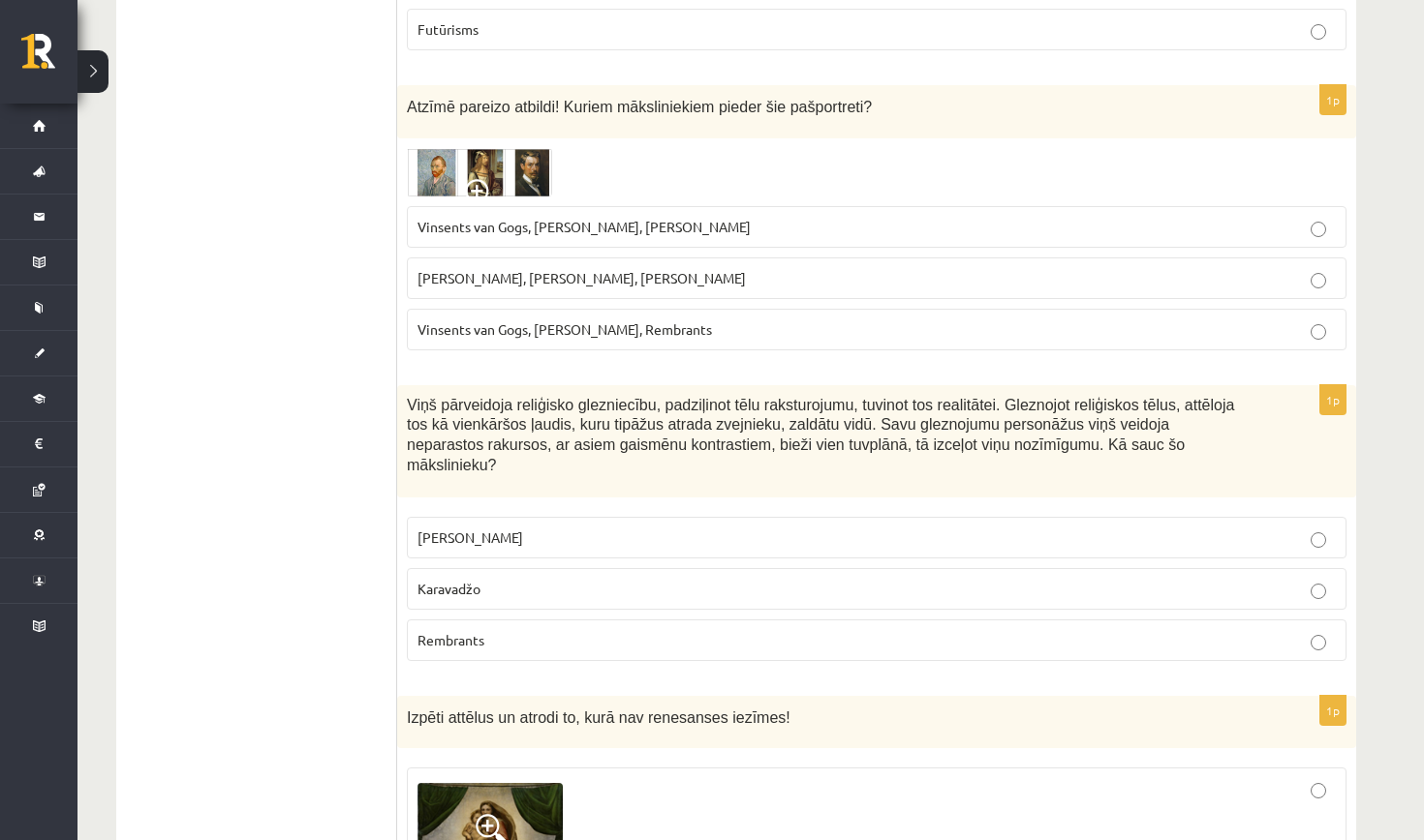
scroll to position [6003, 0]
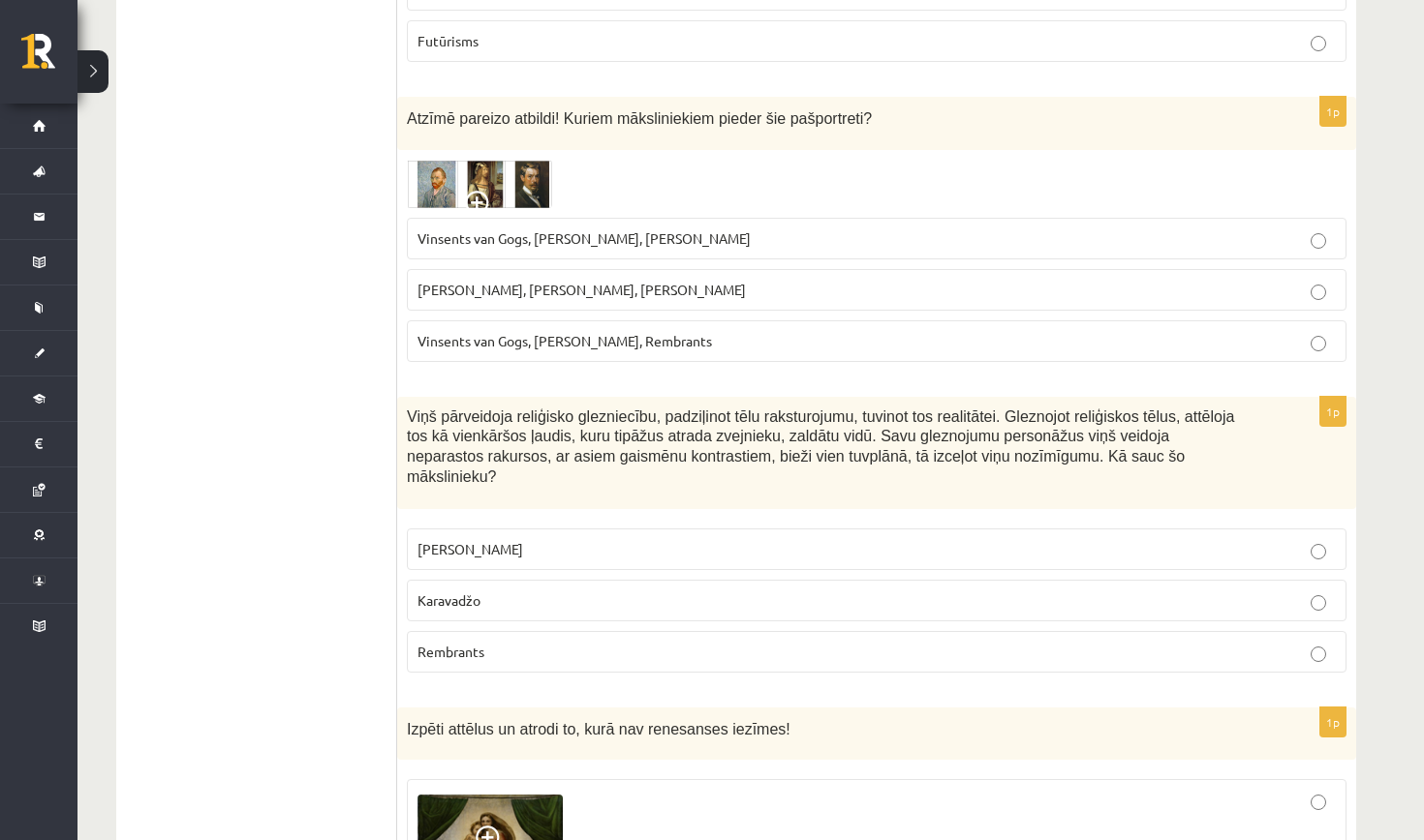
click at [657, 228] on p "Vinsents van Gogs, Albrehts Dīrers, Janis Rozentāls" at bounding box center [877, 238] width 918 height 21
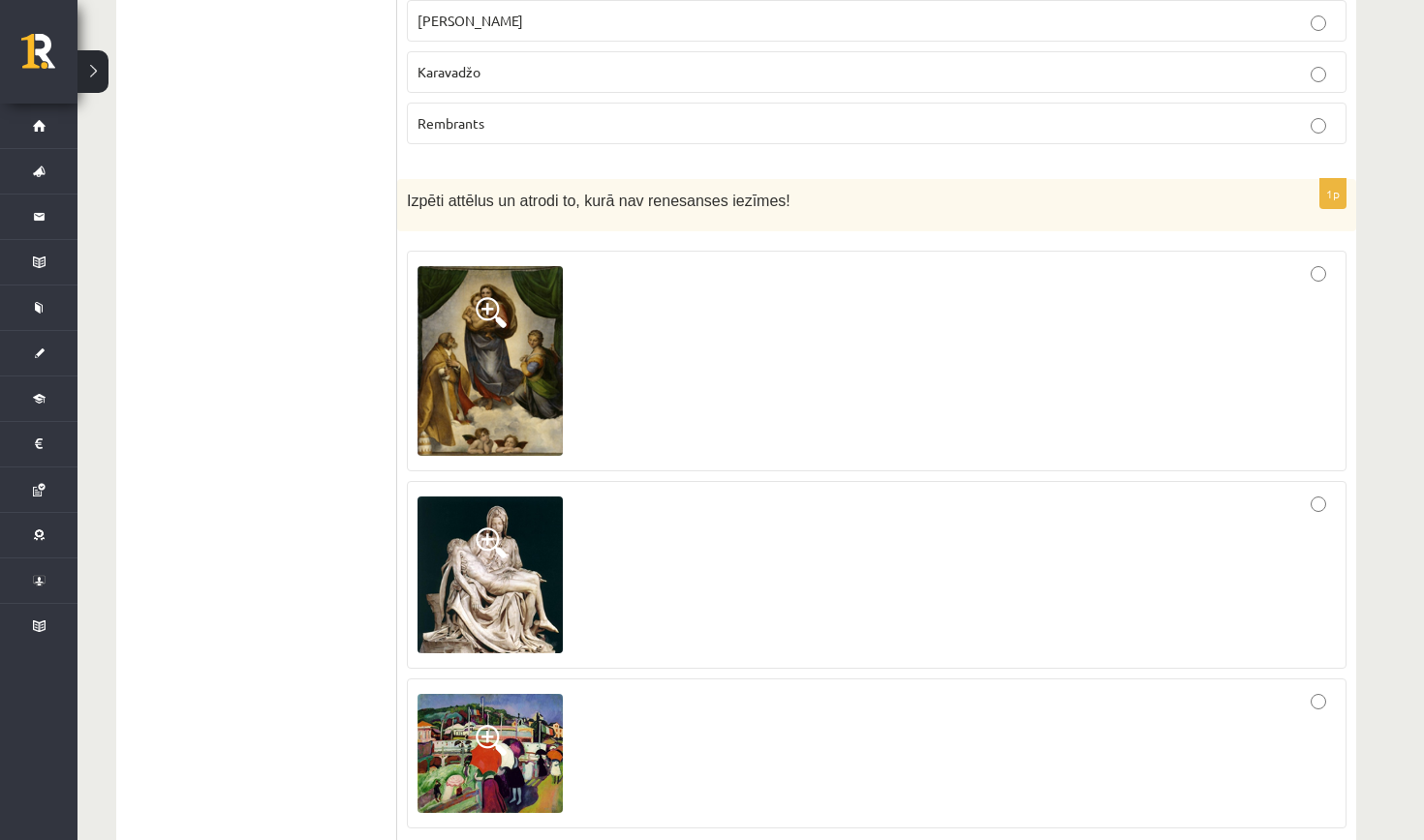
scroll to position [6557, 0]
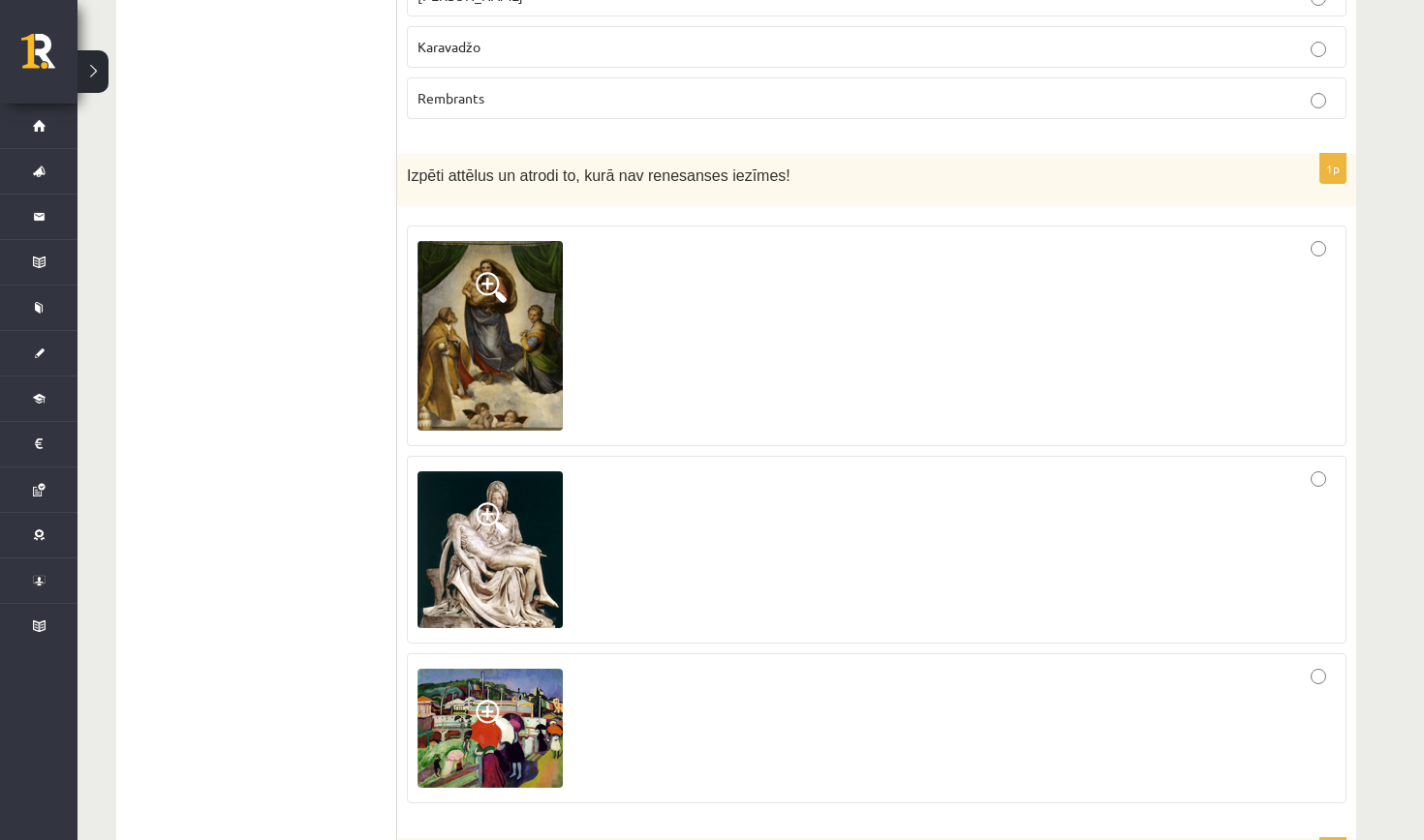
click at [879, 699] on div at bounding box center [877, 728] width 918 height 128
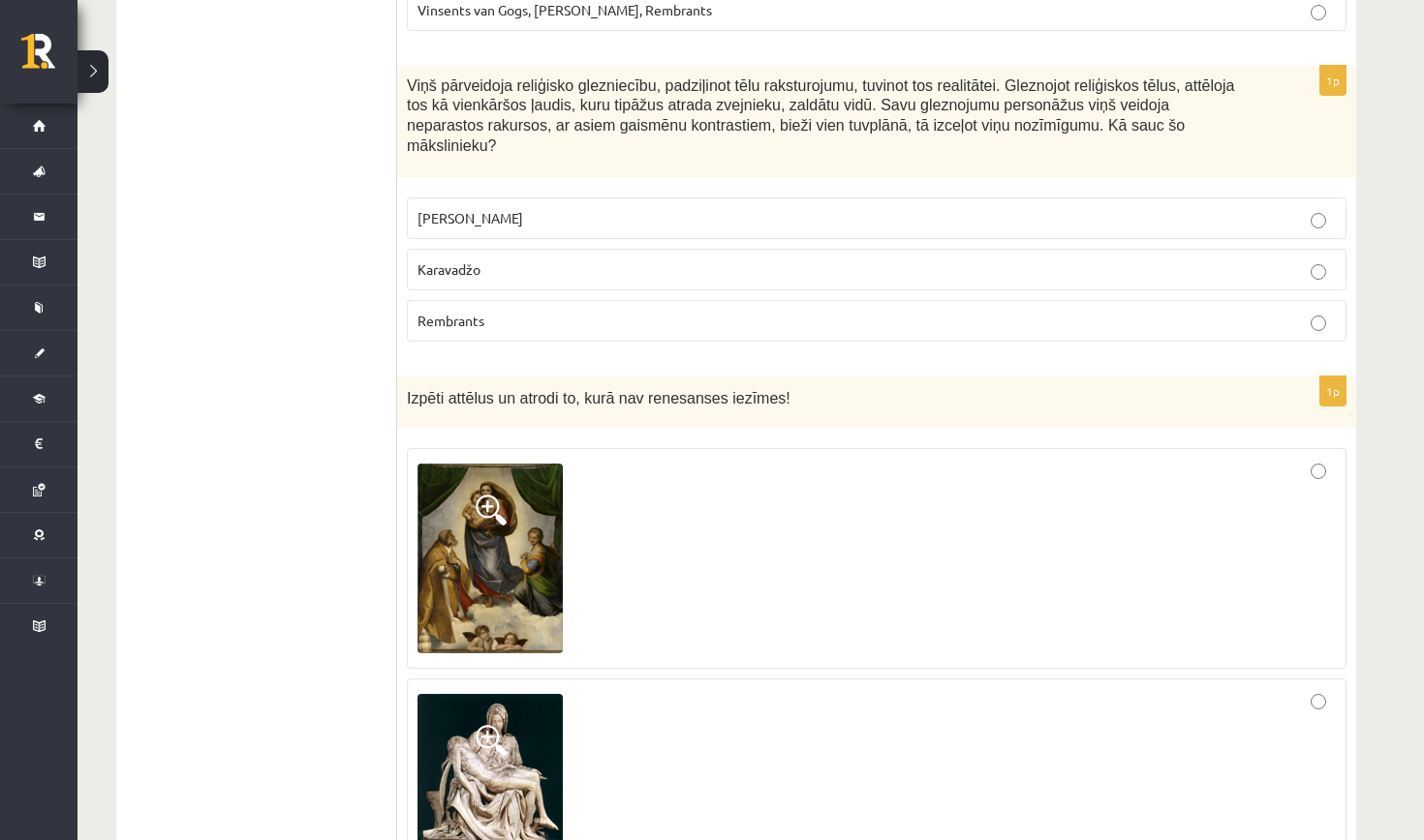
scroll to position [6328, 0]
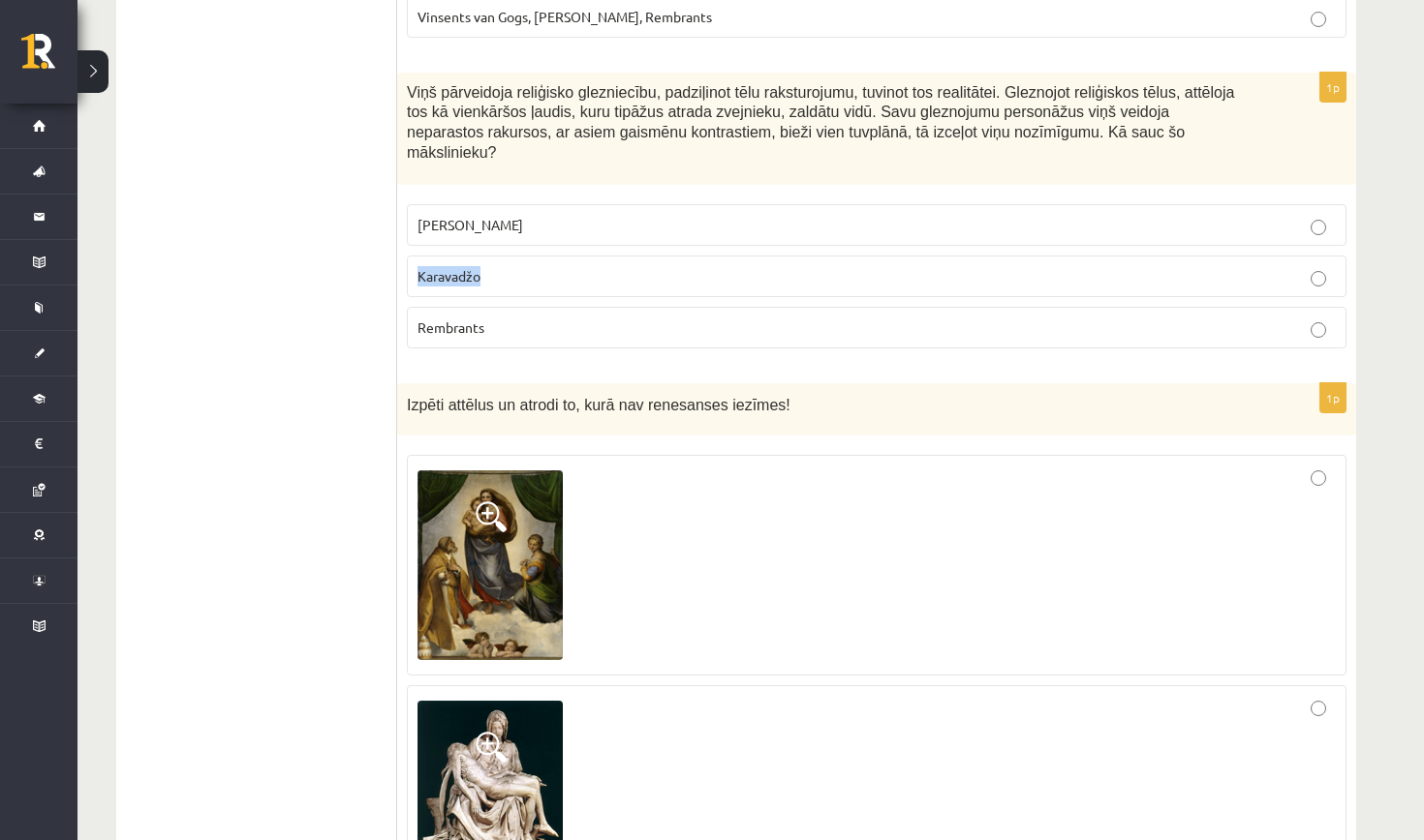
click at [890, 267] on p "Karavadžo" at bounding box center [877, 276] width 918 height 21
click at [889, 267] on p "Karavadžo" at bounding box center [877, 276] width 918 height 21
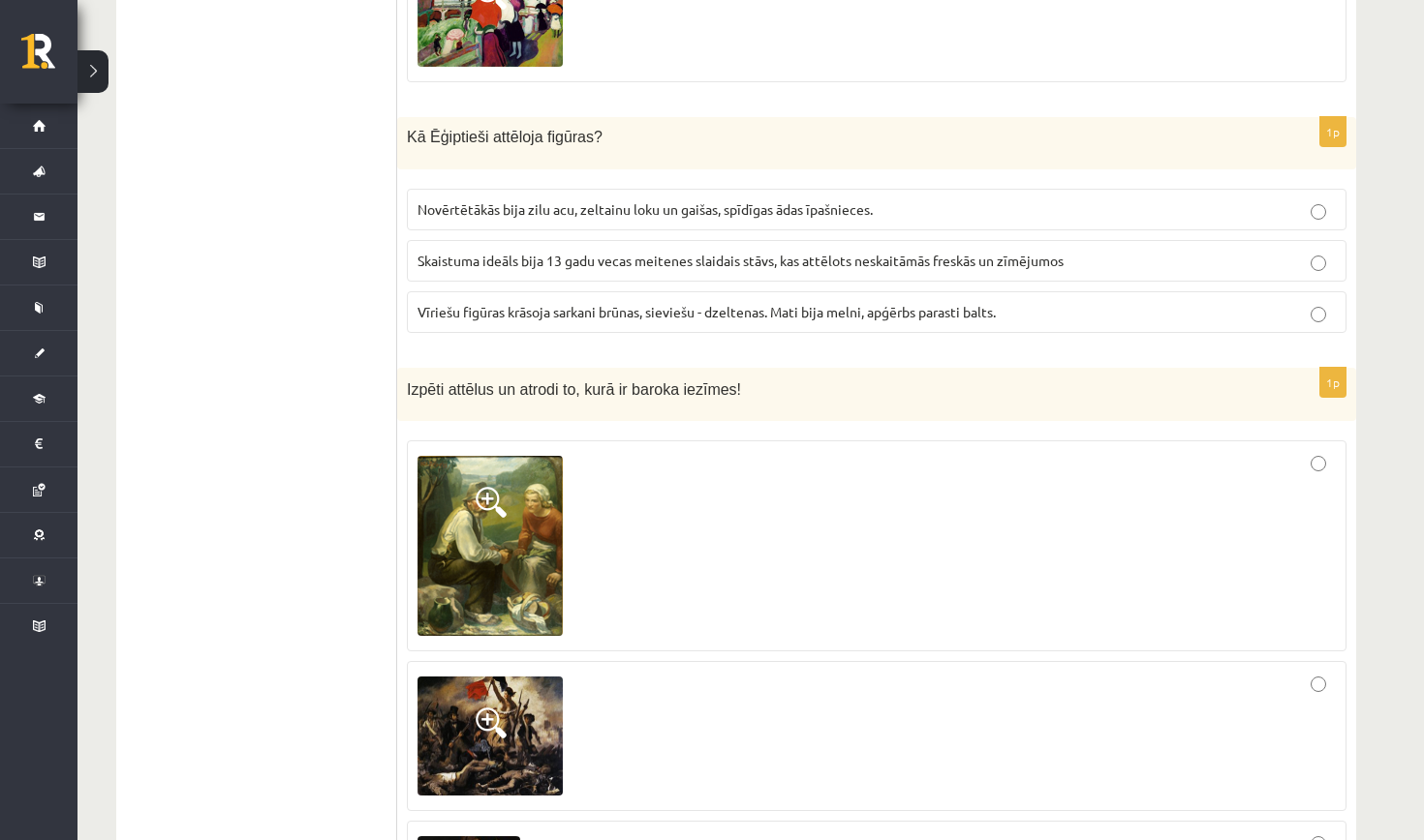
scroll to position [7281, 0]
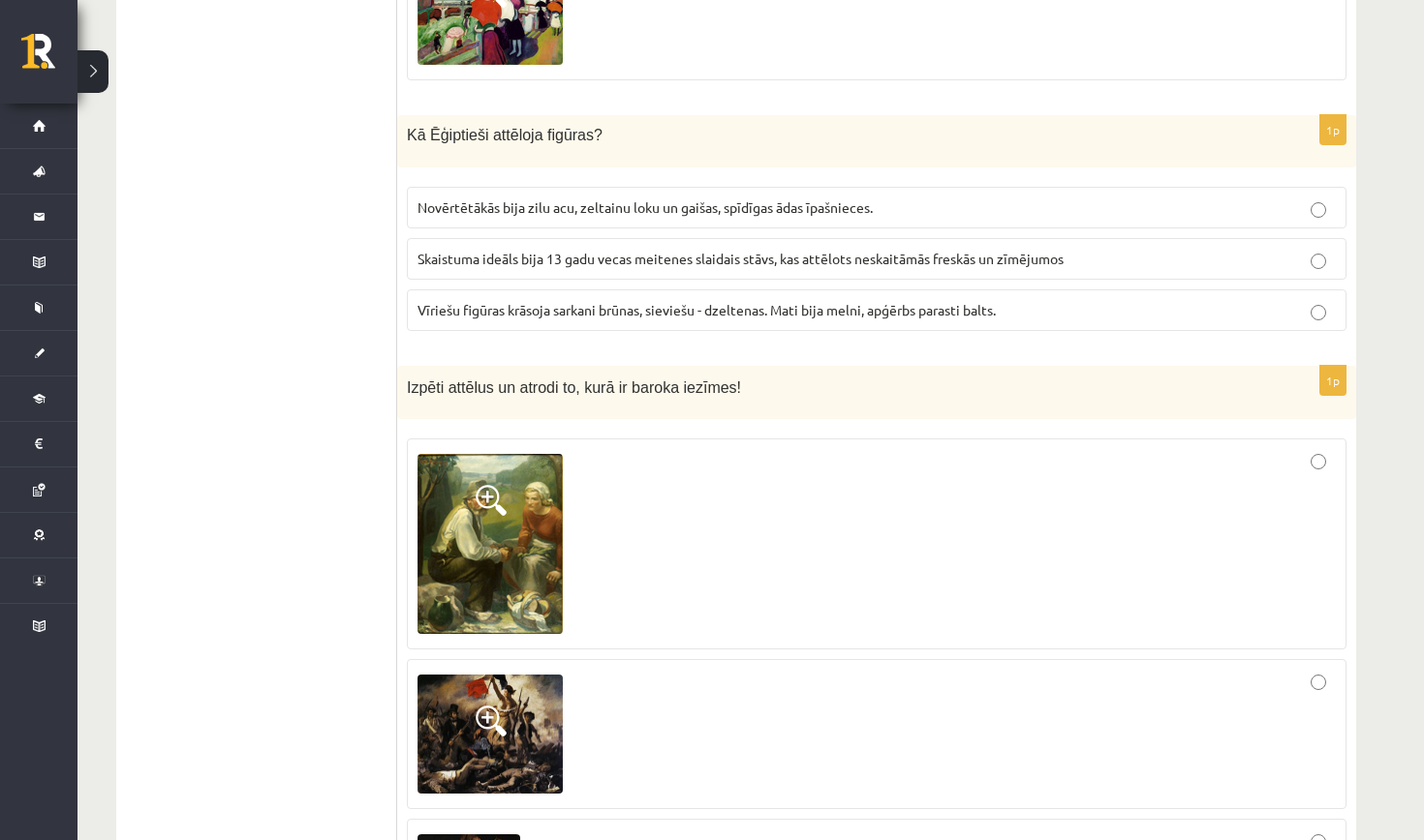
click at [899, 297] on label "Vīriešu figūras krāsoja sarkani brūnas, sieviešu - dzeltenas. Mati bija melni, …" at bounding box center [876, 310] width 939 height 41
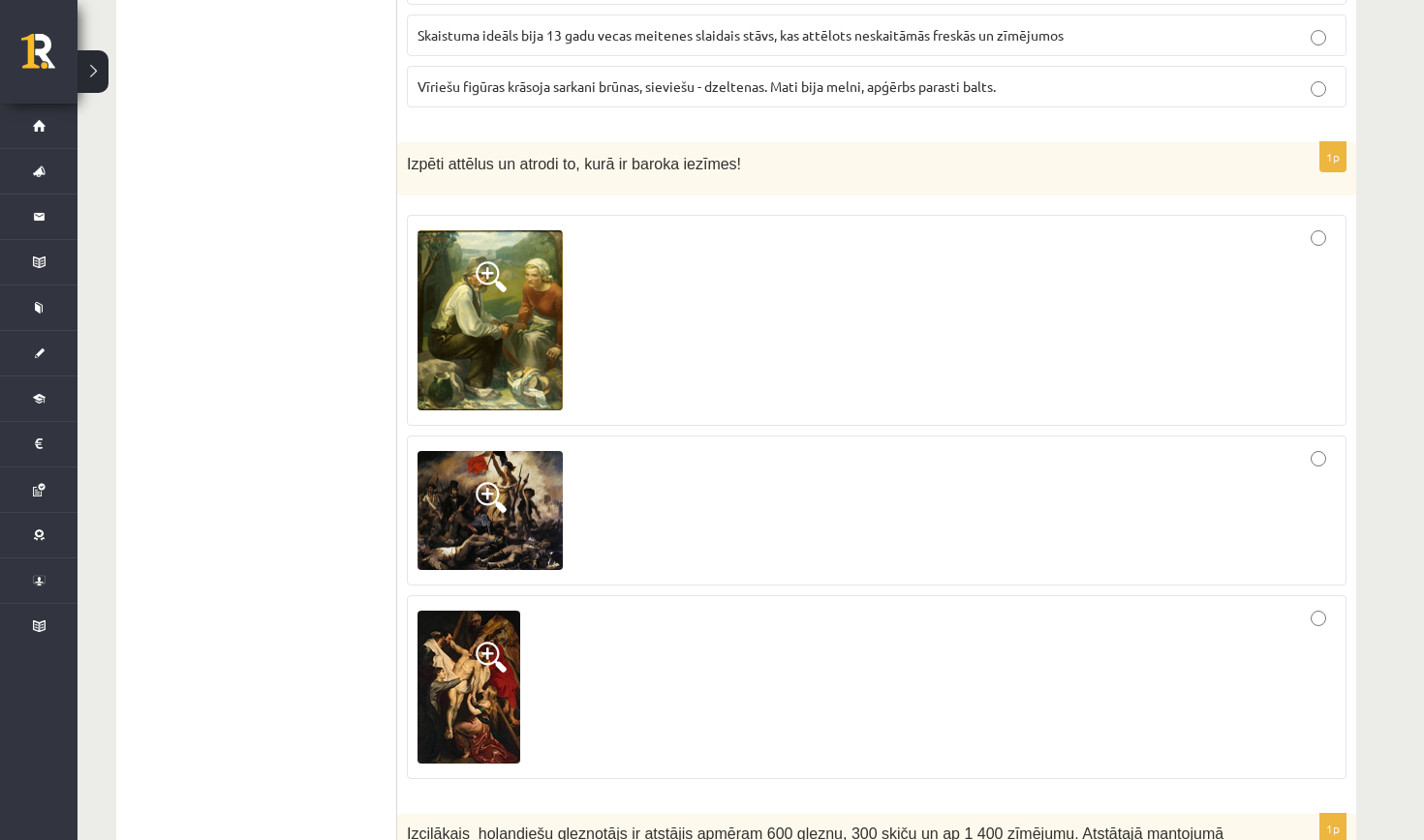
scroll to position [7508, 0]
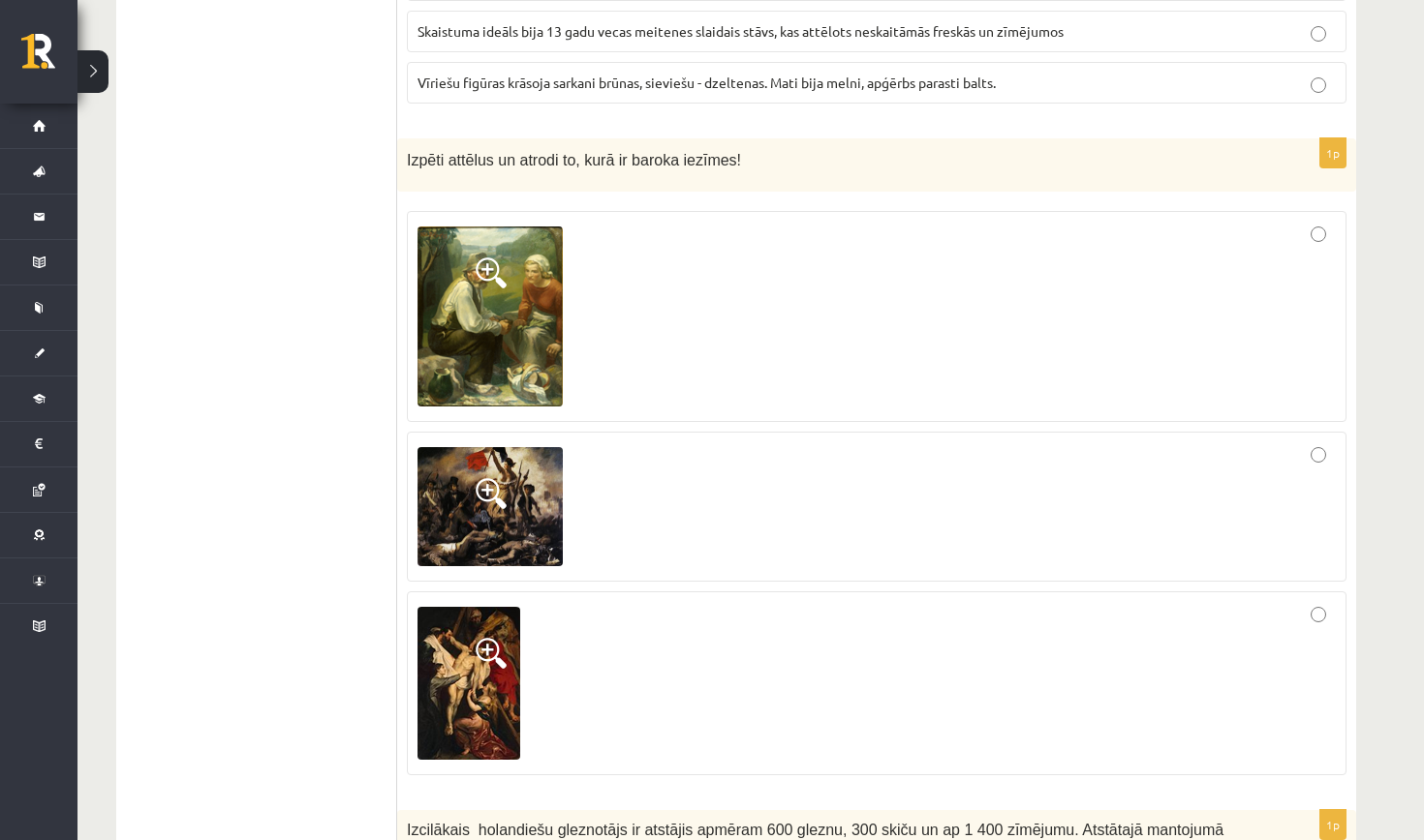
click at [517, 333] on img at bounding box center [490, 317] width 145 height 180
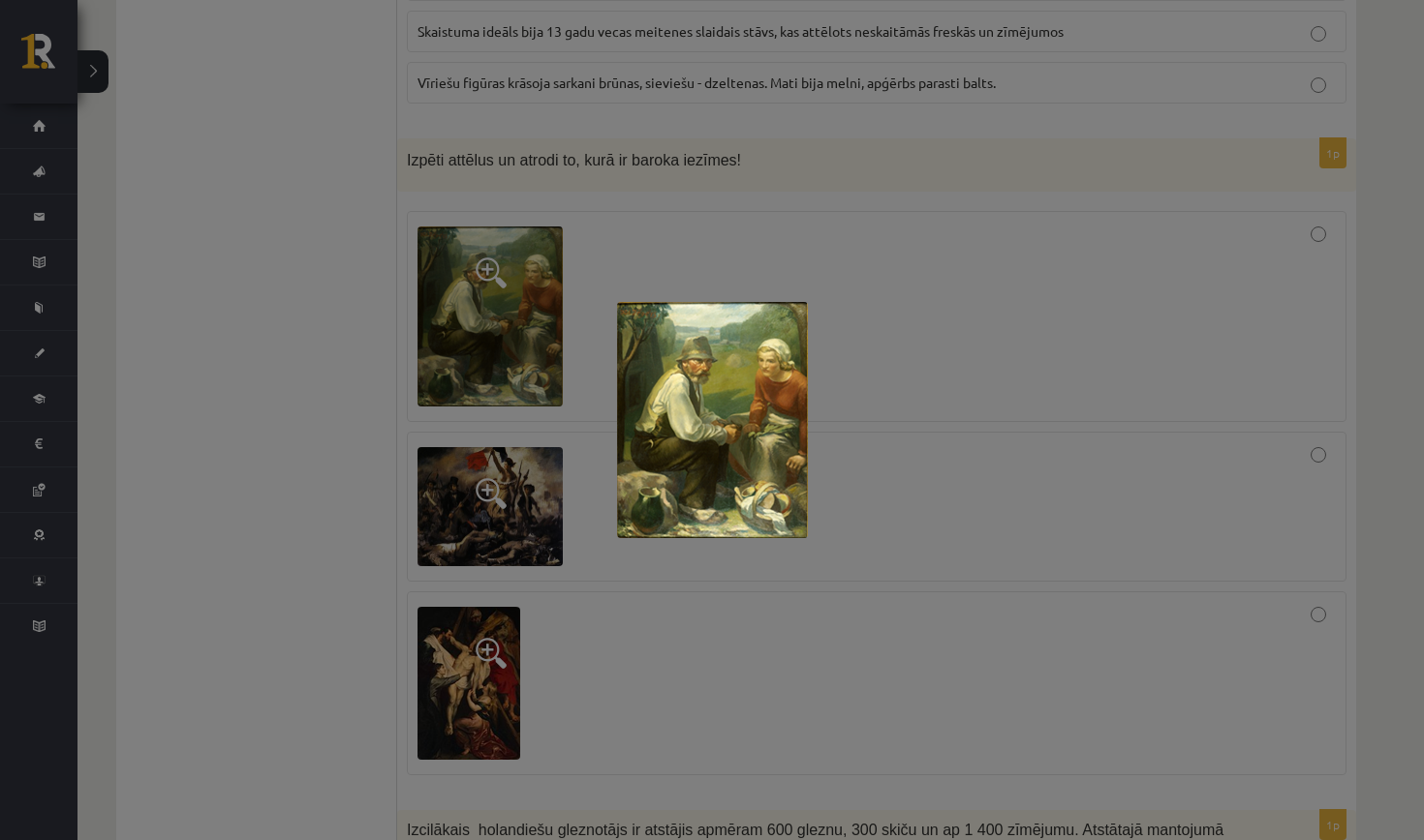
click at [571, 581] on div at bounding box center [712, 420] width 1424 height 840
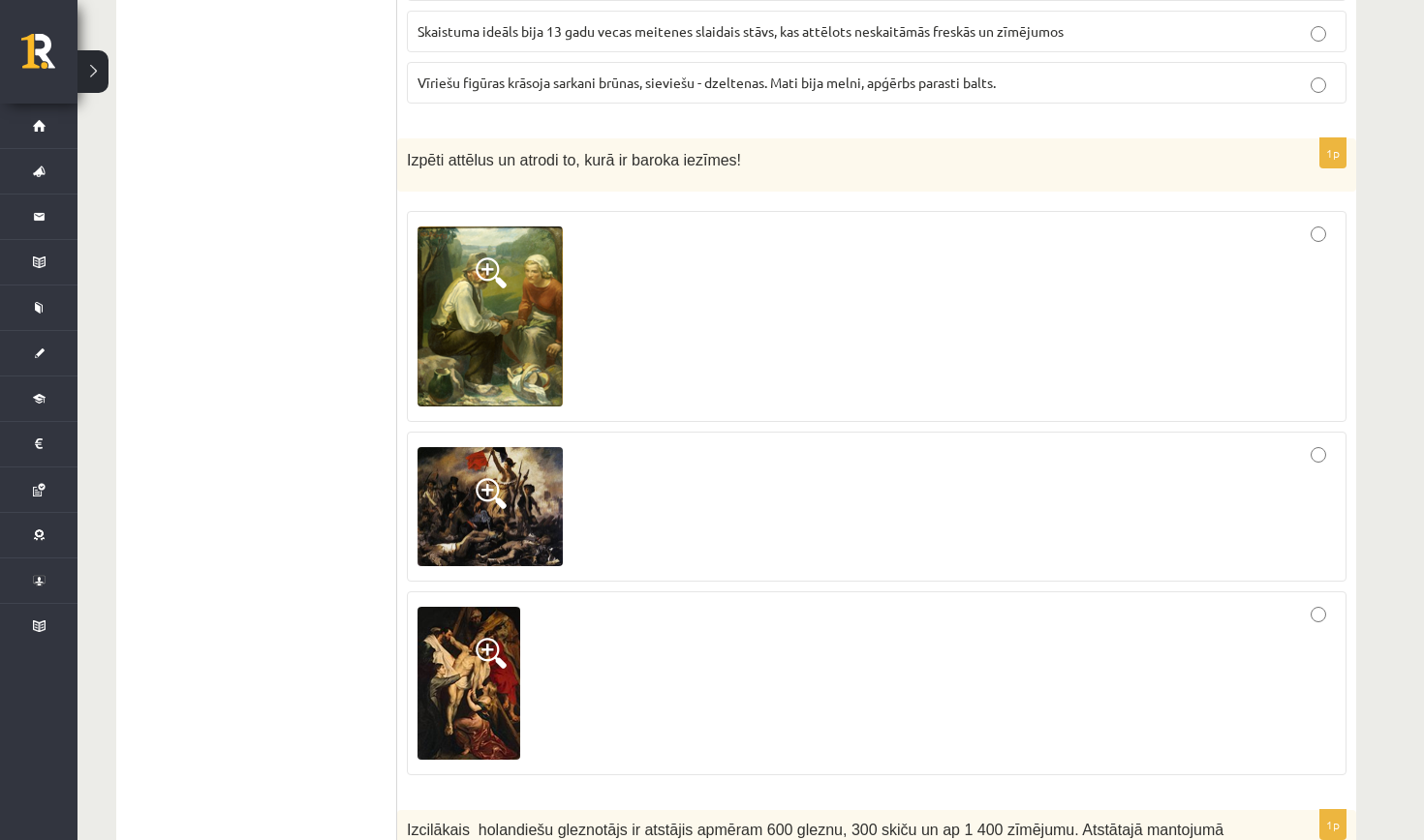
click at [495, 643] on img at bounding box center [469, 683] width 103 height 153
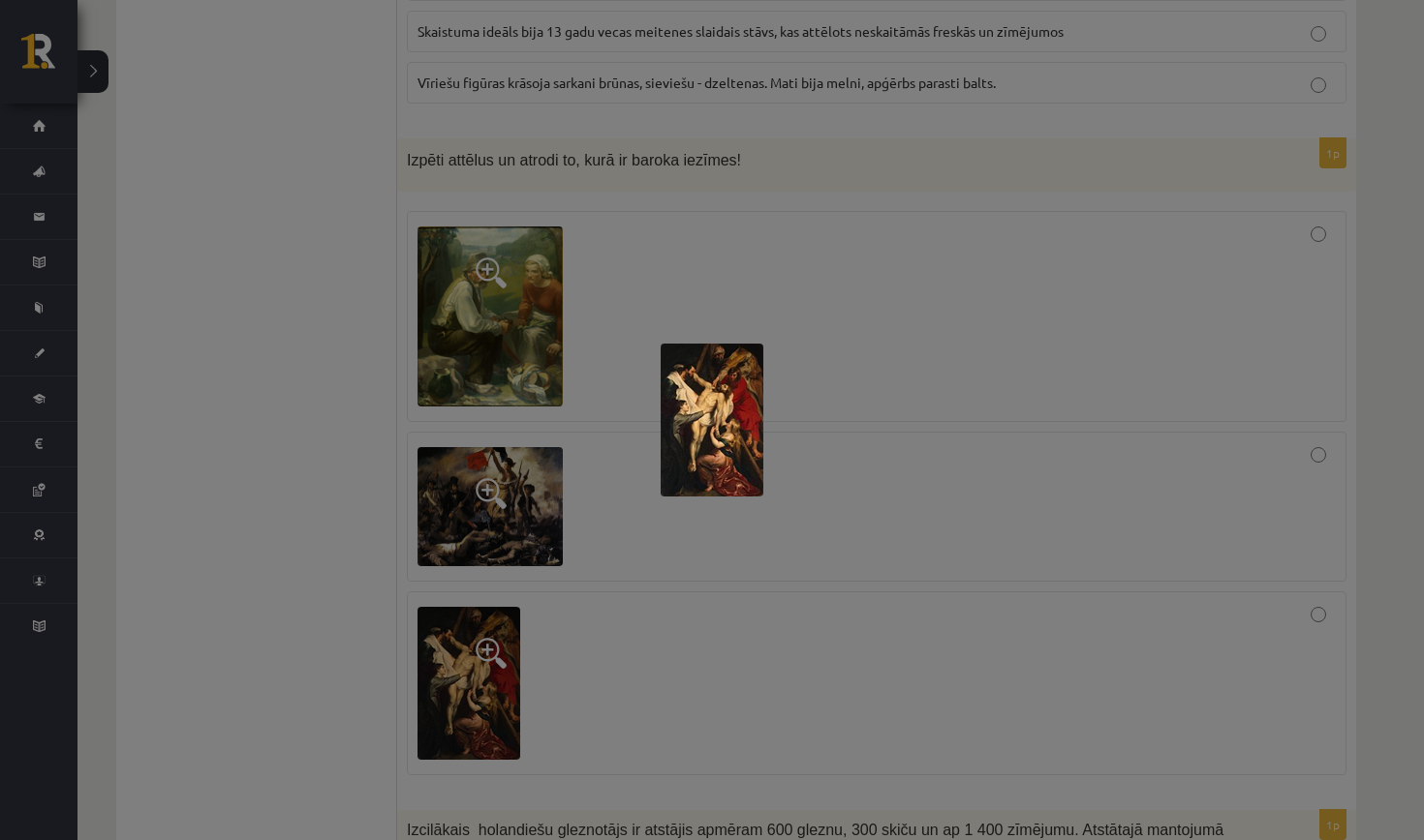
click at [698, 627] on div at bounding box center [712, 420] width 1424 height 840
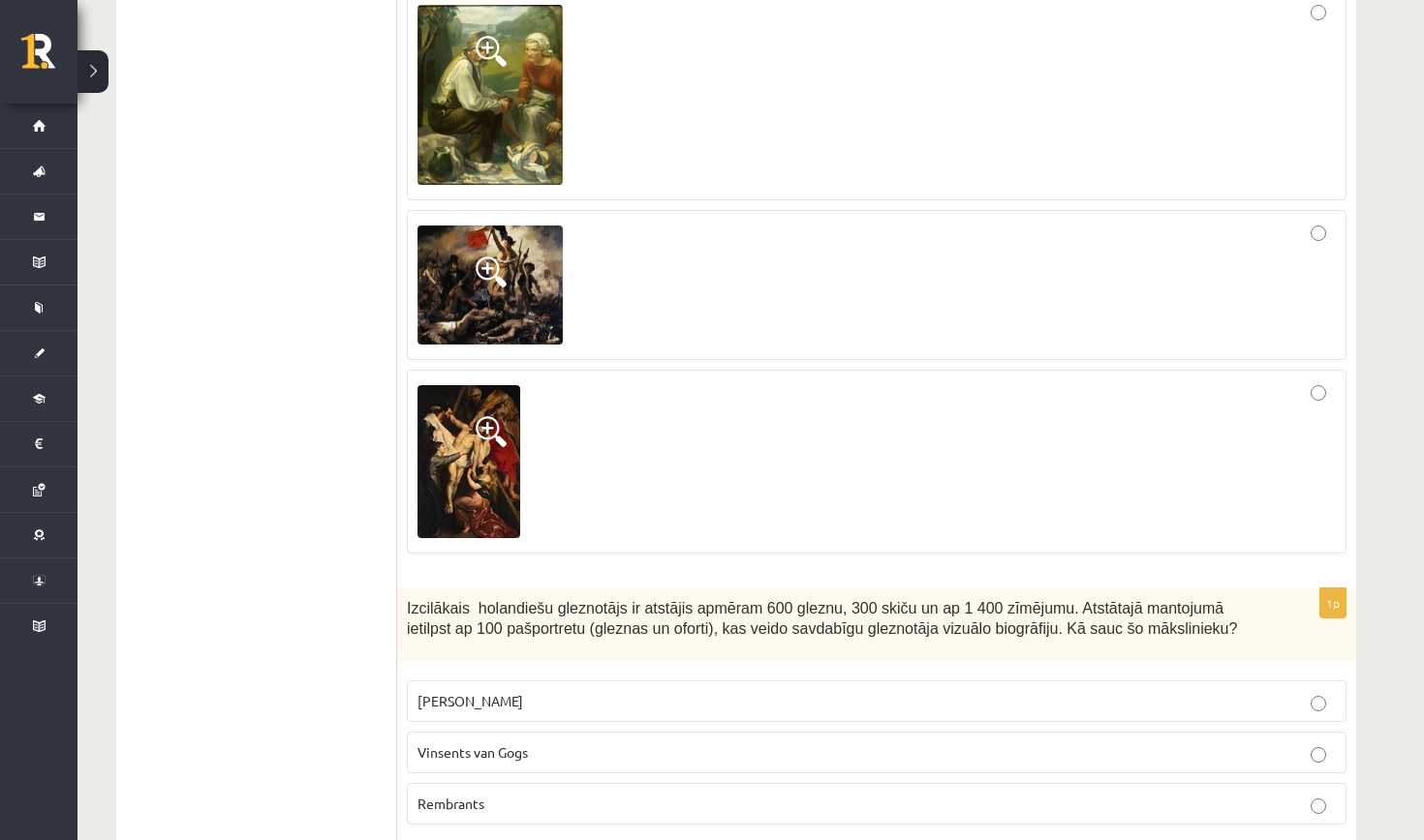
scroll to position [7678, 0]
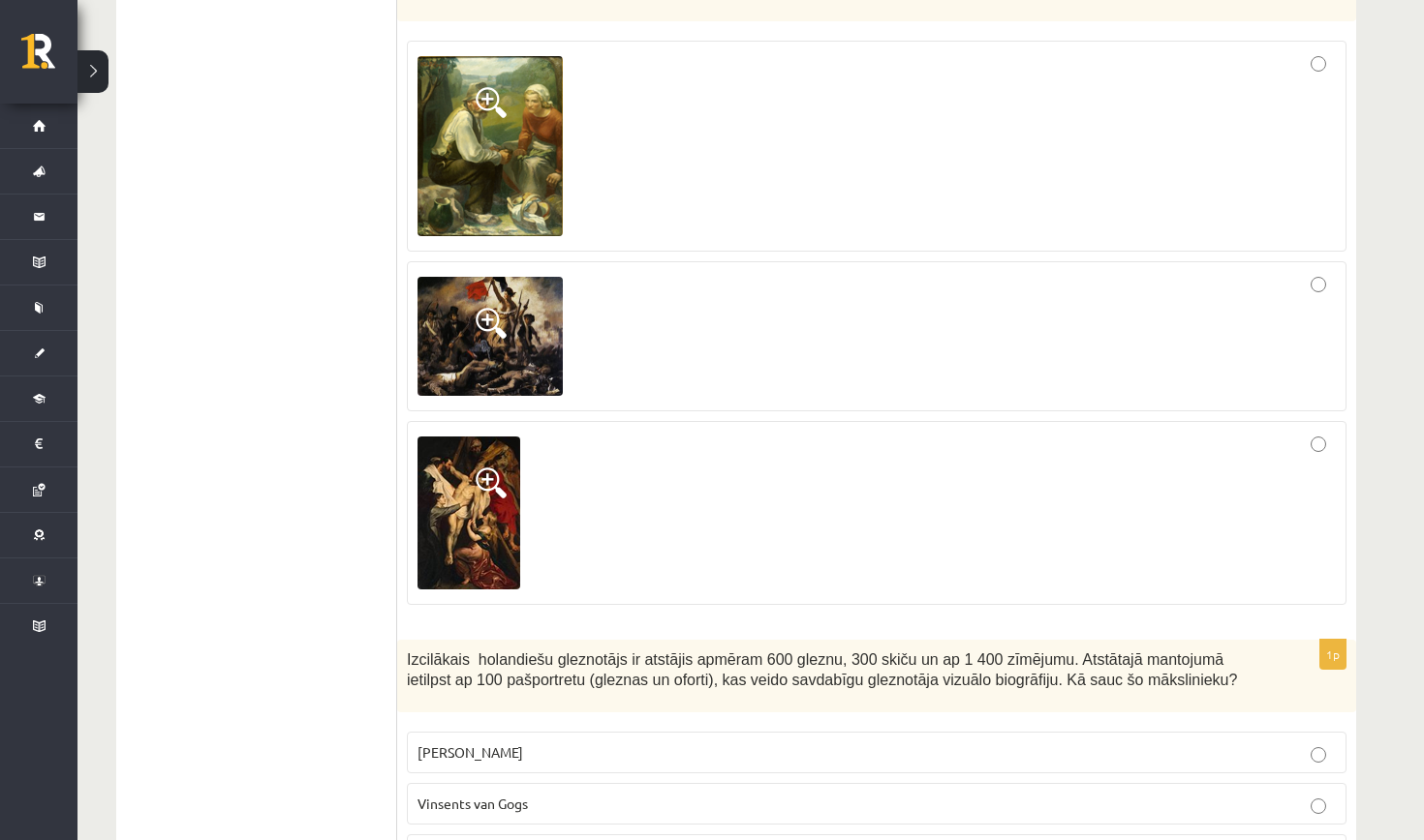
click at [485, 277] on img at bounding box center [490, 338] width 145 height 120
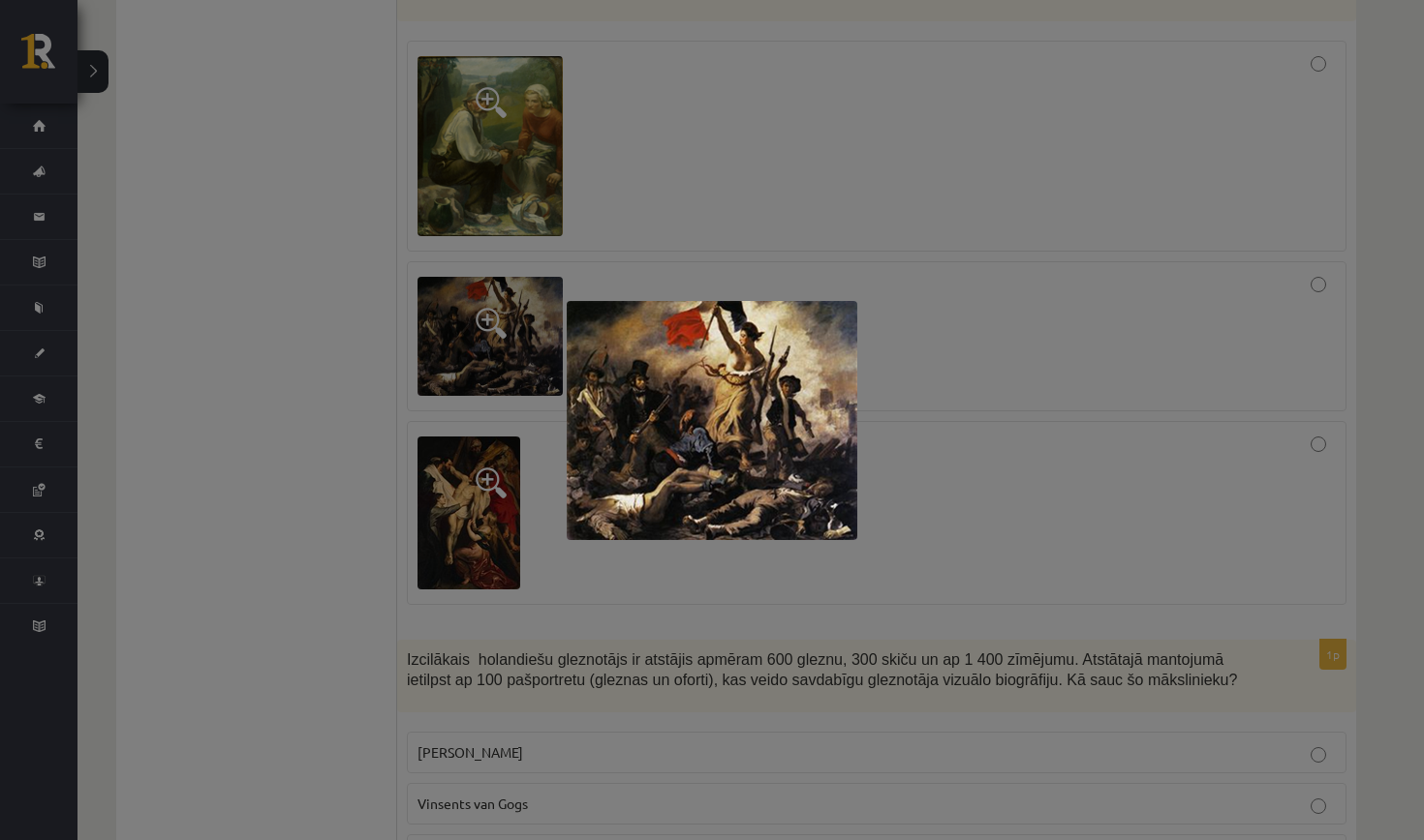
click at [290, 269] on div at bounding box center [712, 420] width 1424 height 840
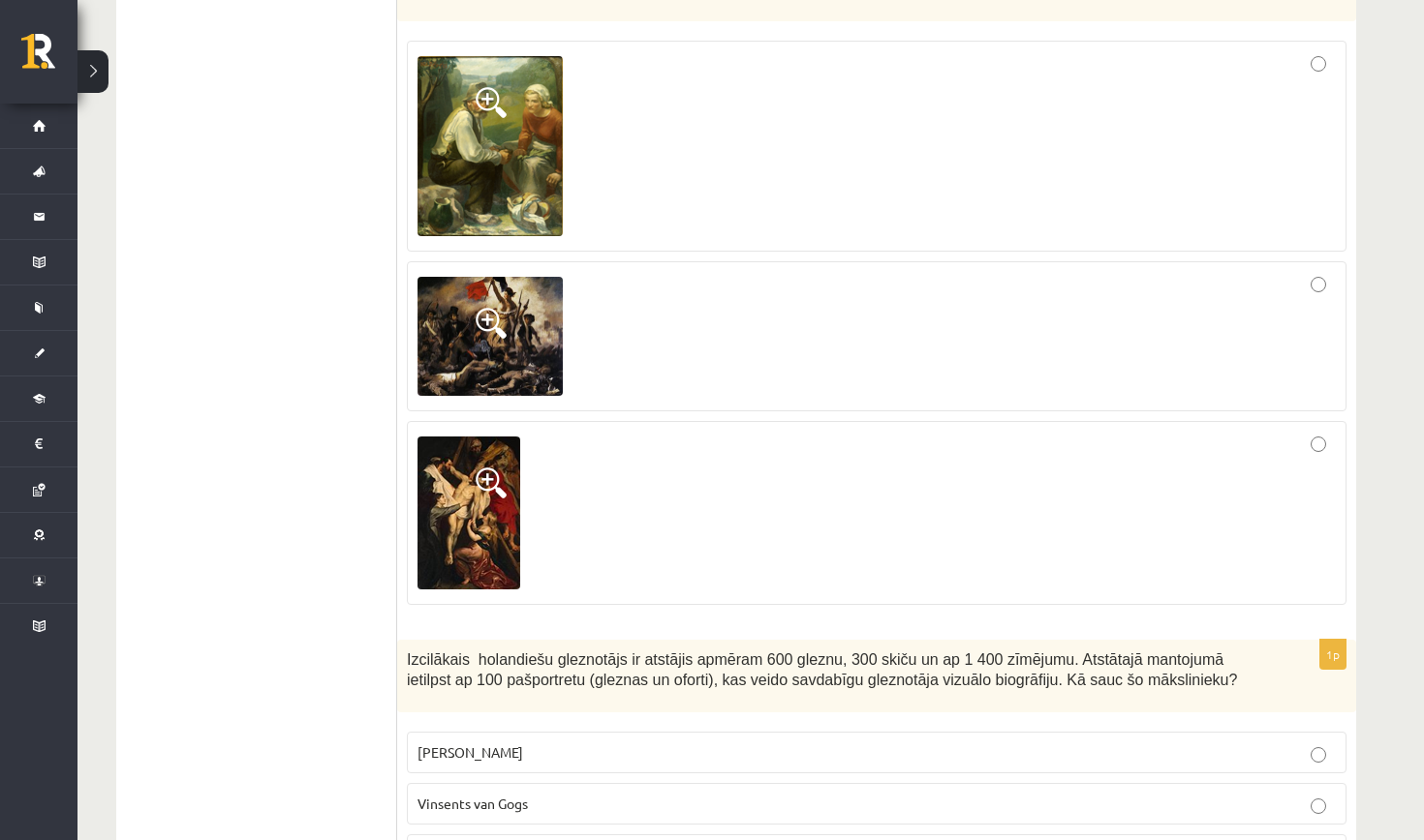
click at [619, 492] on div at bounding box center [877, 512] width 918 height 163
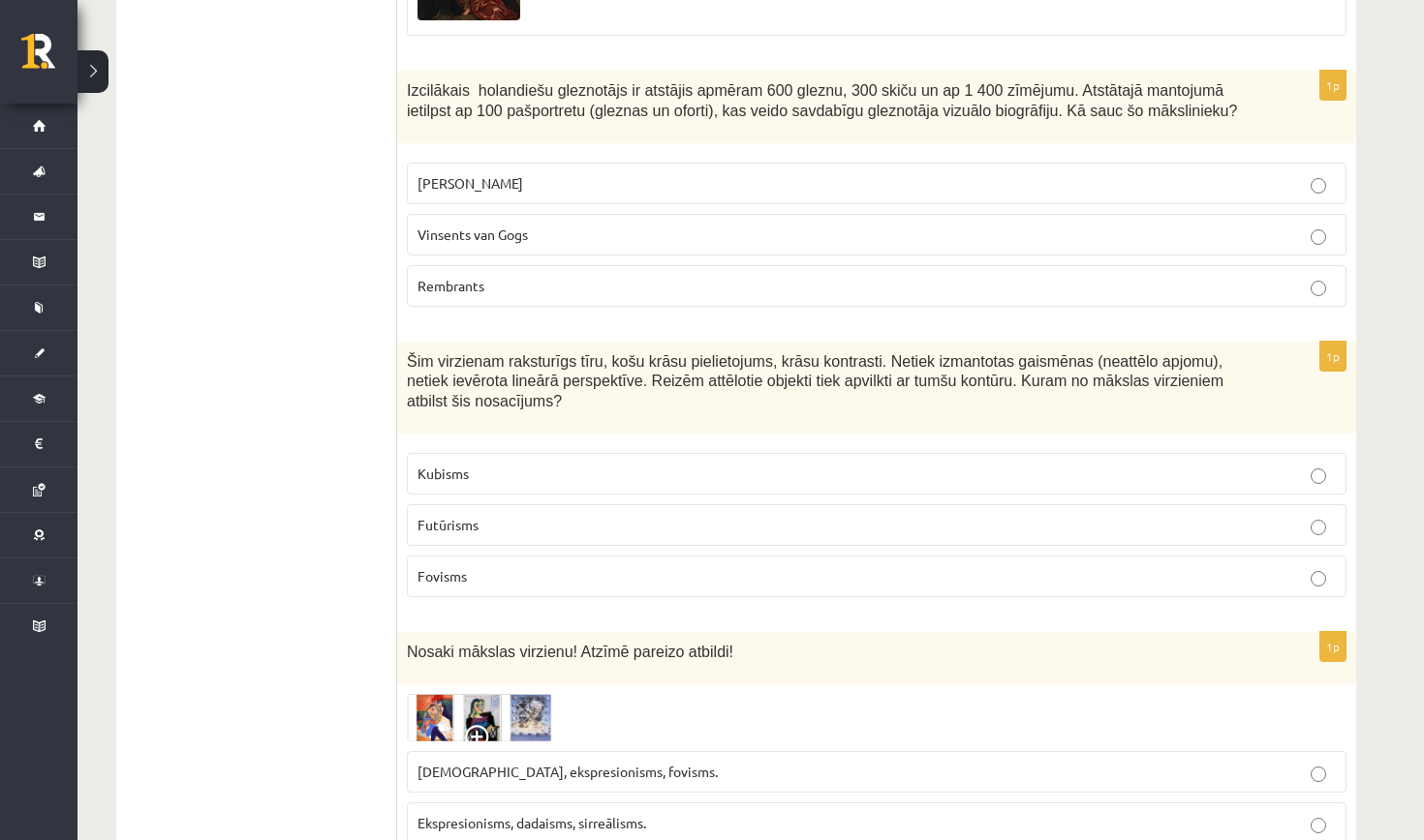
scroll to position [8244, 0]
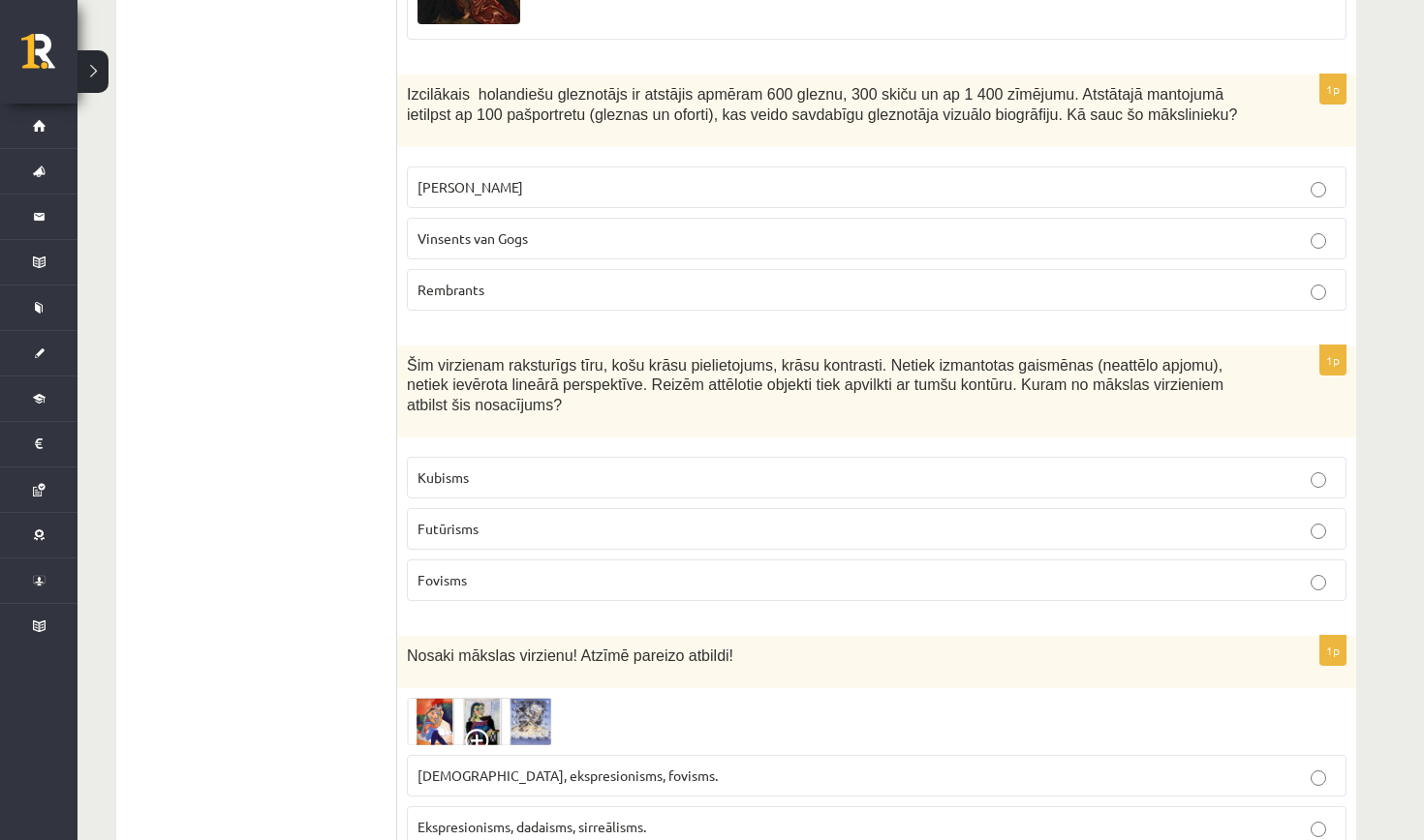
click at [450, 280] on span "Rembrants" at bounding box center [451, 289] width 67 height 18
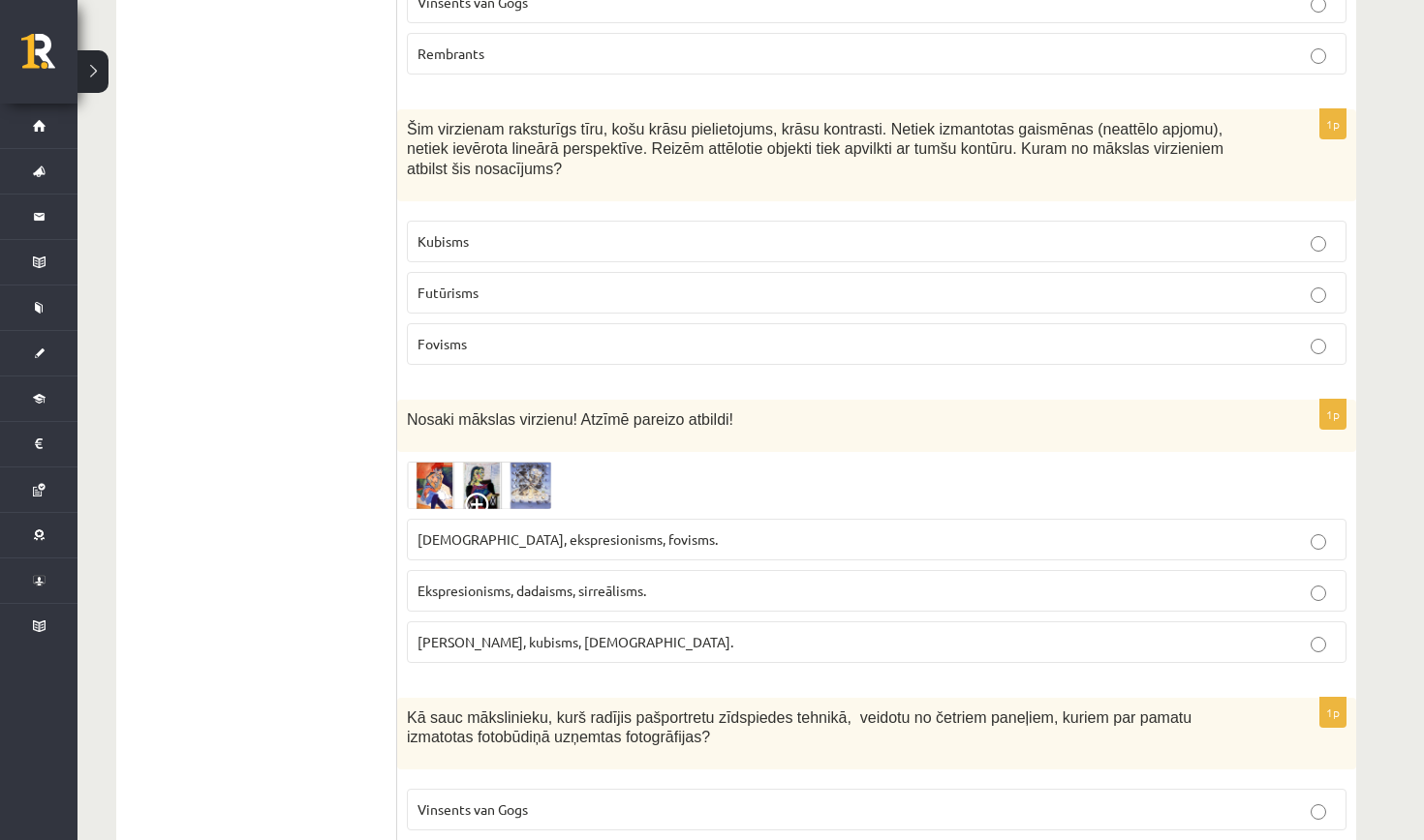
scroll to position [8481, 0]
click at [445, 334] on span "Fovisms" at bounding box center [442, 343] width 49 height 18
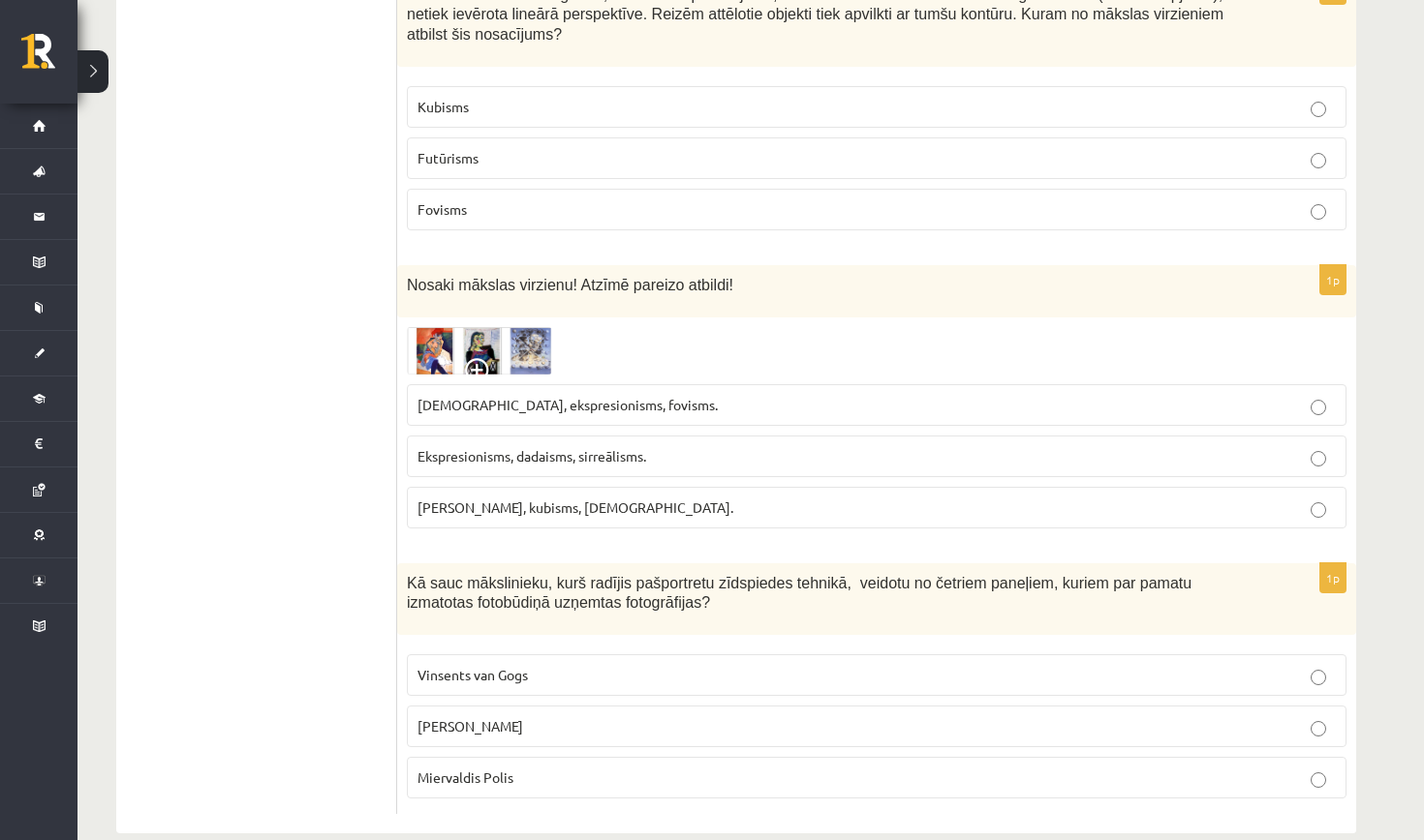
scroll to position [8613, 0]
click at [466, 359] on span at bounding box center [480, 374] width 31 height 31
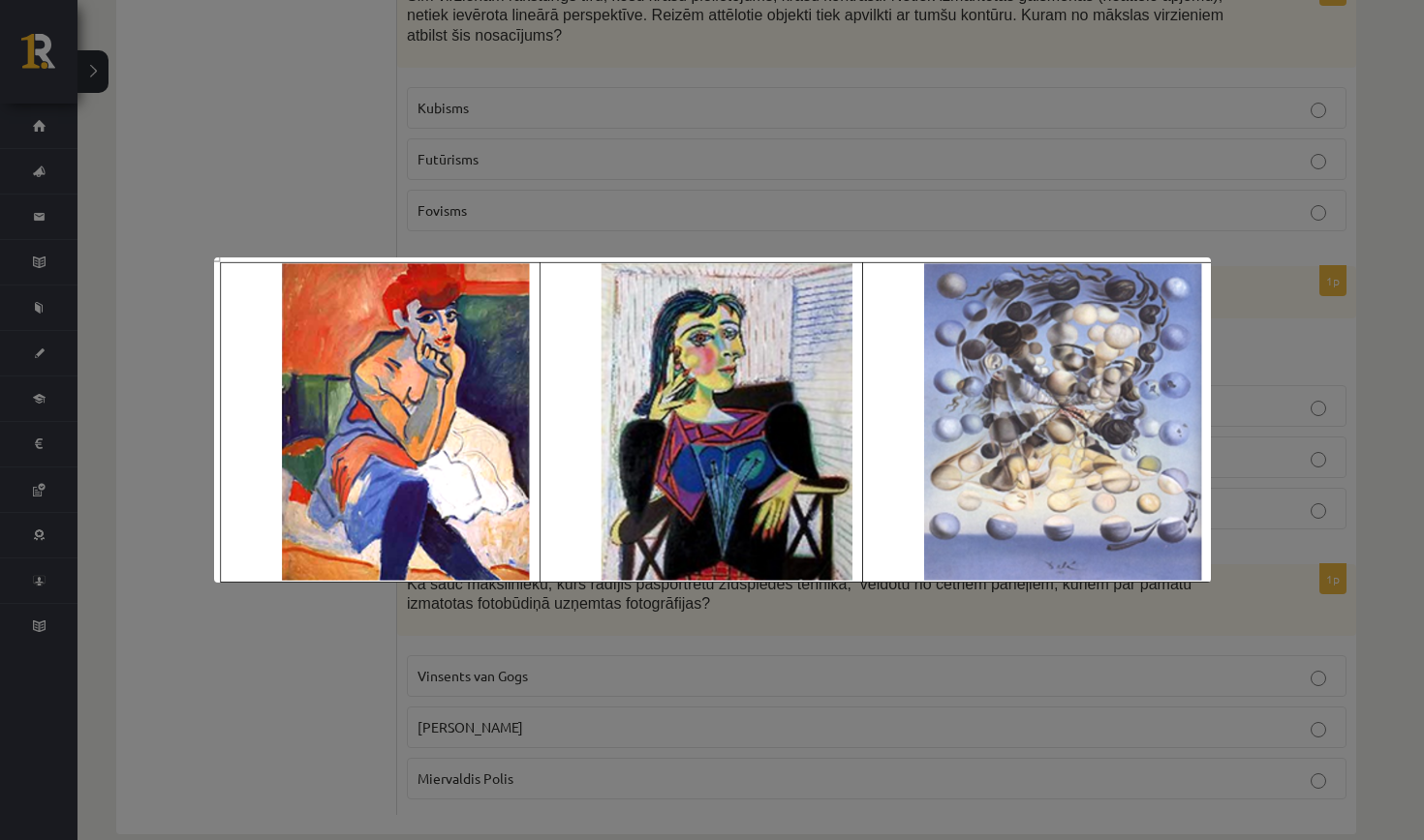
click at [374, 701] on div at bounding box center [712, 420] width 1424 height 840
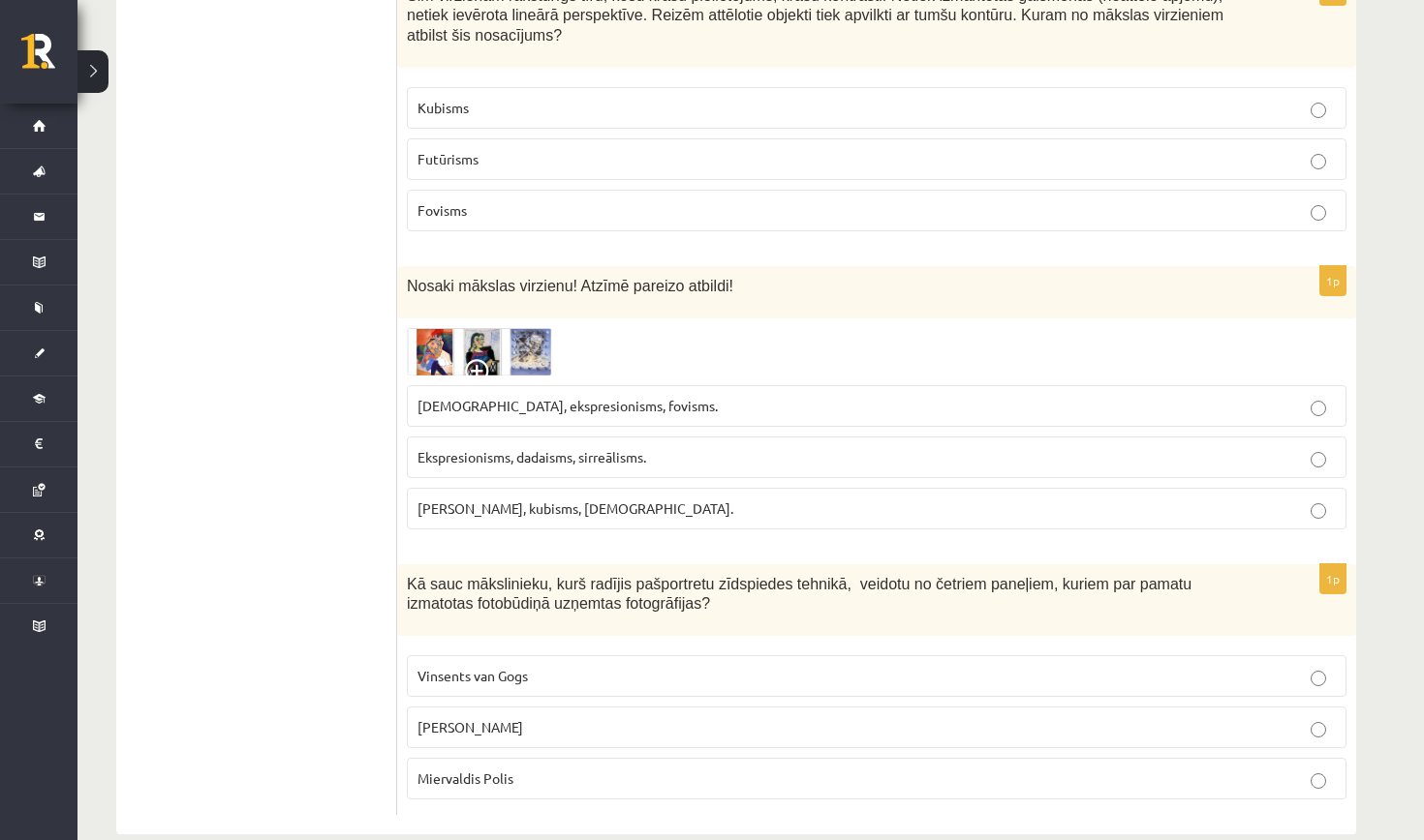
click at [529, 499] on span "Fovisms, kubisms, sirreālisms." at bounding box center [576, 508] width 316 height 18
click at [484, 707] on label "Endijs Vorhols" at bounding box center [876, 727] width 939 height 41
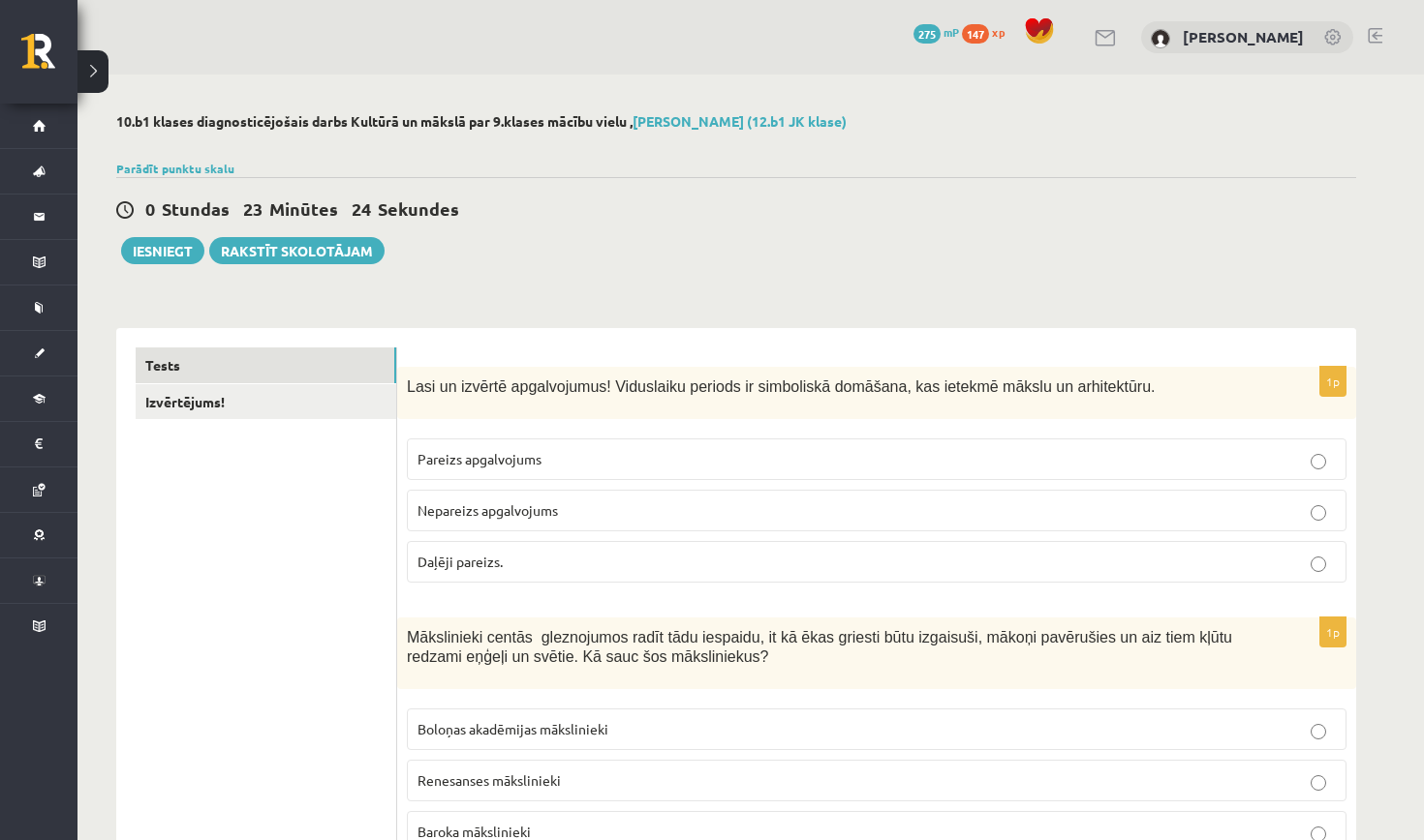
scroll to position [0, 0]
click at [187, 401] on link "Izvērtējums!" at bounding box center [266, 402] width 261 height 36
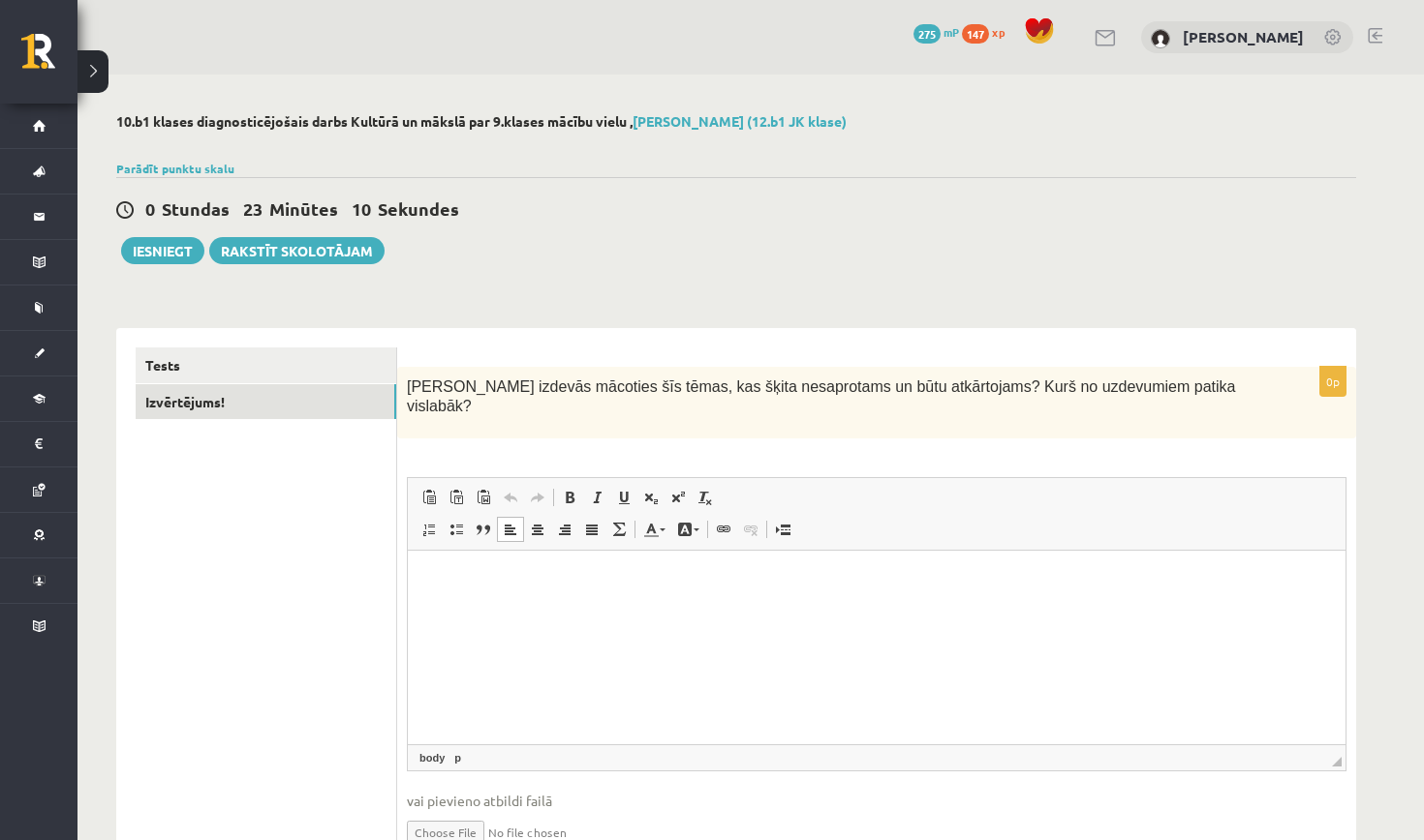
click at [589, 588] on p "Editor, wiswyg-editor-user-answer-47434012739020" at bounding box center [877, 580] width 899 height 21
click at [188, 241] on button "Iesniegt" at bounding box center [163, 250] width 83 height 27
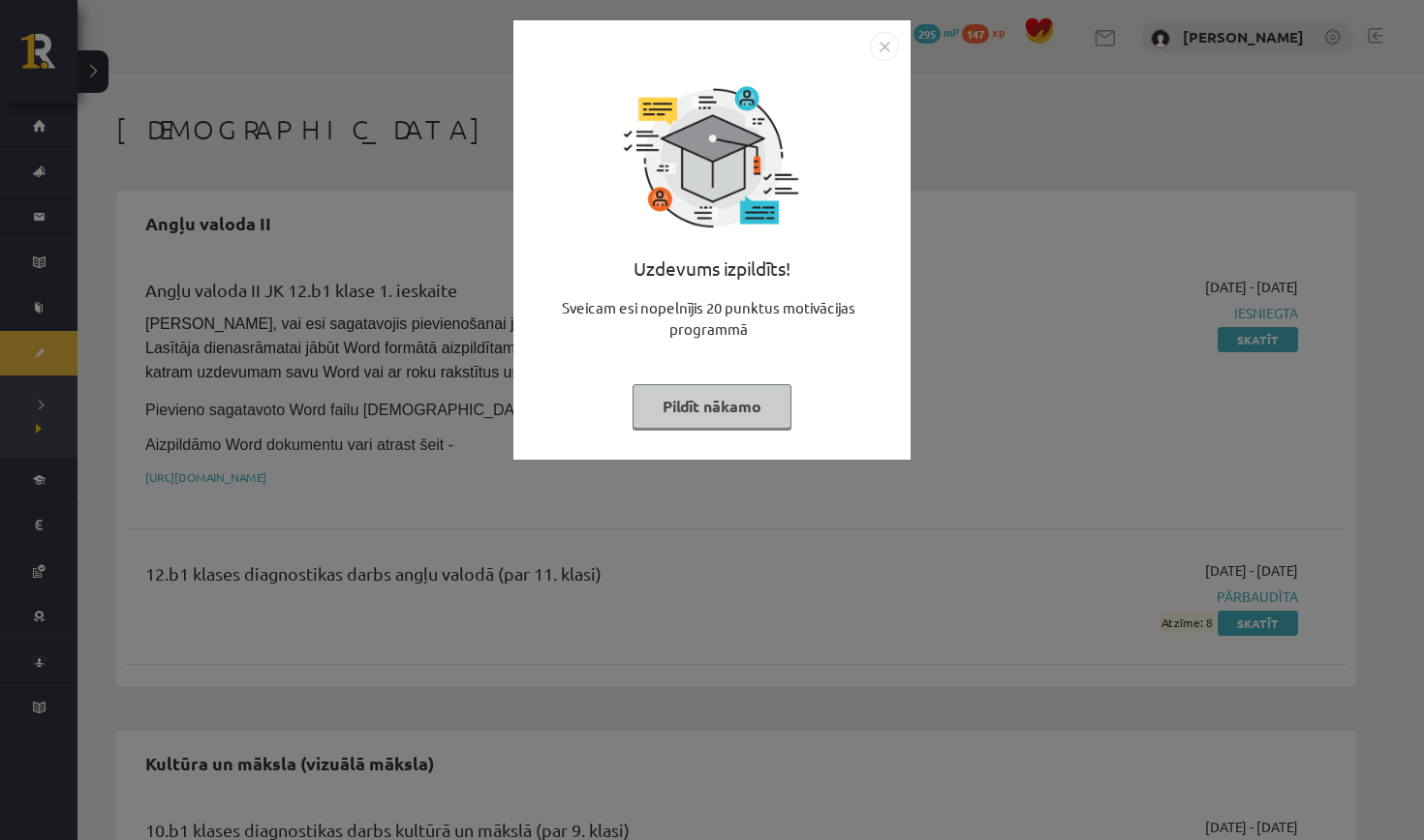
click at [733, 410] on button "Pildīt nākamo" at bounding box center [711, 406] width 159 height 44
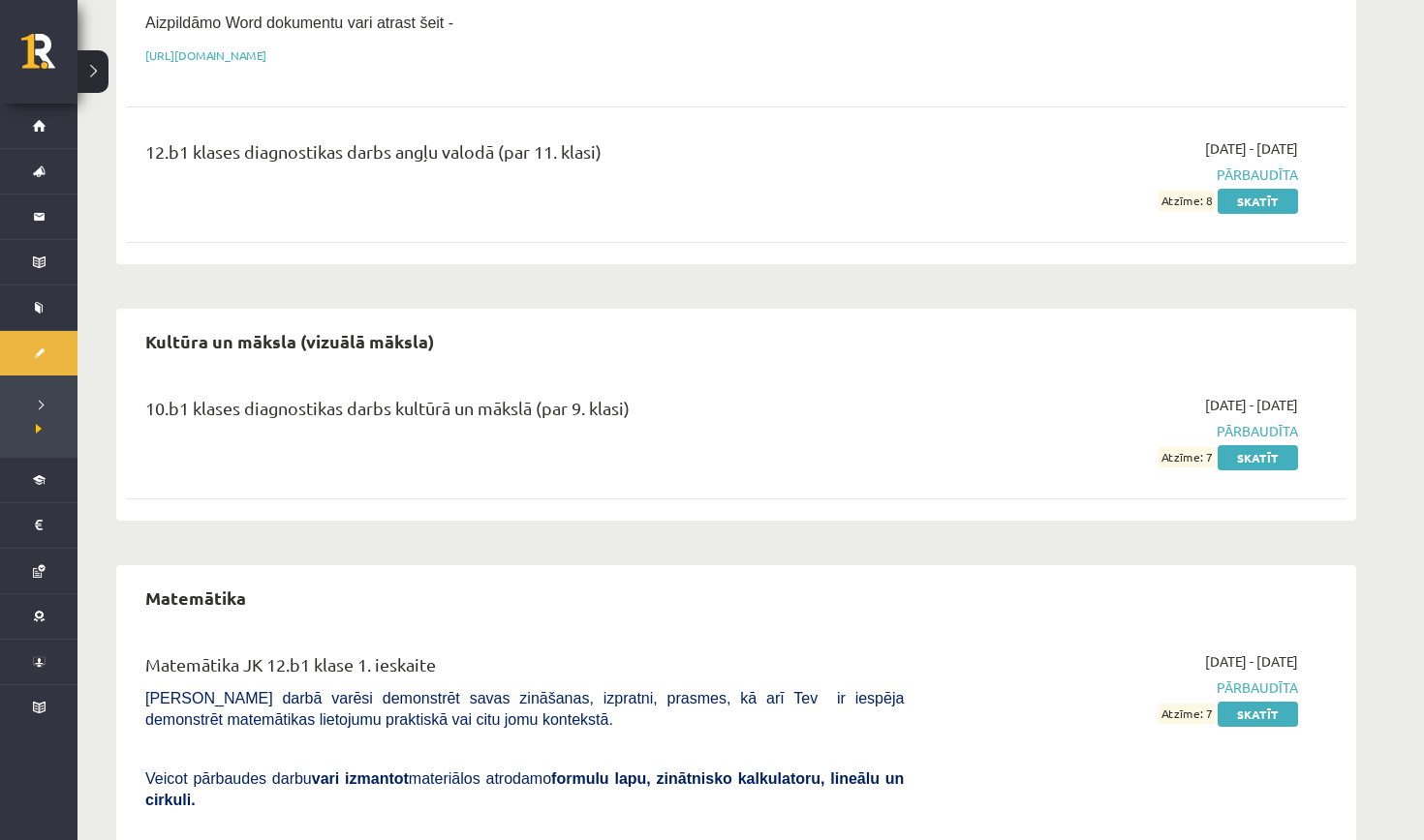
scroll to position [418, 0]
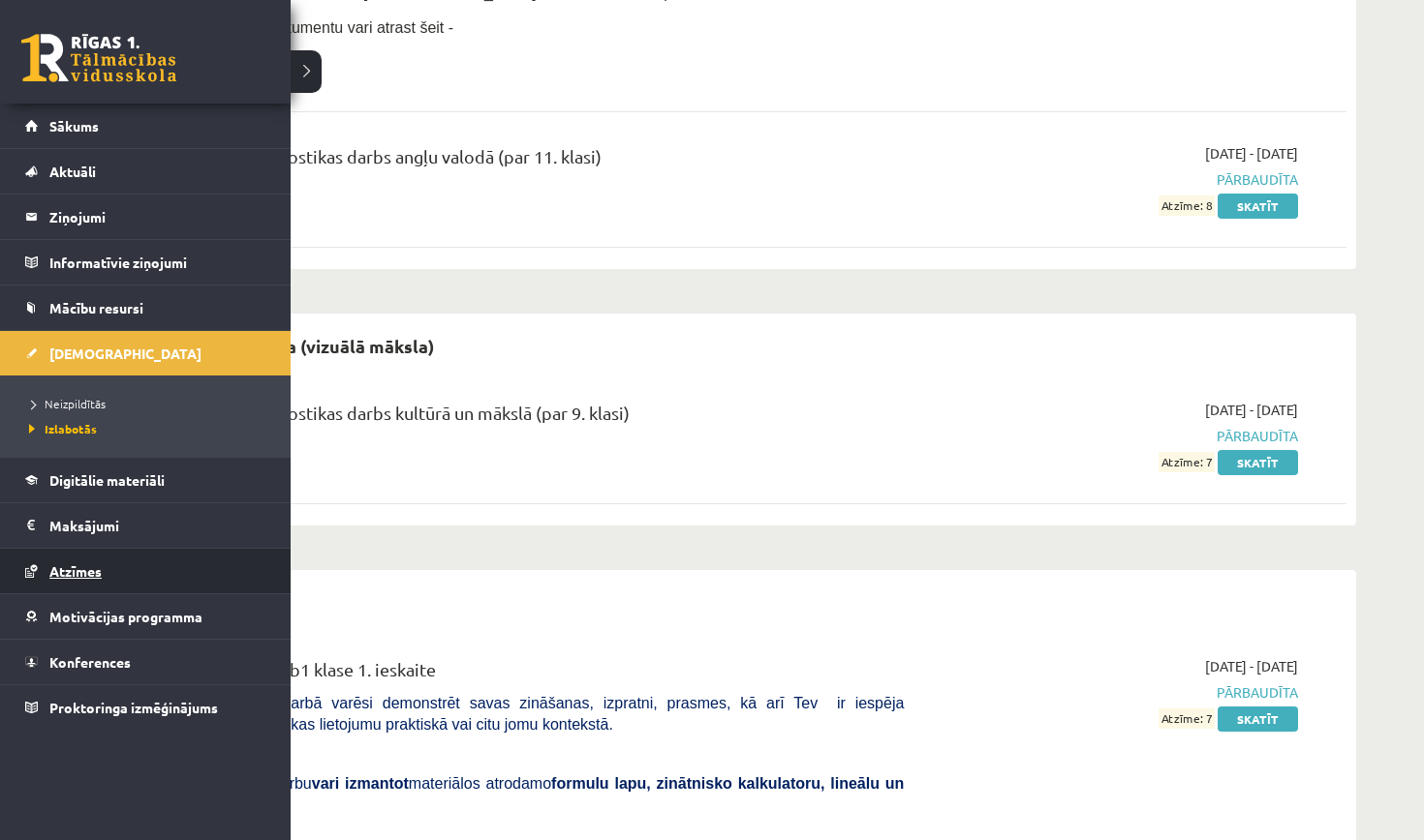
click at [85, 577] on span "Atzīmes" at bounding box center [75, 572] width 52 height 18
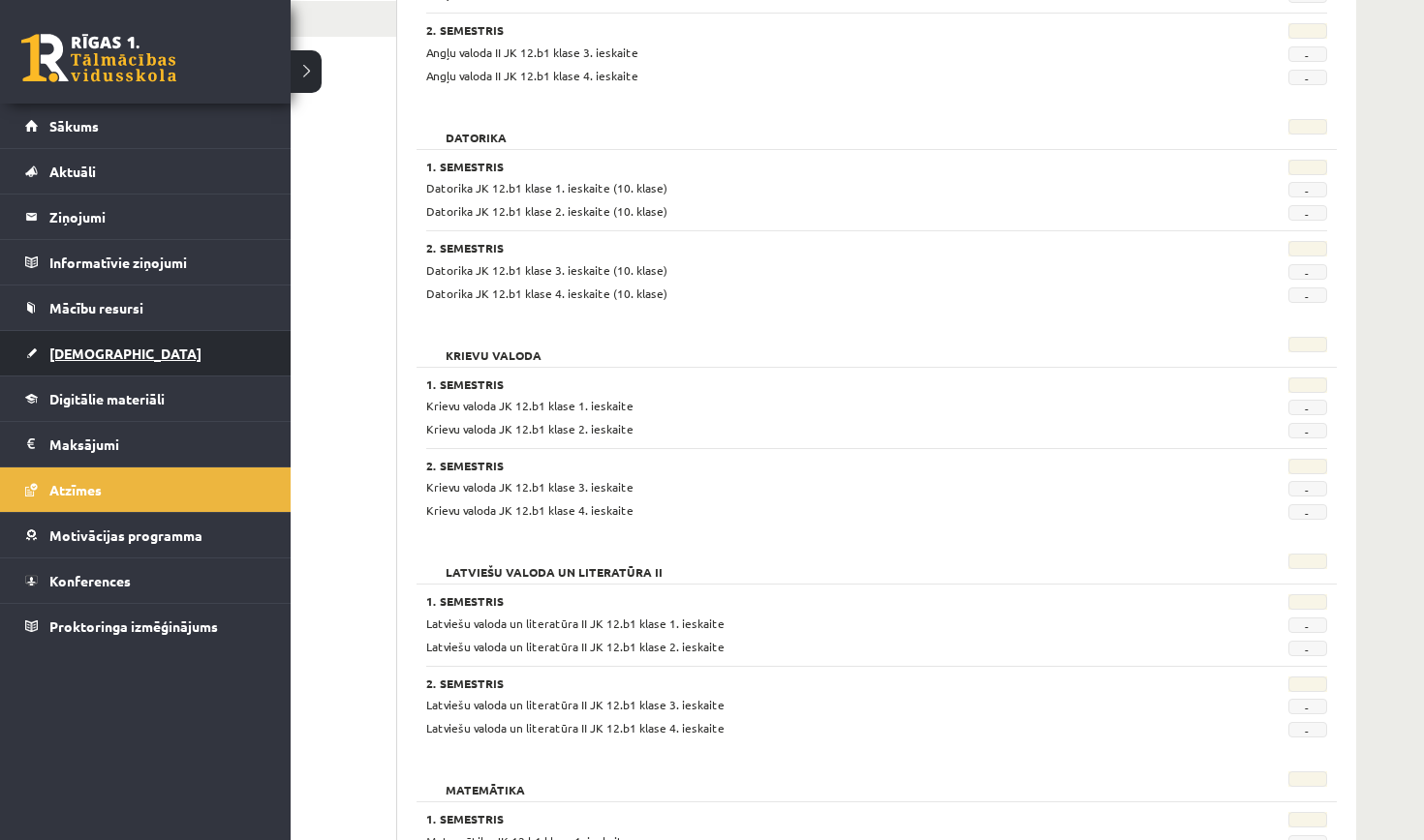
click at [138, 342] on link "[DEMOGRAPHIC_DATA]" at bounding box center [146, 352] width 241 height 44
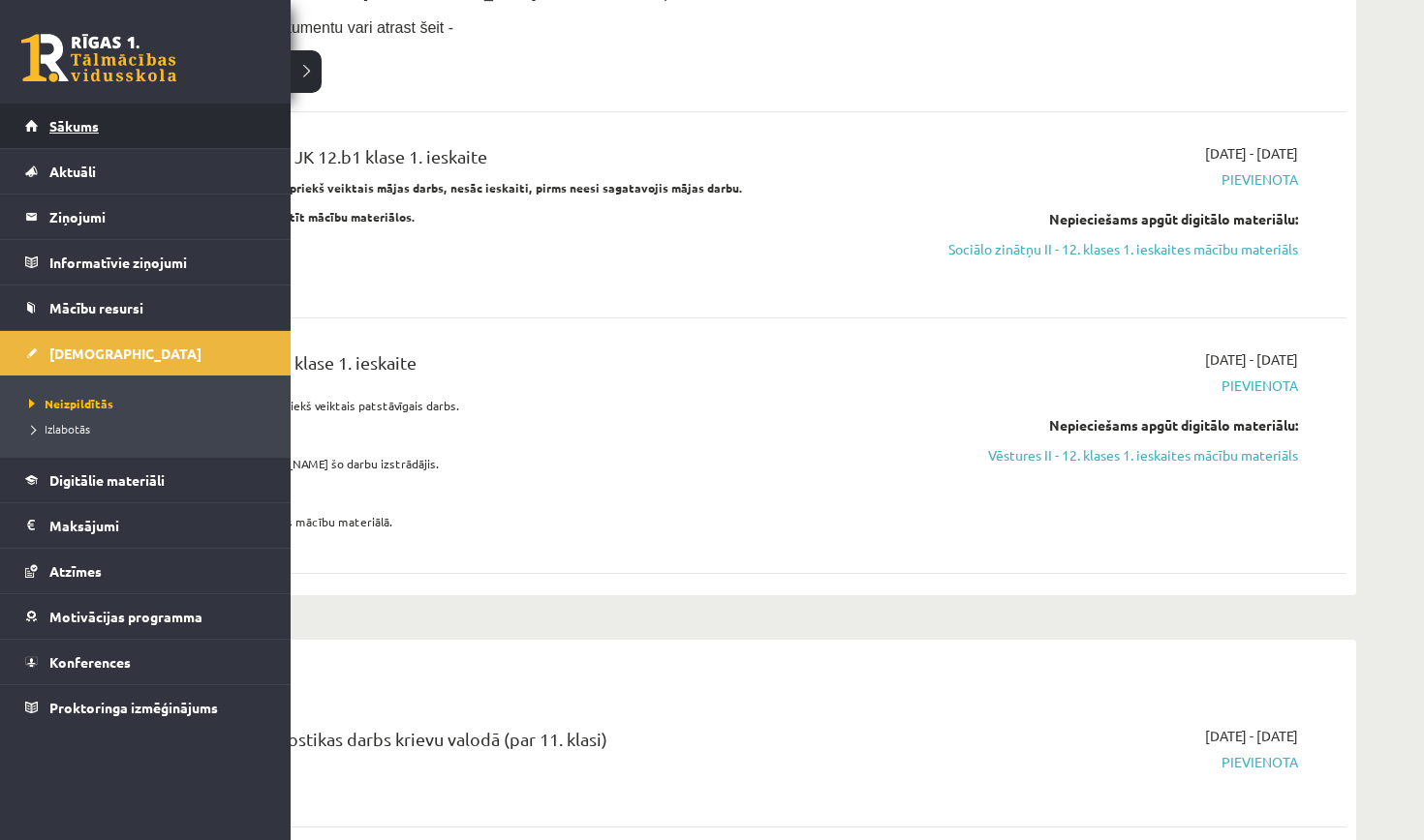
click at [40, 118] on link "Sākums" at bounding box center [146, 125] width 241 height 44
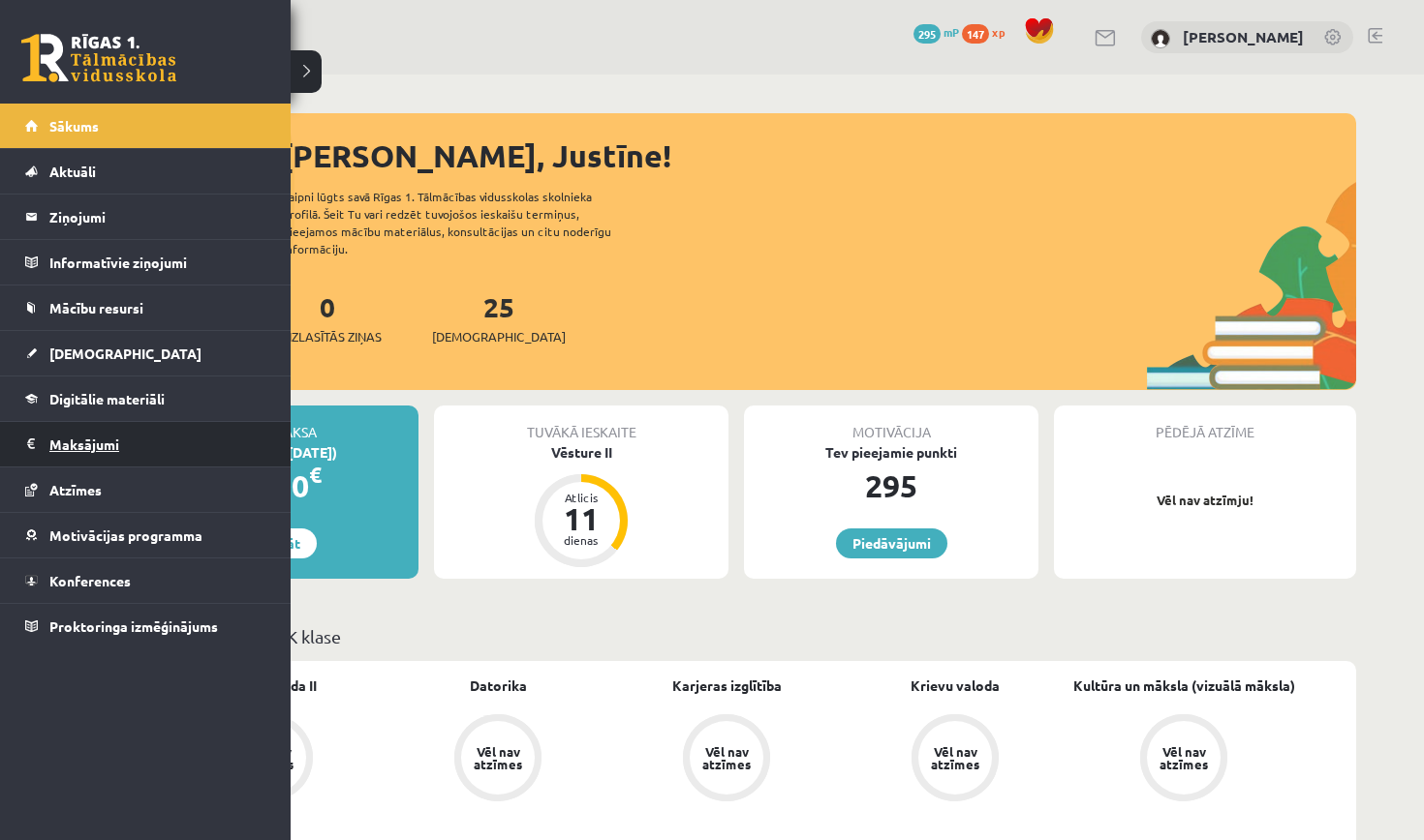
click at [114, 444] on legend "Maksājumi 0" at bounding box center [158, 444] width 217 height 44
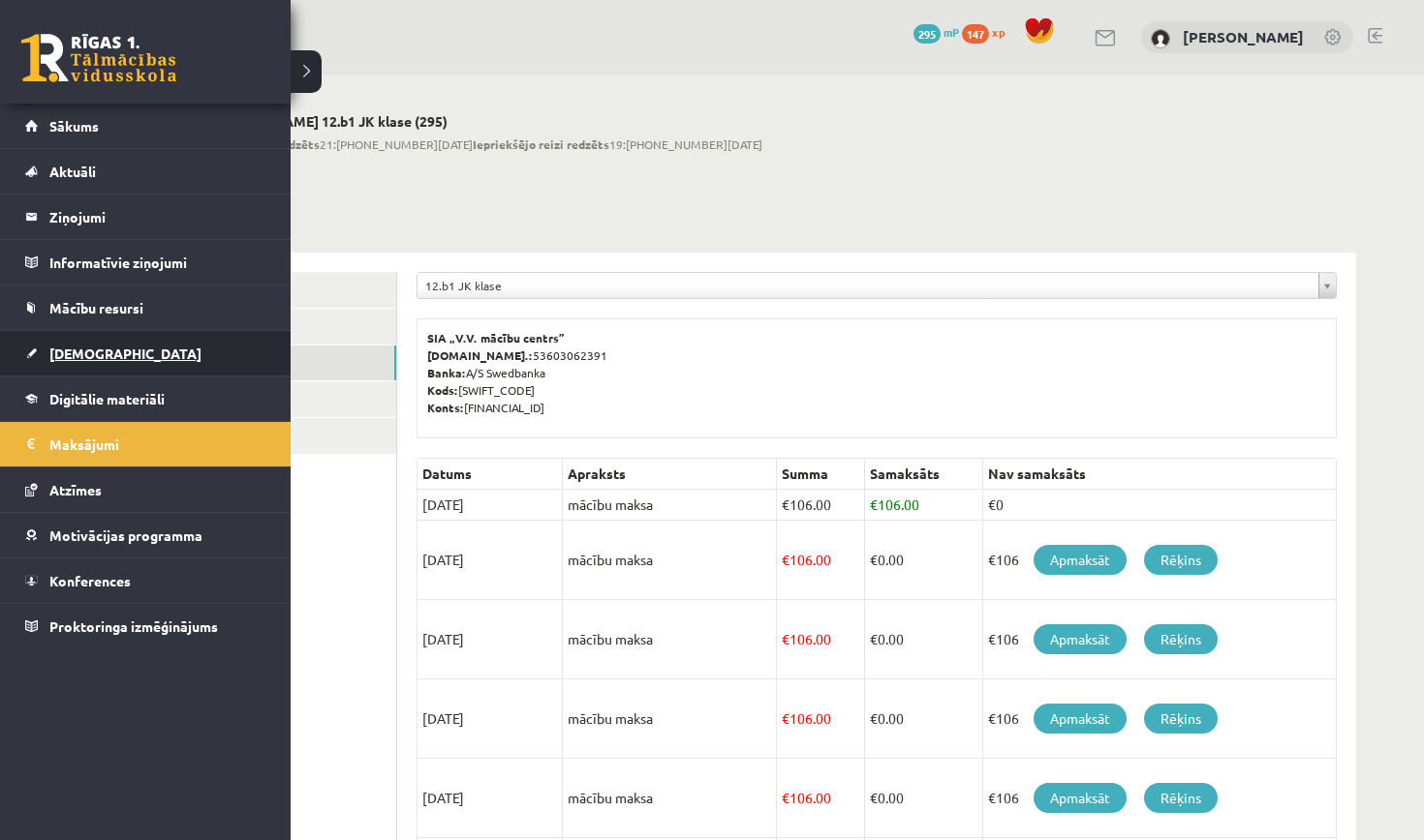
click at [141, 347] on link "[DEMOGRAPHIC_DATA]" at bounding box center [146, 352] width 241 height 44
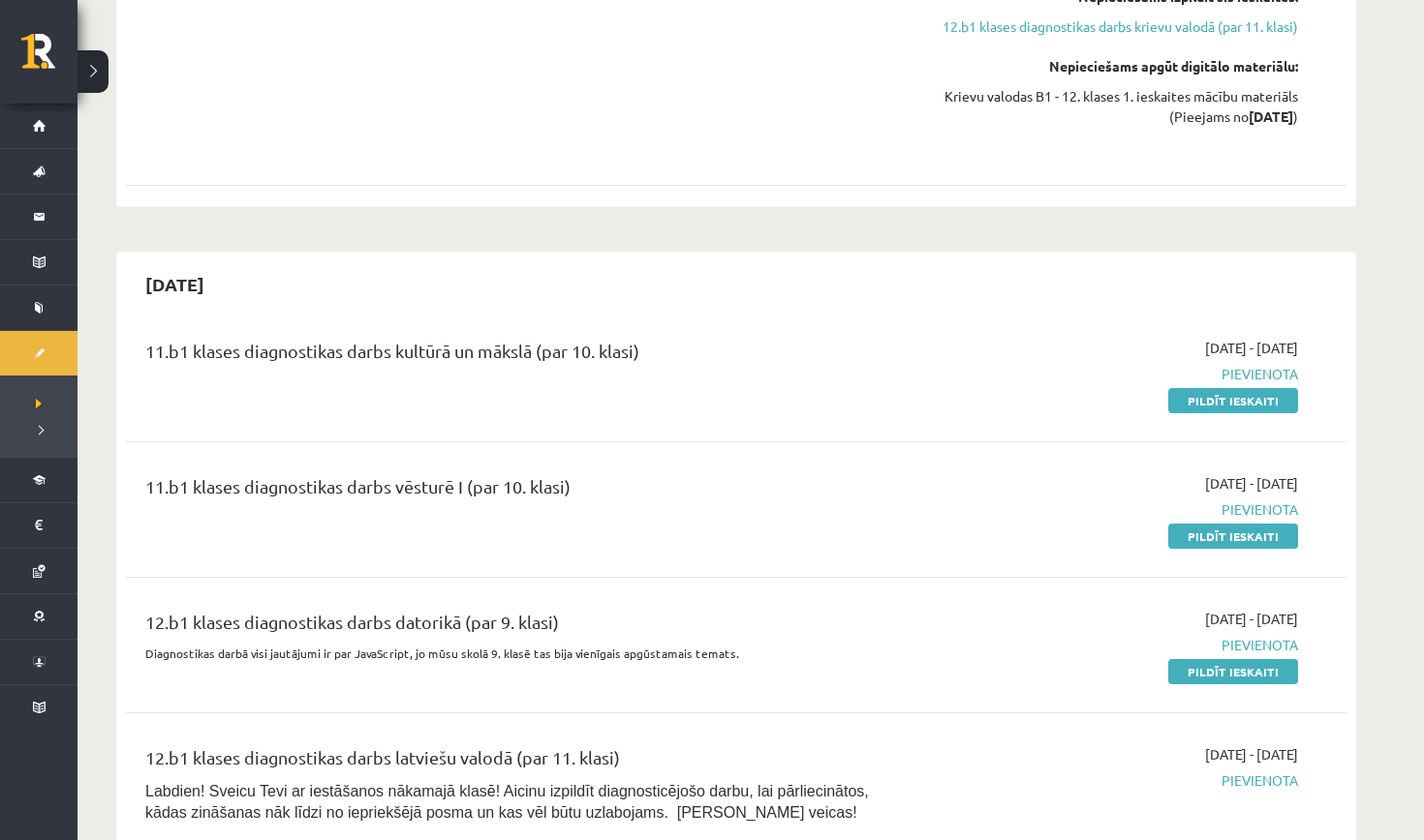
scroll to position [1354, 0]
